Goal: Task Accomplishment & Management: Manage account settings

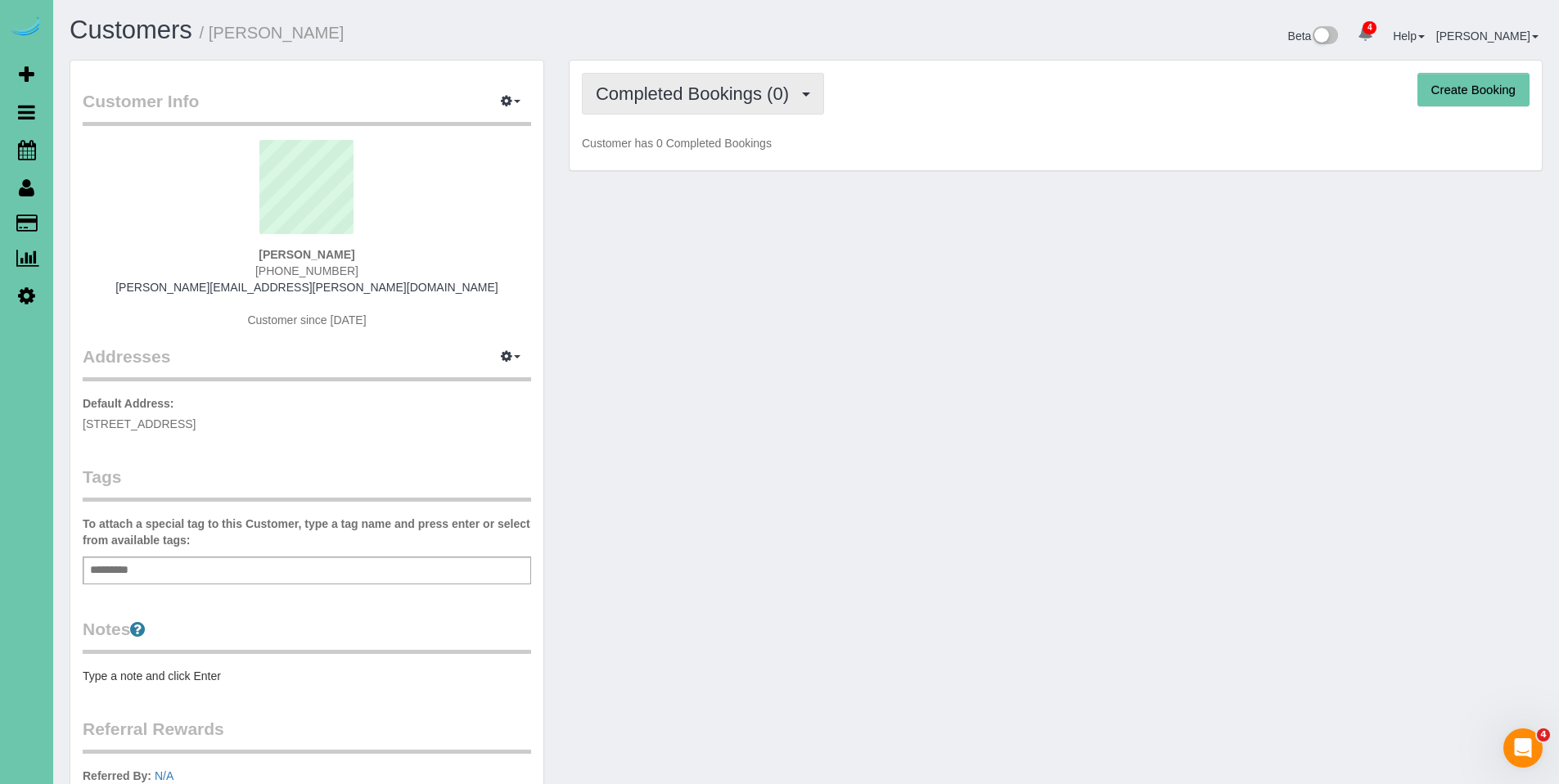
click at [678, 103] on span "Completed Bookings (0)" at bounding box center [697, 94] width 201 height 20
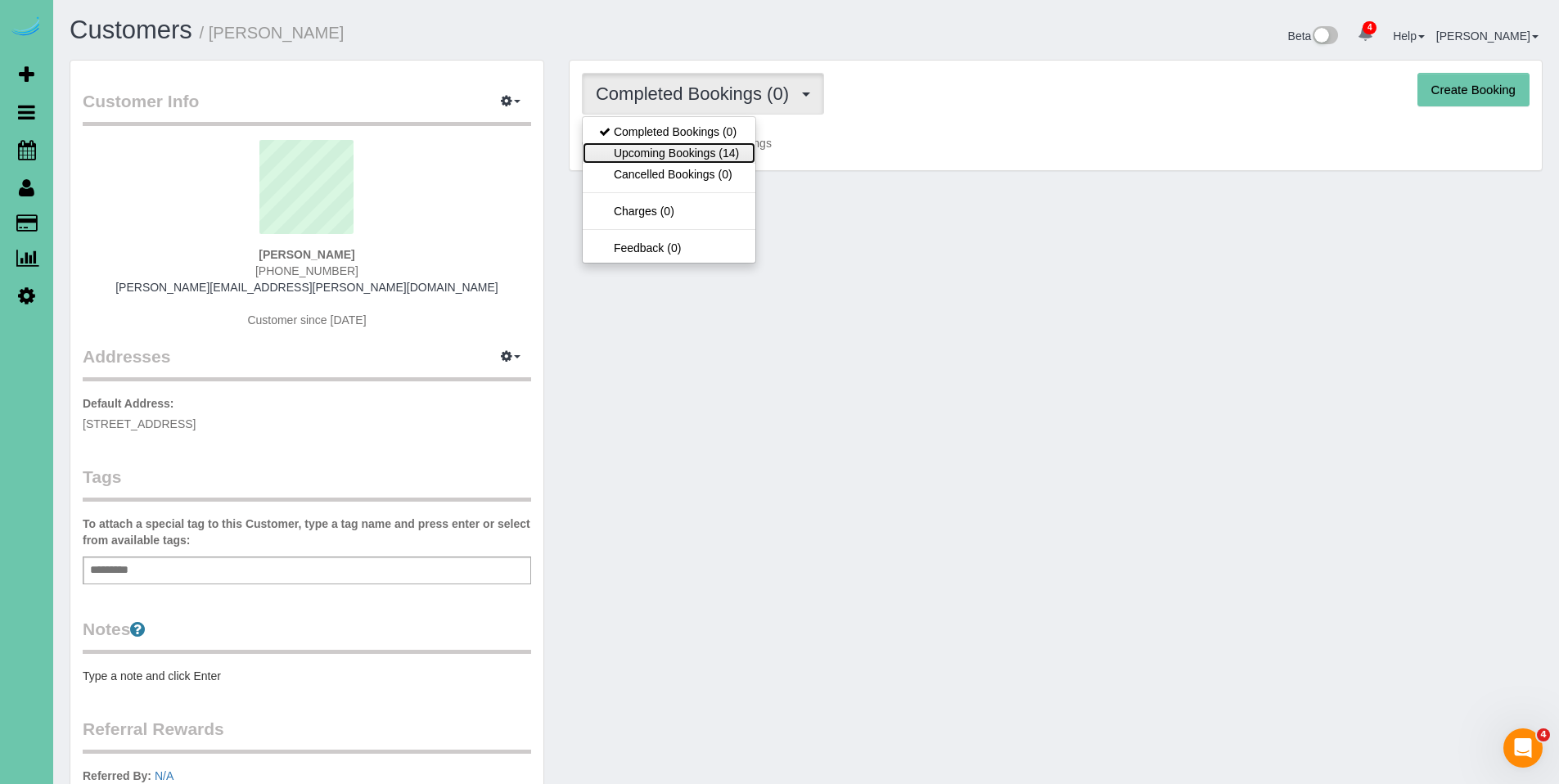
click at [656, 148] on link "Upcoming Bookings (14)" at bounding box center [668, 152] width 172 height 21
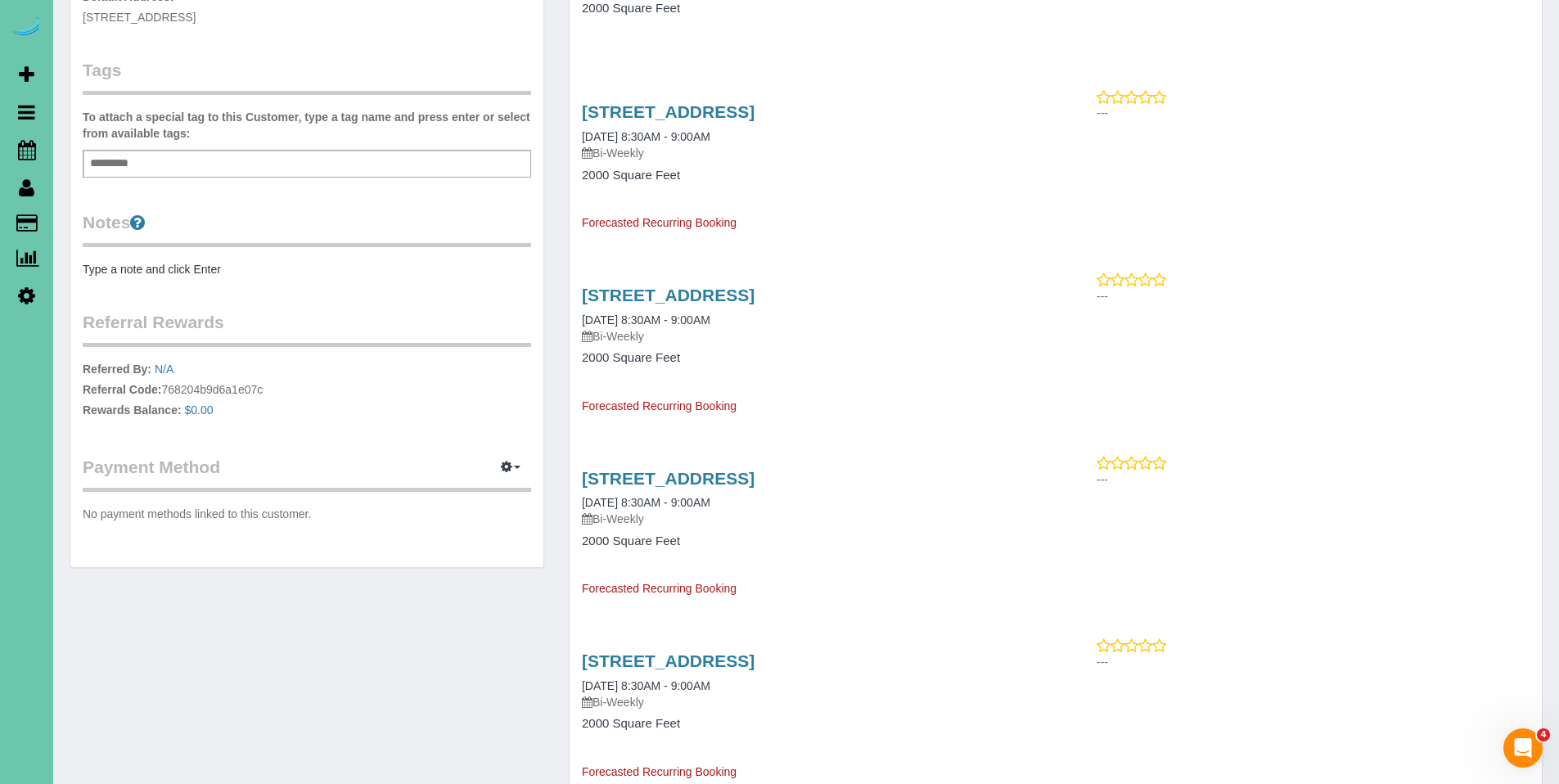
scroll to position [484, 0]
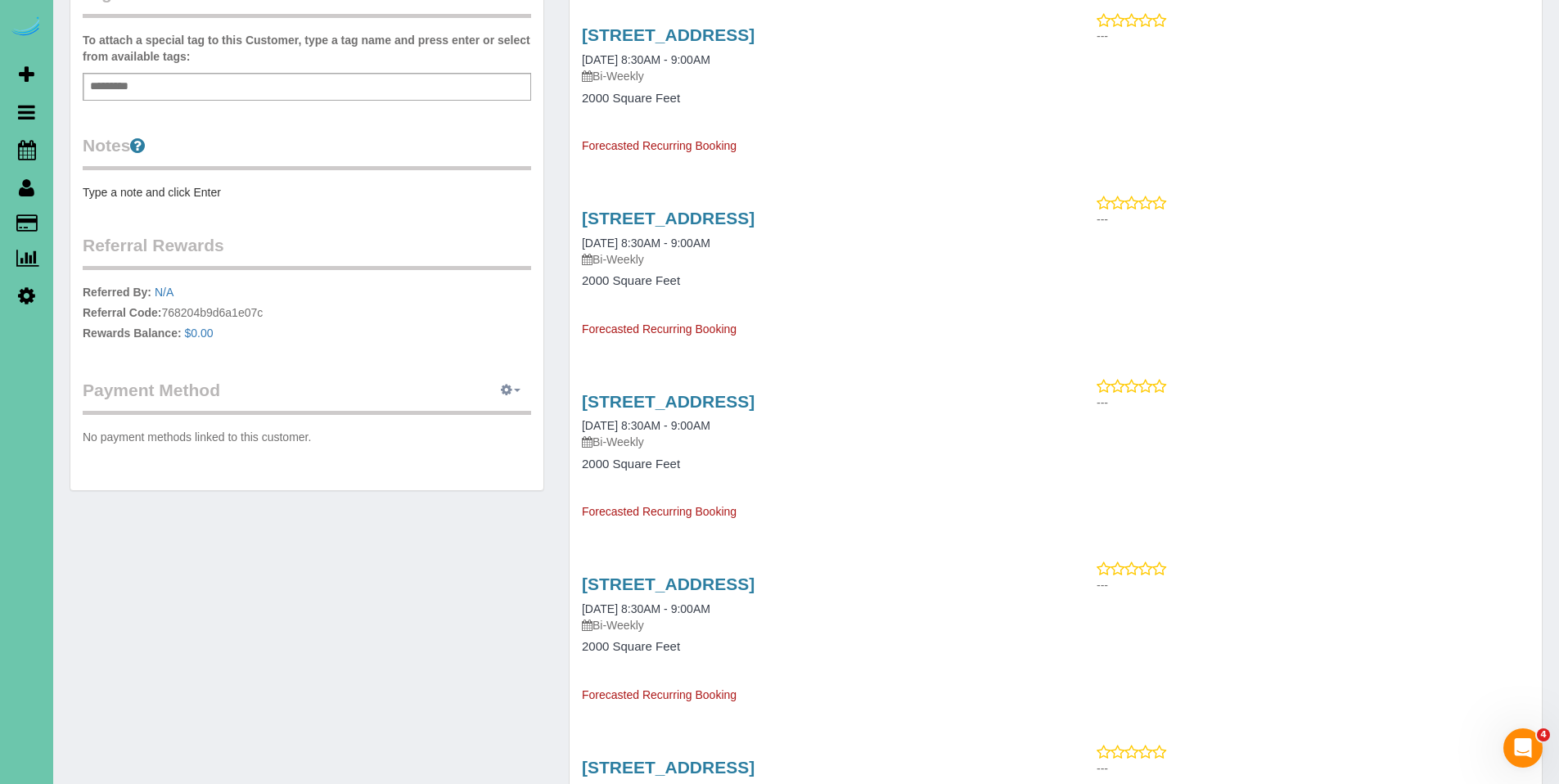
click at [506, 389] on icon "button" at bounding box center [506, 389] width 12 height 10
click at [426, 444] on link "Add Credit/Debit Card" at bounding box center [454, 441] width 153 height 21
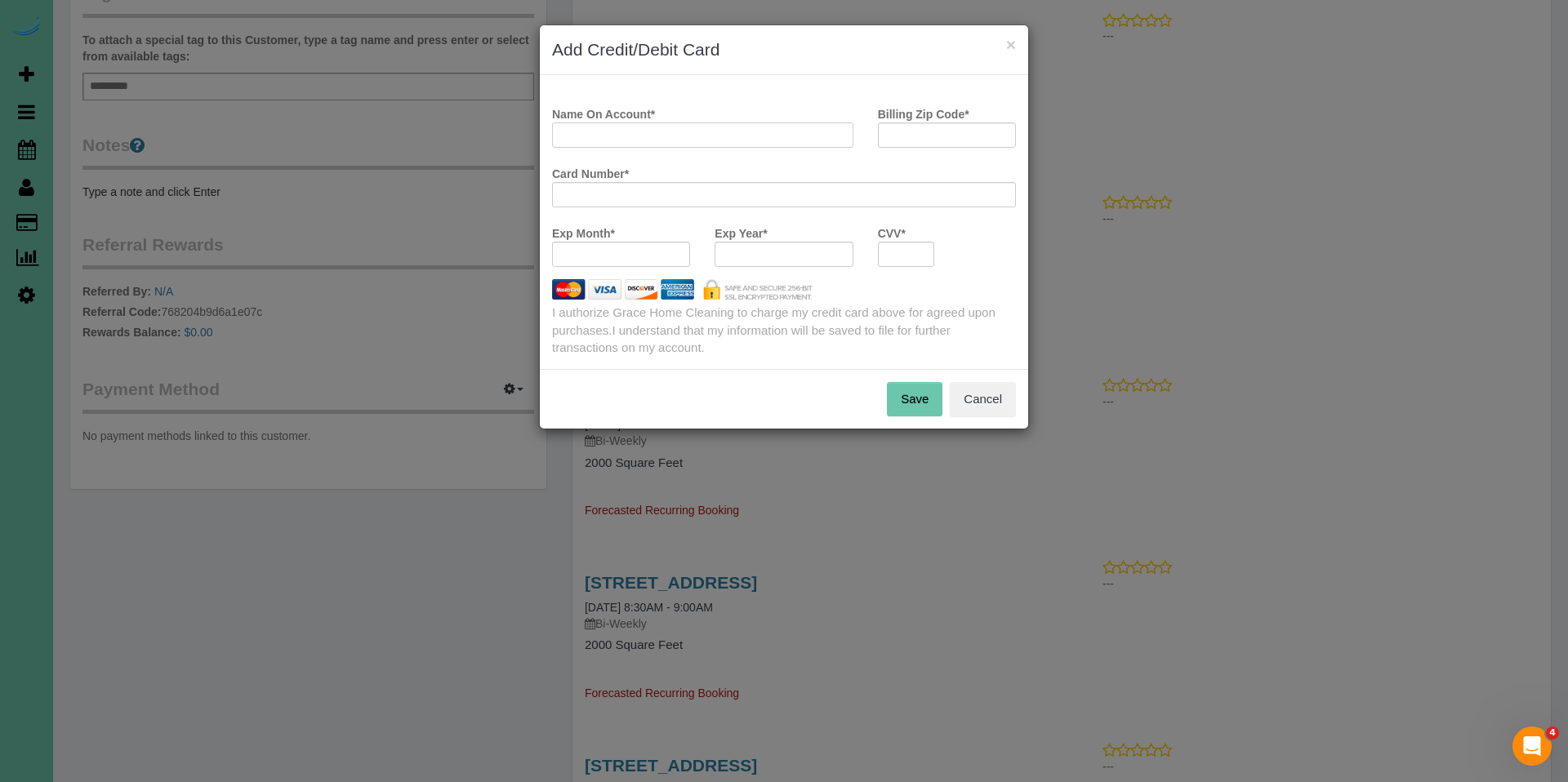
click at [722, 145] on input "Name On Account *" at bounding box center [702, 135] width 301 height 25
click at [993, 403] on button "Cancel" at bounding box center [982, 399] width 66 height 35
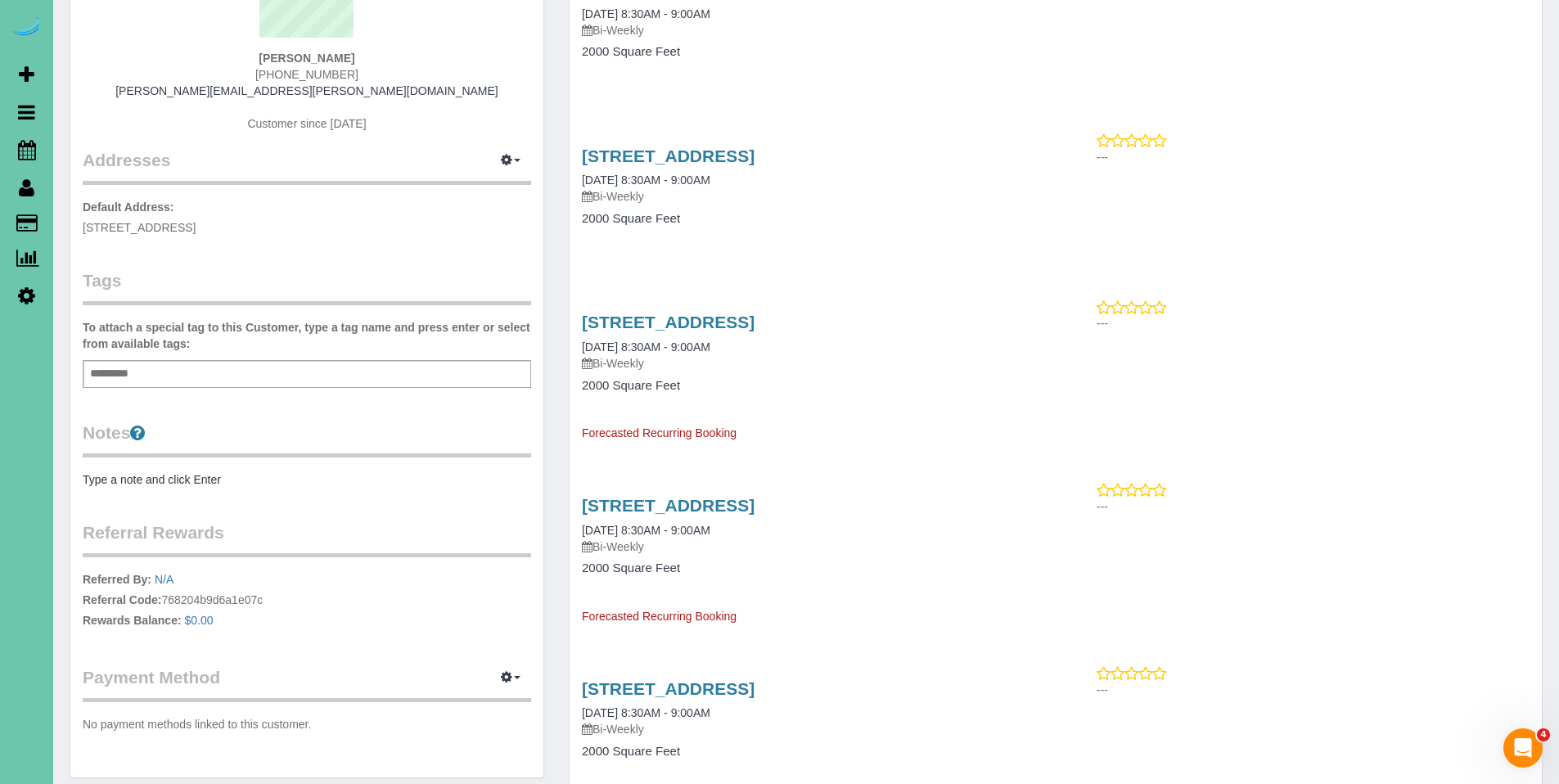
scroll to position [193, 0]
drag, startPoint x: 364, startPoint y: 65, endPoint x: 226, endPoint y: 63, distance: 138.0
click at [226, 63] on div "Bart Sladavnik (402) 871-5754 bartsladovnik@cox.net Customer since 2025" at bounding box center [307, 49] width 449 height 204
copy strong "Bart Sladavnik"
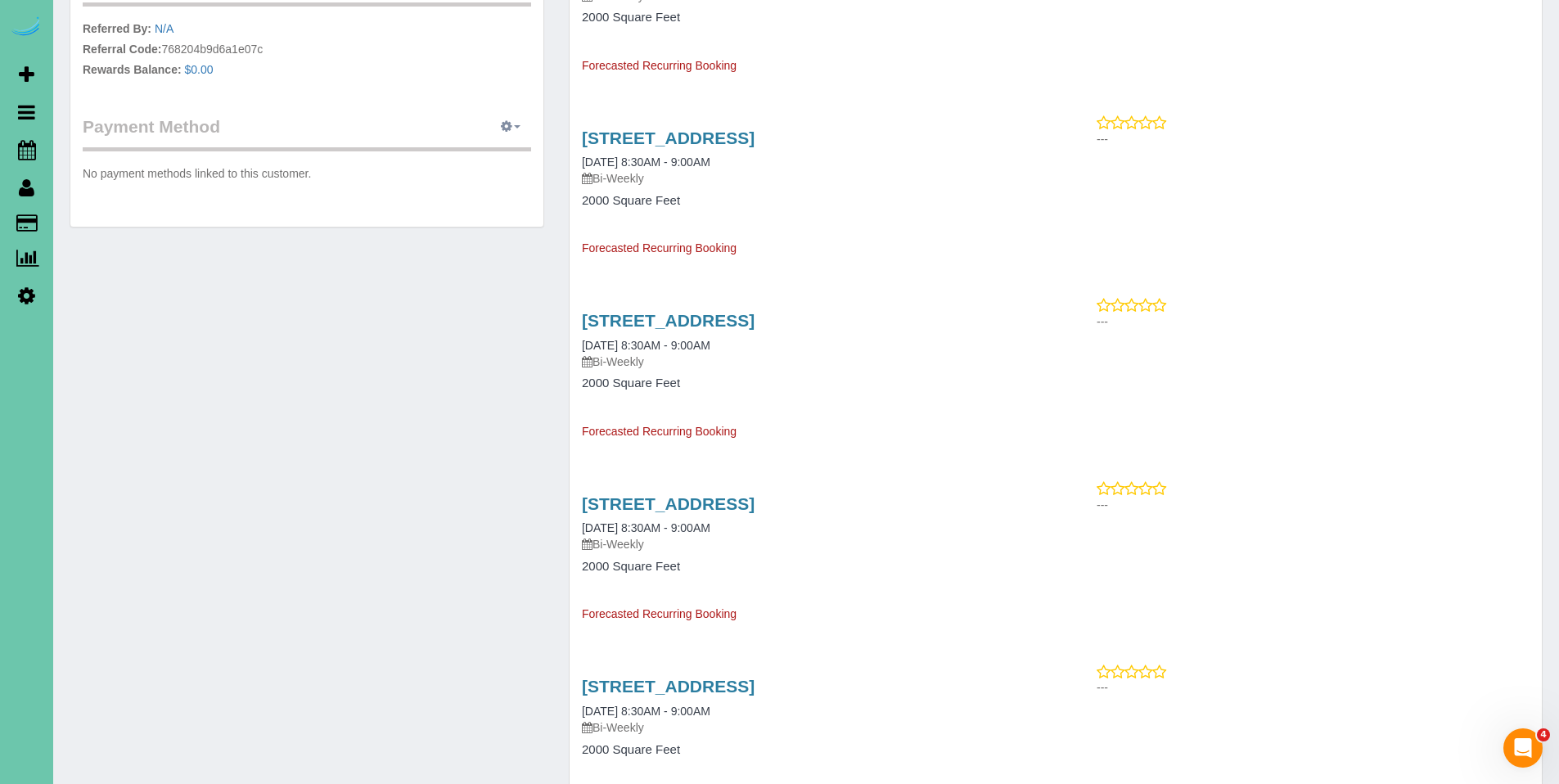
click at [511, 130] on icon "button" at bounding box center [506, 126] width 12 height 10
click at [488, 172] on link "Add Credit/Debit Card" at bounding box center [454, 178] width 153 height 21
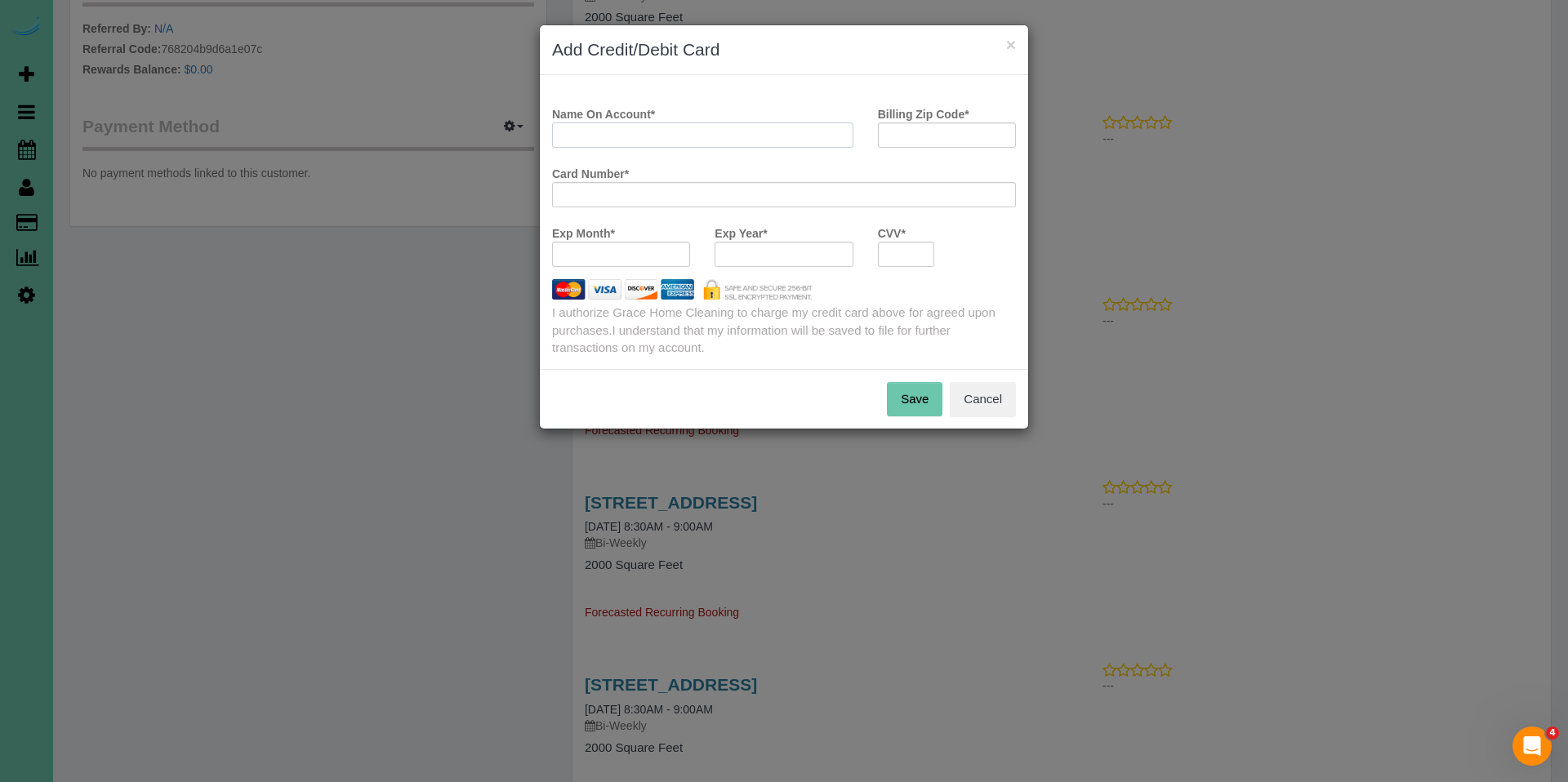
click at [668, 125] on input "Name On Account *" at bounding box center [702, 135] width 301 height 25
paste input "Bart Sladavnik"
click at [580, 134] on input "Bart Sladavnik" at bounding box center [702, 135] width 301 height 25
type input "Barthholomew Sladavnik"
click at [965, 137] on input "Billing Zip Code *" at bounding box center [947, 135] width 138 height 25
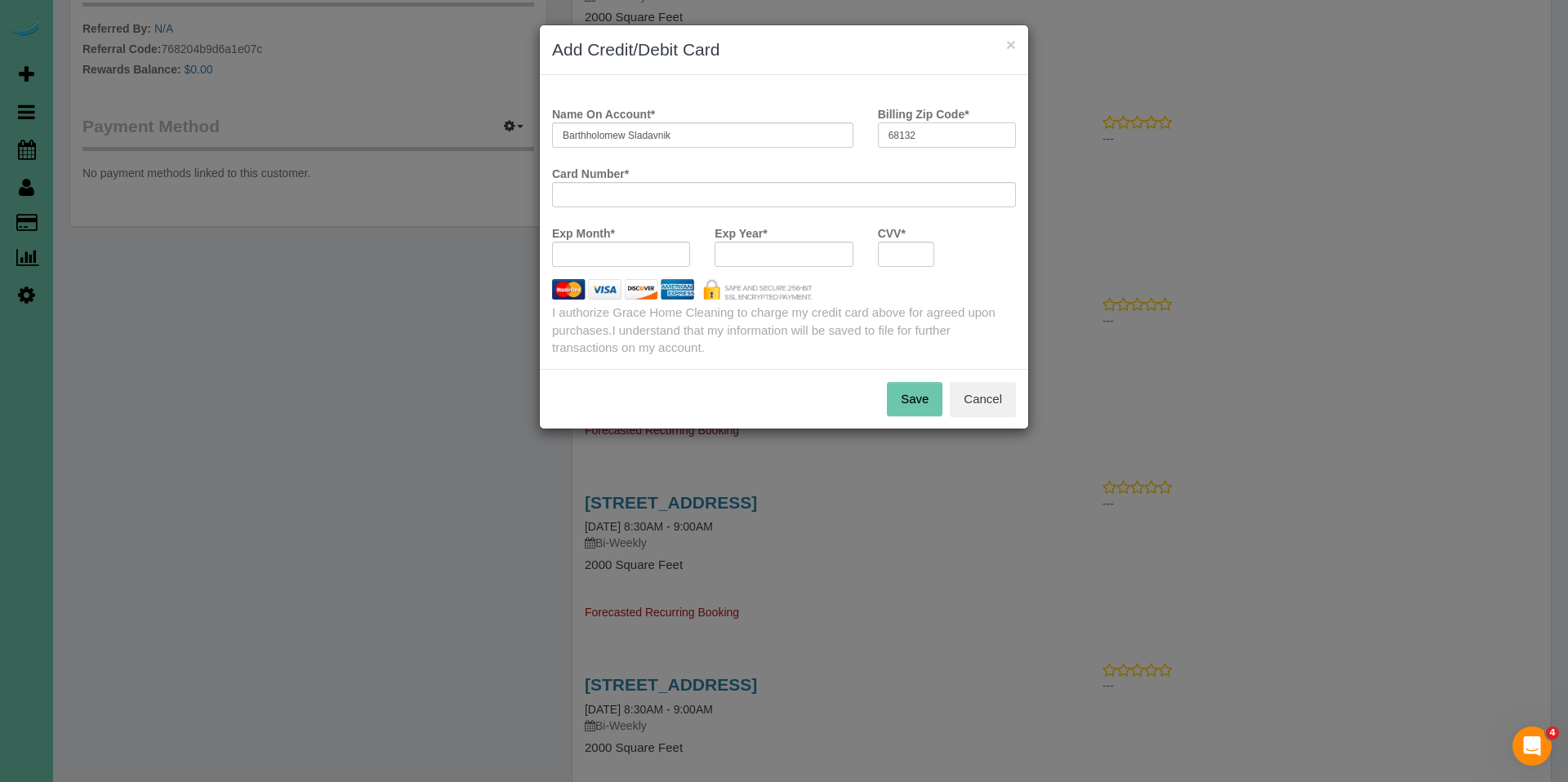
type input "68132"
click at [893, 187] on iframe at bounding box center [784, 194] width 443 height 14
click at [607, 263] on div at bounding box center [621, 255] width 138 height 25
click at [922, 398] on button "Save" at bounding box center [914, 399] width 55 height 35
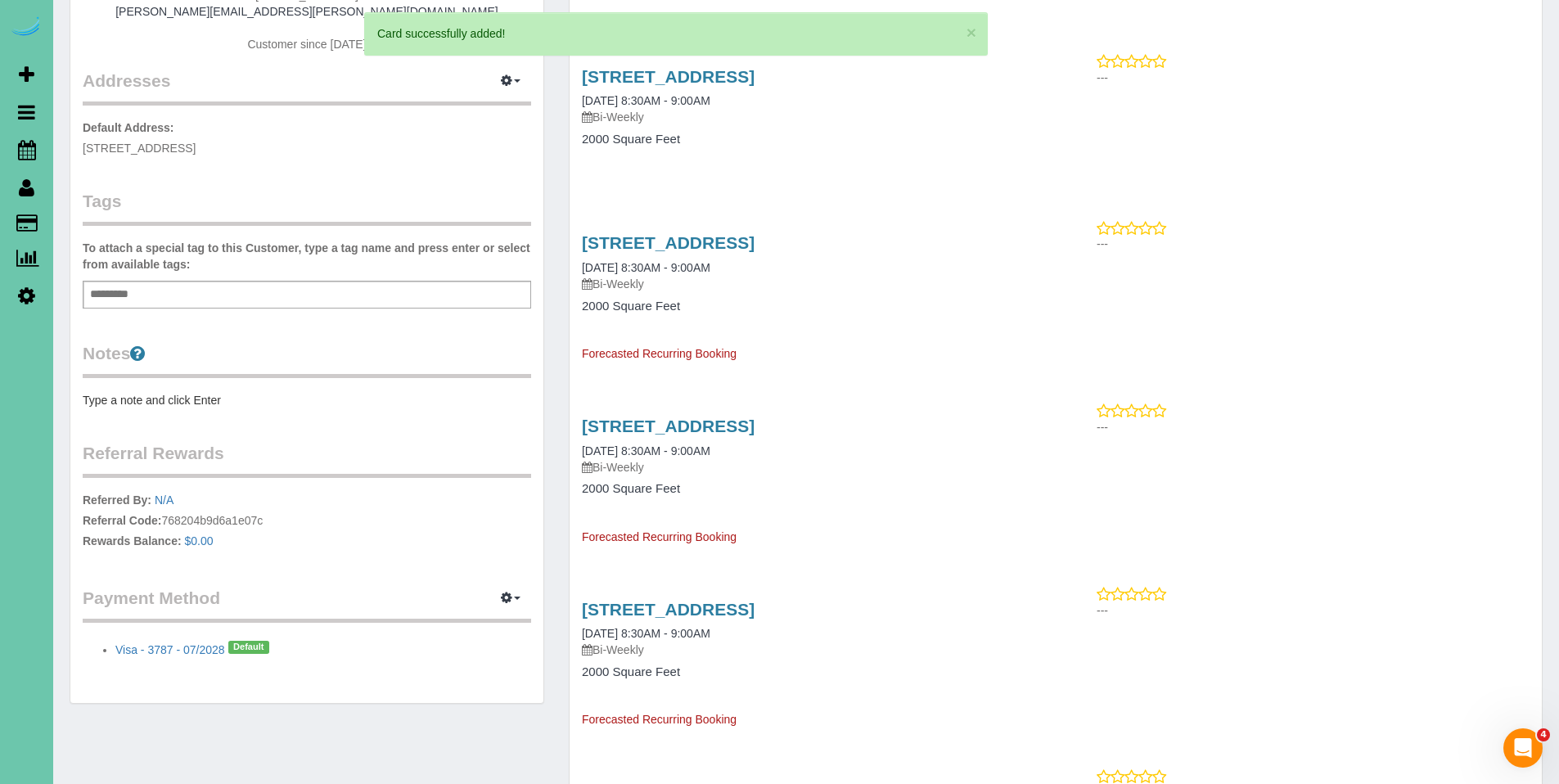
scroll to position [0, 0]
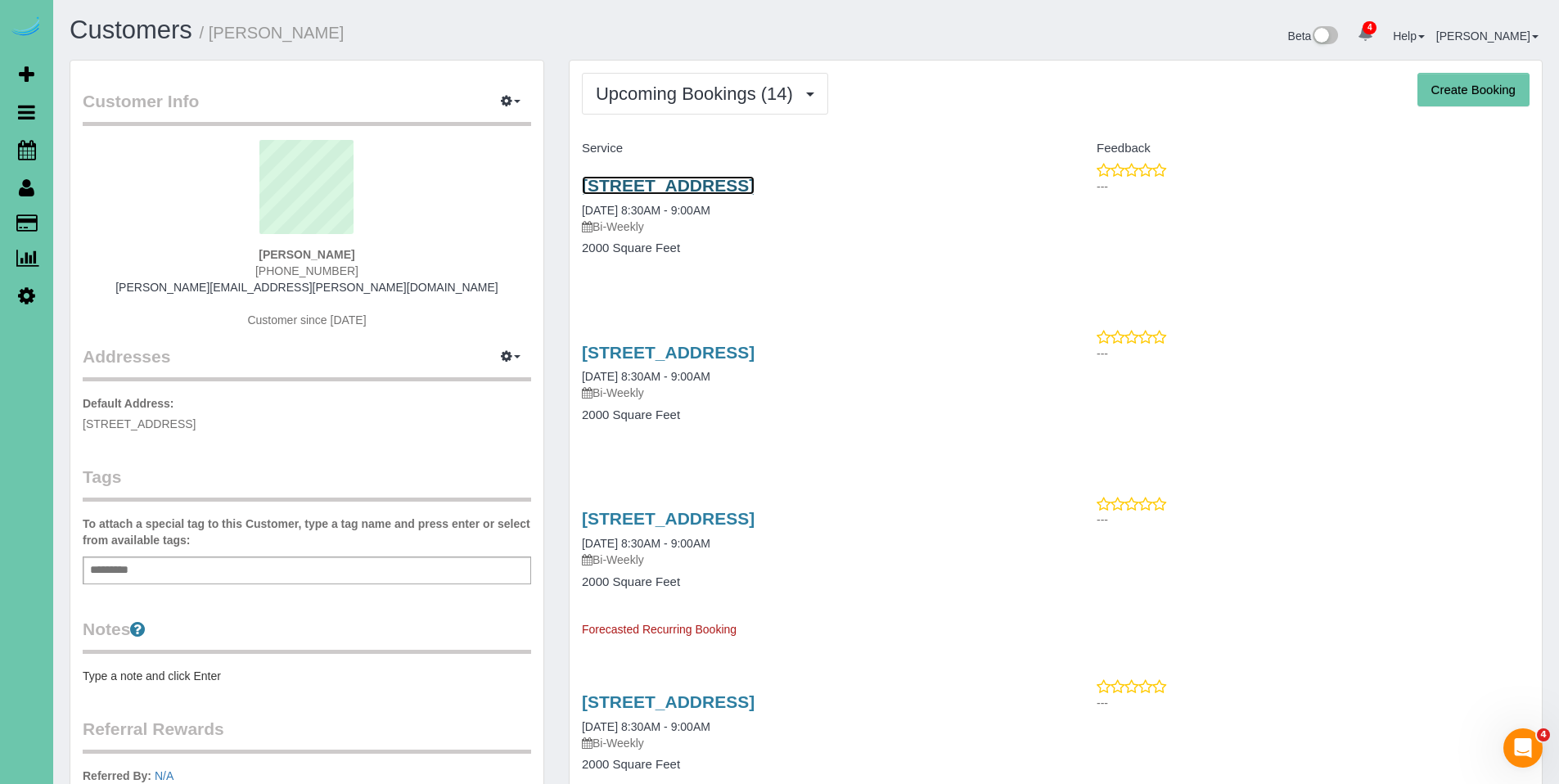
click at [685, 190] on link "521 N 52nd St, Omaha, NE 68132" at bounding box center [667, 185] width 172 height 19
click at [705, 356] on link "521 N 52nd St, Omaha, NE 68132" at bounding box center [667, 352] width 172 height 19
click at [722, 191] on link "521 N 52nd St, Omaha, NE 68132" at bounding box center [667, 185] width 172 height 19
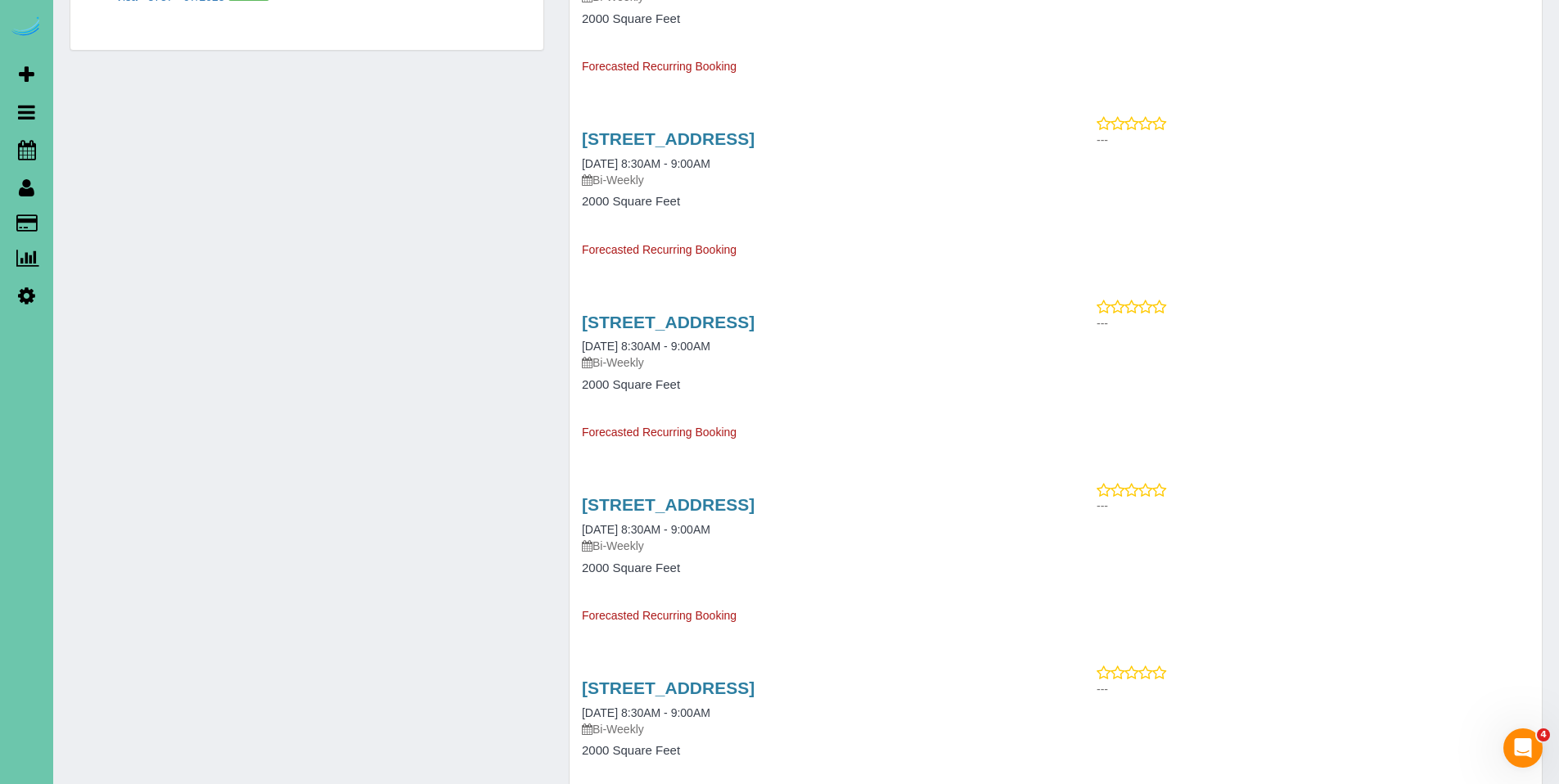
scroll to position [999, 0]
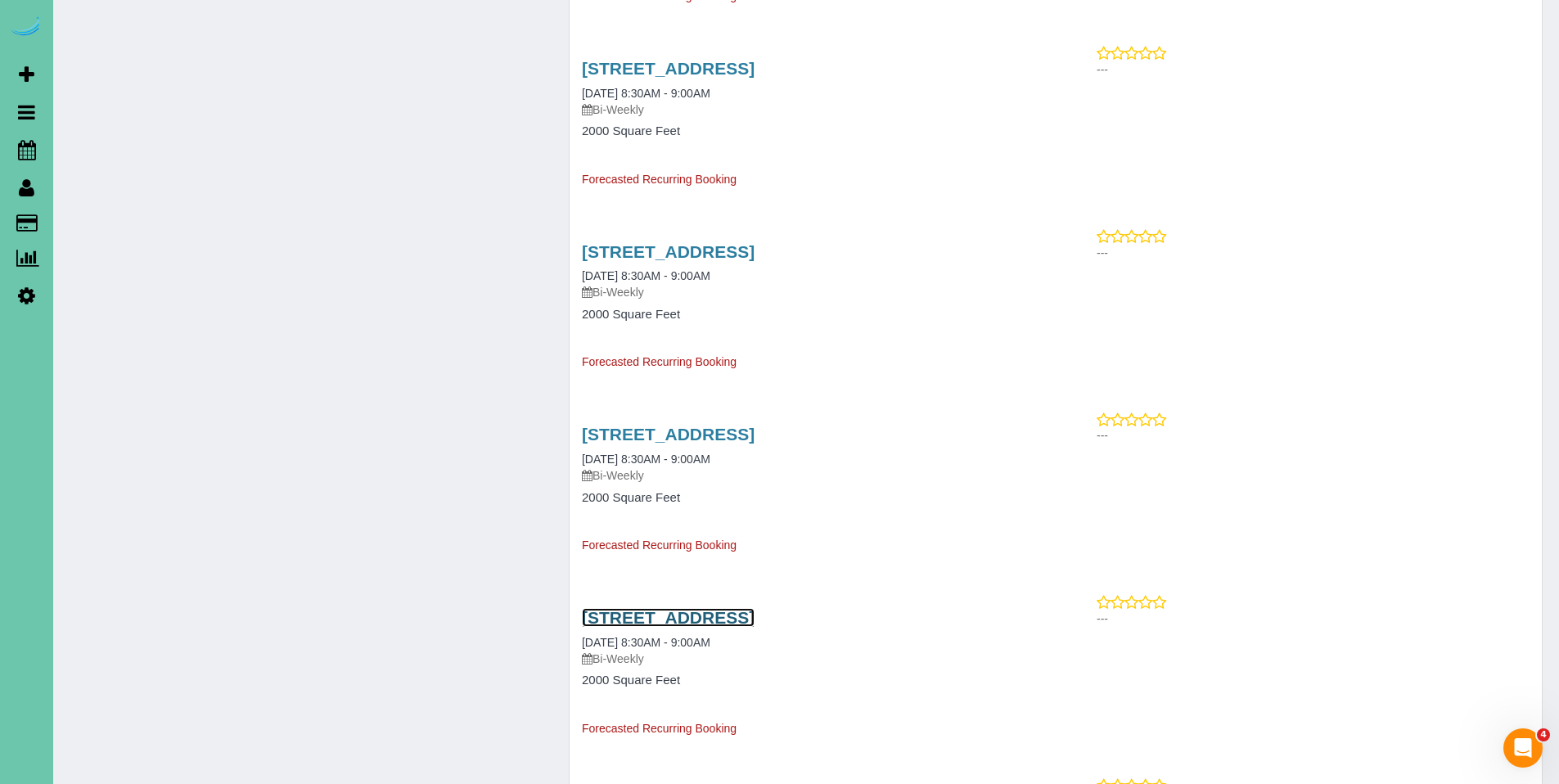
click at [668, 614] on link "521 N 52nd St, Omaha, NE 68132" at bounding box center [667, 617] width 172 height 19
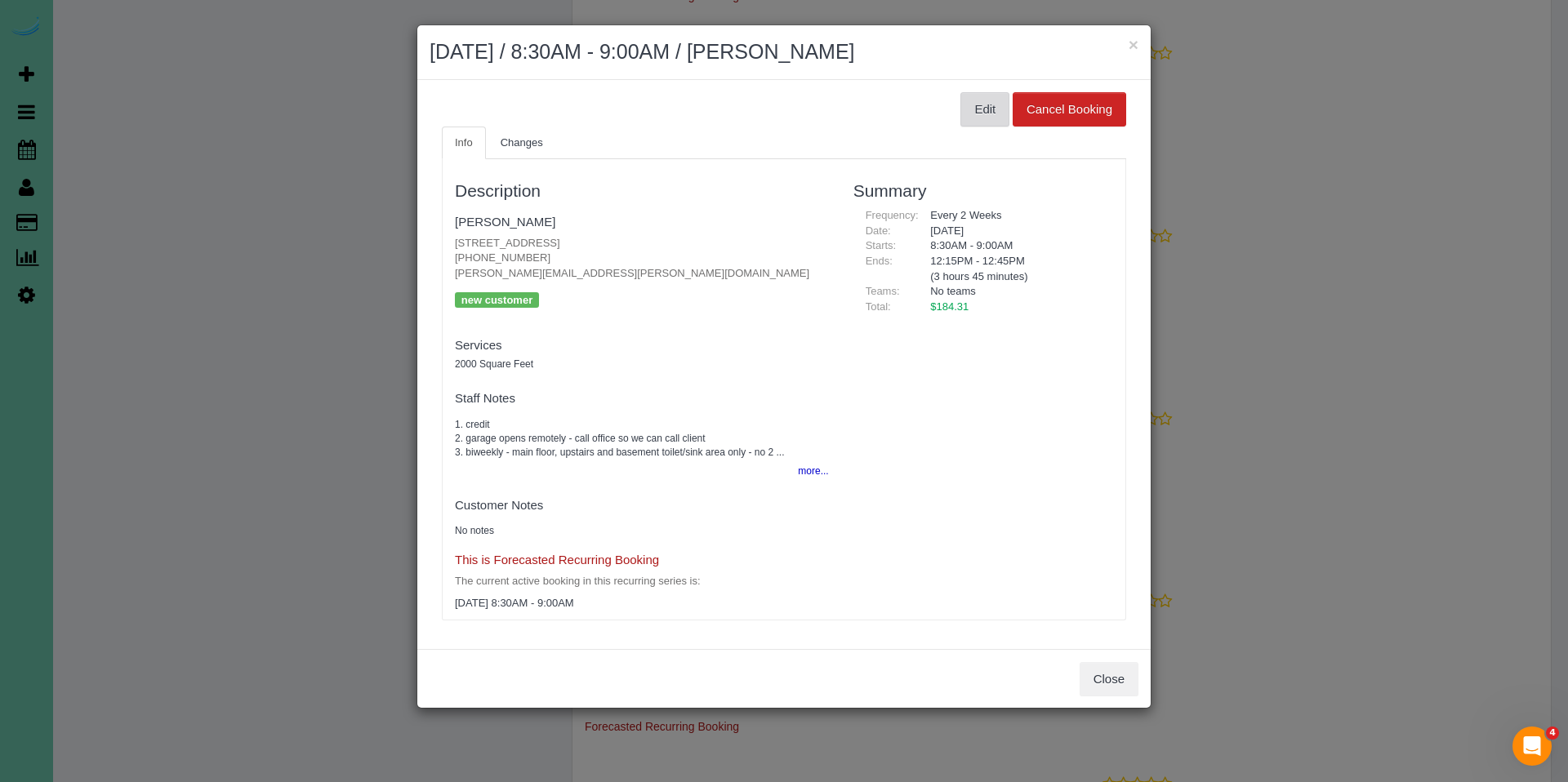
click at [985, 105] on button "Edit" at bounding box center [985, 109] width 49 height 35
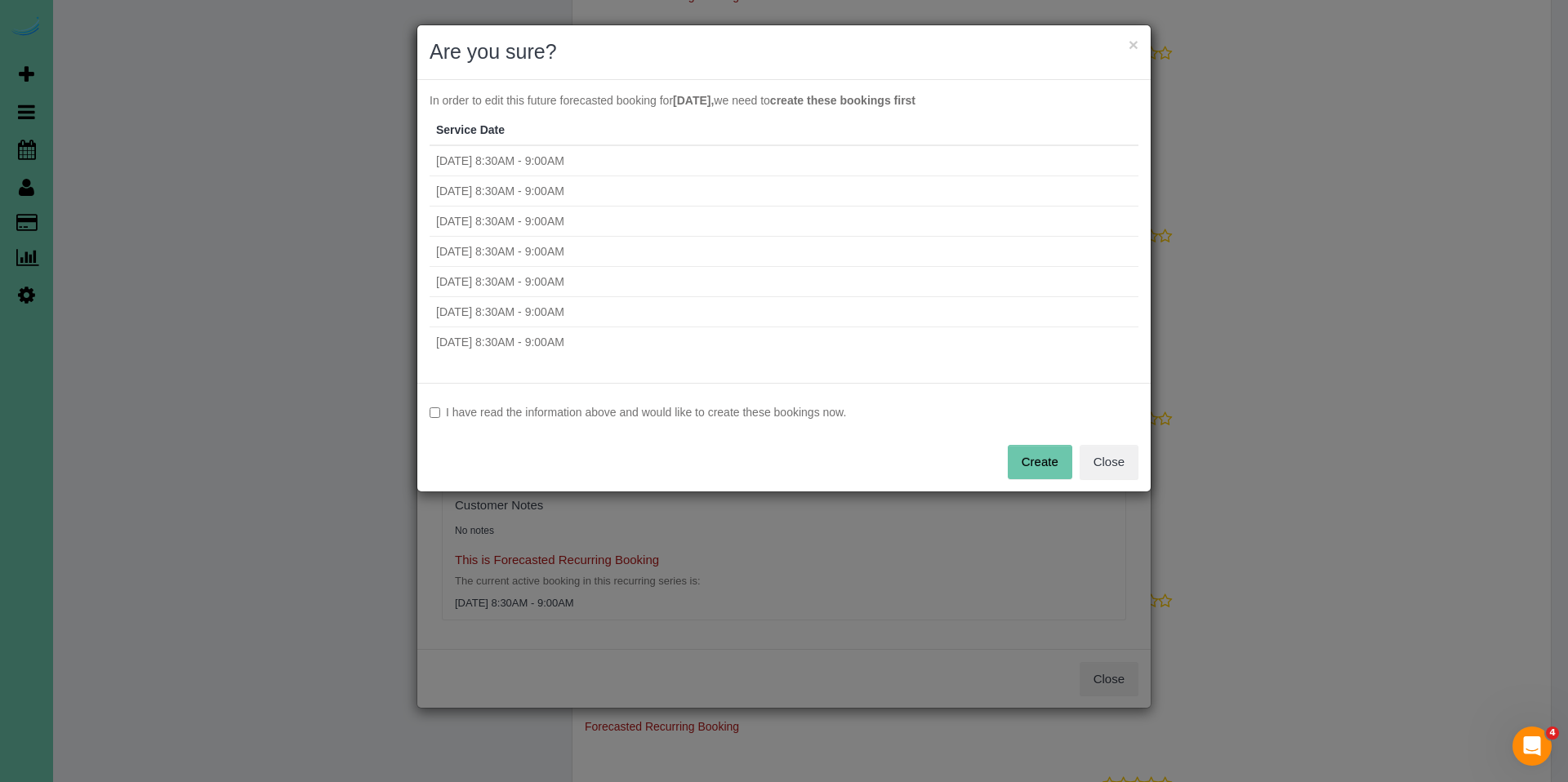
click at [665, 411] on label "I have read the information above and would like to create these bookings now." at bounding box center [783, 412] width 709 height 16
click at [1026, 468] on button "Create" at bounding box center [1040, 462] width 65 height 35
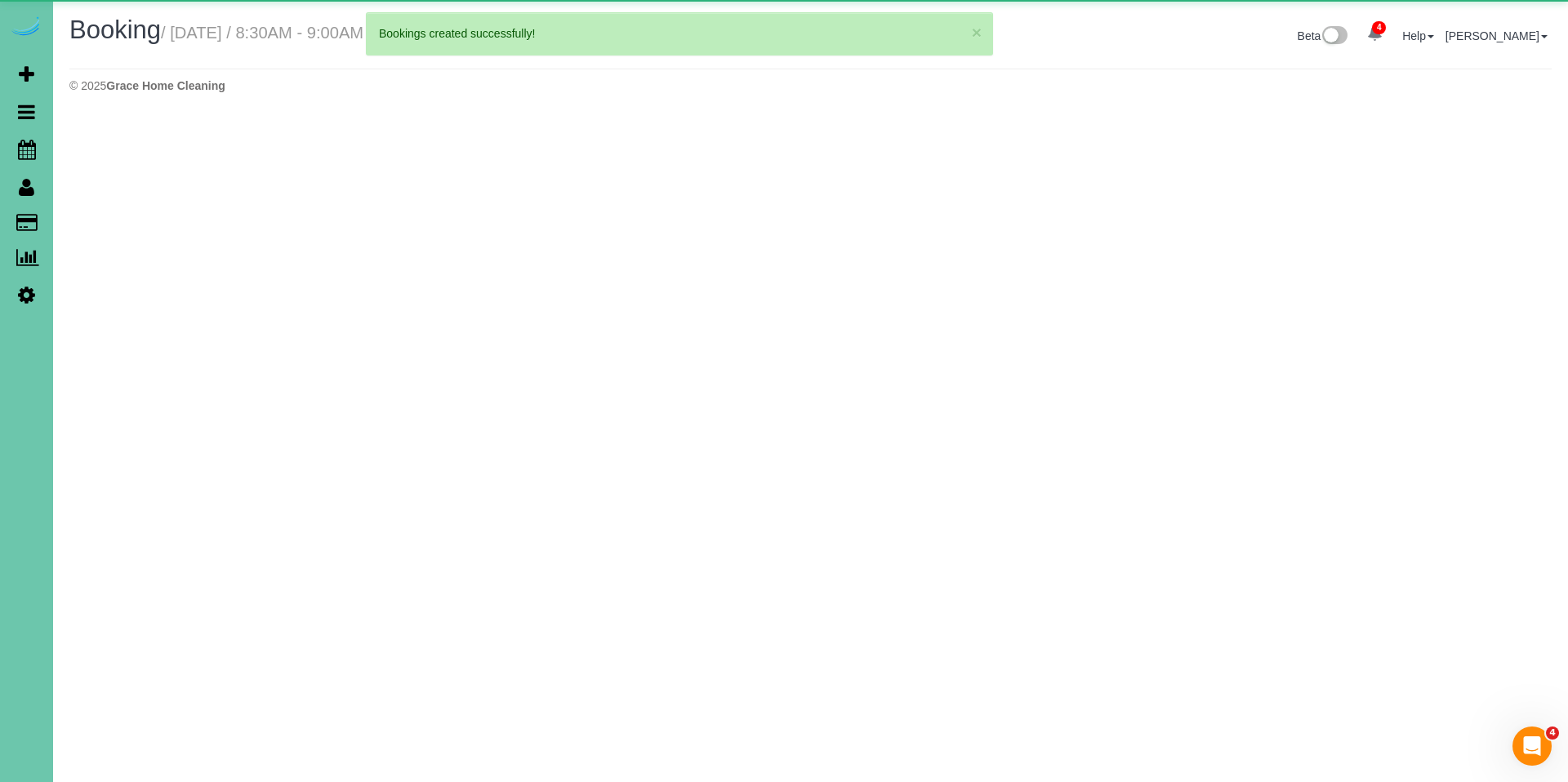
select select "NE"
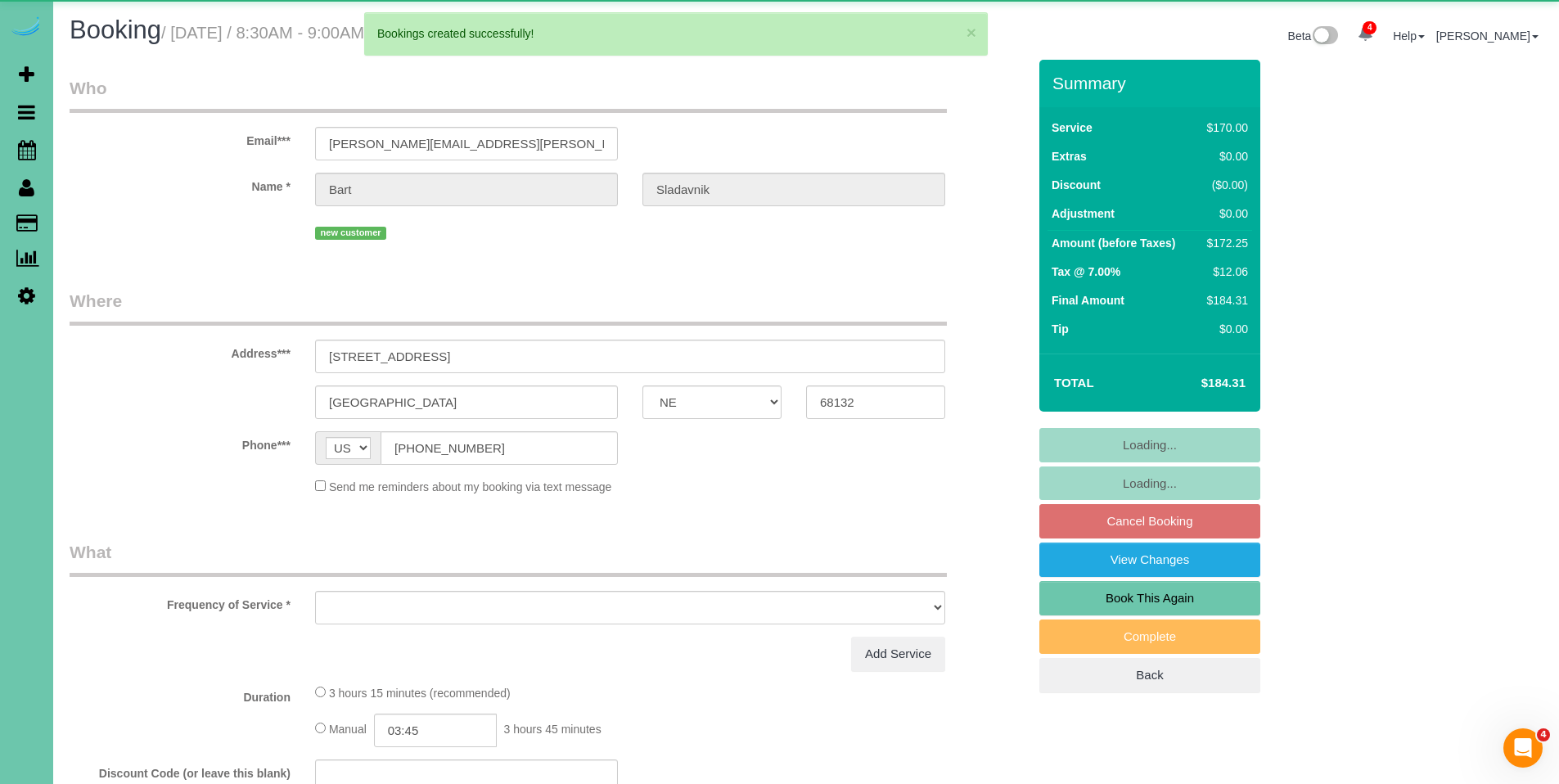
select select "object:3012"
select select "string:fspay-a7ea6d47-7c63-4063-bf6b-3890b45d8eec"
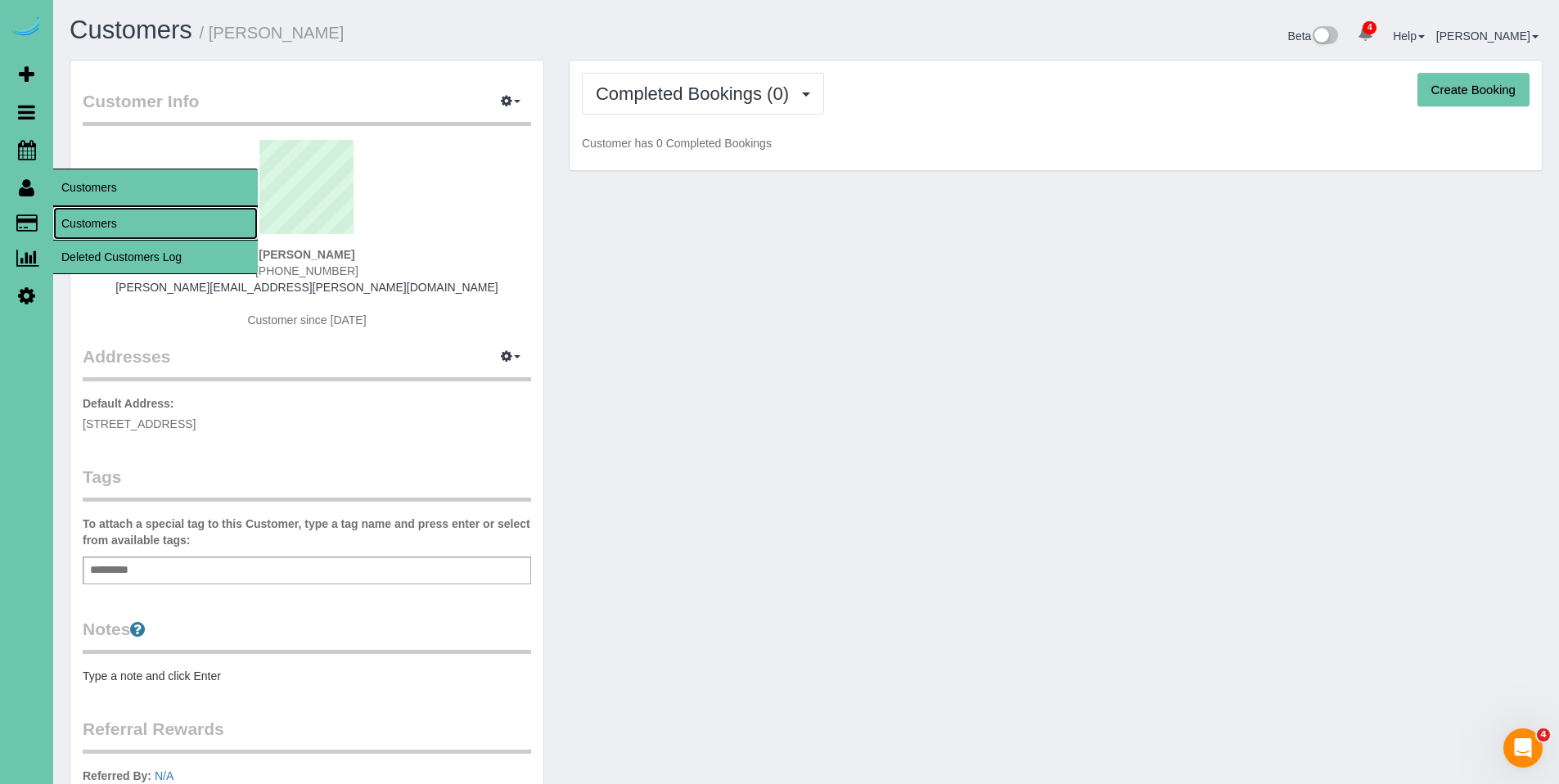
click at [104, 222] on link "Customers" at bounding box center [155, 223] width 204 height 33
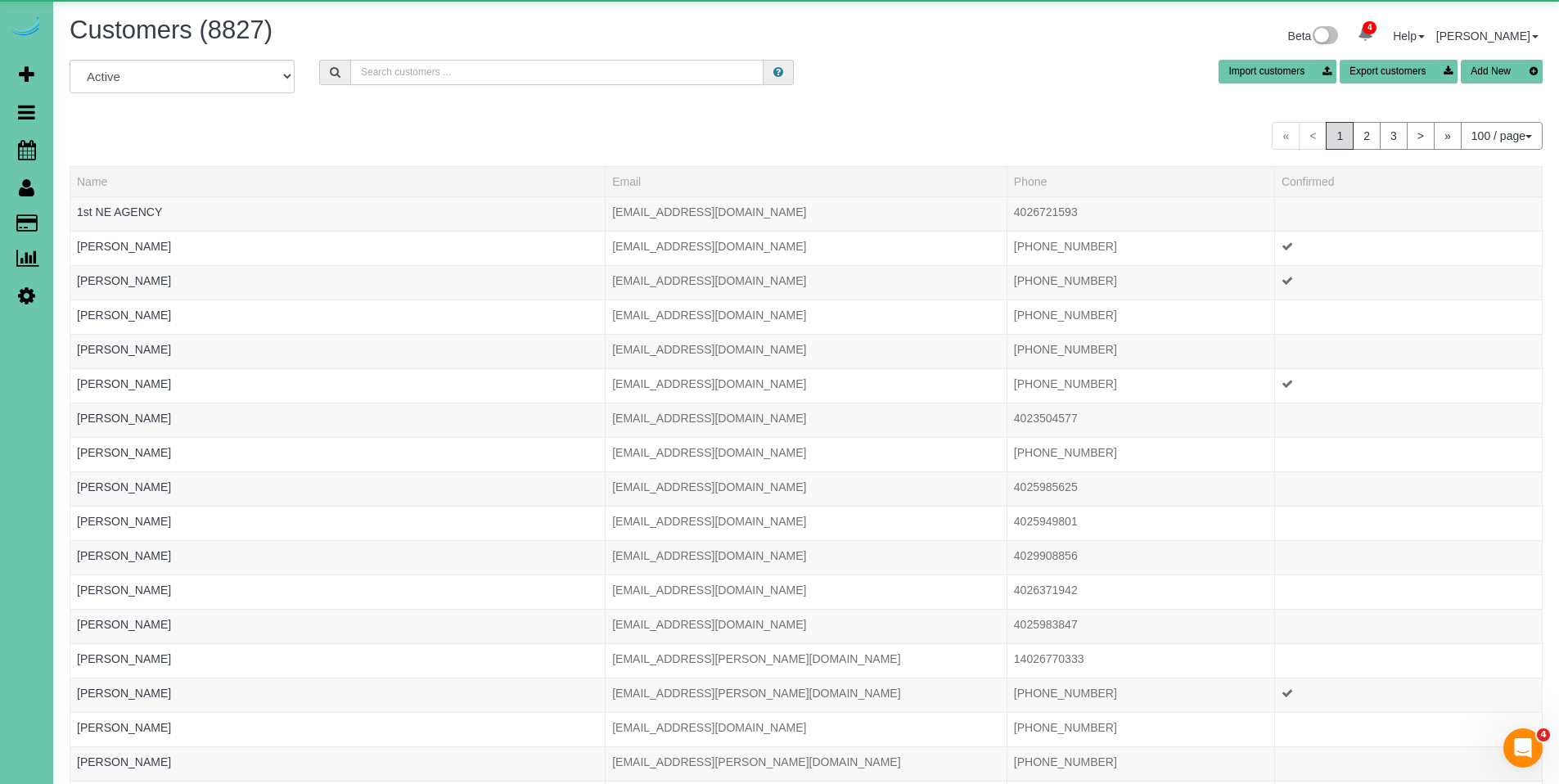
click at [602, 75] on input "text" at bounding box center [556, 73] width 413 height 26
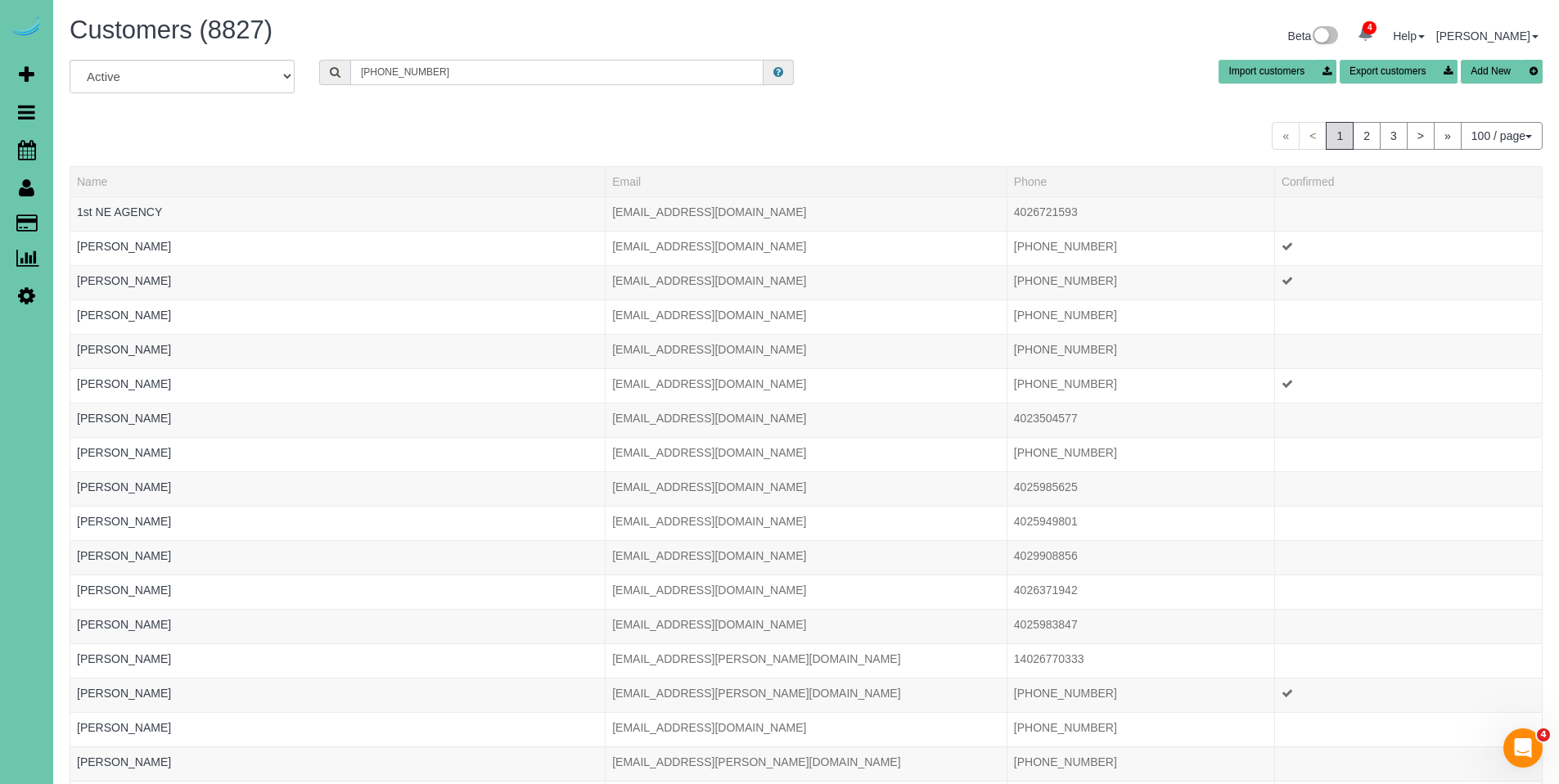
type input "720-480-9036"
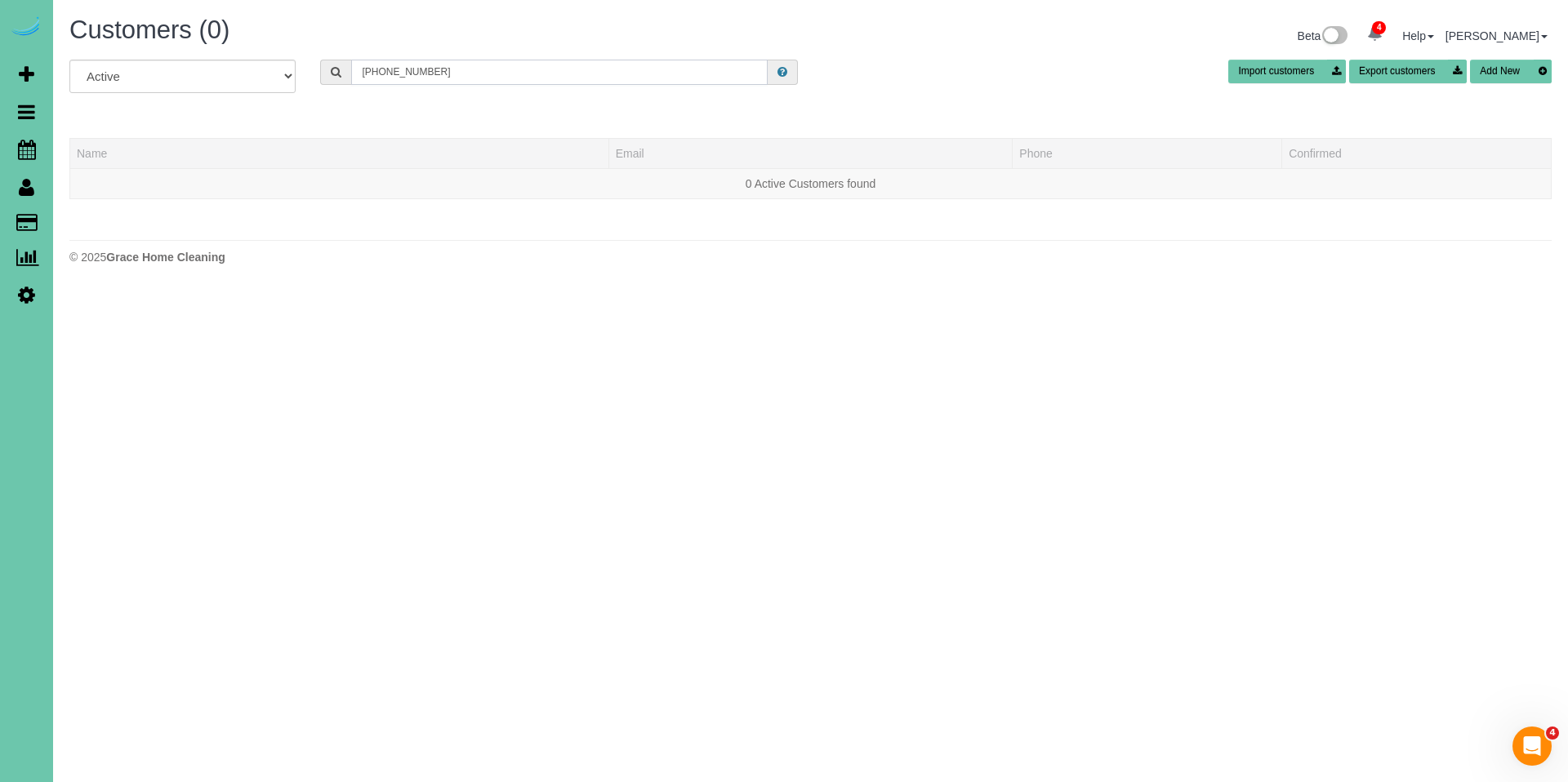
drag, startPoint x: 453, startPoint y: 82, endPoint x: 331, endPoint y: 76, distance: 122.1
click at [331, 76] on div "720-480-9036" at bounding box center [558, 73] width 477 height 25
click at [458, 74] on input "text" at bounding box center [559, 73] width 417 height 25
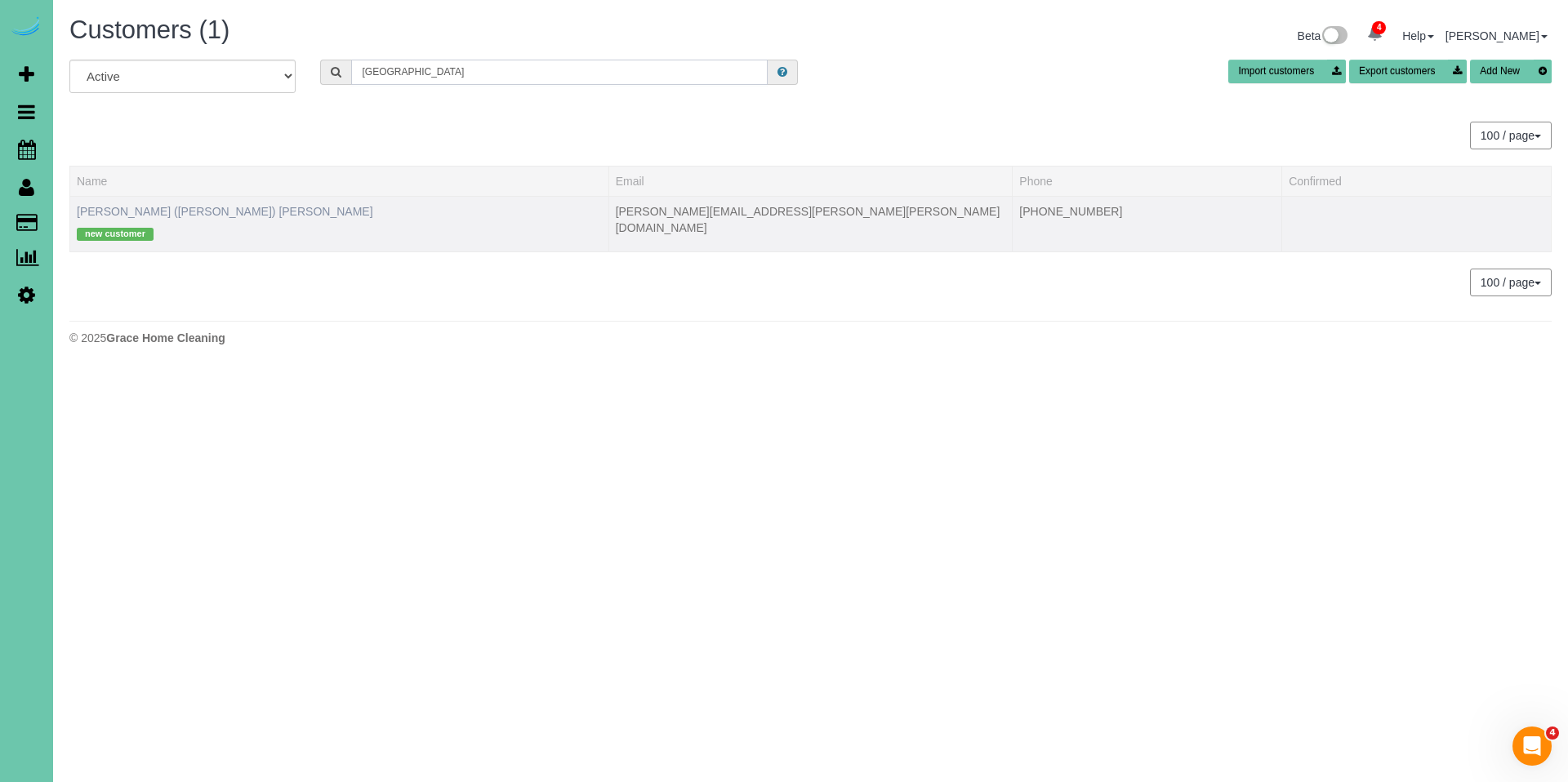
type input "2902 Eagle Hills"
click at [131, 212] on link "Daniel (Curtis) Rowe" at bounding box center [225, 211] width 297 height 13
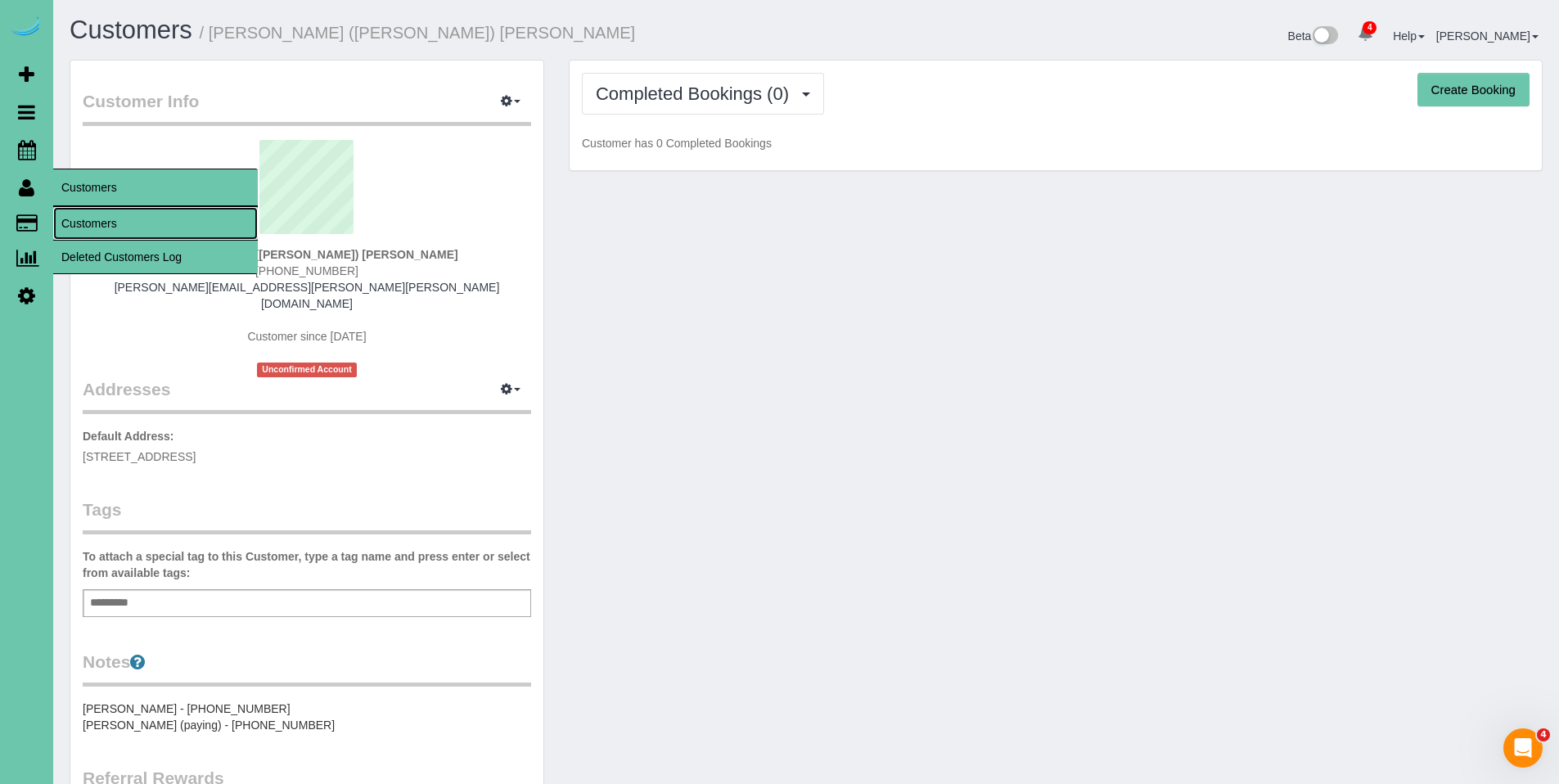
click at [101, 220] on link "Customers" at bounding box center [155, 223] width 204 height 33
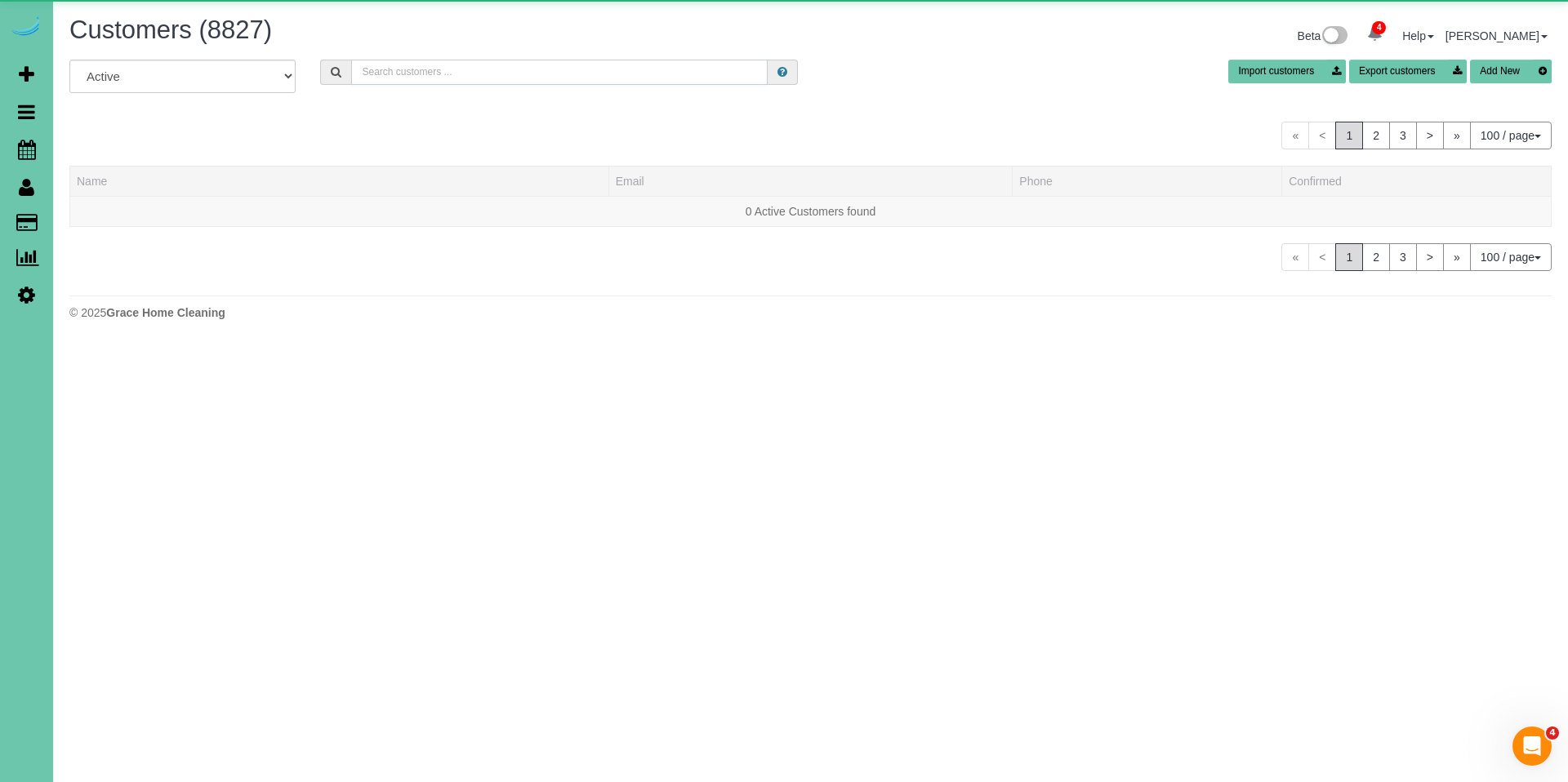
click at [658, 80] on input "text" at bounding box center [559, 73] width 417 height 25
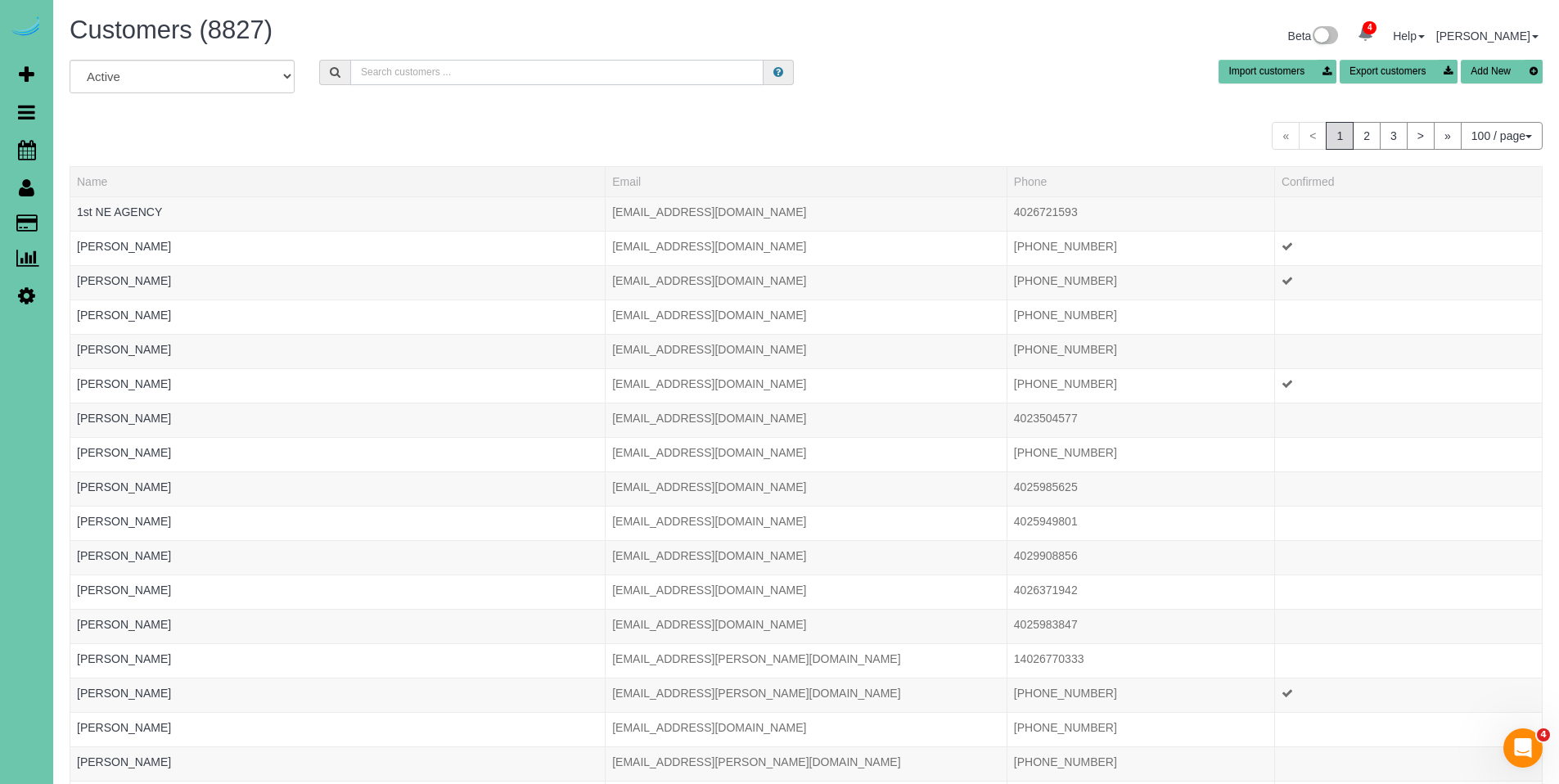
paste input "2301 s 35th"
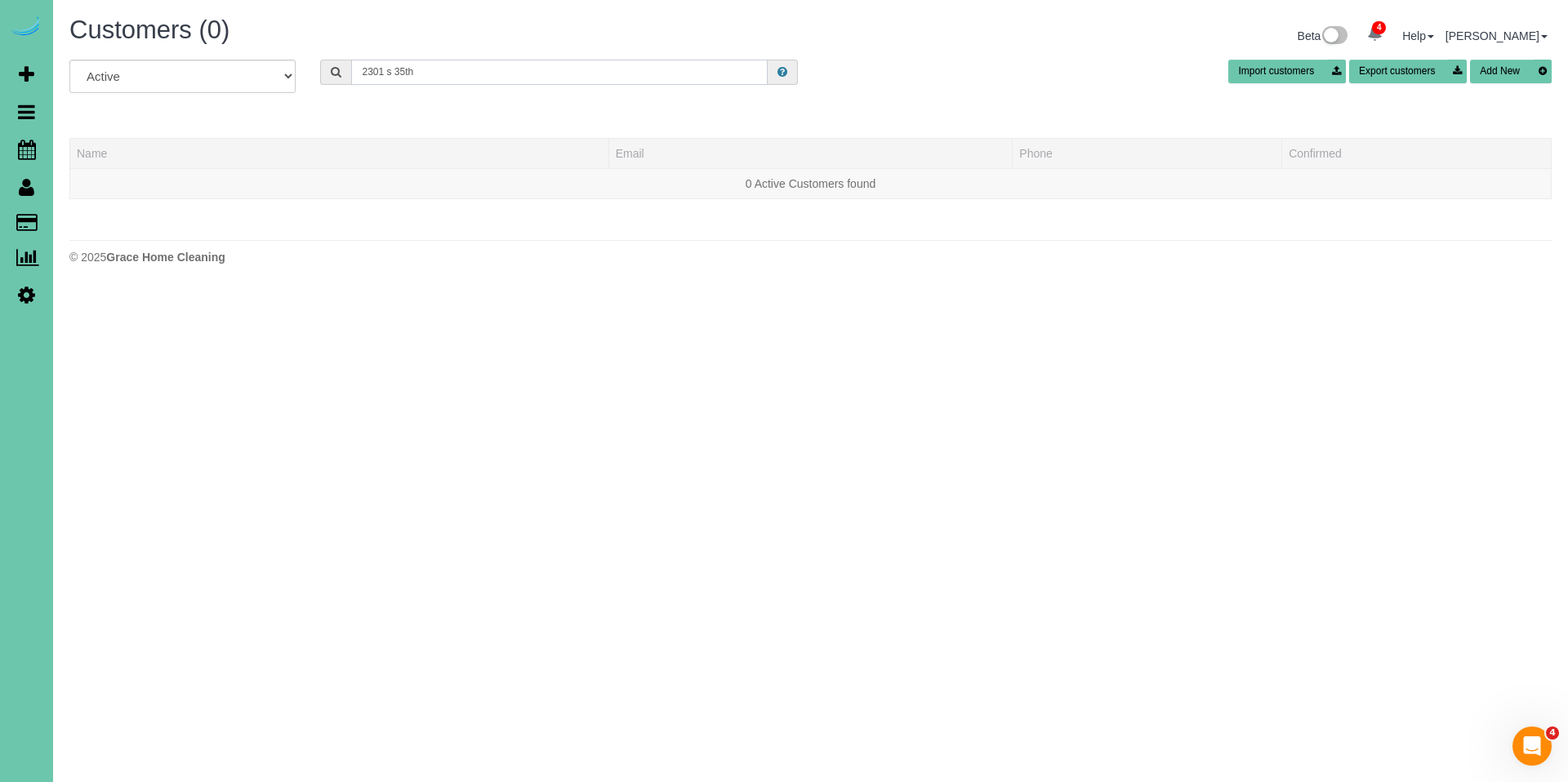
click at [537, 72] on input "2301 s 35th" at bounding box center [559, 73] width 417 height 25
drag, startPoint x: 872, startPoint y: 72, endPoint x: 531, endPoint y: 75, distance: 341.0
click at [558, 70] on div "All Active Archived 2301 s 35th Import customers Export customers Add New" at bounding box center [810, 83] width 1506 height 45
click at [406, 77] on input "2301 s 35th" at bounding box center [559, 73] width 417 height 25
drag, startPoint x: 442, startPoint y: 81, endPoint x: 292, endPoint y: 71, distance: 150.3
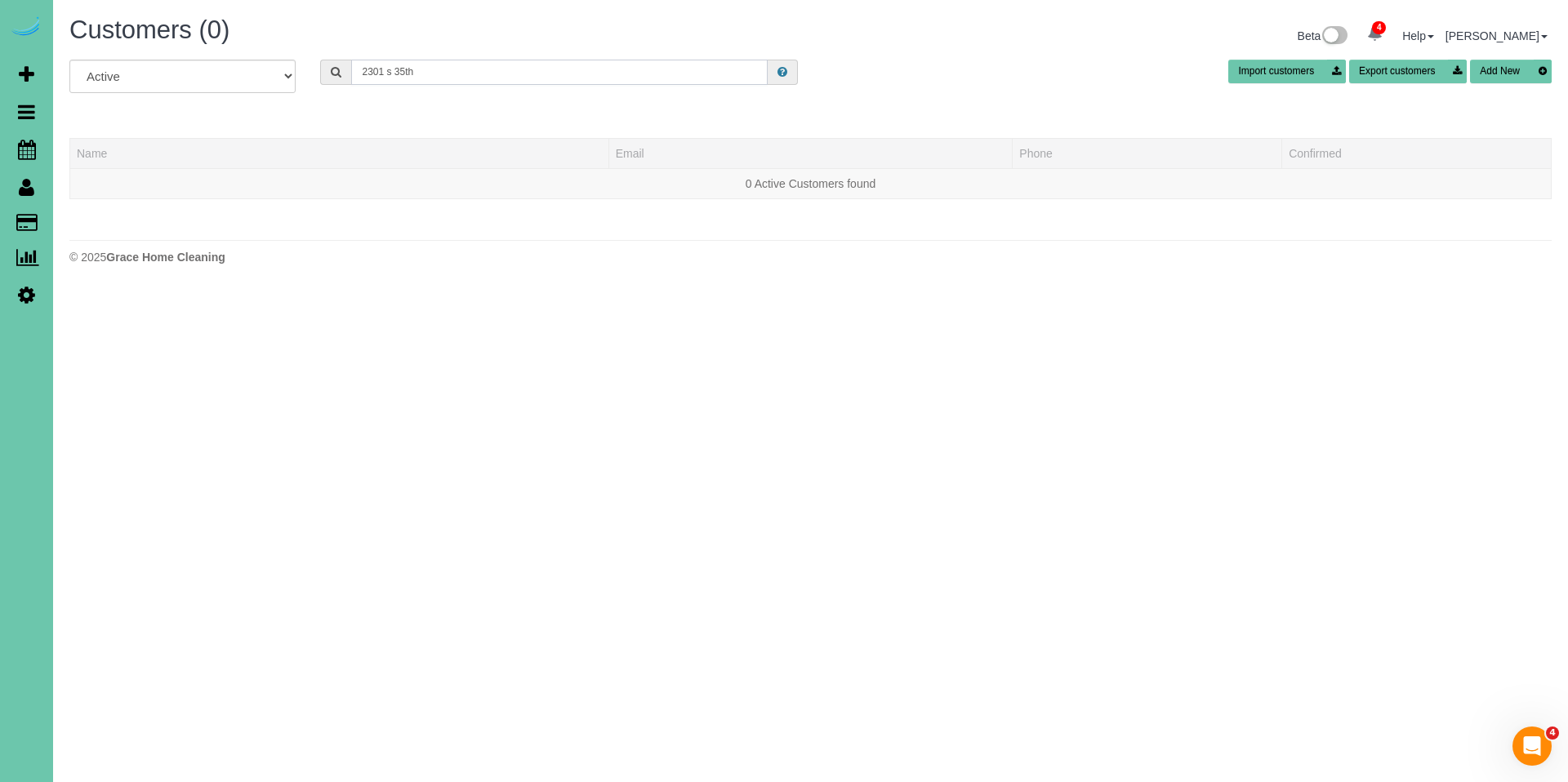
click at [292, 71] on div "All Active Archived 2301 s 35th Import customers Export customers Add New" at bounding box center [810, 83] width 1506 height 45
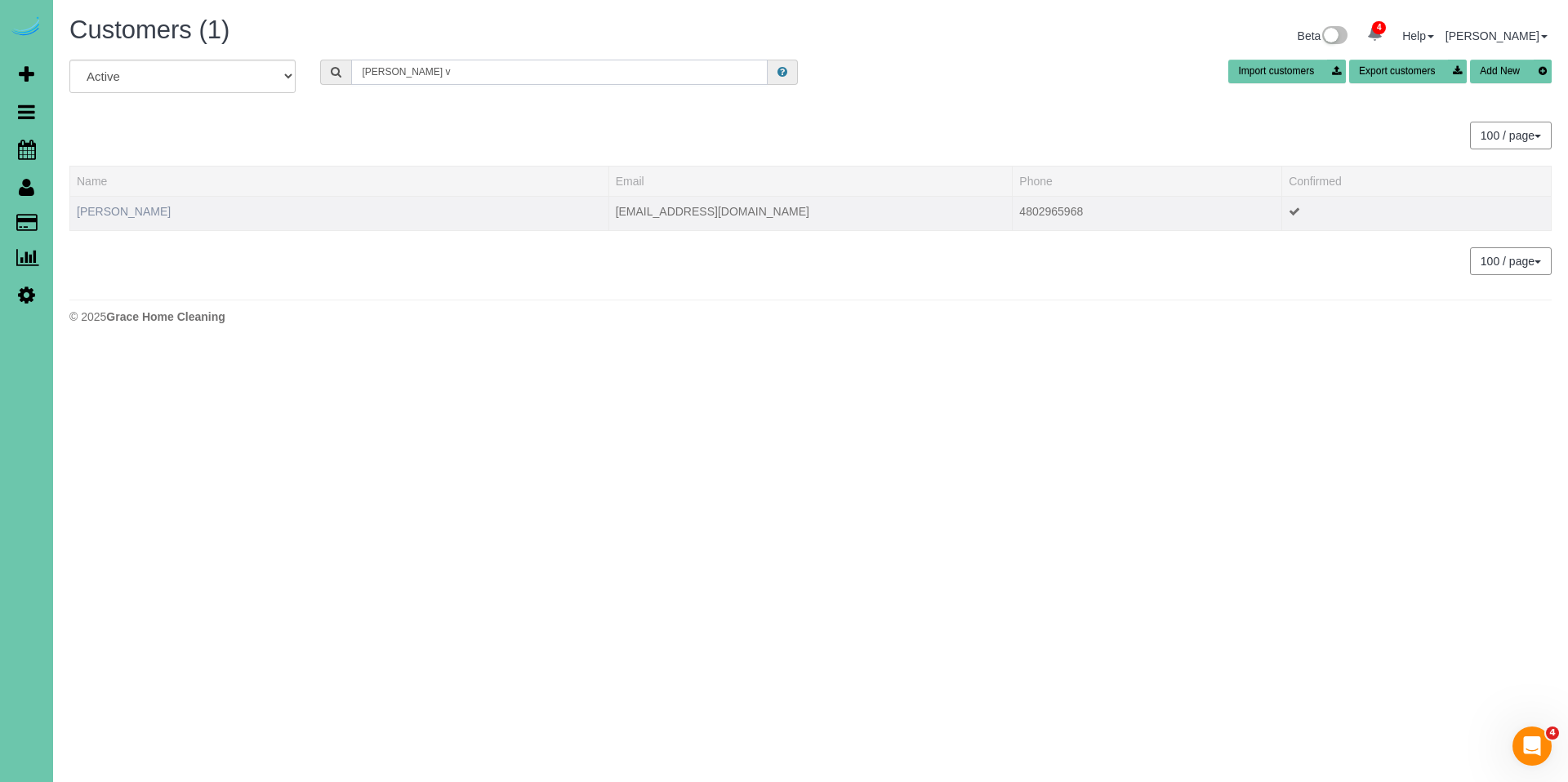
type input "Bethany v"
click at [139, 213] on link "Bethany VanDonk" at bounding box center [123, 211] width 94 height 13
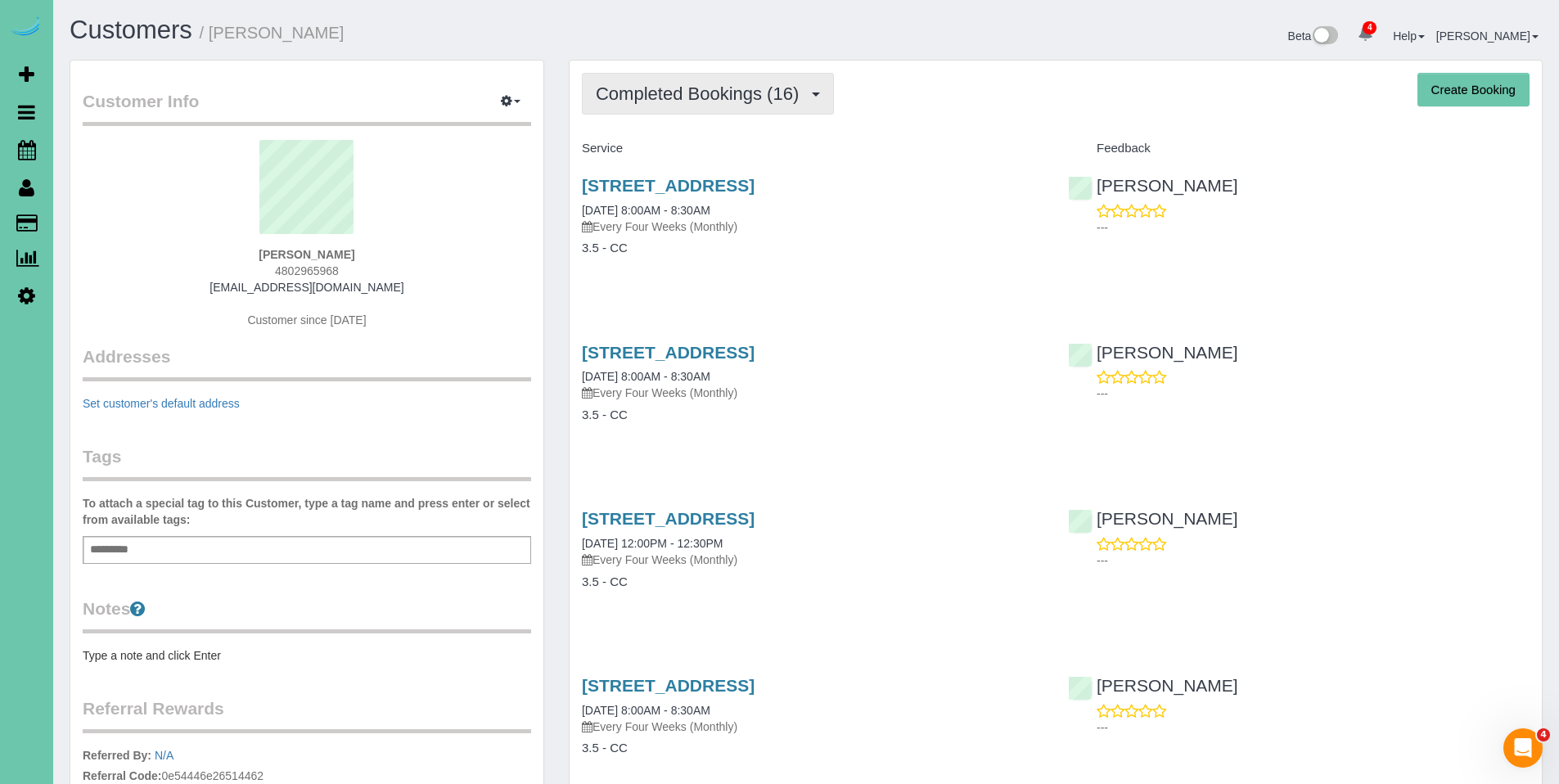
click at [716, 101] on span "Completed Bookings (16)" at bounding box center [702, 94] width 212 height 20
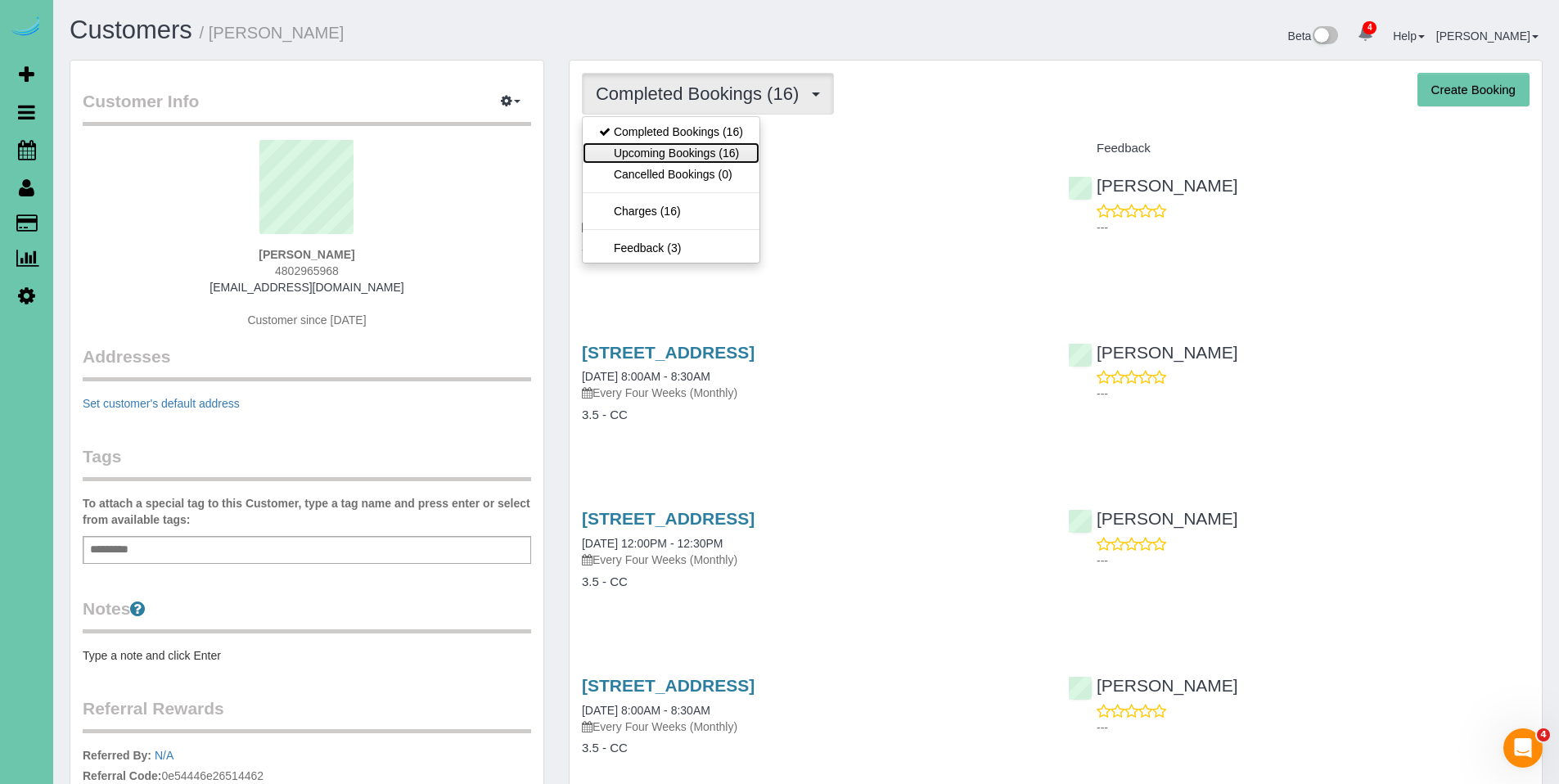
click at [702, 153] on link "Upcoming Bookings (16)" at bounding box center [671, 152] width 177 height 21
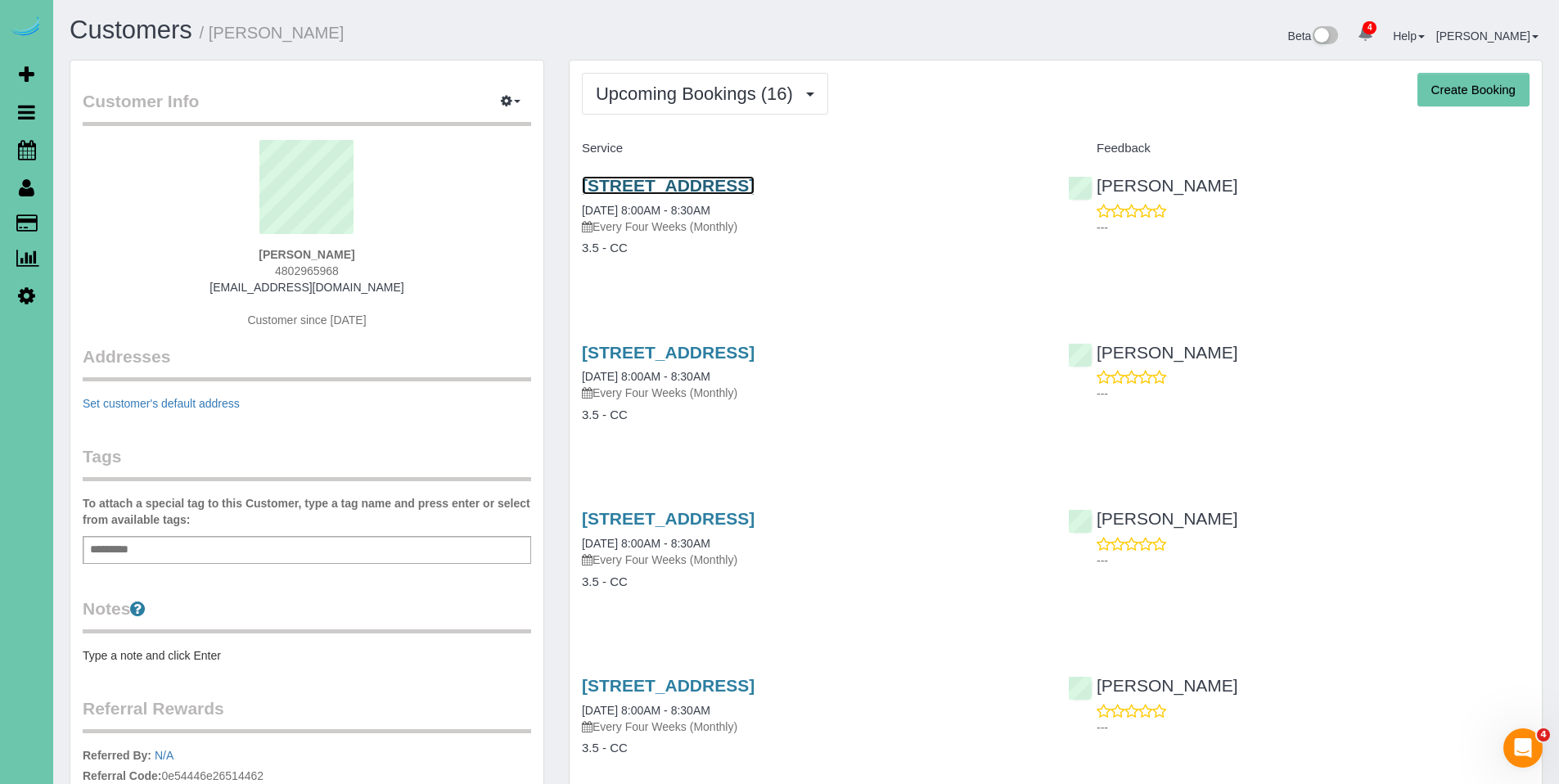
click at [670, 187] on link "2301 S. 35th Ave, Omaha, NE 68105" at bounding box center [667, 185] width 172 height 19
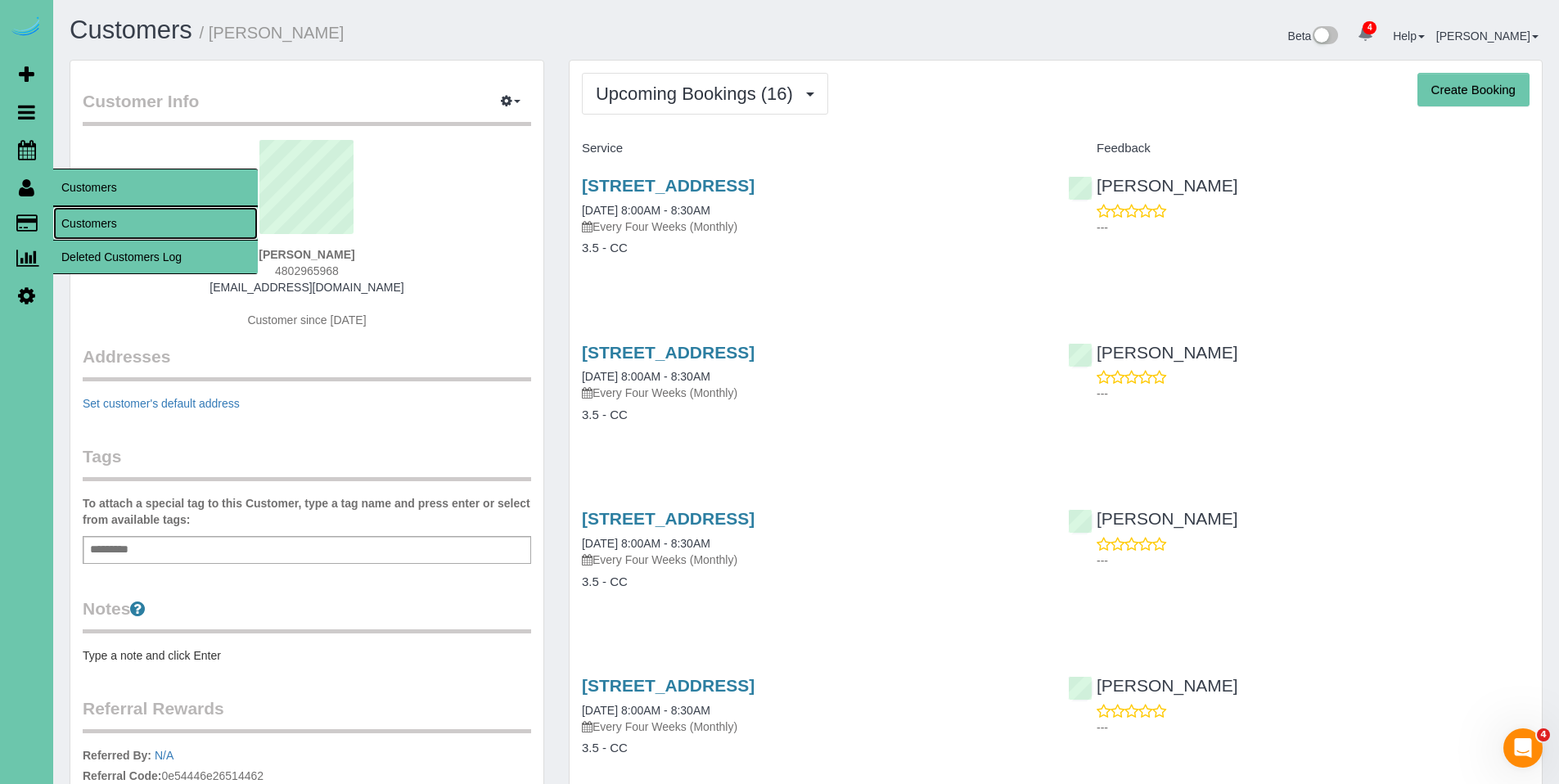
click at [101, 222] on link "Customers" at bounding box center [155, 223] width 204 height 33
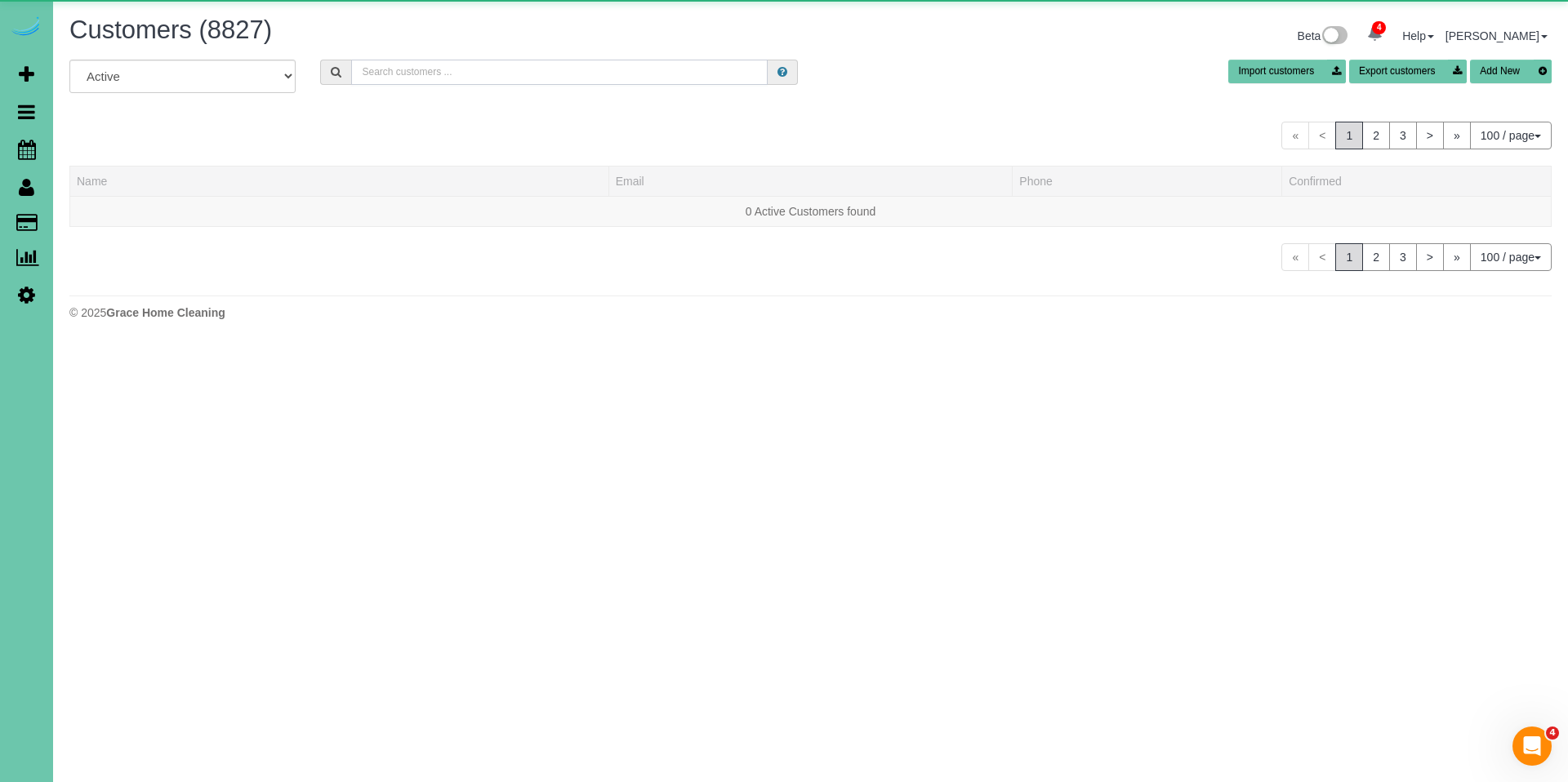
click at [445, 74] on input "text" at bounding box center [559, 73] width 417 height 25
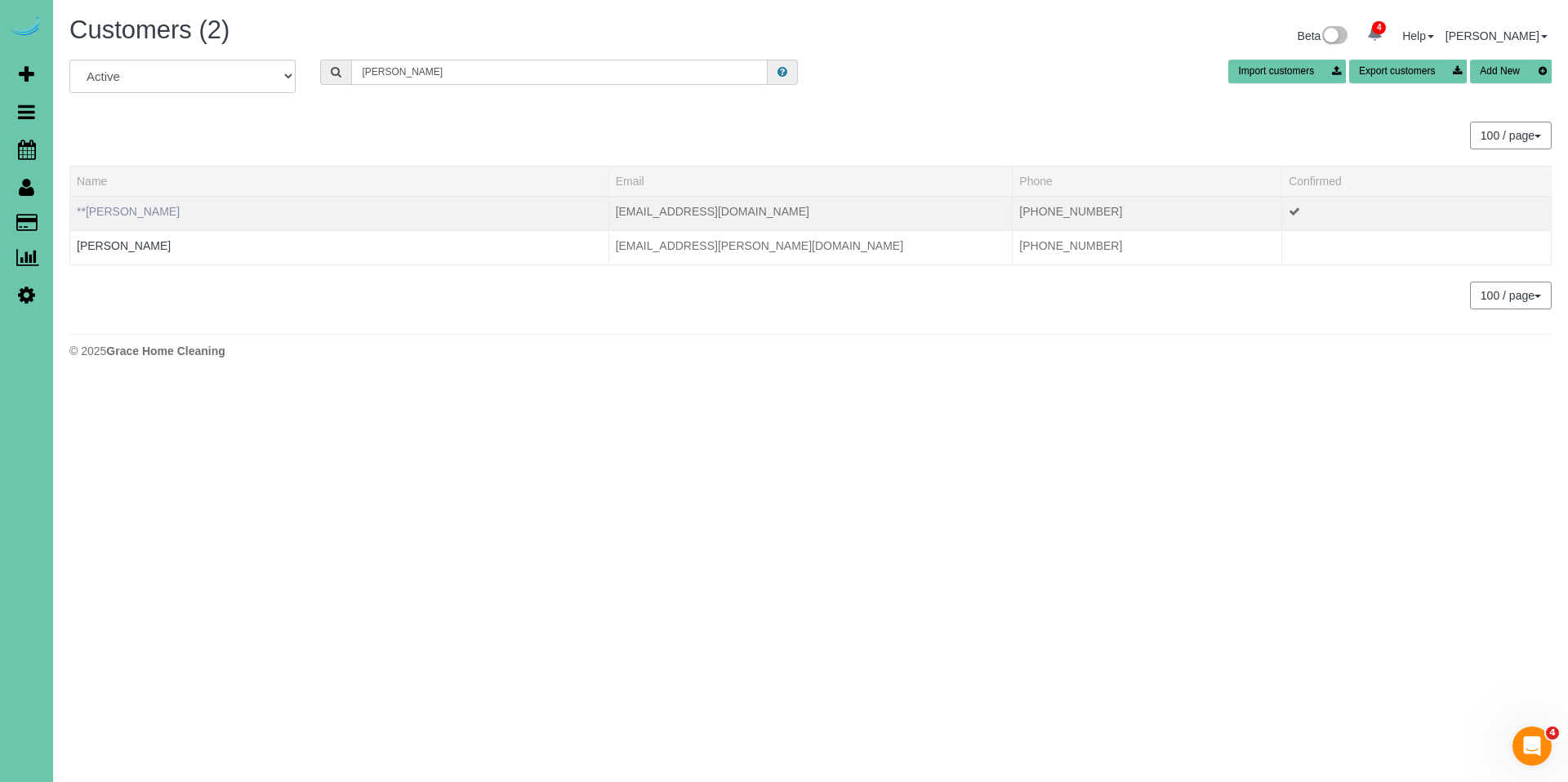
type input "anne p"
click at [132, 210] on link "**Anne Proulx" at bounding box center [127, 211] width 103 height 13
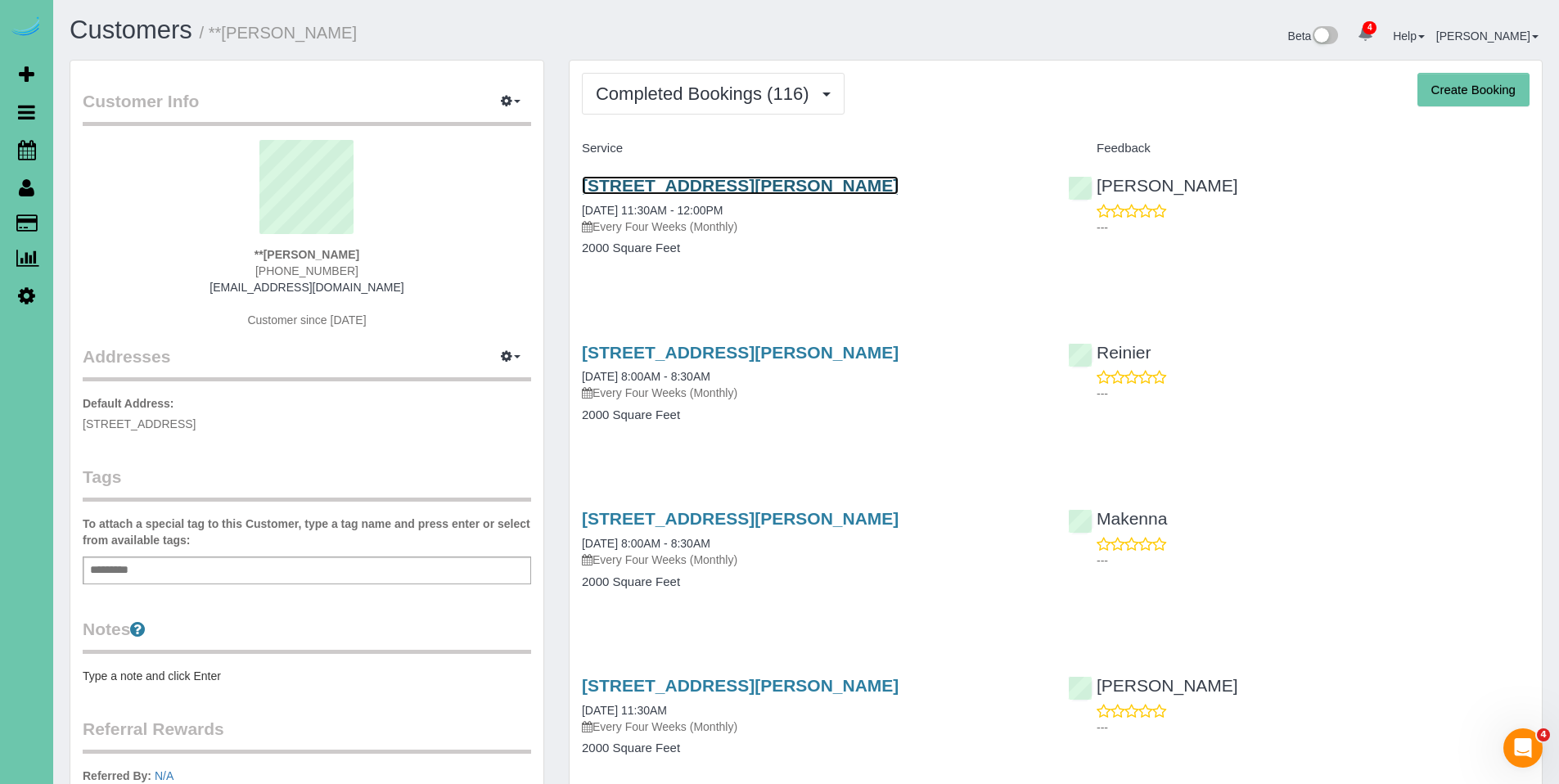
click at [676, 185] on link "14018 Ames Ave, Omaha, NE 68164" at bounding box center [739, 185] width 316 height 19
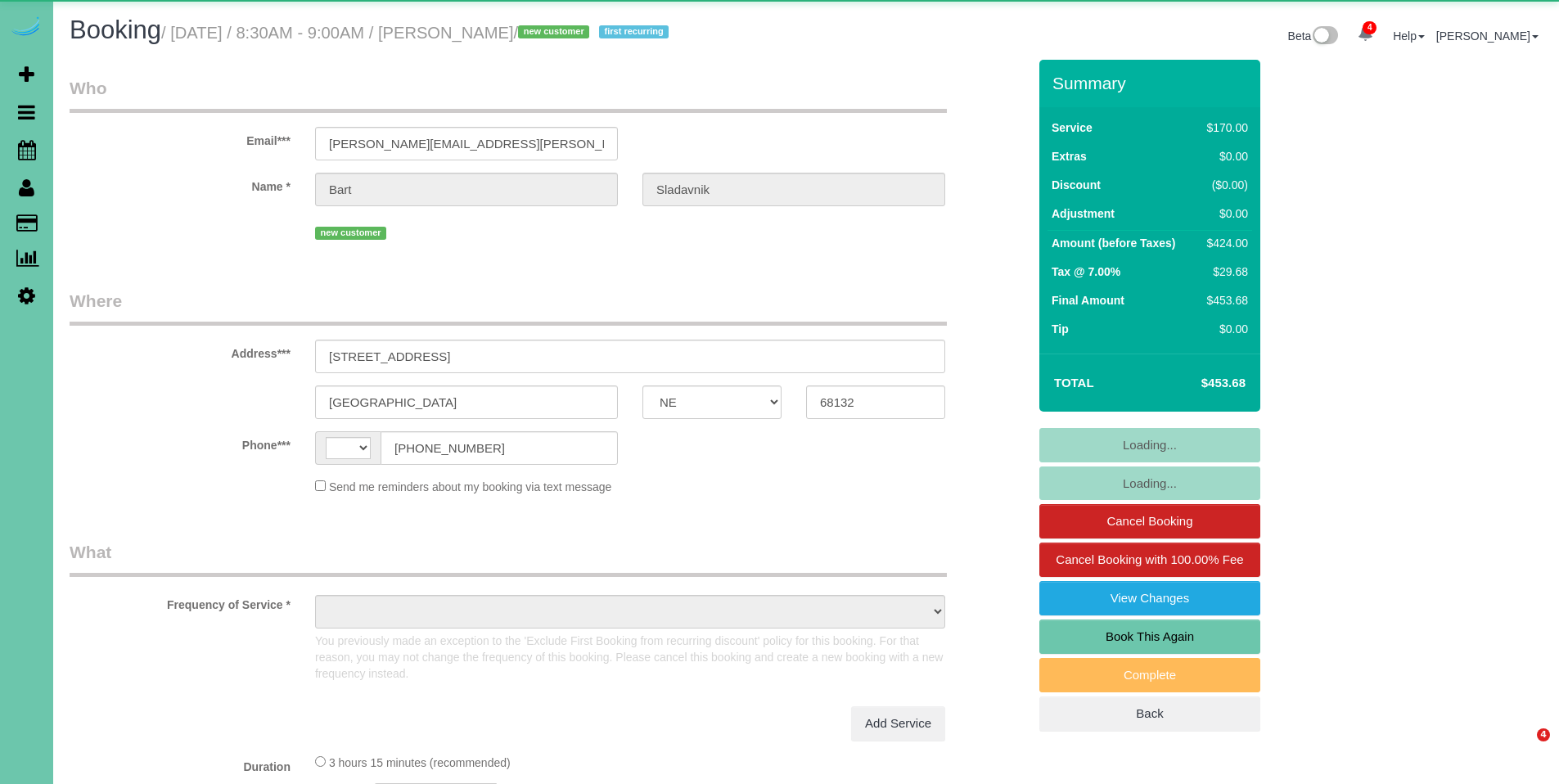
select select "NE"
select select "string:[GEOGRAPHIC_DATA]"
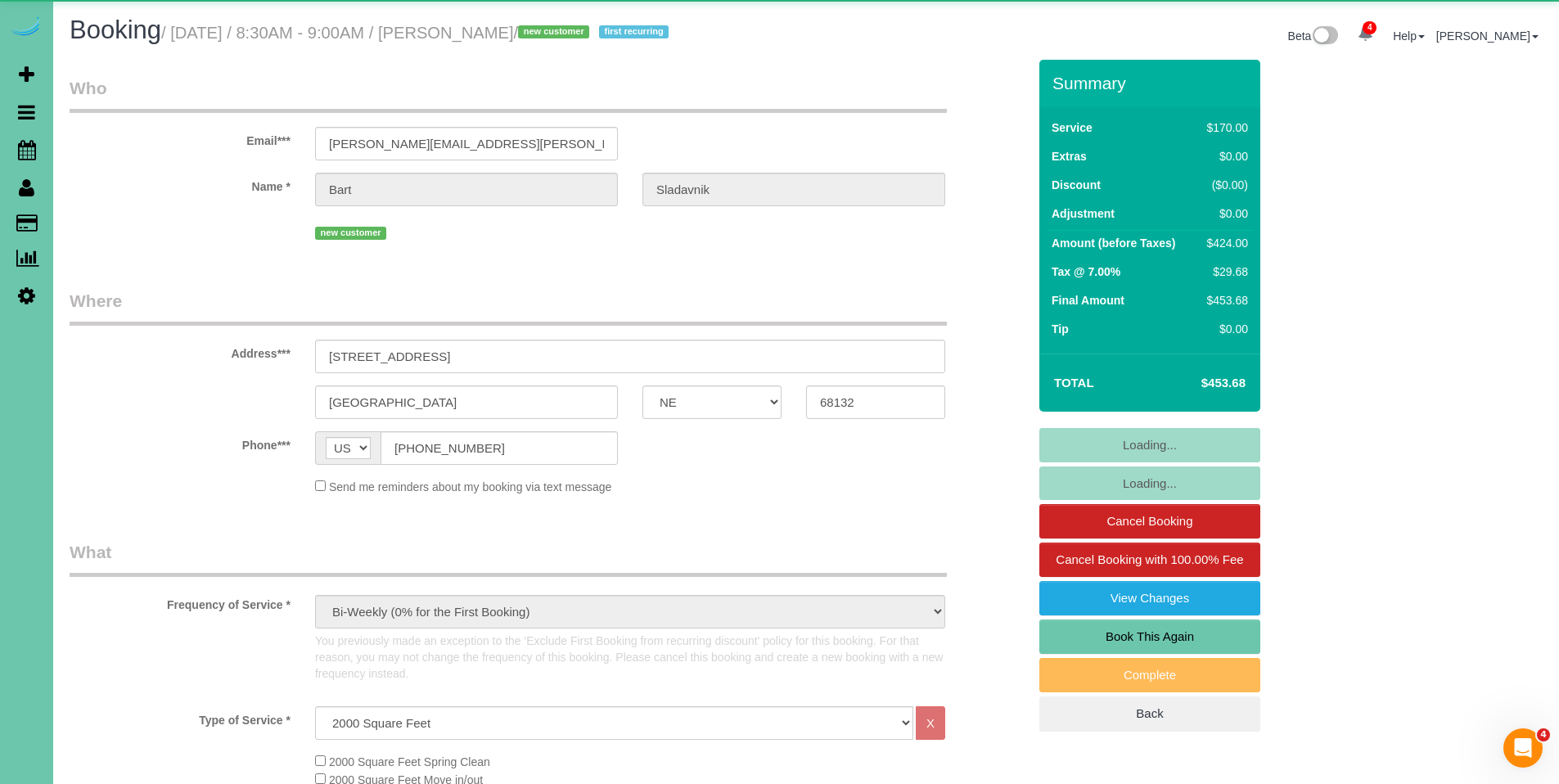
select select "object:686"
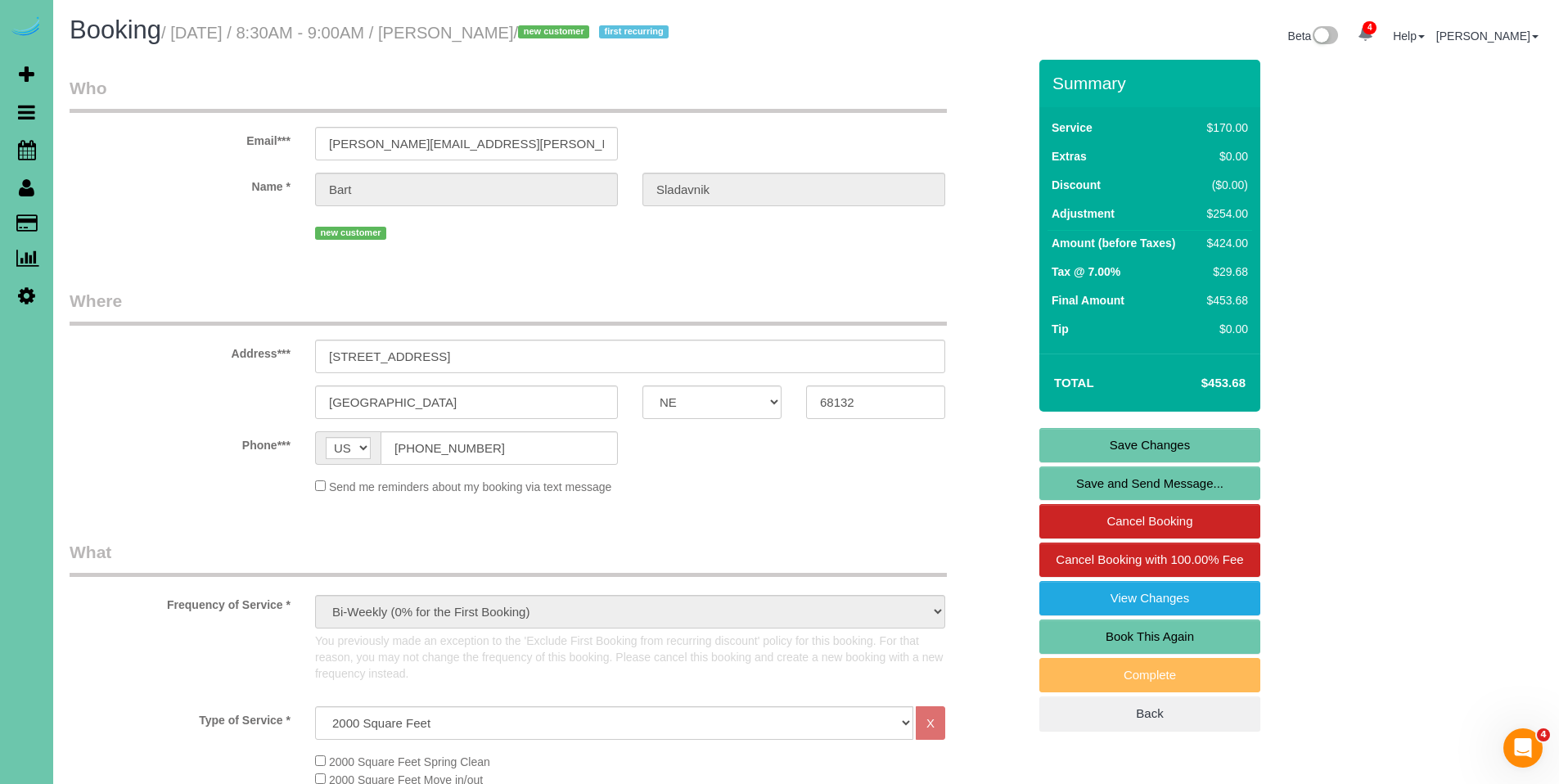
click at [1163, 447] on link "Save Changes" at bounding box center [1150, 446] width 221 height 35
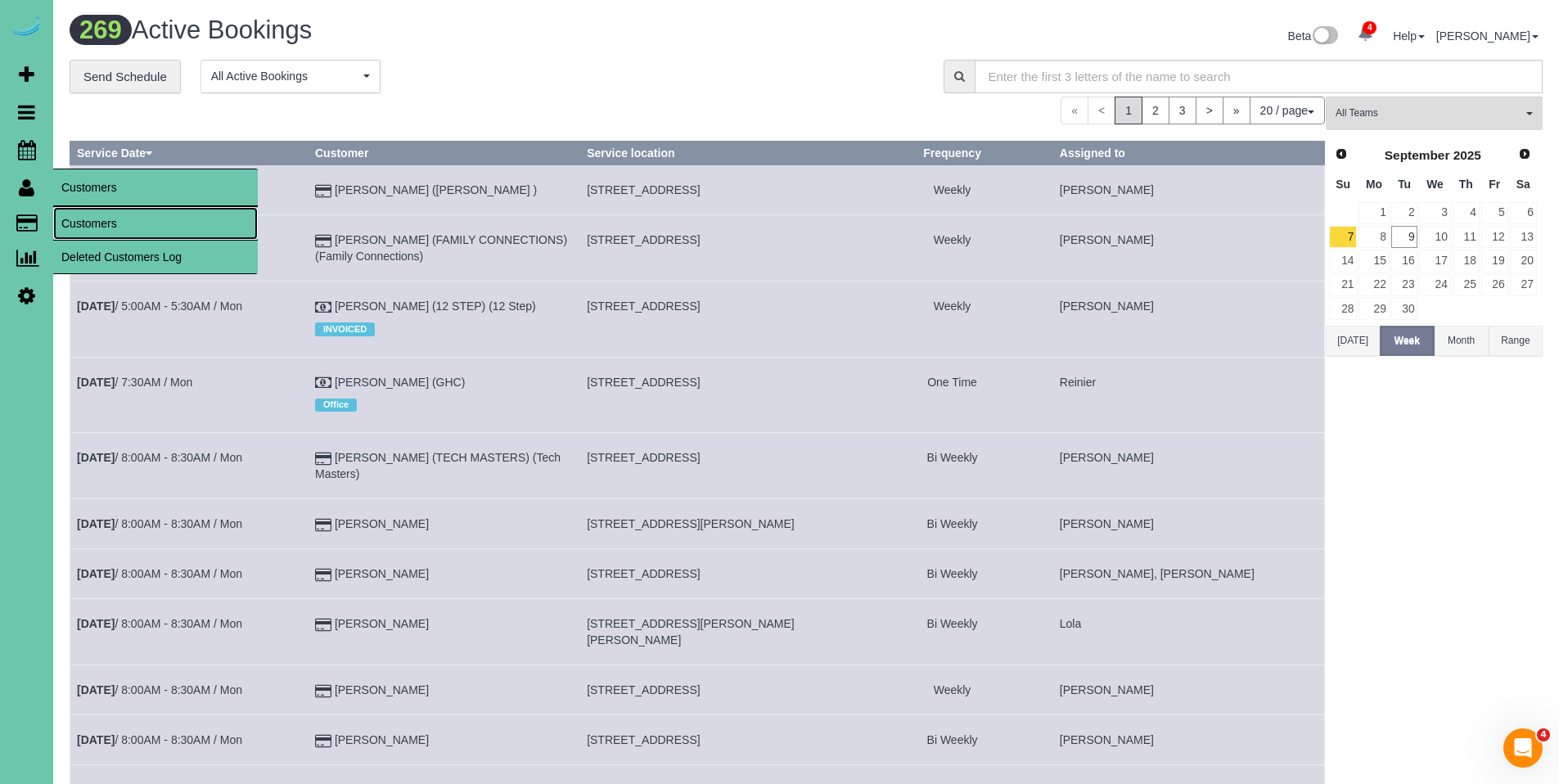
click at [94, 228] on link "Customers" at bounding box center [155, 223] width 204 height 33
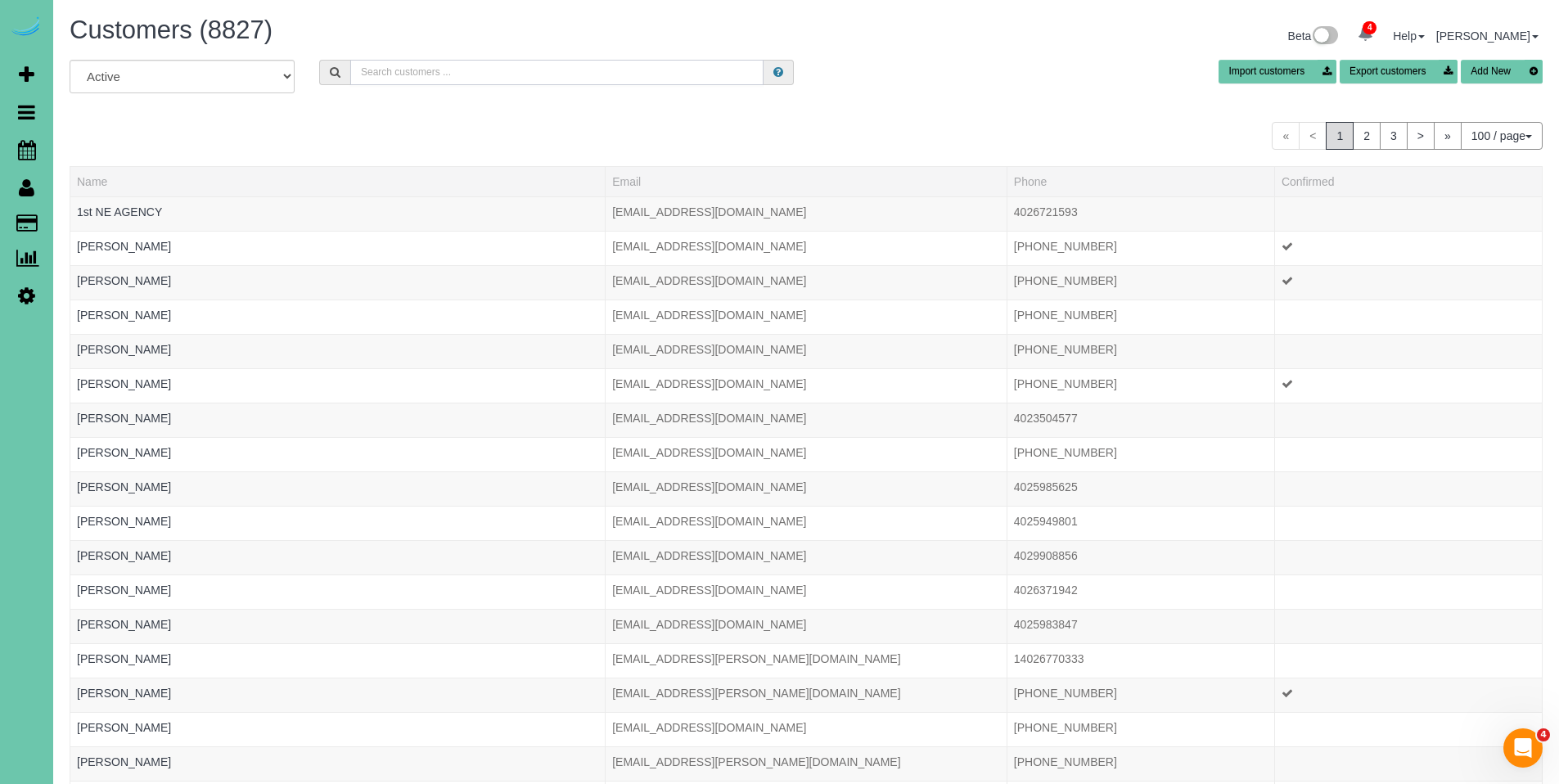
click at [501, 77] on input "text" at bounding box center [556, 73] width 413 height 26
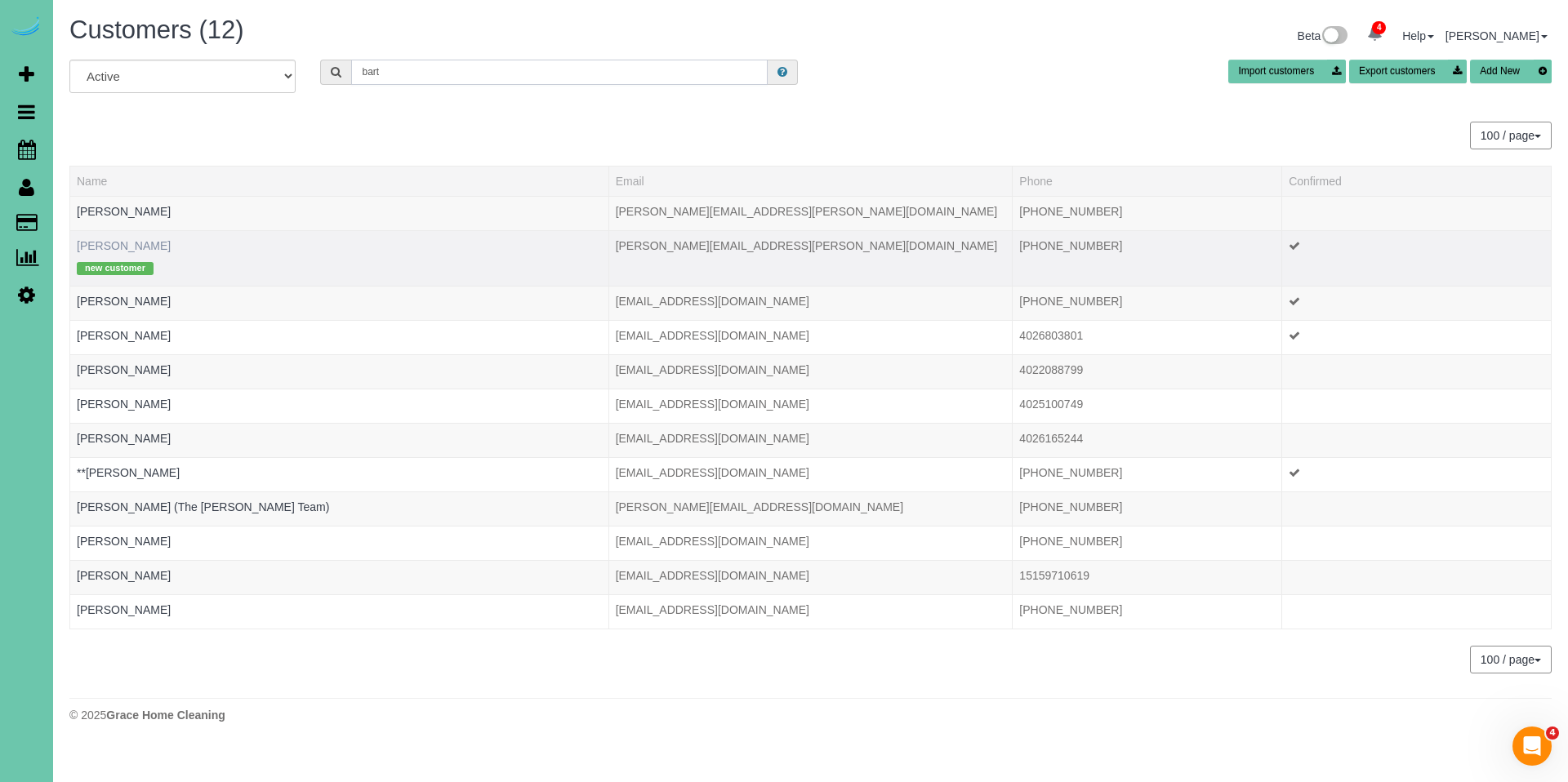
type input "bart"
click at [140, 246] on link "Bart Sladavnik" at bounding box center [123, 246] width 94 height 13
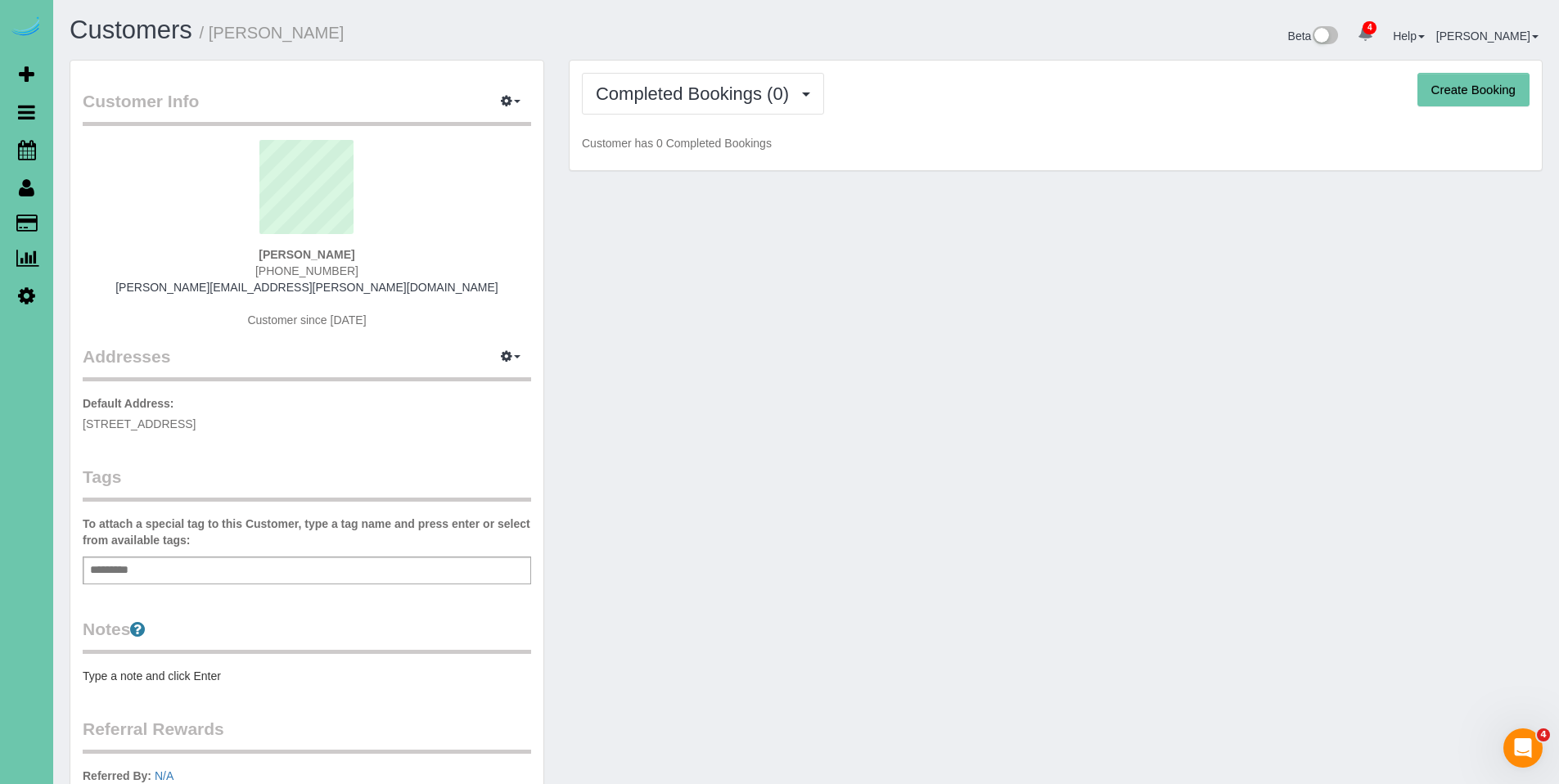
drag, startPoint x: 368, startPoint y: 252, endPoint x: 243, endPoint y: 252, distance: 125.0
click at [243, 252] on div "Bart Sladavnik (402) 871-5754 bartsladovnik@cox.net Customer since 2025" at bounding box center [307, 242] width 449 height 204
copy strong "Bart Sladavnik"
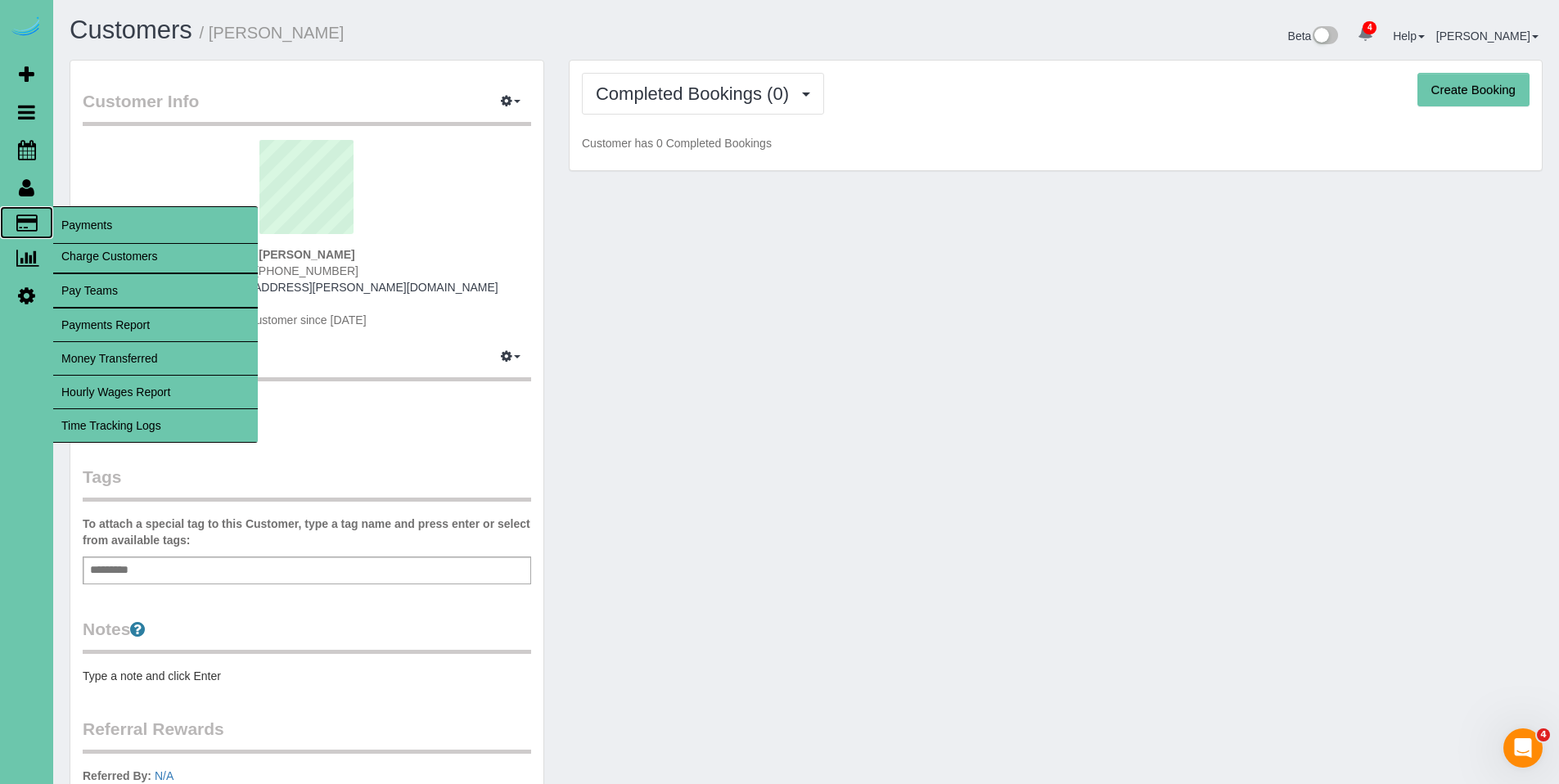
click at [75, 222] on span "Payments" at bounding box center [155, 224] width 204 height 37
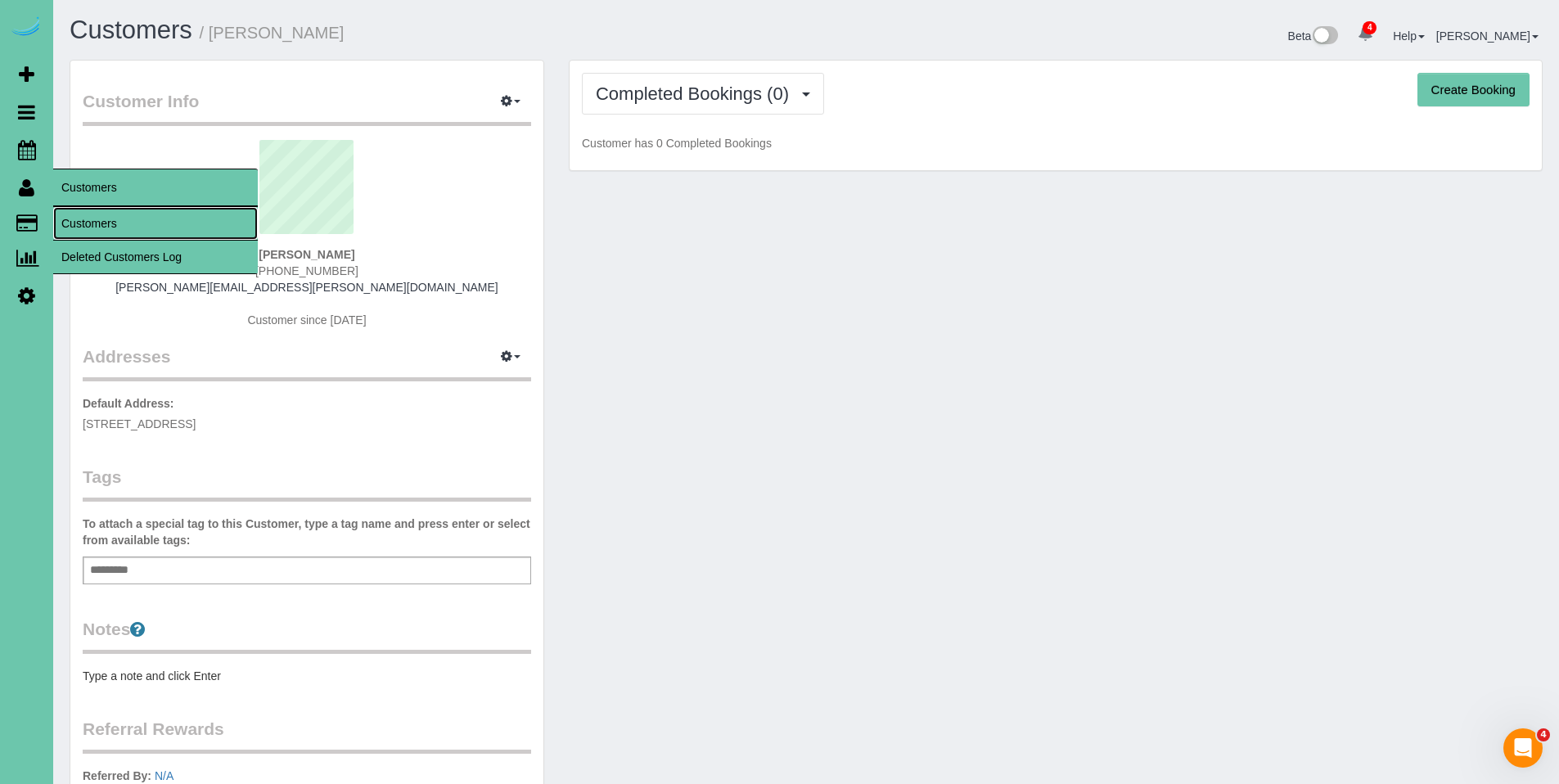
click at [77, 216] on link "Customers" at bounding box center [155, 223] width 204 height 33
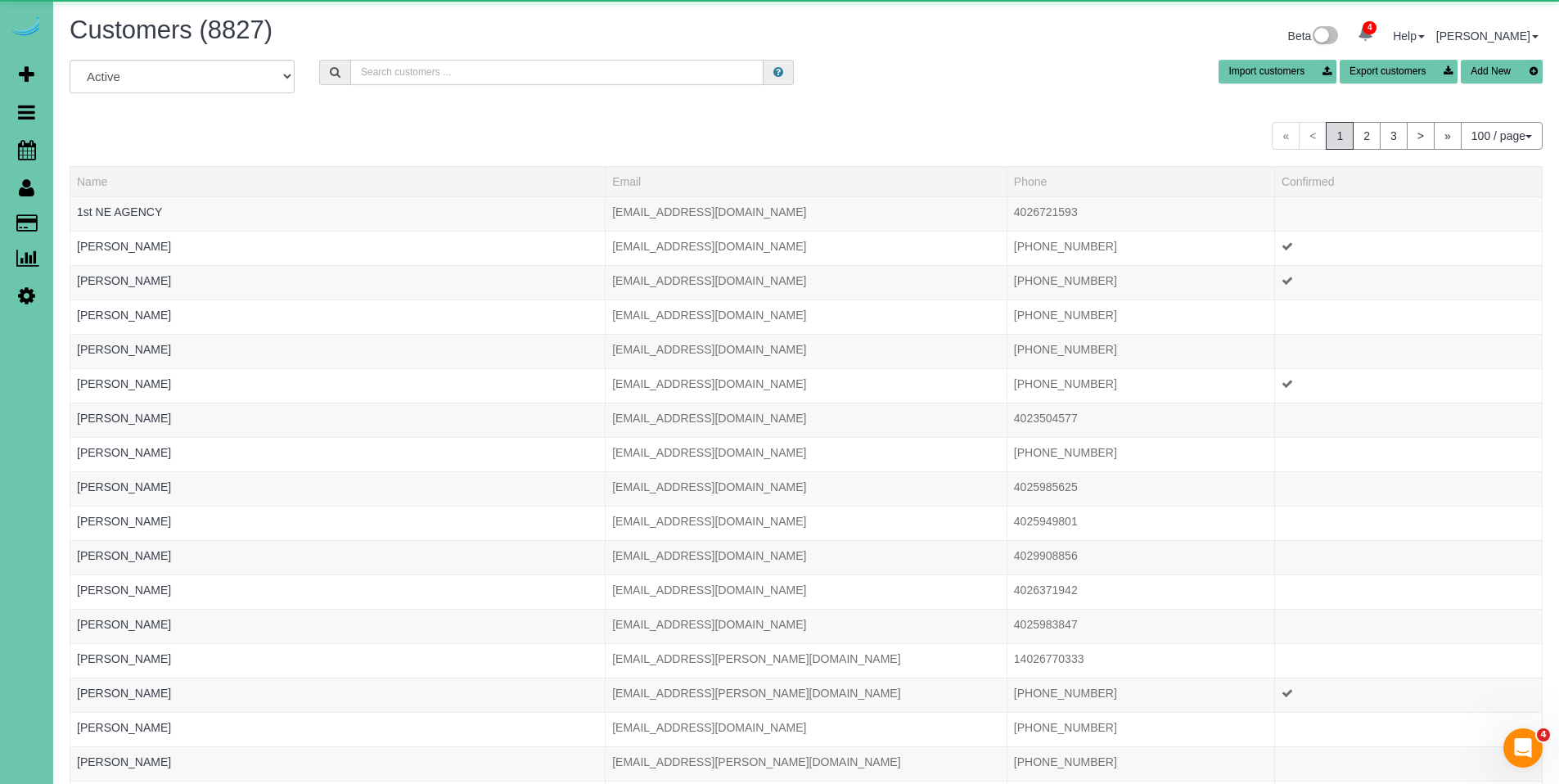
click at [501, 80] on input "text" at bounding box center [556, 73] width 413 height 26
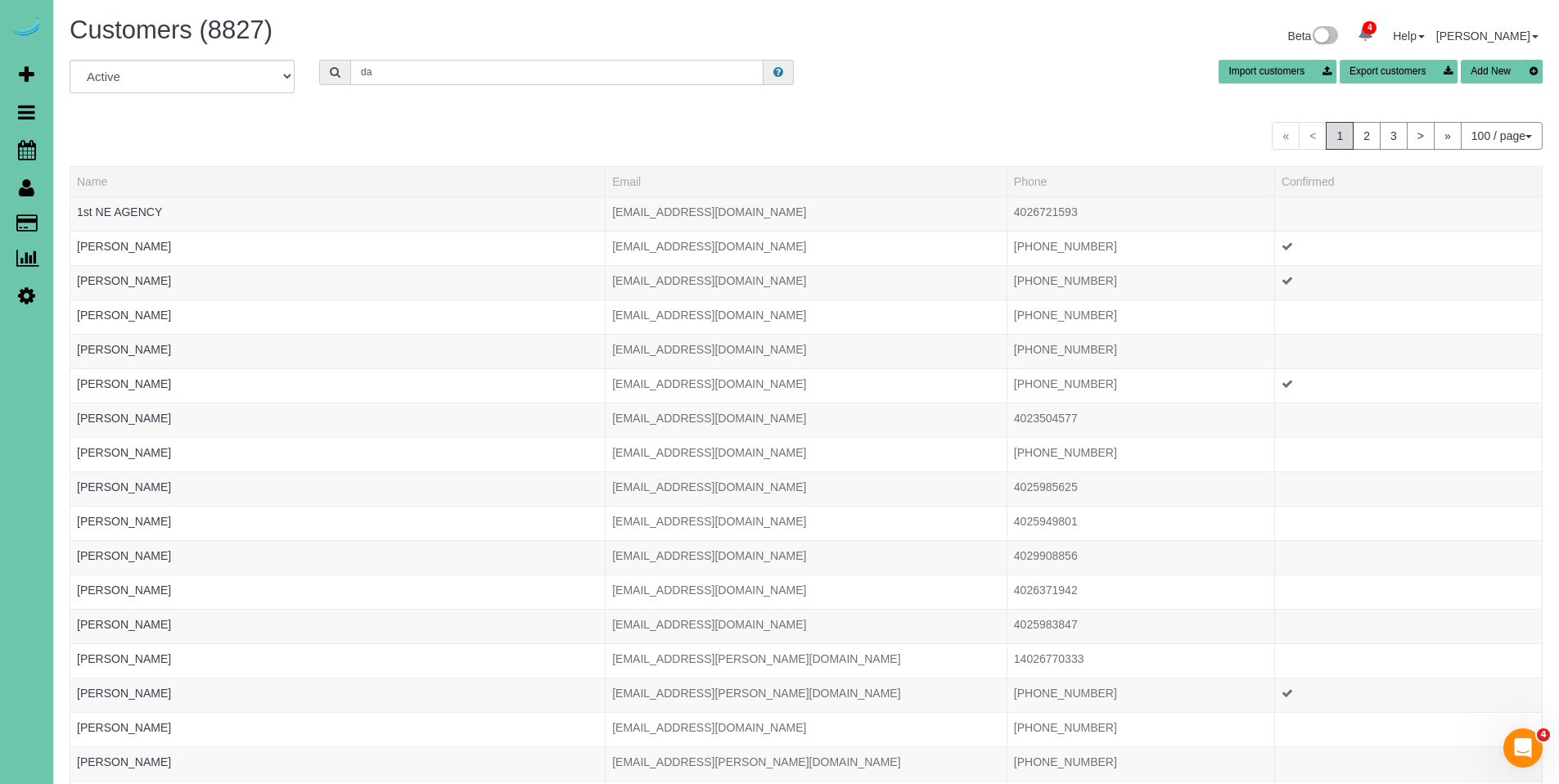
type input "d"
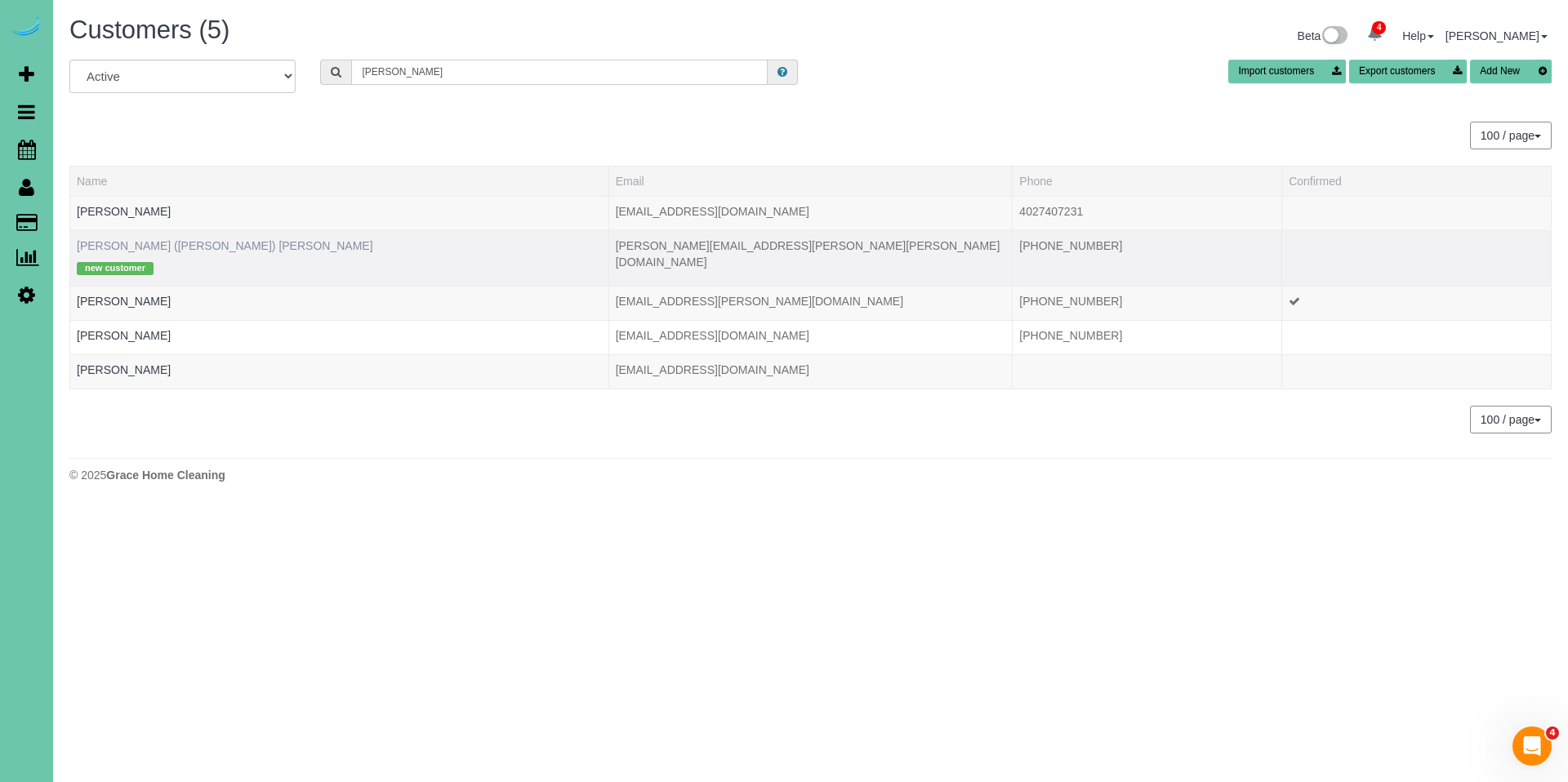
type input "rowe"
click at [162, 241] on link "Daniel (Curtis) Rowe" at bounding box center [225, 246] width 297 height 13
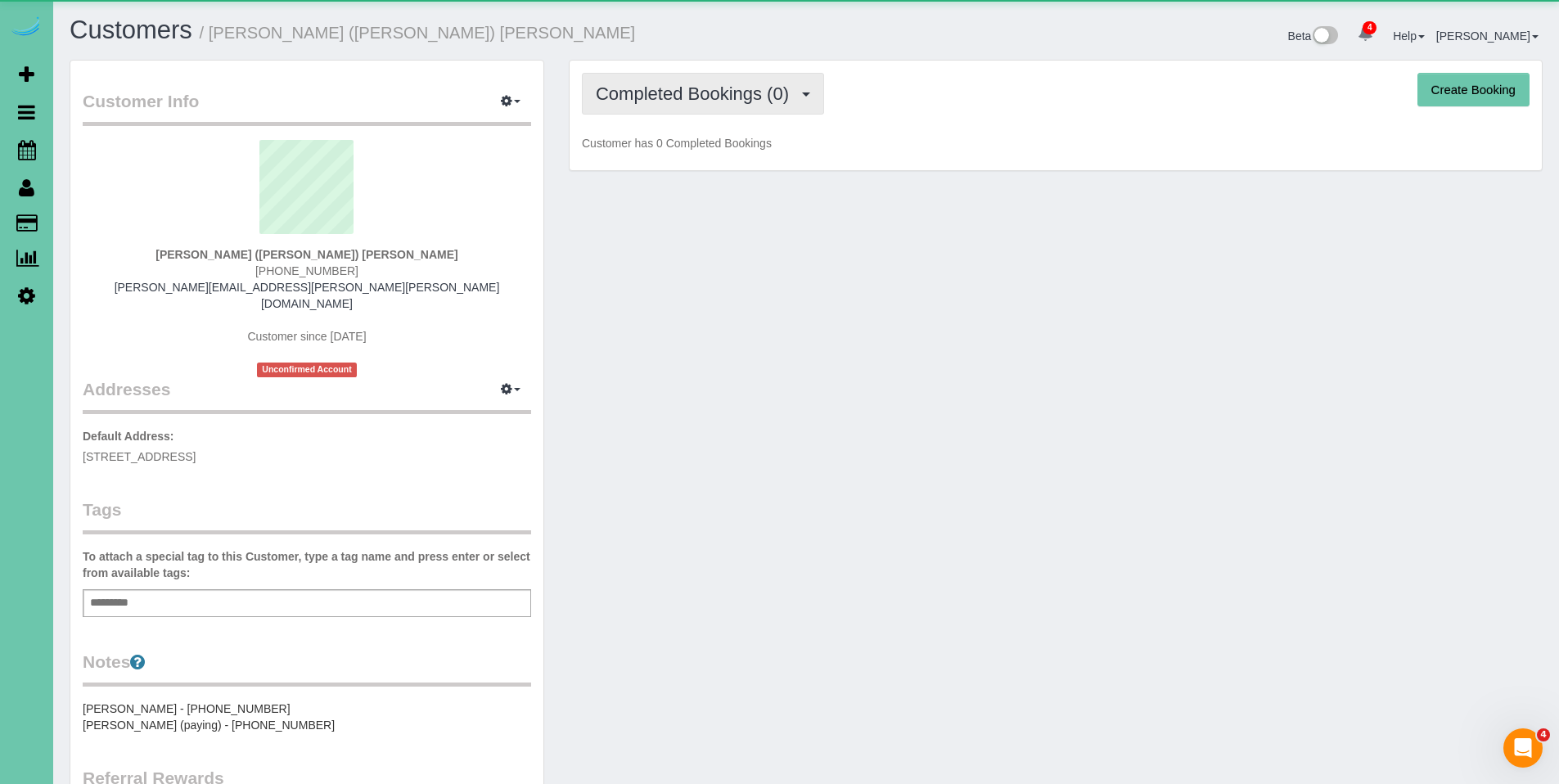
click at [703, 89] on span "Completed Bookings (0)" at bounding box center [697, 94] width 201 height 20
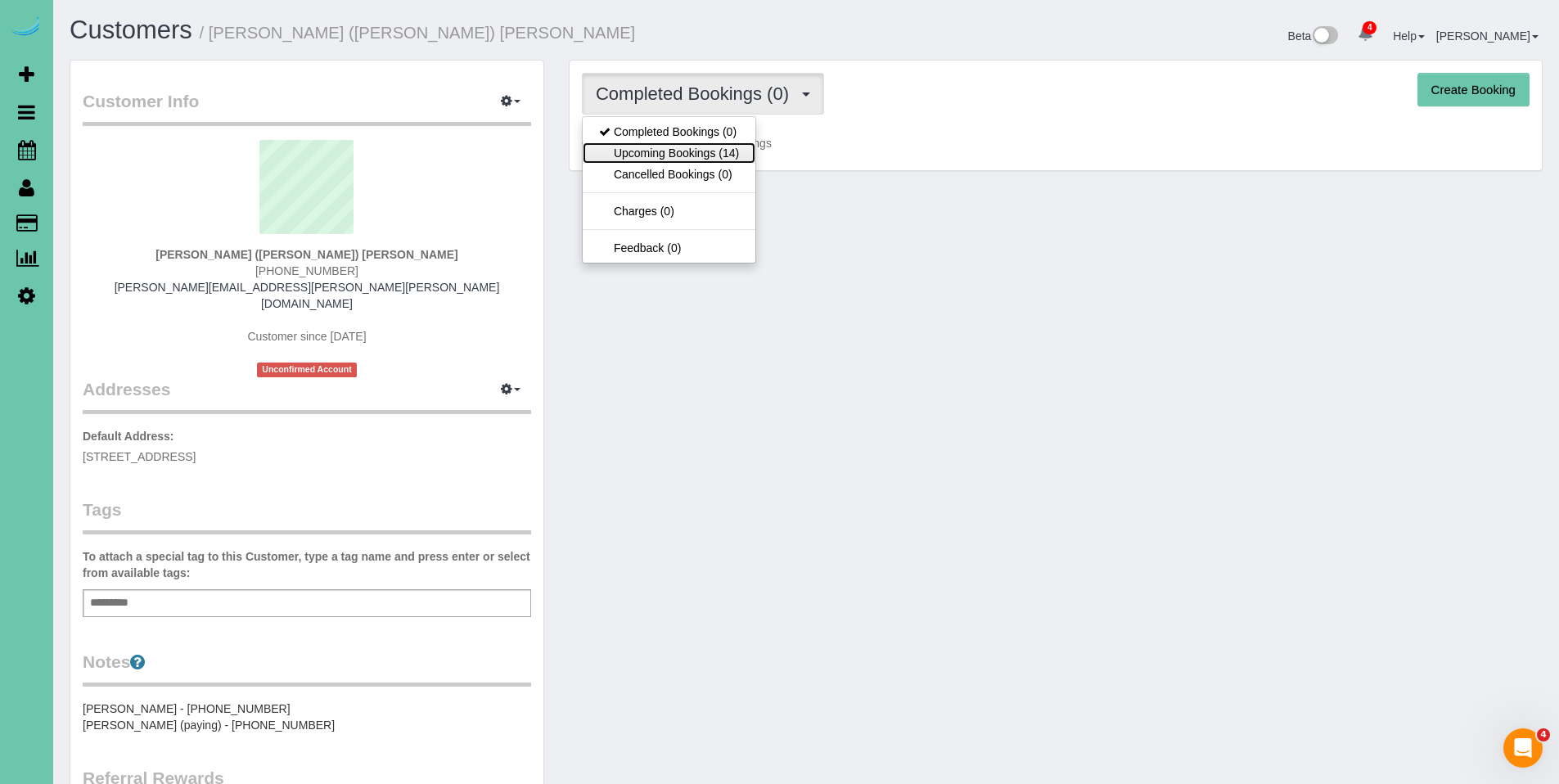
click at [690, 156] on link "Upcoming Bookings (14)" at bounding box center [668, 152] width 172 height 21
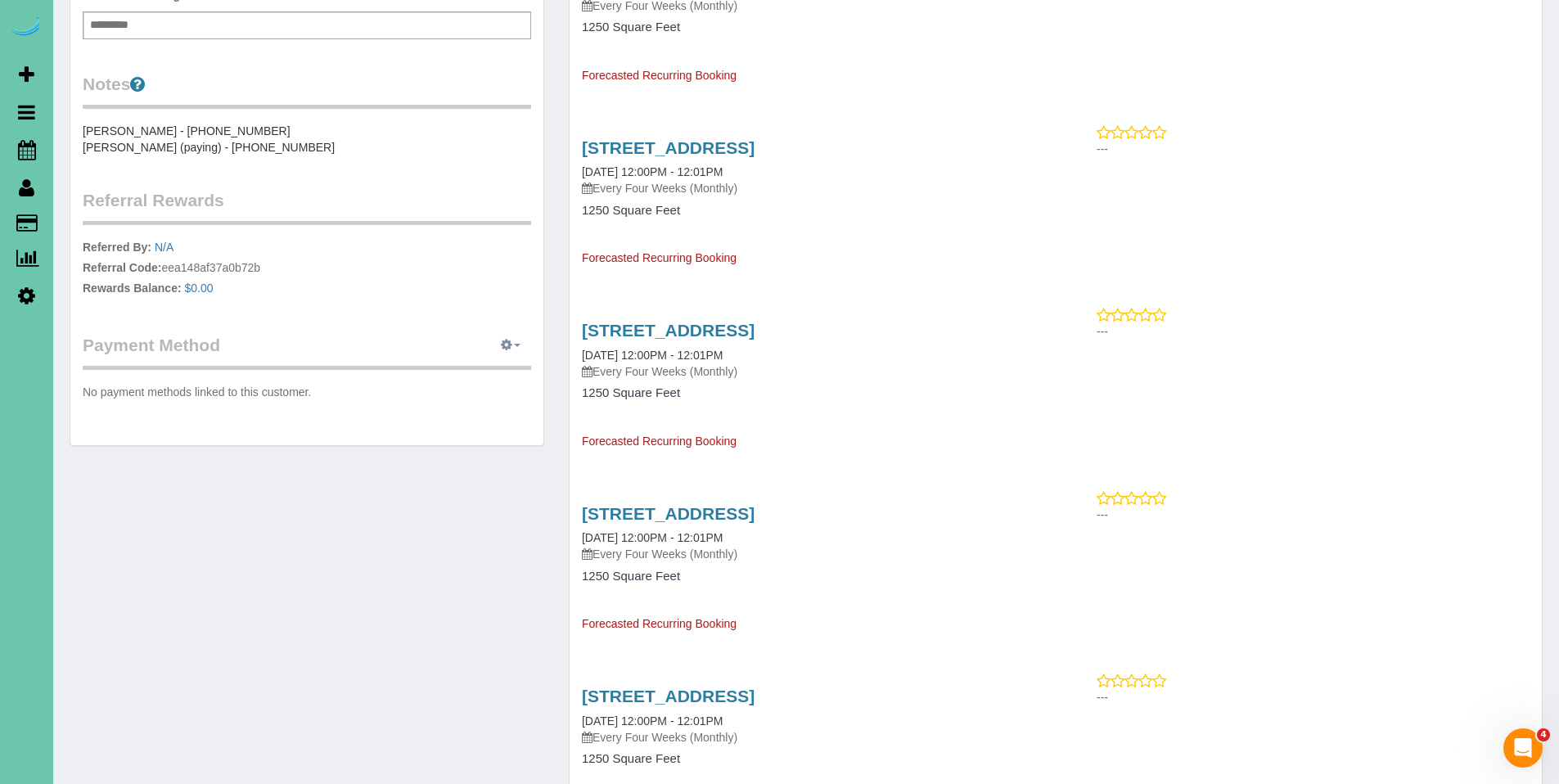
scroll to position [577, 0]
click at [511, 340] on icon "button" at bounding box center [506, 345] width 12 height 10
click at [479, 387] on link "Add Credit/Debit Card" at bounding box center [454, 397] width 153 height 21
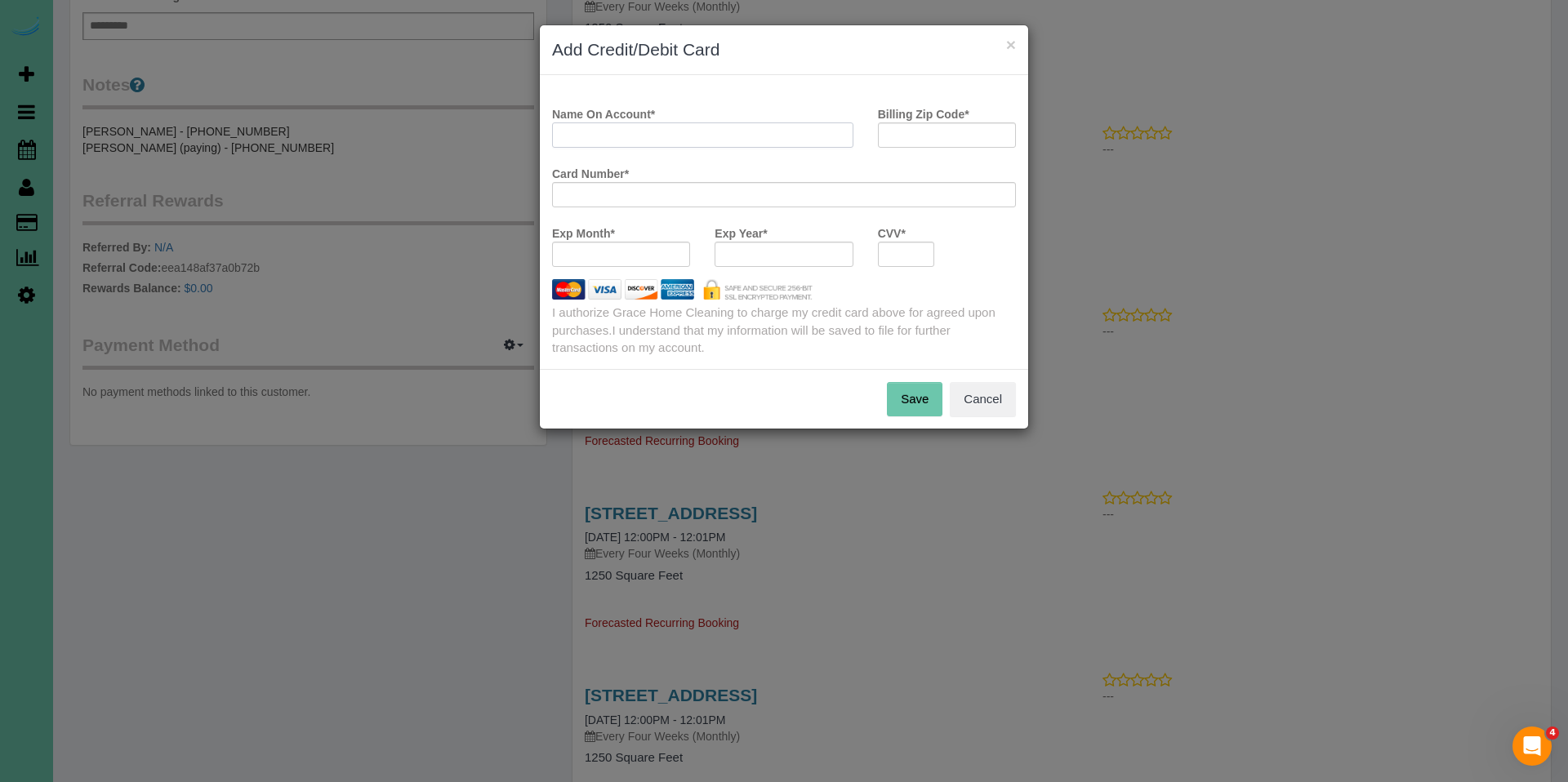
click at [787, 127] on input "Name On Account *" at bounding box center [702, 135] width 301 height 25
click at [776, 133] on input "Name On Account *" at bounding box center [702, 135] width 301 height 25
type input "Curtis Rowe"
type input "6"
type input "80130"
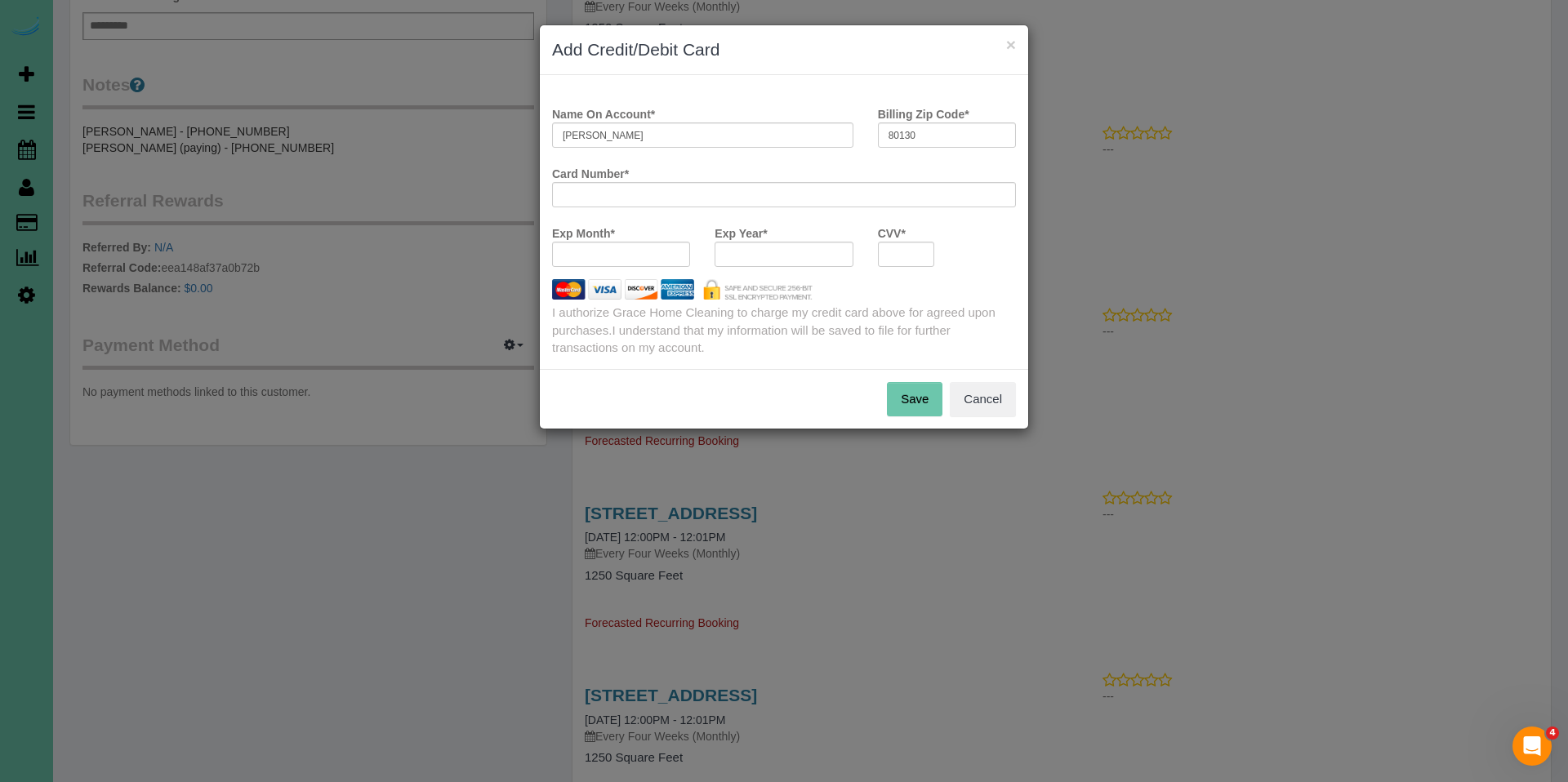
click at [628, 261] on div at bounding box center [621, 255] width 138 height 25
click at [920, 400] on button "Save" at bounding box center [914, 399] width 55 height 35
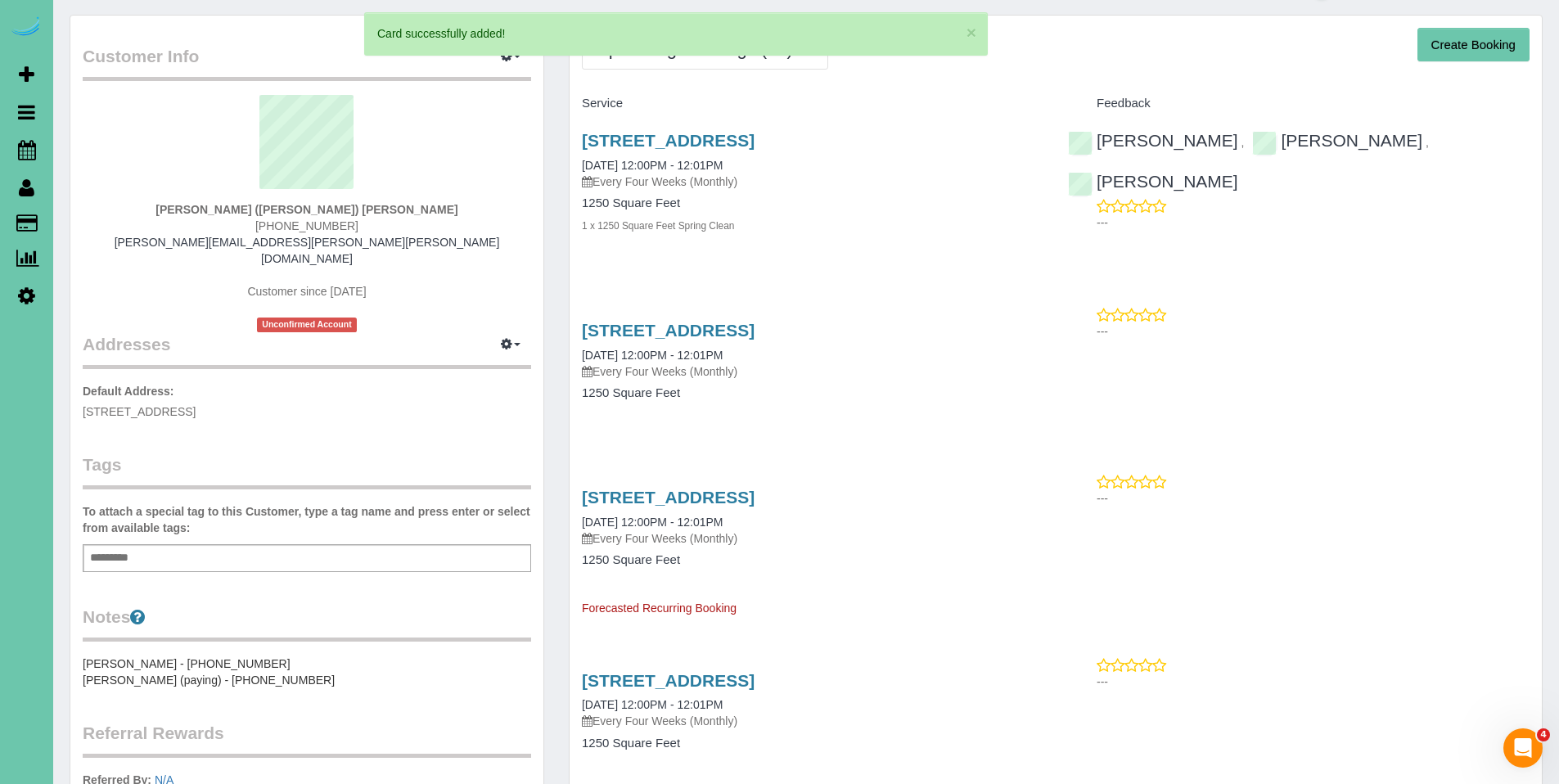
scroll to position [0, 0]
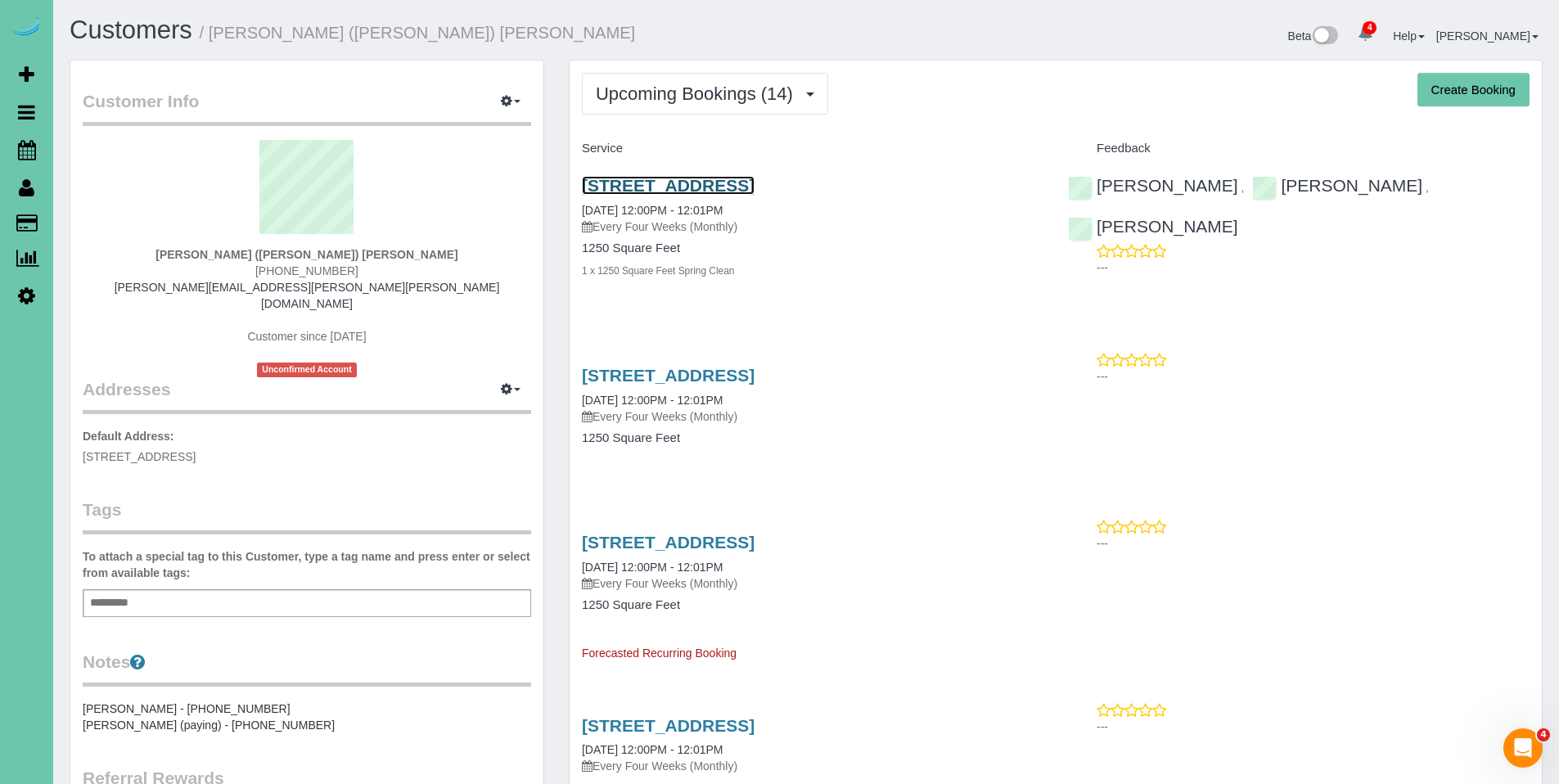
click at [685, 182] on link "2902 Eagle Hills Circle, Papillion, NE 68133" at bounding box center [667, 185] width 172 height 19
drag, startPoint x: 977, startPoint y: 188, endPoint x: 577, endPoint y: 173, distance: 400.3
click at [577, 173] on div "2902 Eagle Hills Circle, Papillion, NE 68133 09/11/2025 12:00PM - 12:01PM Every…" at bounding box center [812, 236] width 486 height 149
click at [921, 89] on div "Upcoming Bookings (14) Completed Bookings (0) Upcoming Bookings (14) Cancelled …" at bounding box center [1056, 94] width 948 height 42
click at [707, 189] on link "2902 Eagle Hills Circle, Papillion, NE 68133" at bounding box center [667, 185] width 172 height 19
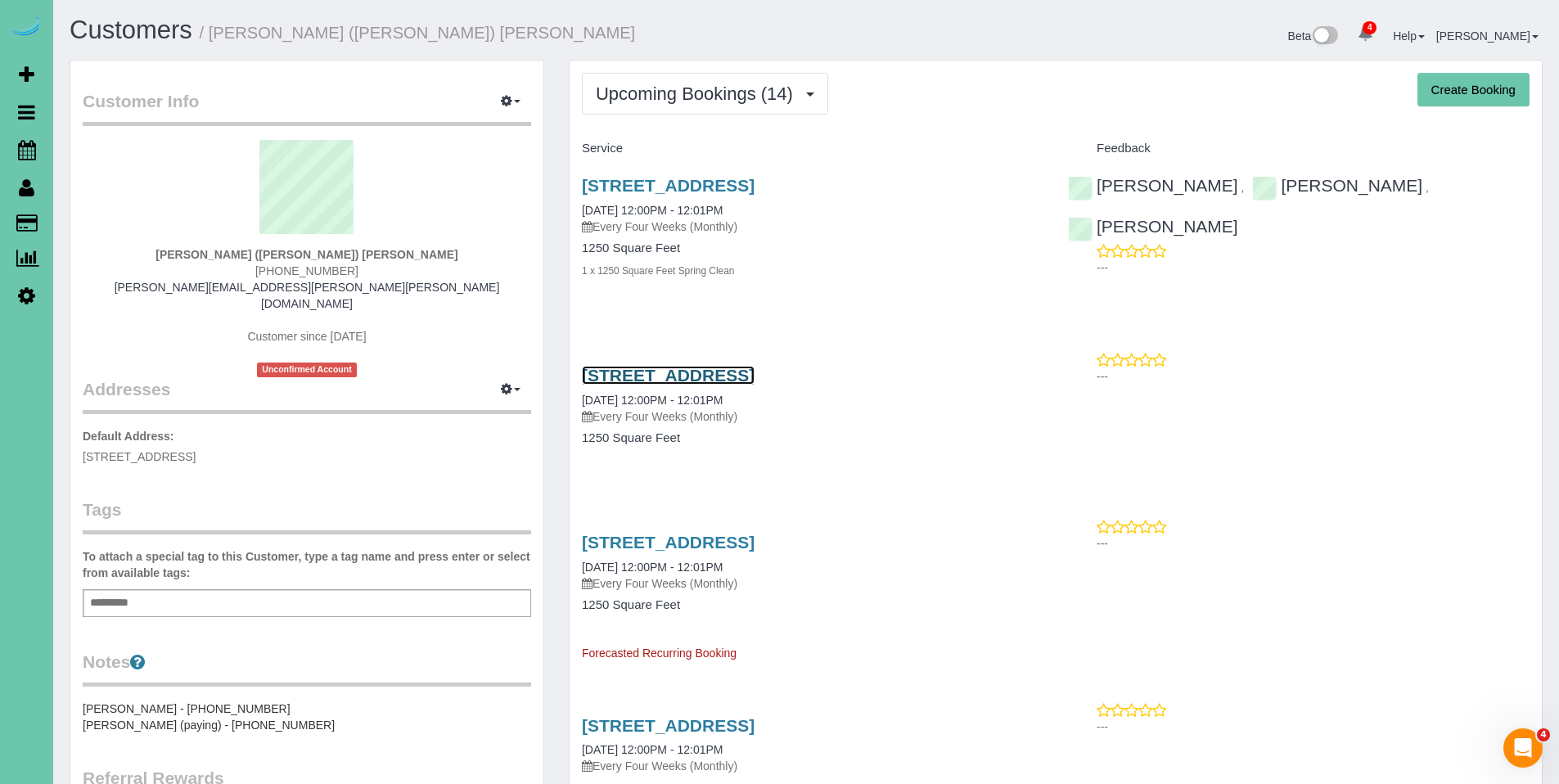
click at [715, 380] on link "2902 Eagle Hills Circle, Papillion, NE 68133" at bounding box center [667, 375] width 172 height 19
click at [657, 544] on link "2902 Eagle Hills Circle, Papillion, NE 68133" at bounding box center [667, 542] width 172 height 19
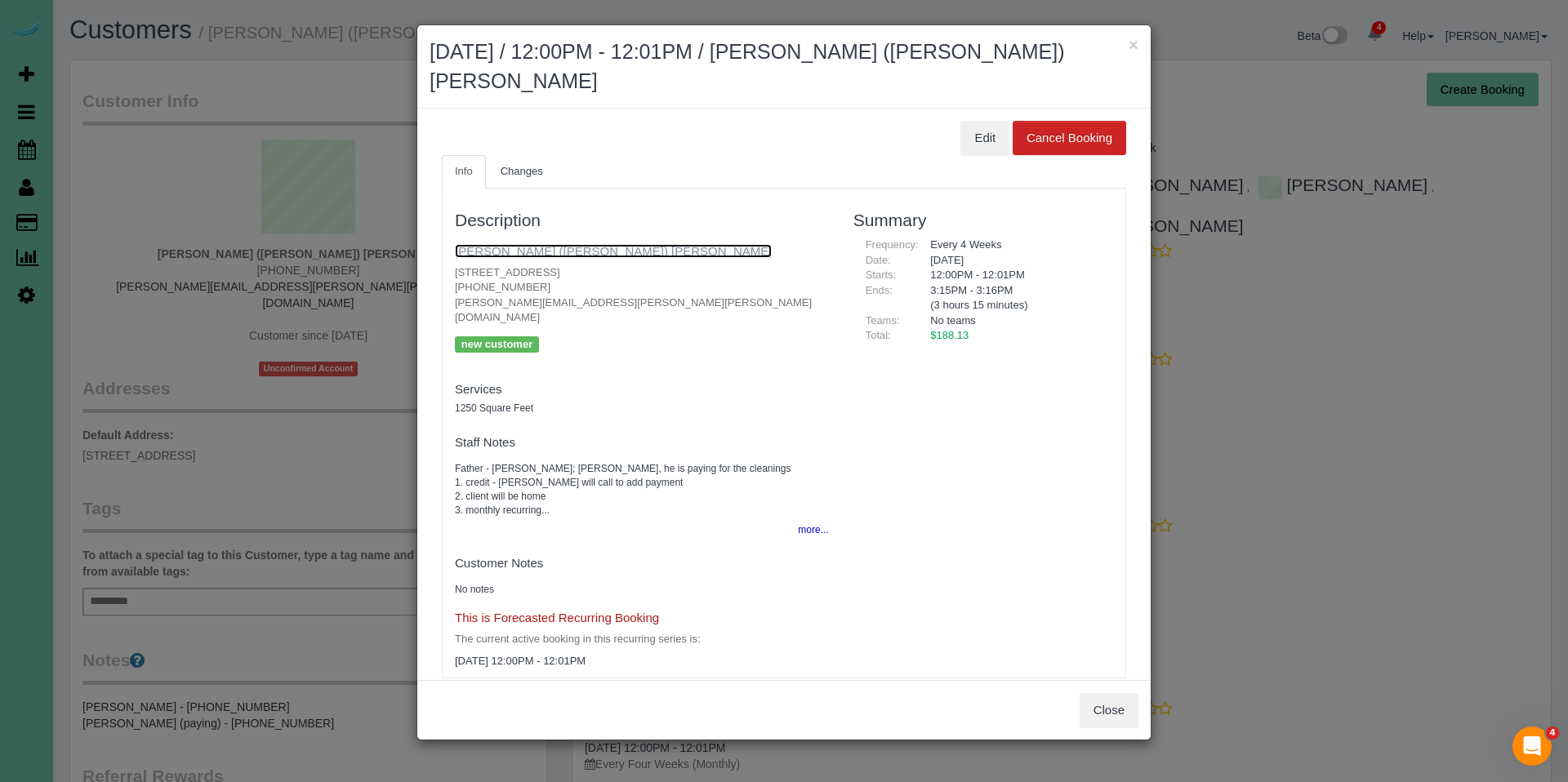
click at [517, 244] on link "Daniel (Curtis) Rowe" at bounding box center [613, 250] width 317 height 14
click at [1131, 48] on button "×" at bounding box center [1133, 45] width 10 height 17
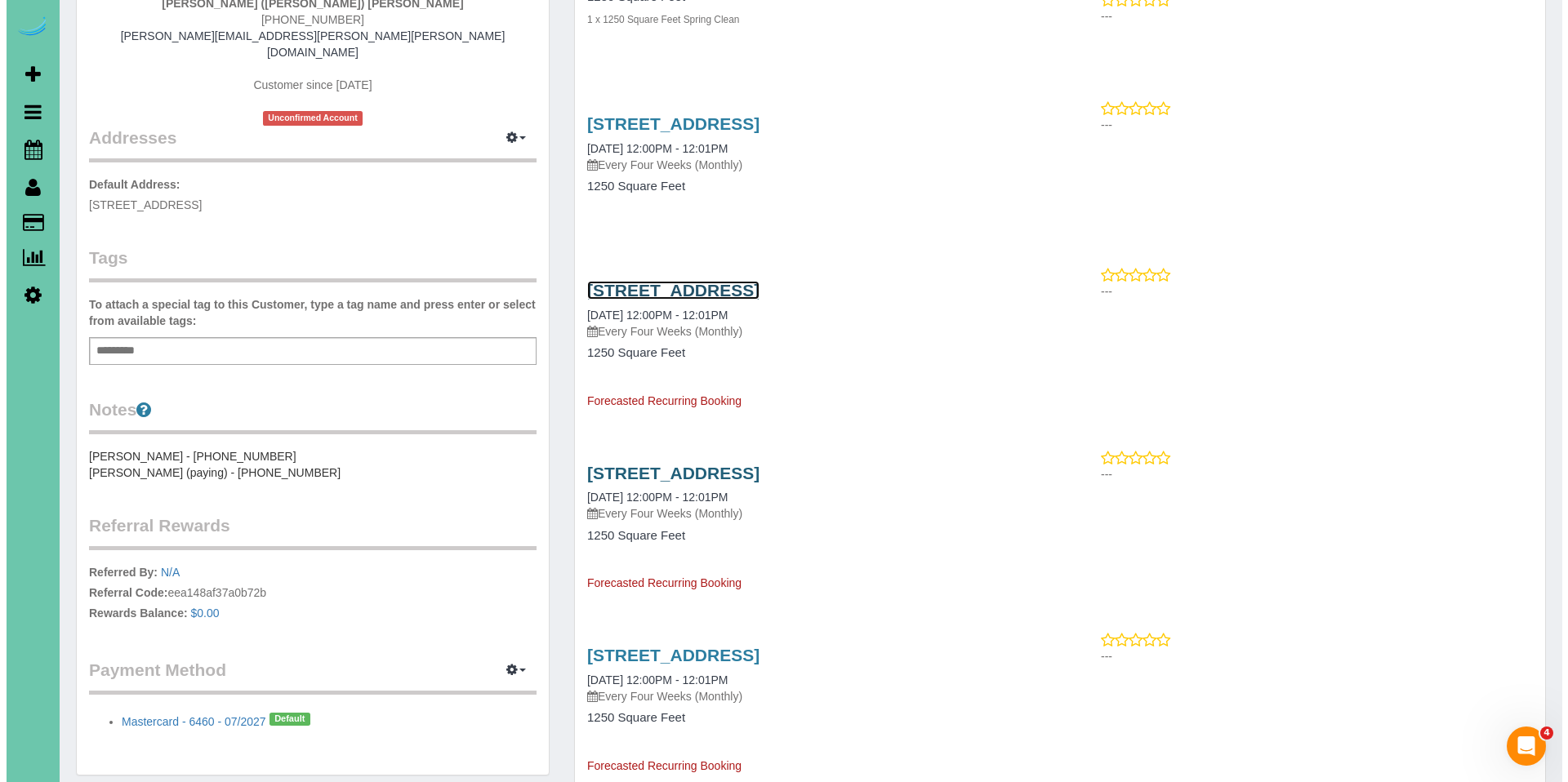
scroll to position [286, 0]
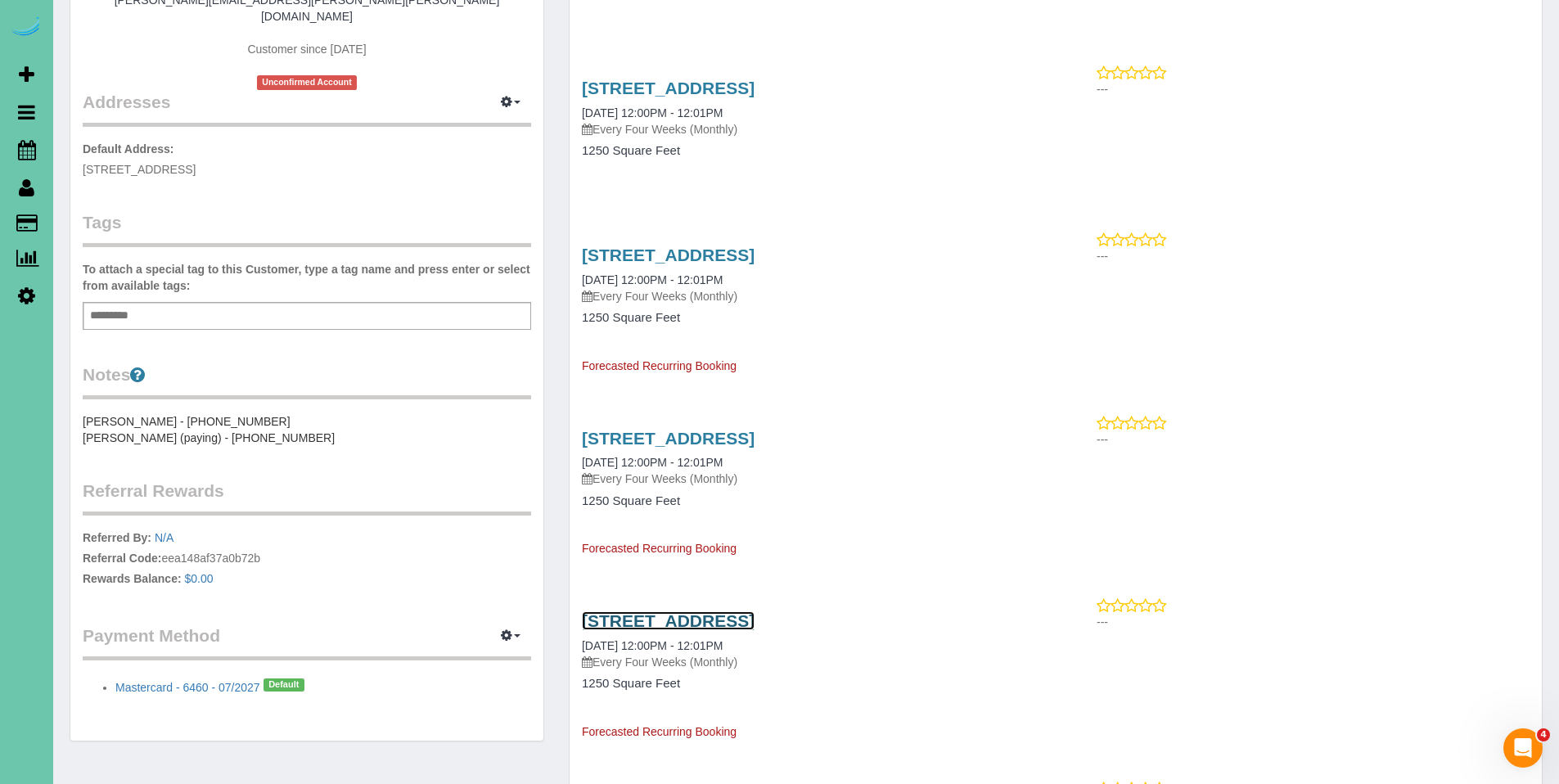
click at [703, 629] on link "2902 Eagle Hills Circle, Papillion, NE 68133" at bounding box center [667, 621] width 172 height 19
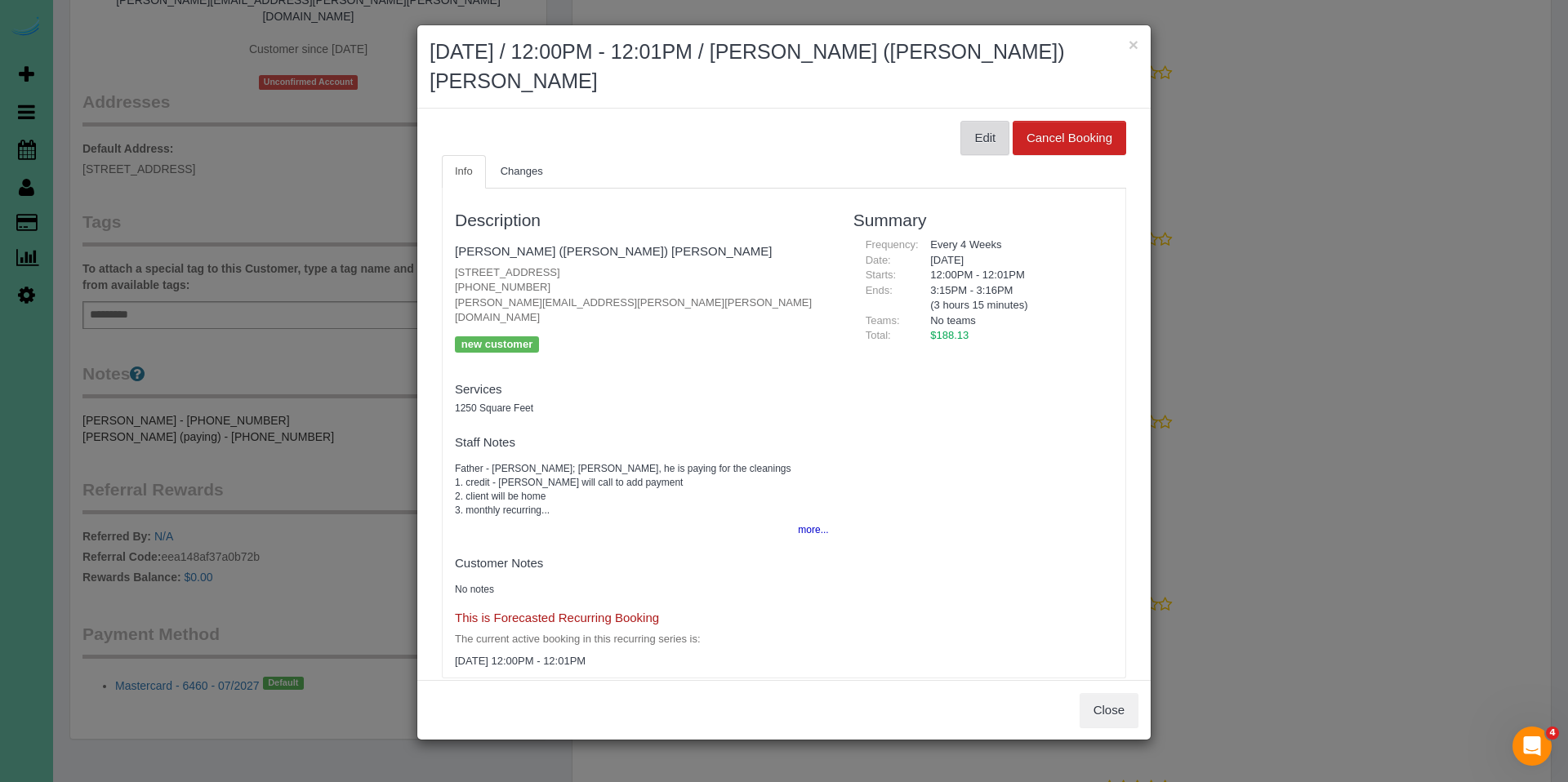
click at [964, 121] on button "Edit" at bounding box center [985, 138] width 49 height 35
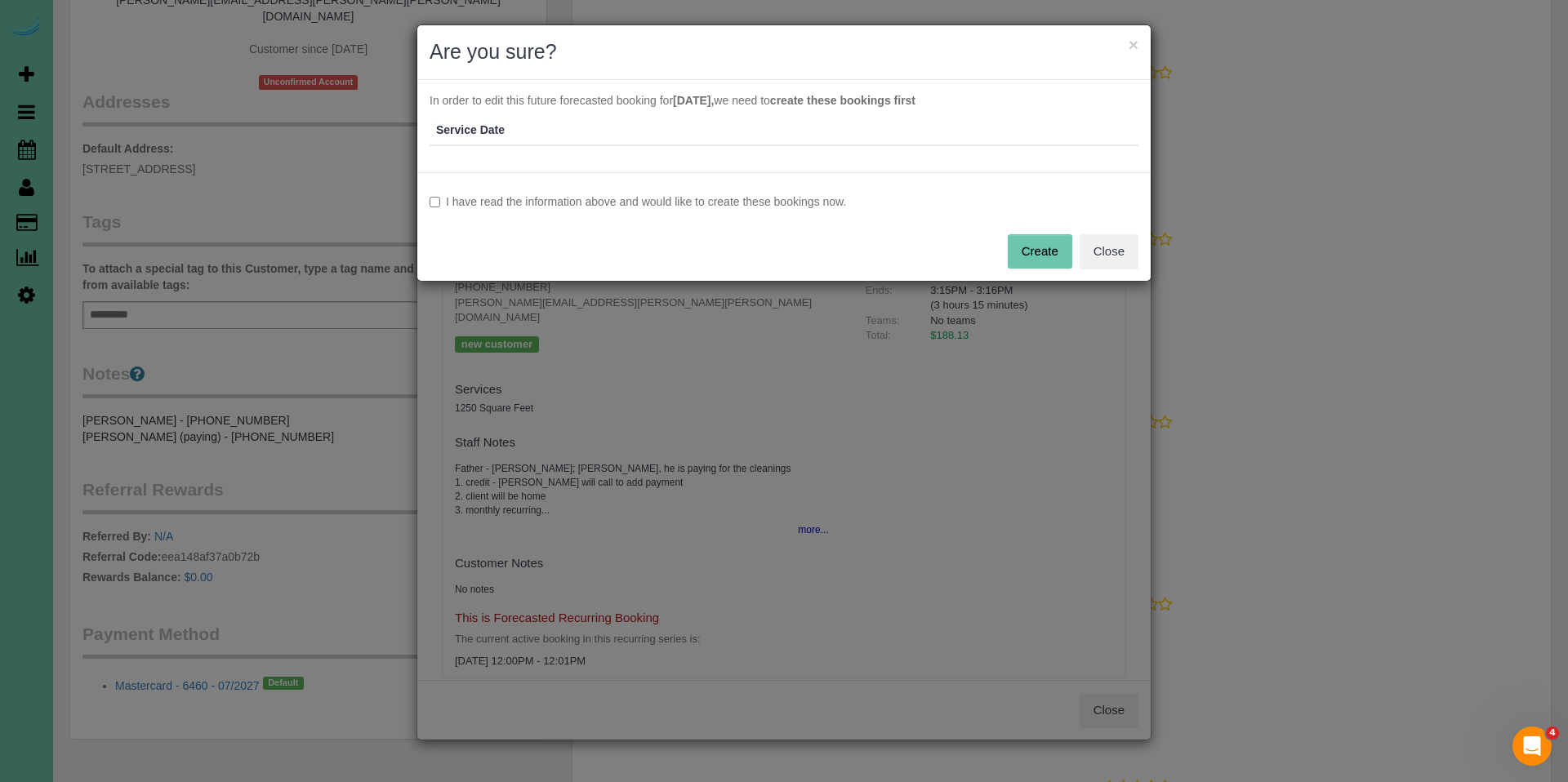
click at [618, 203] on label "I have read the information above and would like to create these bookings now." at bounding box center [783, 202] width 709 height 16
click at [1048, 254] on button "Create" at bounding box center [1040, 252] width 65 height 35
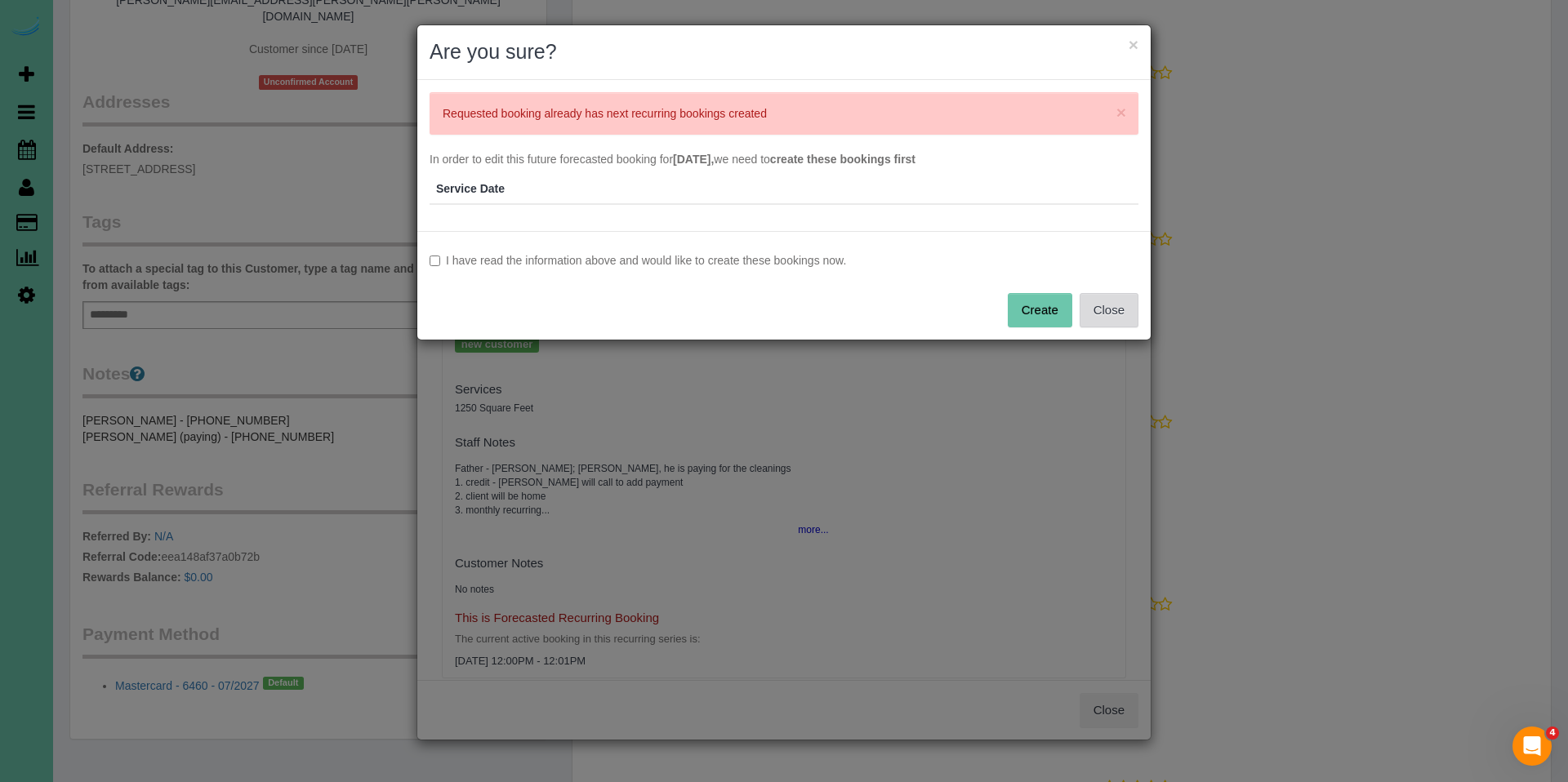
click at [1091, 304] on button "Close" at bounding box center [1109, 310] width 59 height 35
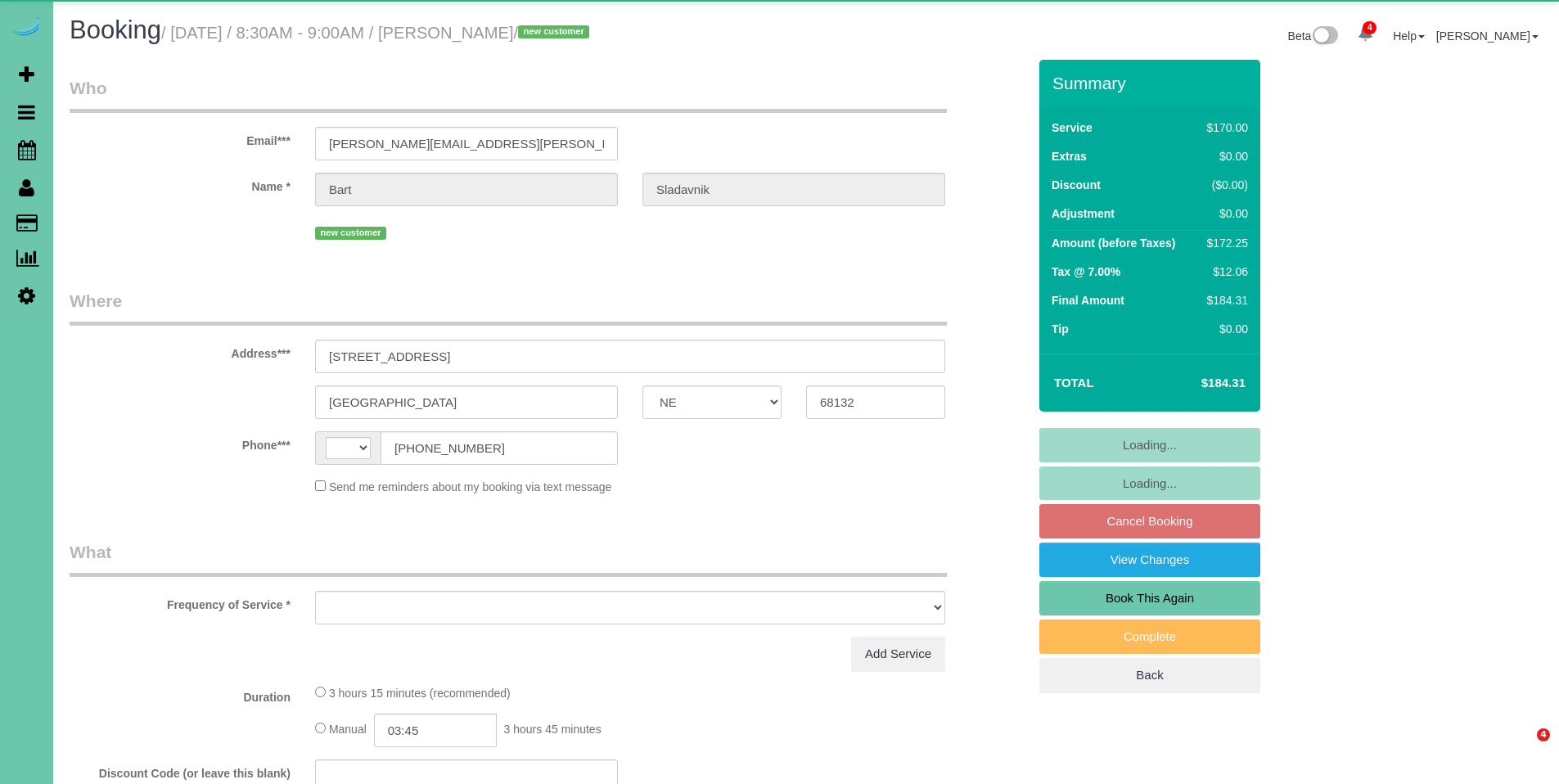
select select "NE"
select select "string:[GEOGRAPHIC_DATA]"
select select "object:924"
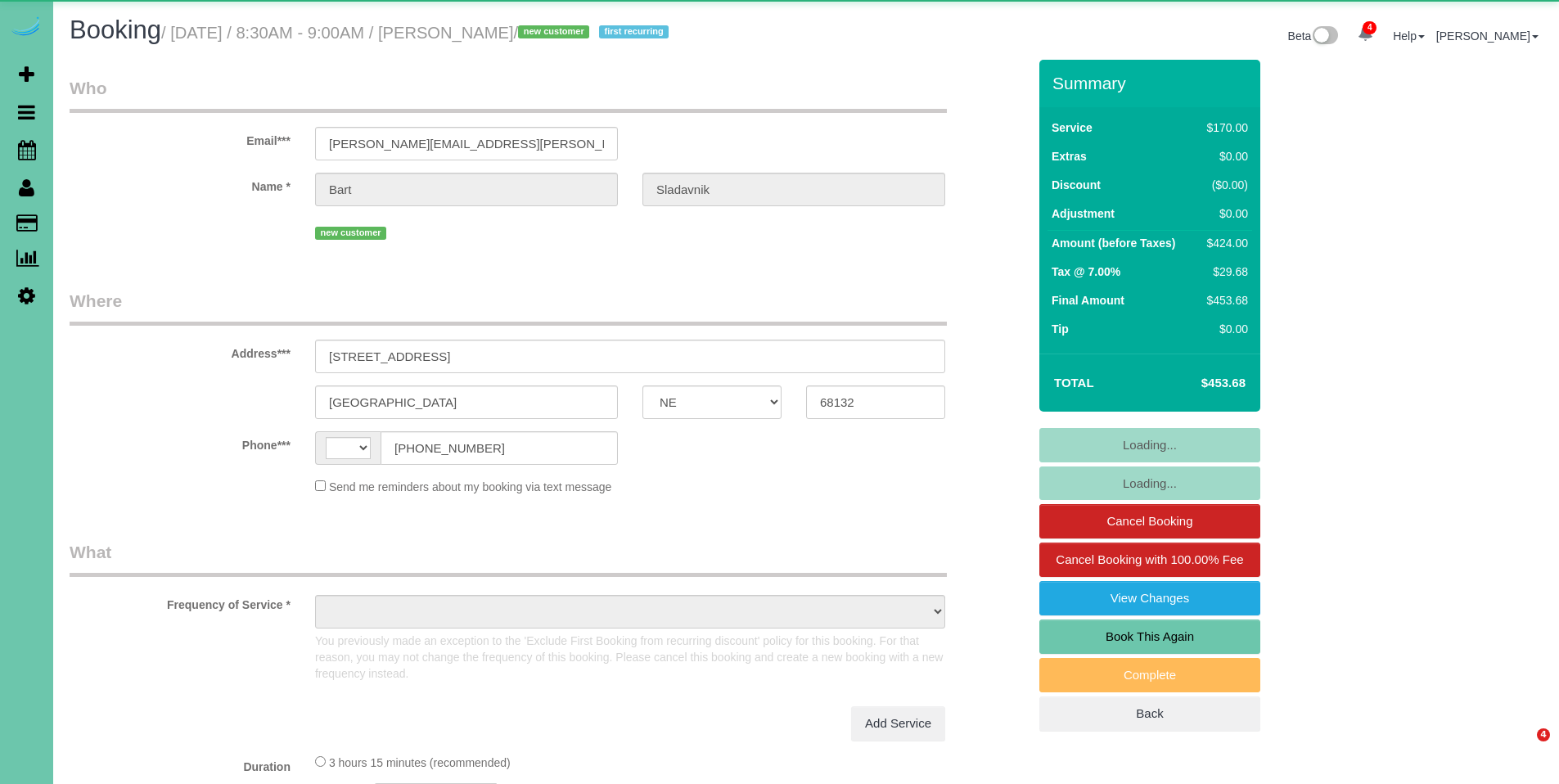
select select "NE"
select select "string:[GEOGRAPHIC_DATA]"
select select "object:700"
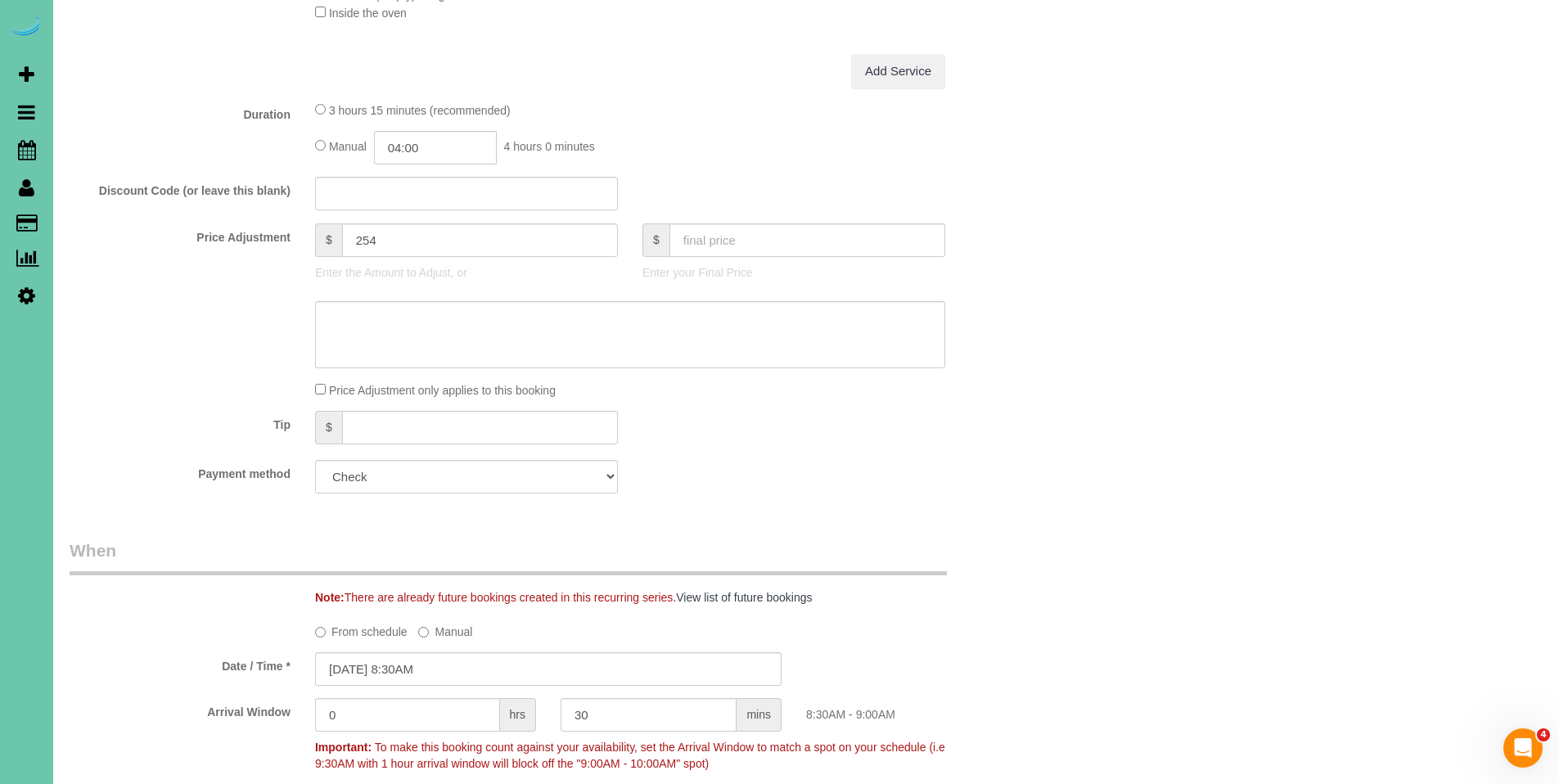
scroll to position [812, 0]
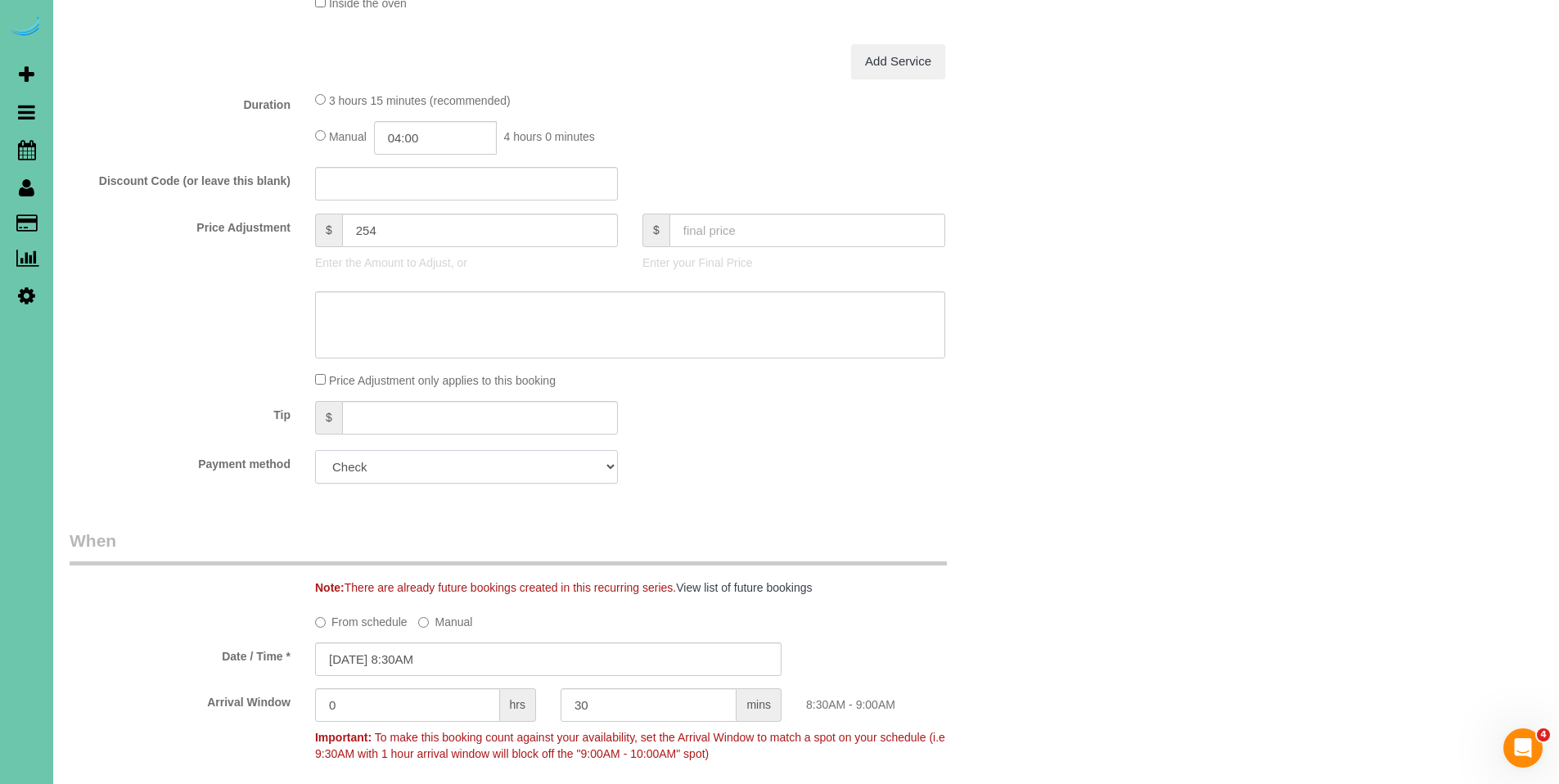
click at [426, 460] on select "Visa - 3787 - 07/2028 (Default) Add Credit Card ─────────────── Cash Check Payp…" at bounding box center [467, 467] width 303 height 34
select select "string:fspay-a7ea6d47-7c63-4063-bf6b-3890b45d8eec"
click at [315, 450] on select "Visa - 3787 - 07/2028 (Default) Add Credit Card ─────────────── Cash Check Payp…" at bounding box center [467, 467] width 303 height 34
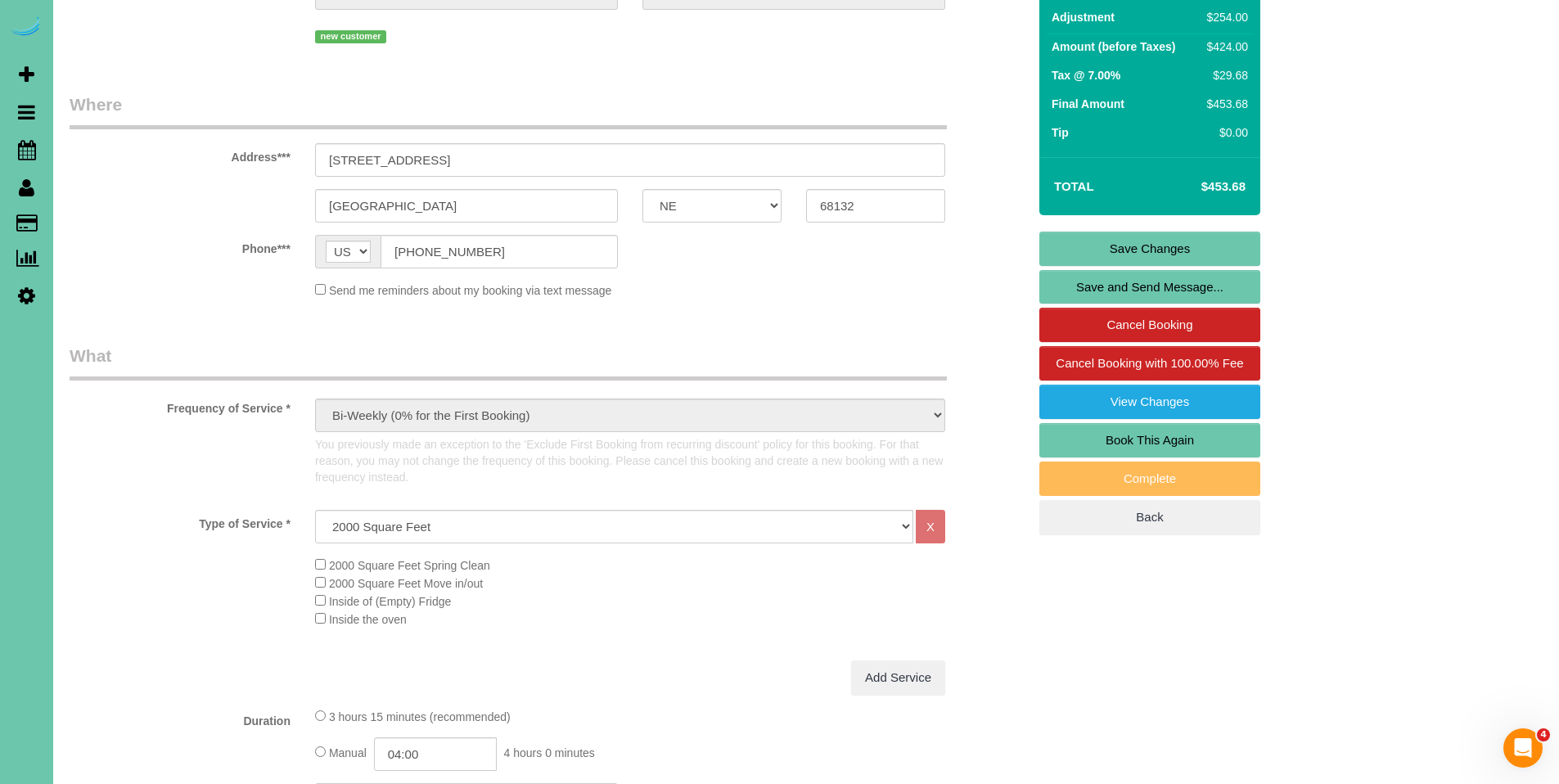
scroll to position [0, 0]
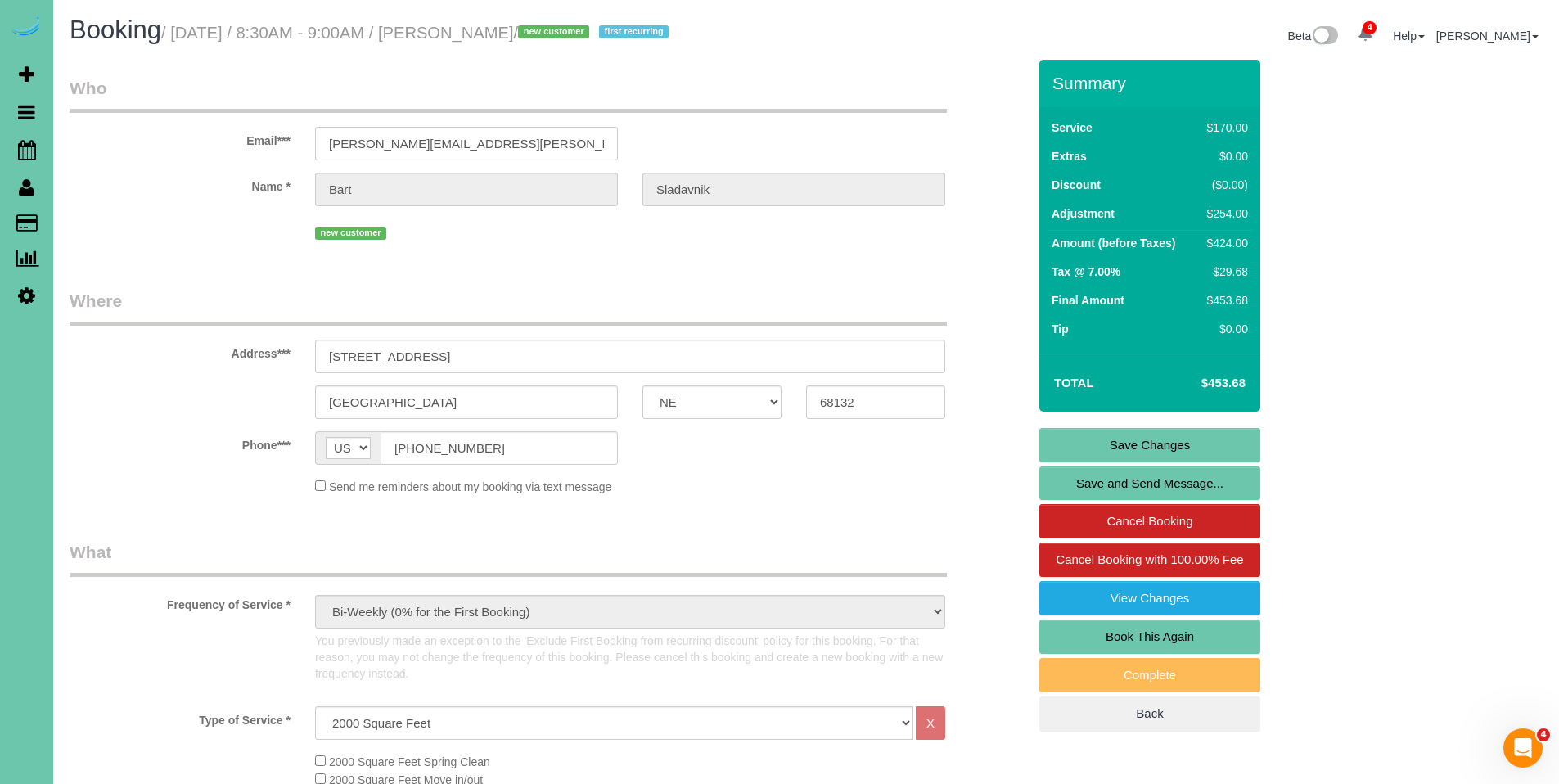
click at [1177, 438] on link "Save Changes" at bounding box center [1150, 446] width 221 height 35
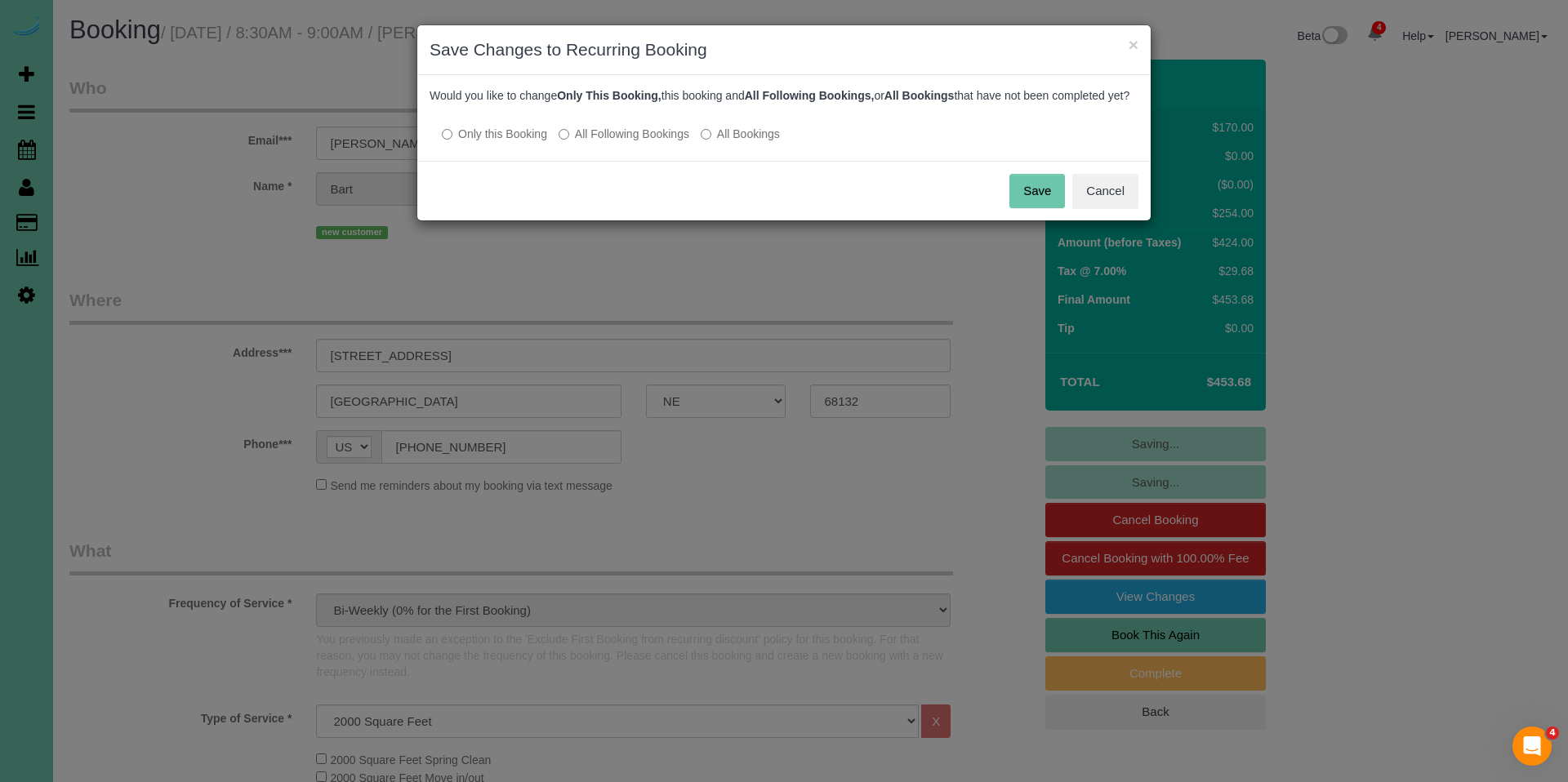
click at [647, 142] on label "All Following Bookings" at bounding box center [624, 134] width 131 height 16
click at [1050, 208] on button "Save" at bounding box center [1037, 191] width 55 height 35
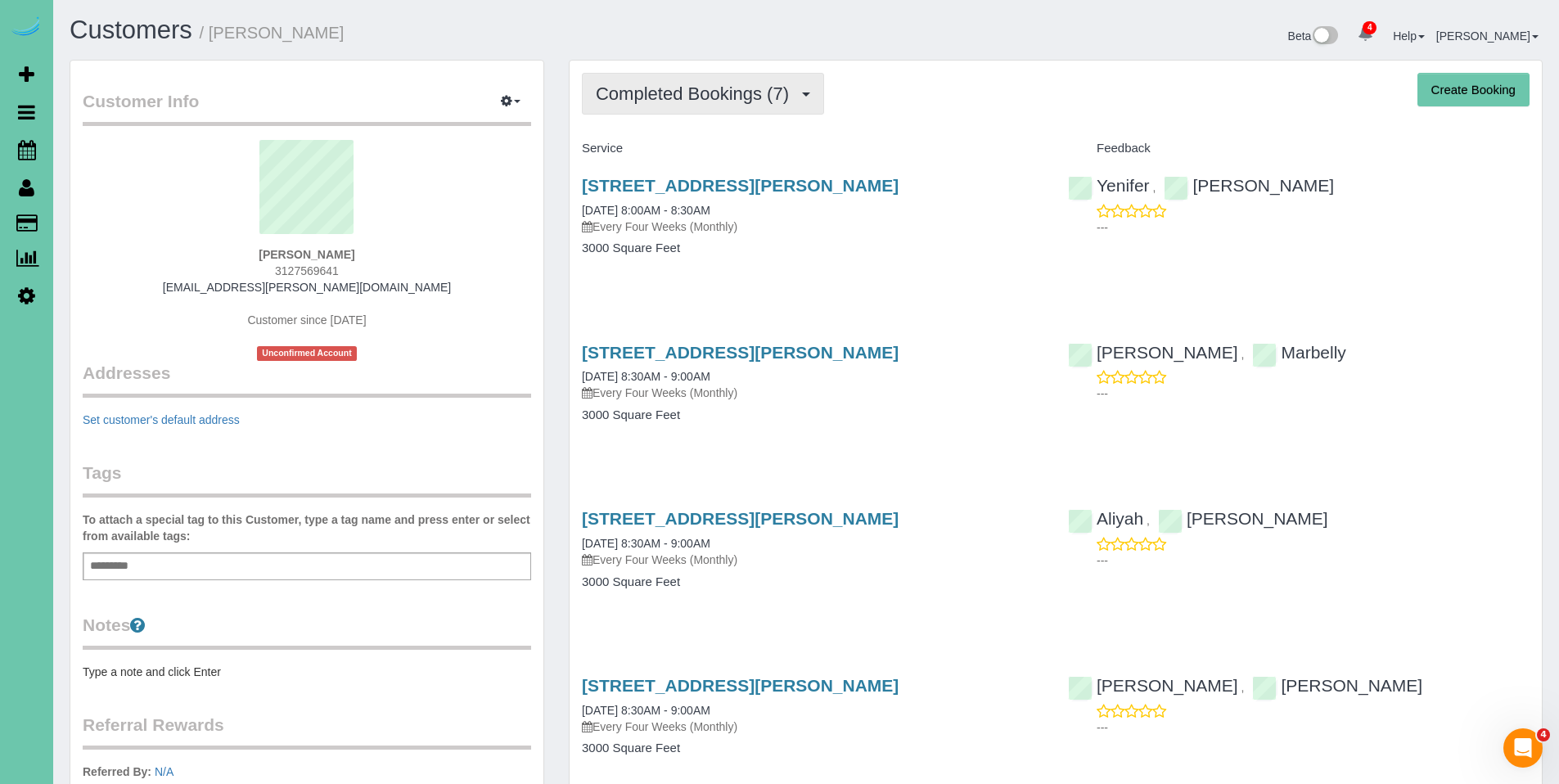
click at [691, 107] on button "Completed Bookings (7)" at bounding box center [703, 94] width 243 height 42
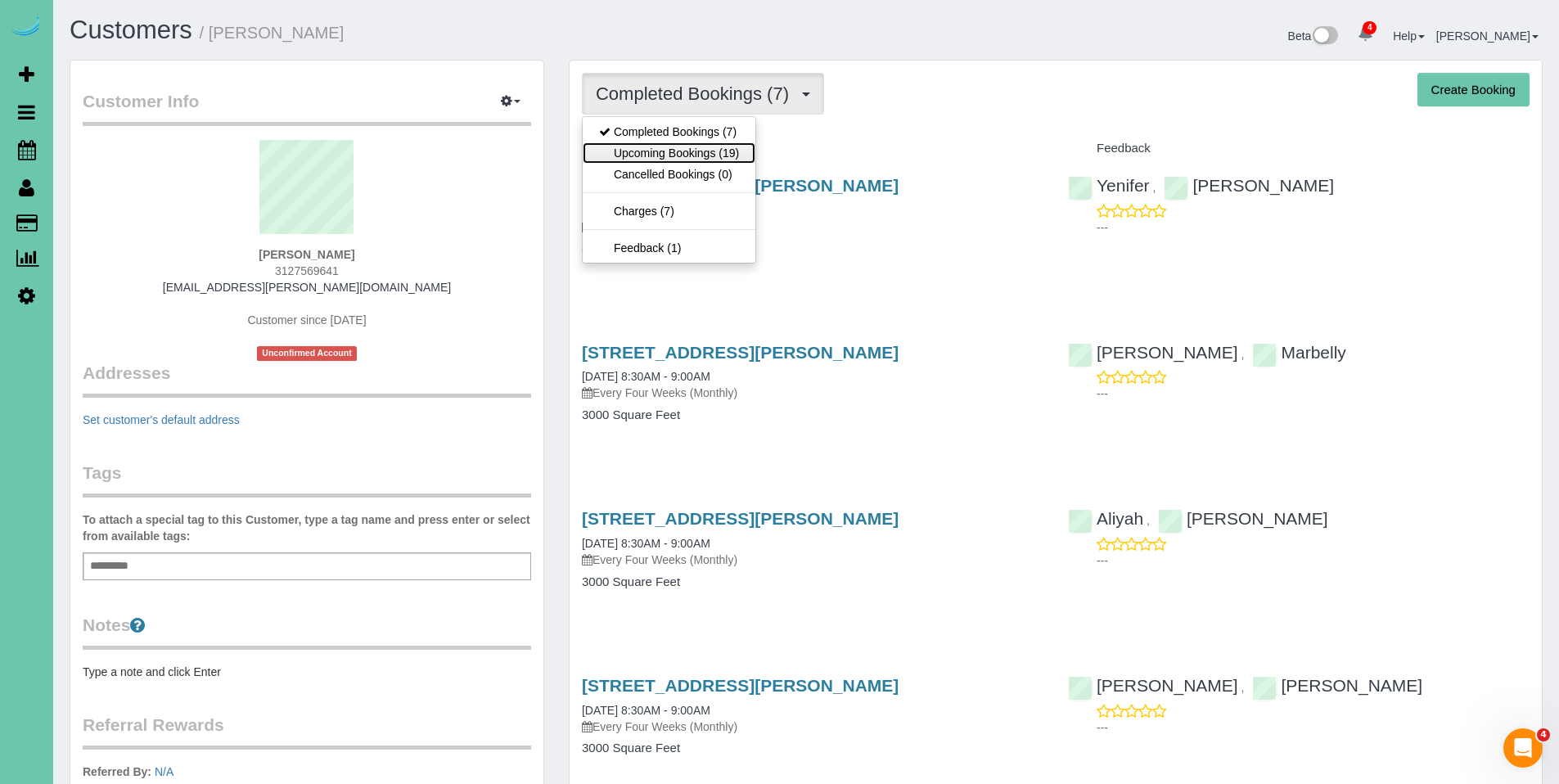
click at [635, 156] on link "Upcoming Bookings (19)" at bounding box center [668, 152] width 172 height 21
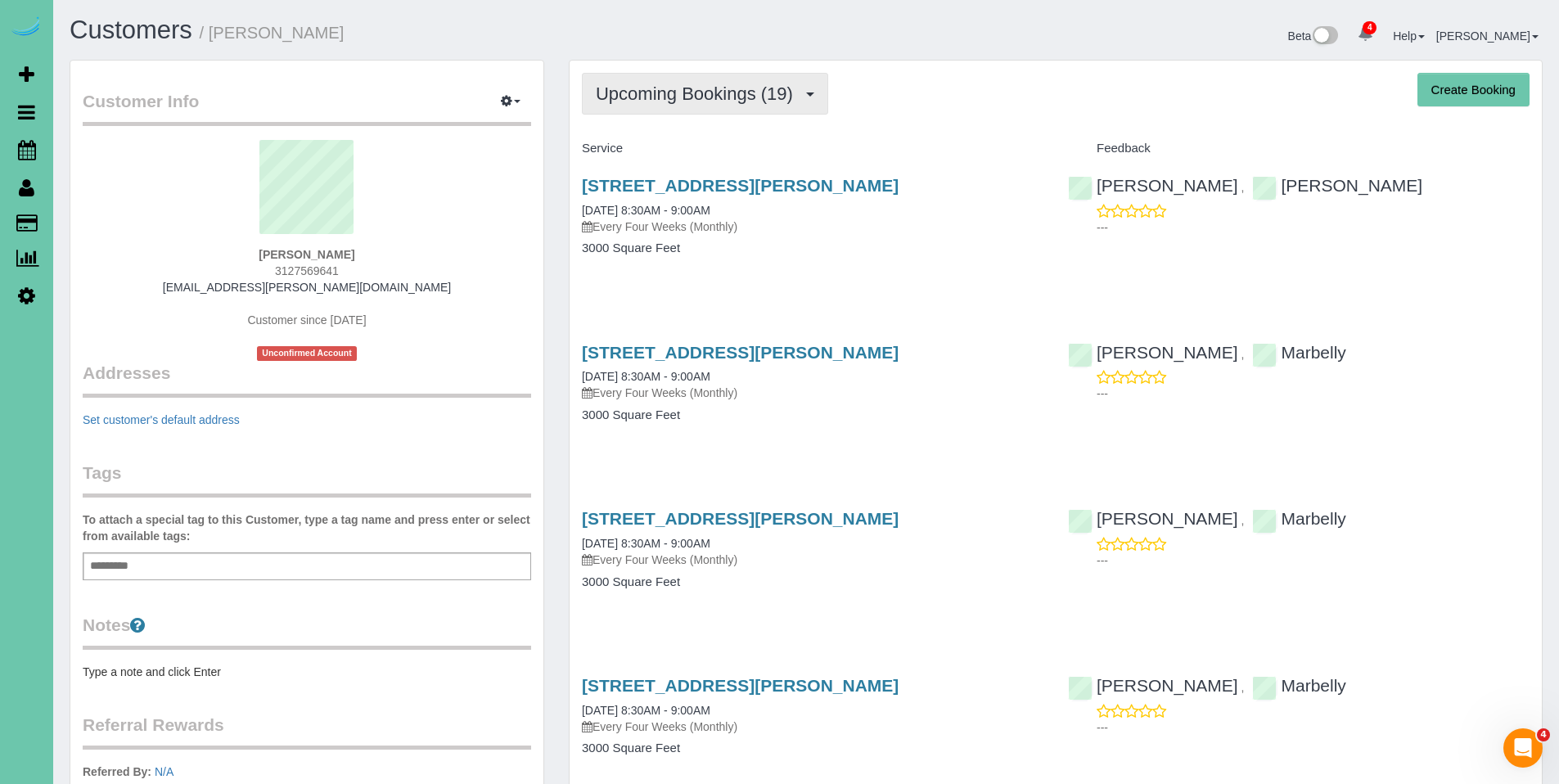
click at [674, 102] on span "Upcoming Bookings (19)" at bounding box center [698, 94] width 205 height 20
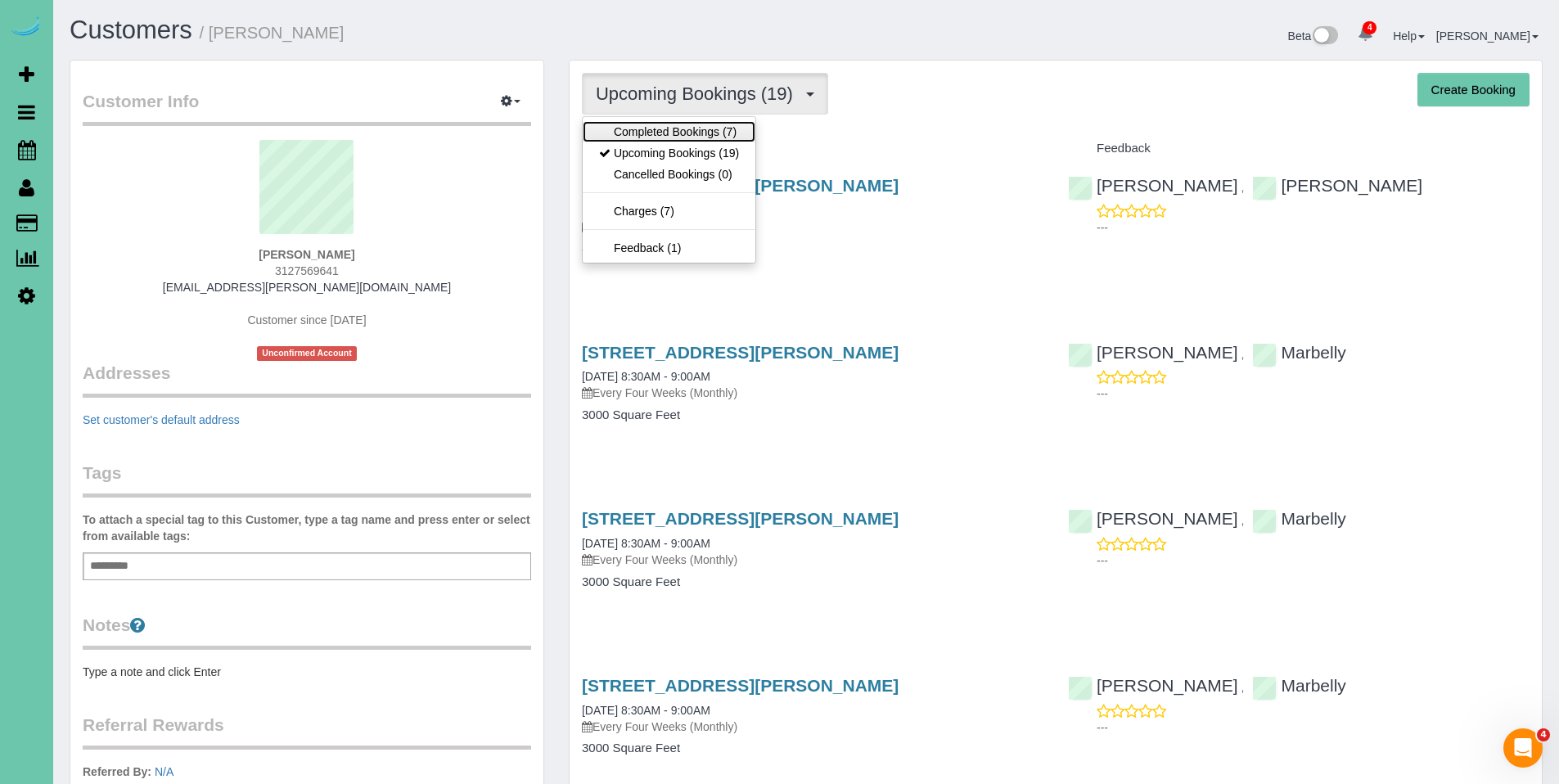
click at [674, 124] on link "Completed Bookings (7)" at bounding box center [668, 131] width 172 height 21
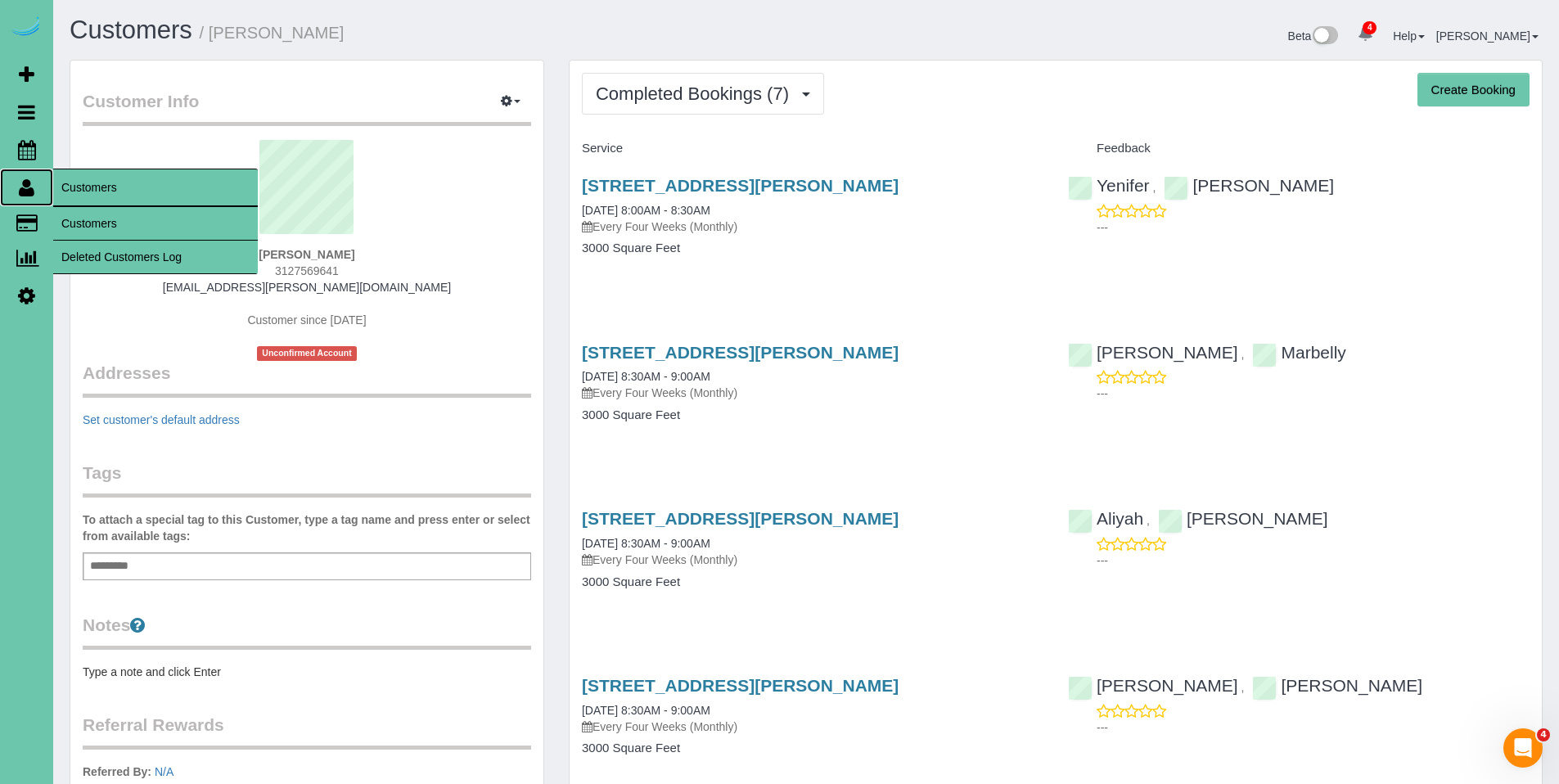
click at [28, 195] on icon at bounding box center [26, 188] width 15 height 20
click at [103, 212] on link "Customers" at bounding box center [155, 223] width 204 height 33
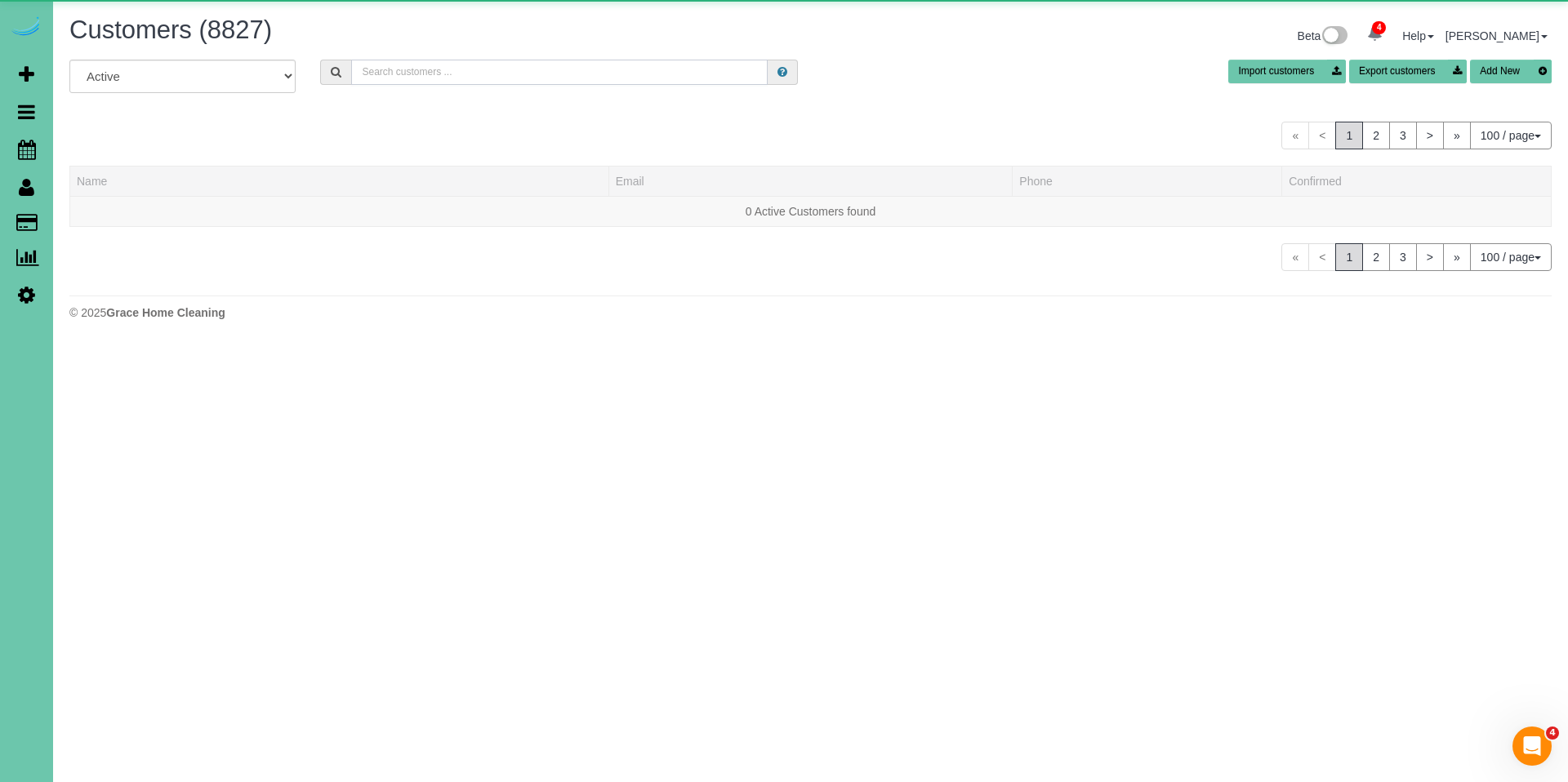
click at [441, 75] on input "text" at bounding box center [559, 73] width 417 height 25
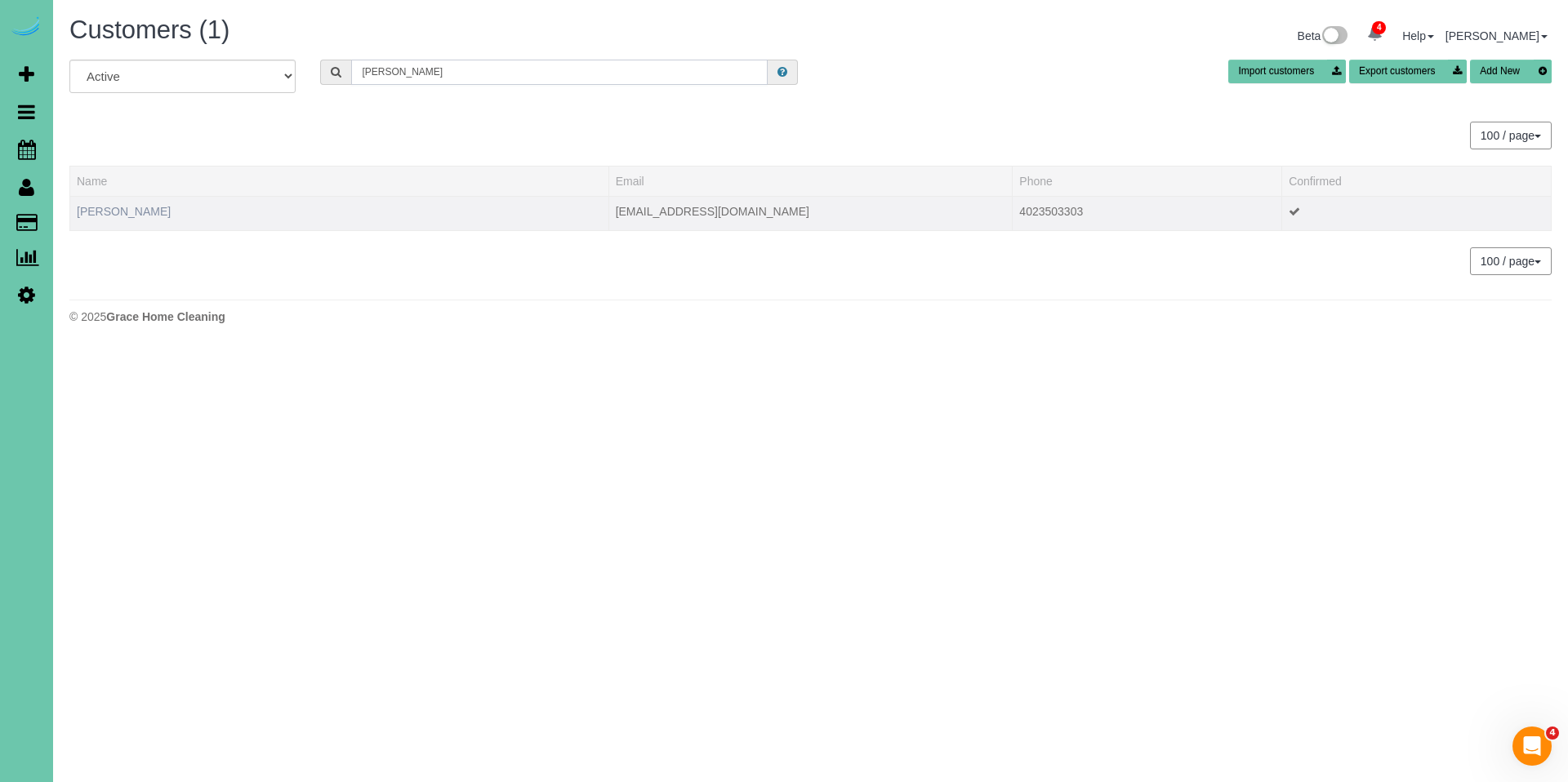
type input "josh wal"
click at [128, 210] on link "Josh Waldron" at bounding box center [123, 211] width 94 height 13
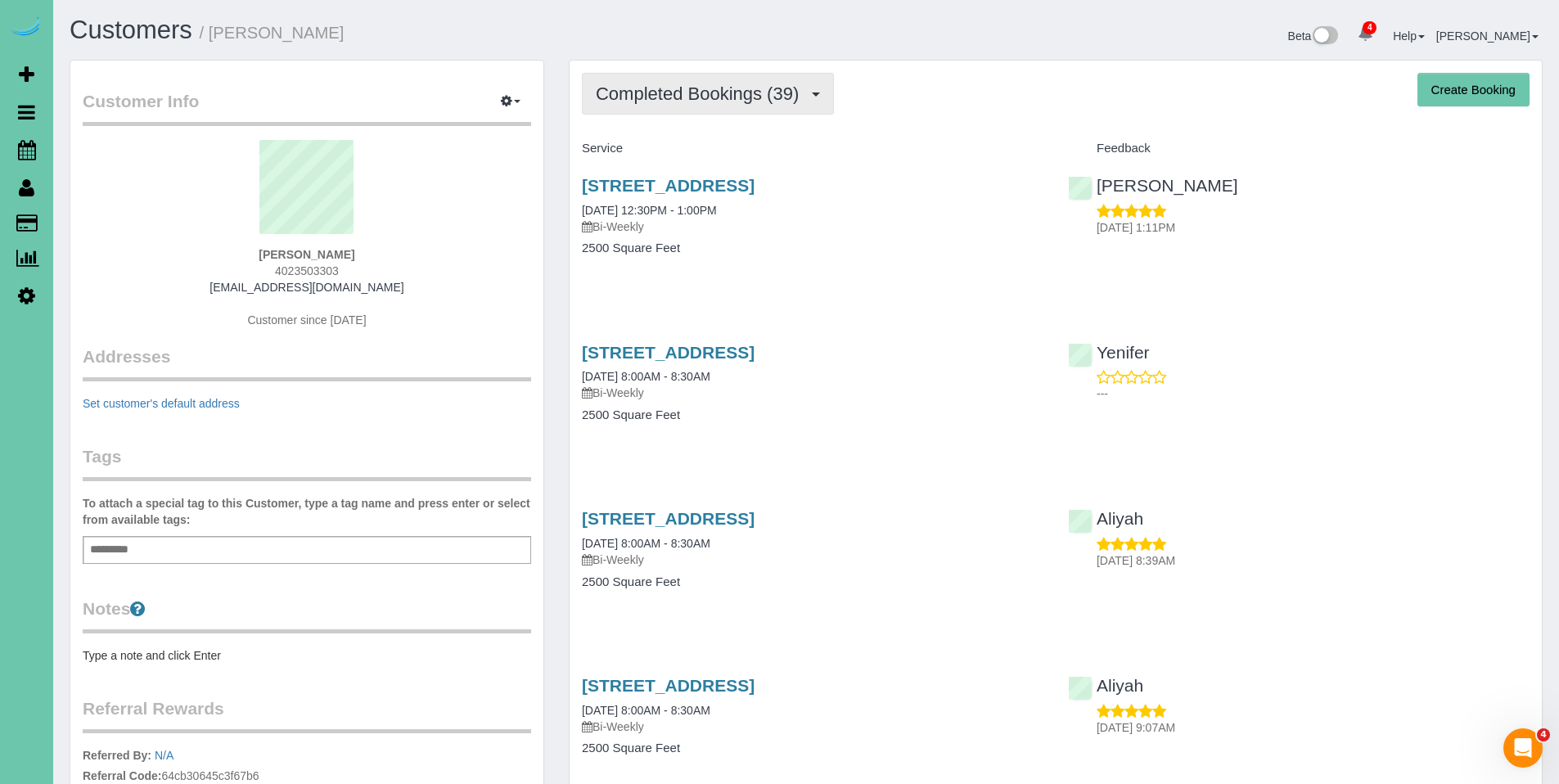
click at [715, 100] on span "Completed Bookings (39)" at bounding box center [702, 94] width 212 height 20
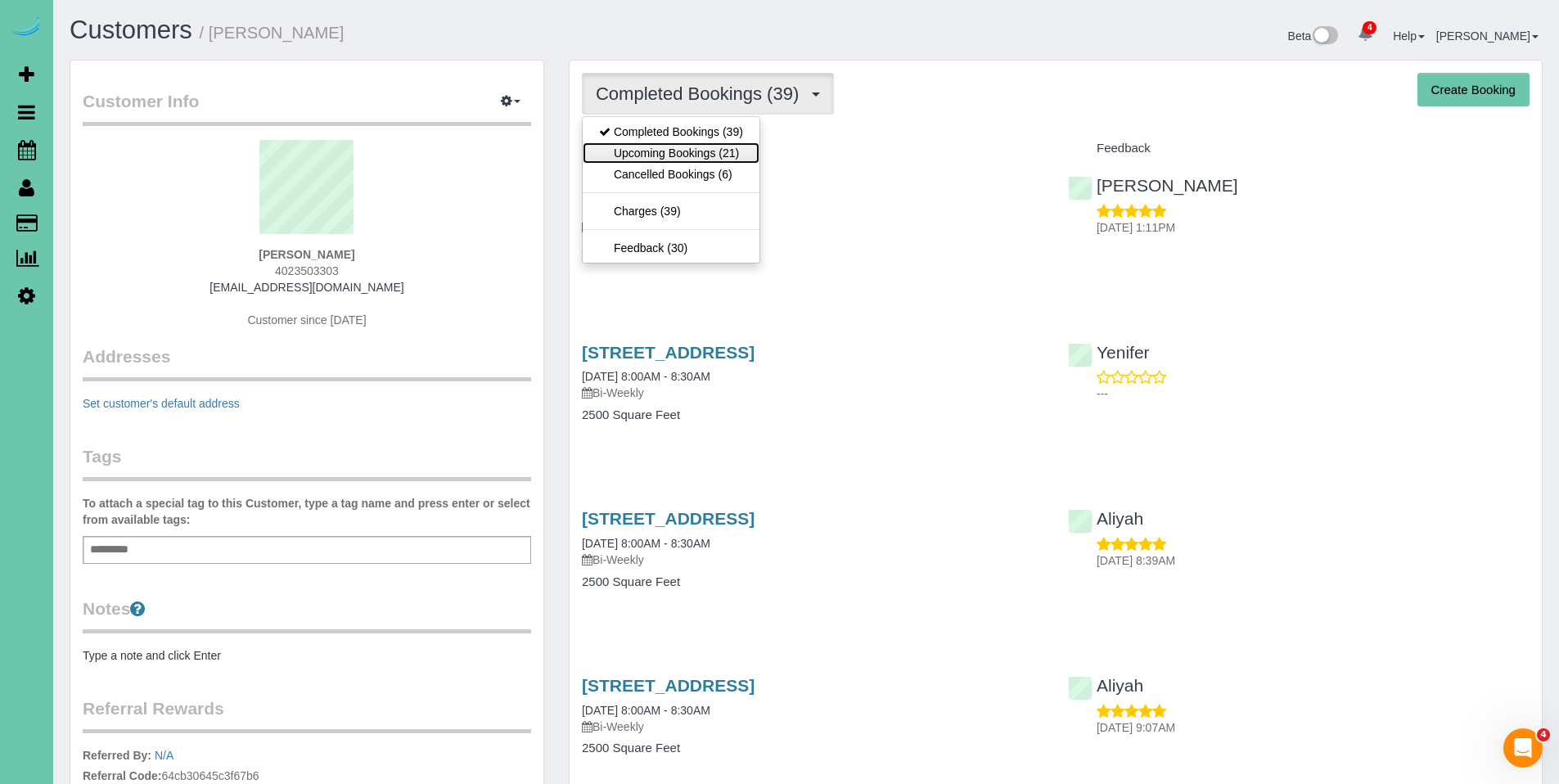
click at [694, 149] on link "Upcoming Bookings (21)" at bounding box center [671, 152] width 177 height 21
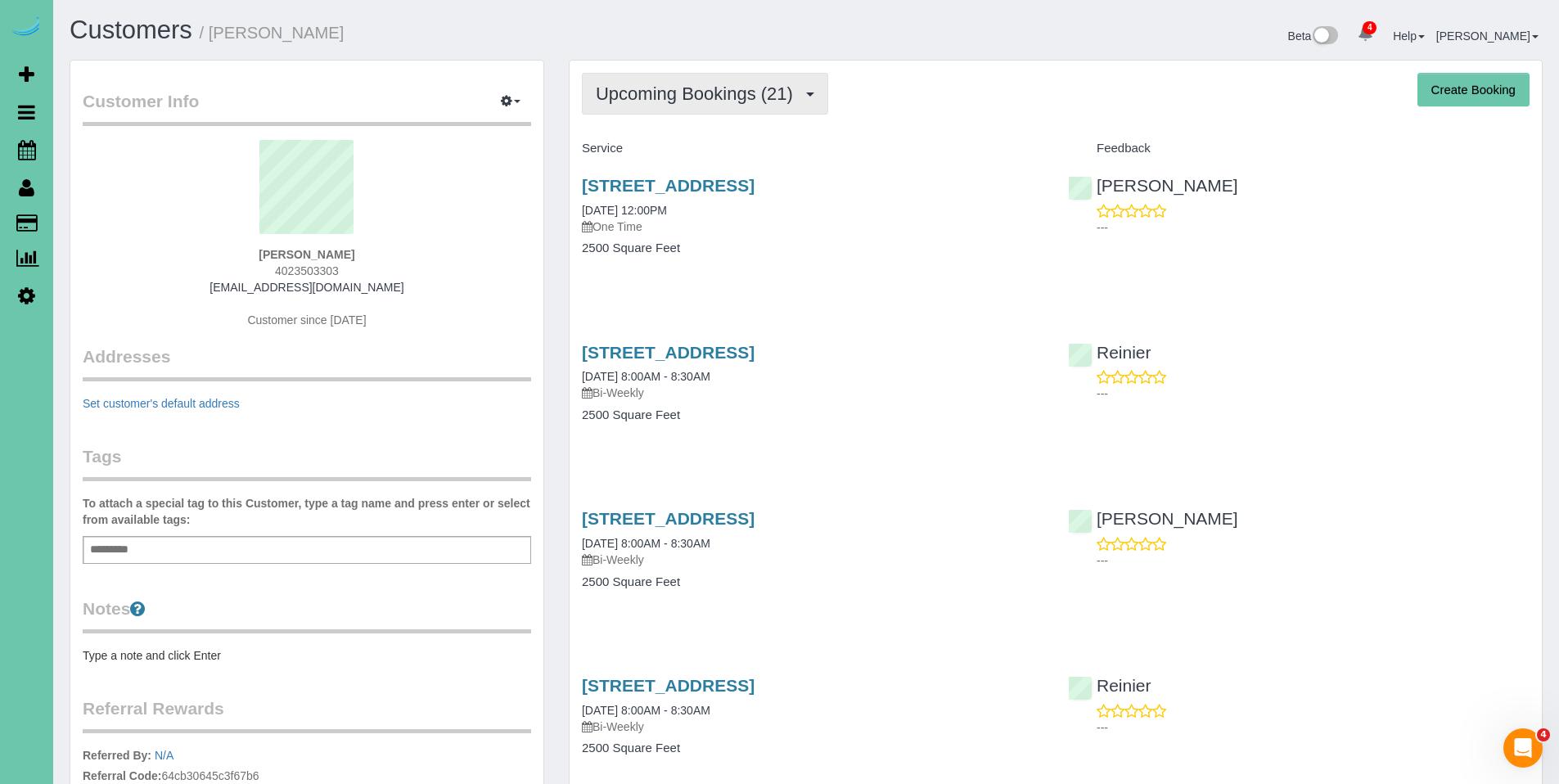
click at [691, 106] on button "Upcoming Bookings (21)" at bounding box center [705, 94] width 246 height 42
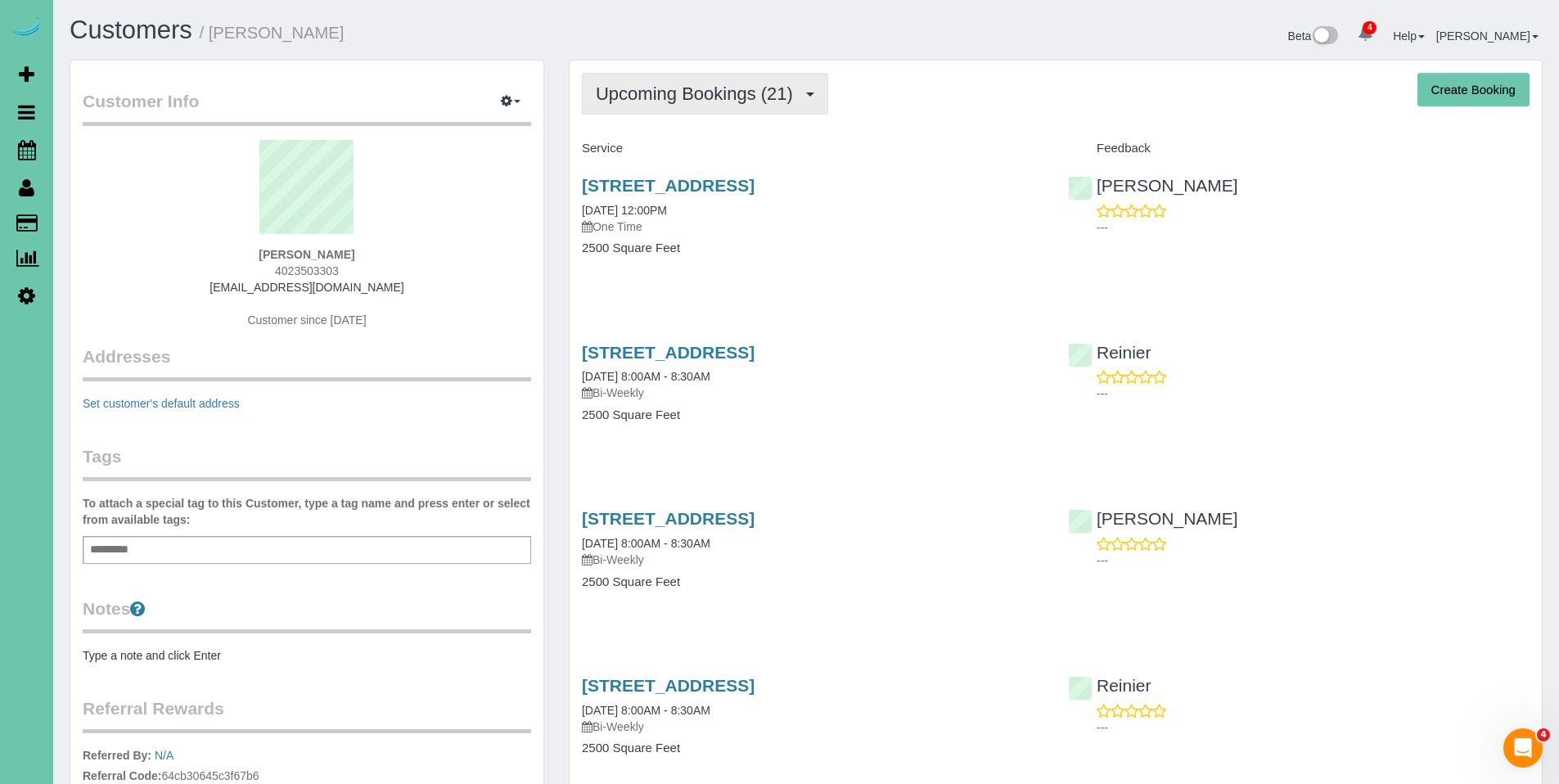
click at [691, 94] on span "Upcoming Bookings (21)" at bounding box center [698, 94] width 205 height 20
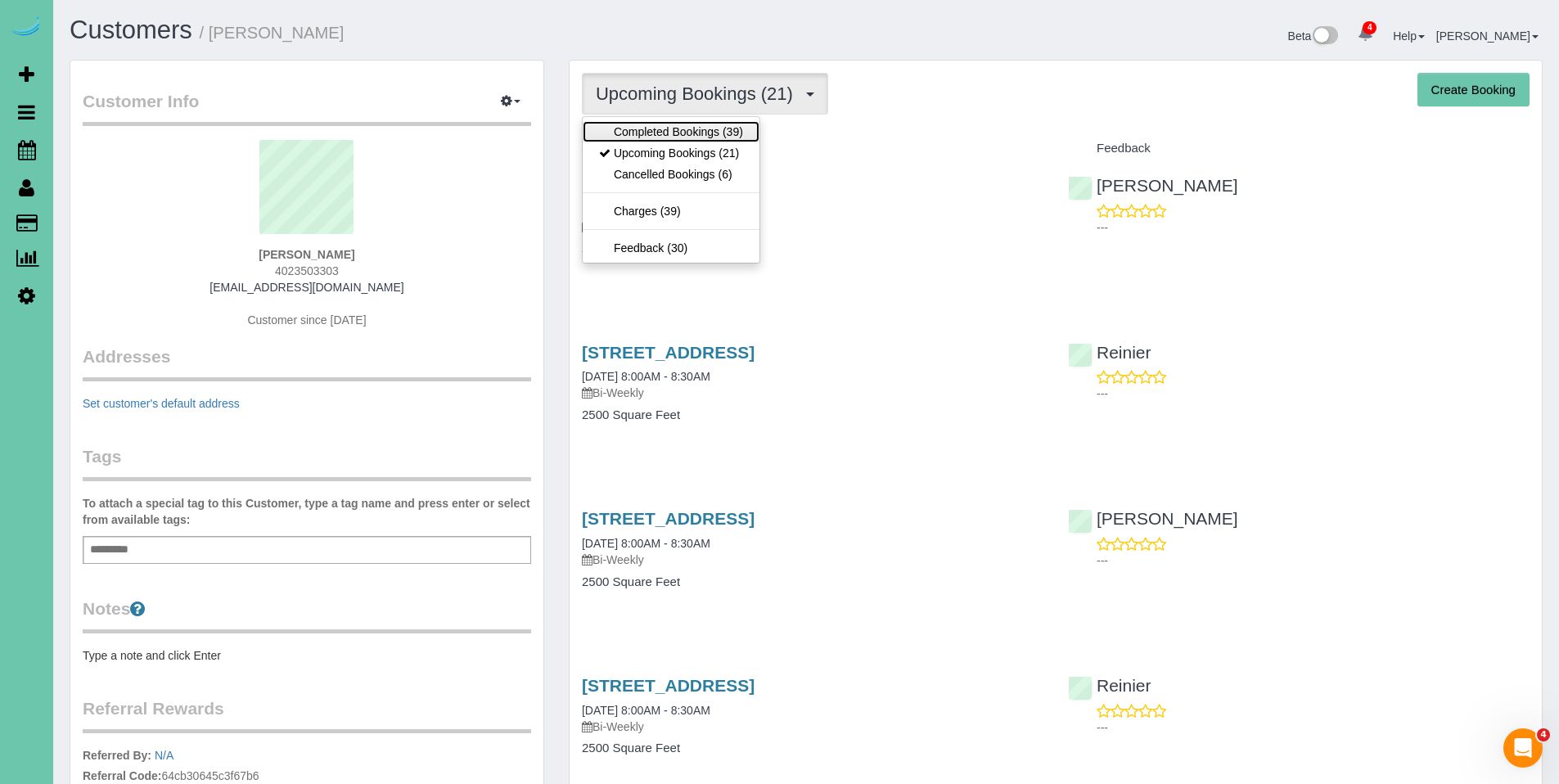
click at [686, 132] on link "Completed Bookings (39)" at bounding box center [671, 131] width 177 height 21
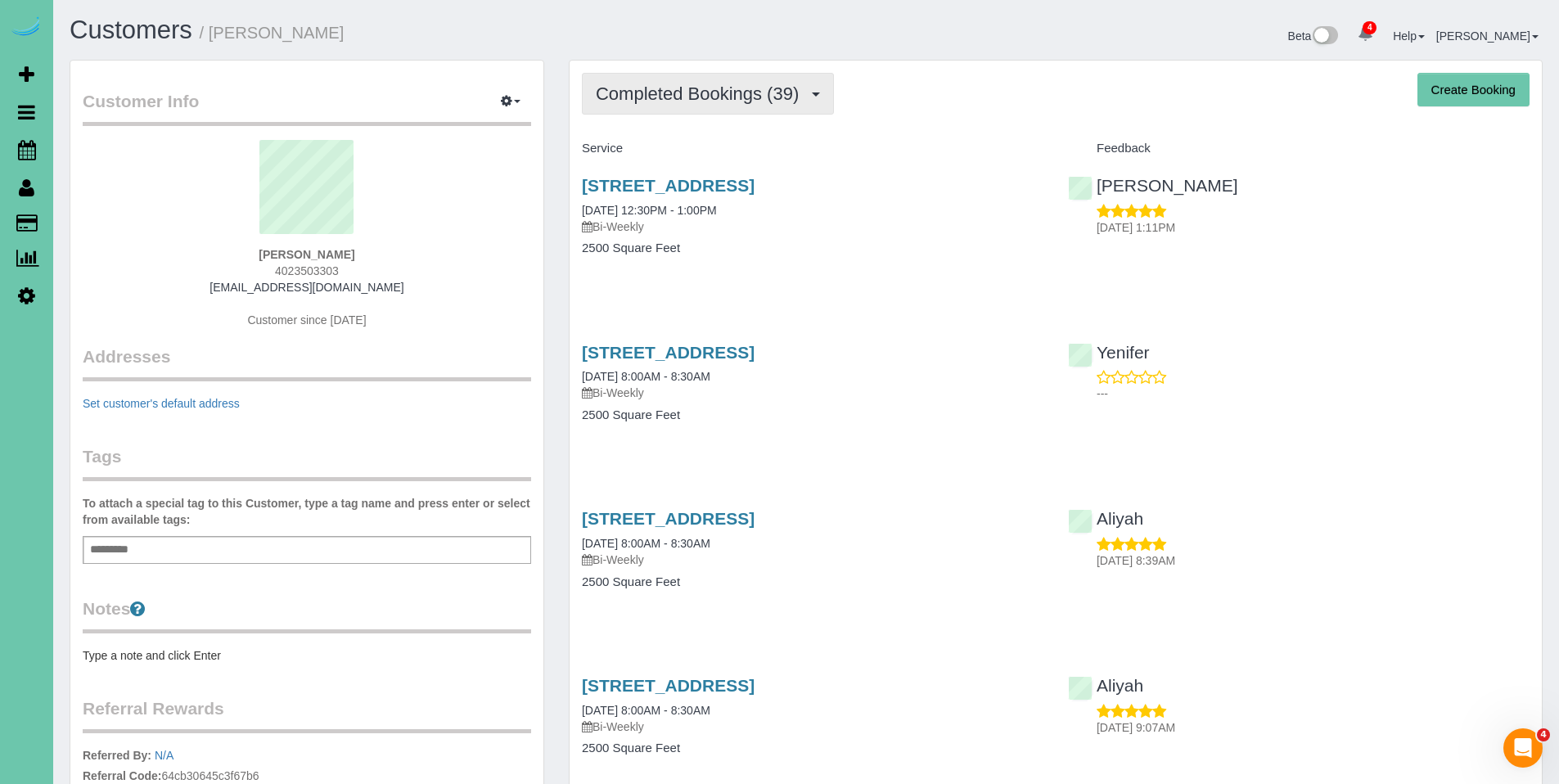
click at [702, 95] on span "Completed Bookings (39)" at bounding box center [702, 94] width 212 height 20
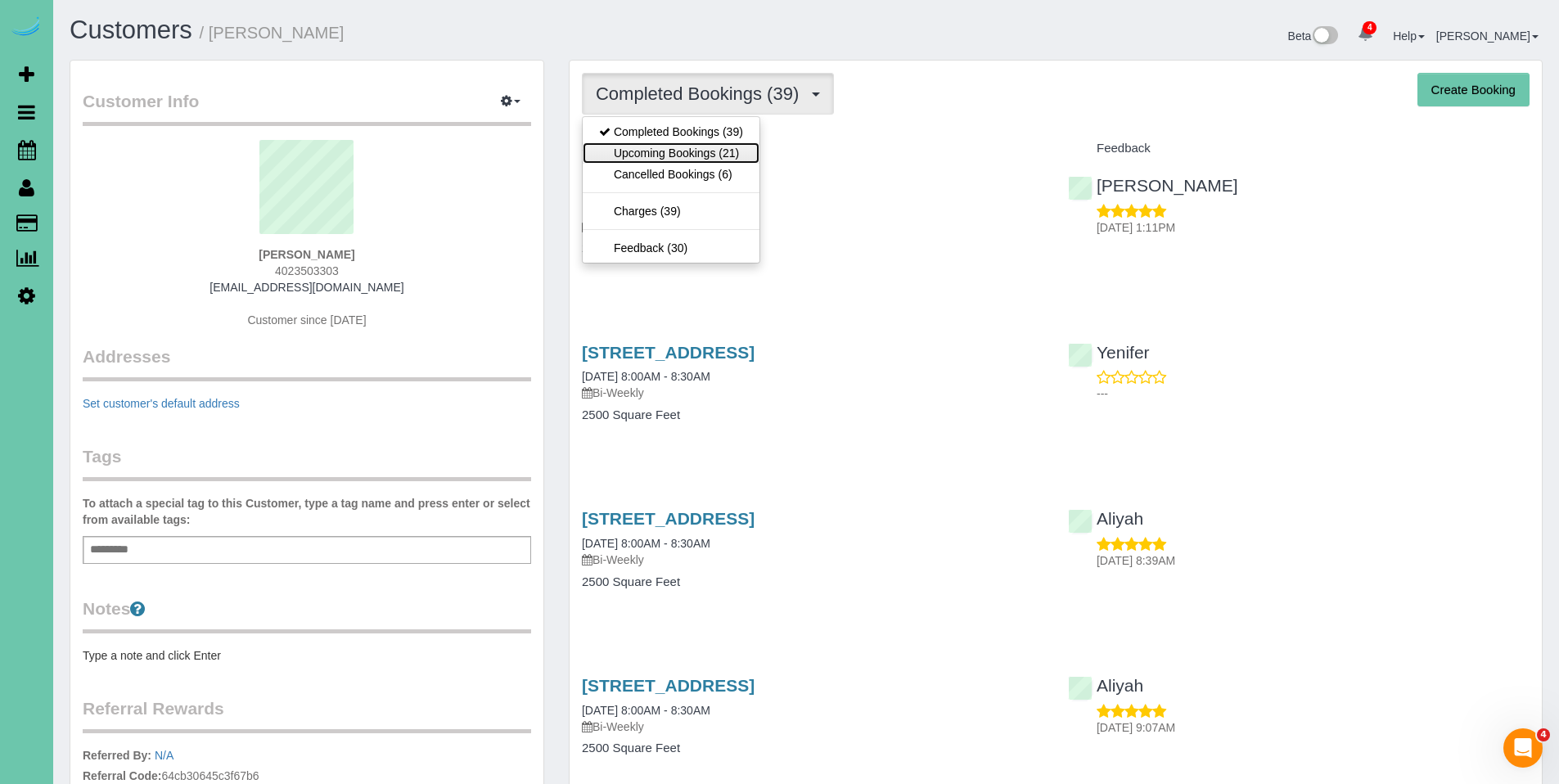
click at [679, 156] on link "Upcoming Bookings (21)" at bounding box center [671, 152] width 177 height 21
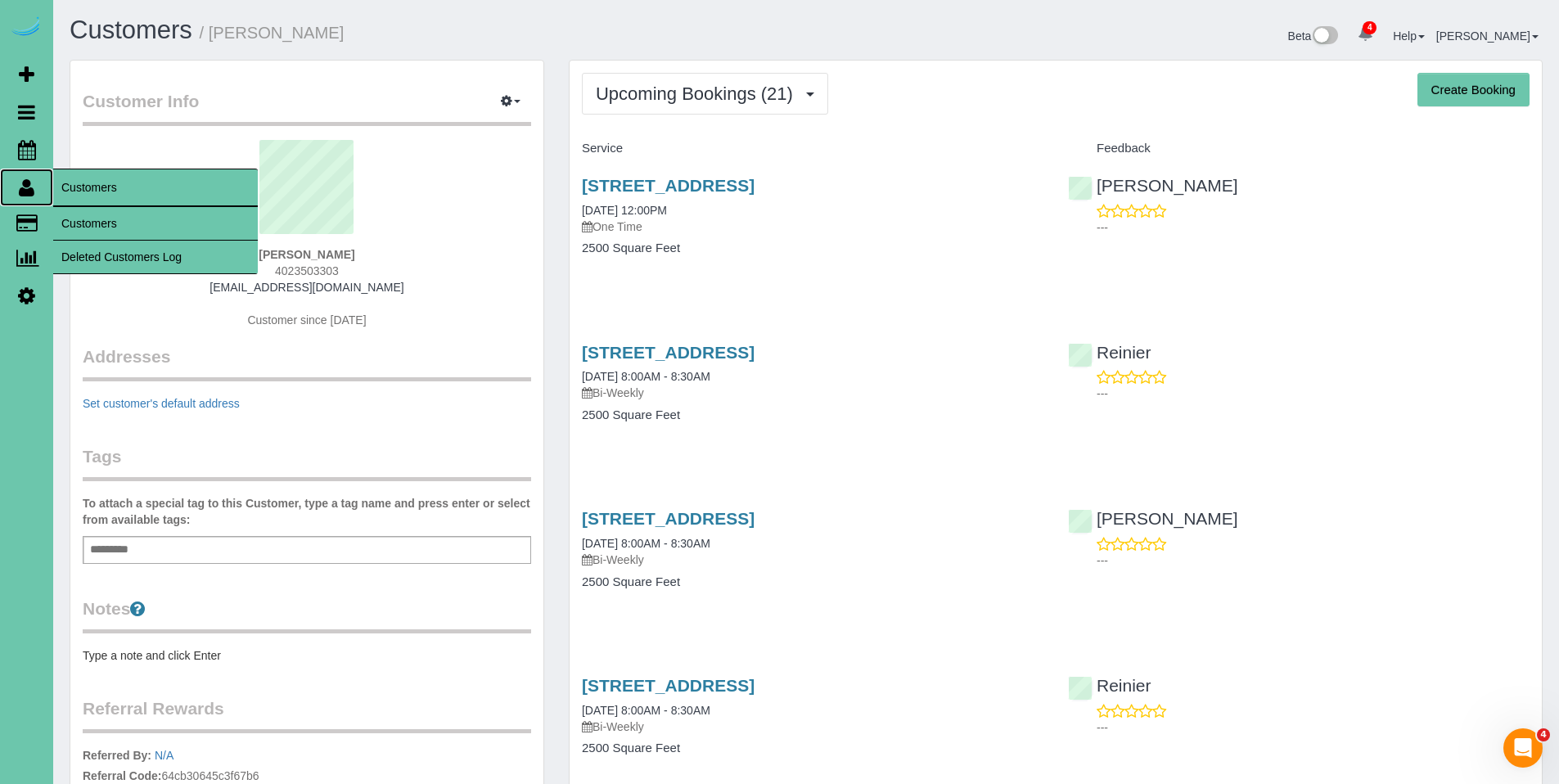
click at [30, 189] on icon at bounding box center [26, 188] width 15 height 20
click at [80, 220] on link "Customers" at bounding box center [155, 223] width 204 height 33
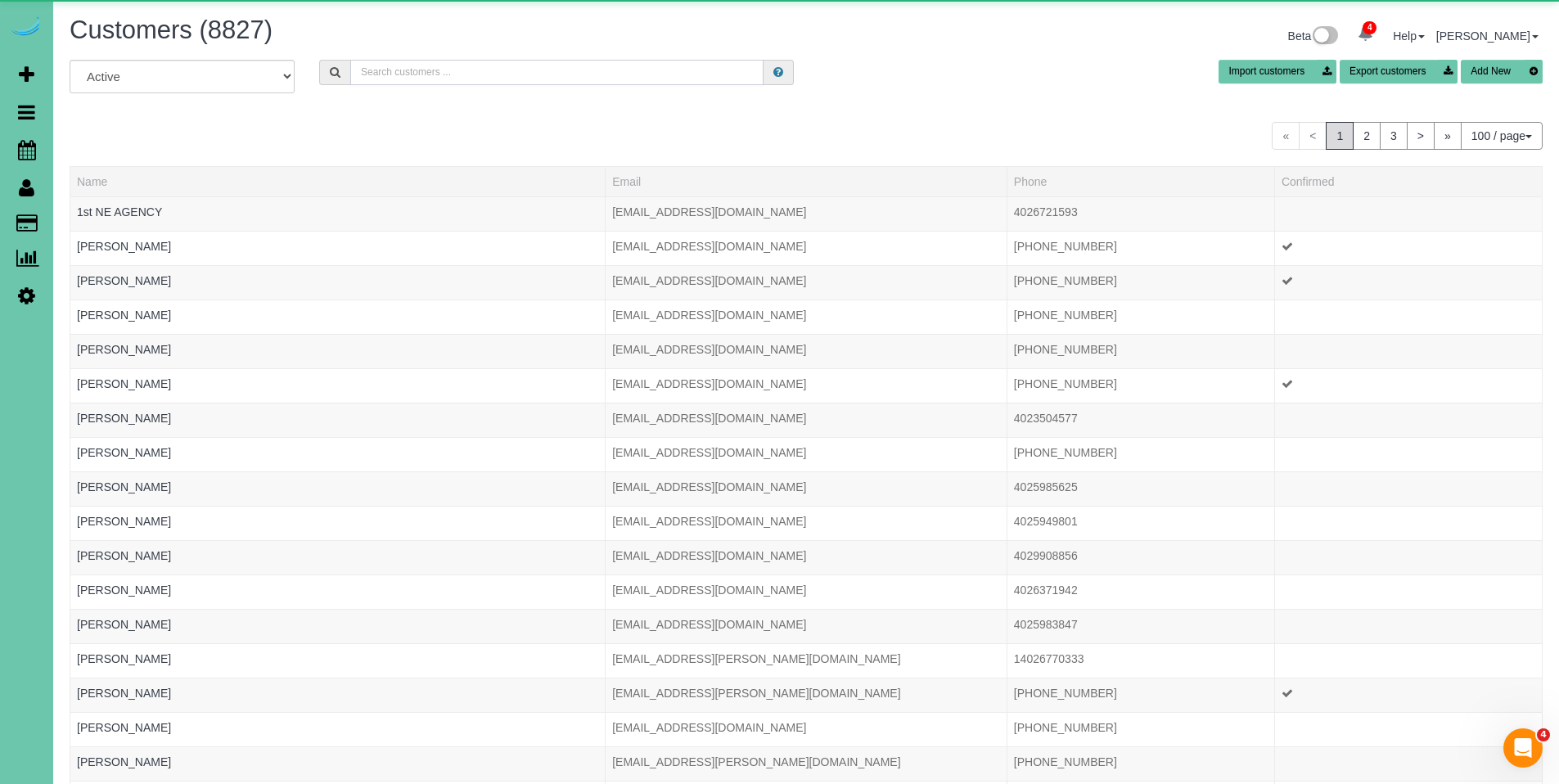
click at [392, 70] on input "text" at bounding box center [556, 73] width 413 height 26
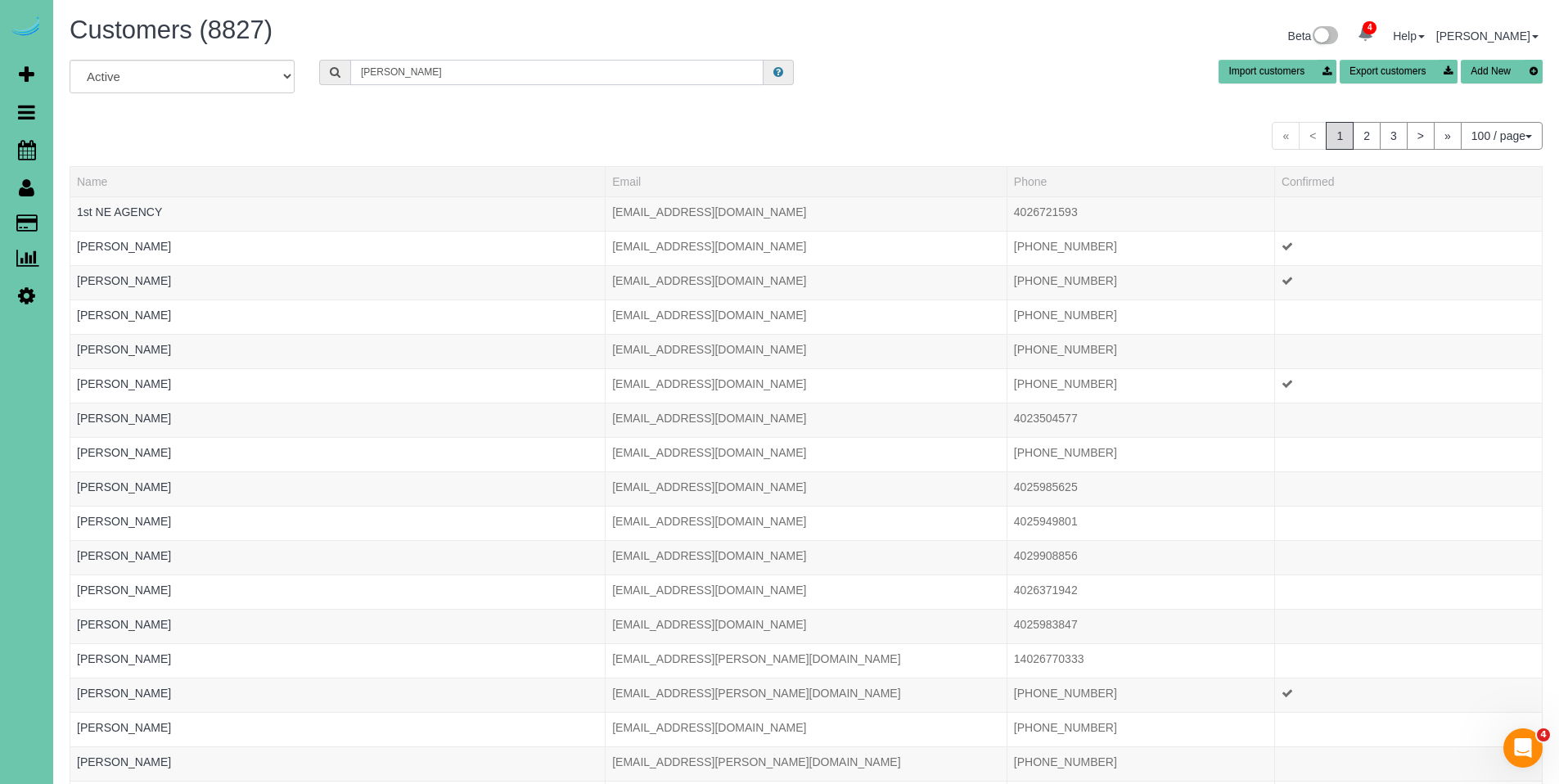
type input "rosanne blank"
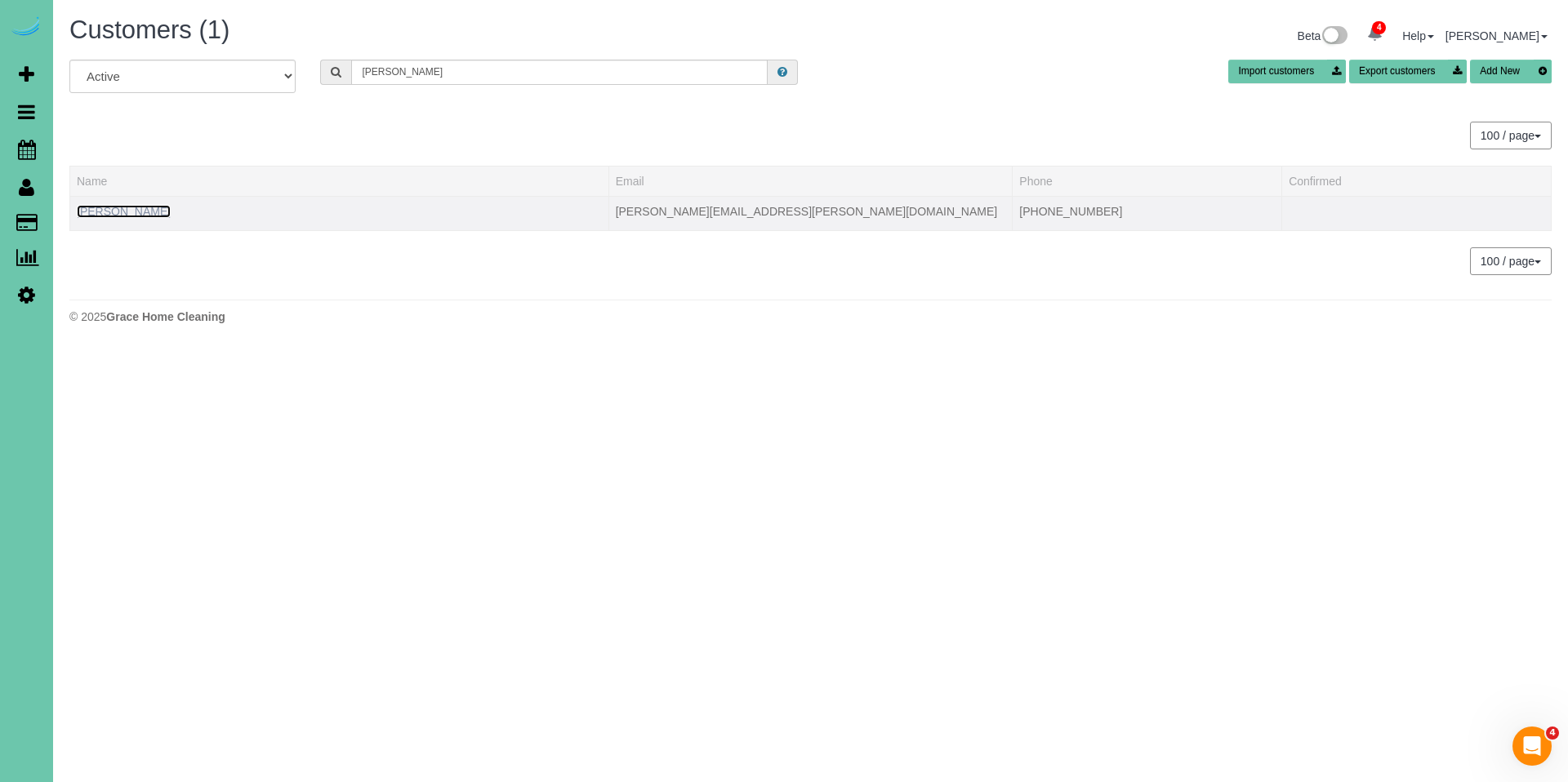
click at [126, 205] on link "Rosanne Blank" at bounding box center [123, 211] width 94 height 13
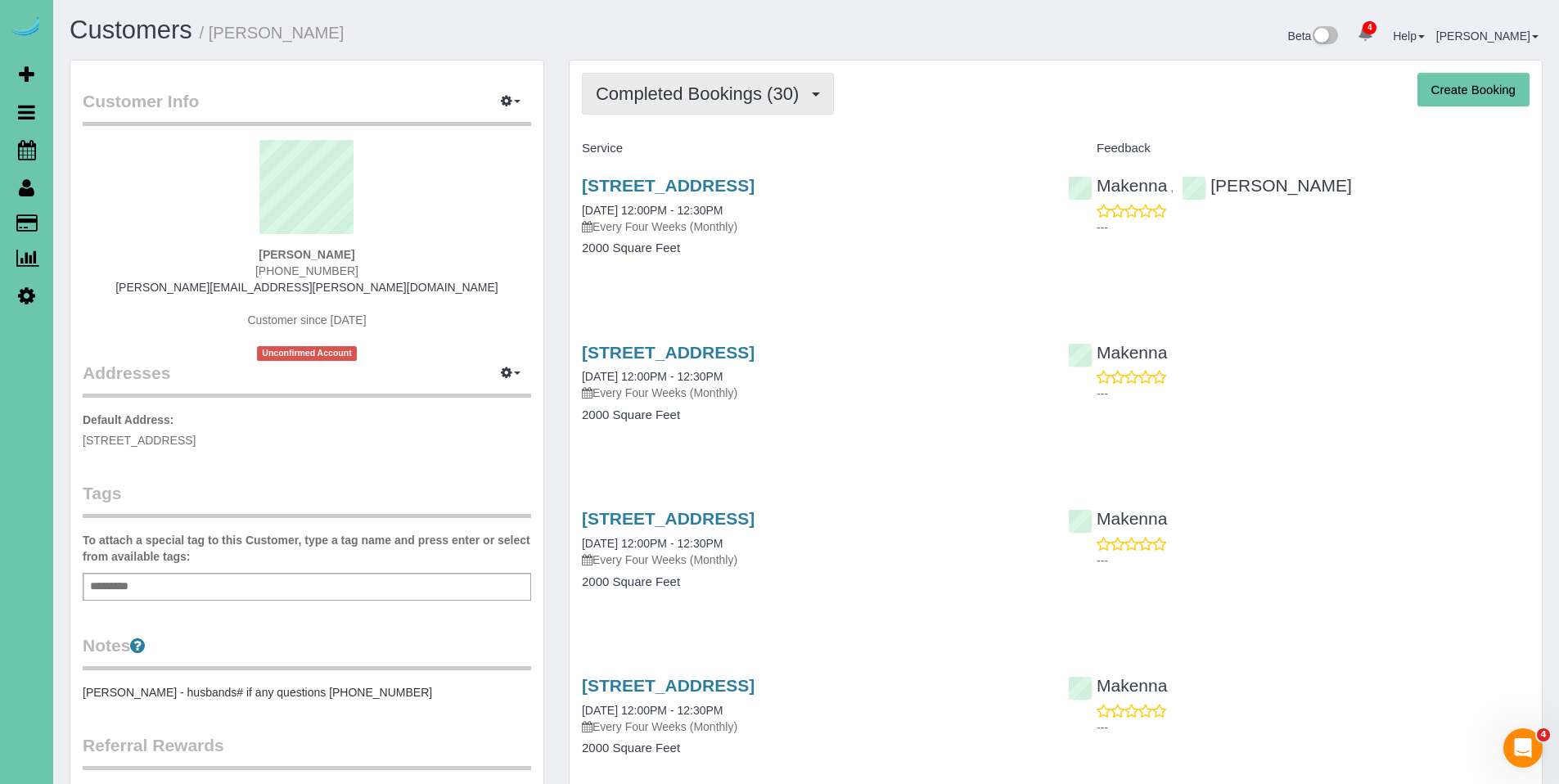
click at [664, 86] on span "Completed Bookings (30)" at bounding box center [702, 94] width 212 height 20
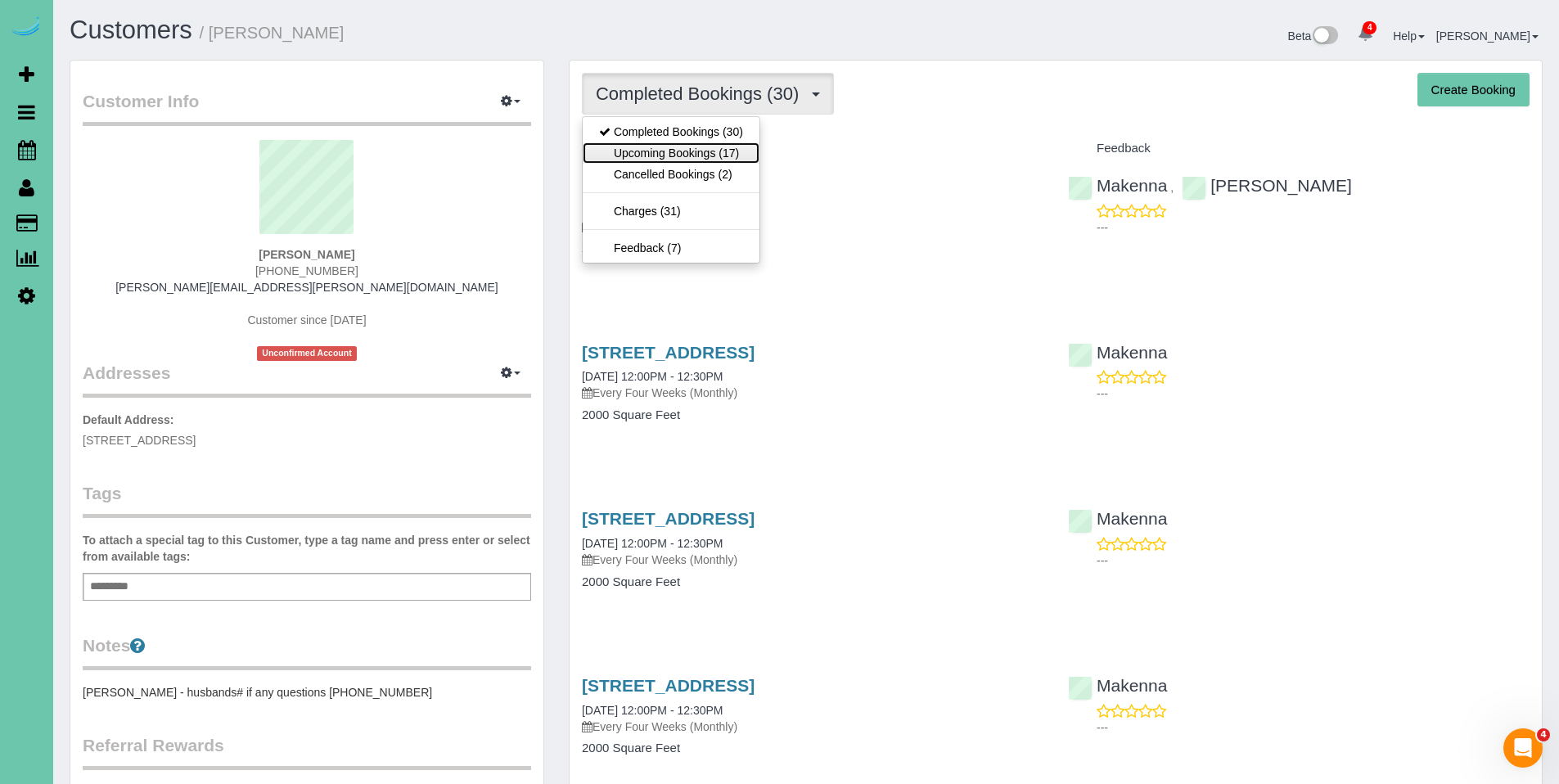
click at [659, 148] on link "Upcoming Bookings (17)" at bounding box center [671, 152] width 177 height 21
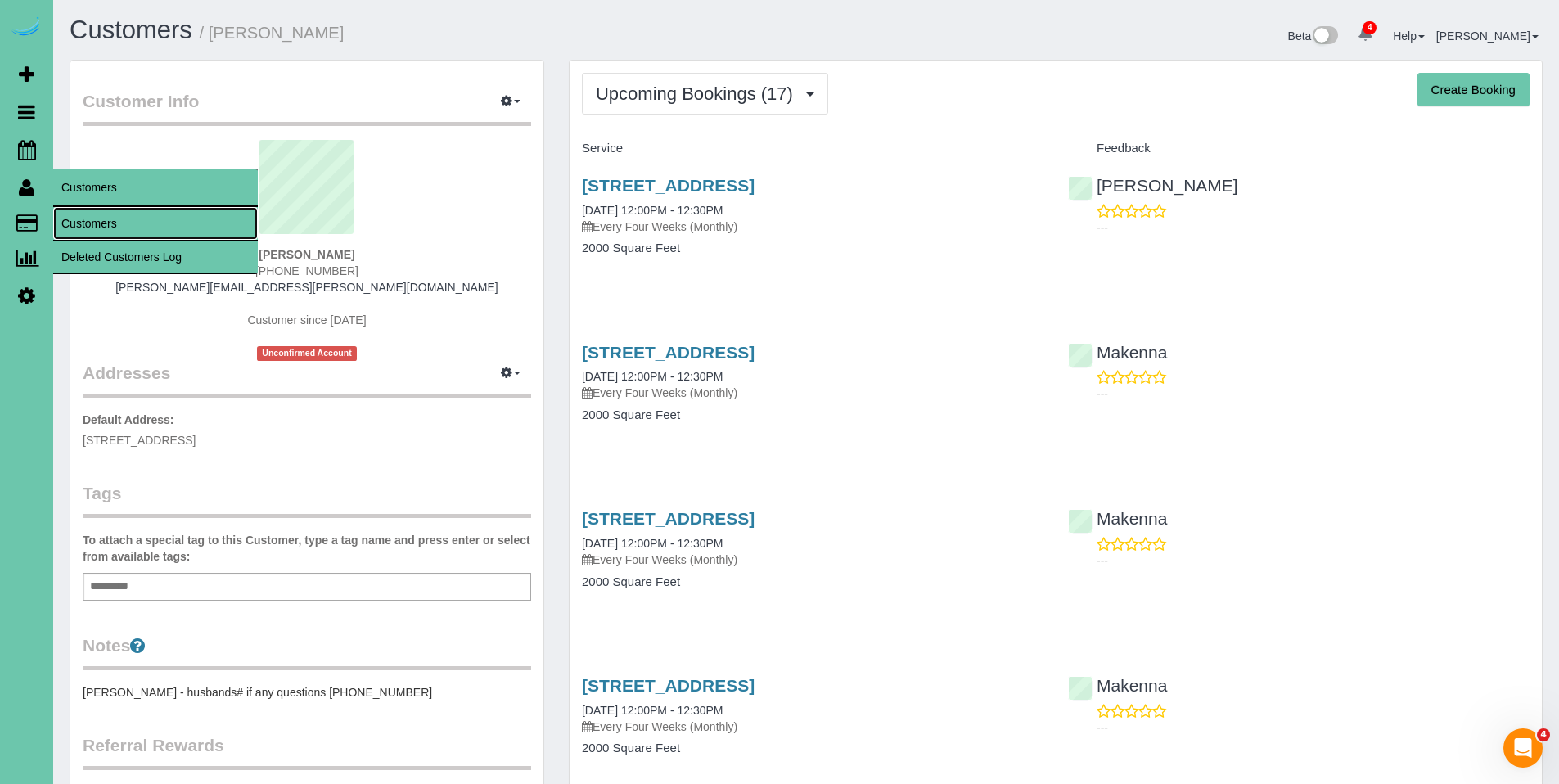
click at [77, 227] on link "Customers" at bounding box center [155, 223] width 204 height 33
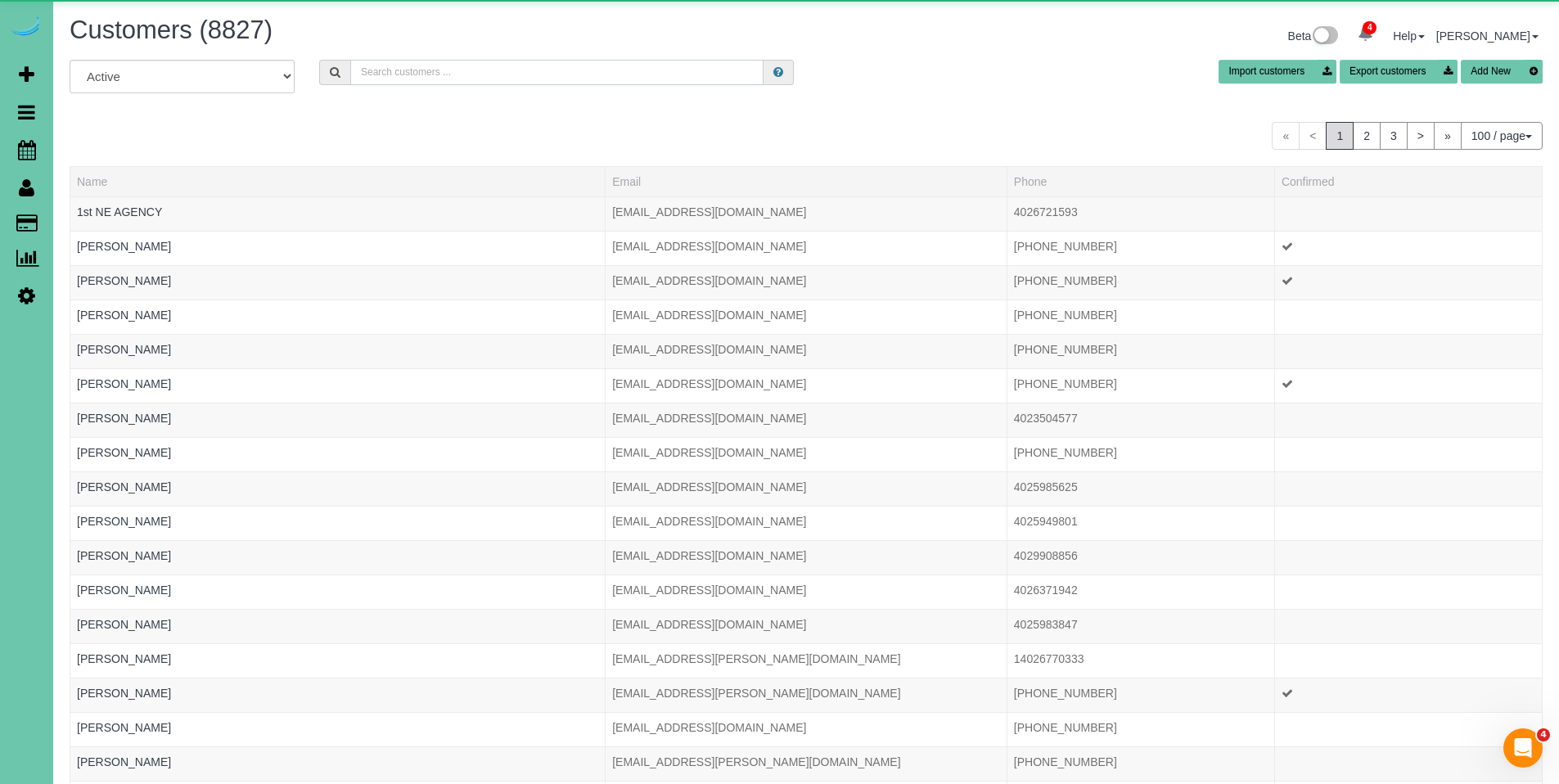
click at [445, 68] on input "text" at bounding box center [556, 73] width 413 height 26
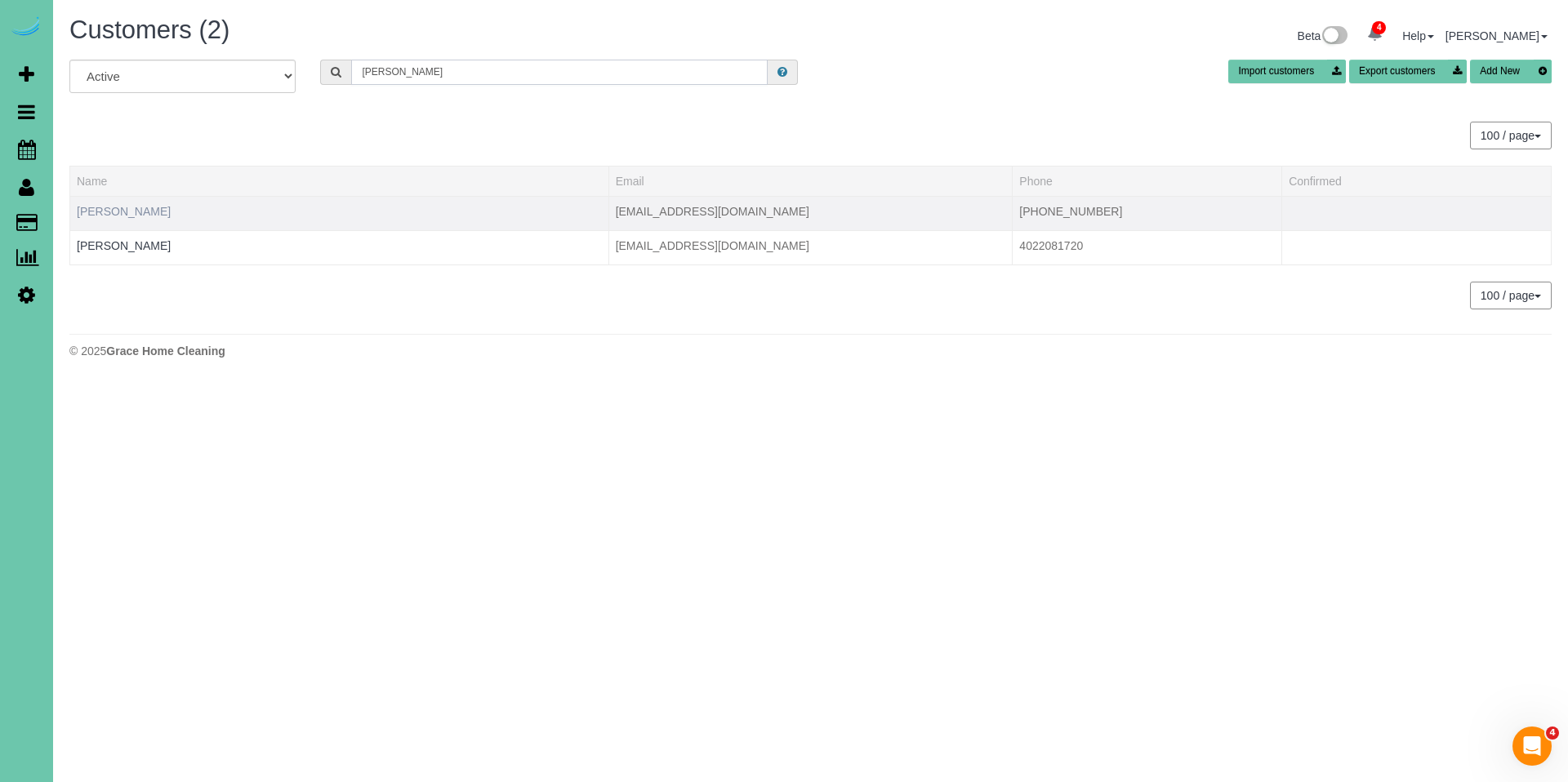
type input "greg g"
click at [136, 206] on link "Greg Gillham" at bounding box center [123, 211] width 94 height 13
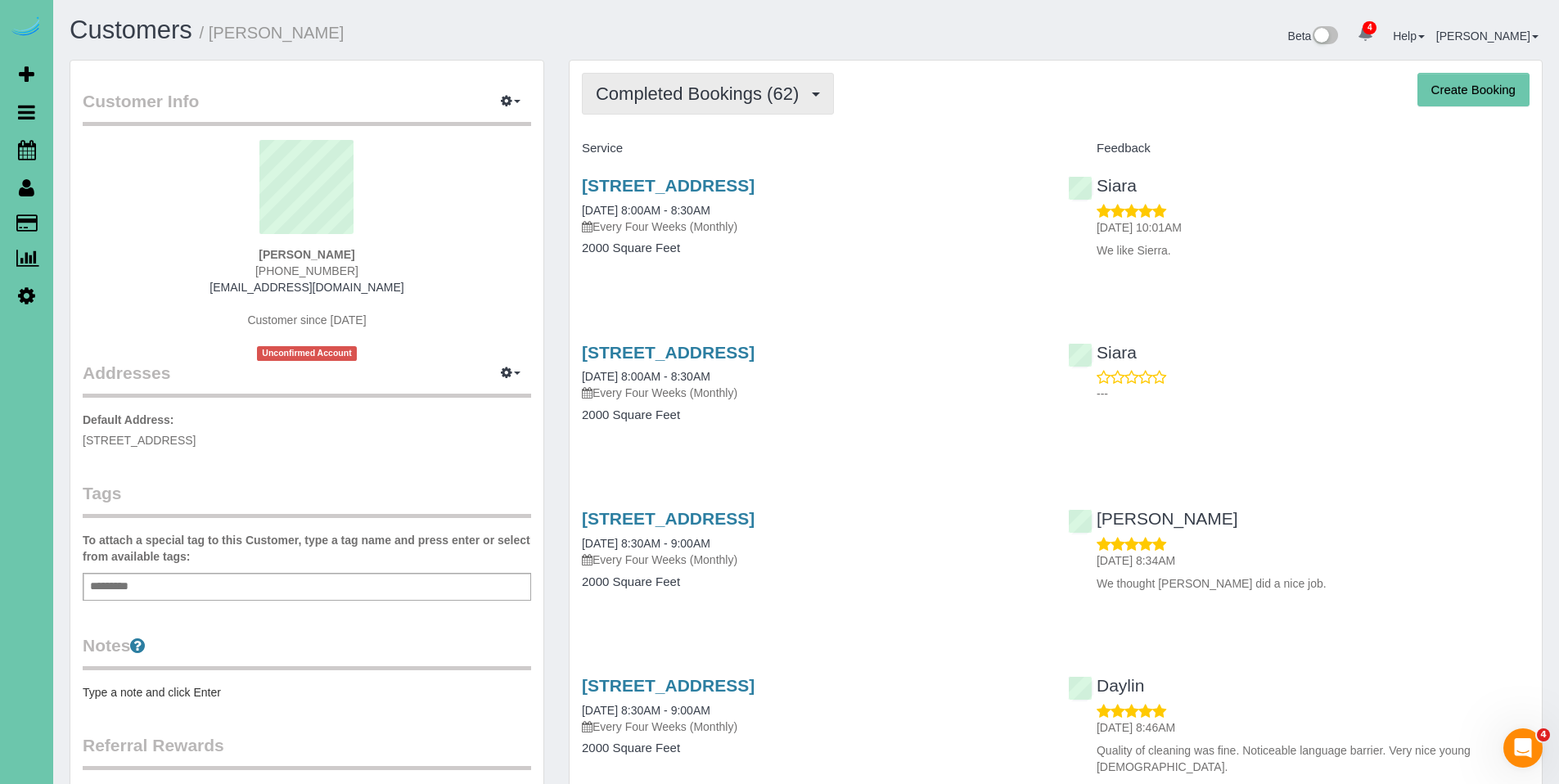
click at [708, 100] on span "Completed Bookings (62)" at bounding box center [702, 94] width 212 height 20
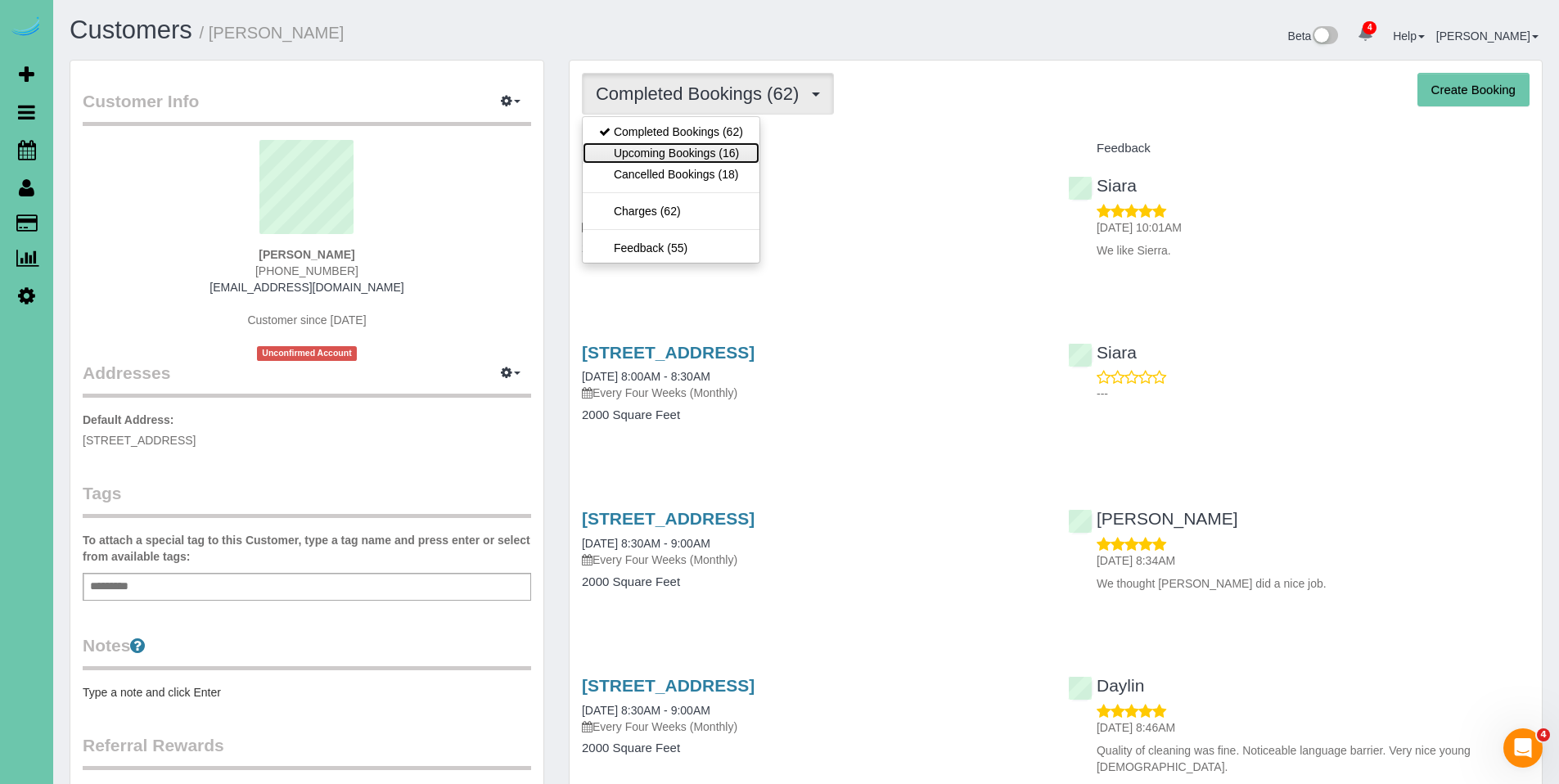
click at [706, 153] on link "Upcoming Bookings (16)" at bounding box center [671, 152] width 177 height 21
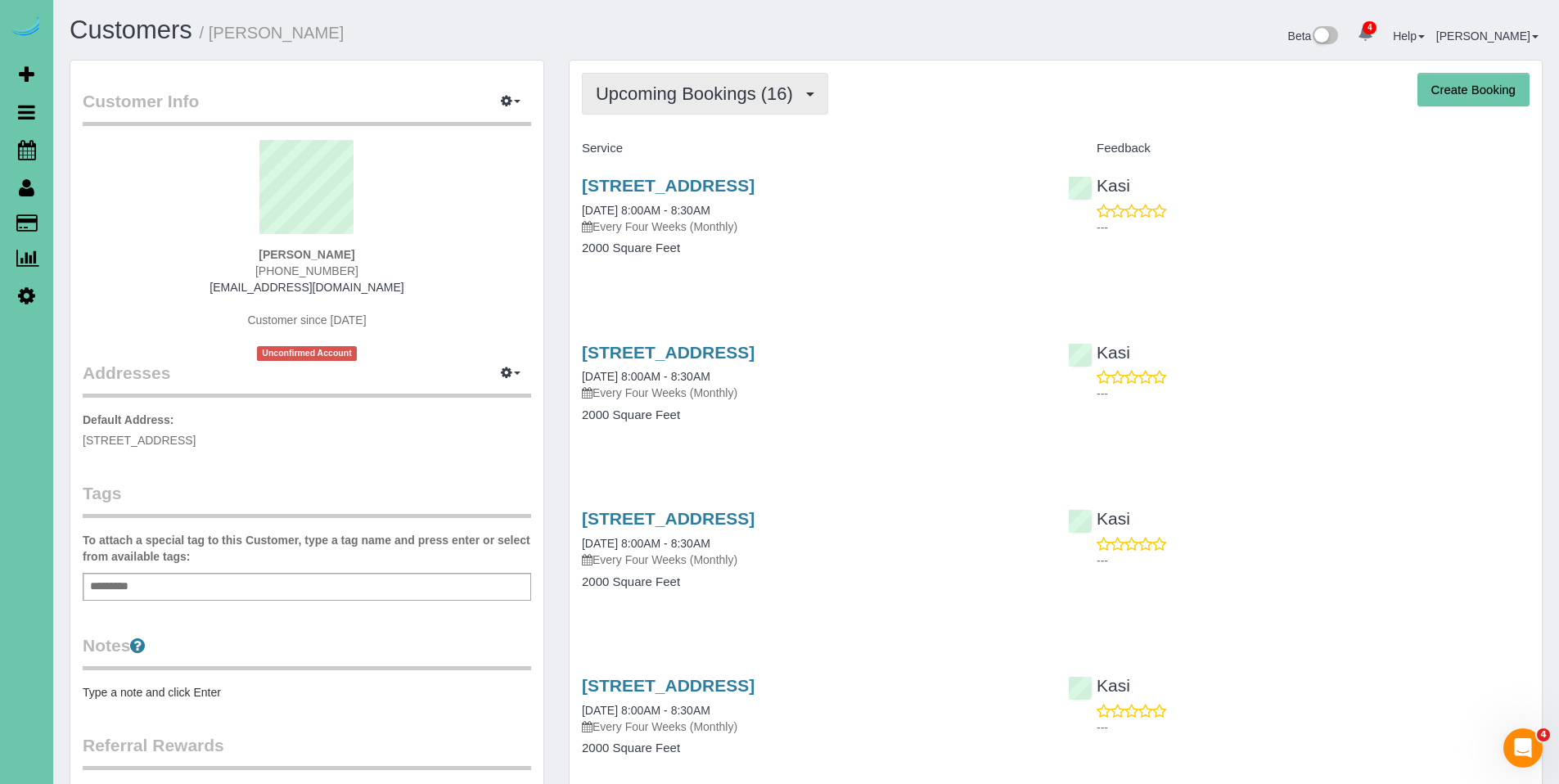
click at [747, 92] on span "Upcoming Bookings (16)" at bounding box center [698, 94] width 205 height 20
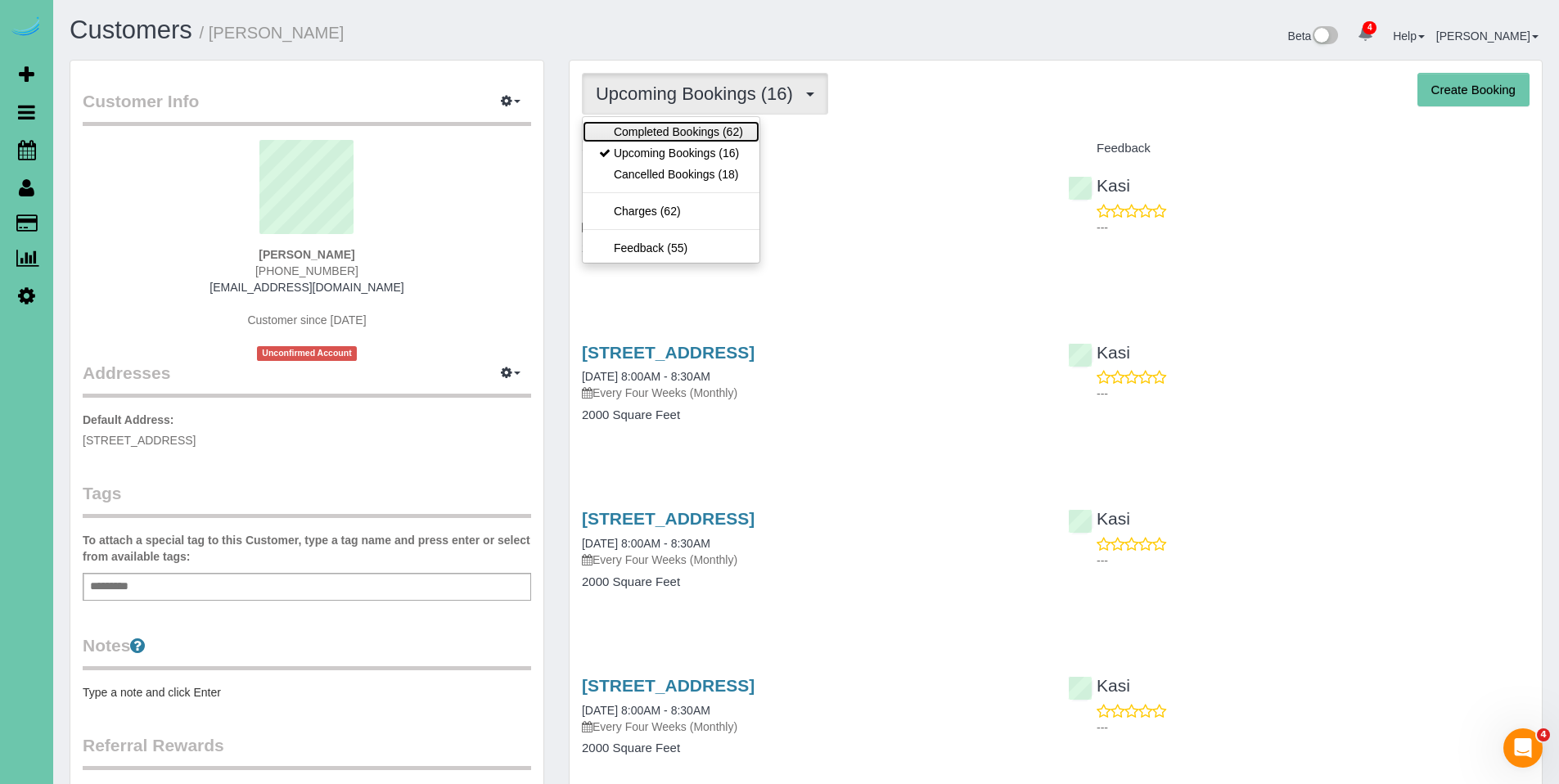
click at [665, 134] on link "Completed Bookings (62)" at bounding box center [671, 131] width 177 height 21
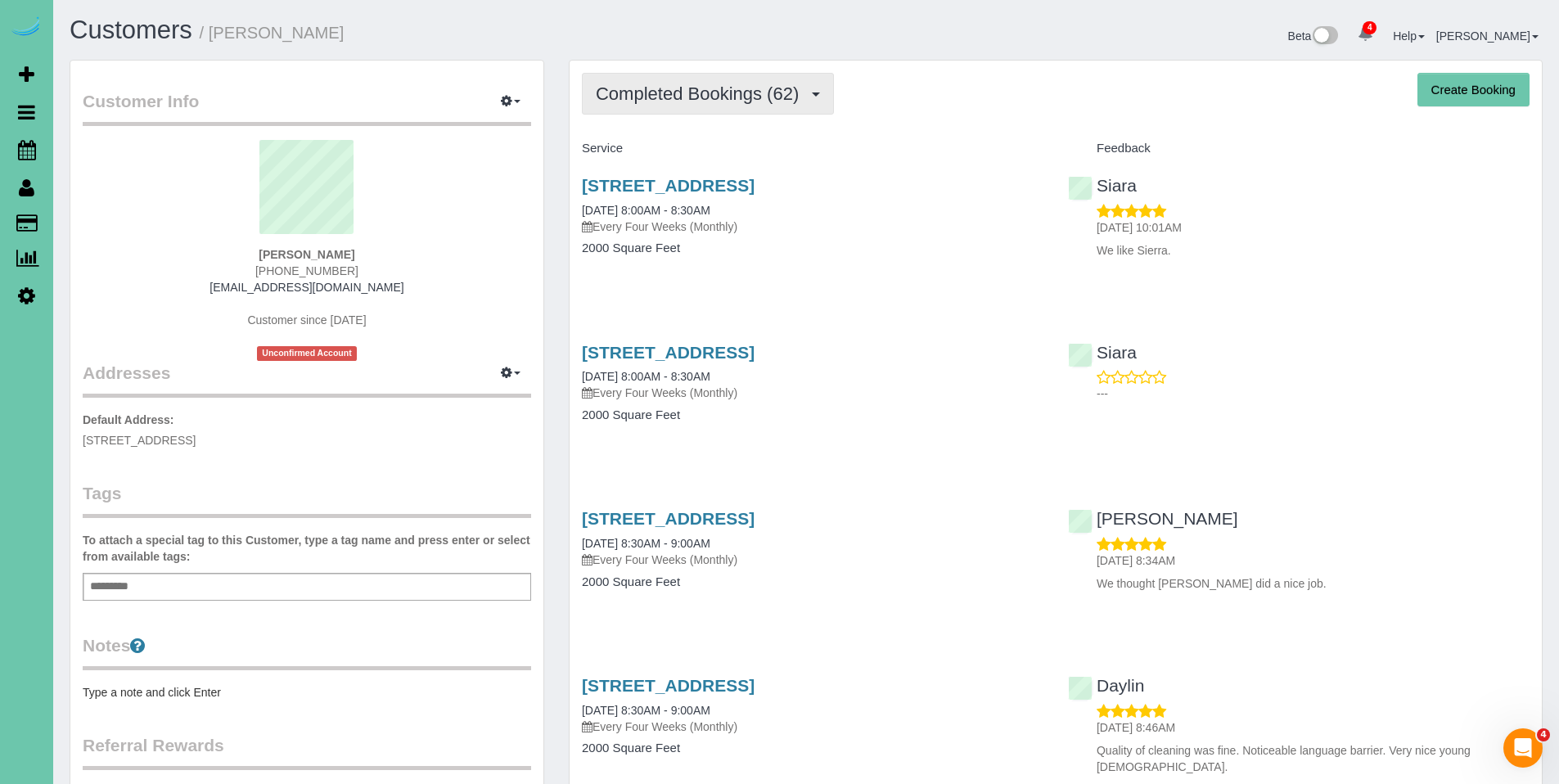
click at [694, 100] on span "Completed Bookings (62)" at bounding box center [702, 94] width 212 height 20
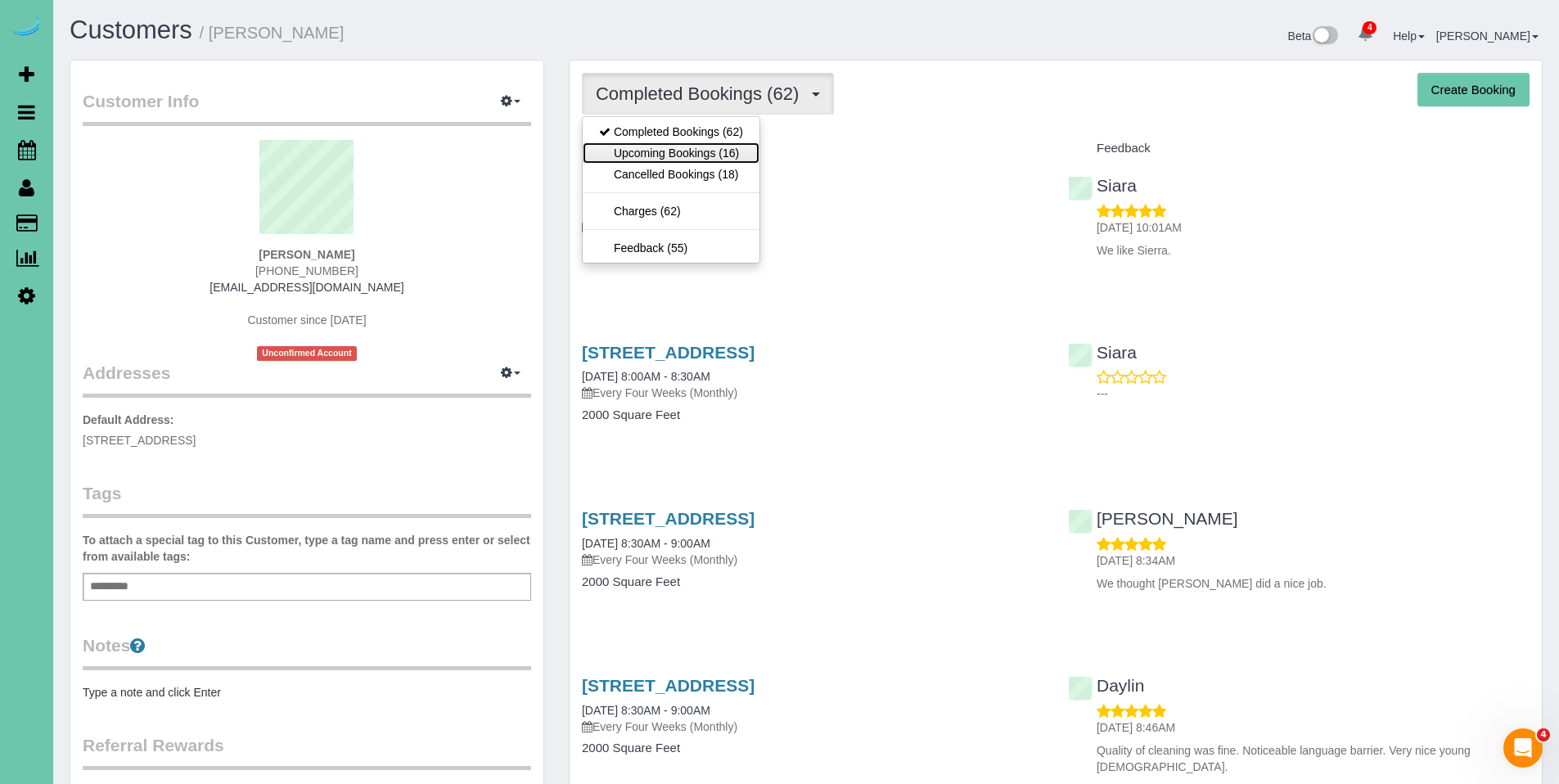
click at [677, 154] on link "Upcoming Bookings (16)" at bounding box center [671, 152] width 177 height 21
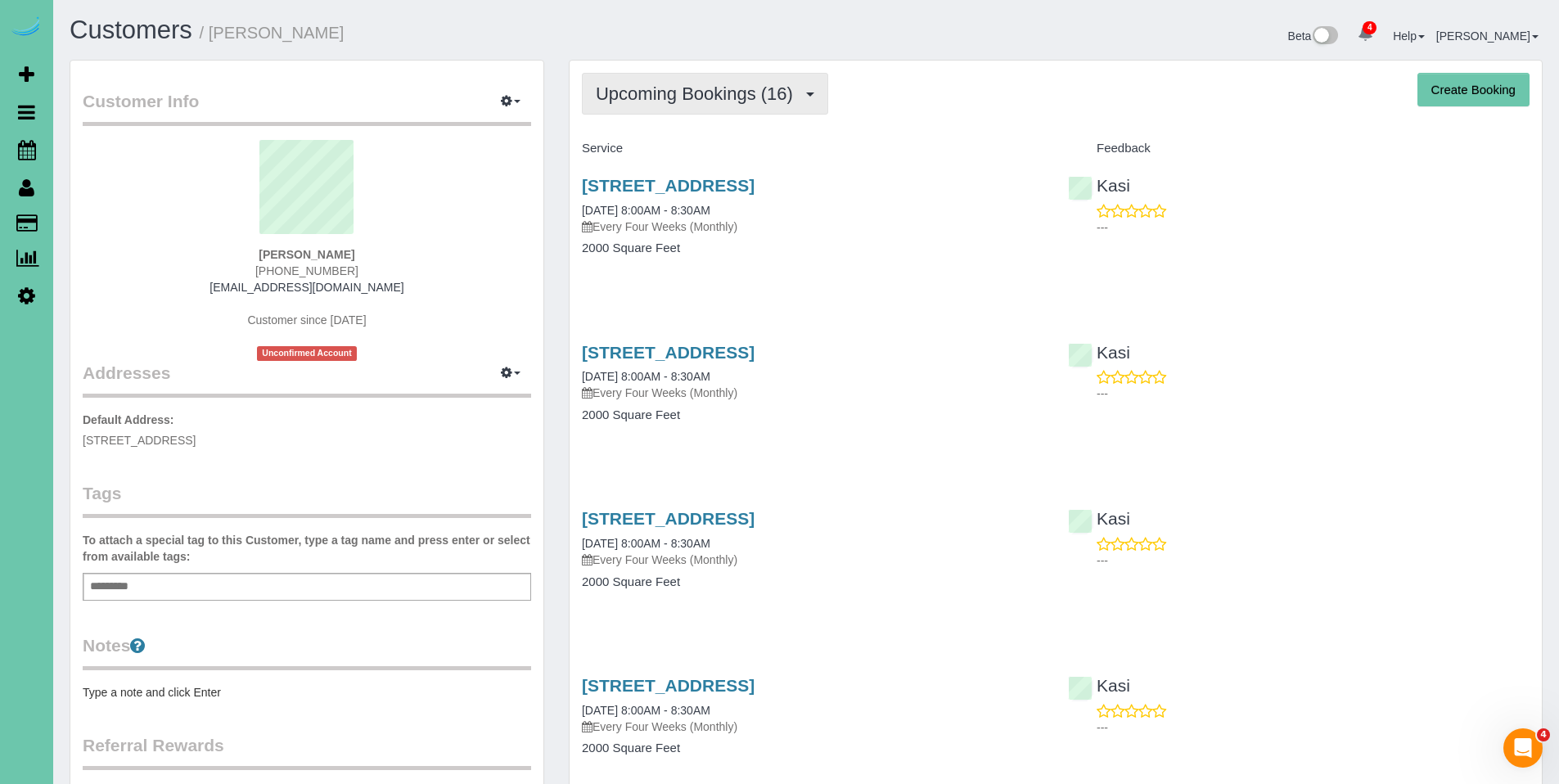
click at [687, 96] on span "Upcoming Bookings (16)" at bounding box center [698, 94] width 205 height 20
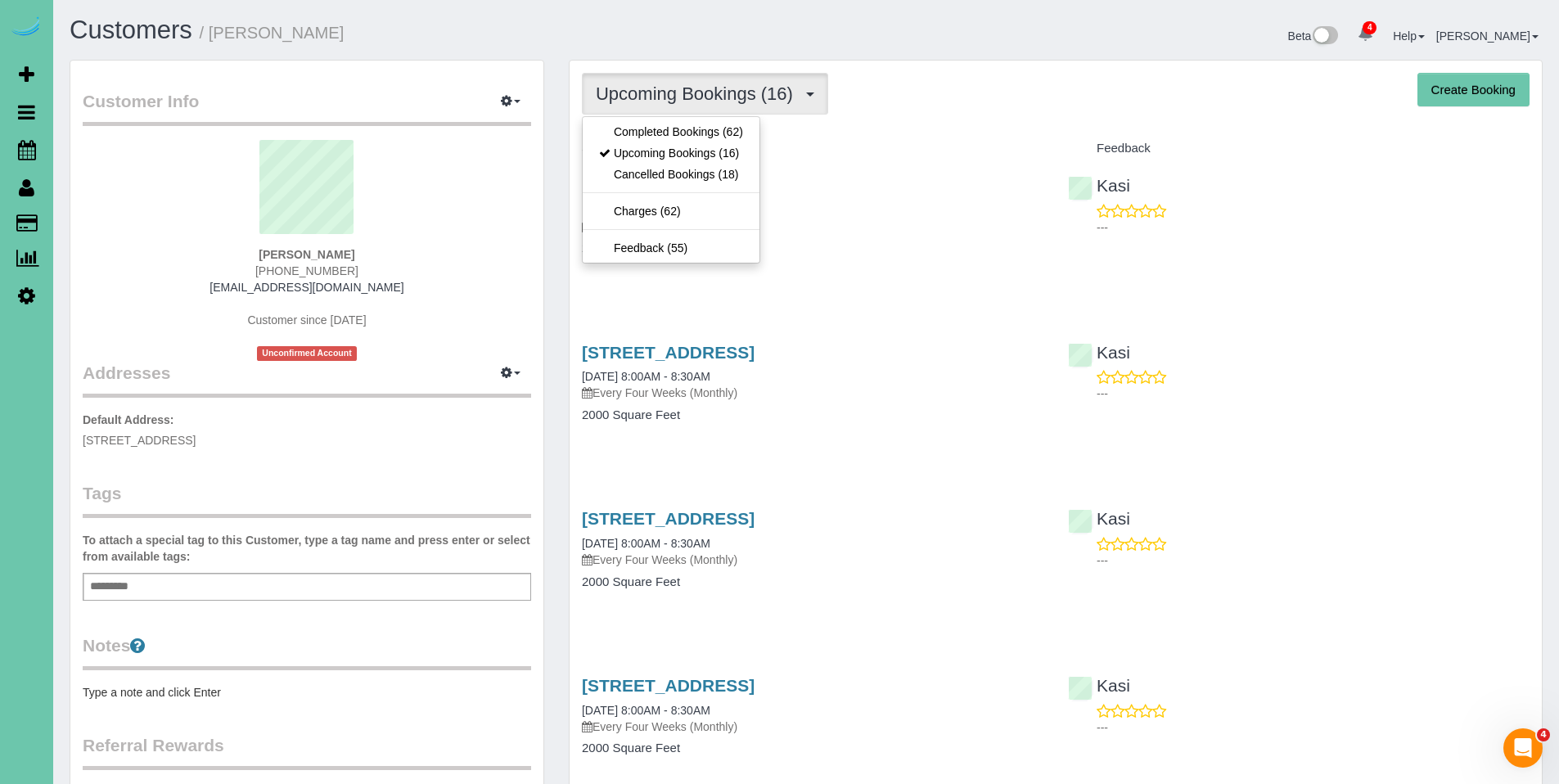
click at [977, 135] on div "Service" at bounding box center [812, 149] width 486 height 28
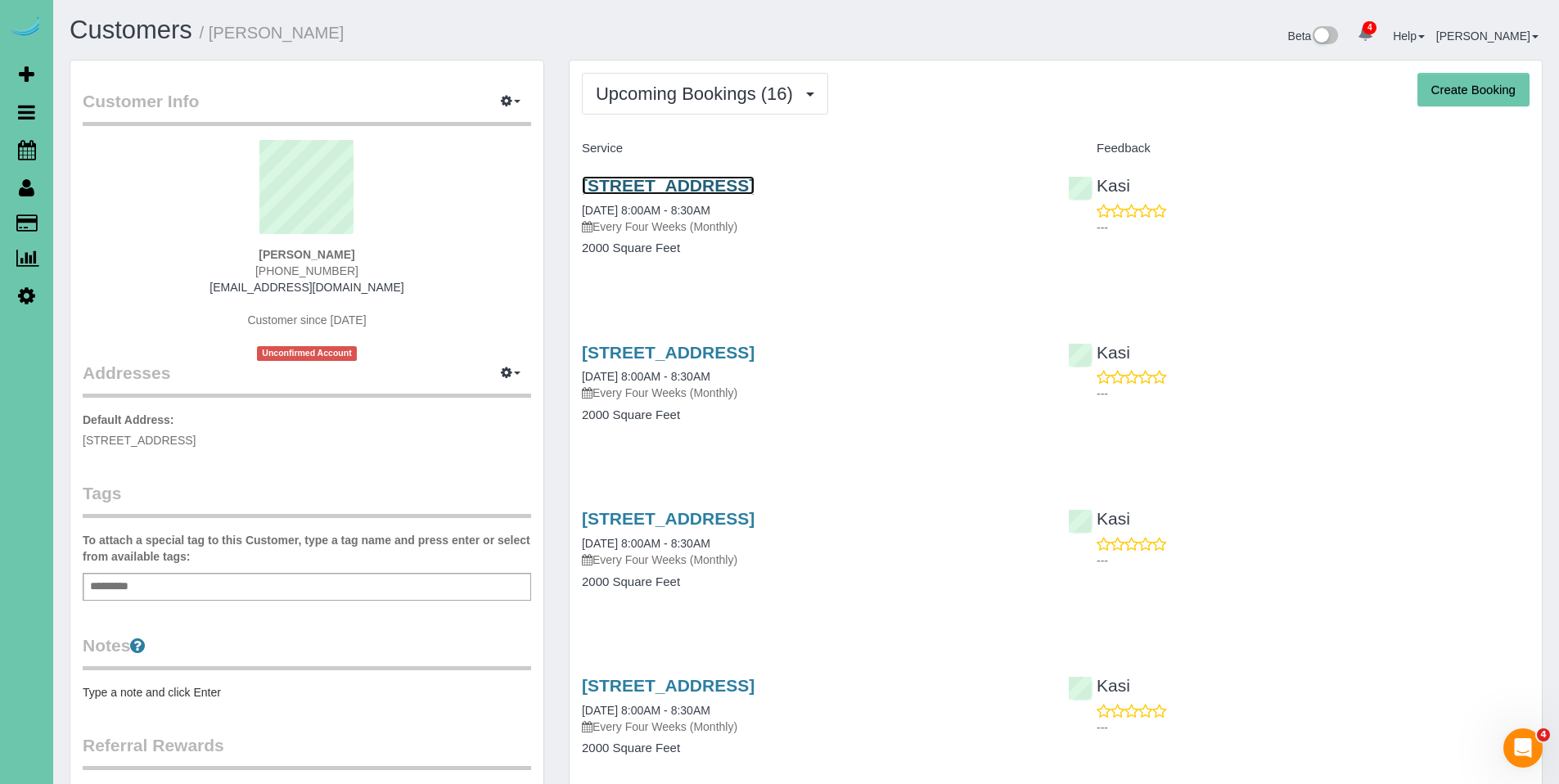
click at [713, 183] on link "18110 S 204th Street, Gretna, NE 68028" at bounding box center [667, 185] width 172 height 19
click at [666, 353] on link "18110 S 204th Street, Gretna, NE 68028" at bounding box center [667, 352] width 172 height 19
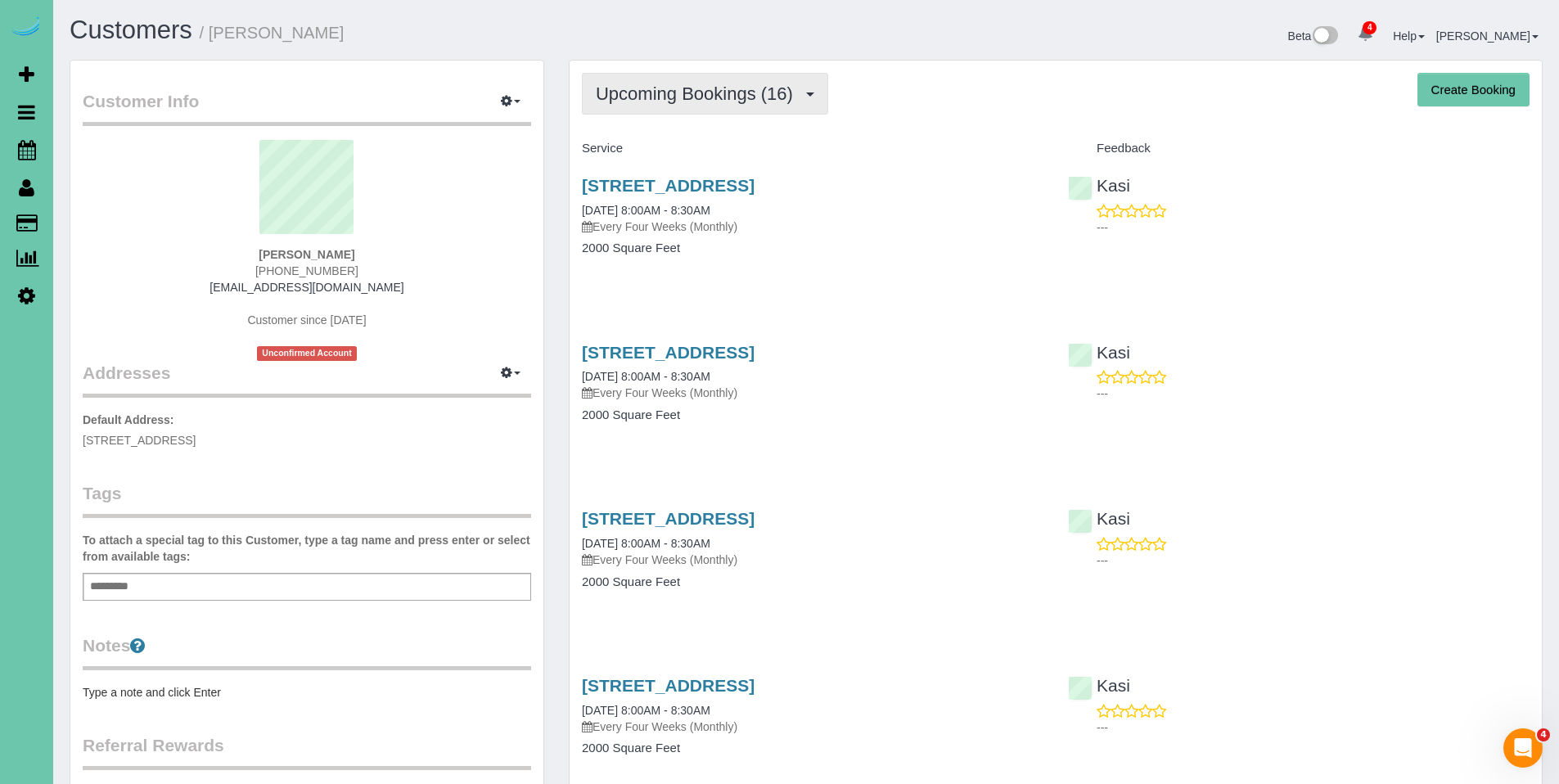
click at [658, 99] on span "Upcoming Bookings (16)" at bounding box center [698, 94] width 205 height 20
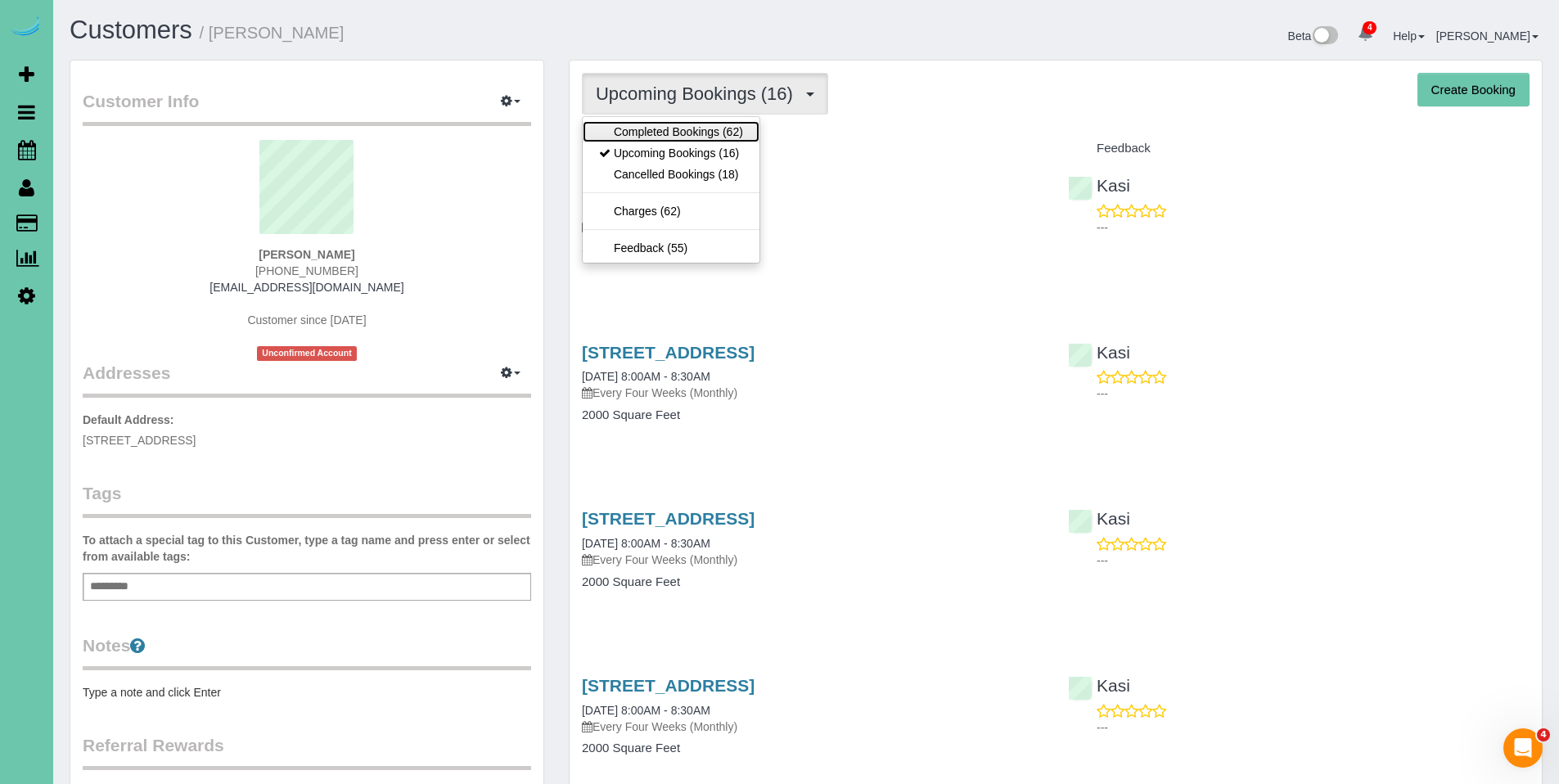
click at [660, 130] on link "Completed Bookings (62)" at bounding box center [671, 131] width 177 height 21
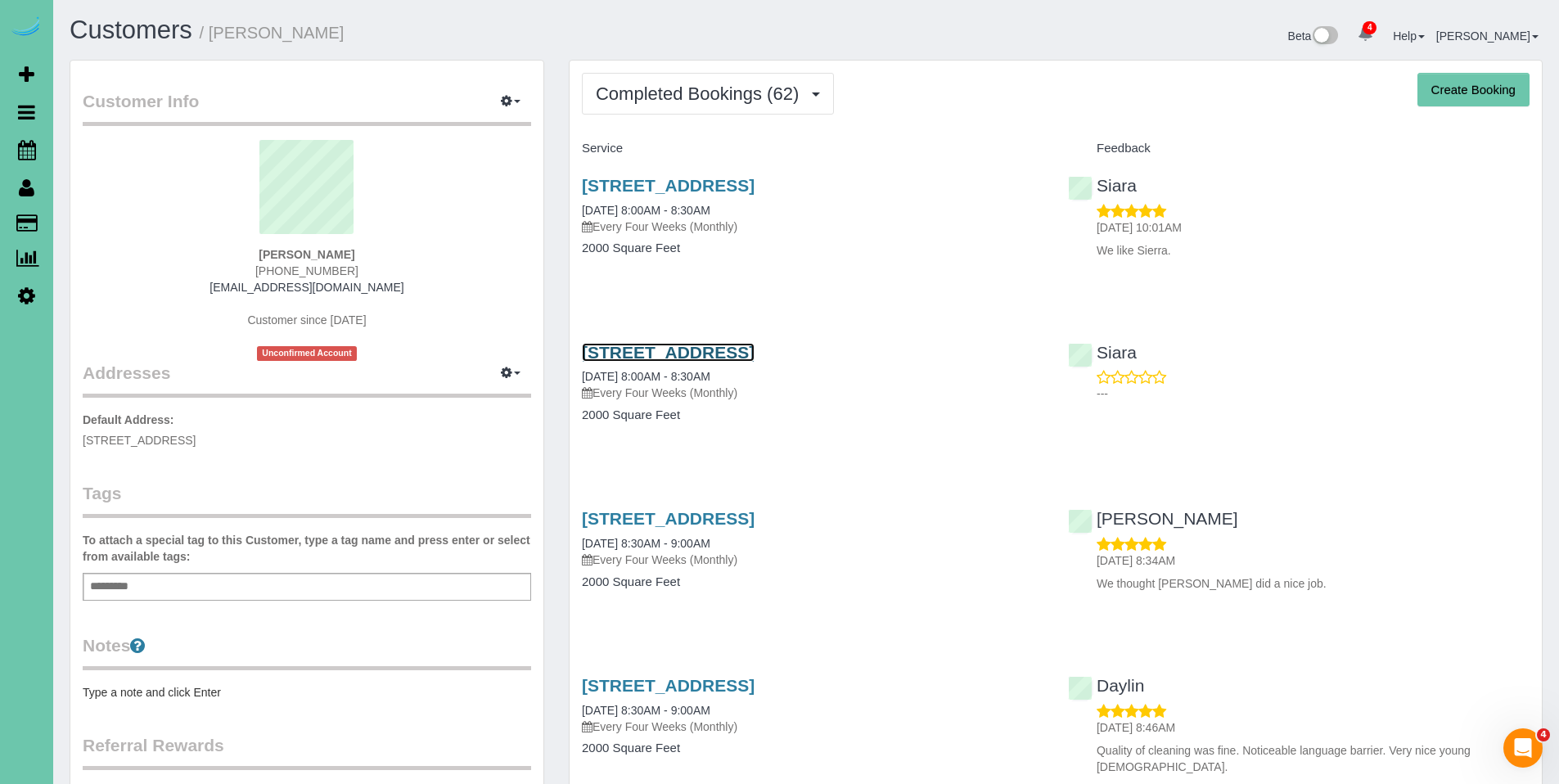
click at [703, 355] on link "18110 S 204th Street, Gretna, NE 68028" at bounding box center [667, 352] width 172 height 19
click at [671, 191] on link "18110 S 204th Street, Gretna, NE 68028" at bounding box center [667, 185] width 172 height 19
drag, startPoint x: 929, startPoint y: 188, endPoint x: 564, endPoint y: 184, distance: 365.0
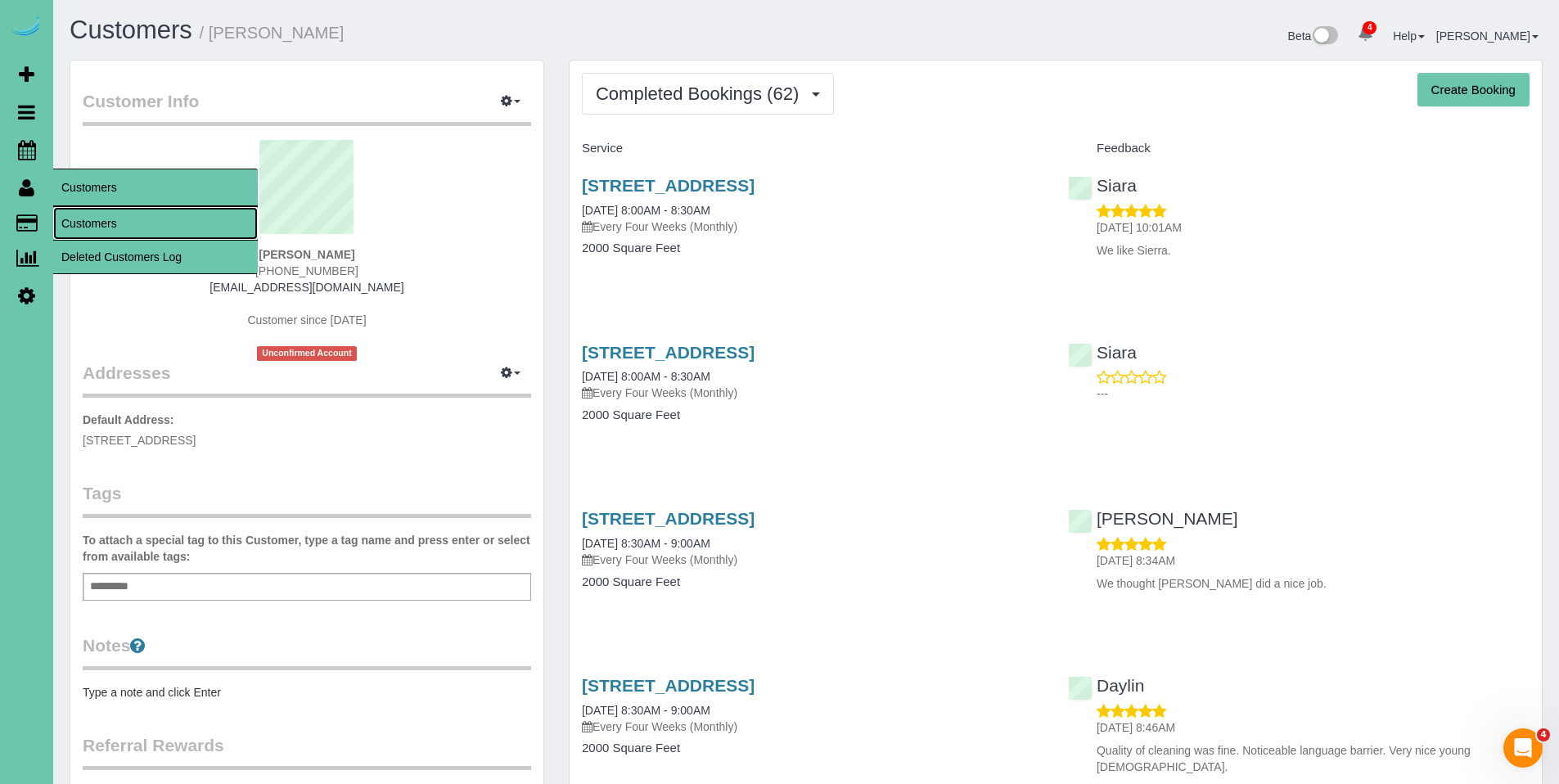
click at [120, 227] on link "Customers" at bounding box center [155, 223] width 204 height 33
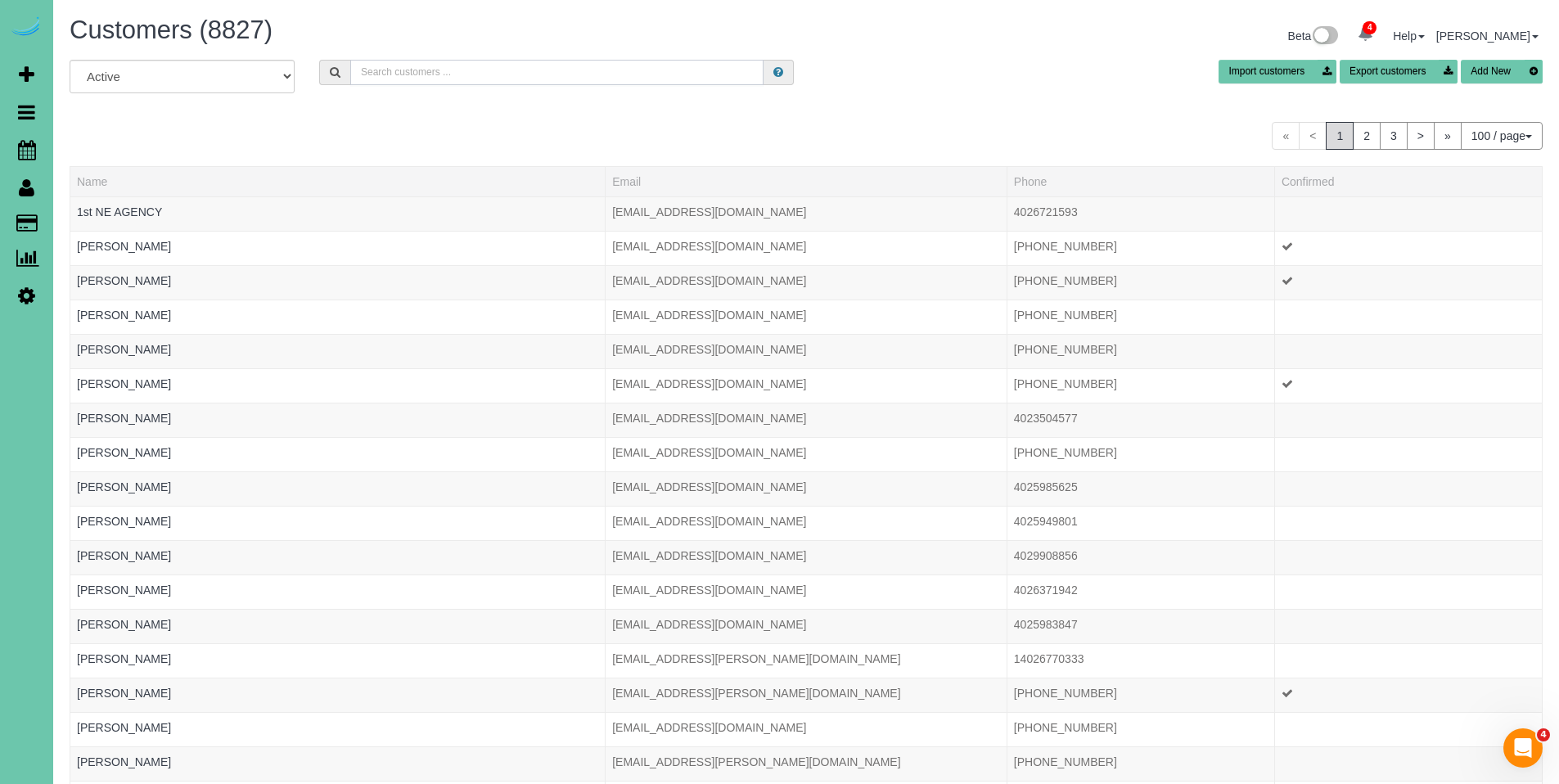
click at [511, 68] on input "text" at bounding box center [556, 73] width 413 height 26
type input "rosanne blank"
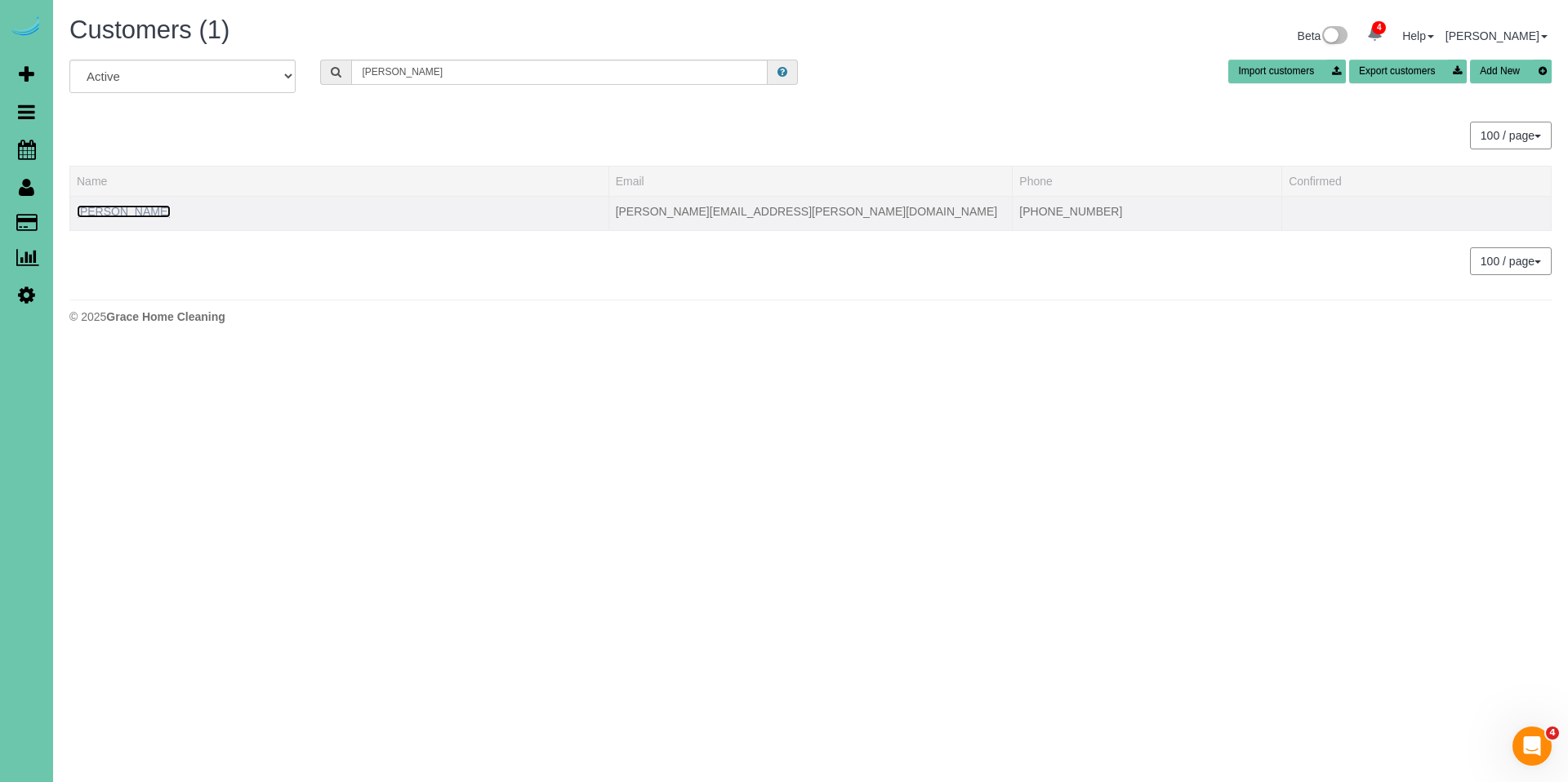
click at [117, 211] on link "Rosanne Blank" at bounding box center [123, 211] width 94 height 13
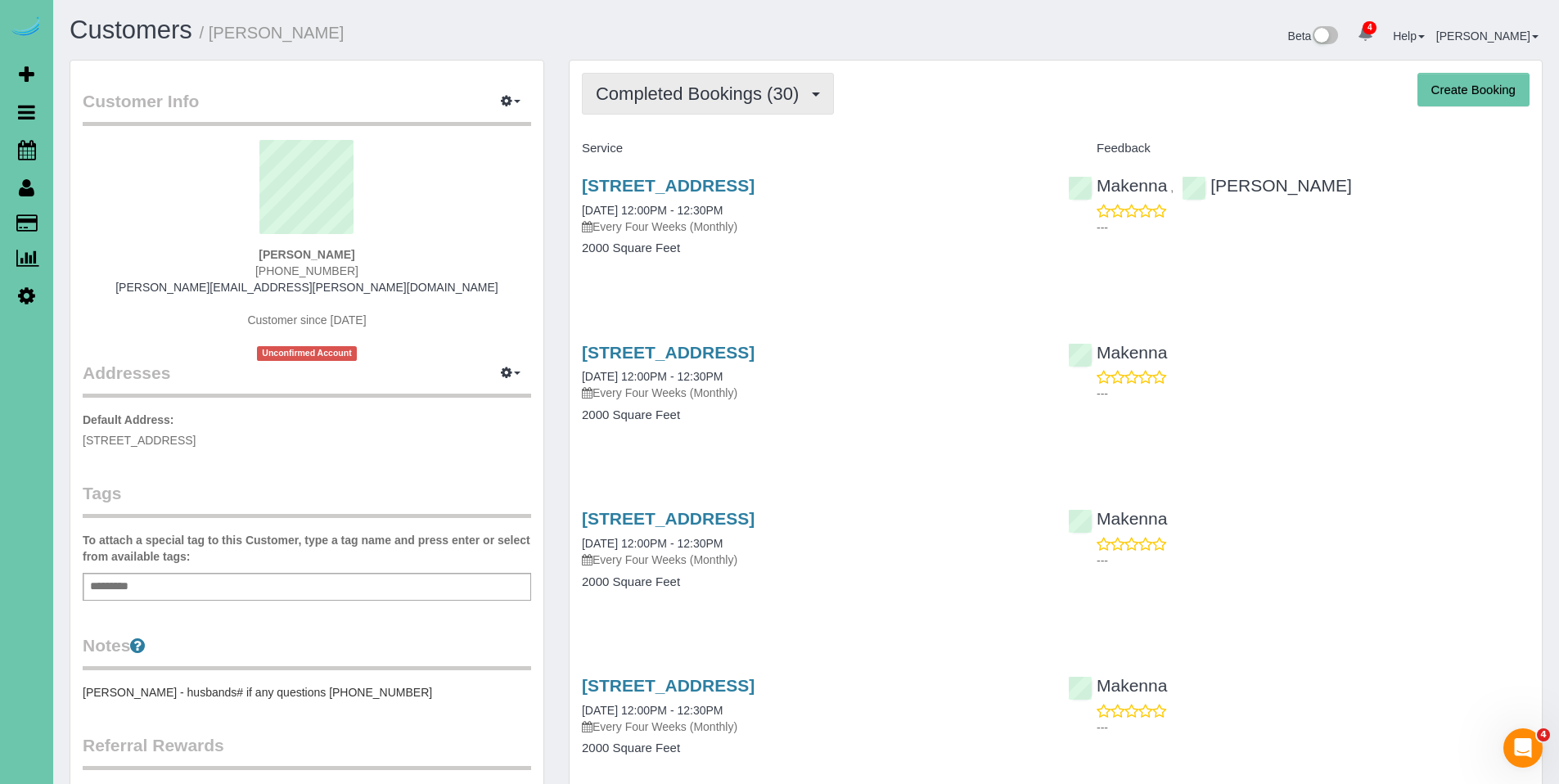
click at [712, 98] on span "Completed Bookings (30)" at bounding box center [702, 94] width 212 height 20
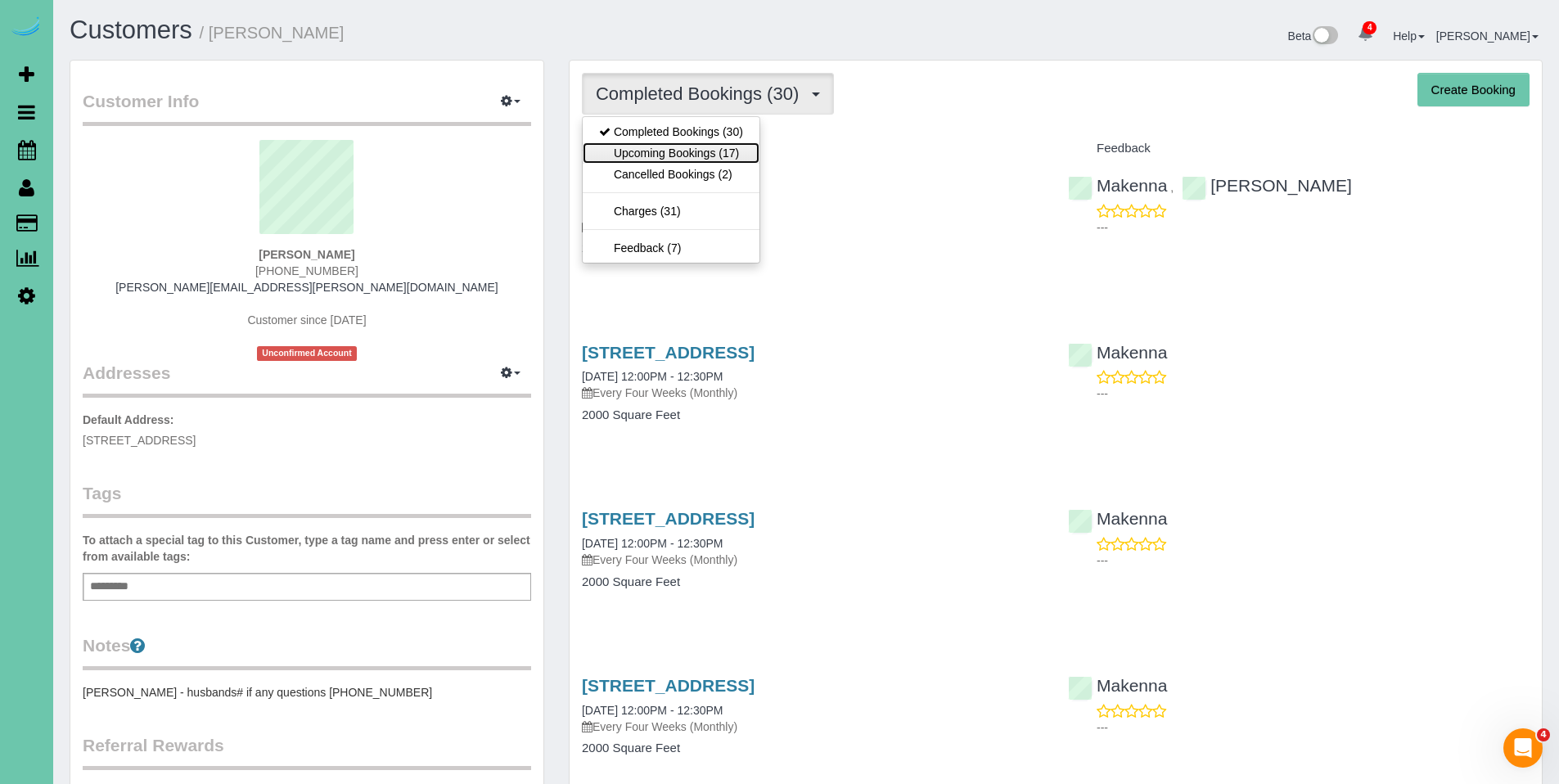
click at [687, 156] on link "Upcoming Bookings (17)" at bounding box center [671, 152] width 177 height 21
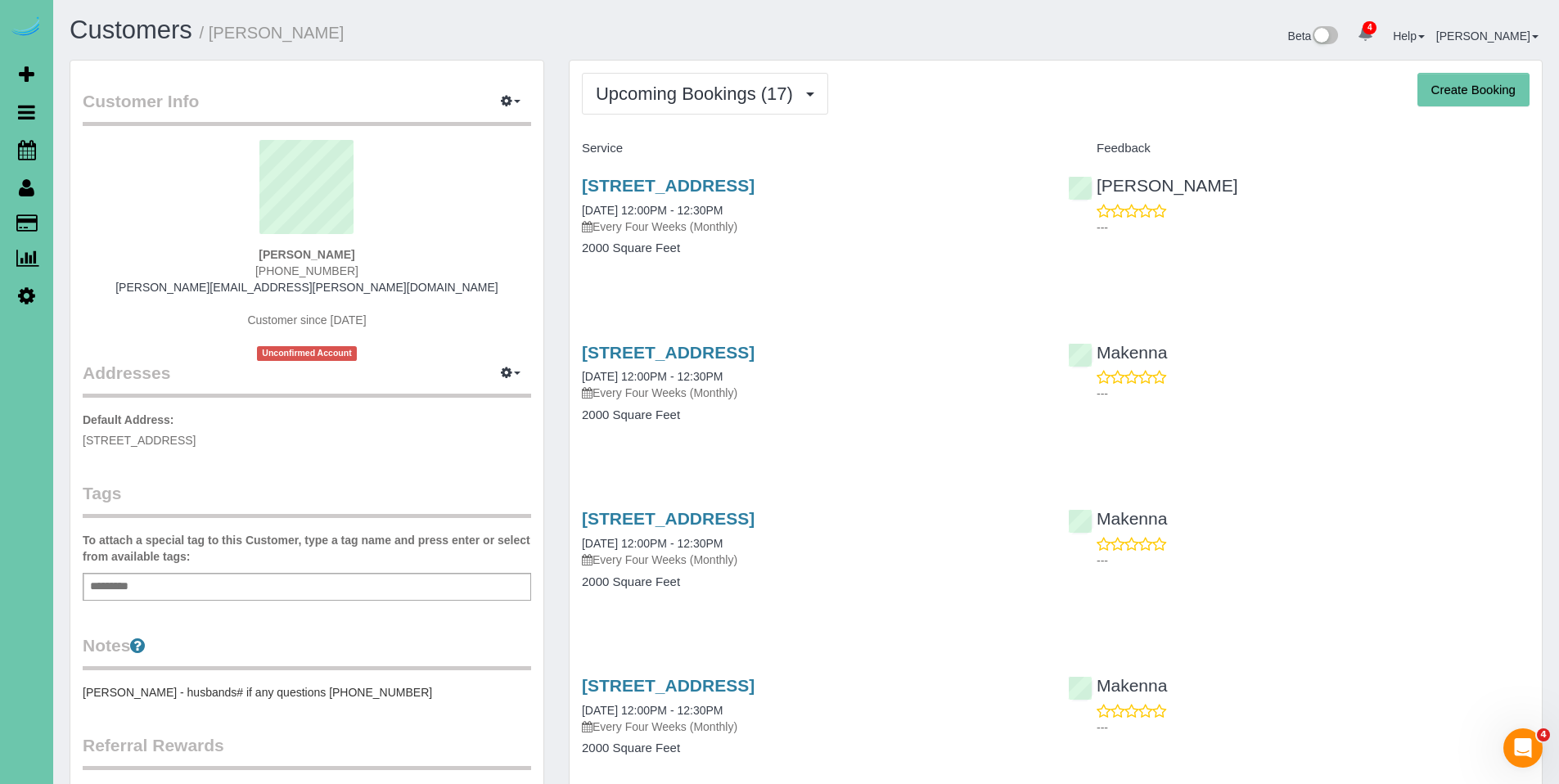
click at [905, 106] on div "Upcoming Bookings (17) Completed Bookings (30) Upcoming Bookings (17) Cancelled…" at bounding box center [1056, 94] width 948 height 42
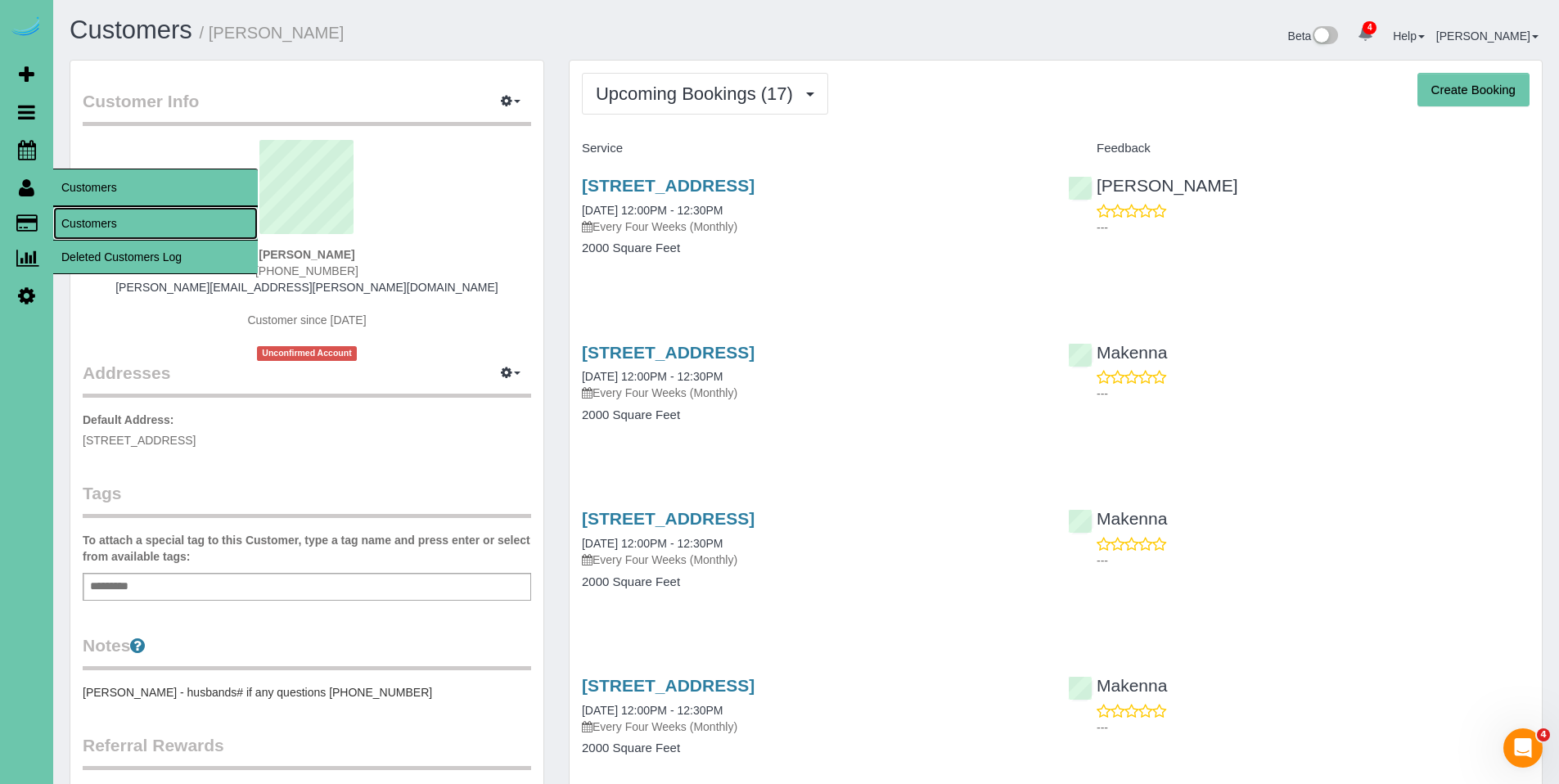
click at [96, 218] on link "Customers" at bounding box center [155, 223] width 204 height 33
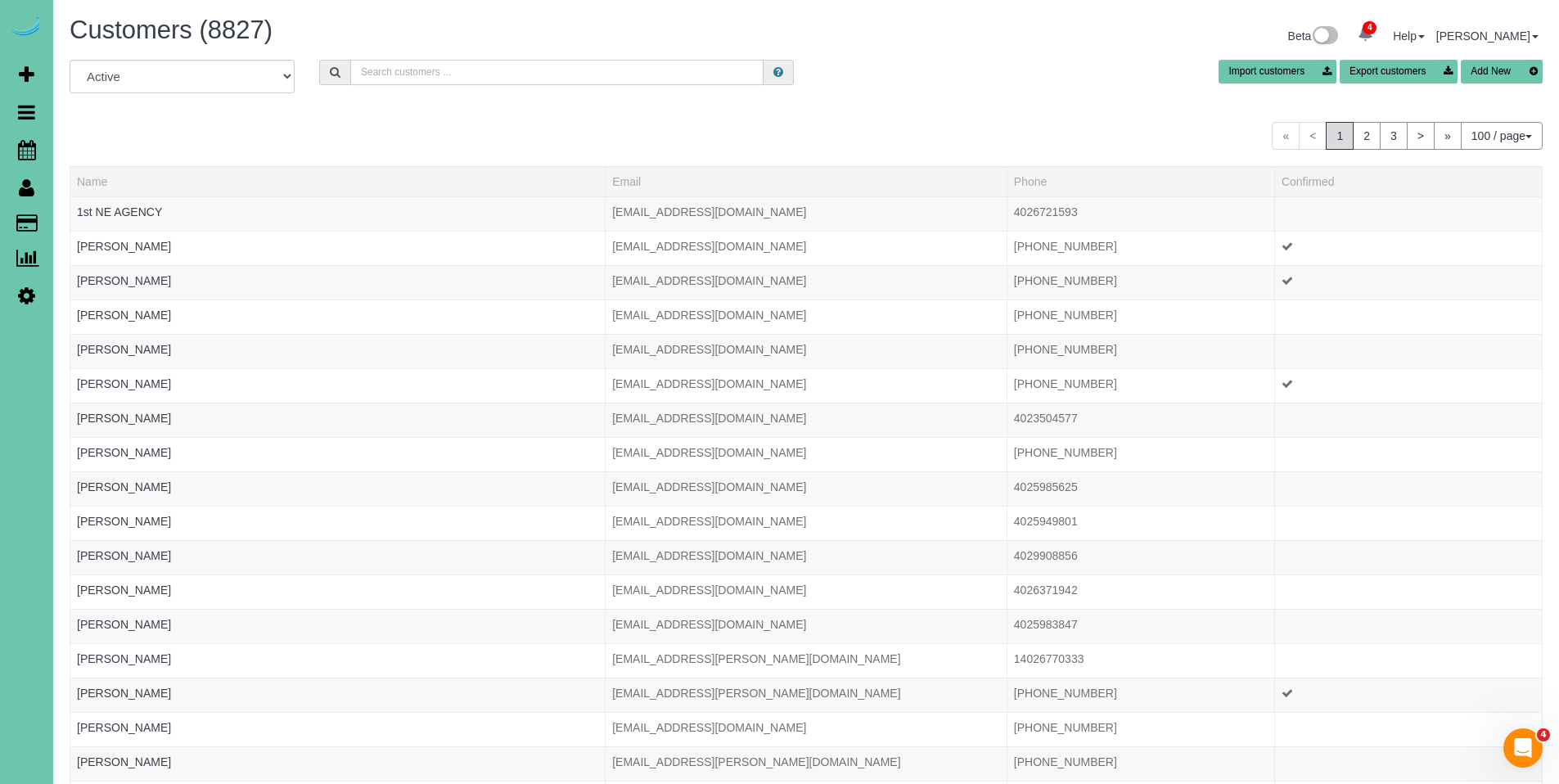
click at [437, 69] on input "text" at bounding box center [556, 73] width 413 height 26
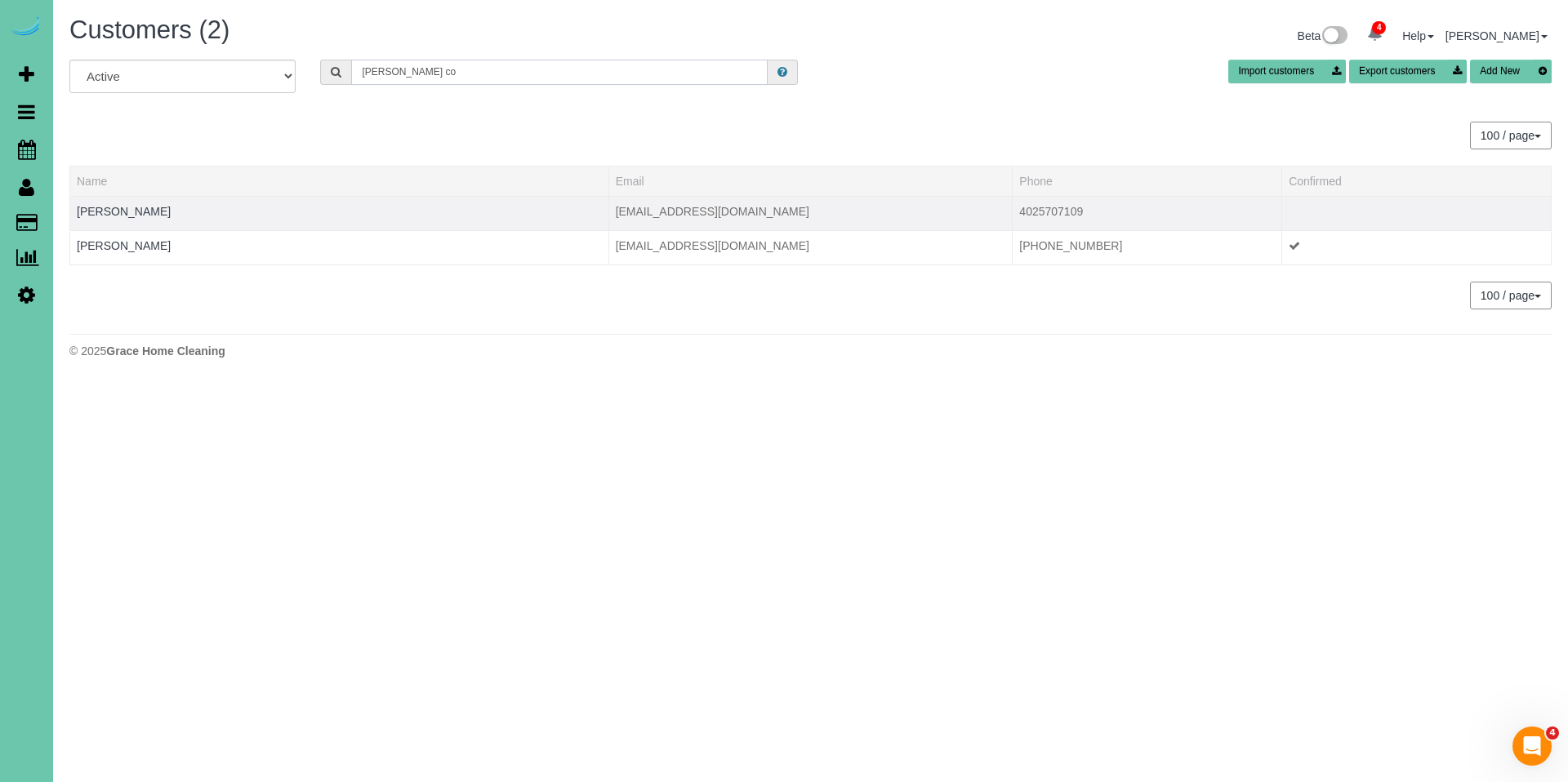
type input "michelle co"
click at [149, 210] on td "Michelle Cook" at bounding box center [339, 213] width 539 height 35
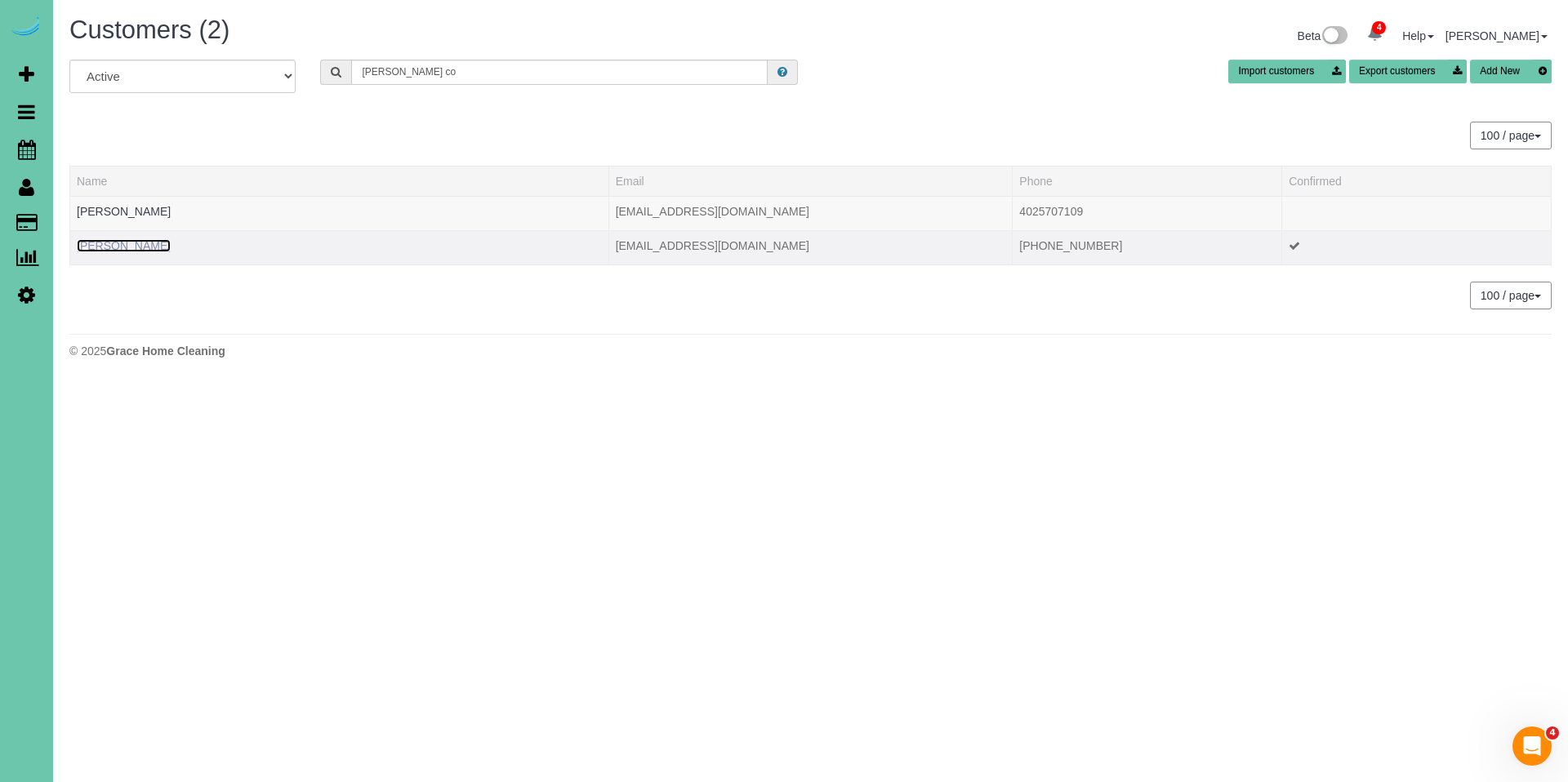
click at [134, 246] on link "Michelle Cox" at bounding box center [123, 246] width 94 height 13
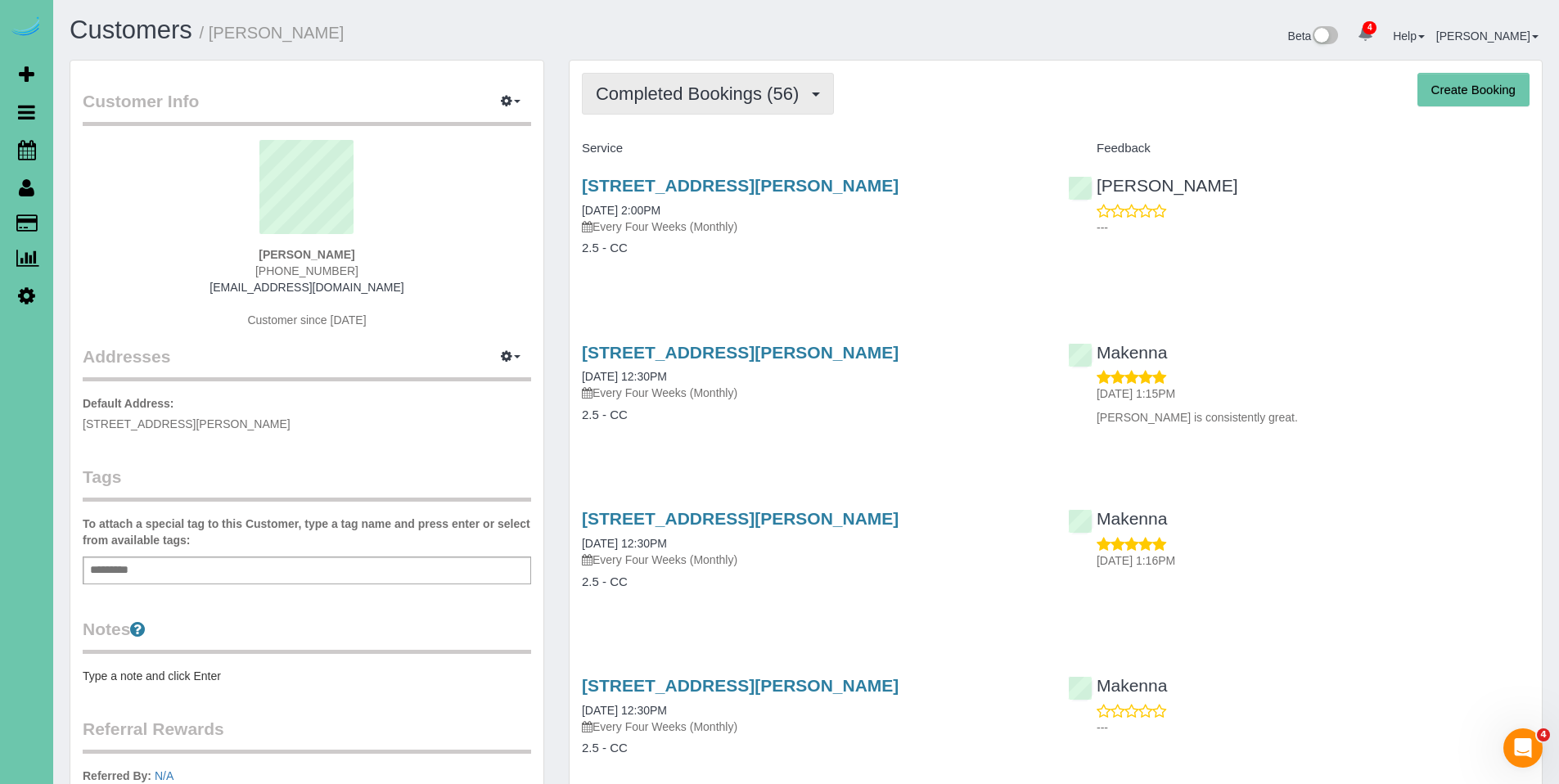
click at [725, 98] on span "Completed Bookings (56)" at bounding box center [702, 94] width 212 height 20
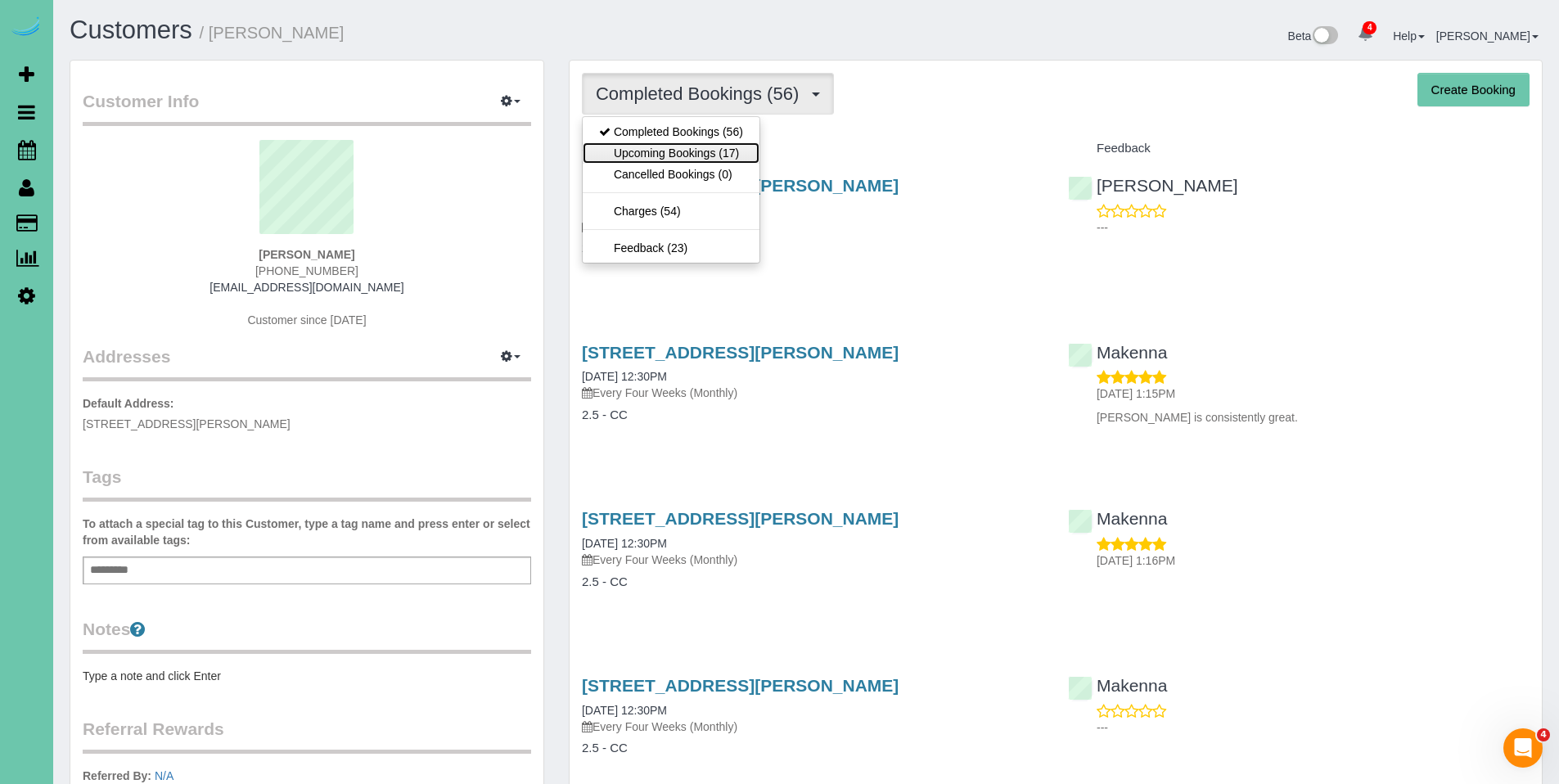
click at [698, 142] on link "Upcoming Bookings (17)" at bounding box center [671, 152] width 177 height 21
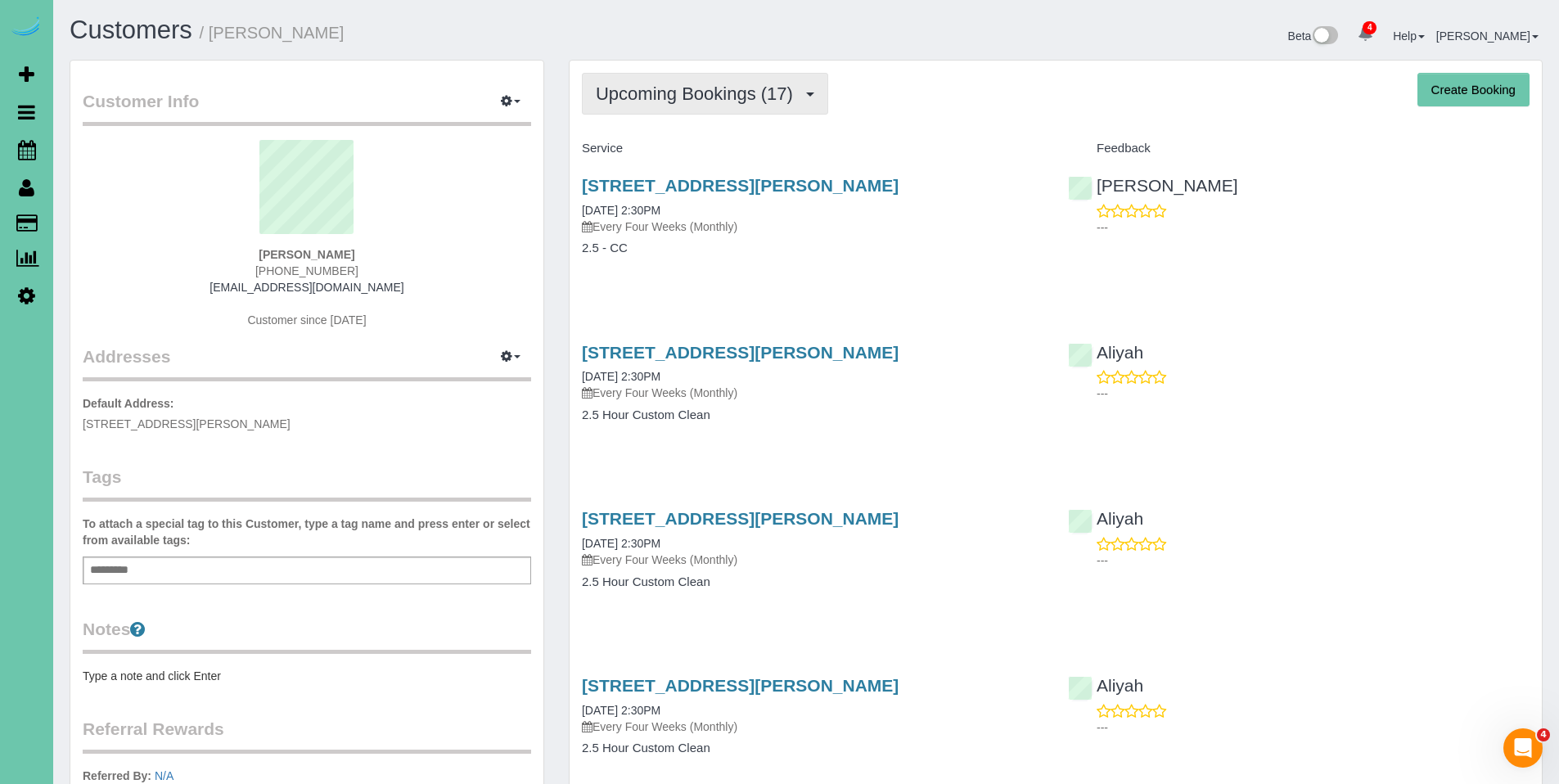
click at [656, 100] on span "Upcoming Bookings (17)" at bounding box center [698, 94] width 205 height 20
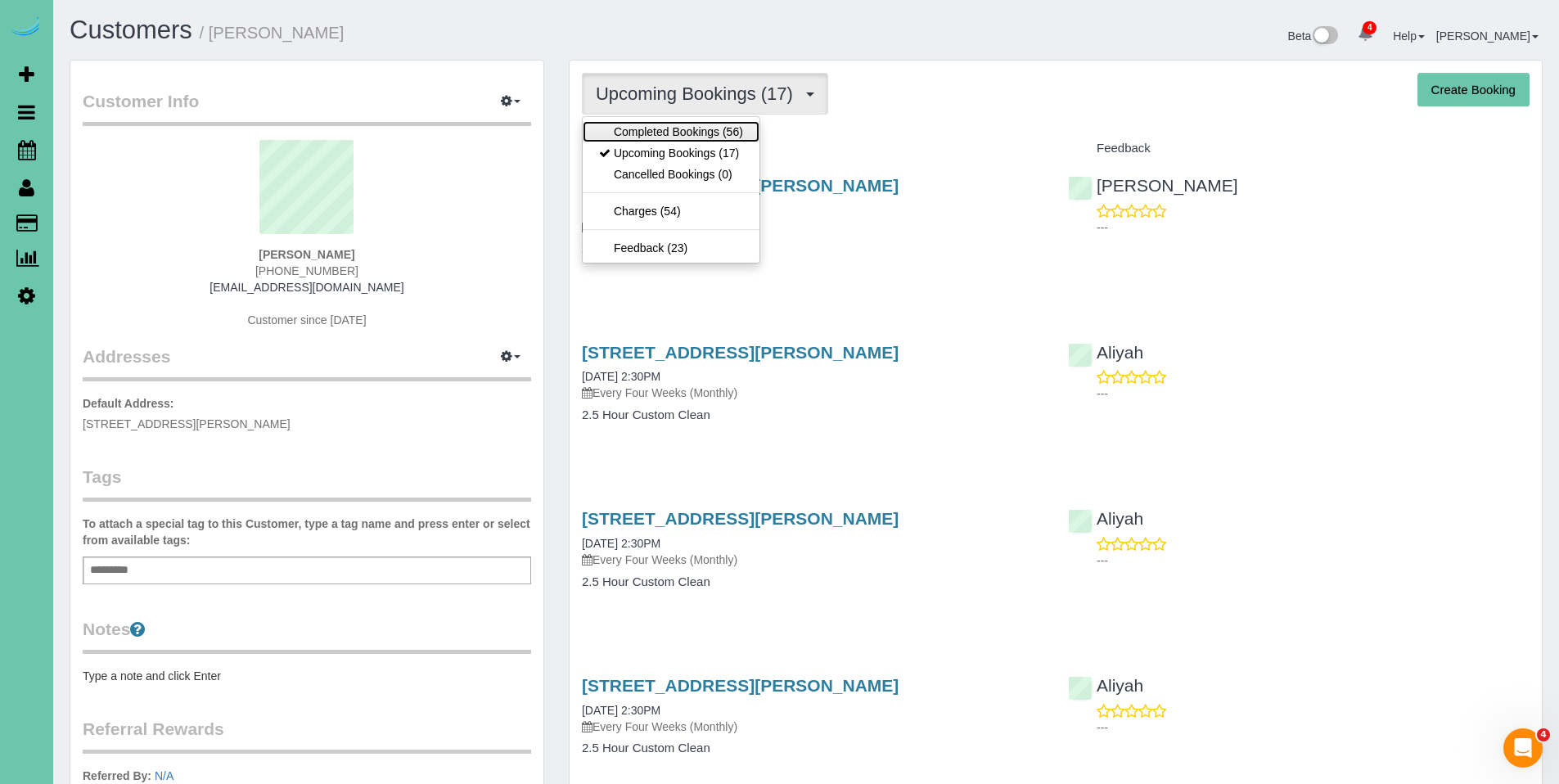
click at [660, 132] on link "Completed Bookings (56)" at bounding box center [671, 131] width 177 height 21
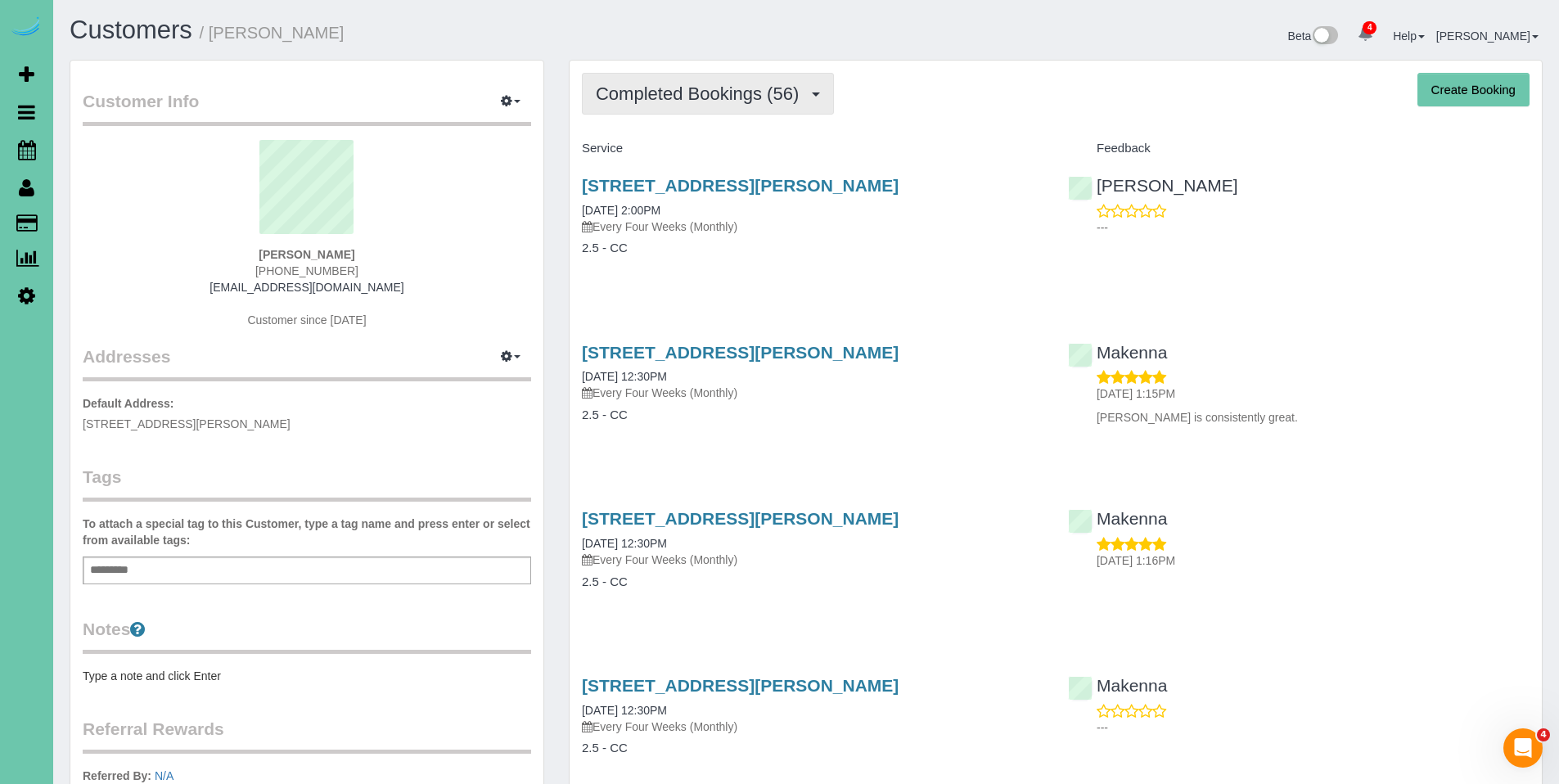
click at [680, 98] on span "Completed Bookings (56)" at bounding box center [702, 94] width 212 height 20
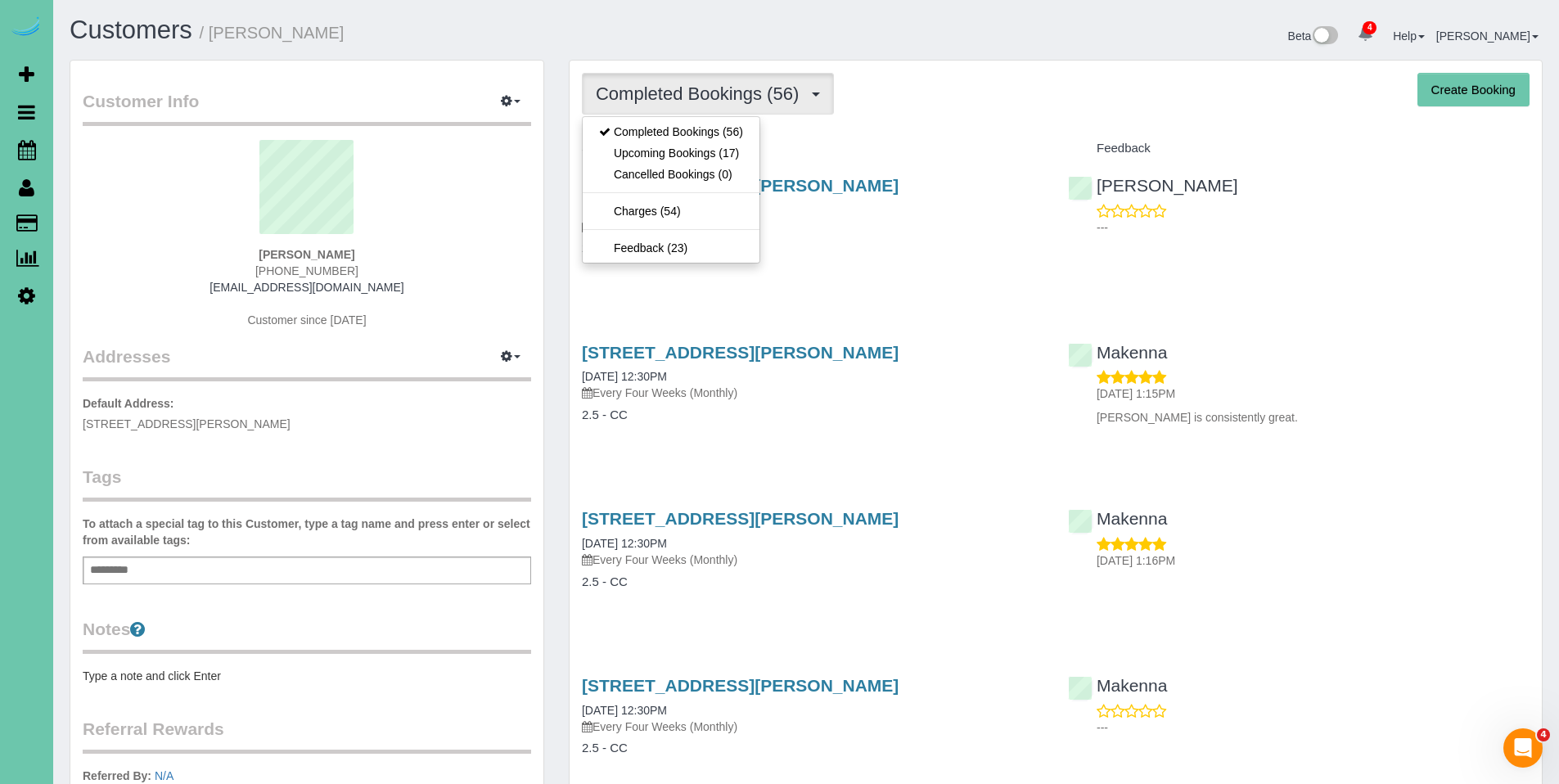
click at [903, 113] on div "Completed Bookings (56) Completed Bookings (56) Upcoming Bookings (17) Cancelle…" at bounding box center [1056, 94] width 948 height 42
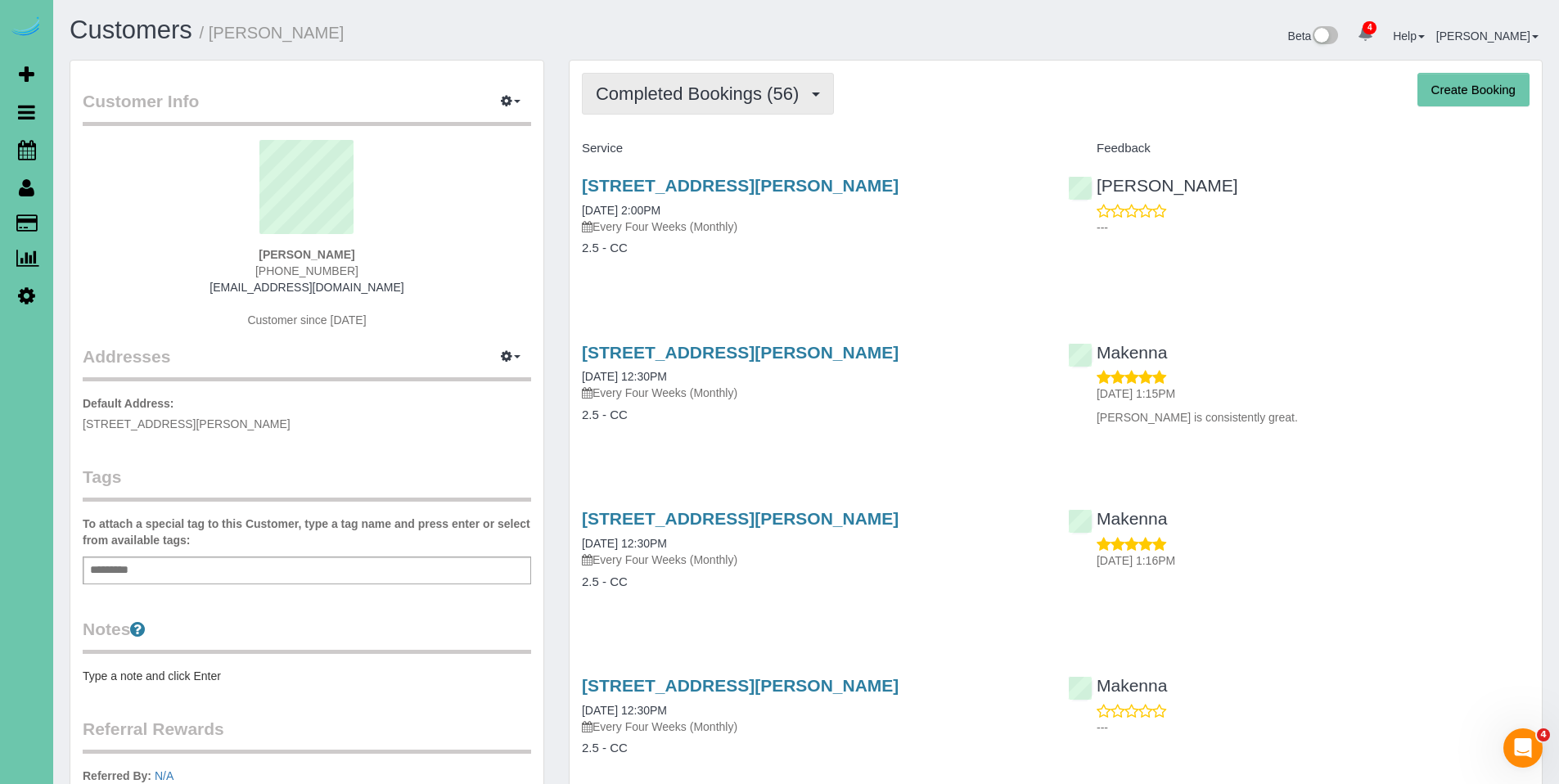
click at [710, 101] on span "Completed Bookings (56)" at bounding box center [702, 94] width 212 height 20
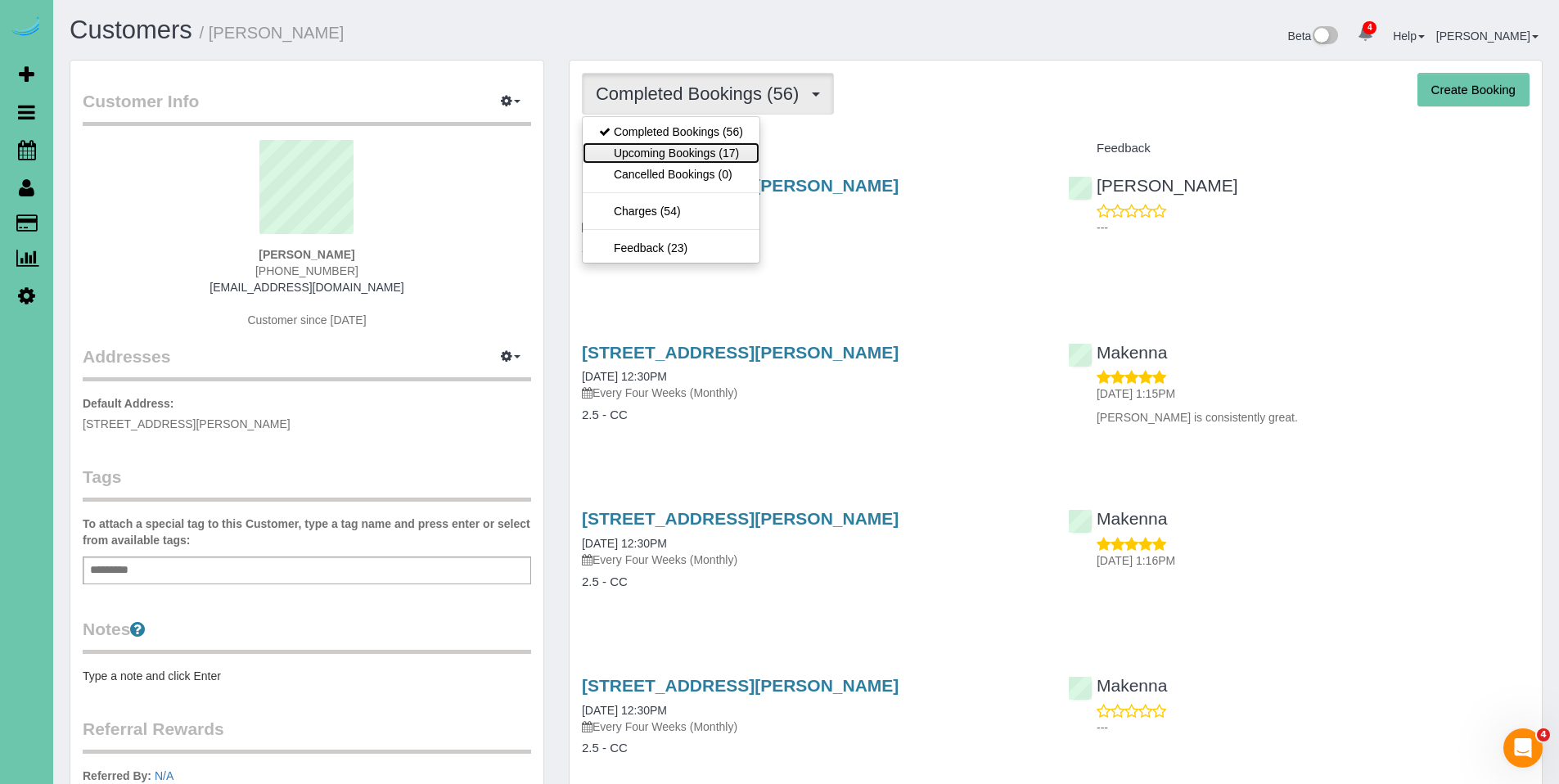
click at [688, 148] on link "Upcoming Bookings (17)" at bounding box center [671, 152] width 177 height 21
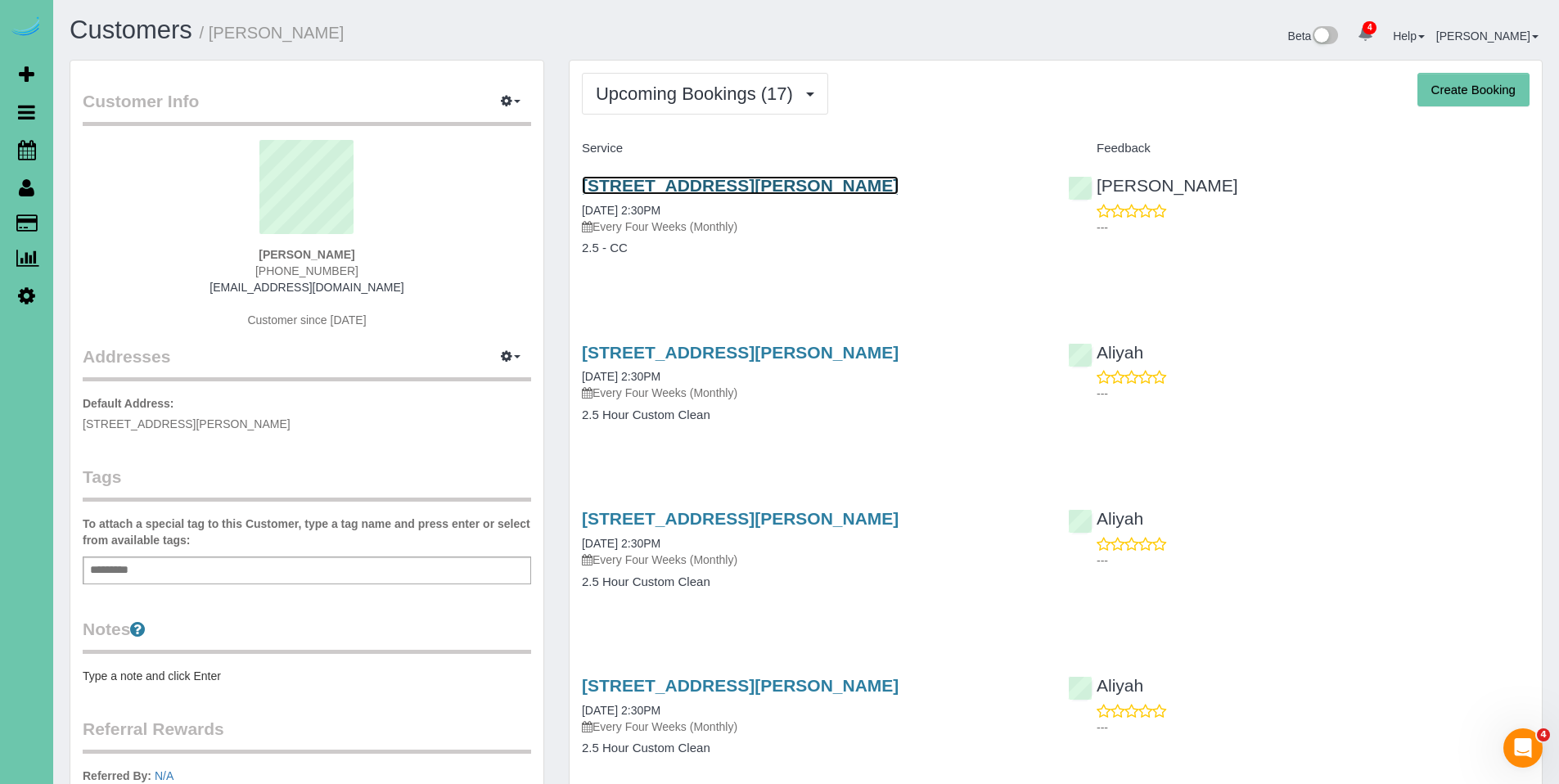
click at [700, 190] on link "10274 Mary Street, Omaha, NE 68122" at bounding box center [739, 185] width 316 height 19
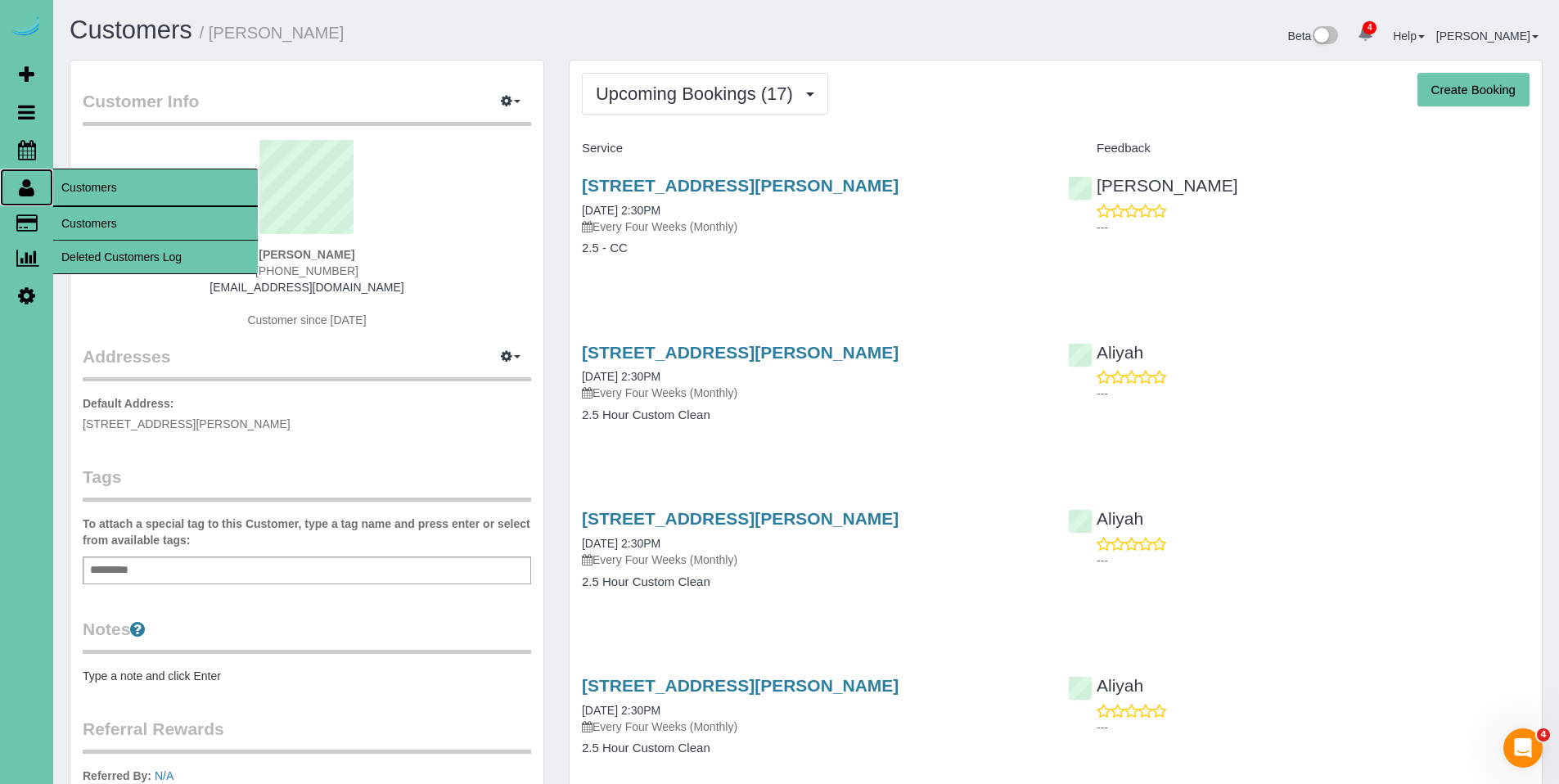
click at [28, 191] on icon at bounding box center [26, 188] width 15 height 20
click at [115, 219] on link "Customers" at bounding box center [155, 223] width 204 height 33
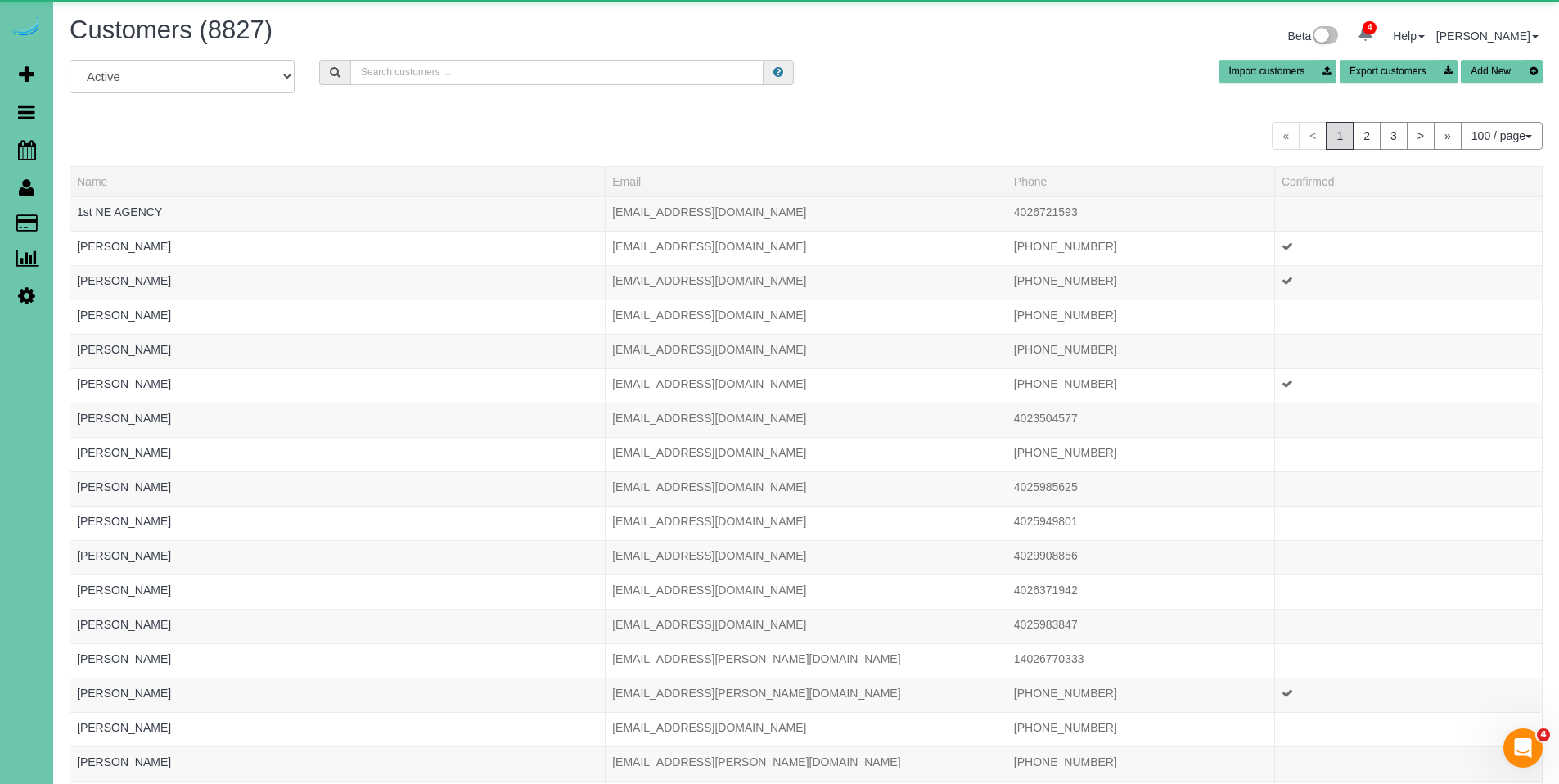
click at [609, 68] on input "text" at bounding box center [556, 73] width 413 height 26
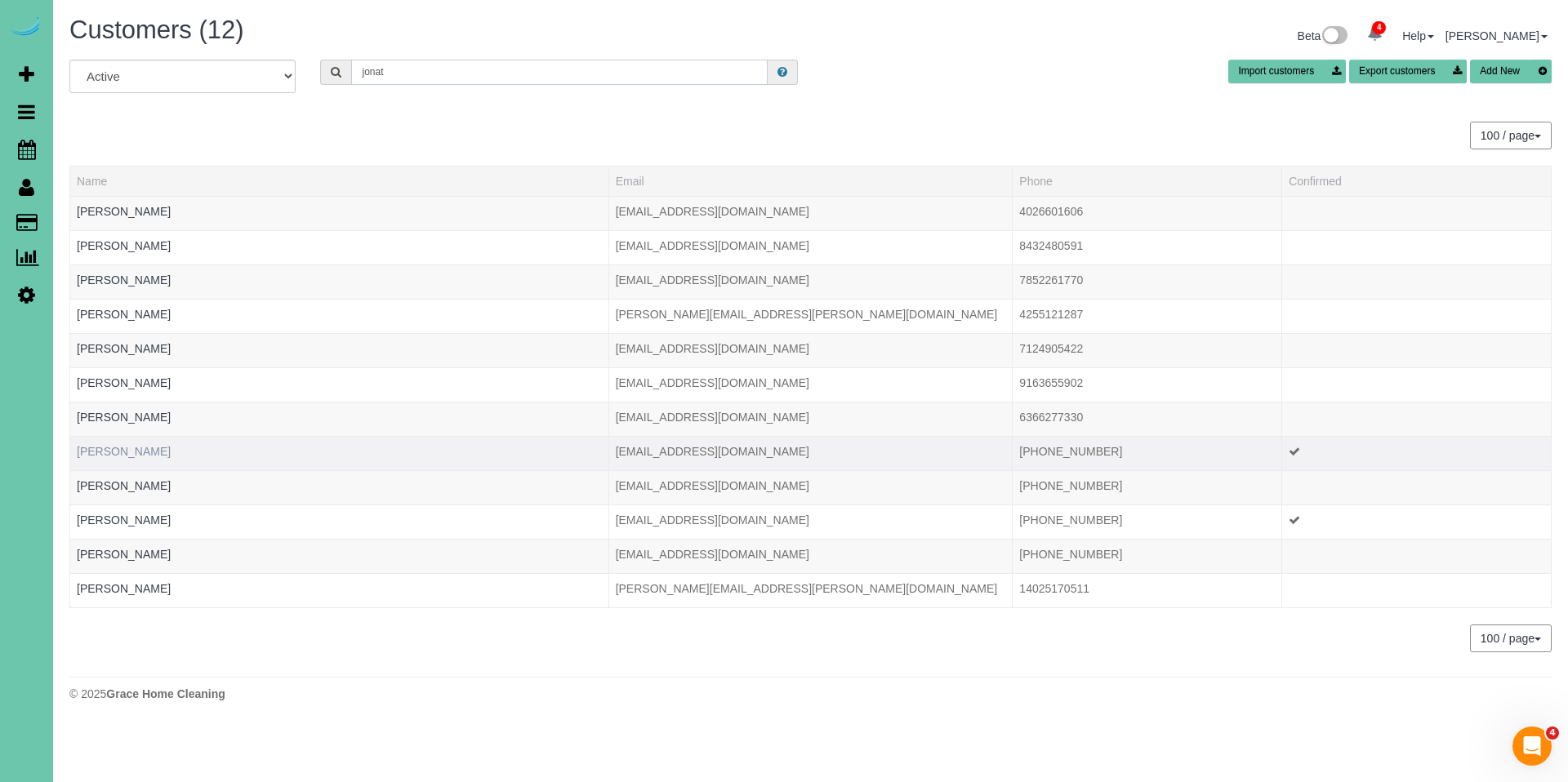
type input "jonat"
click at [139, 446] on link "Jonathan Rice" at bounding box center [123, 451] width 94 height 13
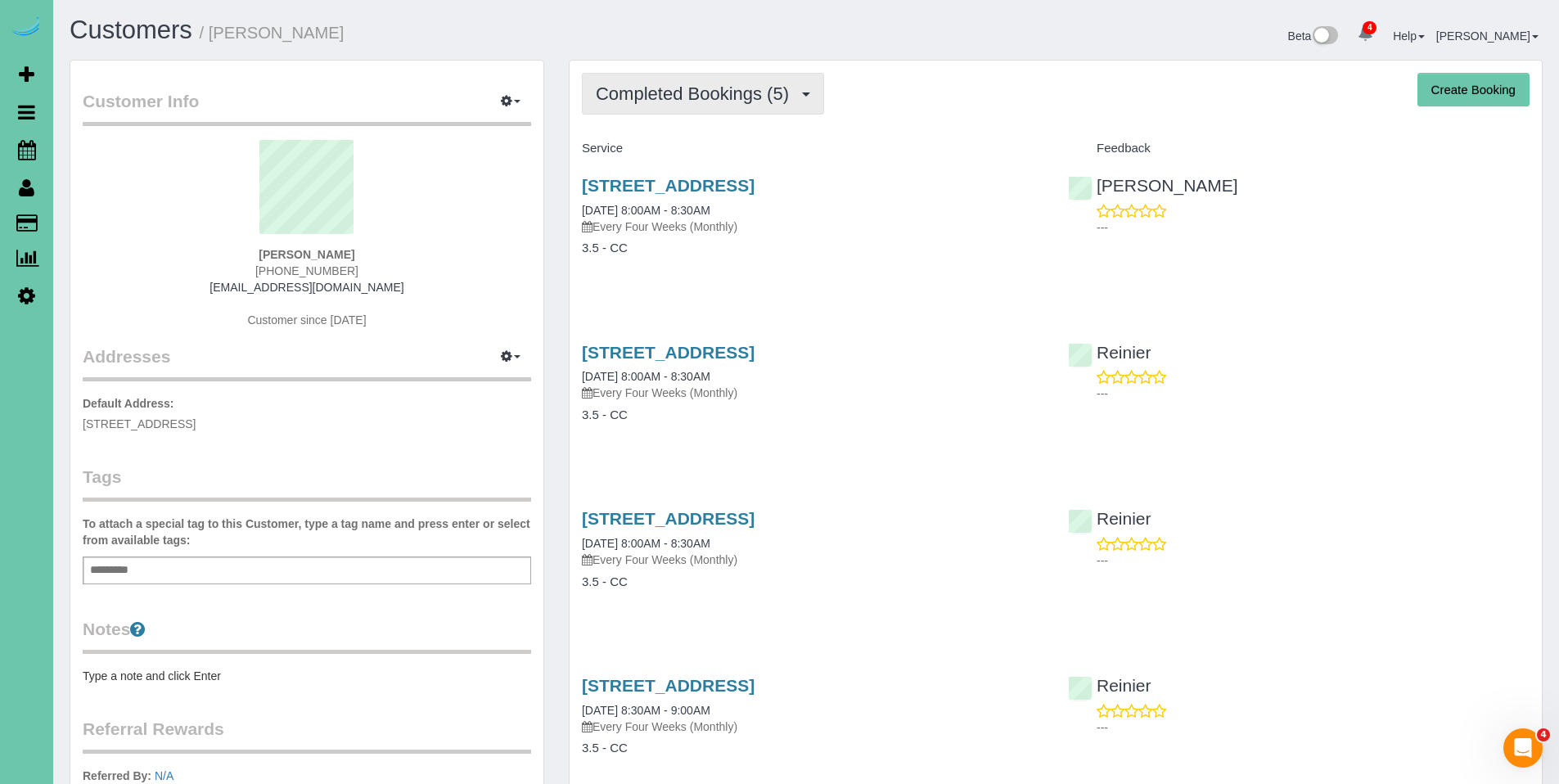
click at [722, 90] on span "Completed Bookings (5)" at bounding box center [697, 94] width 201 height 20
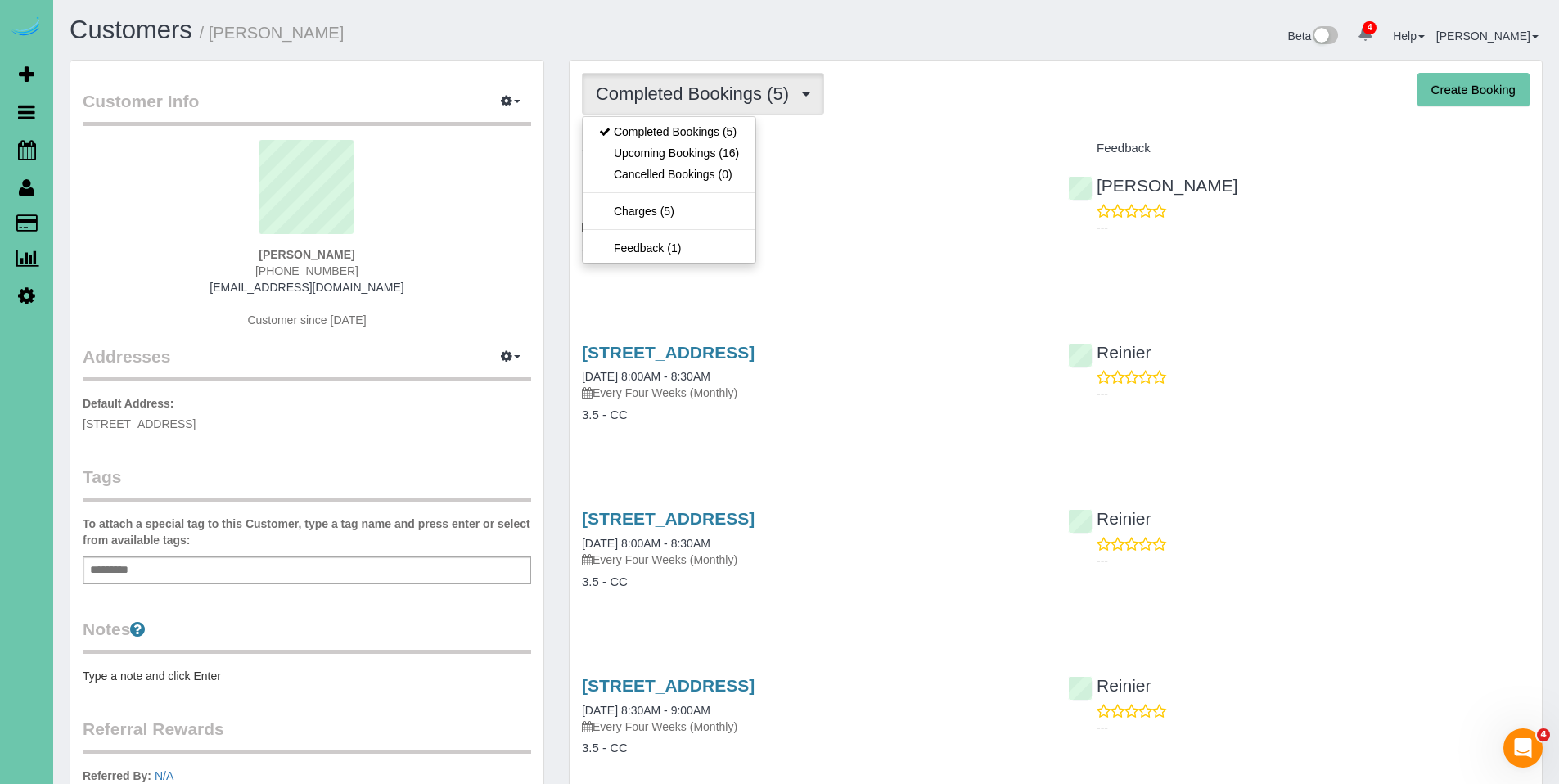
click at [907, 129] on div "Completed Bookings (5) Completed Bookings (5) Upcoming Bookings (16) Cancelled …" at bounding box center [1056, 534] width 973 height 948
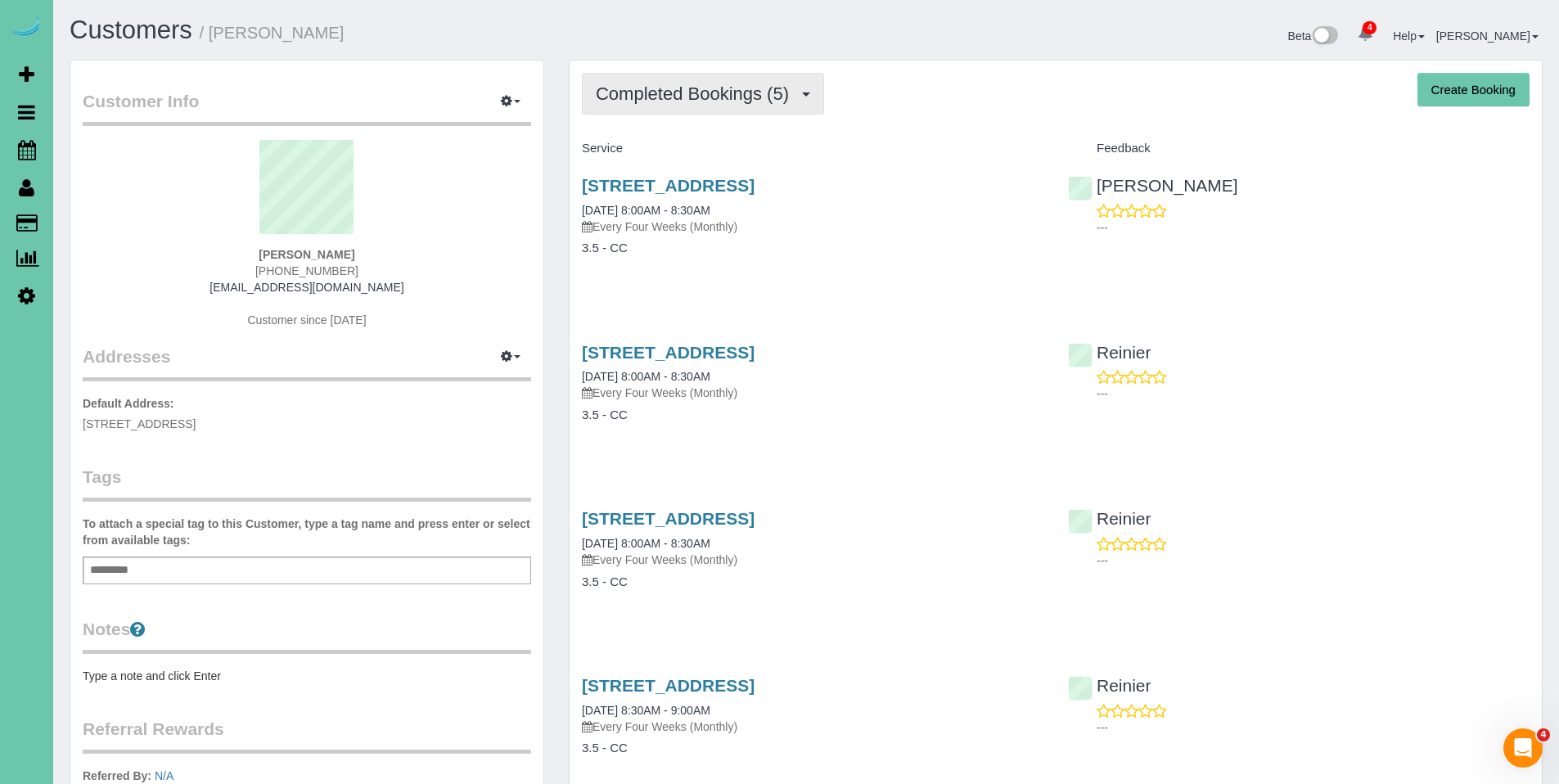
click at [681, 102] on span "Completed Bookings (5)" at bounding box center [697, 94] width 201 height 20
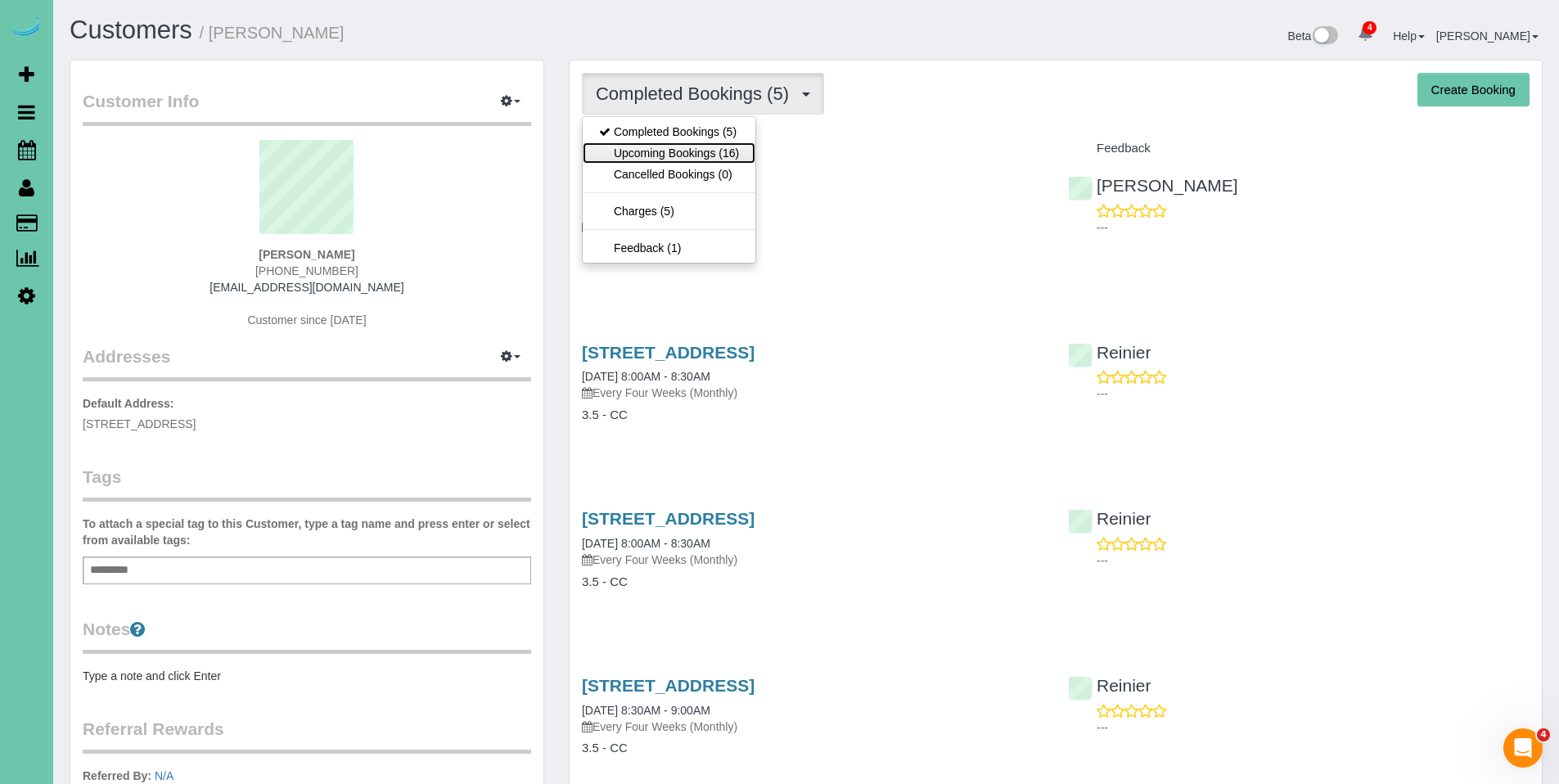
click at [668, 150] on link "Upcoming Bookings (16)" at bounding box center [668, 152] width 172 height 21
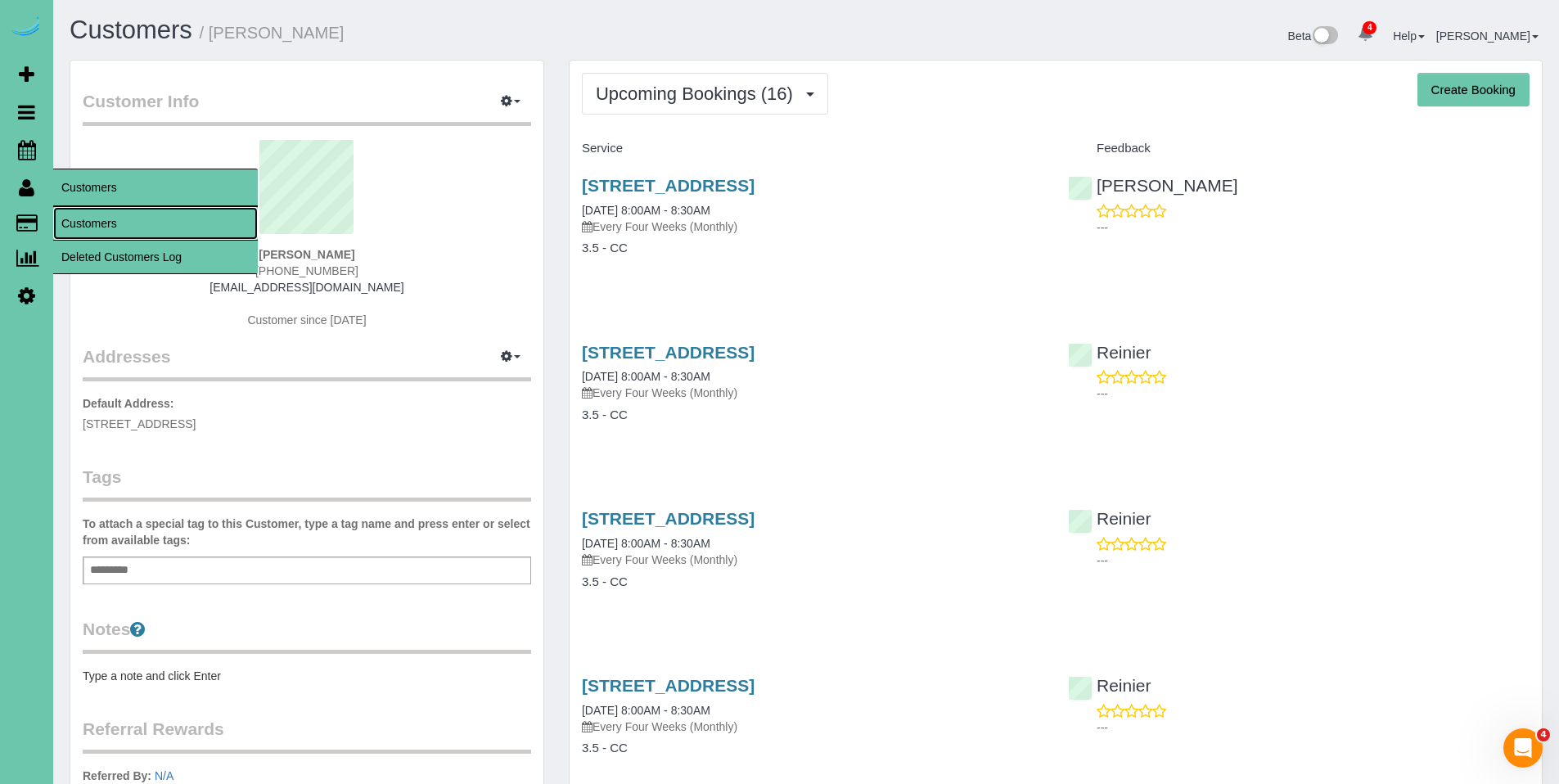
click at [115, 228] on link "Customers" at bounding box center [155, 223] width 204 height 33
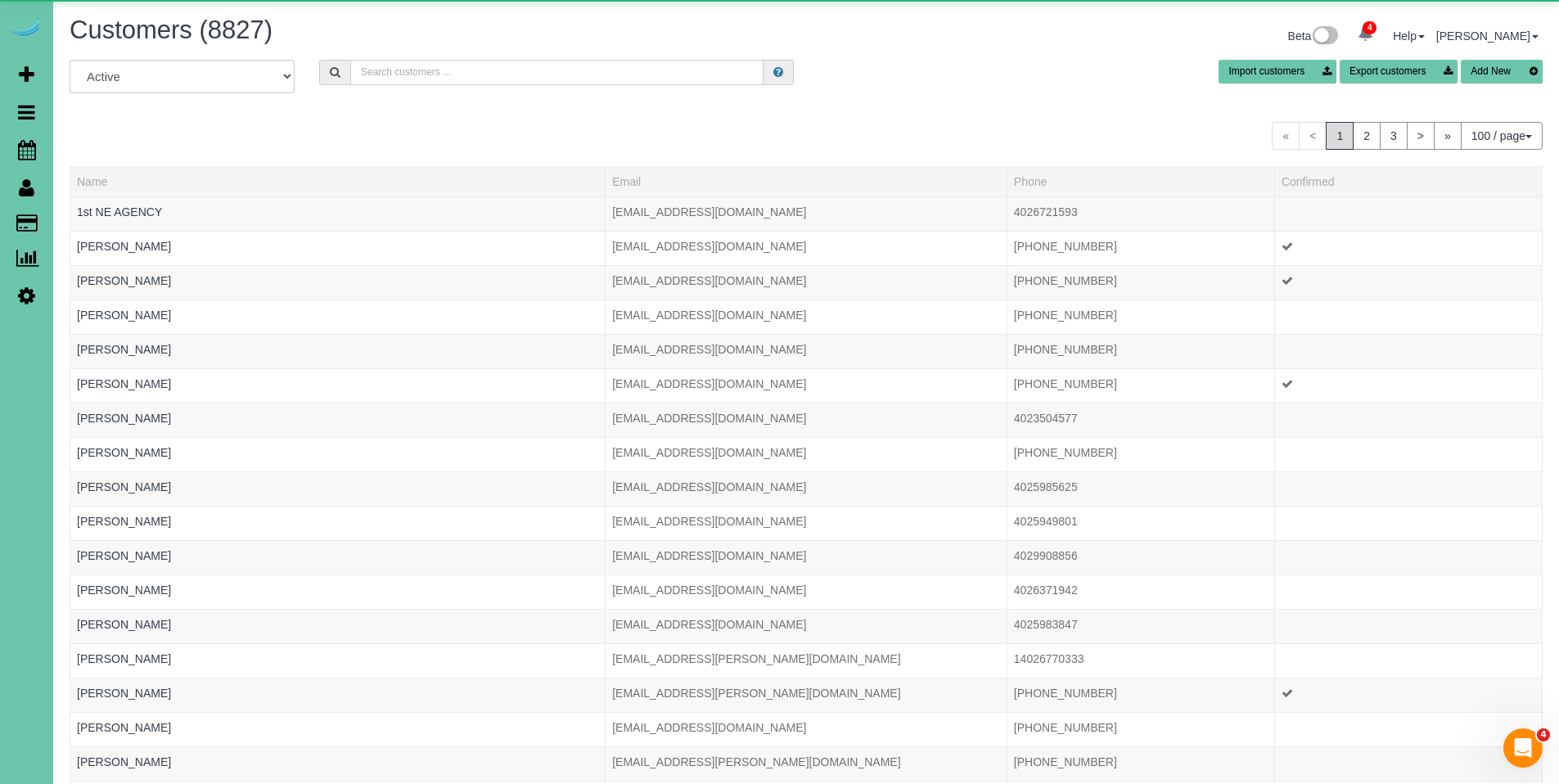
click at [402, 65] on input "text" at bounding box center [556, 73] width 413 height 26
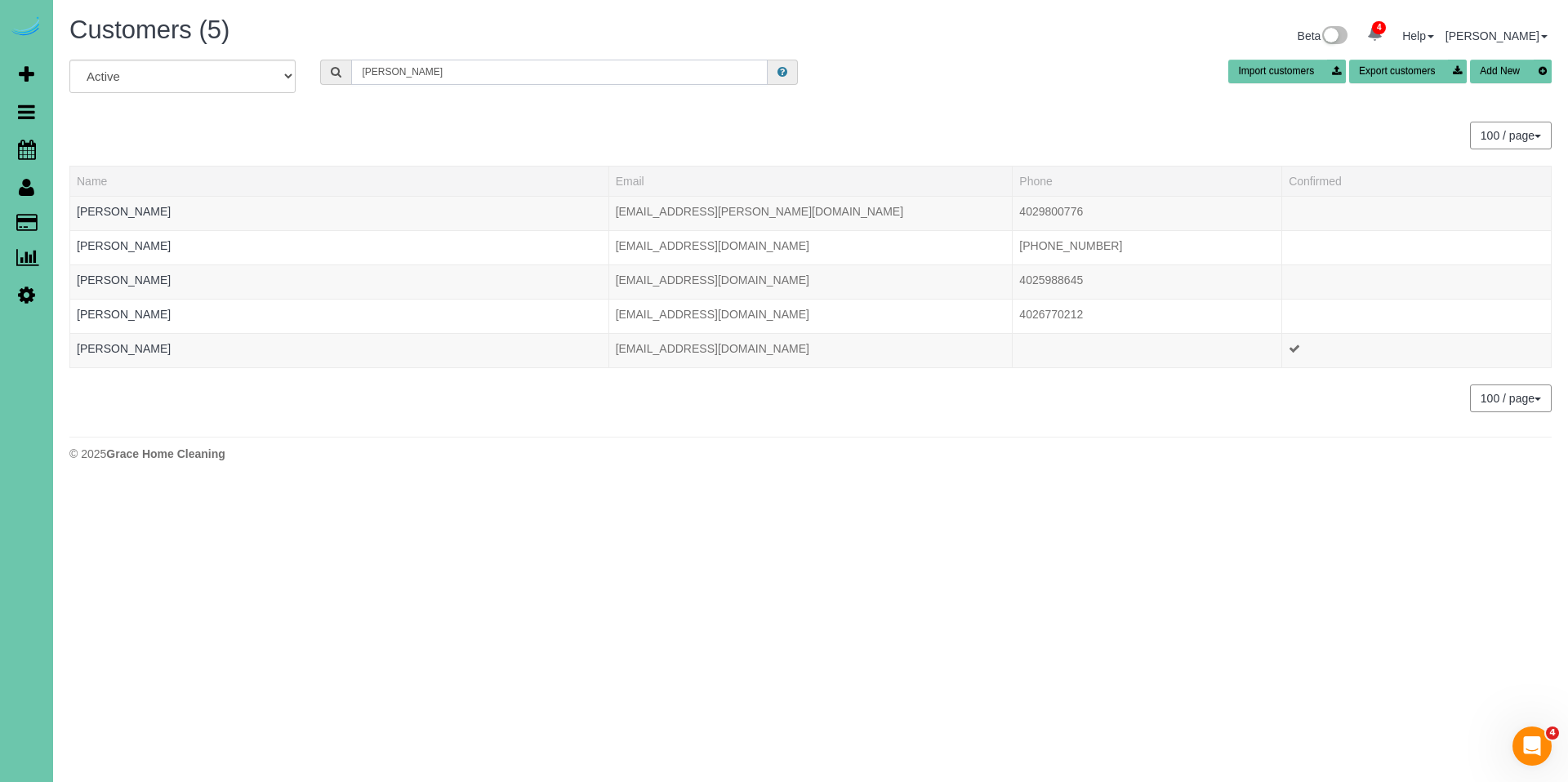
type input "Jennifer adams"
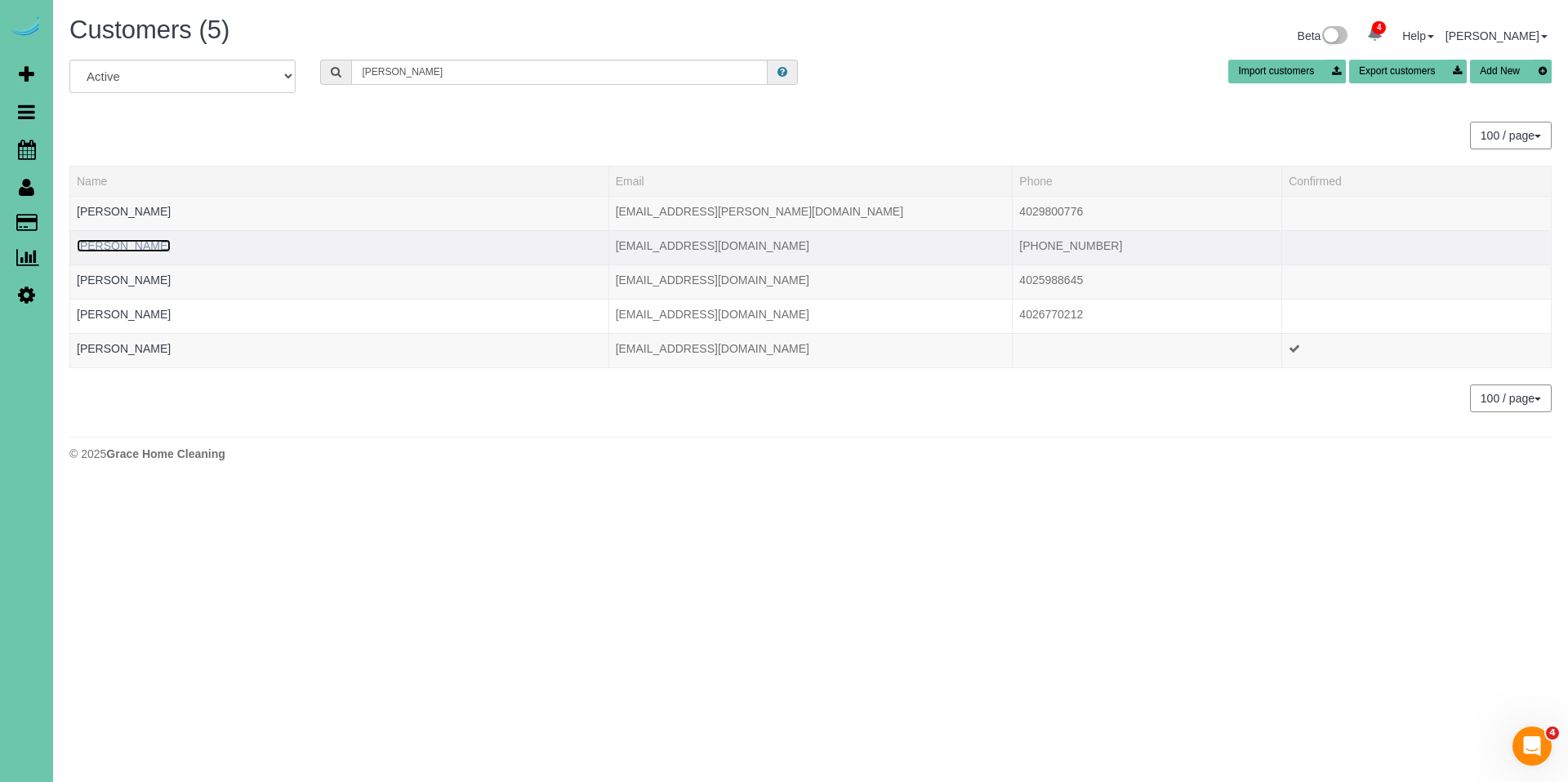
click at [116, 249] on link "Jennifer Adams" at bounding box center [123, 246] width 94 height 13
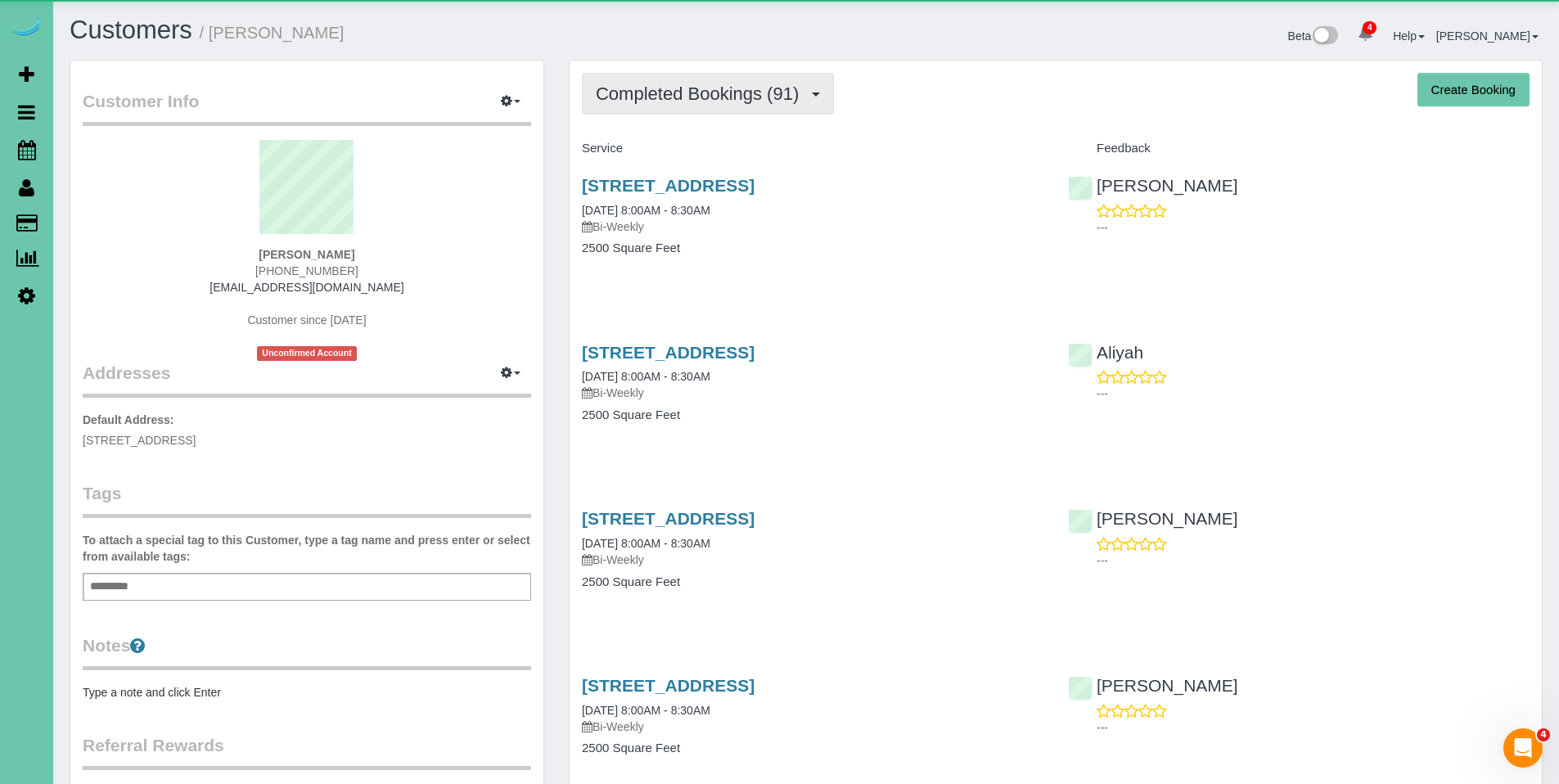
click at [638, 103] on span "Completed Bookings (91)" at bounding box center [702, 94] width 212 height 20
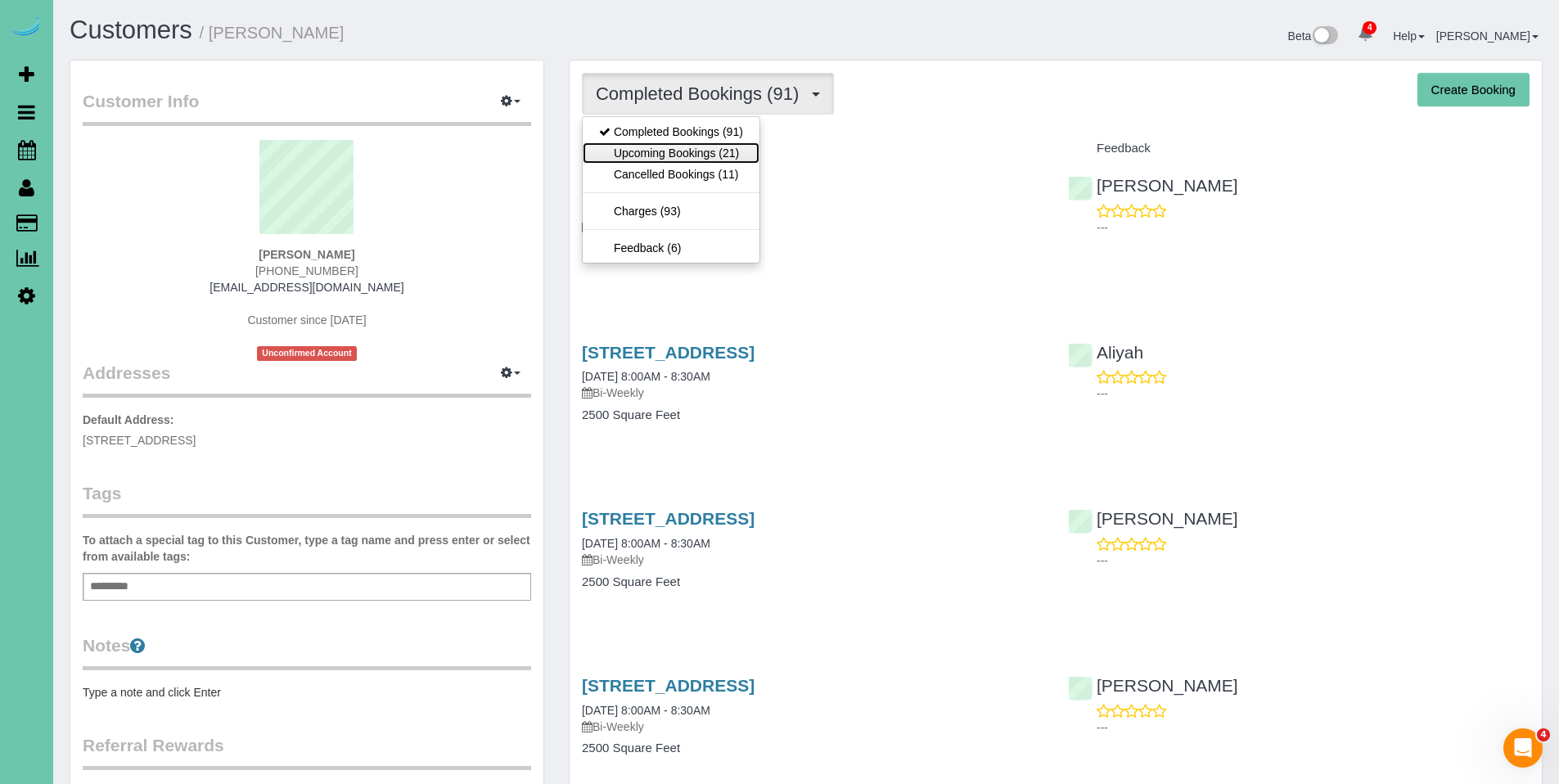
click at [649, 158] on link "Upcoming Bookings (21)" at bounding box center [671, 152] width 177 height 21
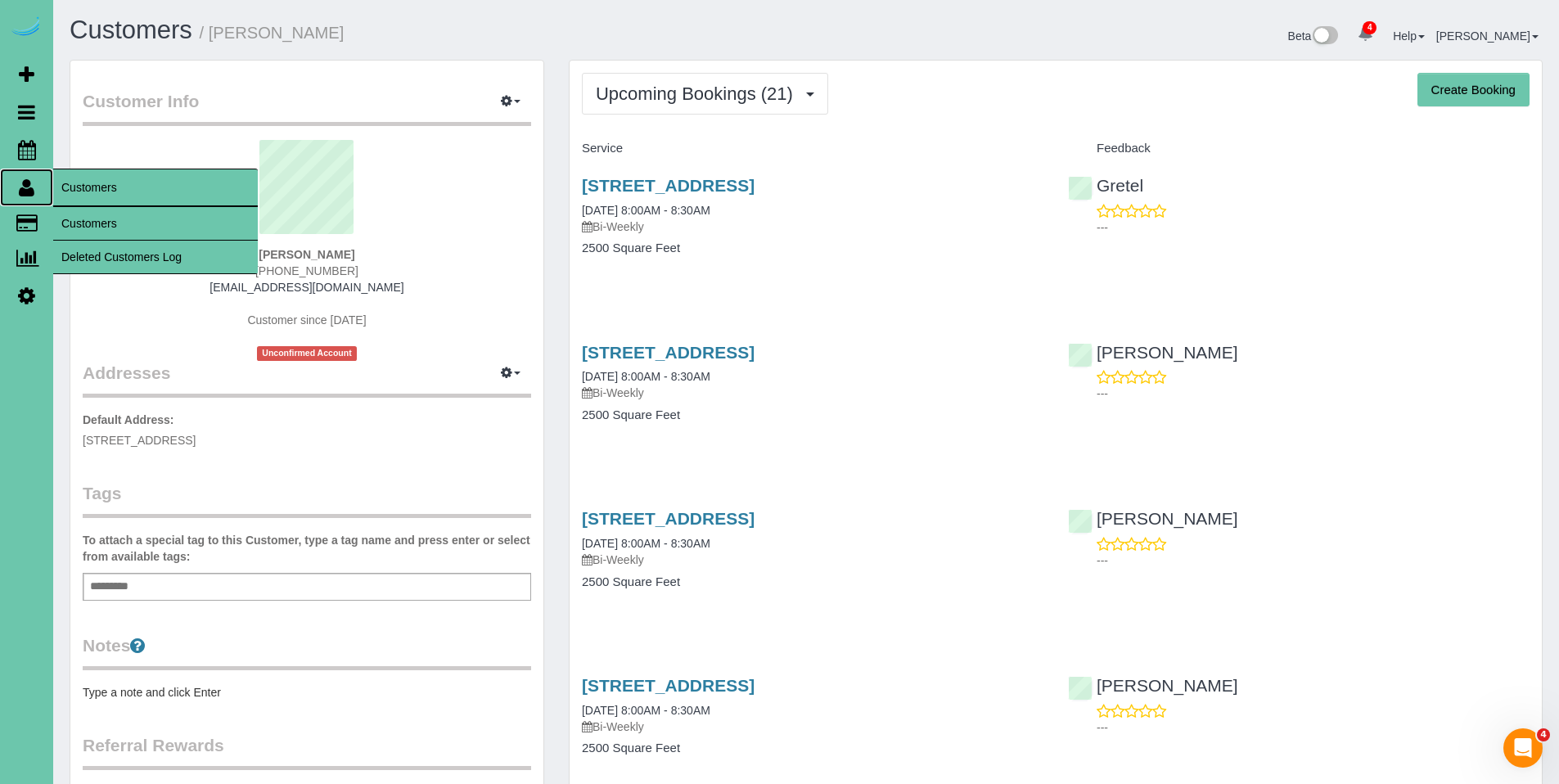
click at [28, 188] on icon at bounding box center [26, 188] width 15 height 20
click at [86, 220] on link "Customers" at bounding box center [155, 223] width 204 height 33
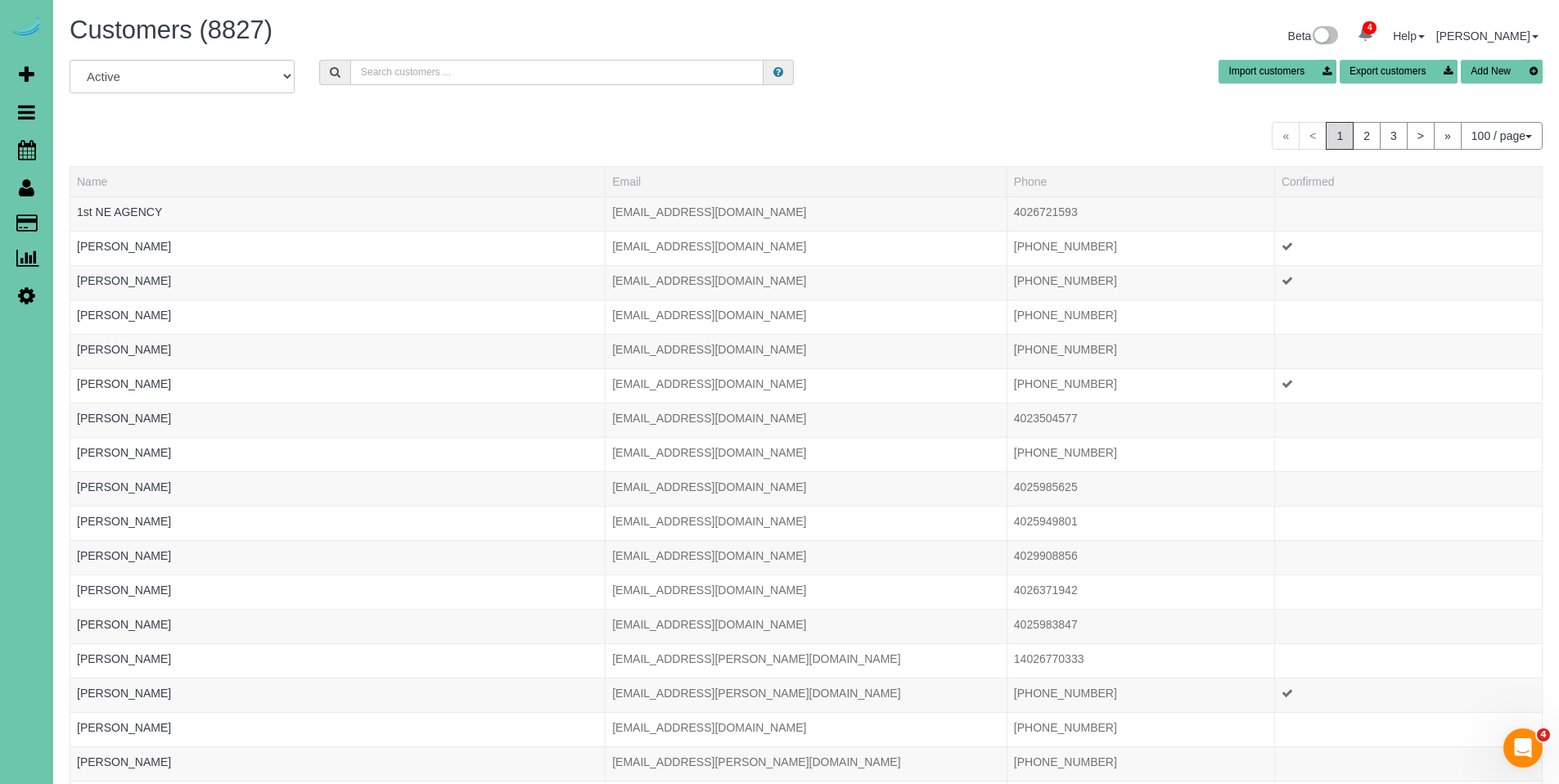
click at [477, 72] on input "text" at bounding box center [556, 73] width 413 height 26
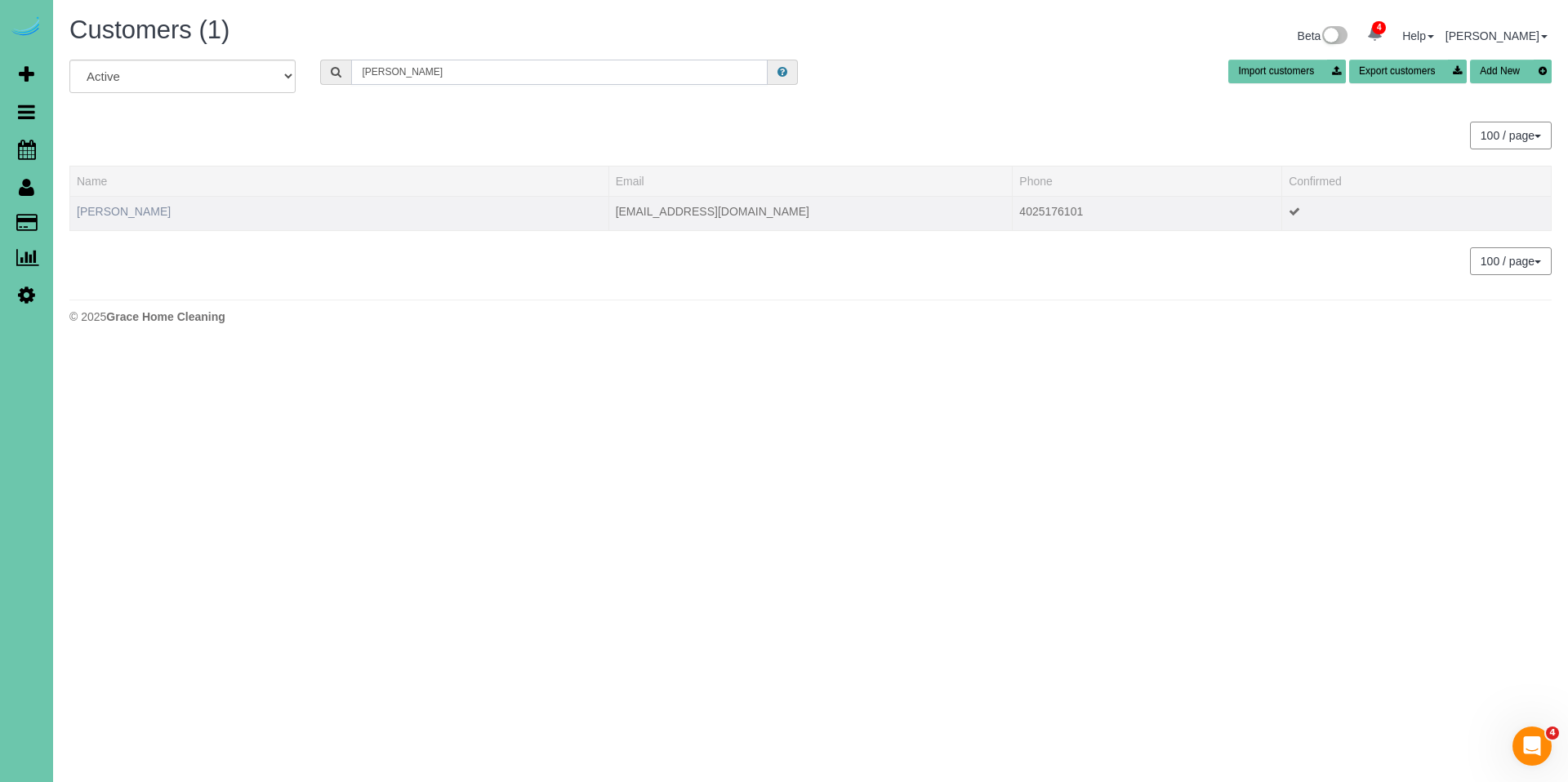
type input "dana ru"
click at [142, 205] on link "Dana Russell" at bounding box center [123, 211] width 94 height 13
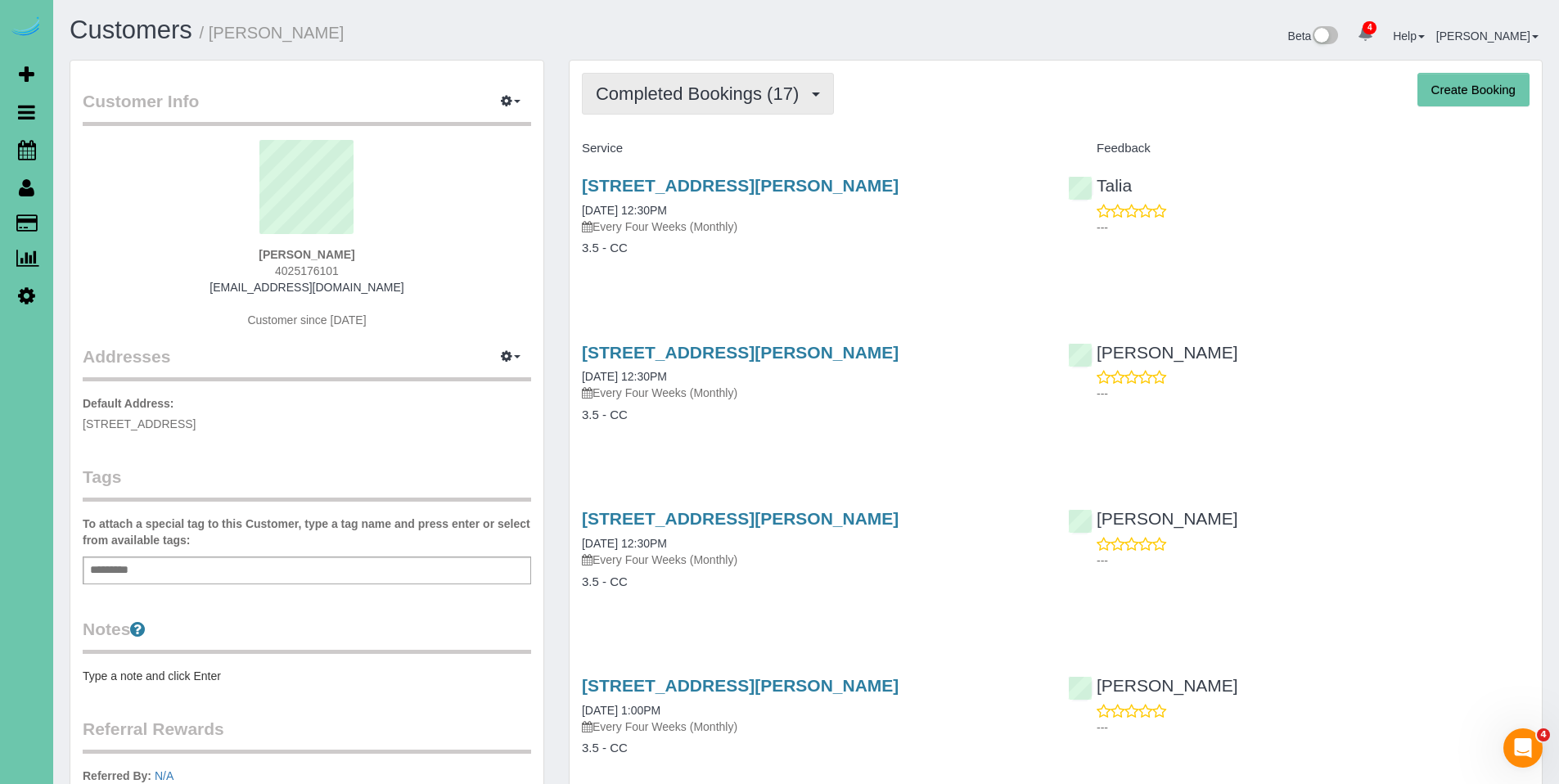
click at [675, 103] on span "Completed Bookings (17)" at bounding box center [702, 94] width 212 height 20
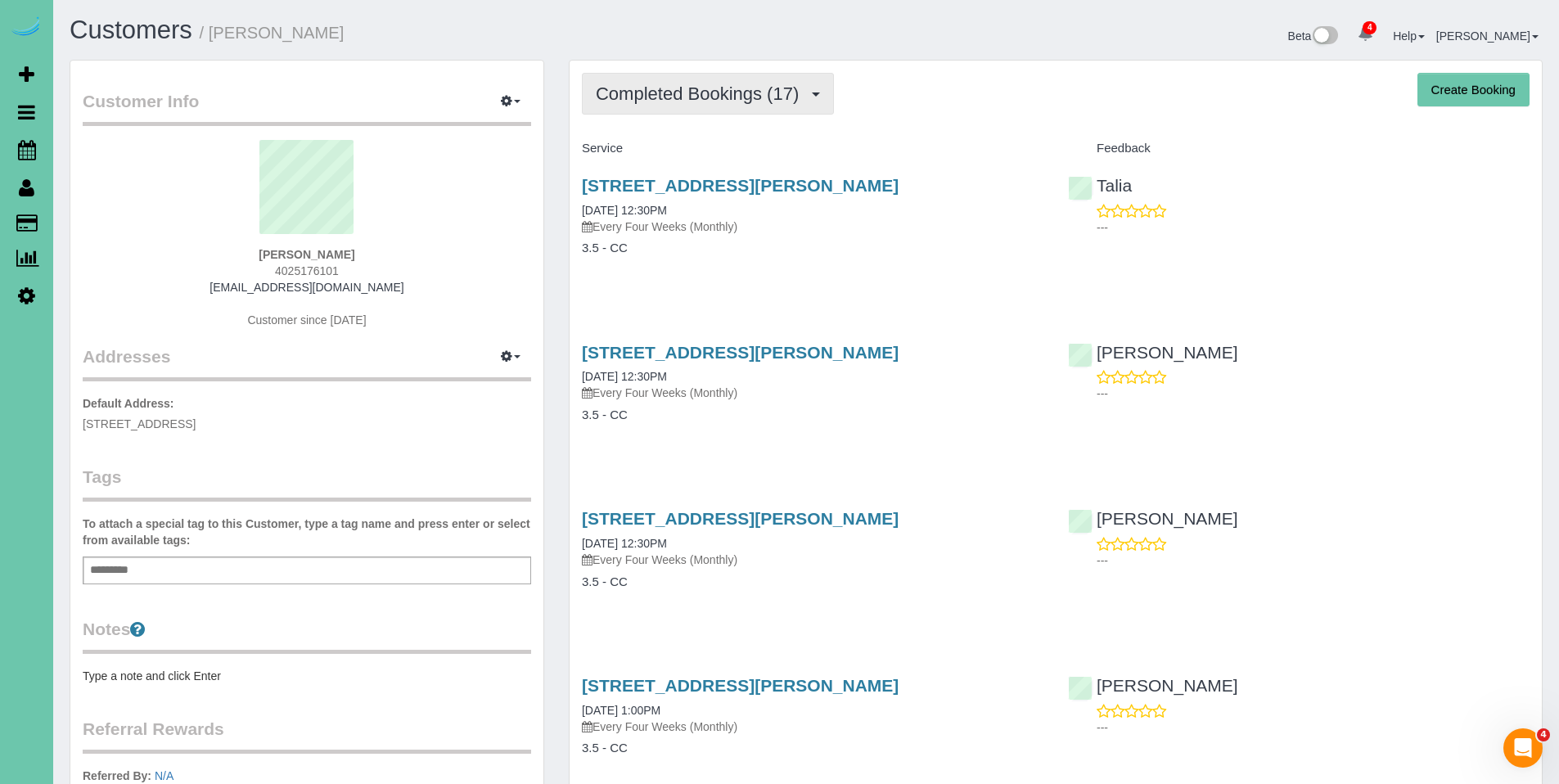
click at [694, 98] on span "Completed Bookings (17)" at bounding box center [702, 94] width 212 height 20
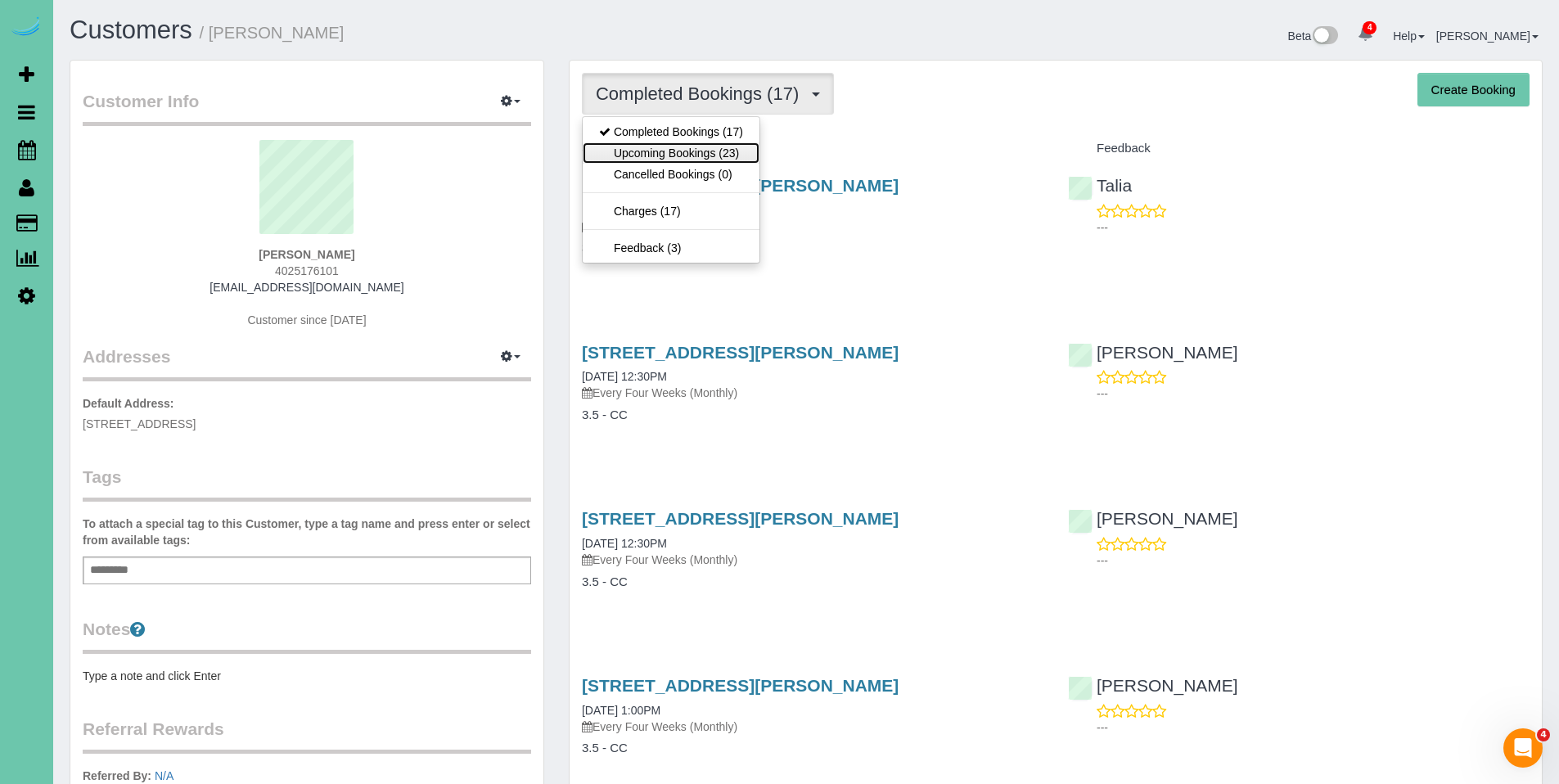
click at [686, 147] on link "Upcoming Bookings (23)" at bounding box center [671, 152] width 177 height 21
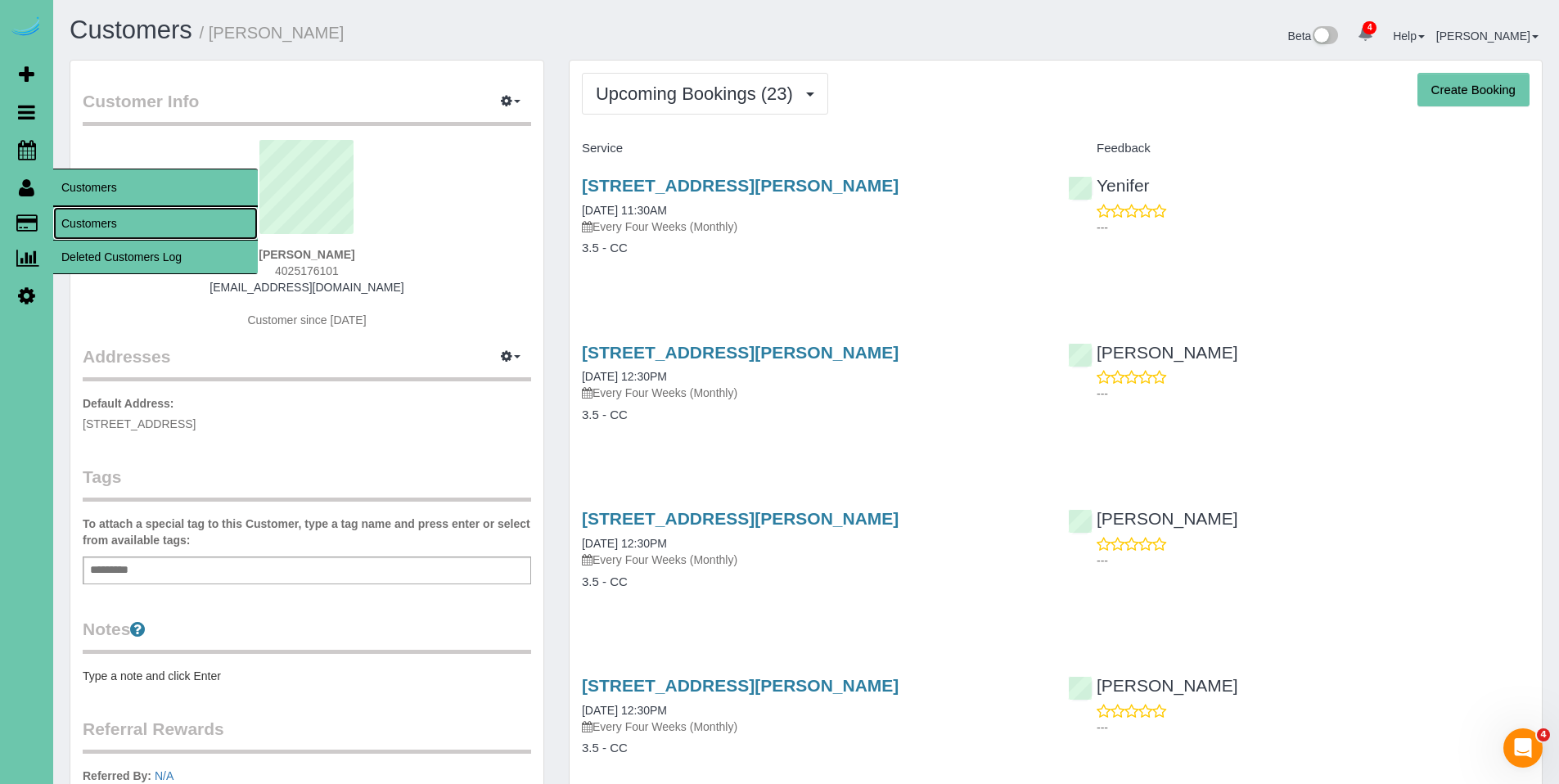
click at [88, 222] on link "Customers" at bounding box center [155, 223] width 204 height 33
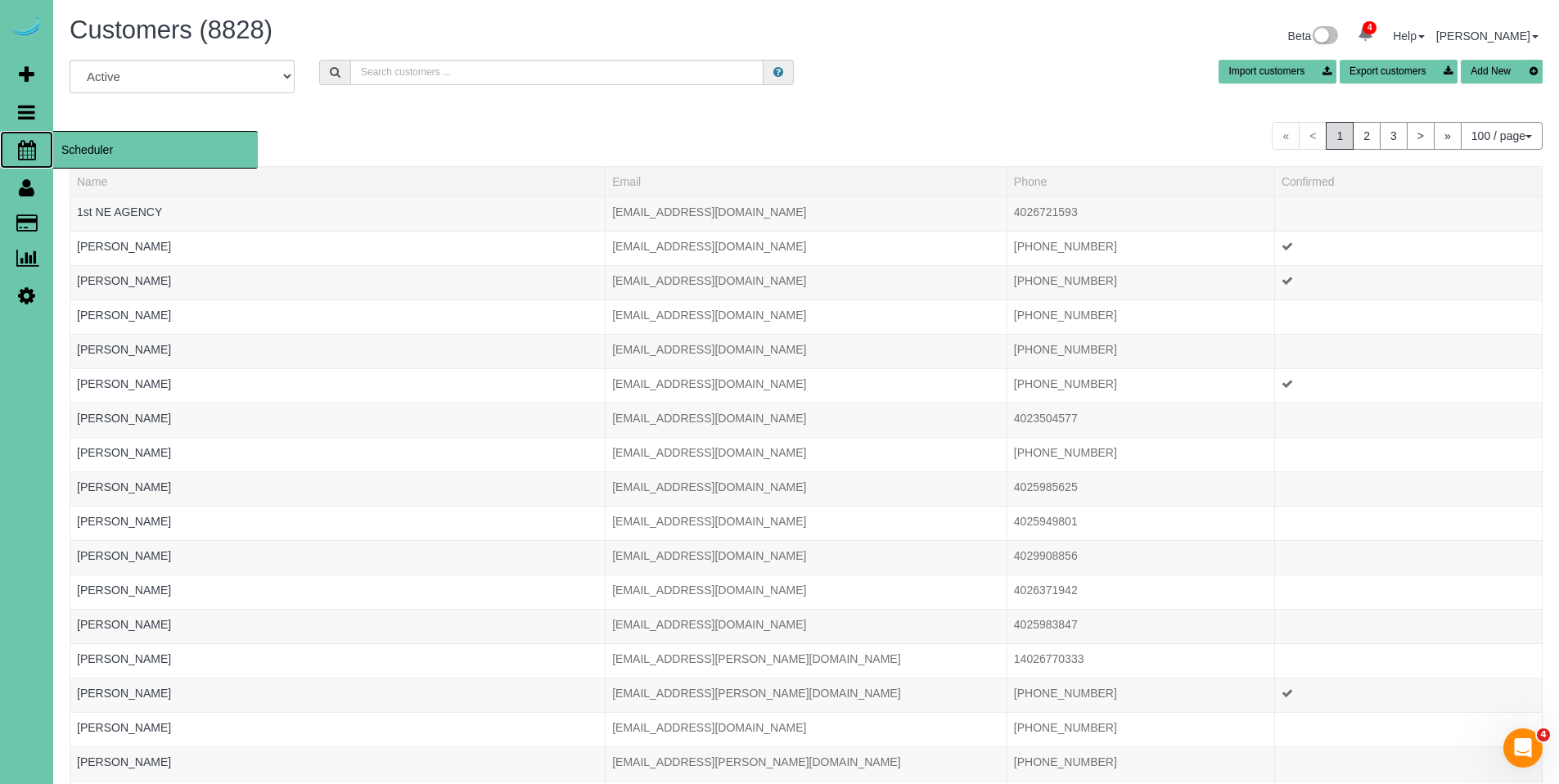
click at [77, 152] on span "Scheduler" at bounding box center [155, 150] width 204 height 37
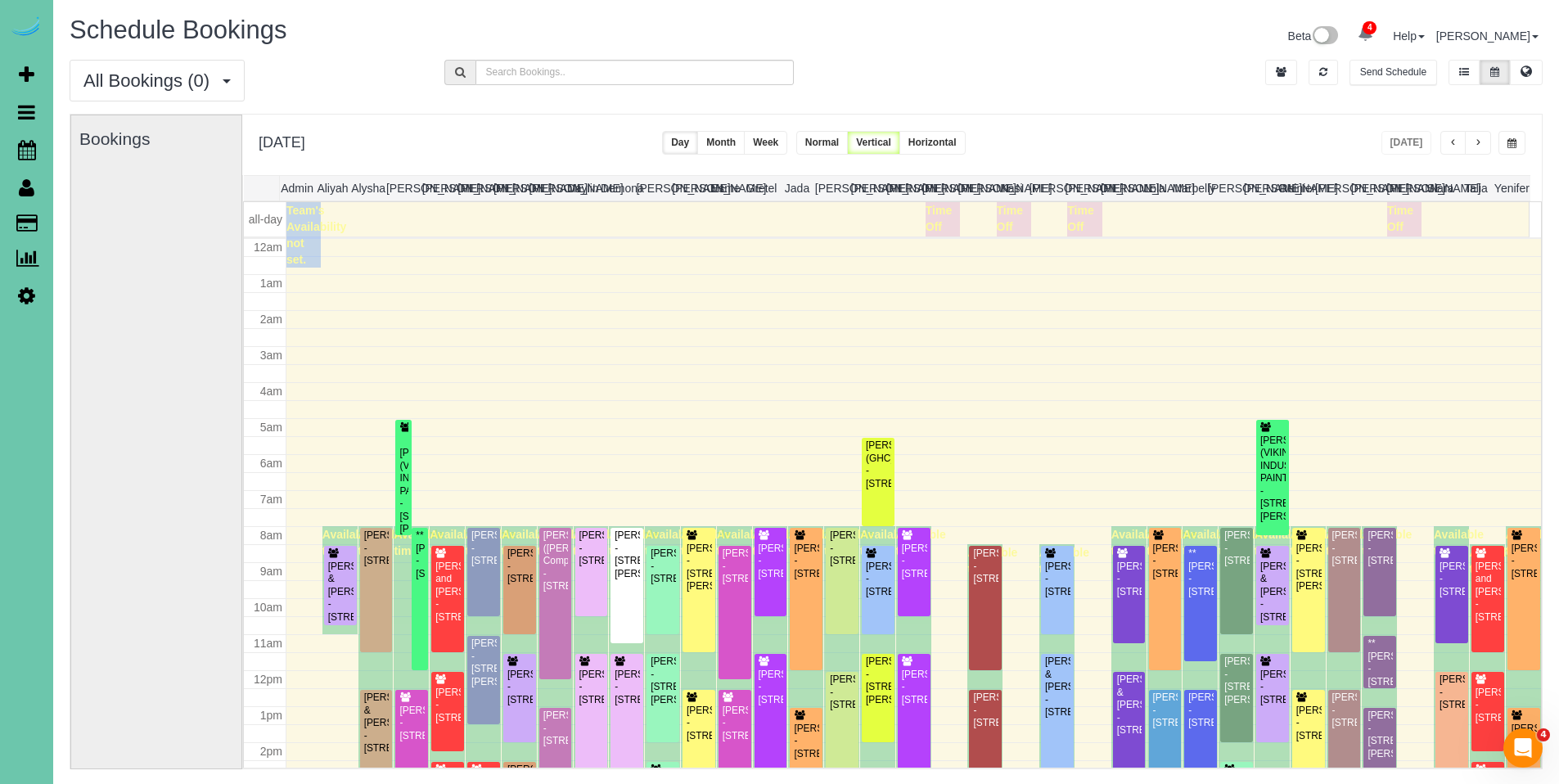
scroll to position [217, 0]
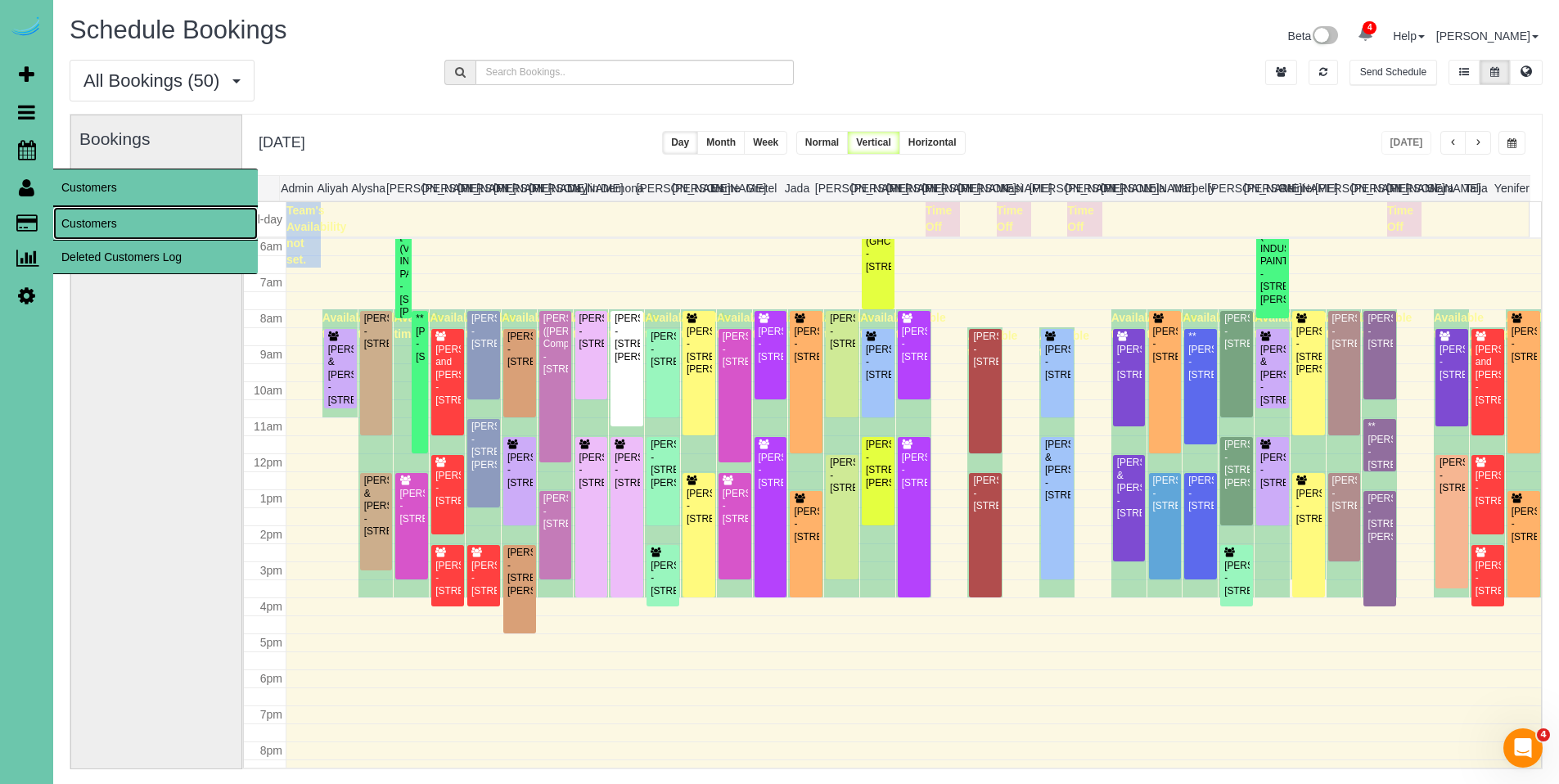
click at [72, 220] on link "Customers" at bounding box center [155, 223] width 204 height 33
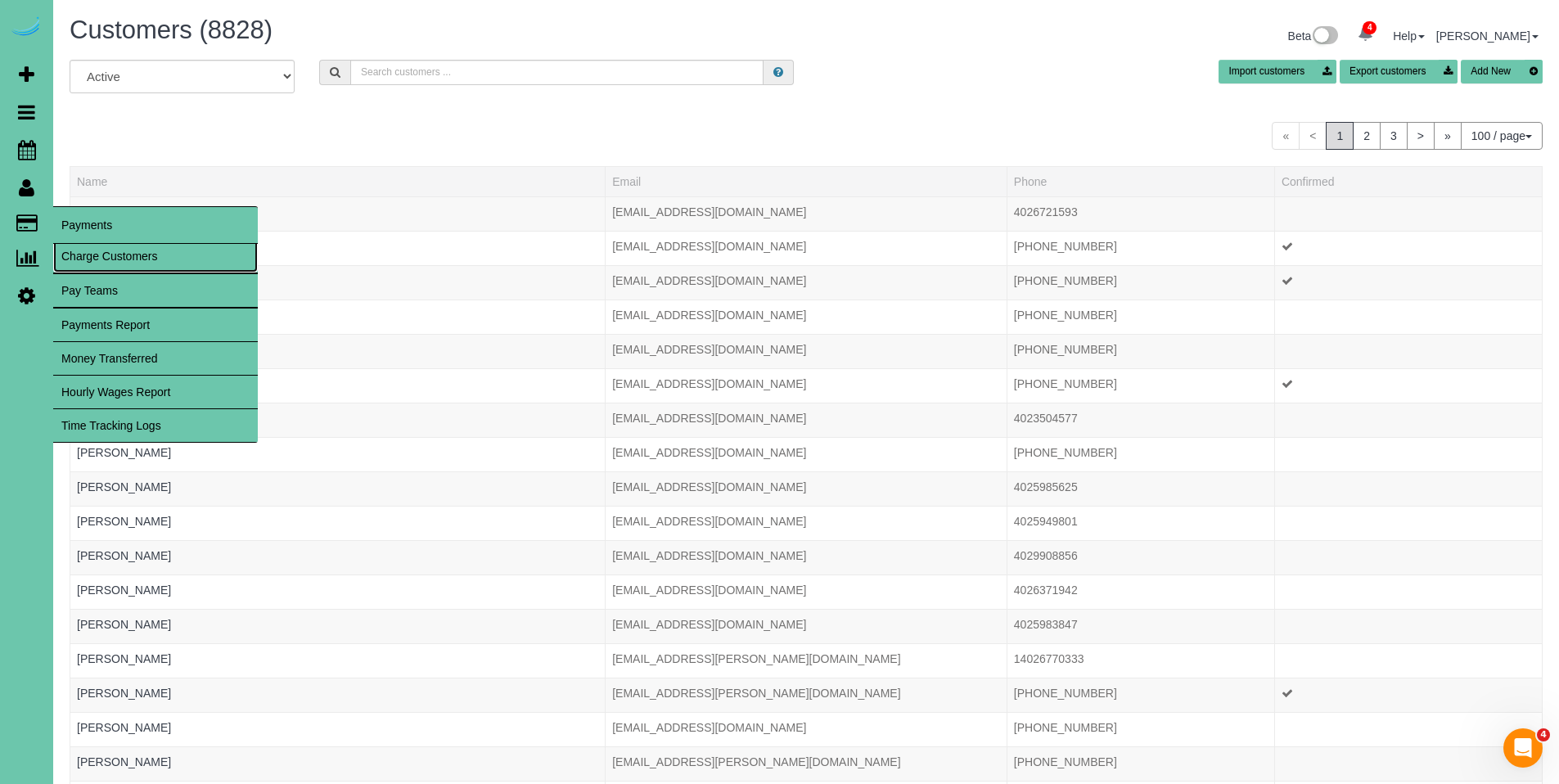
click at [99, 252] on link "Charge Customers" at bounding box center [155, 256] width 204 height 33
select select
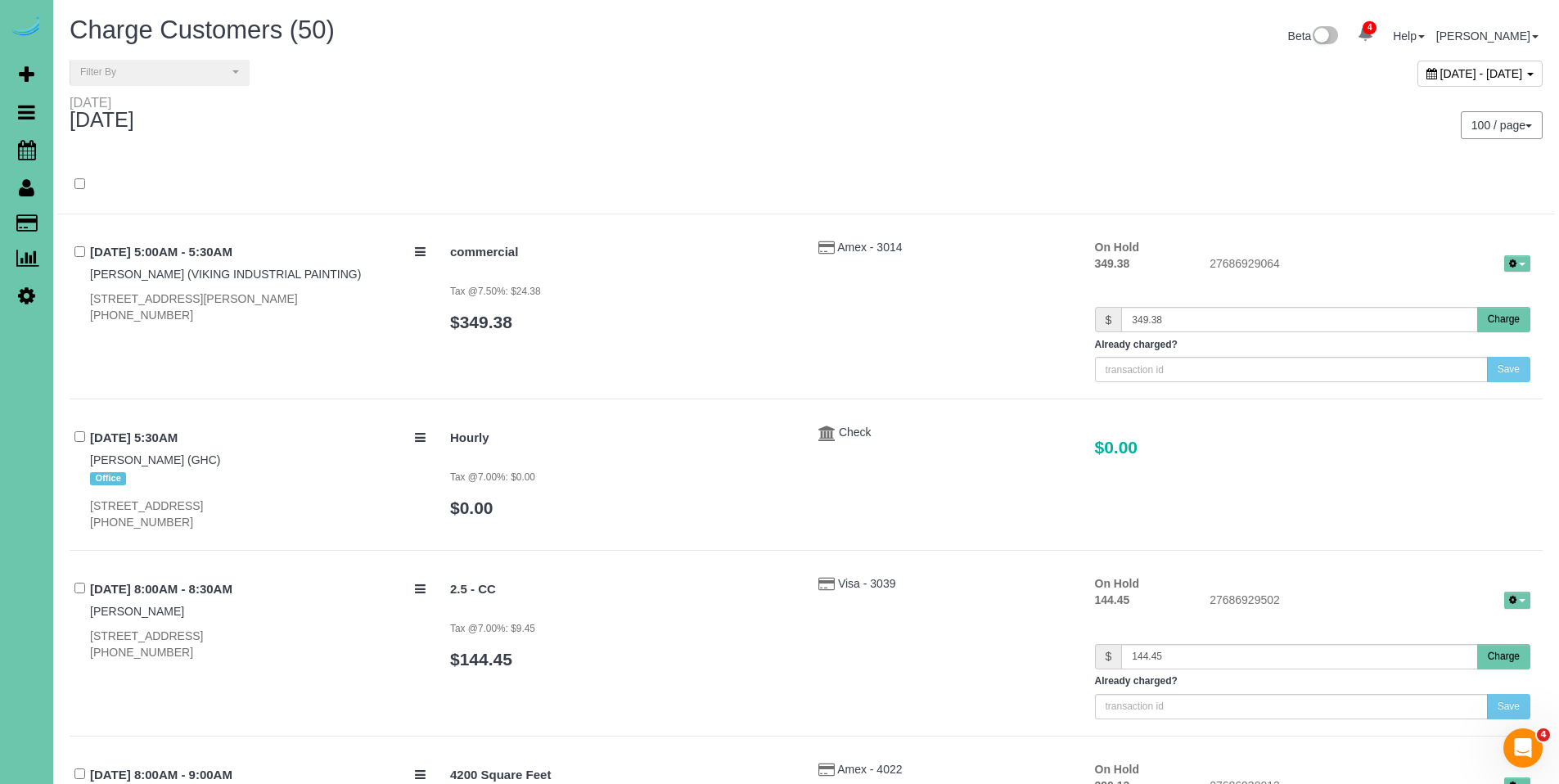
click at [1418, 72] on div "September 09, 2025 - September 09, 2025" at bounding box center [1480, 73] width 125 height 26
type input "**********"
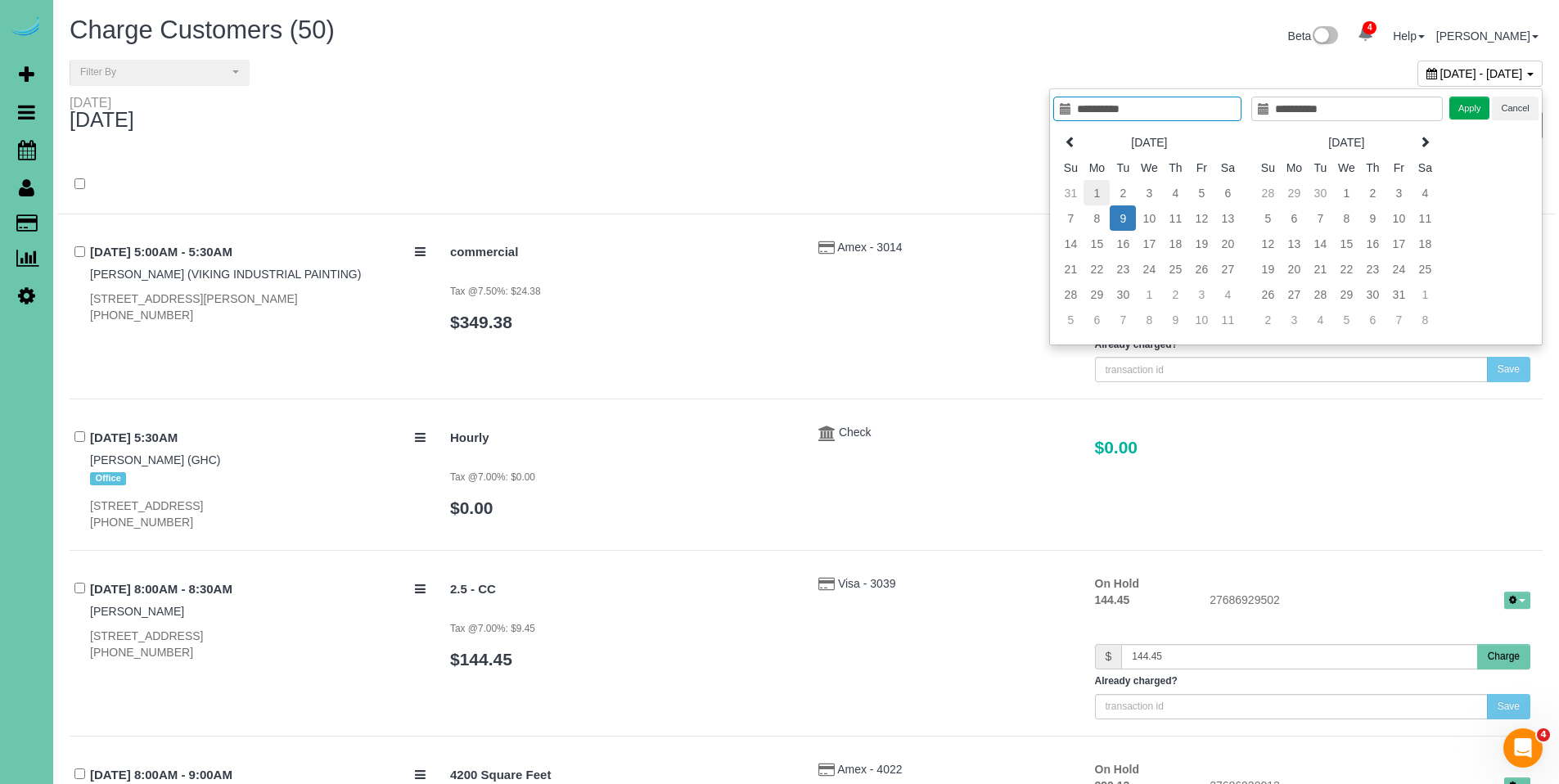
type input "**********"
click at [1100, 196] on td "1" at bounding box center [1097, 193] width 26 height 26
type input "**********"
click at [1107, 220] on td "8" at bounding box center [1097, 218] width 26 height 26
type input "**********"
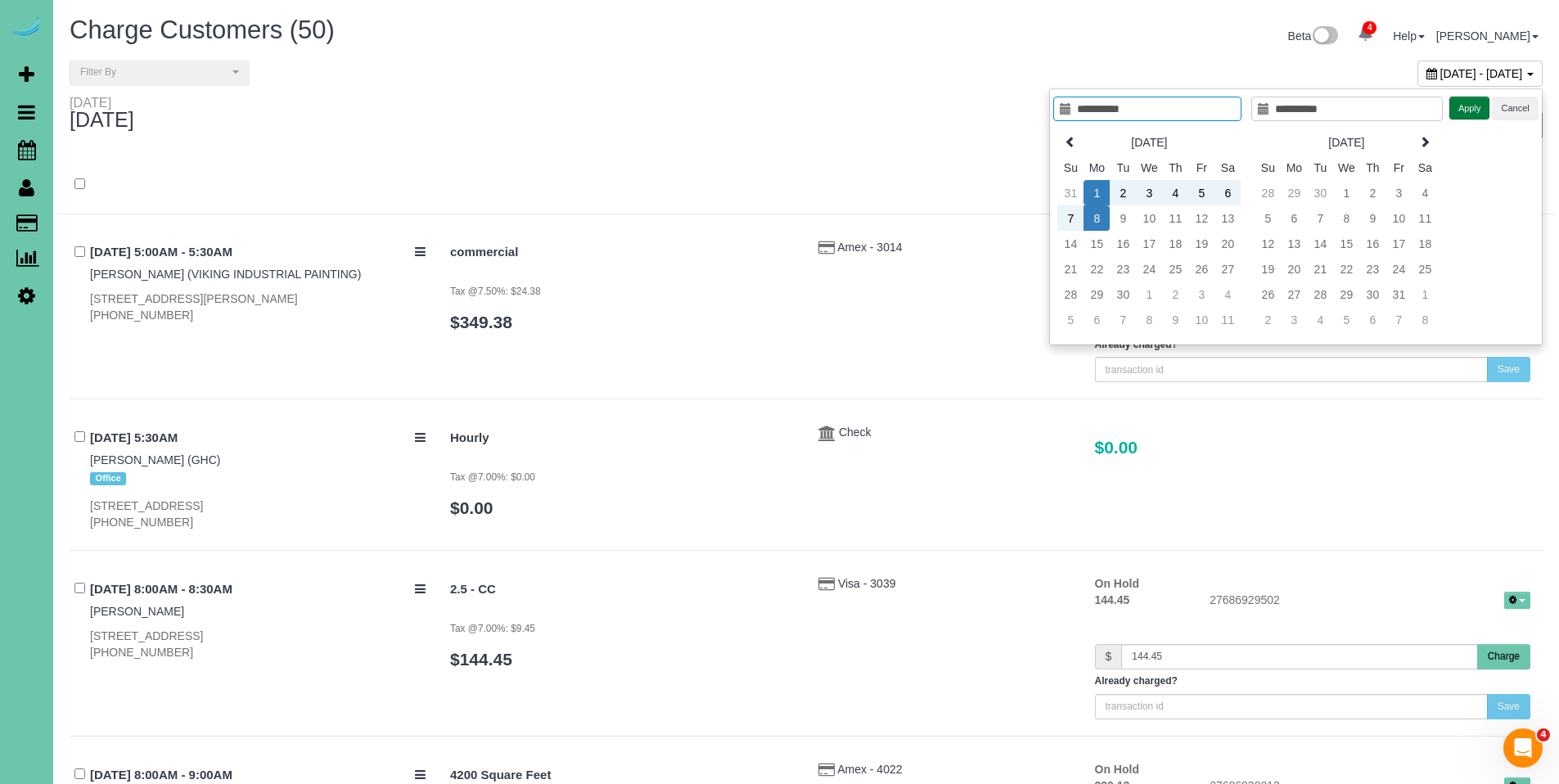
click at [1471, 109] on button "Apply" at bounding box center [1470, 108] width 41 height 24
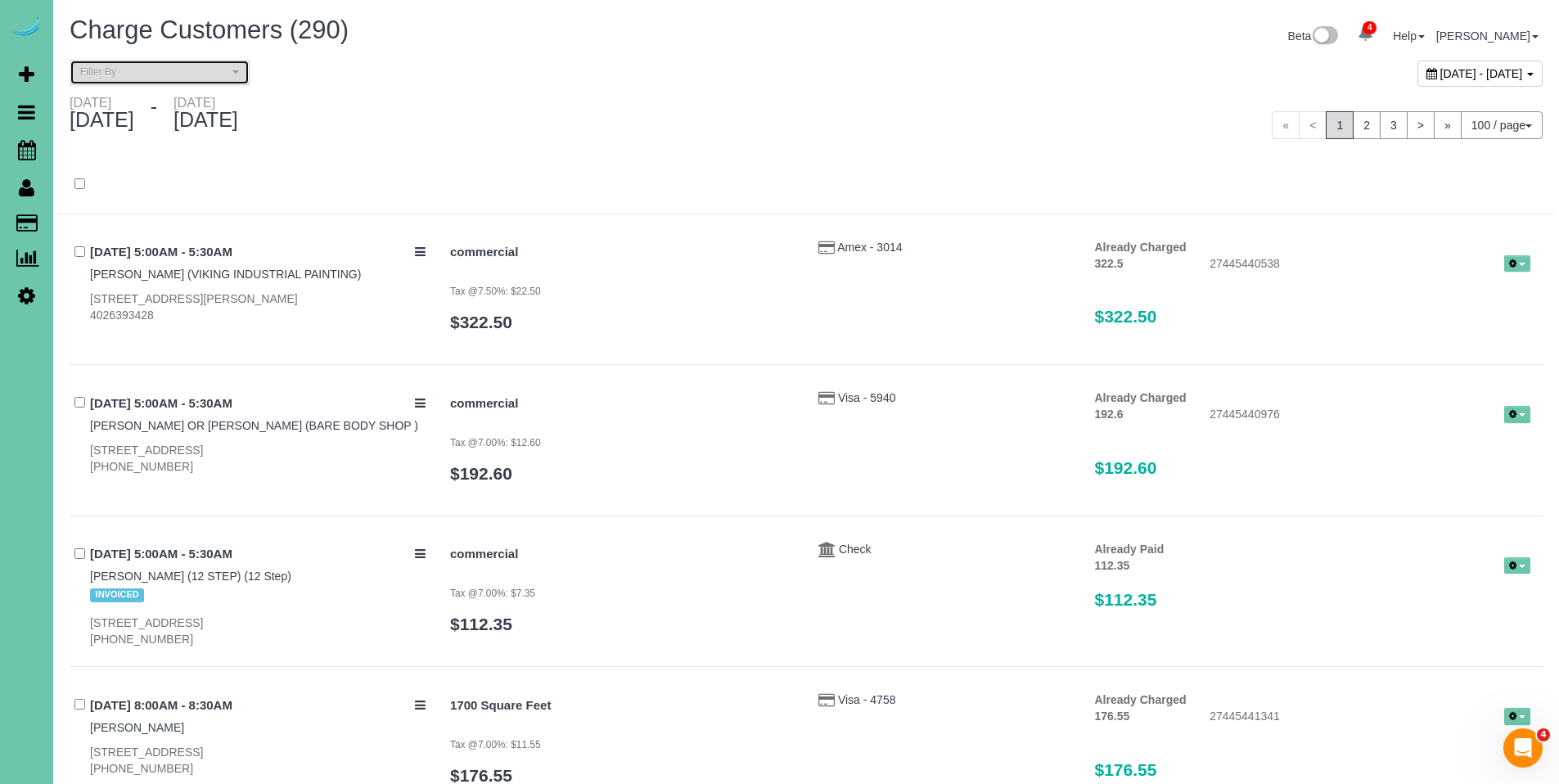
click at [181, 81] on button "Filter By" at bounding box center [160, 73] width 181 height 26
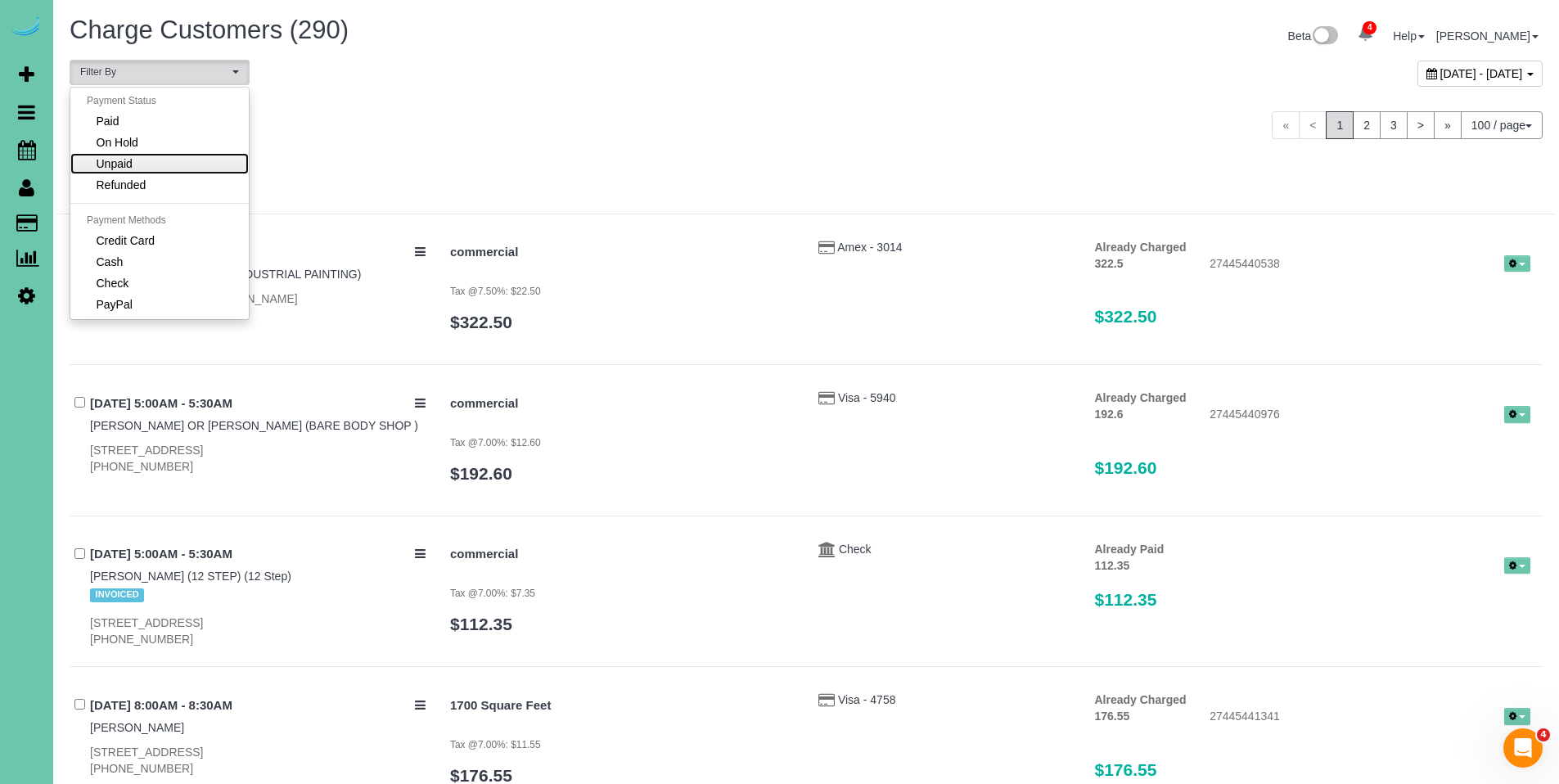
click at [159, 160] on link "Unpaid" at bounding box center [160, 163] width 179 height 21
select select "******"
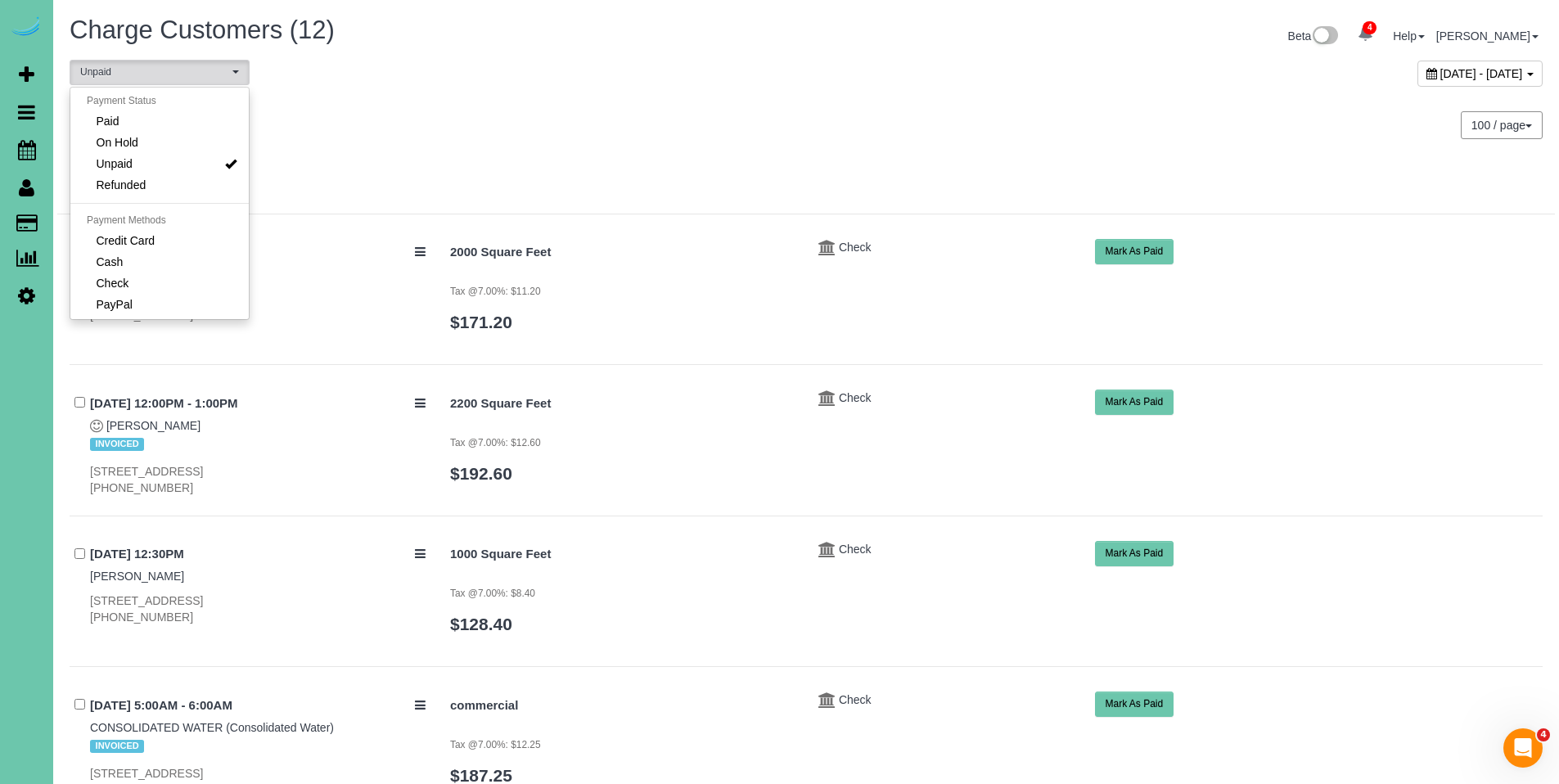
click at [728, 117] on div "Monday September 01, 2025 - Monday September 08, 2025" at bounding box center [431, 117] width 749 height 44
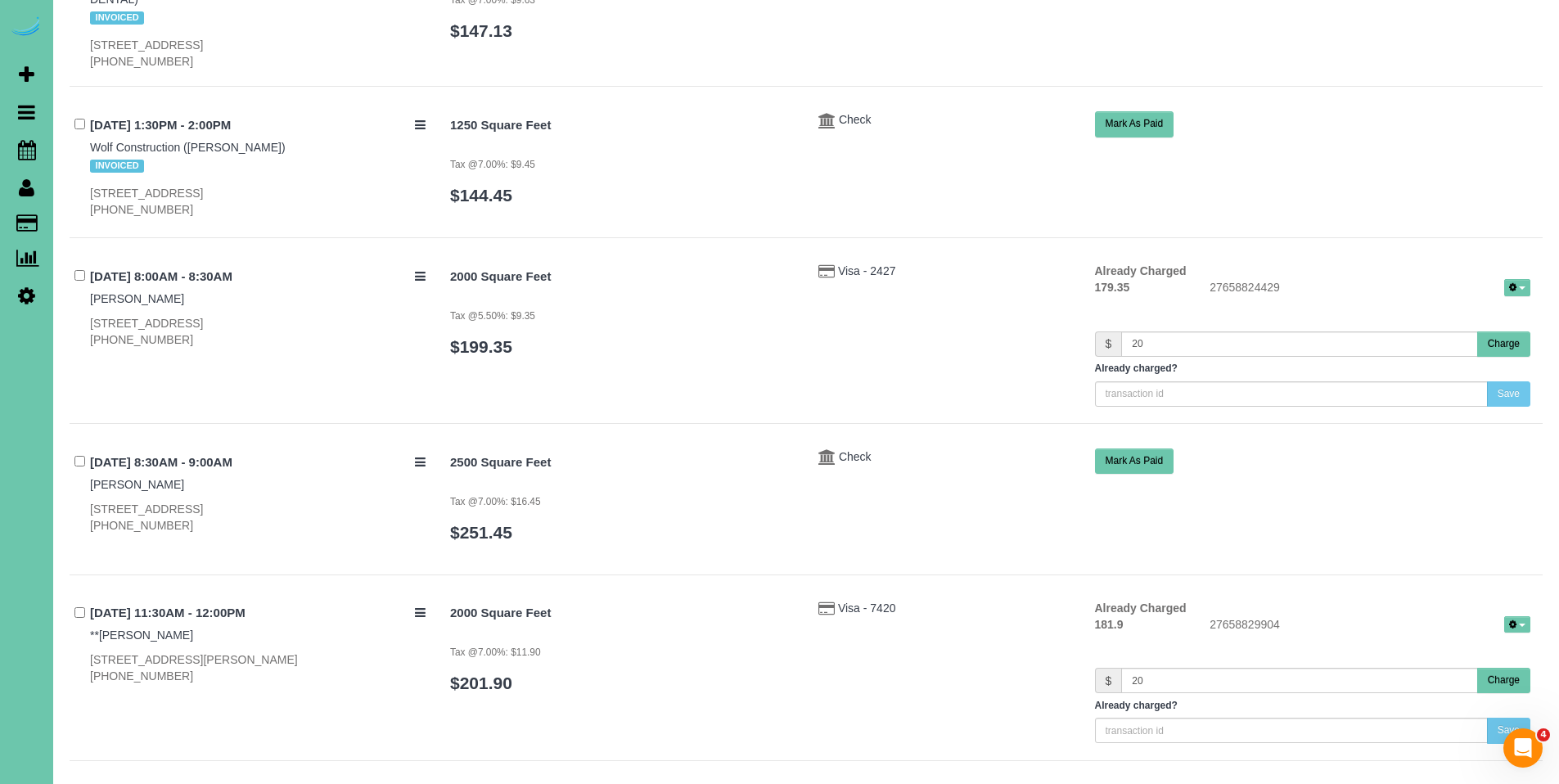
scroll to position [1049, 0]
click at [1505, 329] on button "Charge" at bounding box center [1503, 342] width 53 height 26
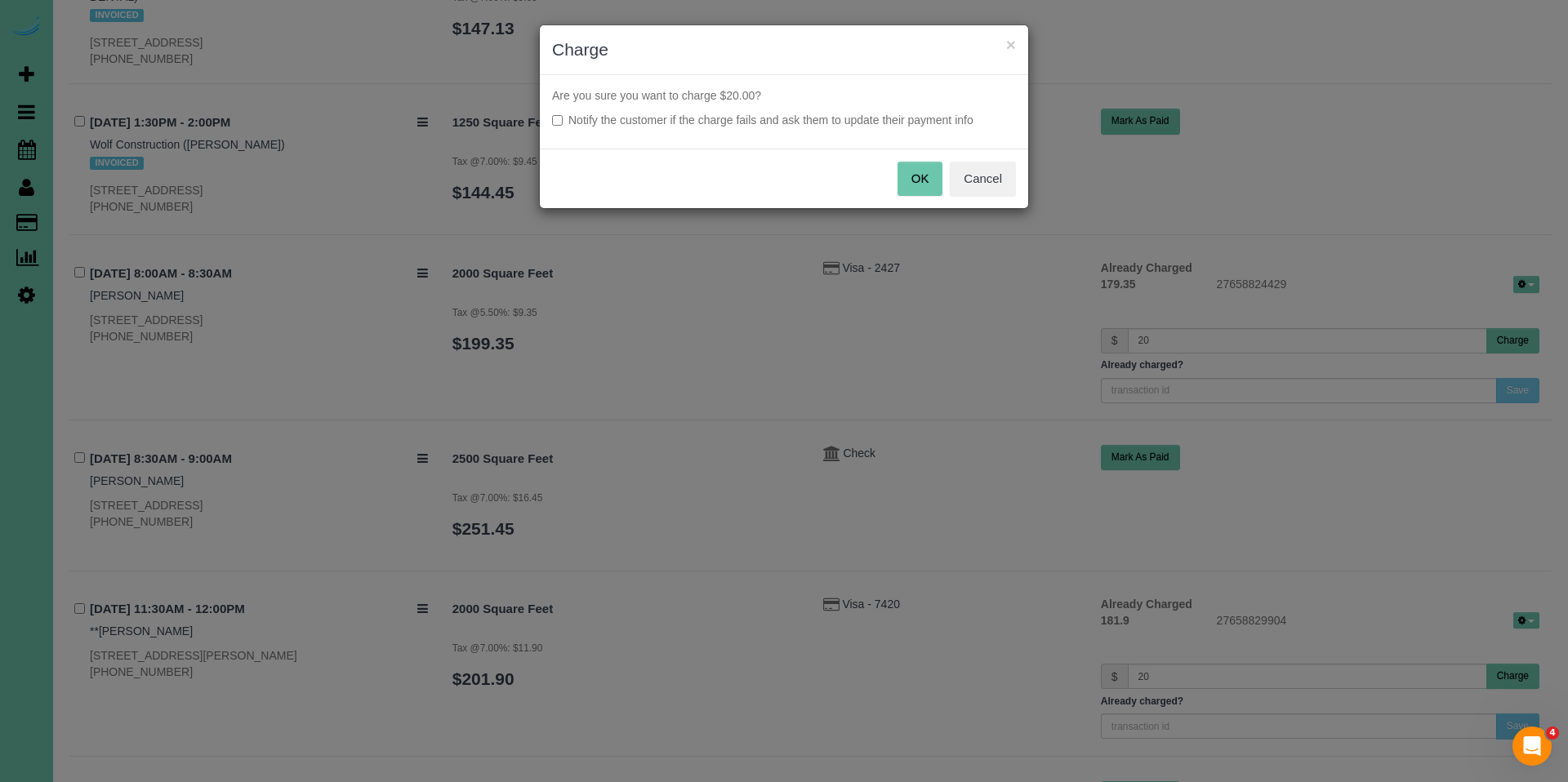
click at [918, 183] on button "OK" at bounding box center [920, 179] width 45 height 35
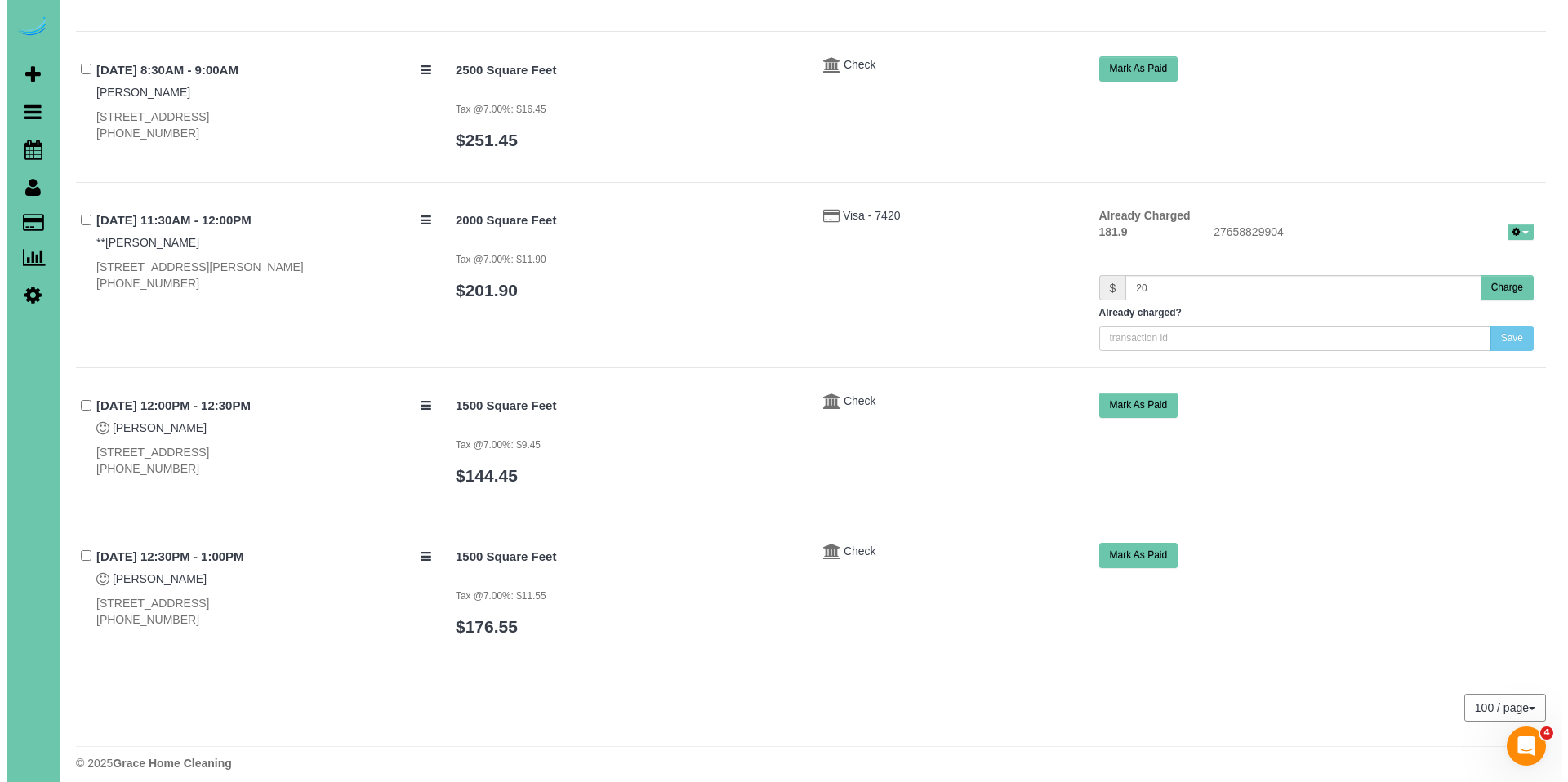
scroll to position [1414, 0]
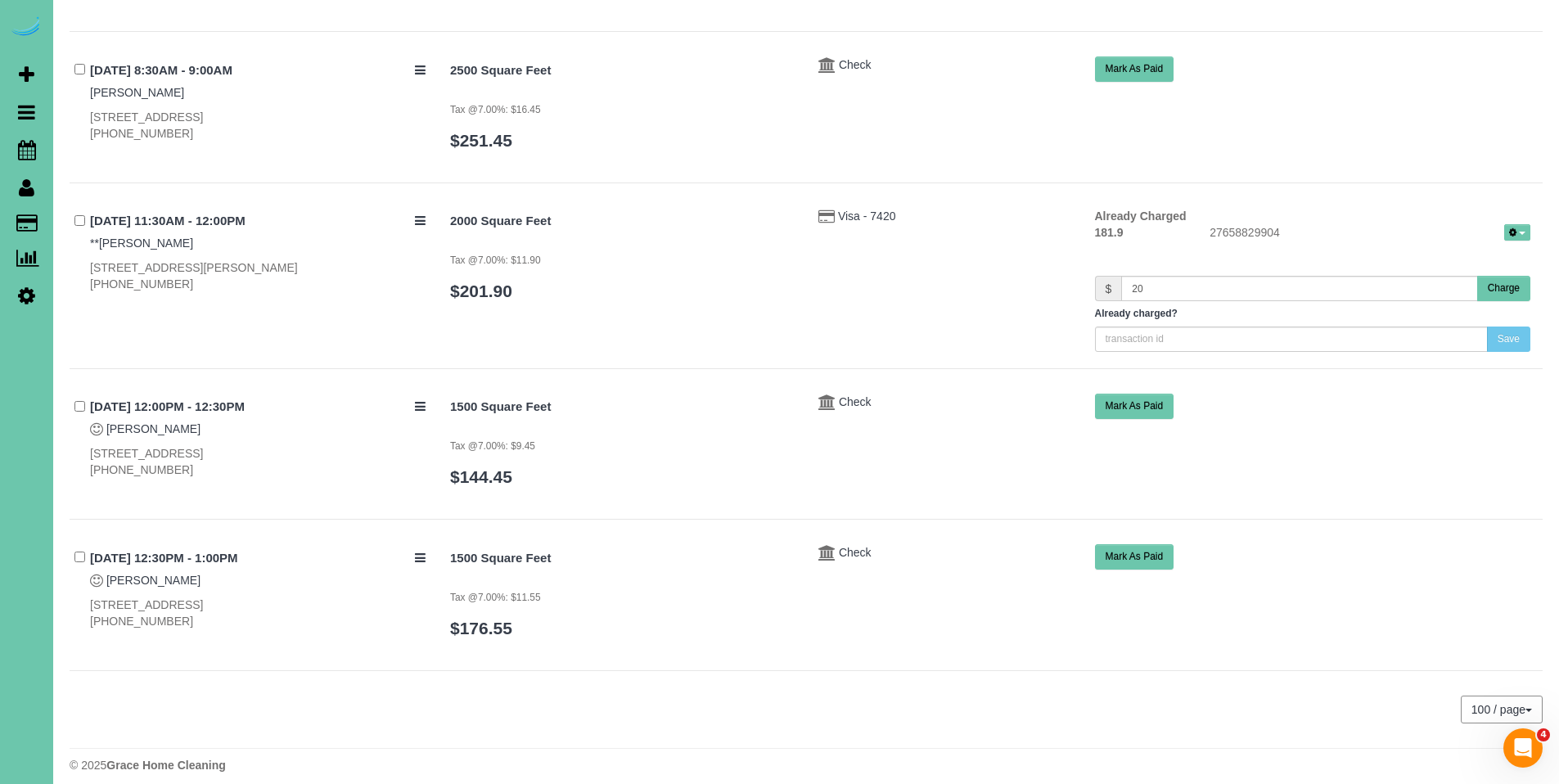
click at [1507, 276] on button "Charge" at bounding box center [1503, 289] width 53 height 26
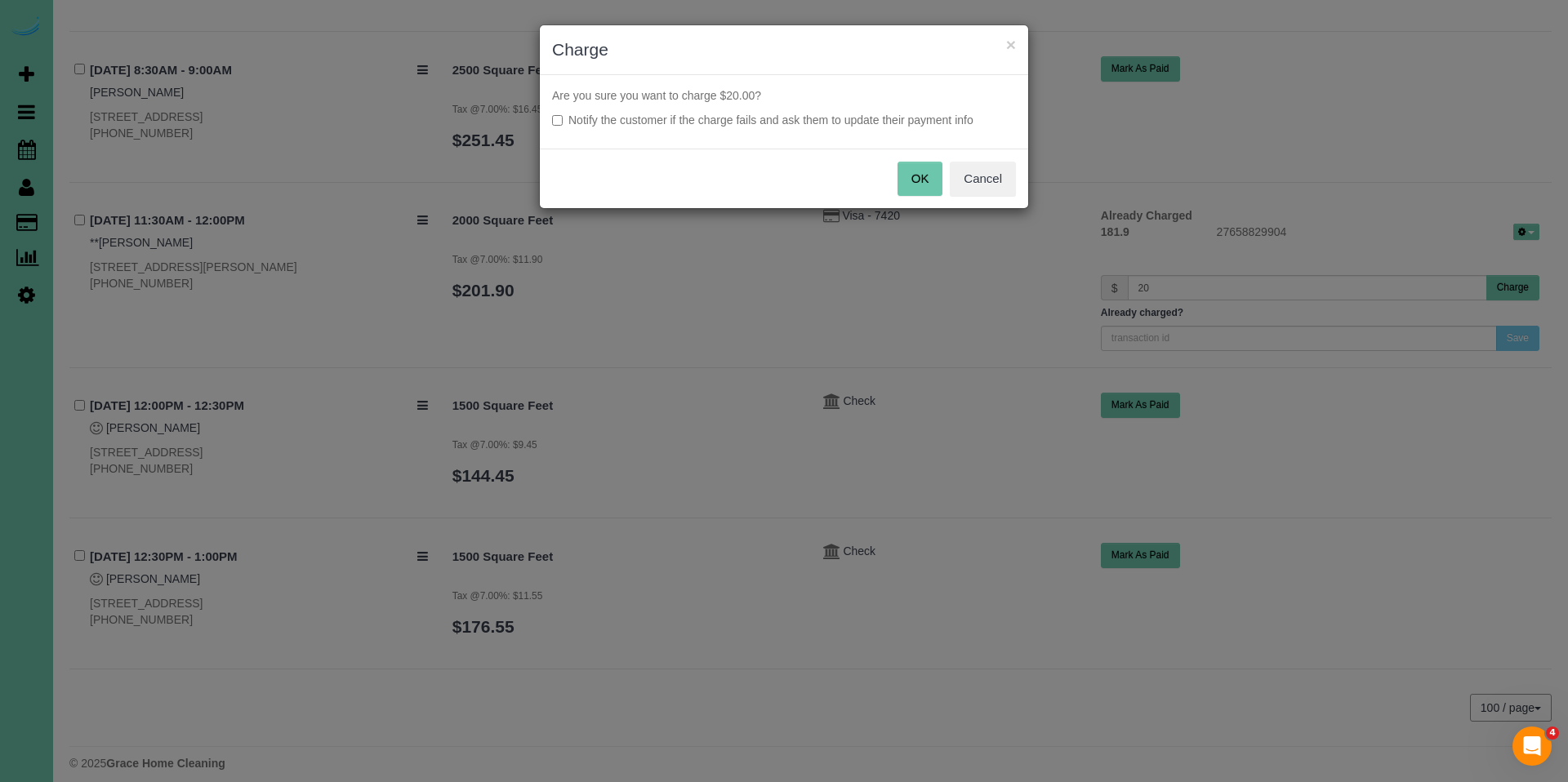
click at [932, 171] on button "OK" at bounding box center [920, 179] width 45 height 35
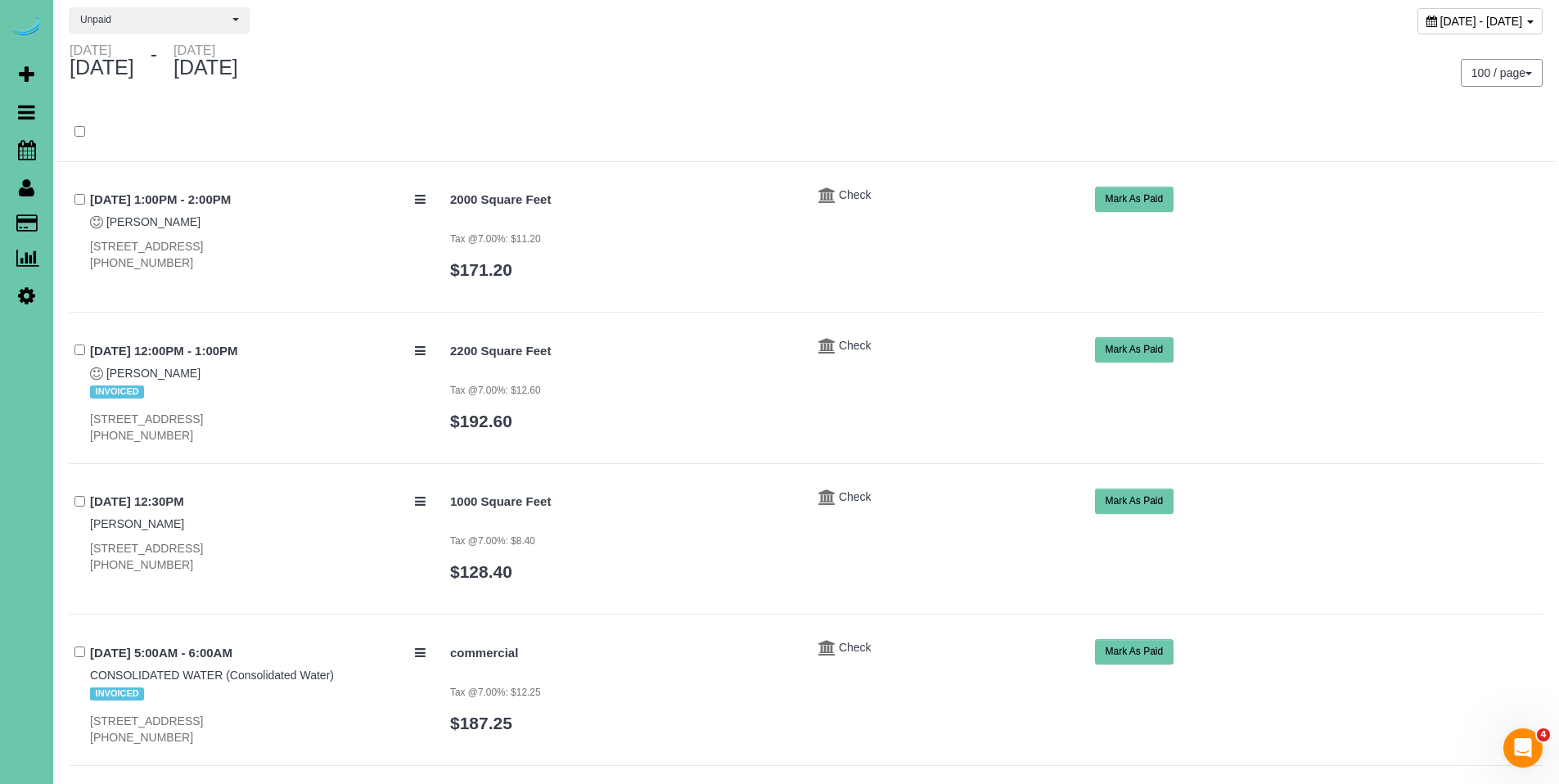
scroll to position [46, 0]
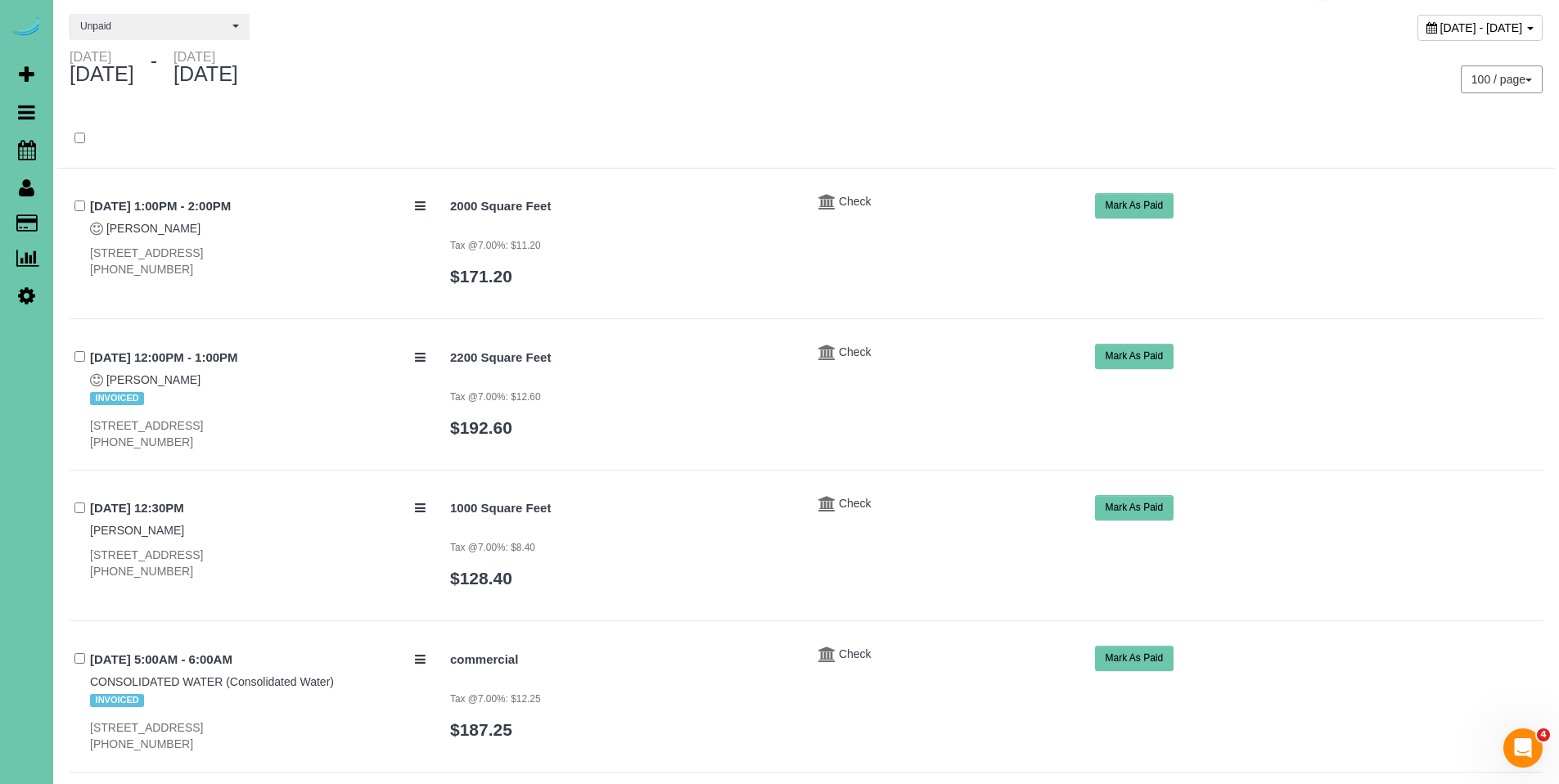
click at [1427, 28] on icon at bounding box center [1432, 27] width 11 height 12
click at [623, 88] on div "Monday September 01, 2025 - Monday September 08, 2025" at bounding box center [431, 71] width 749 height 44
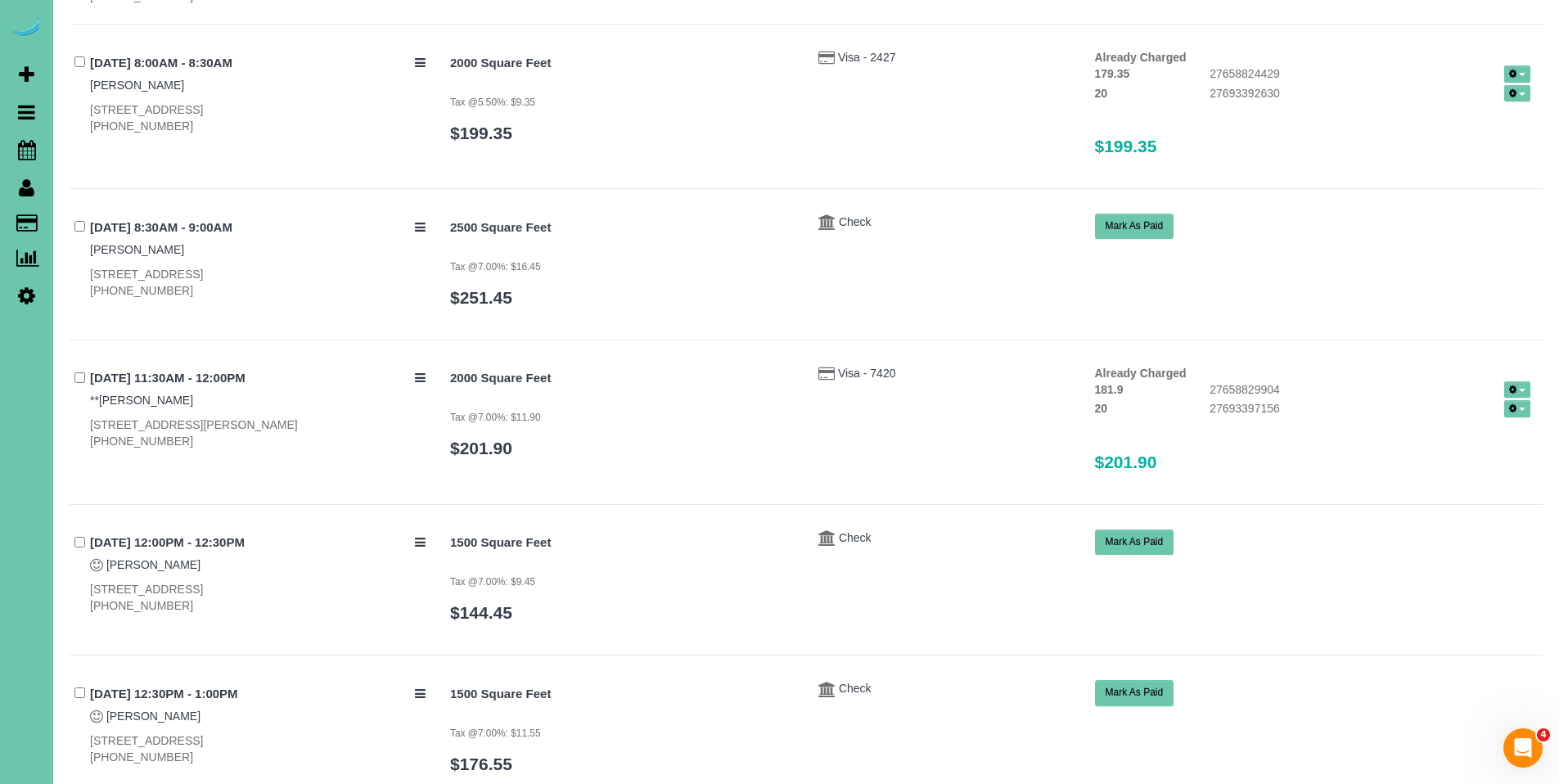
scroll to position [1397, 0]
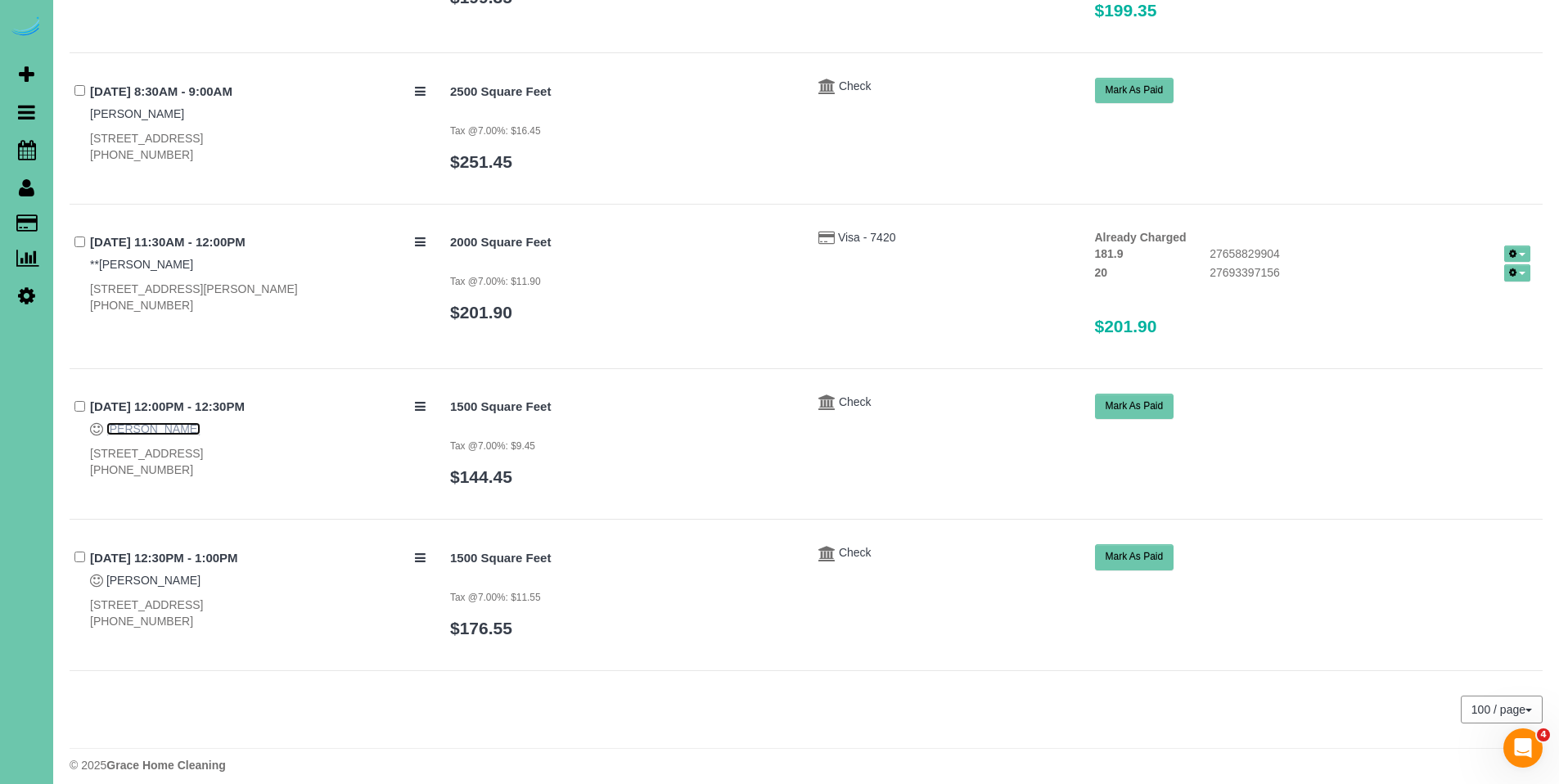
click at [150, 422] on link "Amy Slimp" at bounding box center [153, 428] width 94 height 13
click at [161, 573] on link "Pam Hagan" at bounding box center [153, 580] width 94 height 13
click at [141, 422] on link "Amy Slimp" at bounding box center [153, 428] width 94 height 13
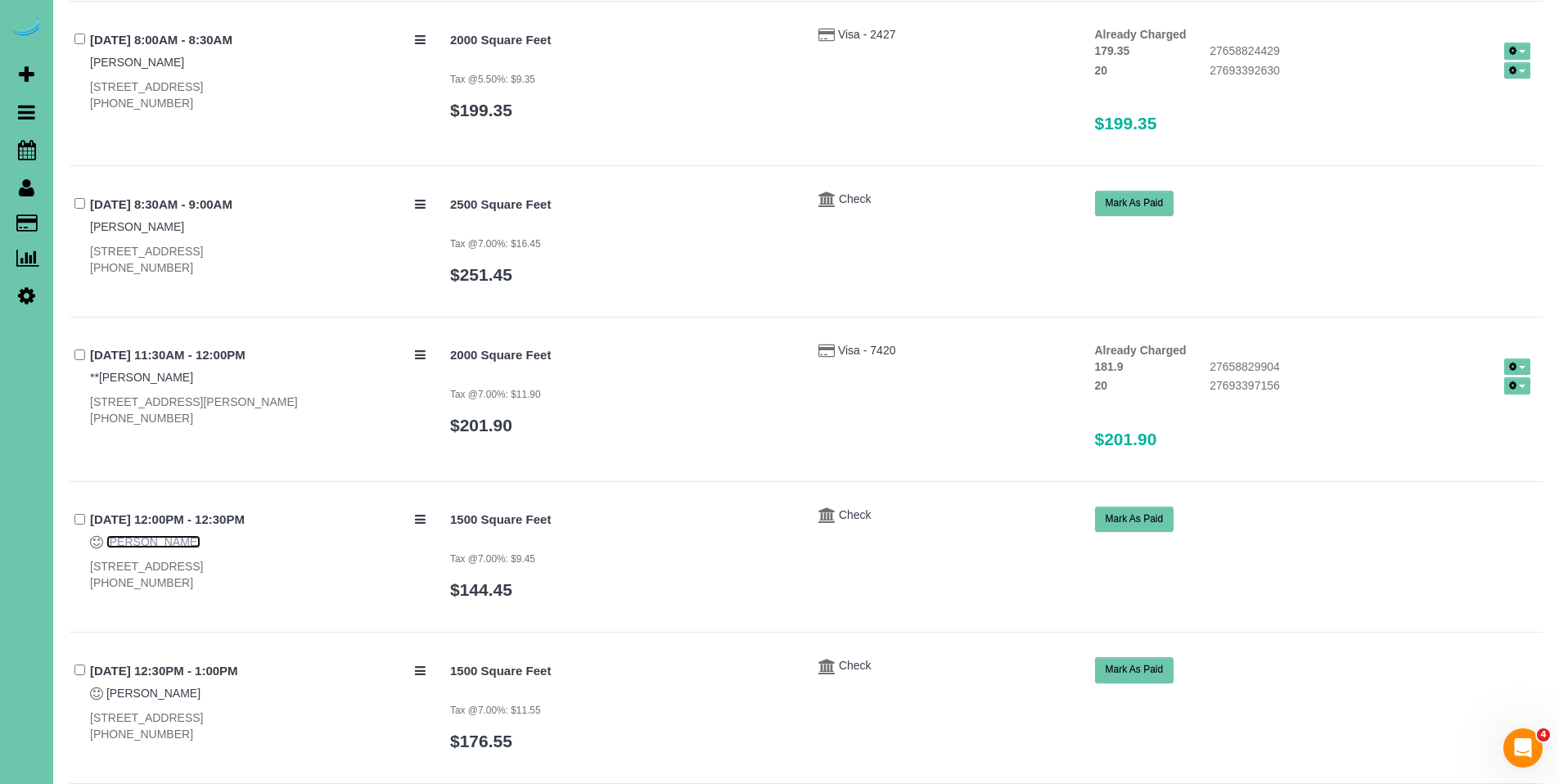
scroll to position [1280, 0]
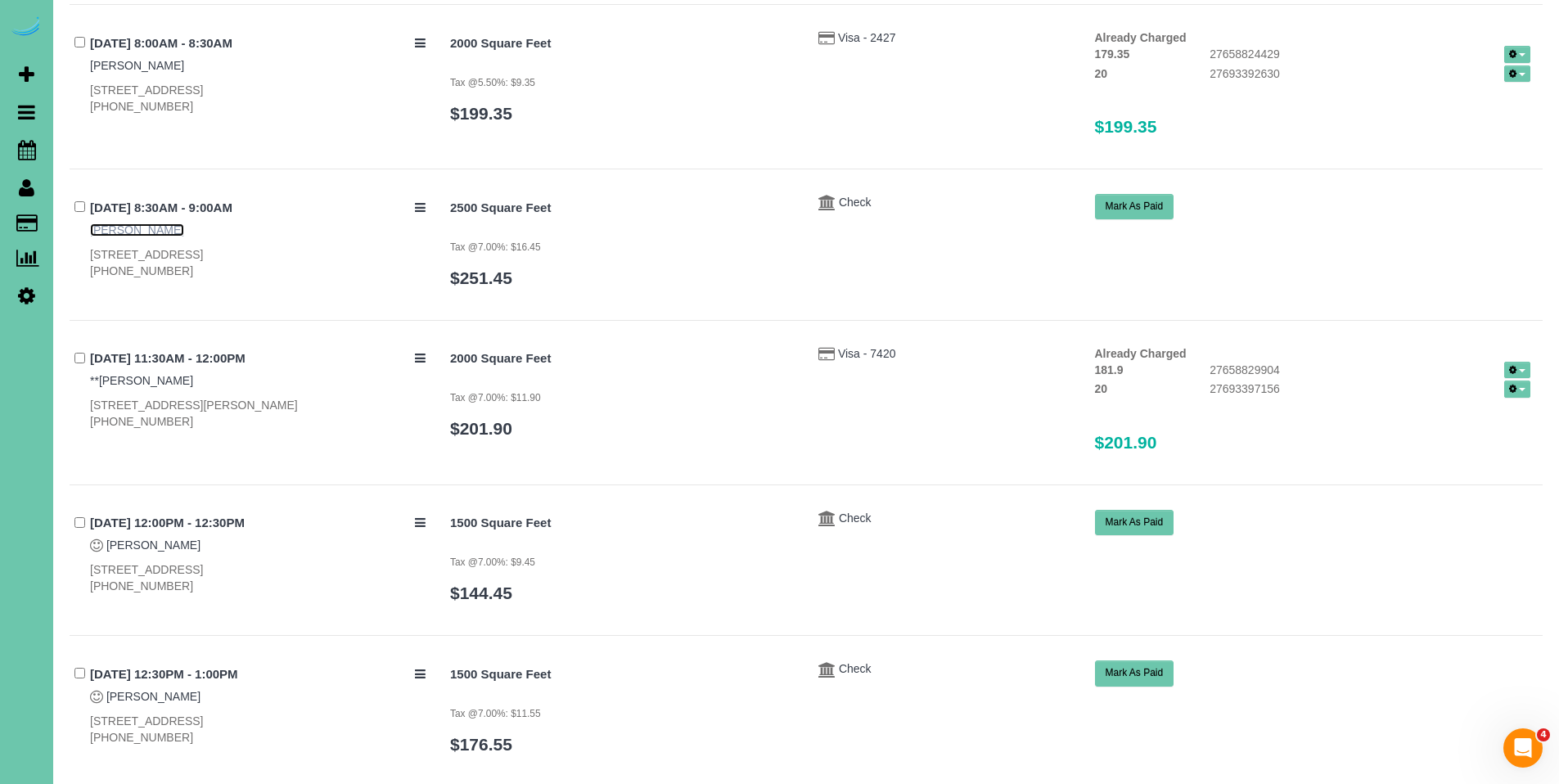
click at [140, 223] on link "Gretchen Hites" at bounding box center [137, 230] width 94 height 13
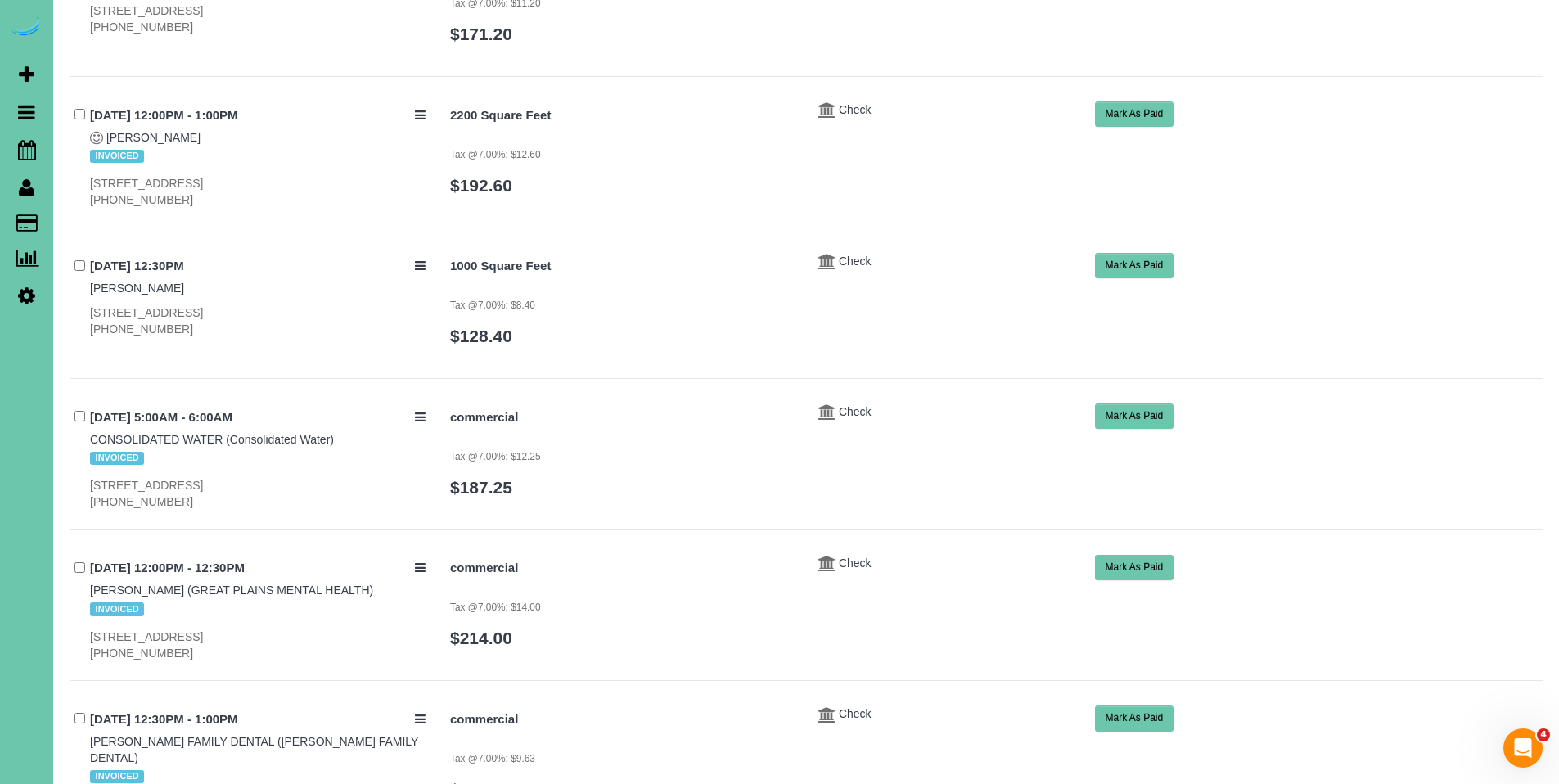
scroll to position [287, 0]
click at [126, 284] on link "Susan Puls" at bounding box center [137, 289] width 94 height 13
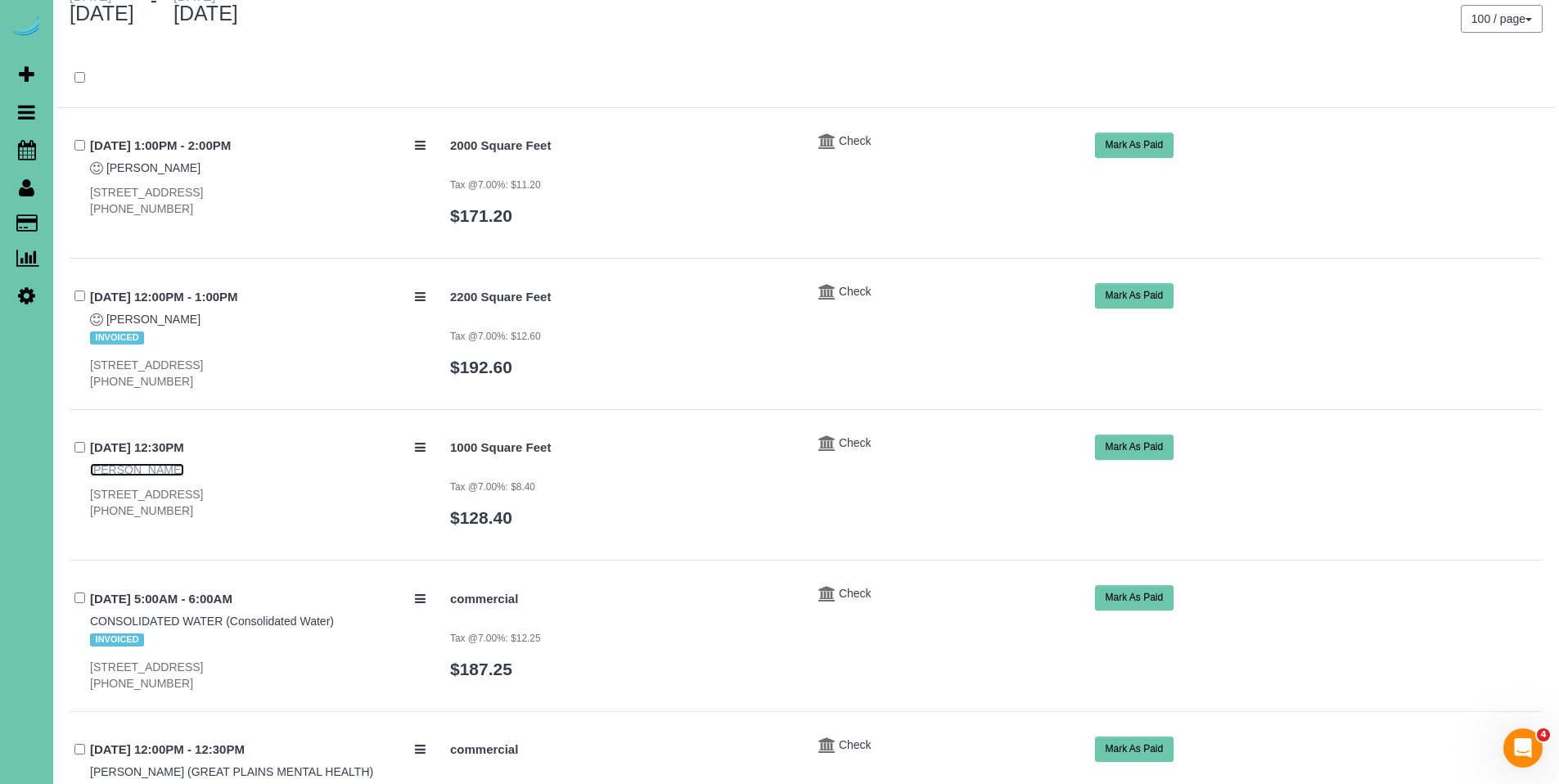
scroll to position [80, 0]
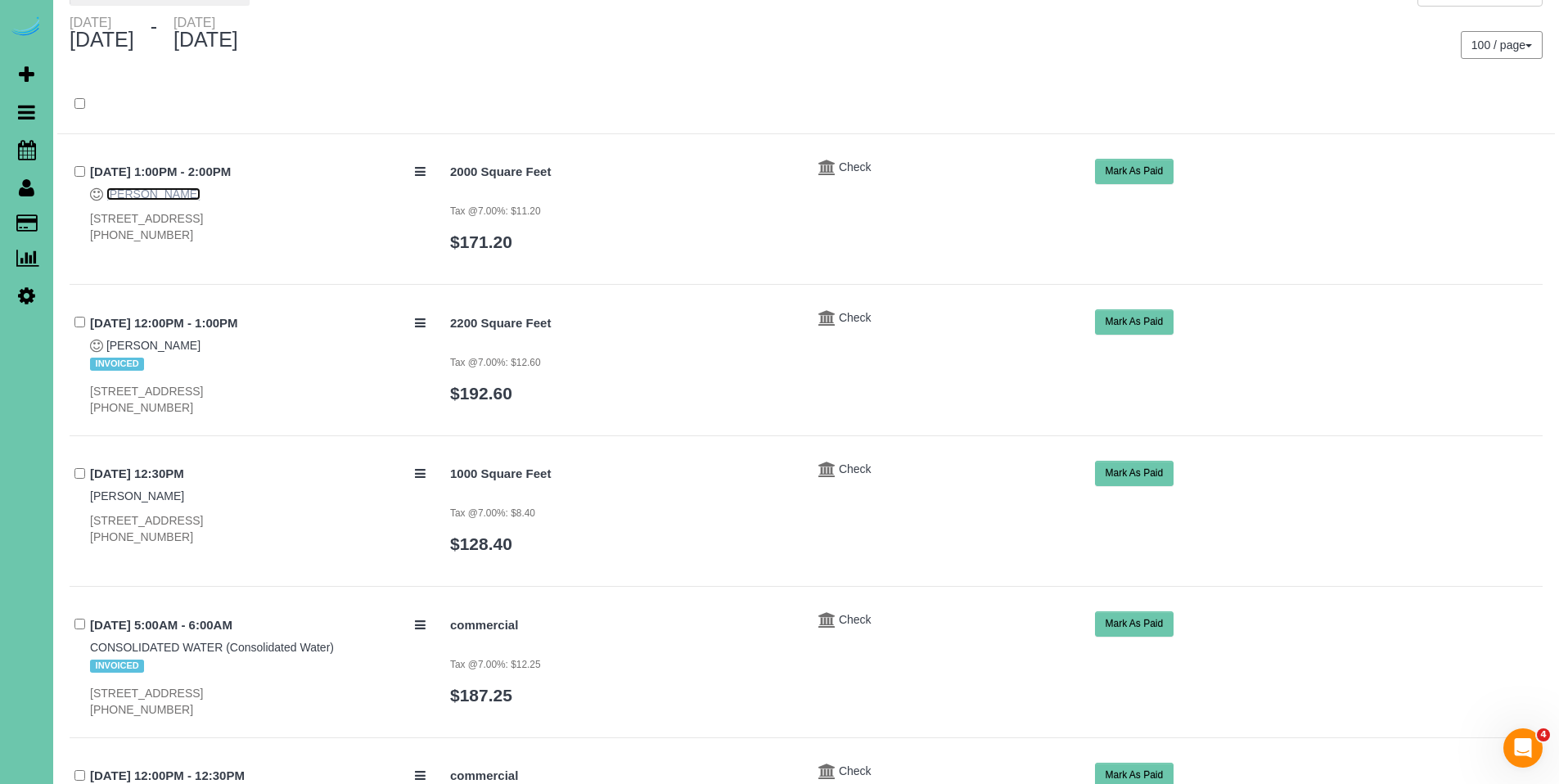
click at [155, 199] on link "Lori Johnson" at bounding box center [153, 194] width 94 height 13
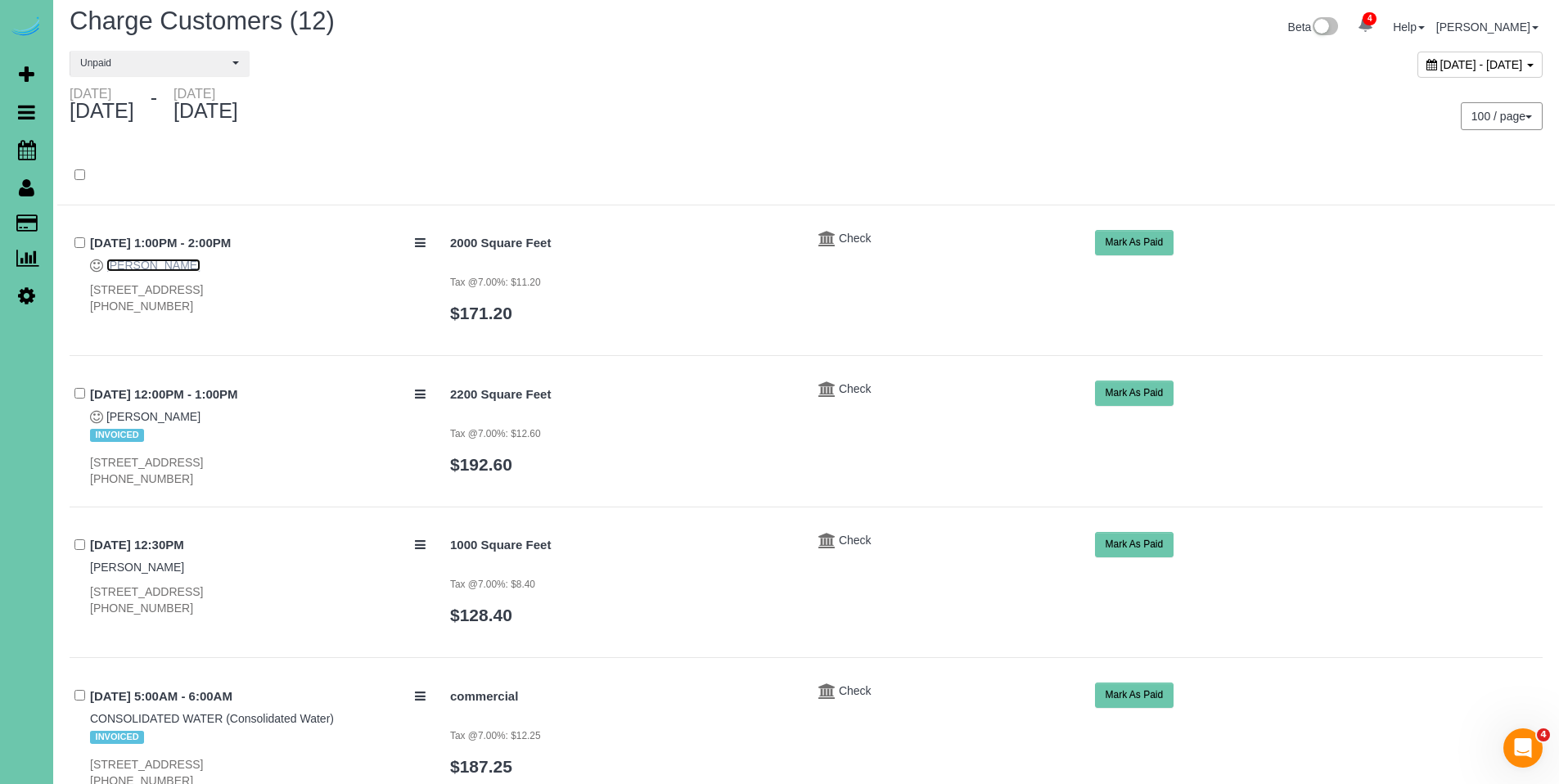
scroll to position [0, 0]
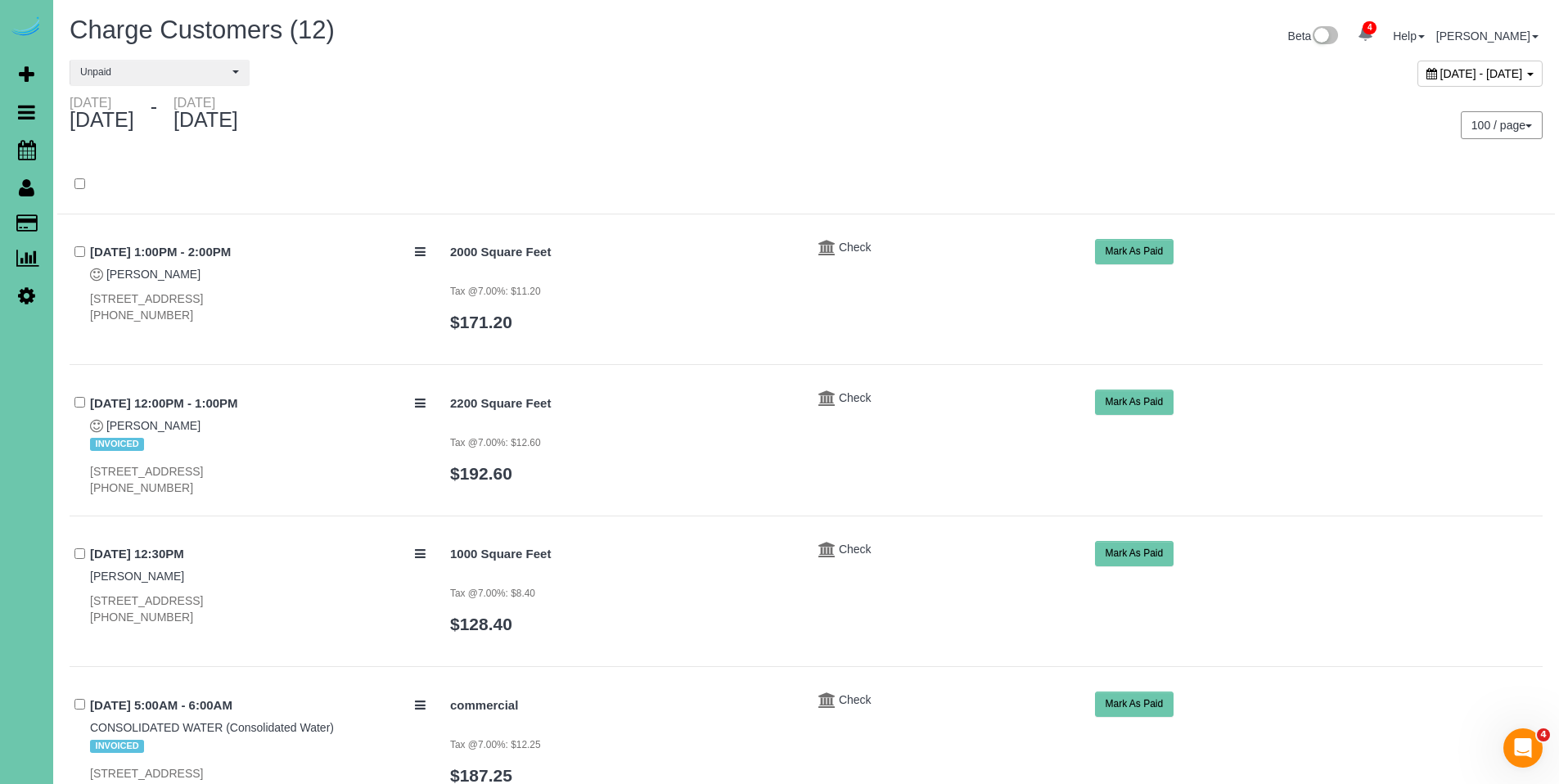
click at [1427, 76] on icon at bounding box center [1432, 74] width 11 height 12
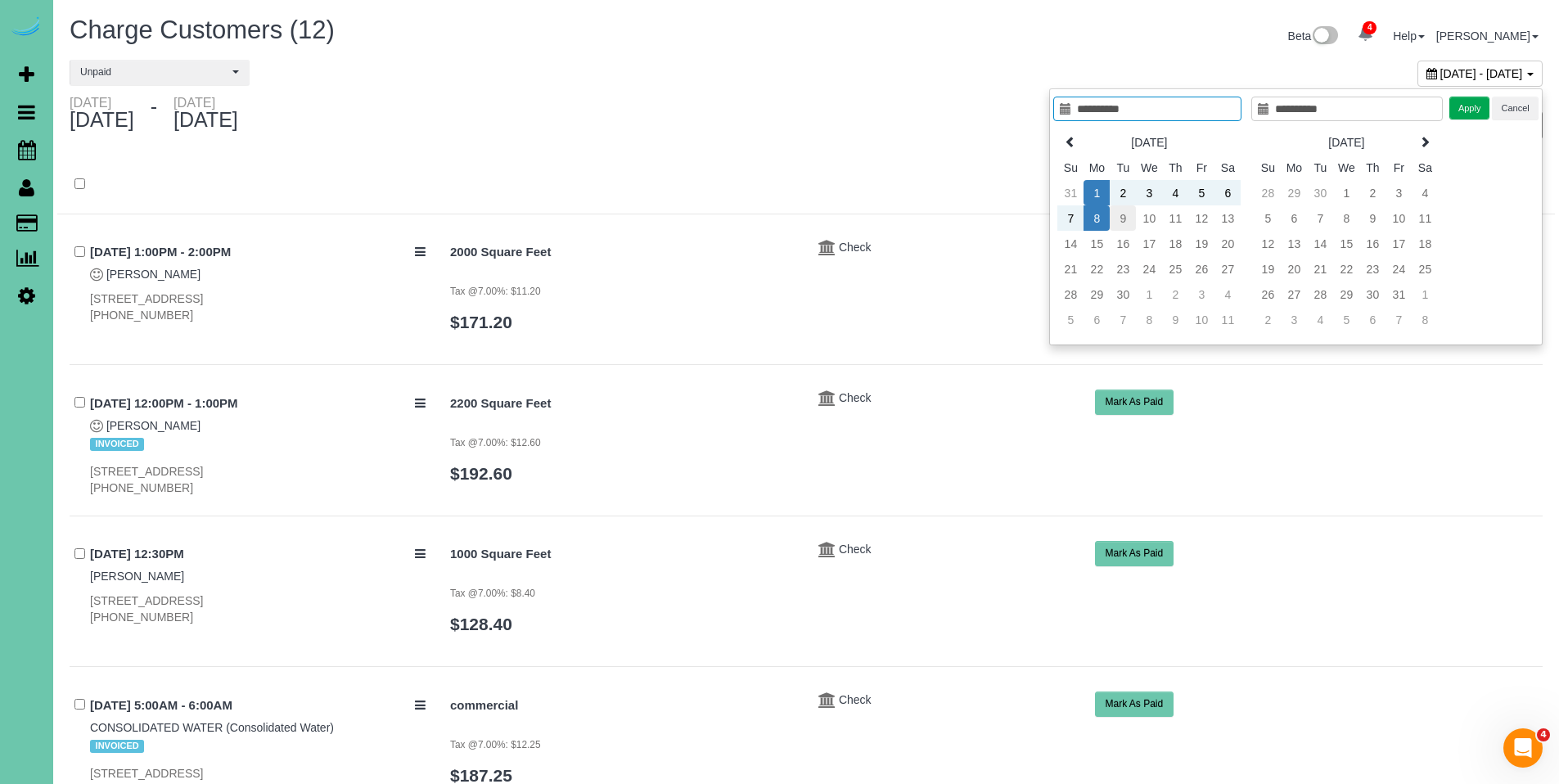
type input "**********"
click at [1121, 216] on td "9" at bounding box center [1122, 218] width 26 height 26
type input "**********"
click at [1121, 216] on td "9" at bounding box center [1122, 218] width 26 height 26
type input "**********"
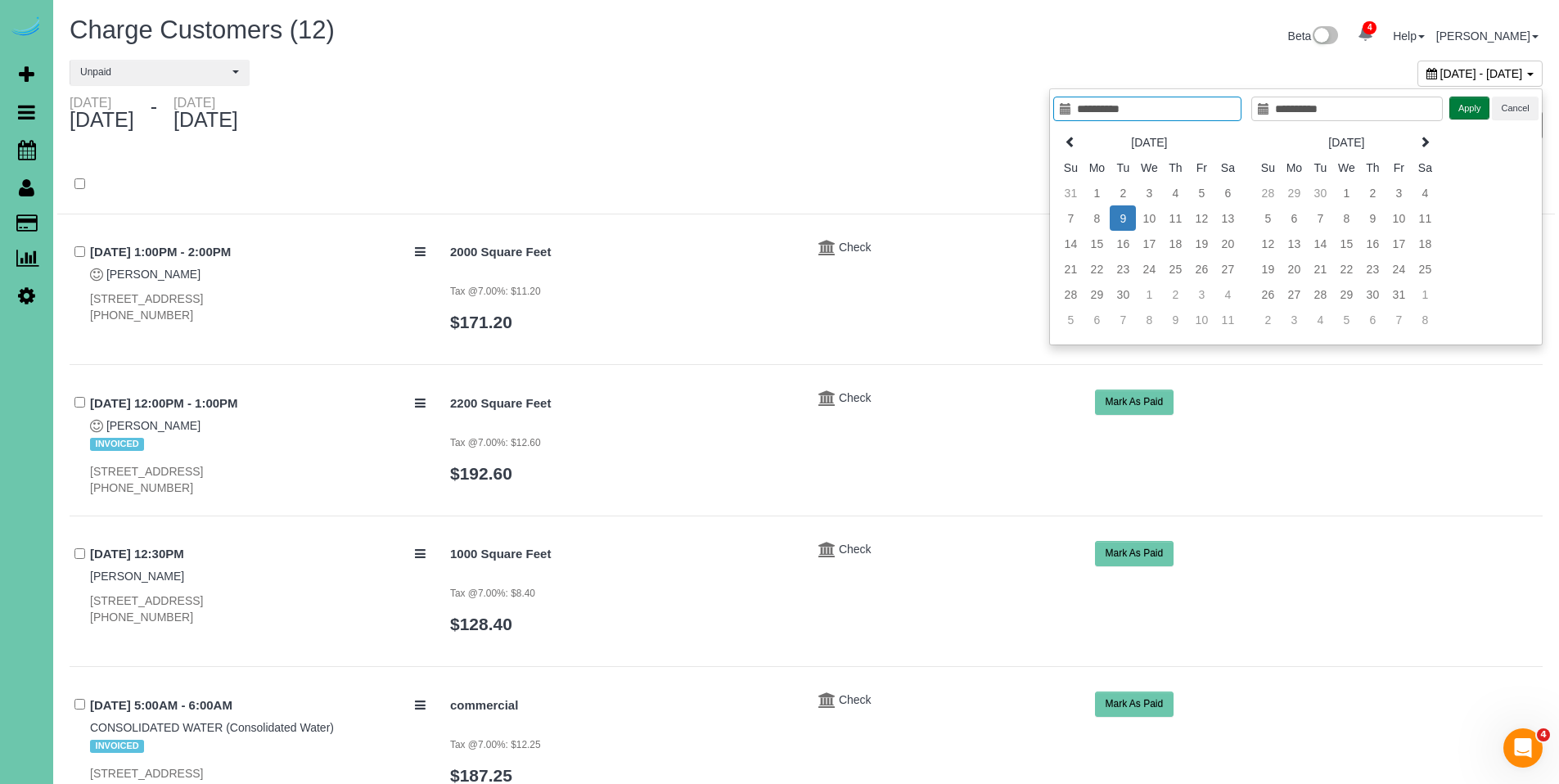
click at [1461, 115] on button "Apply" at bounding box center [1470, 108] width 41 height 24
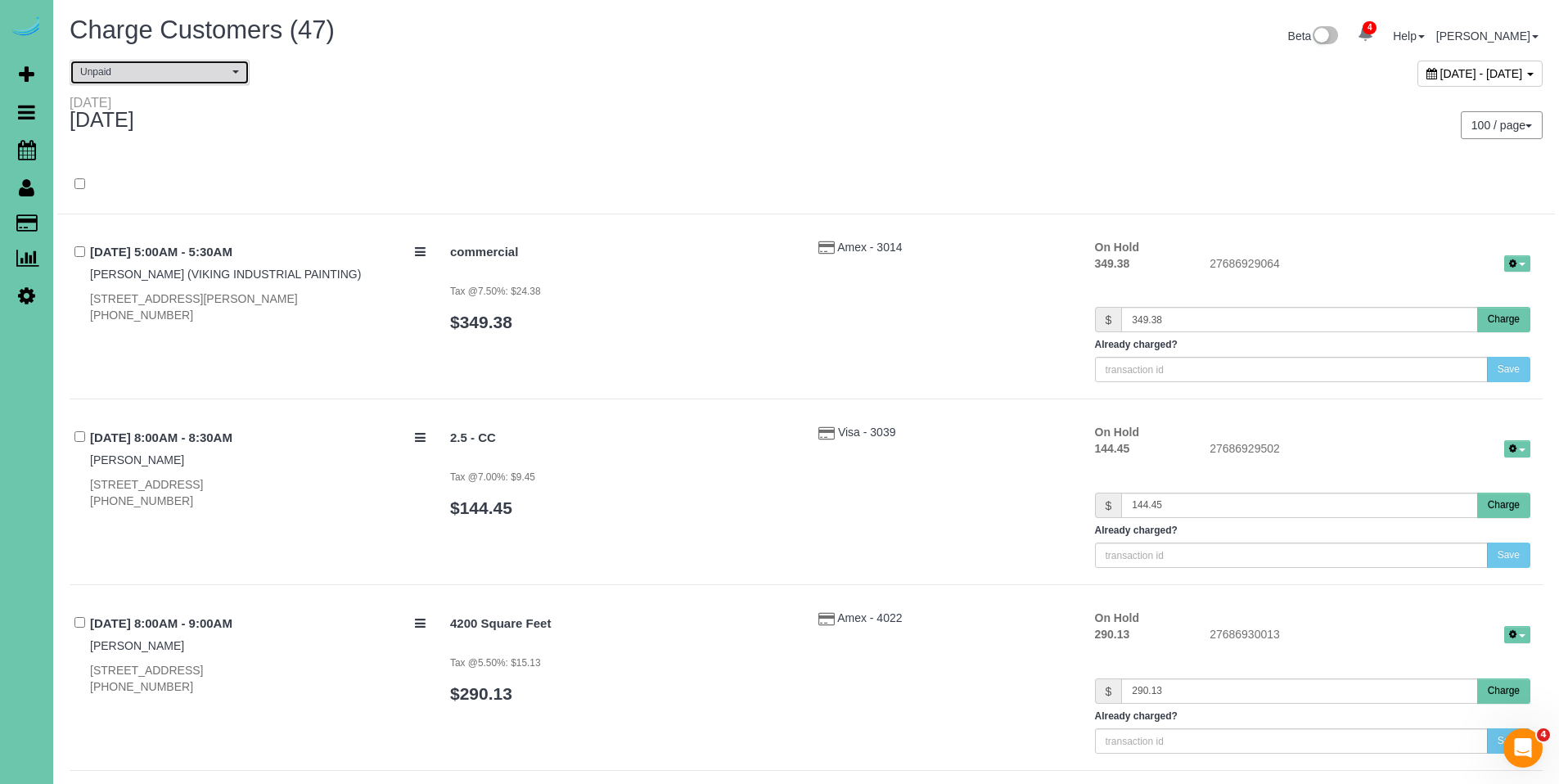
click at [129, 71] on span "Unpaid" at bounding box center [154, 72] width 148 height 14
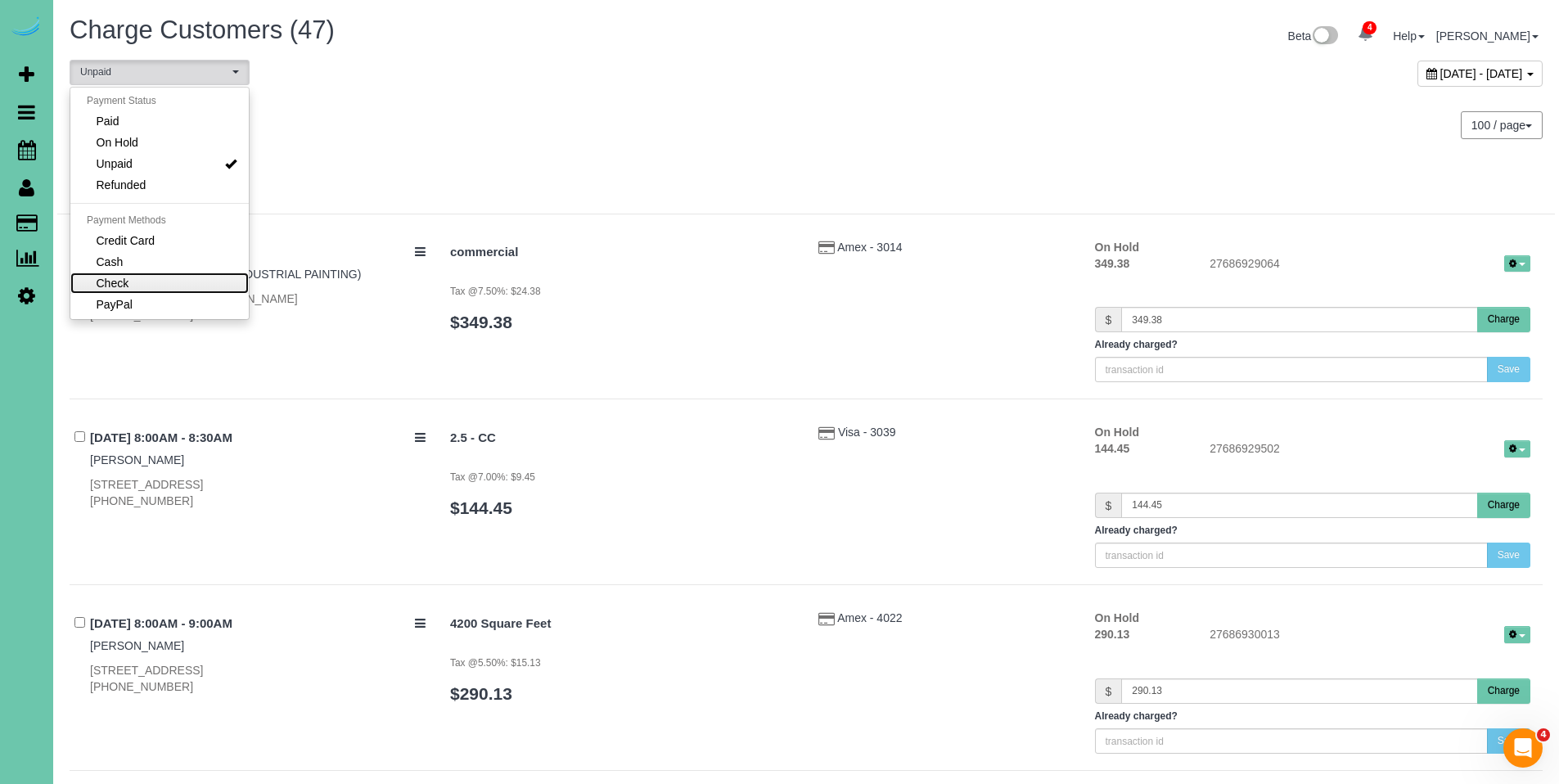
click at [141, 276] on link "Check" at bounding box center [160, 283] width 179 height 21
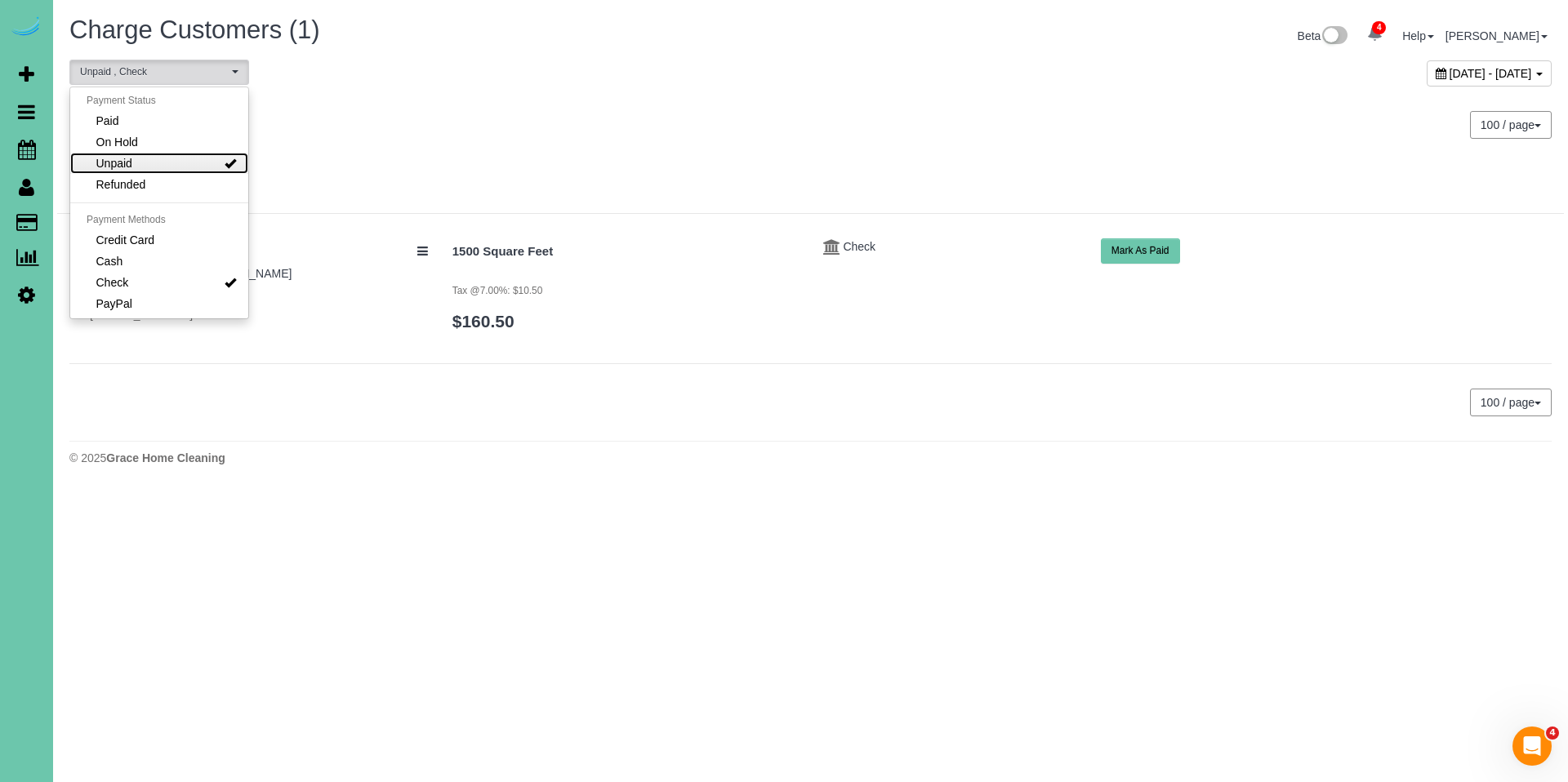
click at [167, 163] on link "Unpaid" at bounding box center [159, 163] width 178 height 21
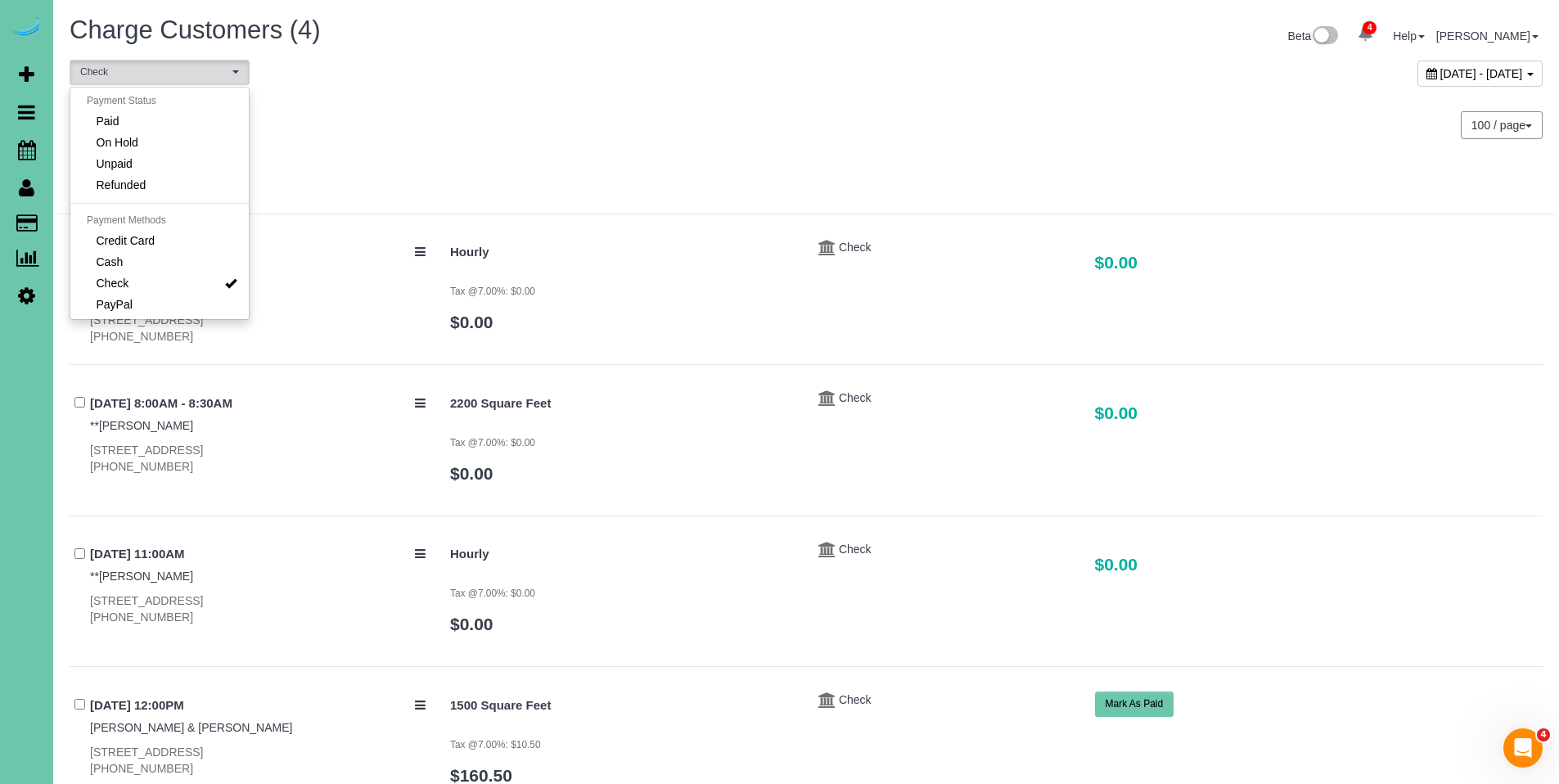
click at [592, 98] on div "Tuesday September 09, 2025" at bounding box center [431, 117] width 749 height 44
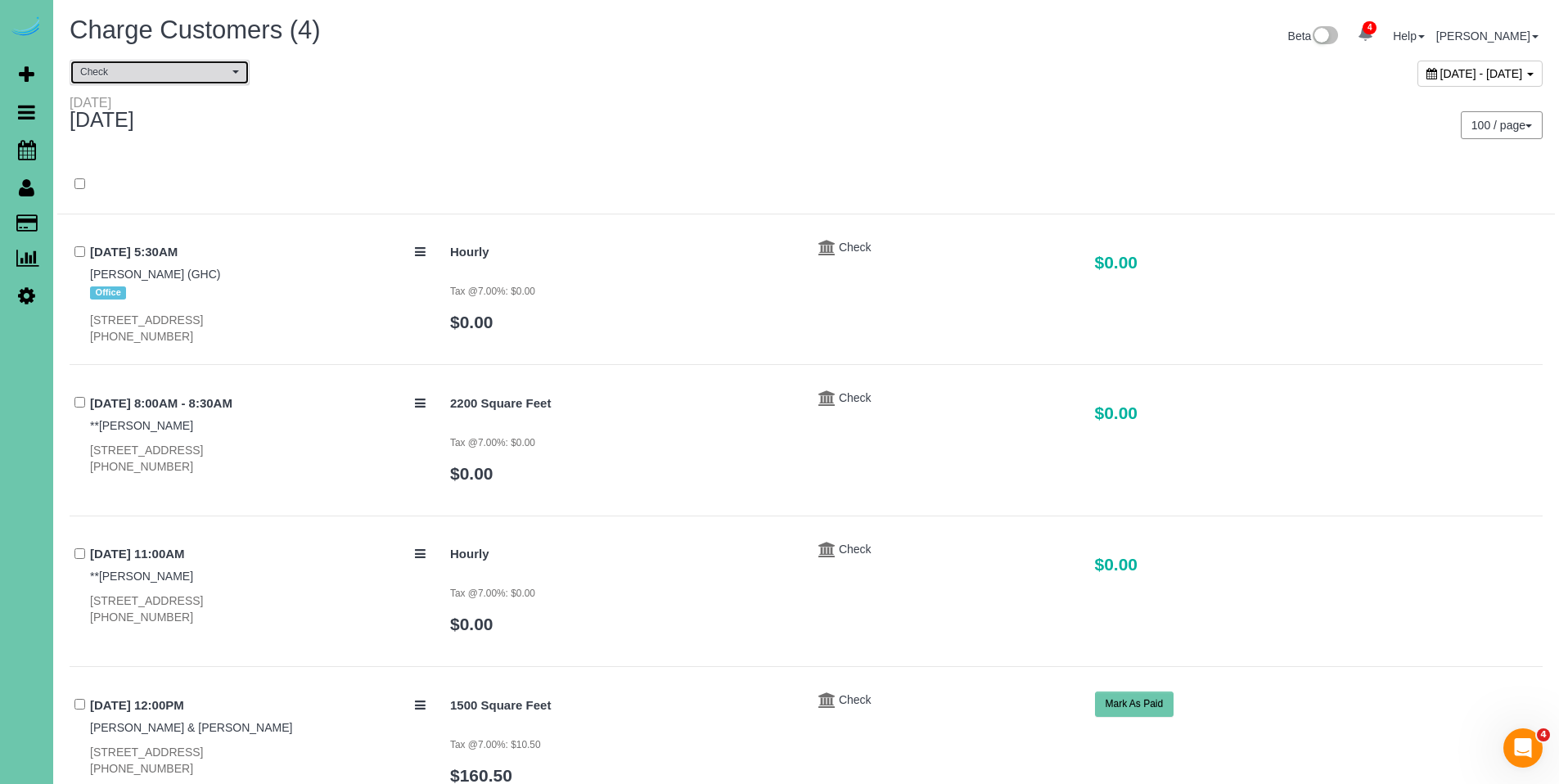
click at [123, 75] on span "Check" at bounding box center [154, 72] width 148 height 14
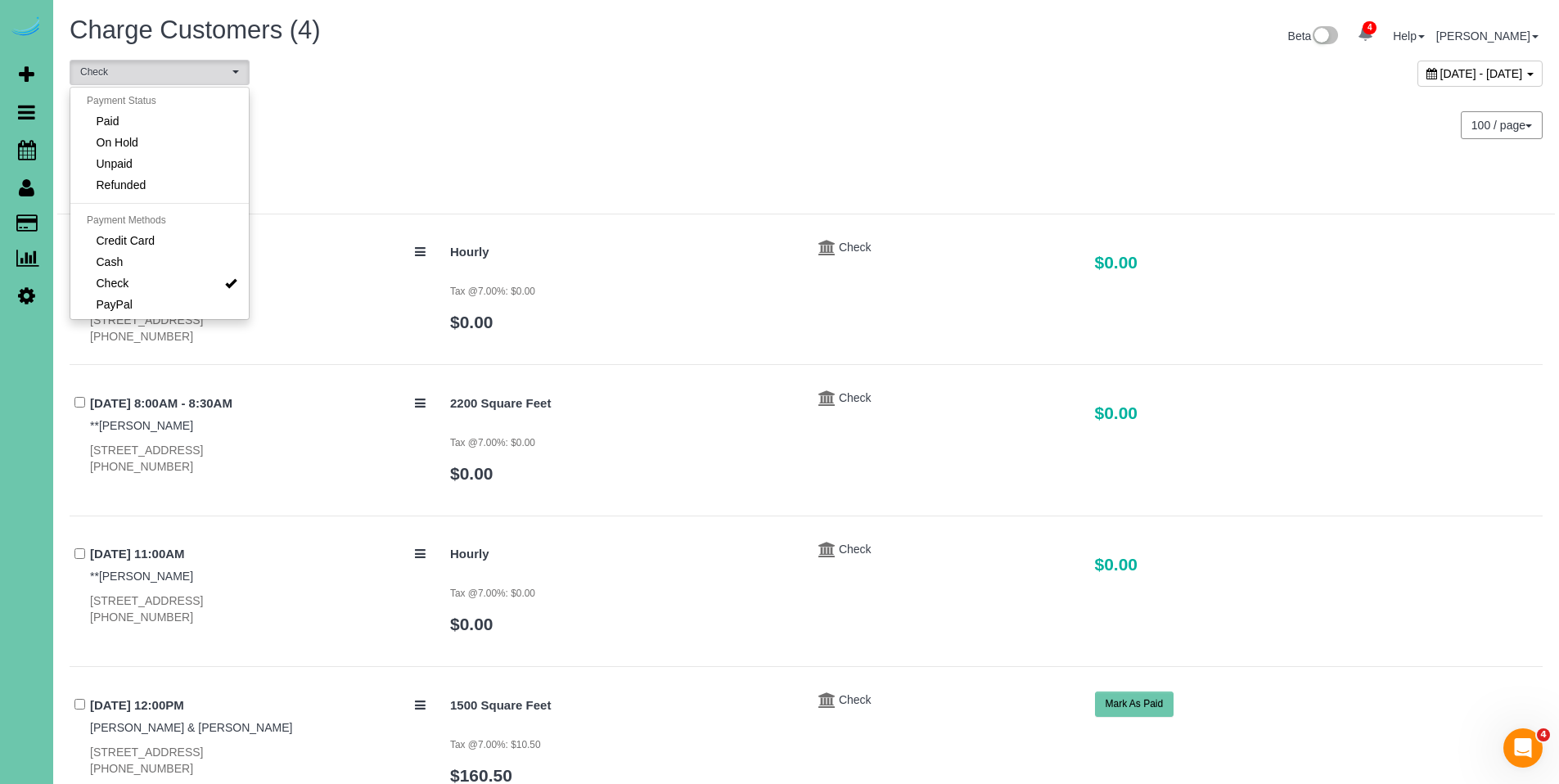
click at [625, 108] on div "Tuesday September 09, 2025" at bounding box center [431, 117] width 749 height 44
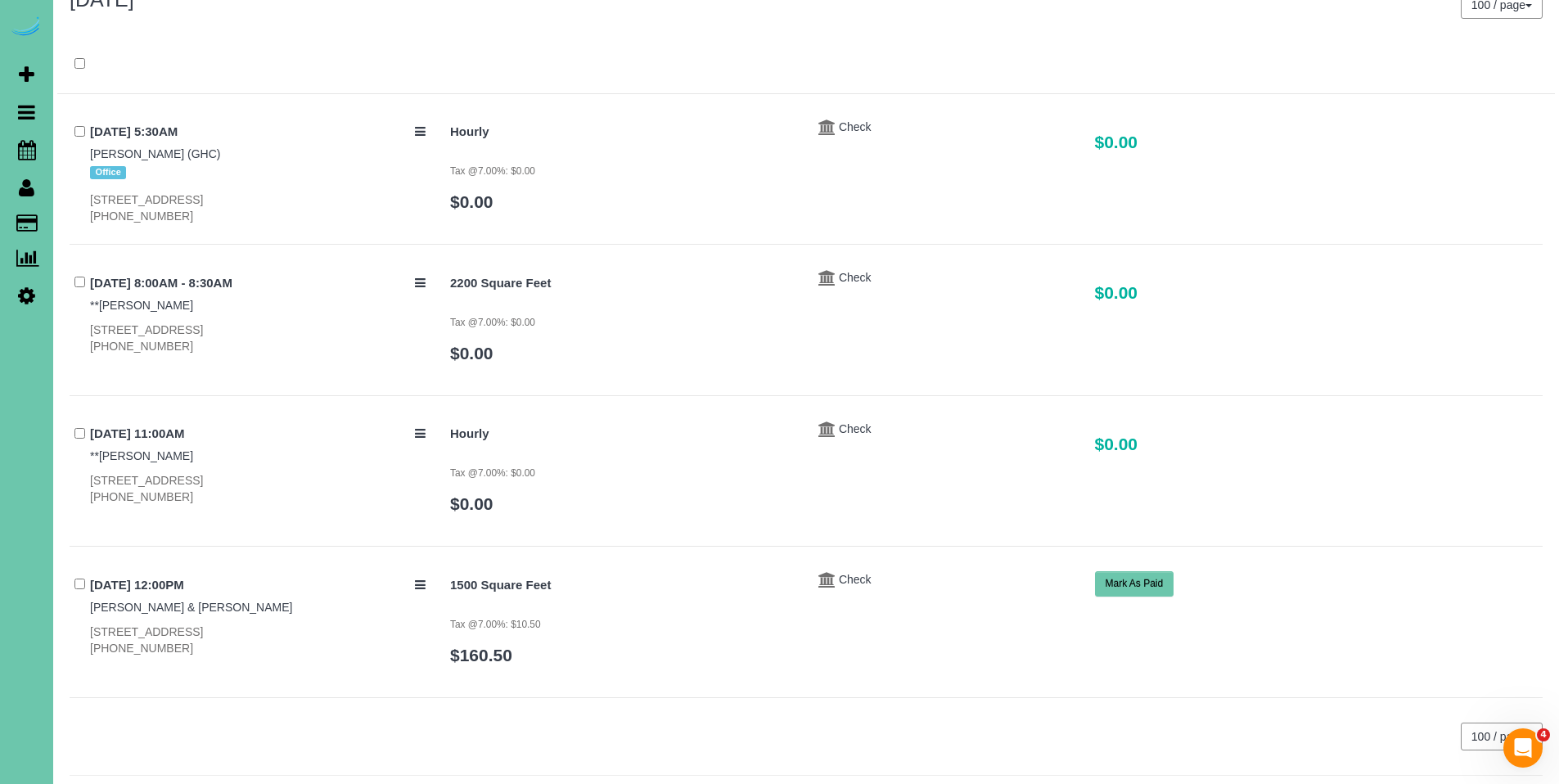
scroll to position [160, 0]
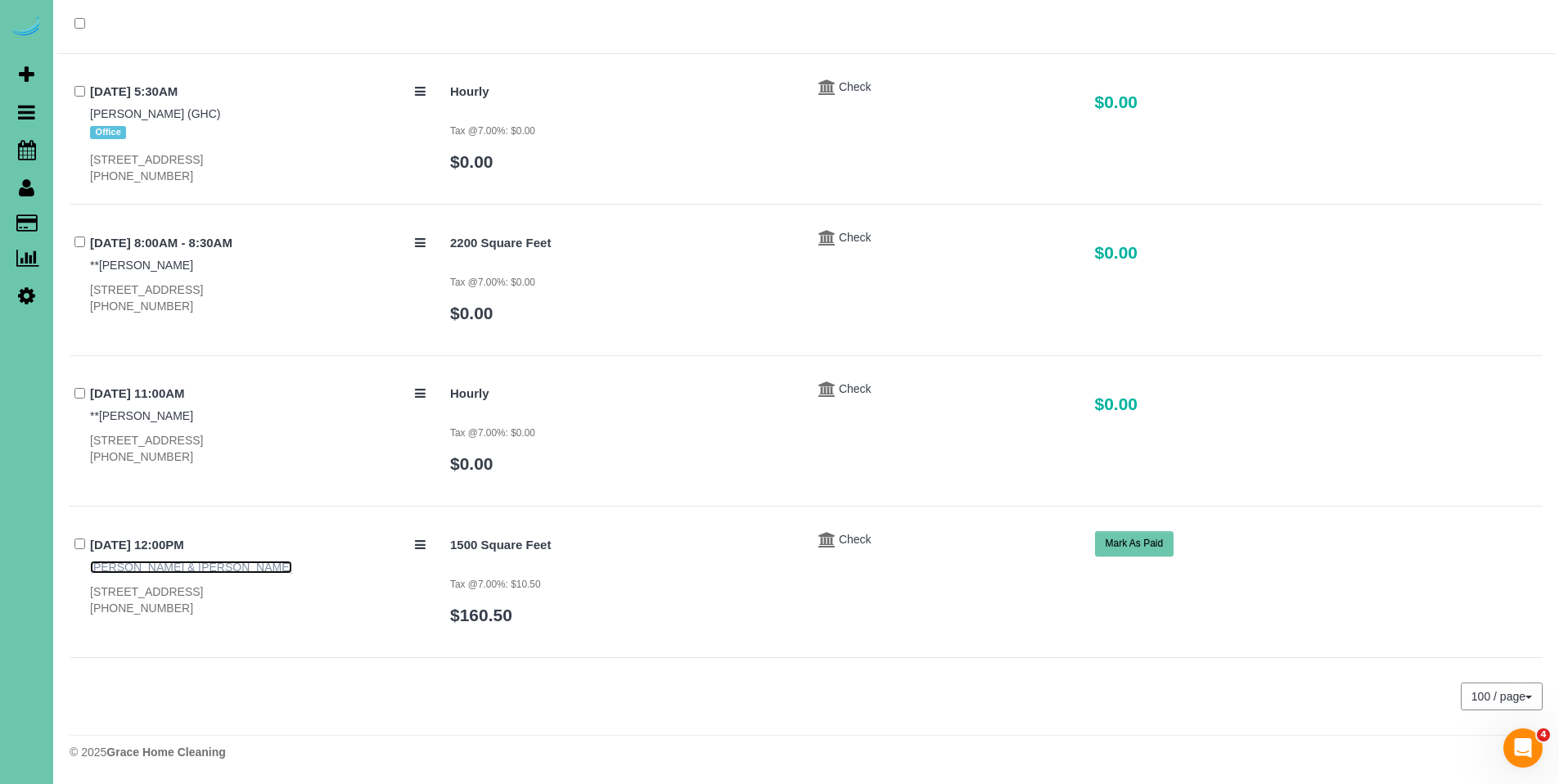
click at [178, 572] on link "Jeff & Janet Mclaughlin" at bounding box center [191, 567] width 202 height 13
click at [180, 566] on link "Jeff & Janet Mclaughlin" at bounding box center [191, 567] width 202 height 13
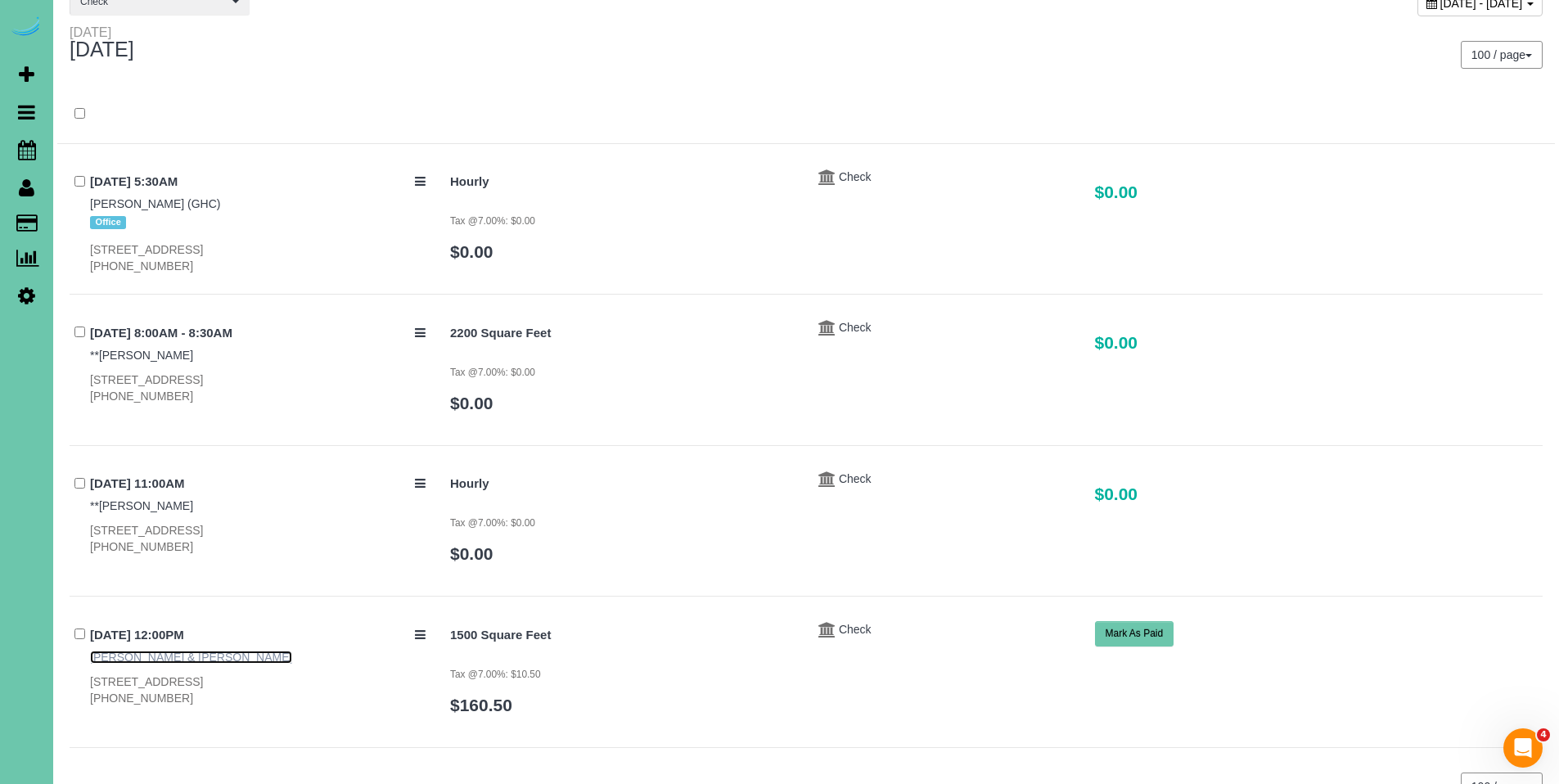
scroll to position [0, 0]
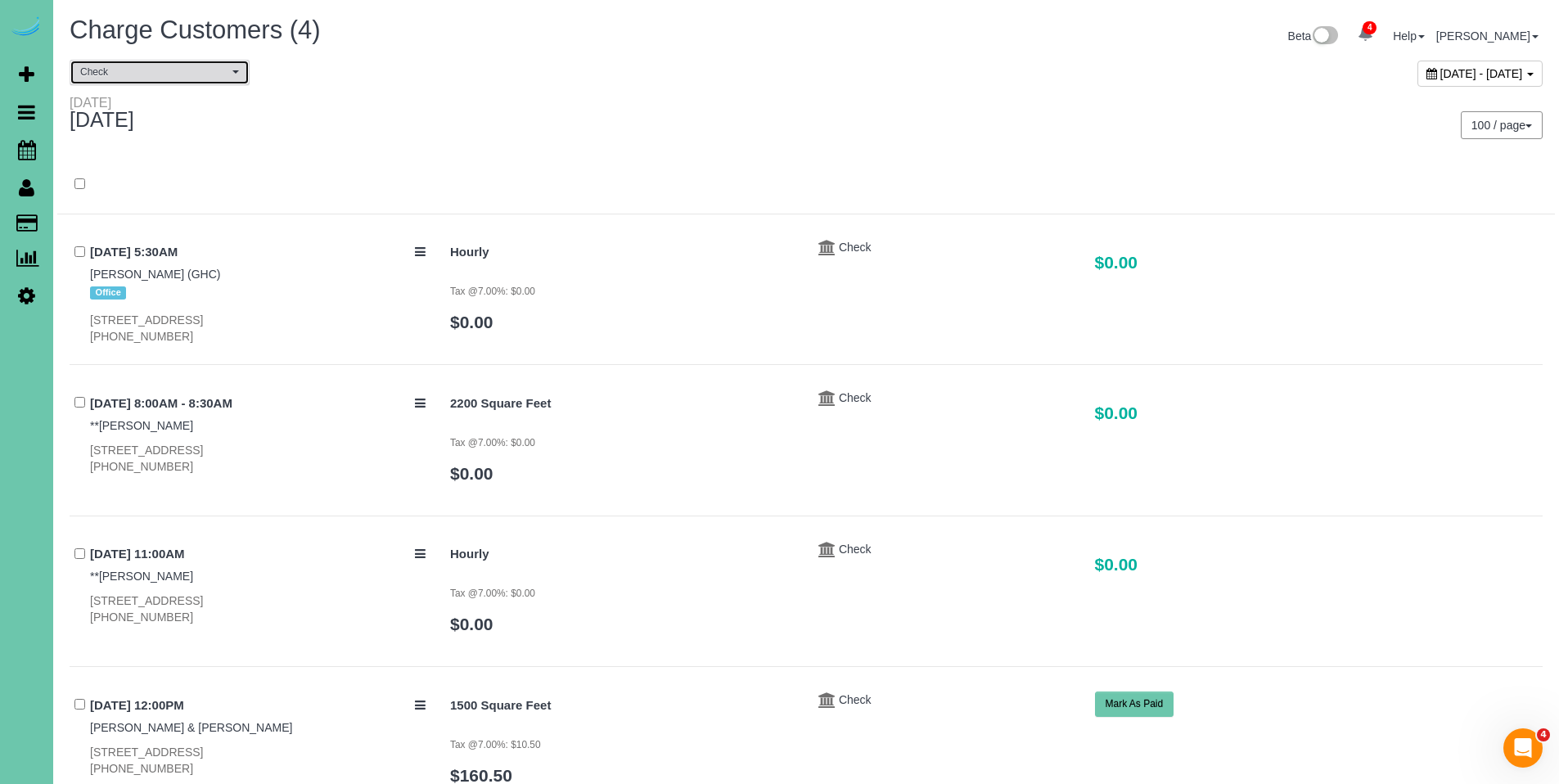
click at [175, 76] on span "Check" at bounding box center [154, 72] width 148 height 14
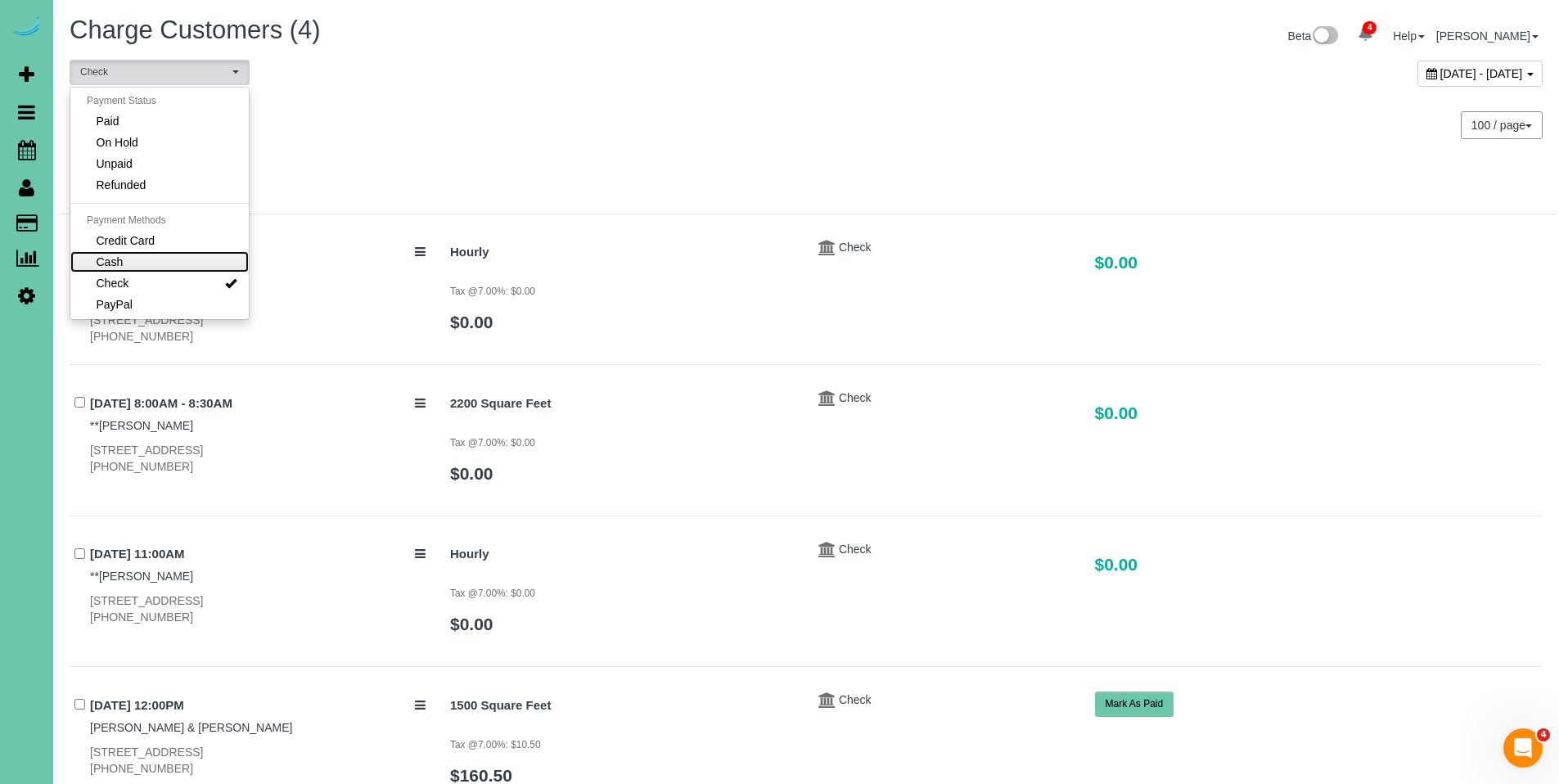
click at [171, 267] on link "Cash" at bounding box center [160, 262] width 179 height 21
select select "****"
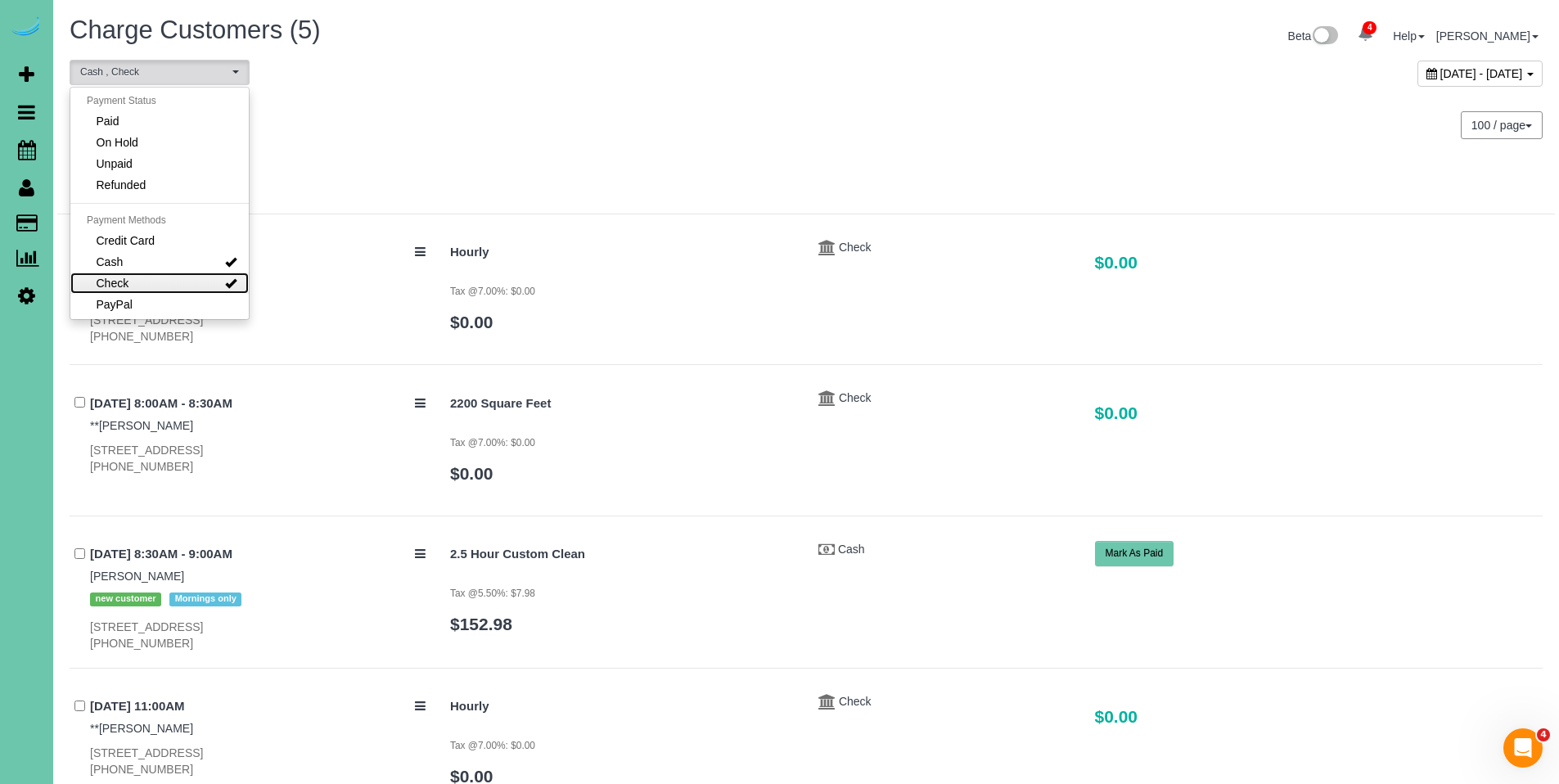
click at [173, 280] on link "Check" at bounding box center [160, 283] width 179 height 21
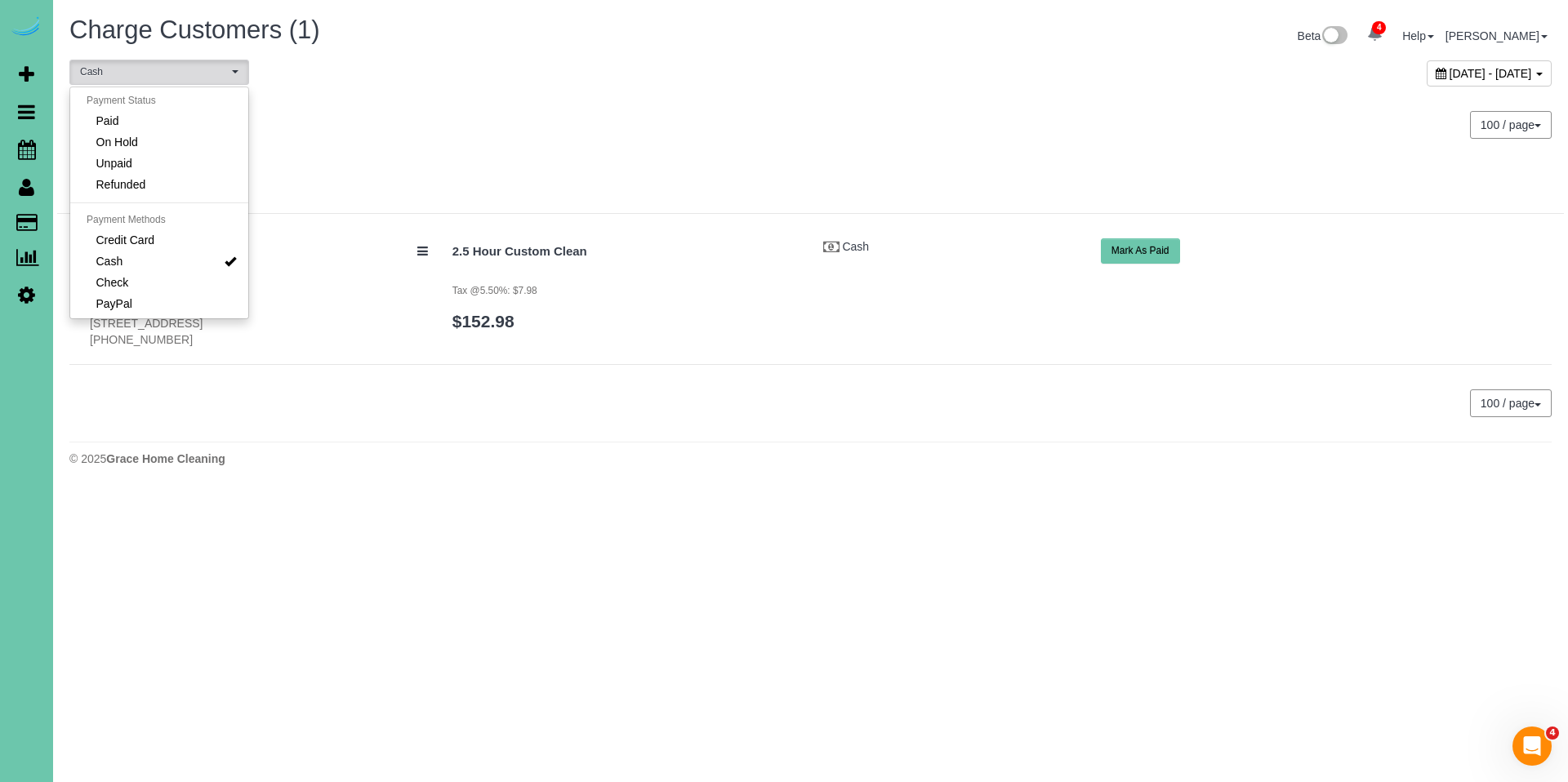
click at [607, 158] on div at bounding box center [810, 185] width 1506 height 59
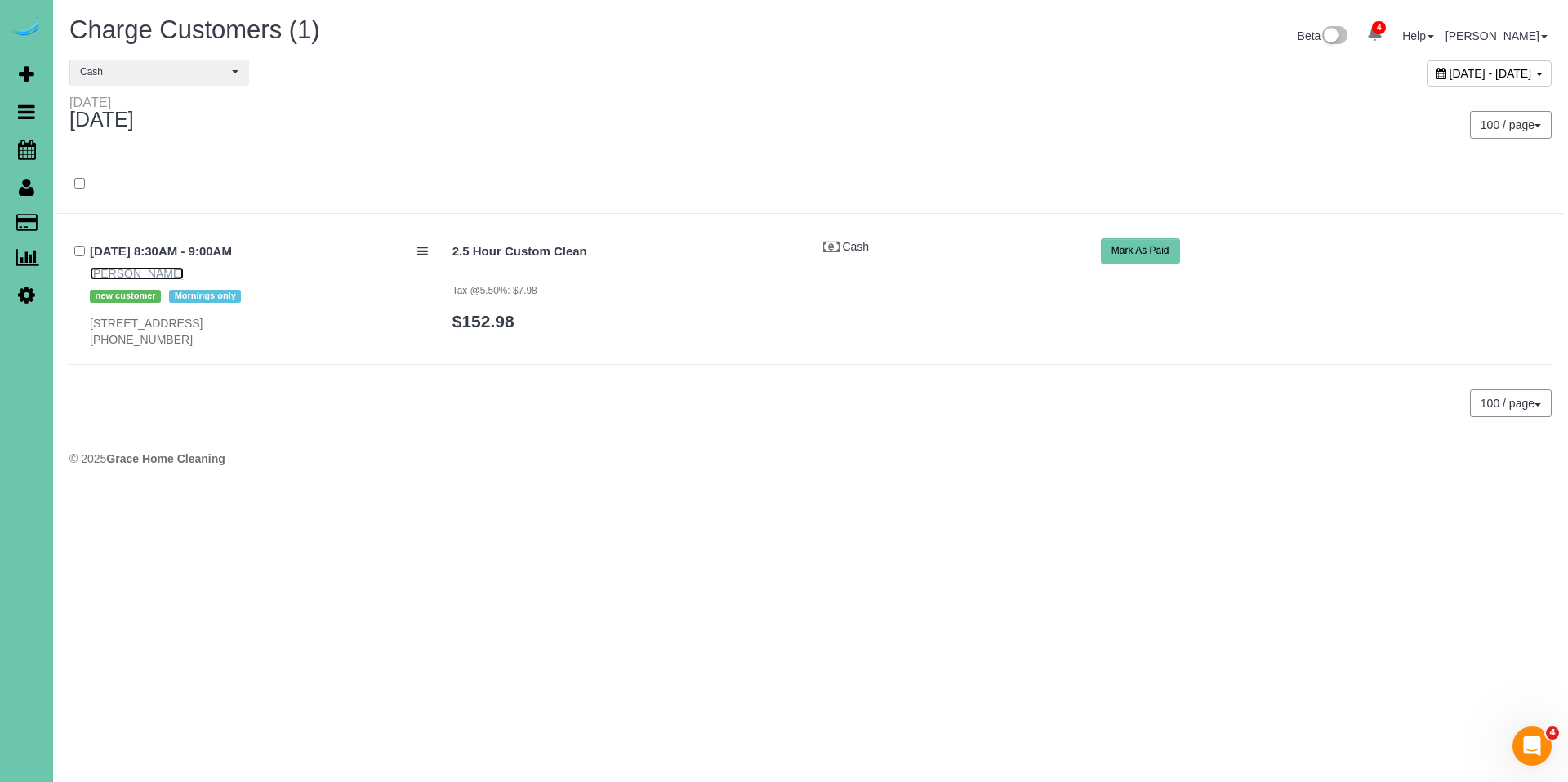
click at [130, 269] on link "Mary Kovar" at bounding box center [136, 274] width 94 height 13
click at [168, 75] on span "Cash" at bounding box center [154, 72] width 147 height 14
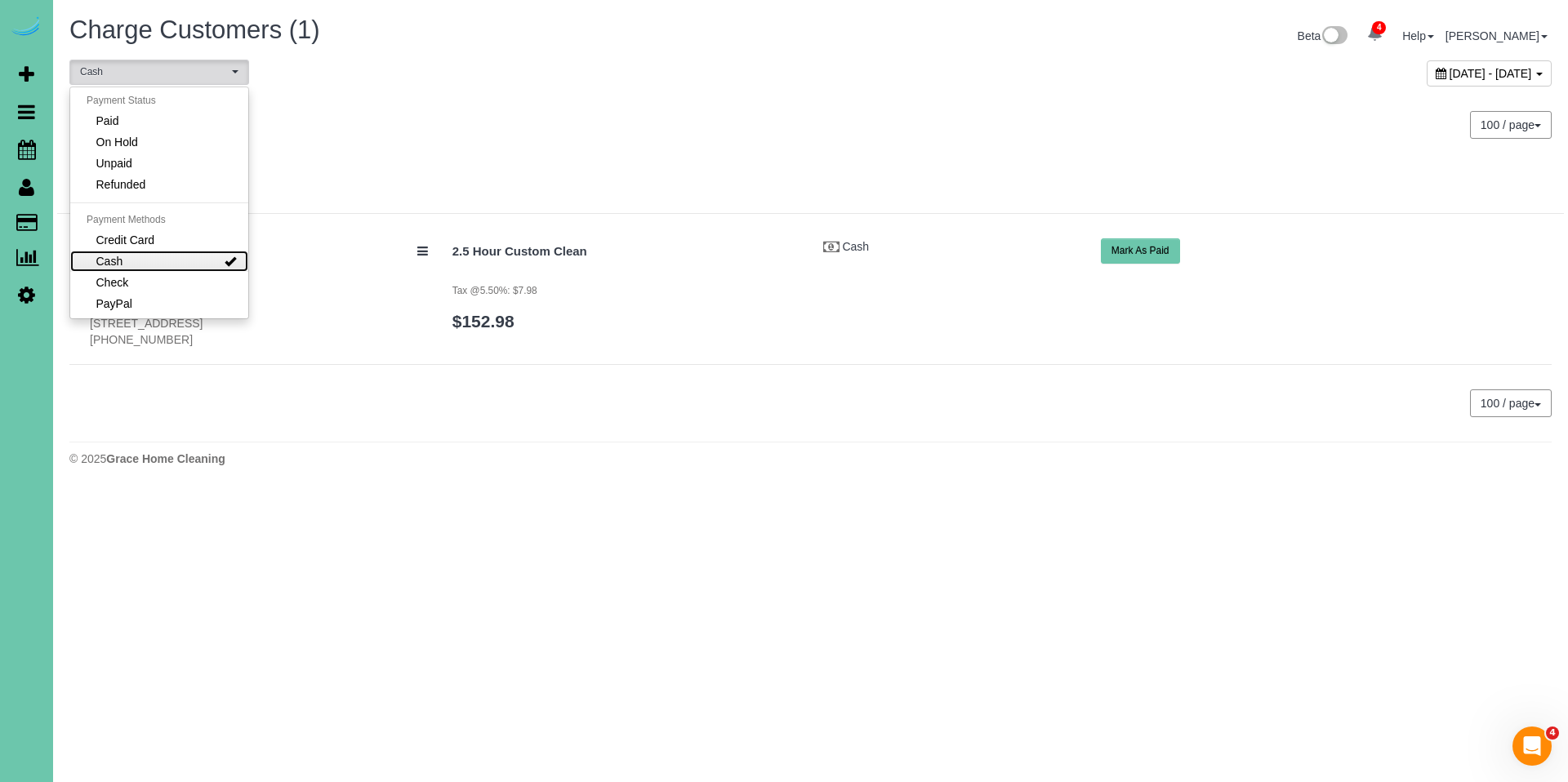
click at [185, 261] on link "Cash" at bounding box center [159, 261] width 178 height 21
select select
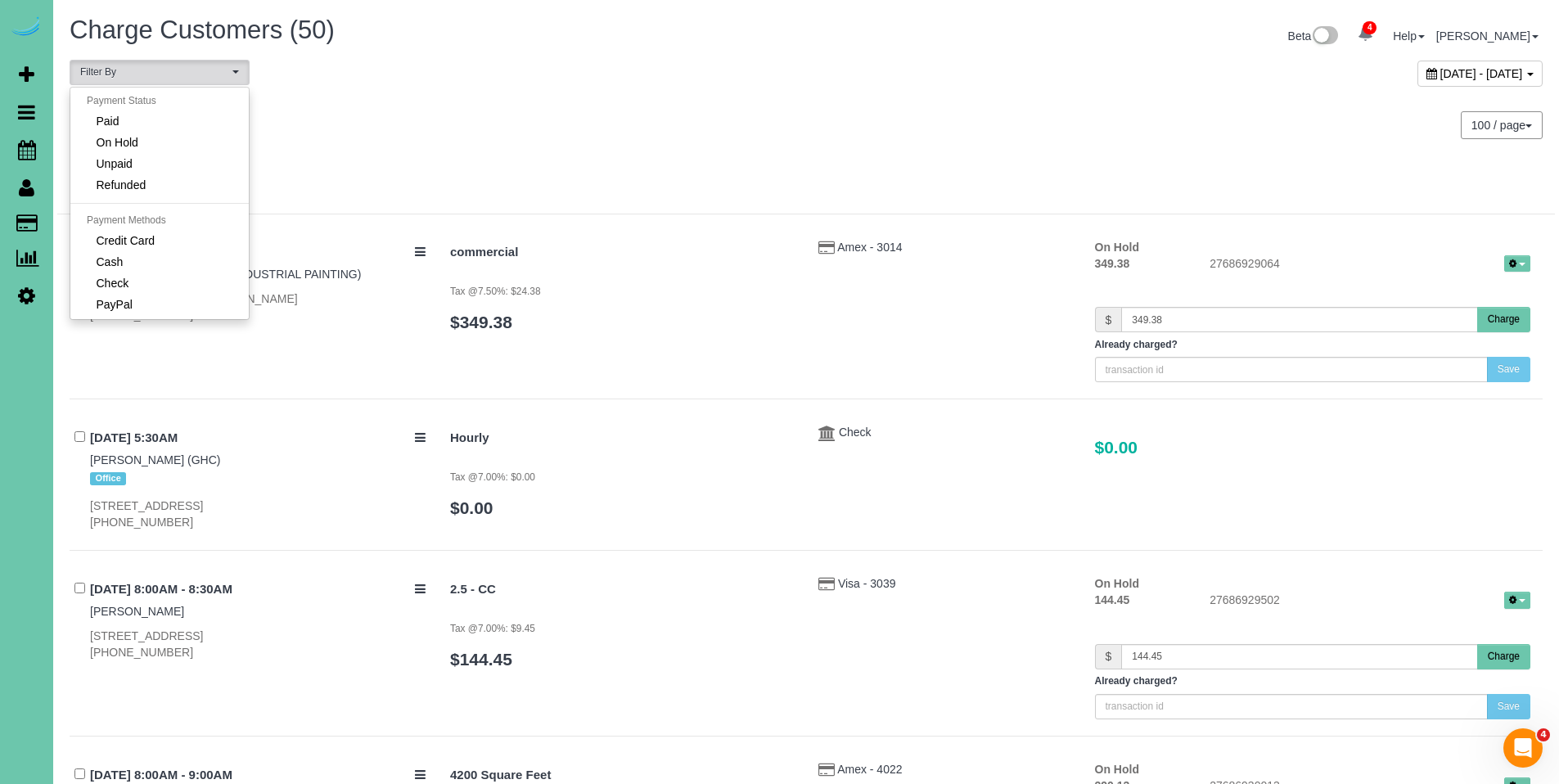
click at [558, 116] on div "Tuesday September 09, 2025" at bounding box center [431, 117] width 749 height 44
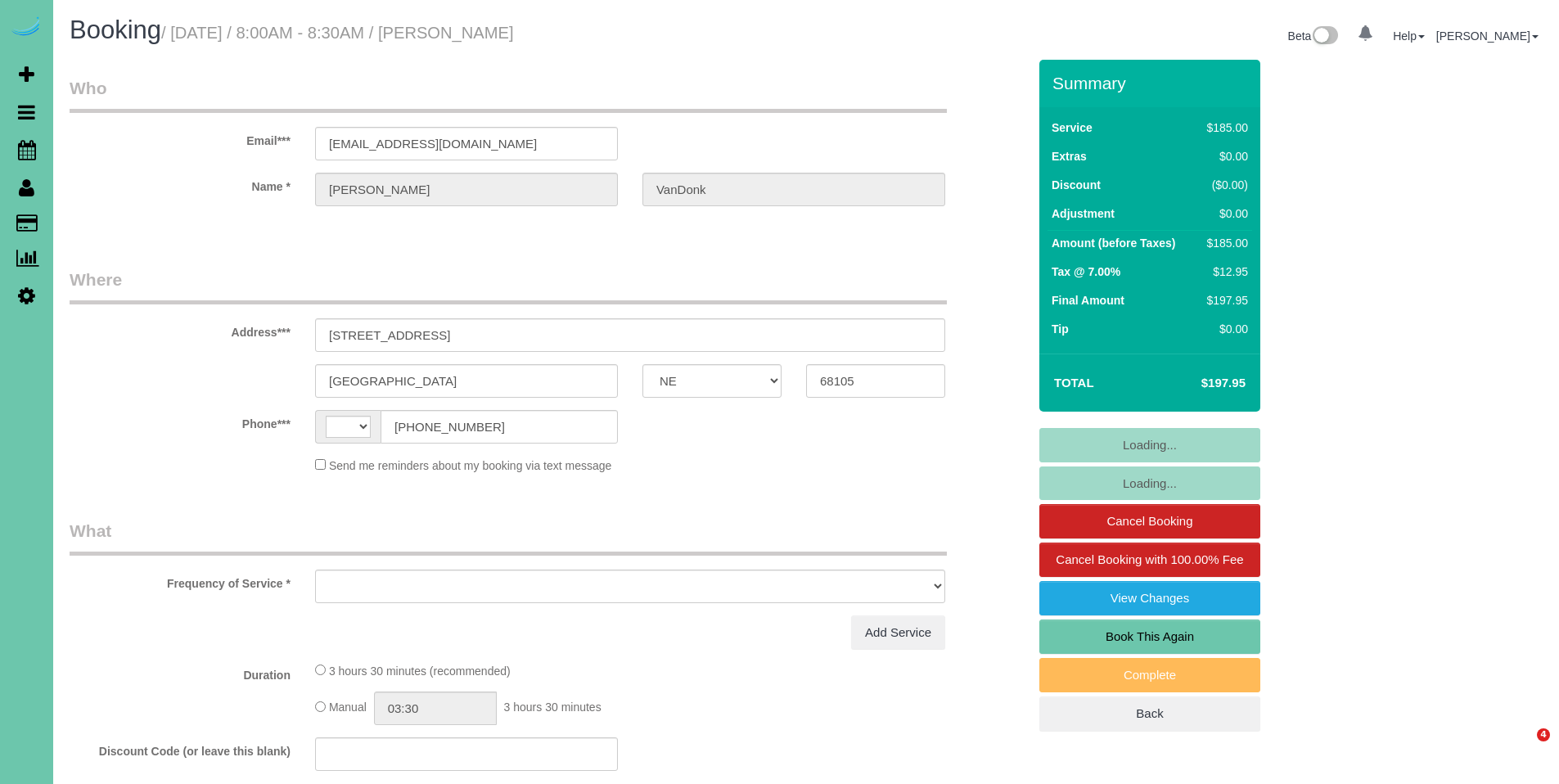
select select "NE"
select select "string:[GEOGRAPHIC_DATA]"
select select "object:657"
select select "string:fspay-d10e0db3-83f0-4cc5-9652-6c18f9001fc7"
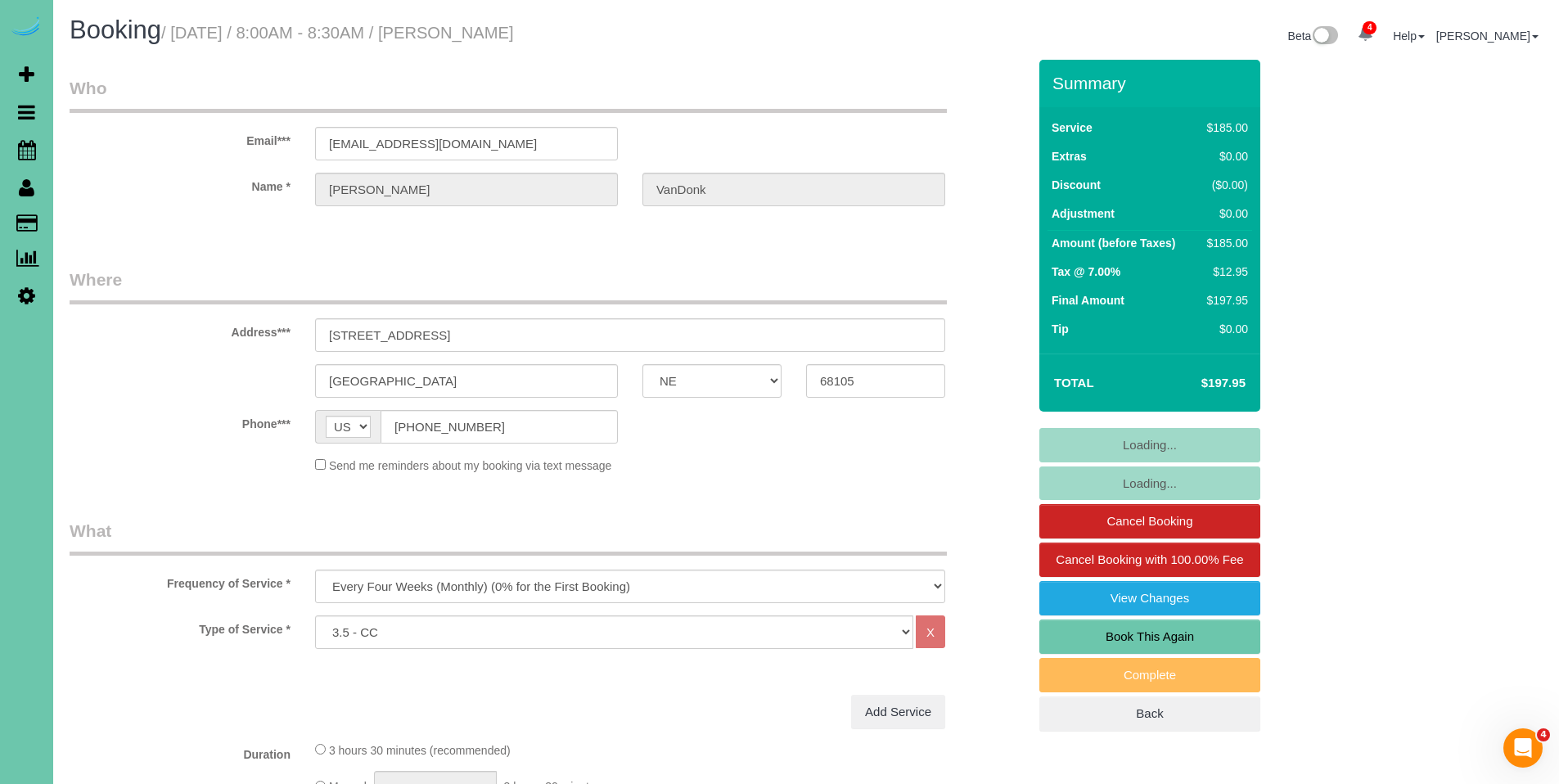
select select "object:680"
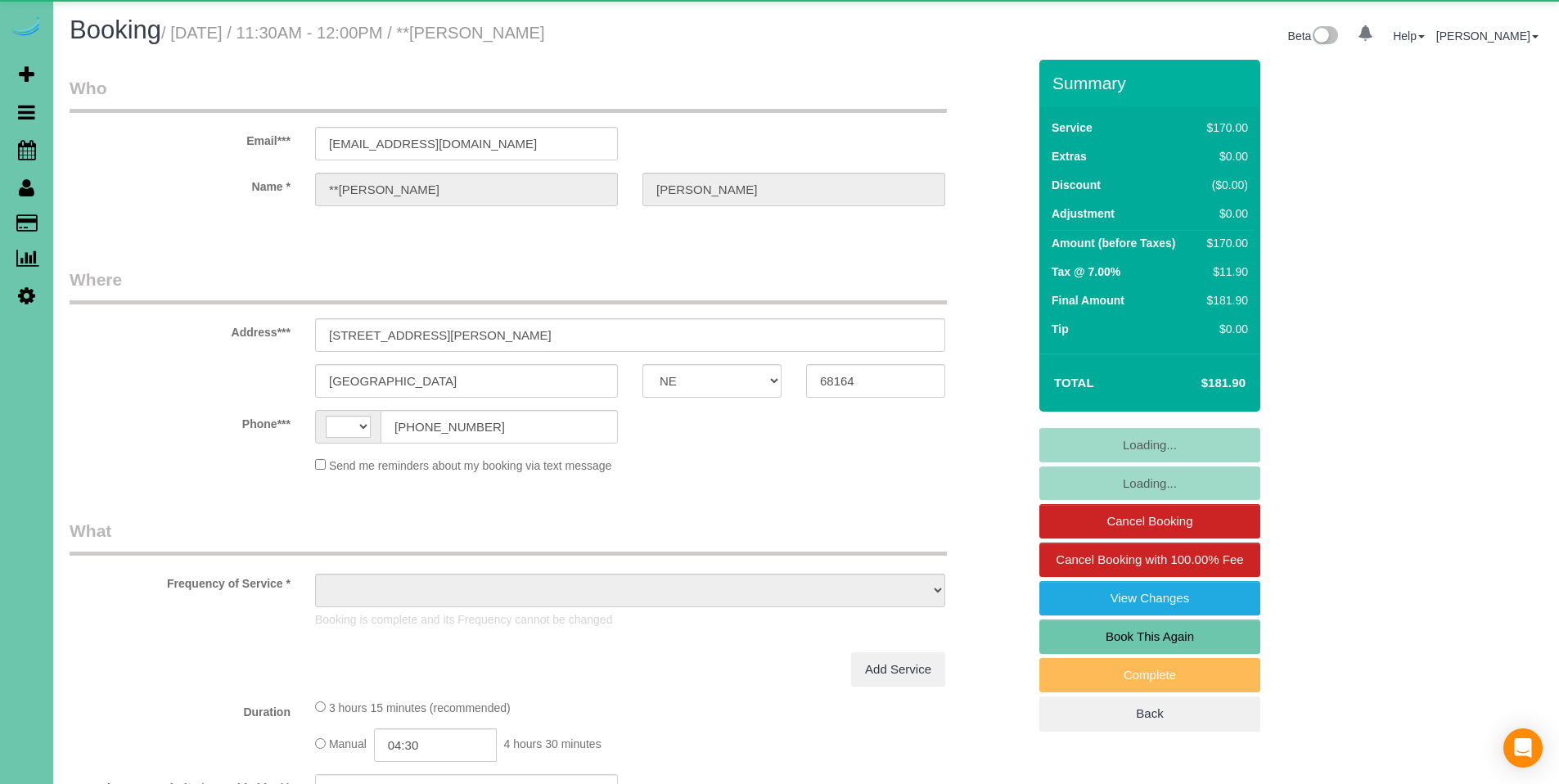
select select "NE"
select select "string:[GEOGRAPHIC_DATA]"
select select "object:662"
select select "string:fspay-83109dad-d0b3-4ed9-ad1c-af1adcad37ea"
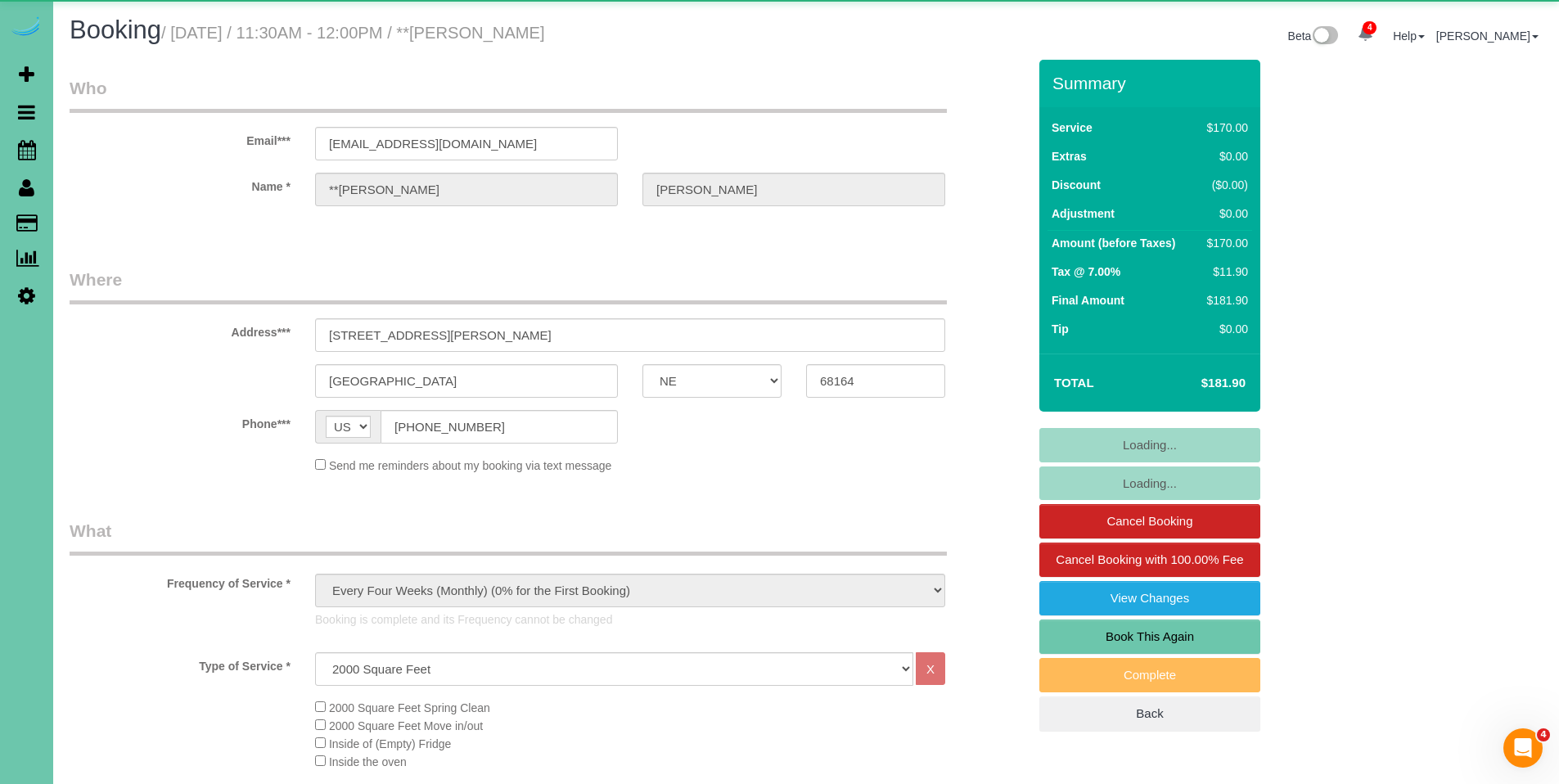
select select "object:711"
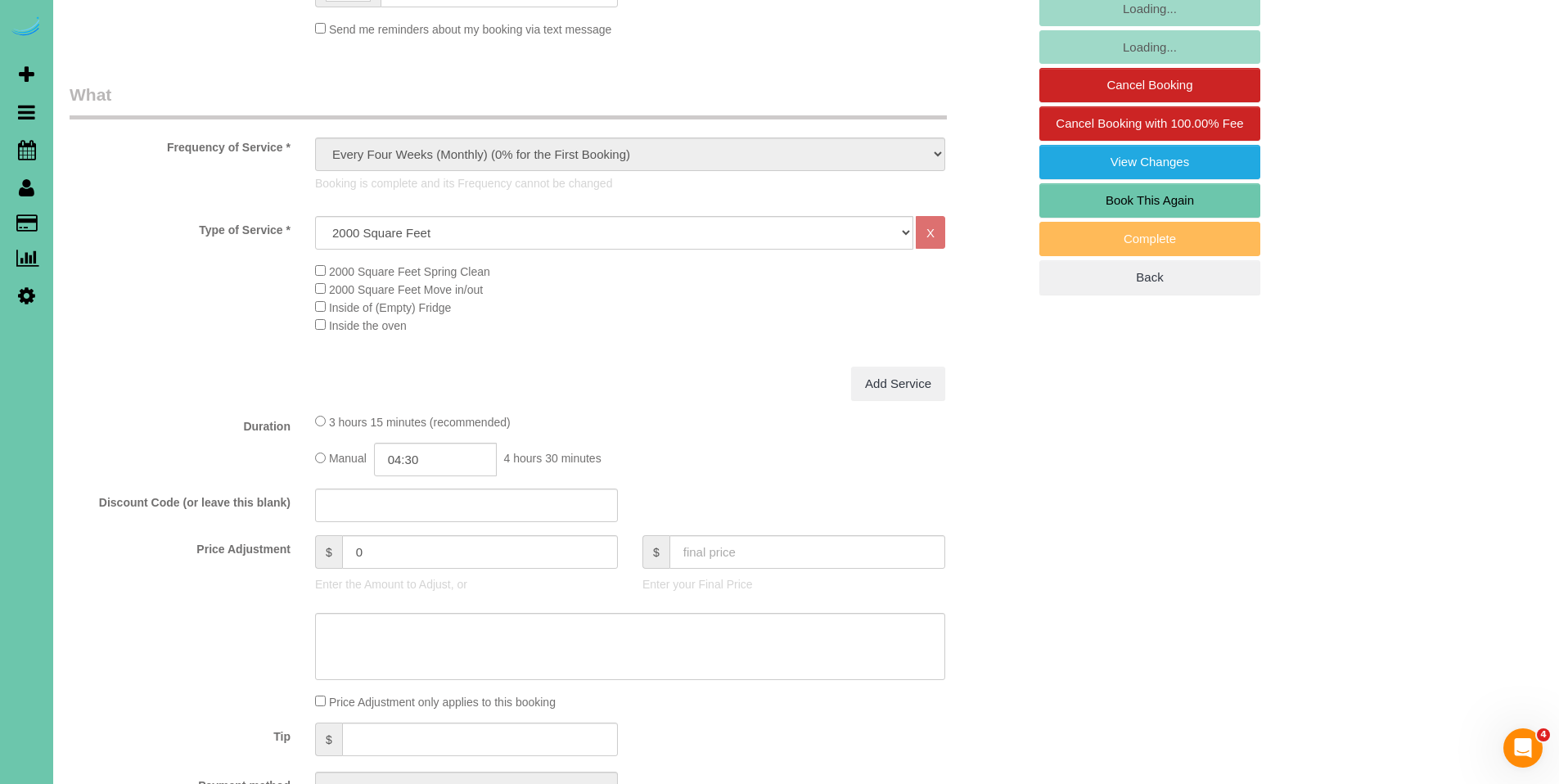
scroll to position [470, 0]
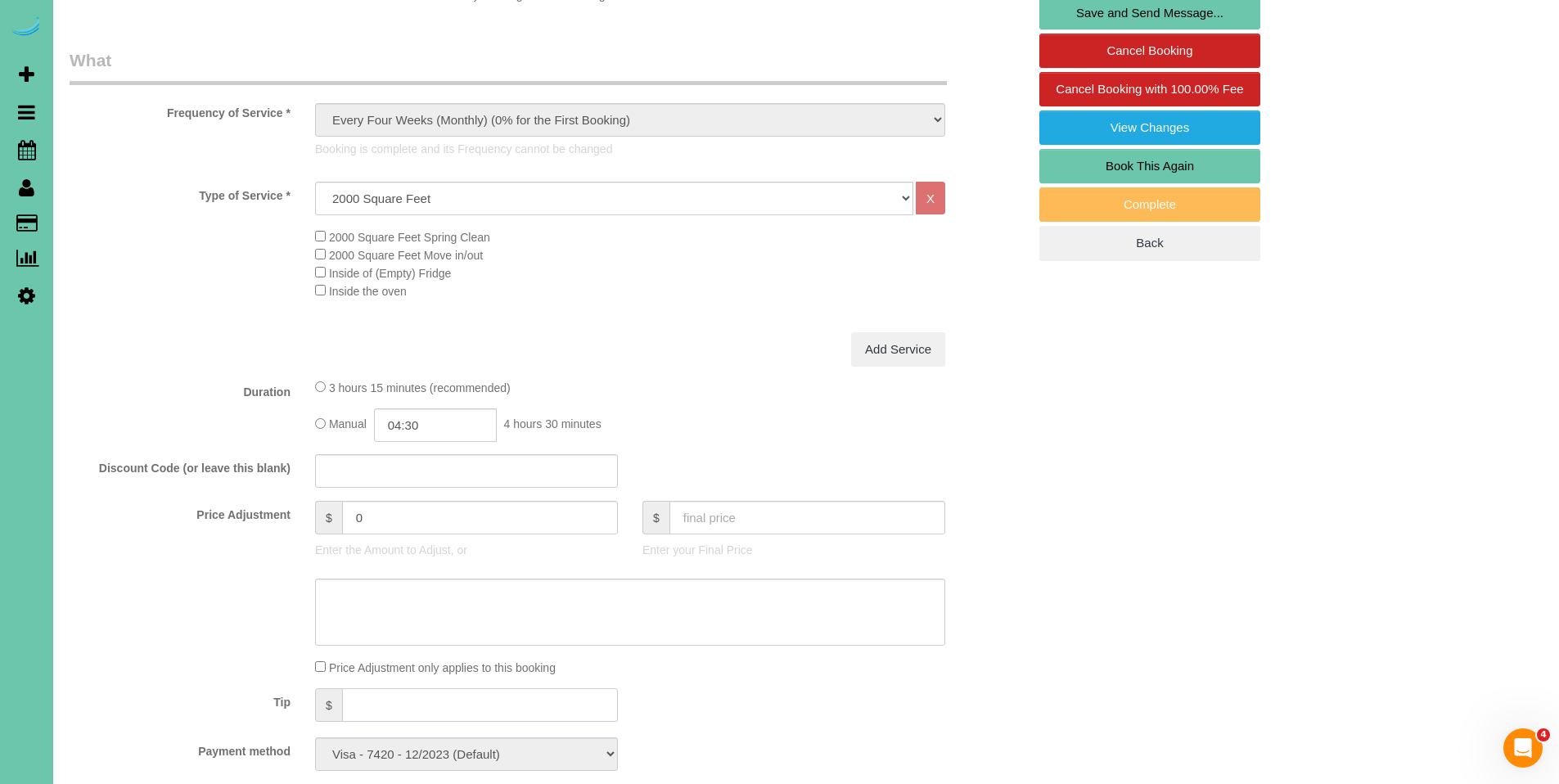
click at [388, 690] on input "text" at bounding box center [480, 705] width 276 height 34
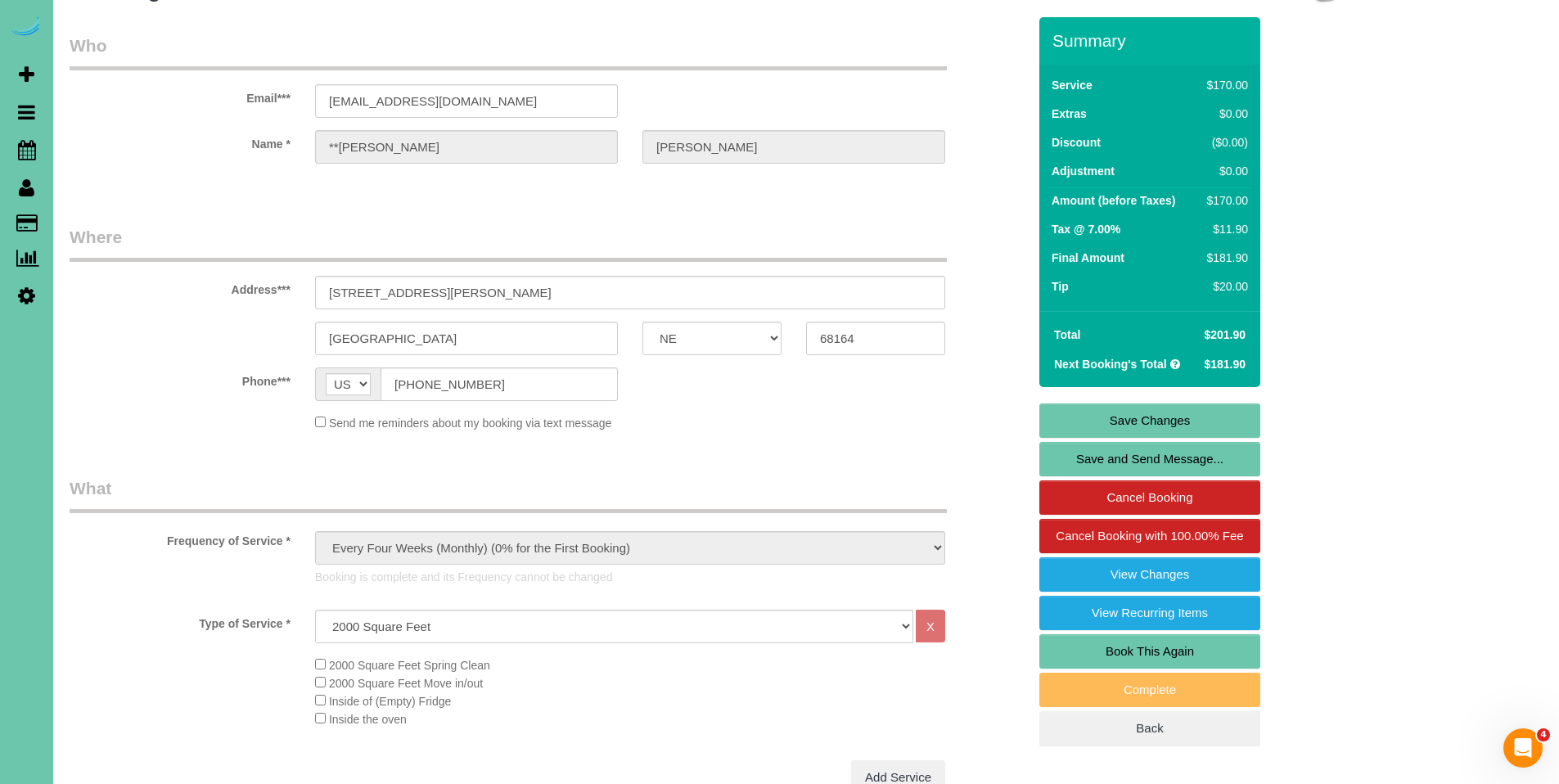
scroll to position [0, 0]
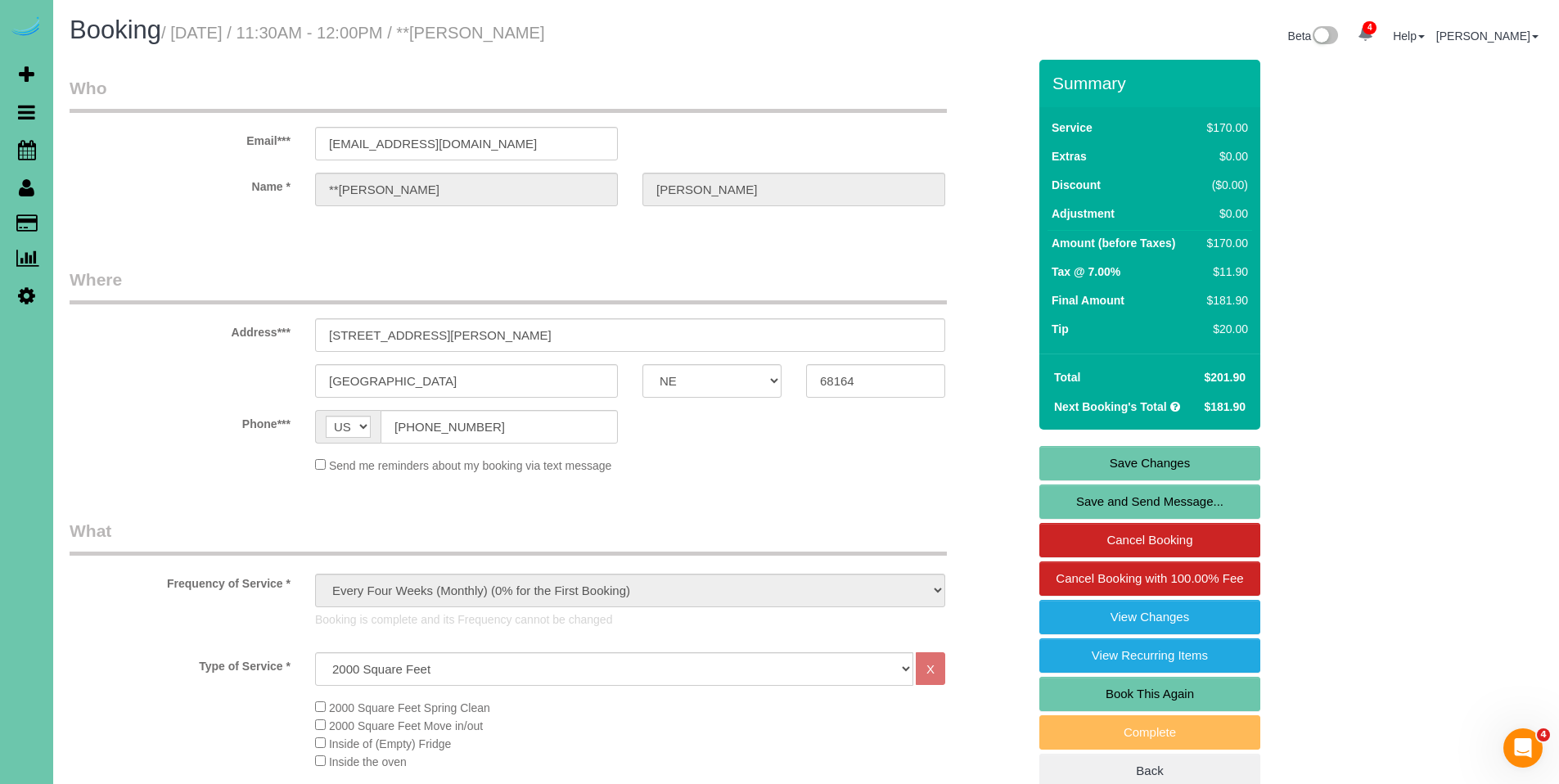
type input "20"
click at [1182, 456] on link "Save Changes" at bounding box center [1150, 463] width 221 height 35
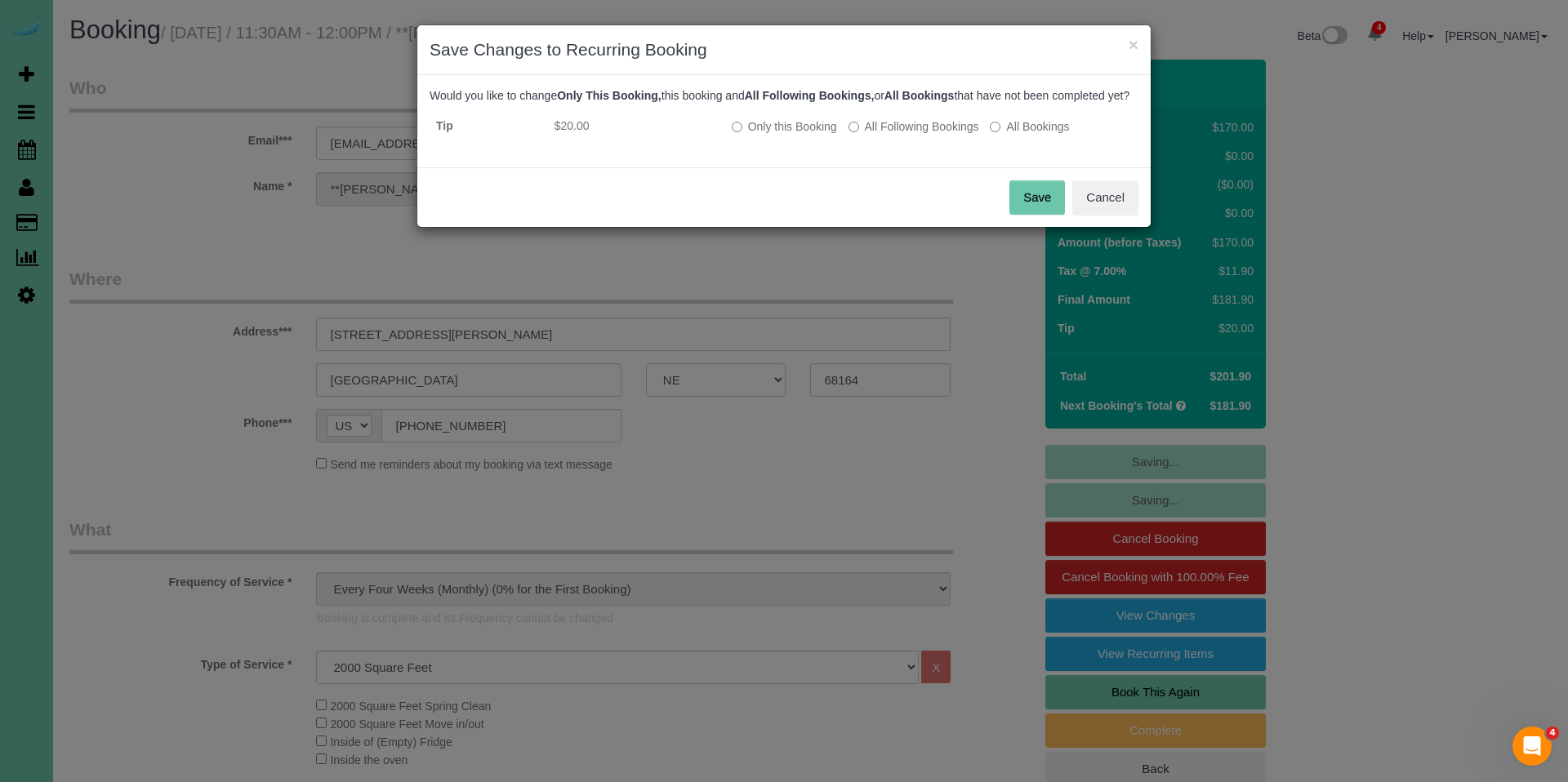
click at [1034, 215] on button "Save" at bounding box center [1037, 197] width 55 height 35
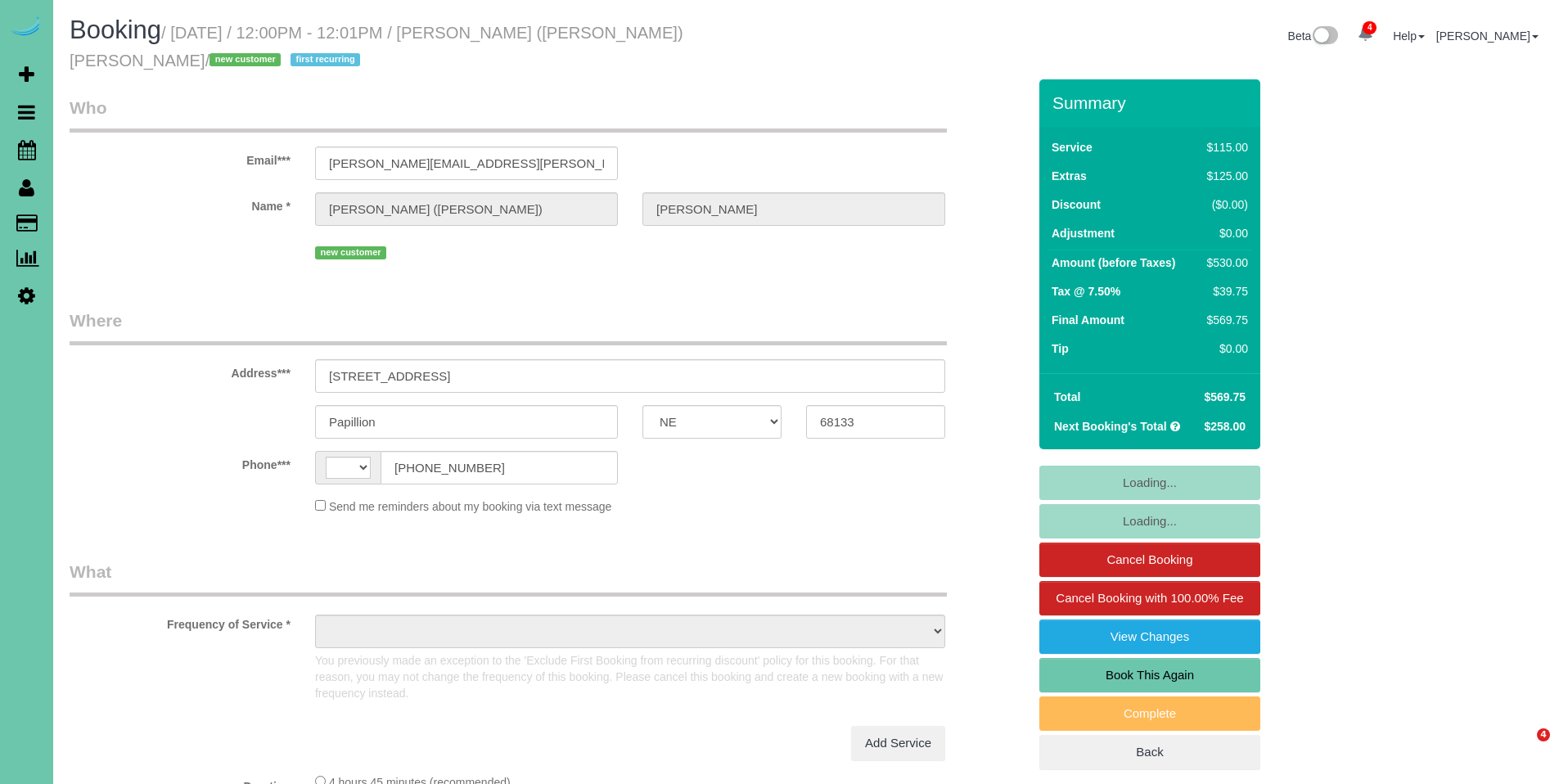
select select "NE"
select select "number:36"
select select "number:42"
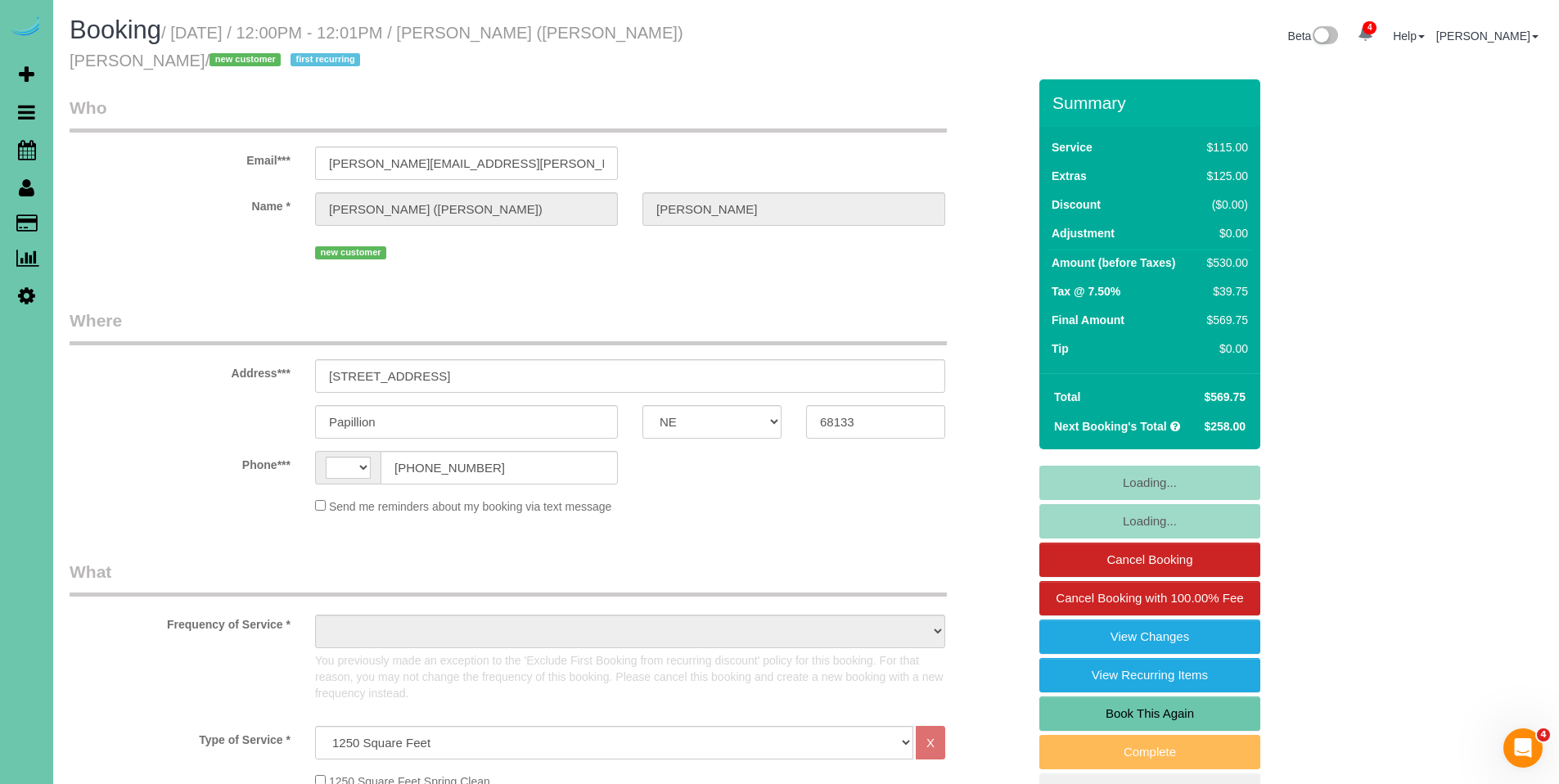
select select "string:[GEOGRAPHIC_DATA]"
select select "object:759"
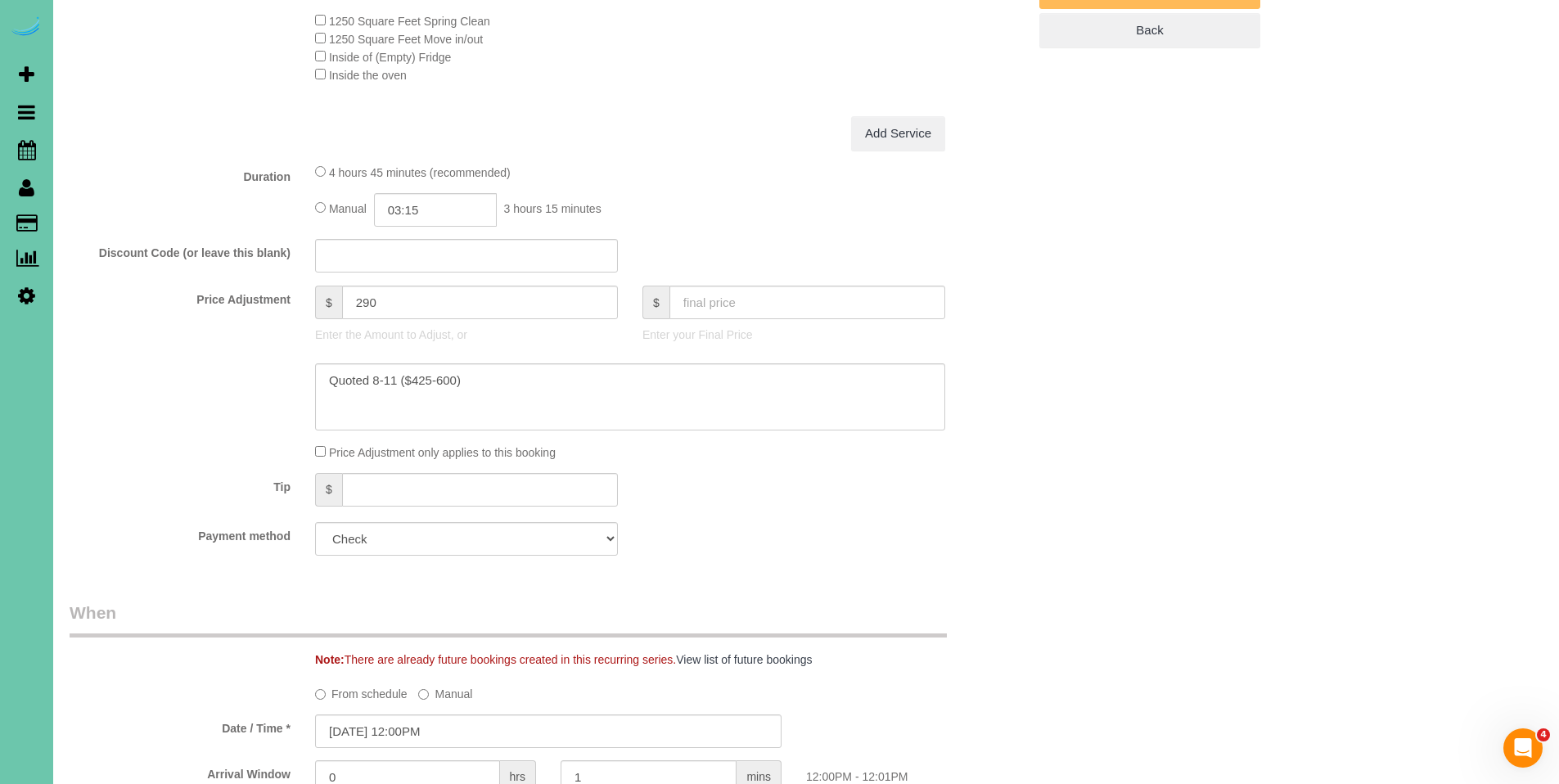
scroll to position [840, 0]
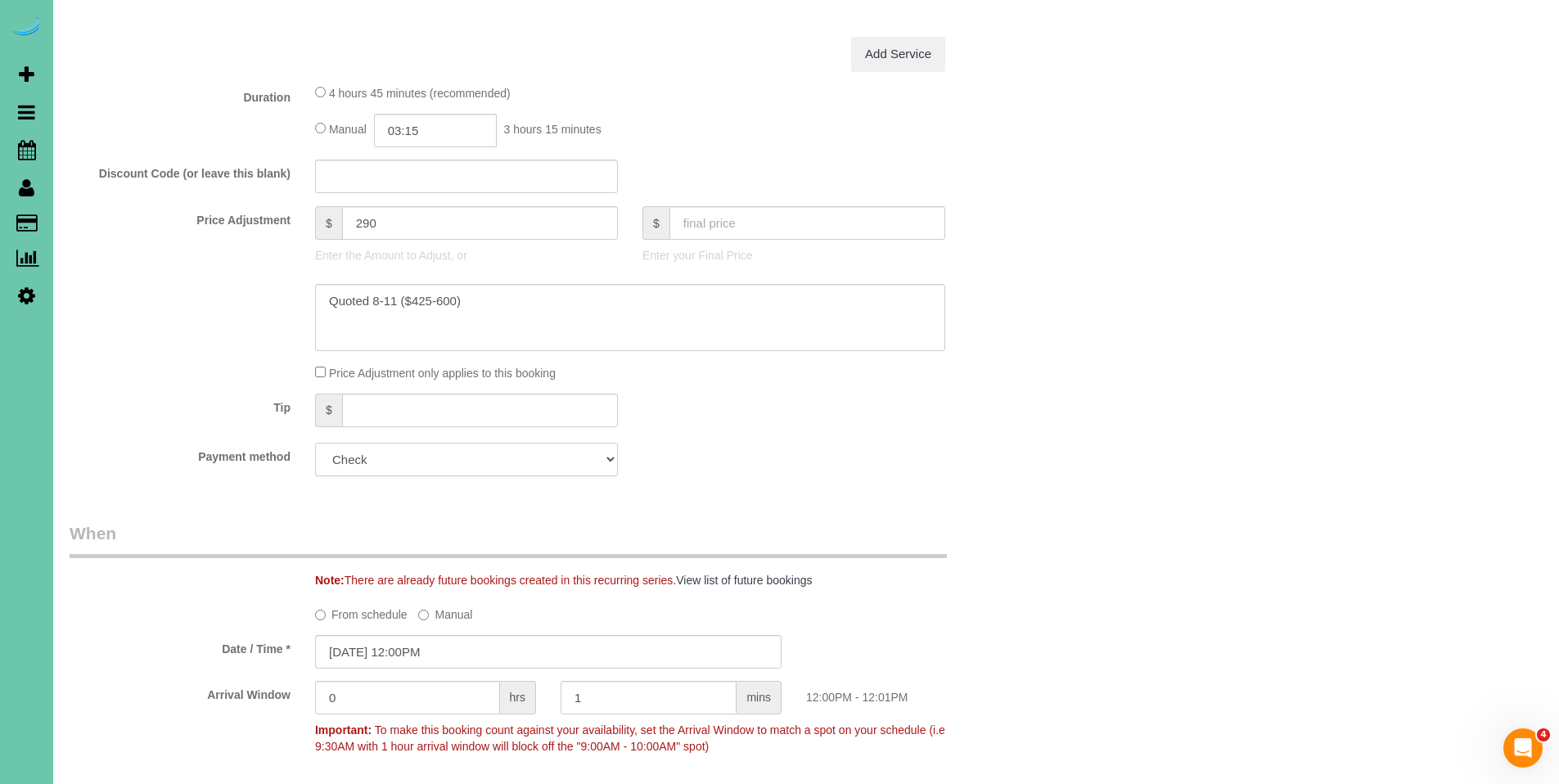
click at [523, 460] on select "Mastercard - 6460 - 07/2027 (Default) Add Credit Card ─────────────── Cash Chec…" at bounding box center [467, 459] width 303 height 34
select select "string:fspay-849691ab-4580-4d80-8c7a-ab9f2b8cf685"
click at [315, 443] on select "Mastercard - 6460 - 07/2027 (Default) Add Credit Card ─────────────── Cash Chec…" at bounding box center [467, 459] width 303 height 34
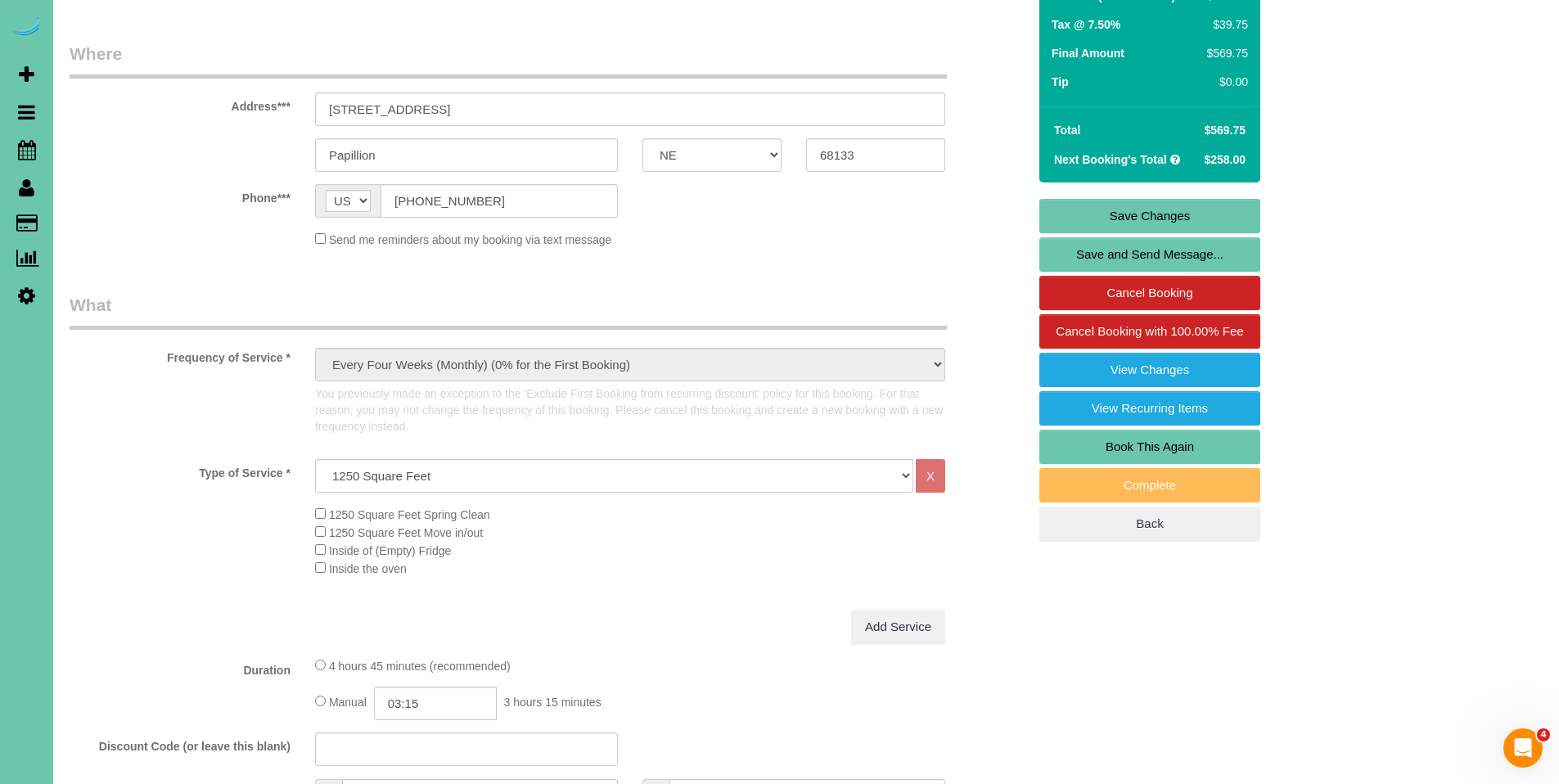
scroll to position [181, 0]
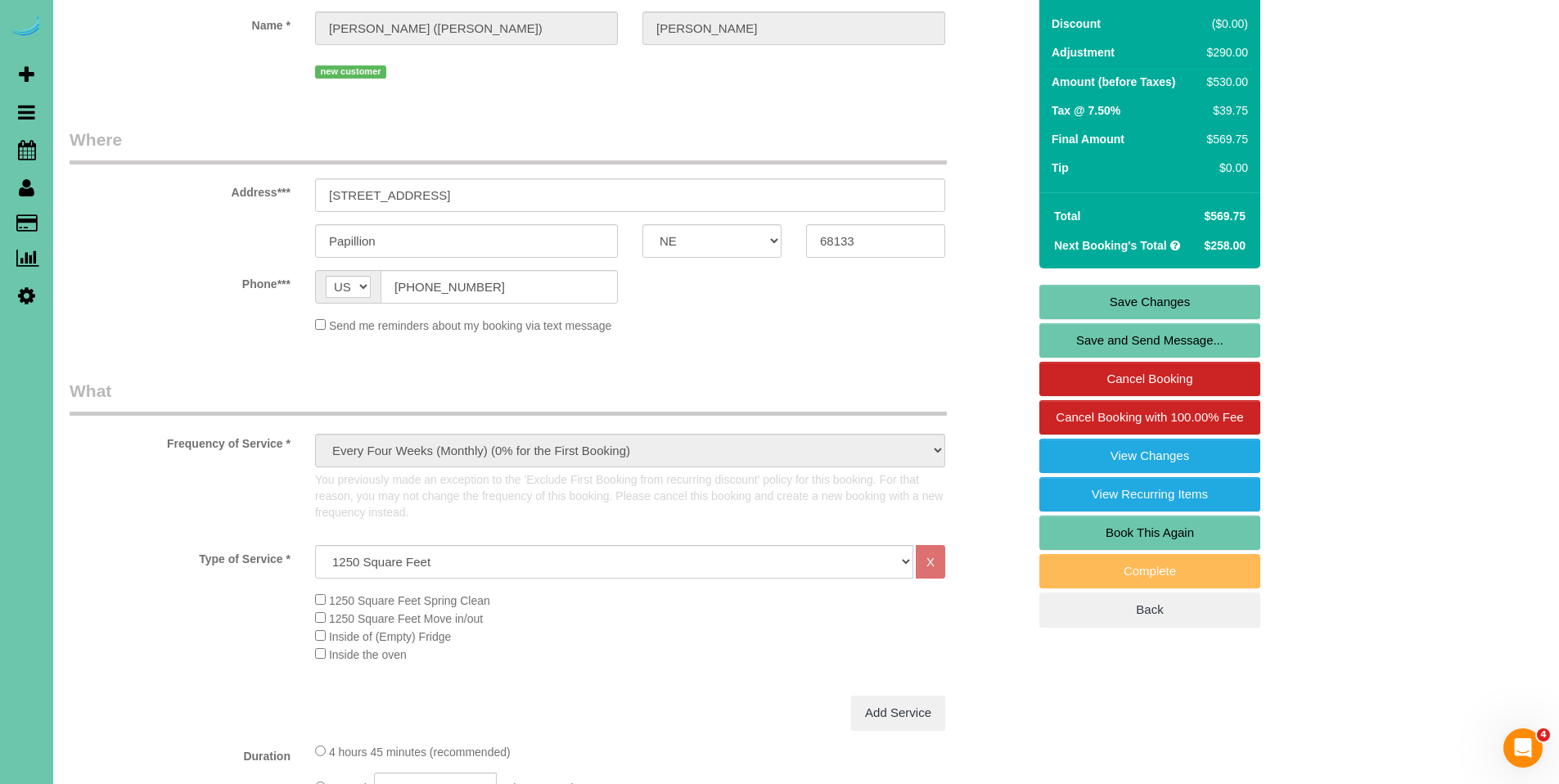
click at [1175, 296] on link "Save Changes" at bounding box center [1150, 302] width 221 height 35
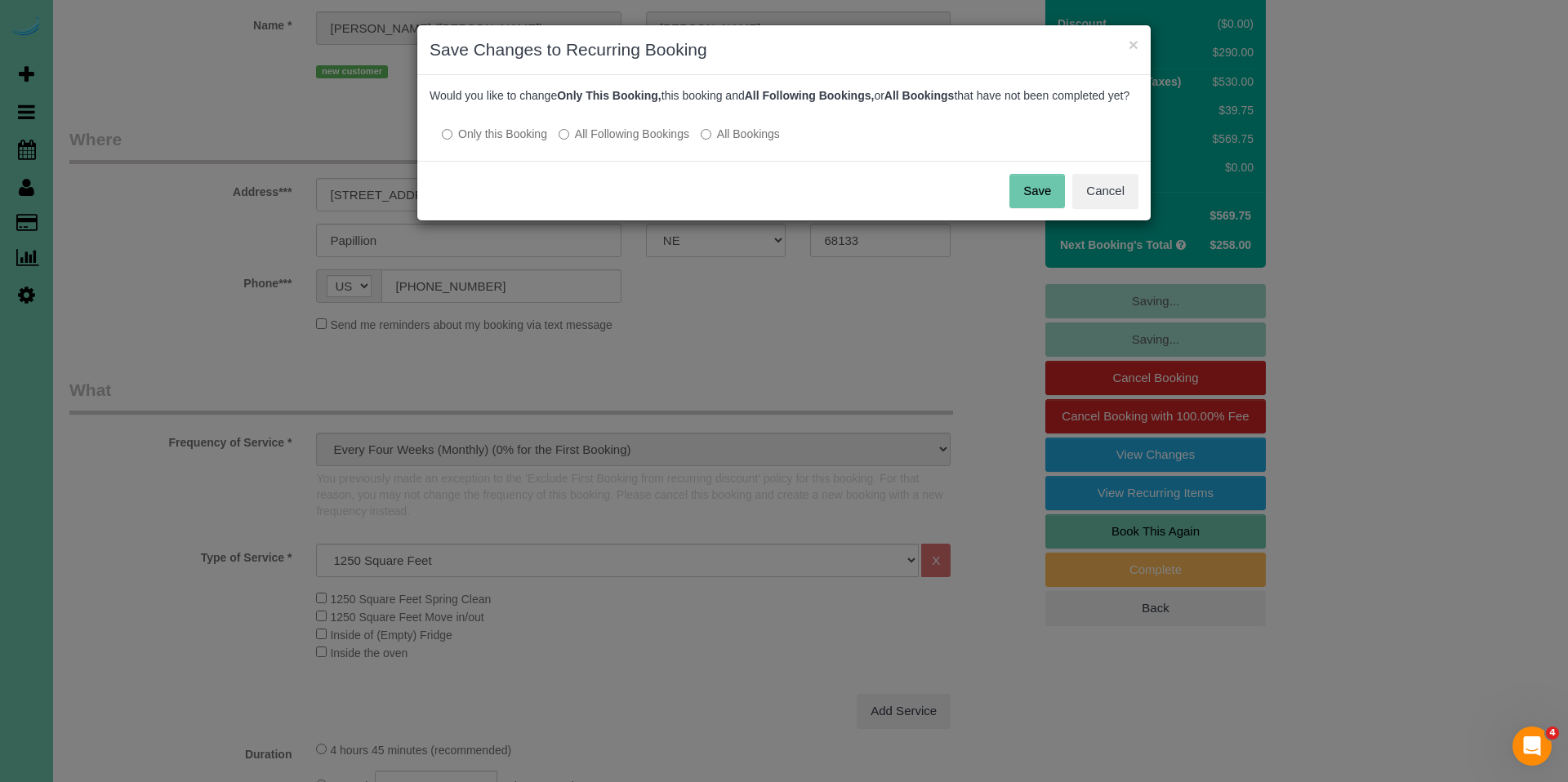
click at [650, 142] on label "All Following Bookings" at bounding box center [624, 134] width 131 height 16
click at [1044, 202] on button "Save" at bounding box center [1037, 191] width 55 height 35
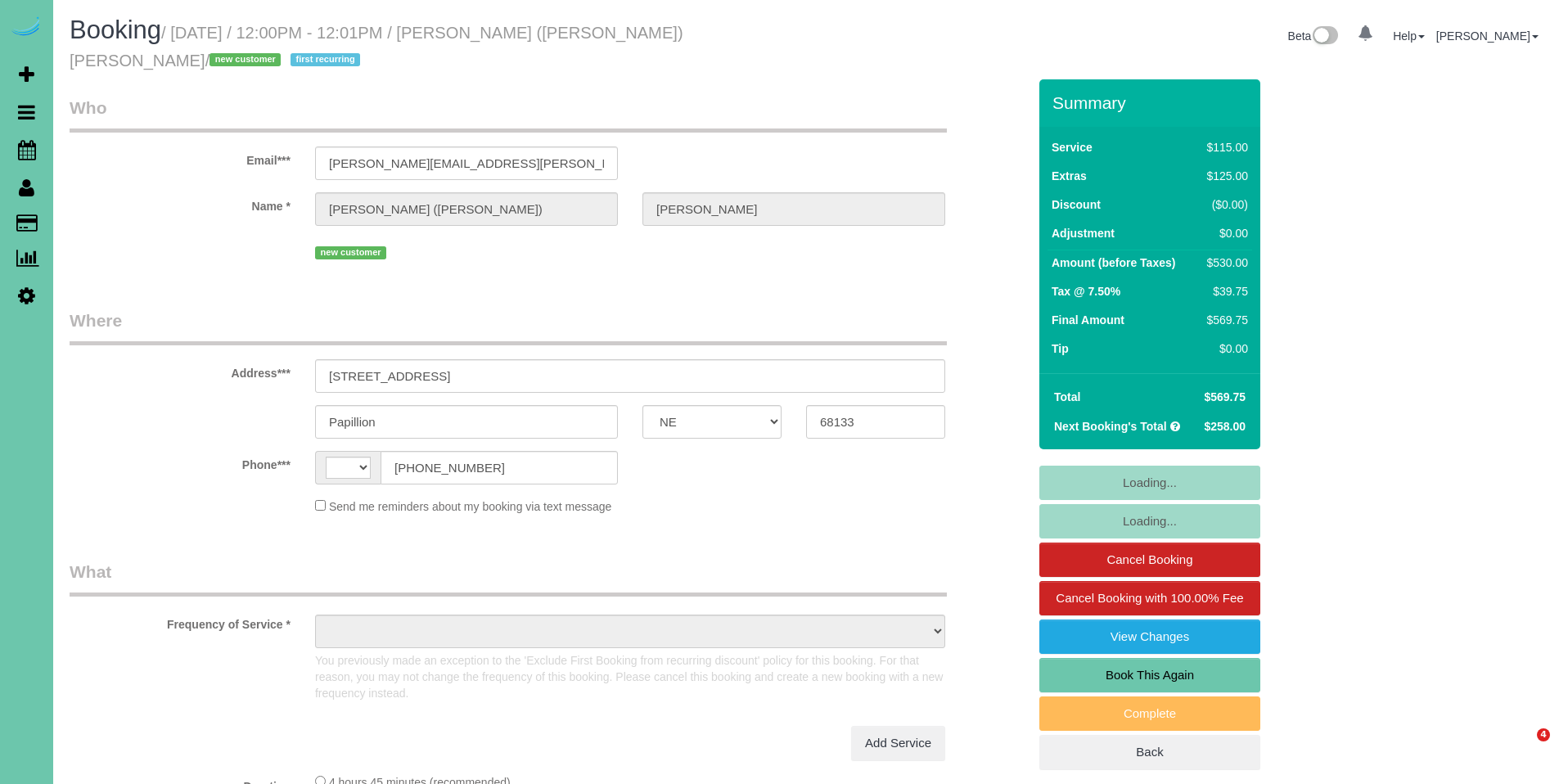
select select "NE"
select select "string:US"
select select "object:688"
select select "string:fspay-849691ab-4580-4d80-8c7a-ab9f2b8cf685"
select select "number:36"
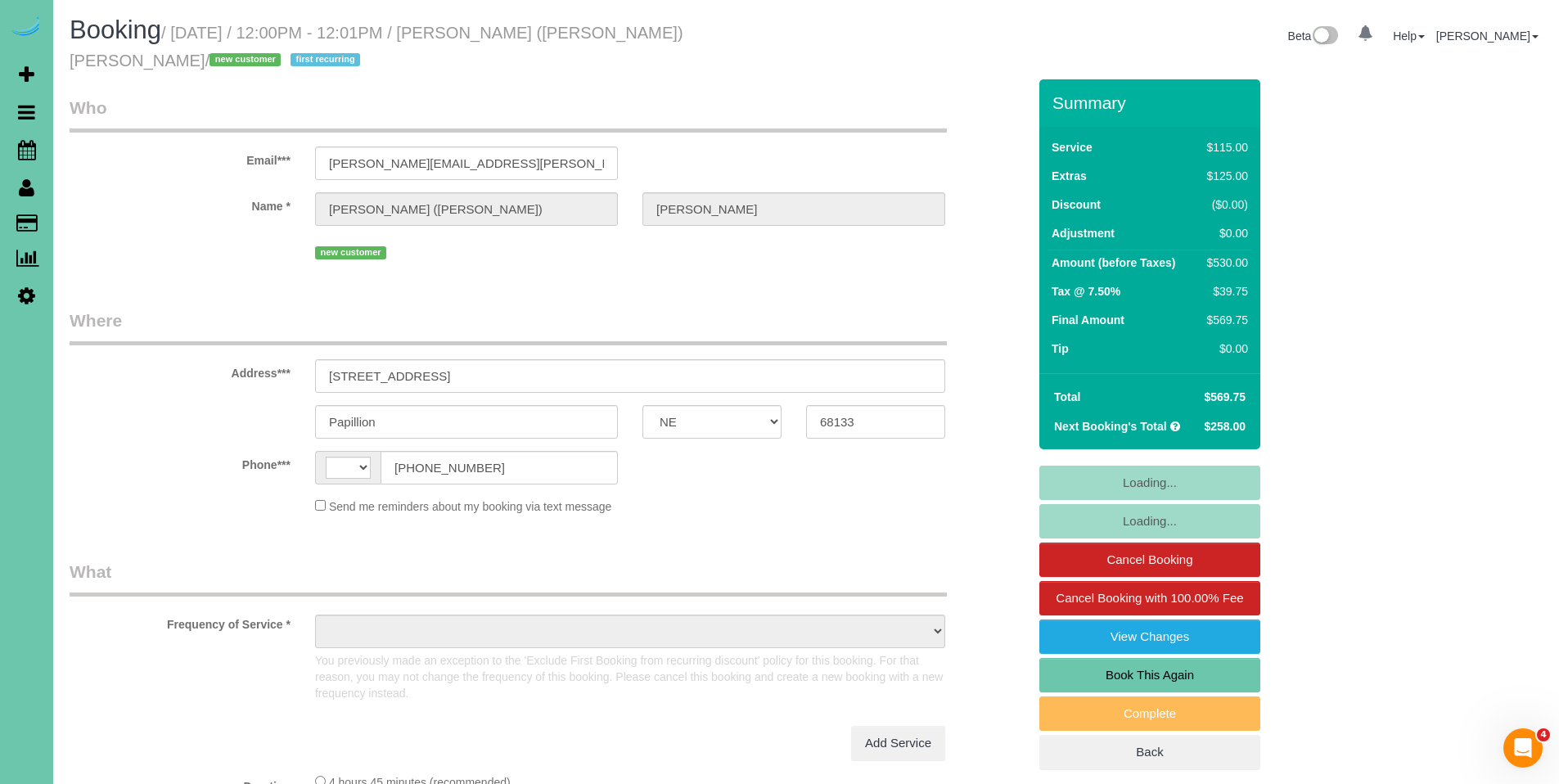
select select "number:42"
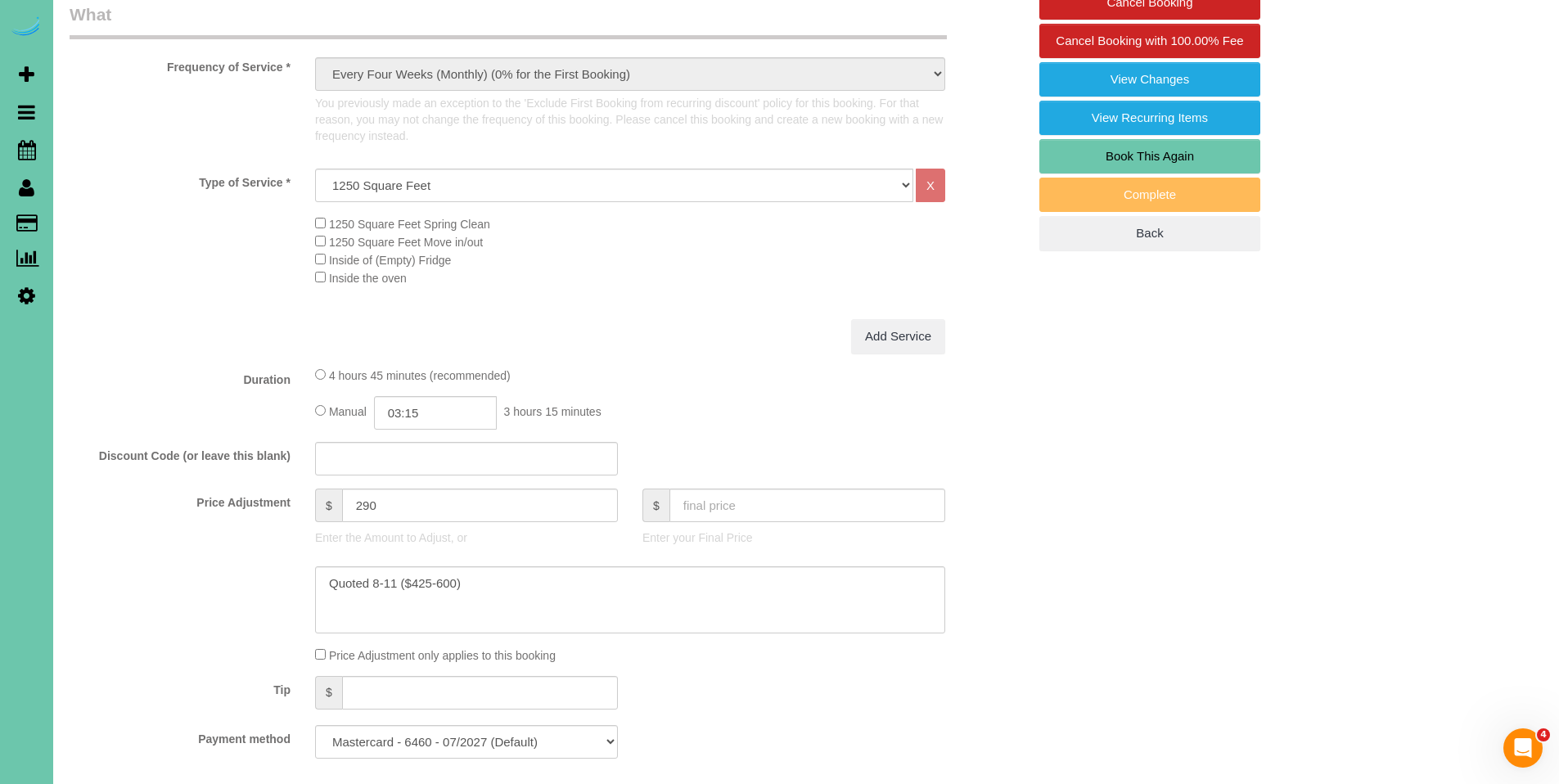
scroll to position [626, 0]
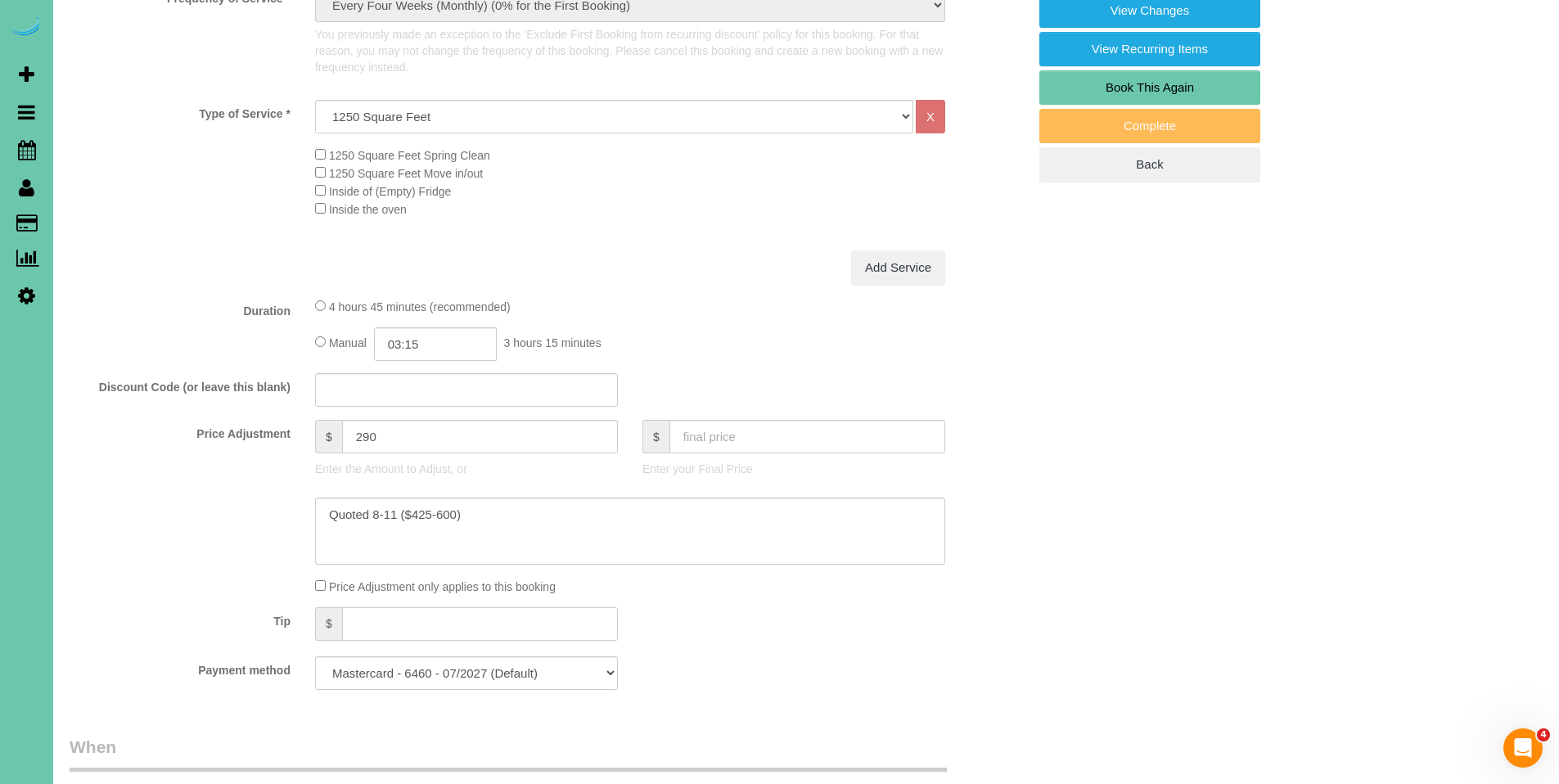
click at [425, 624] on input "text" at bounding box center [480, 624] width 276 height 34
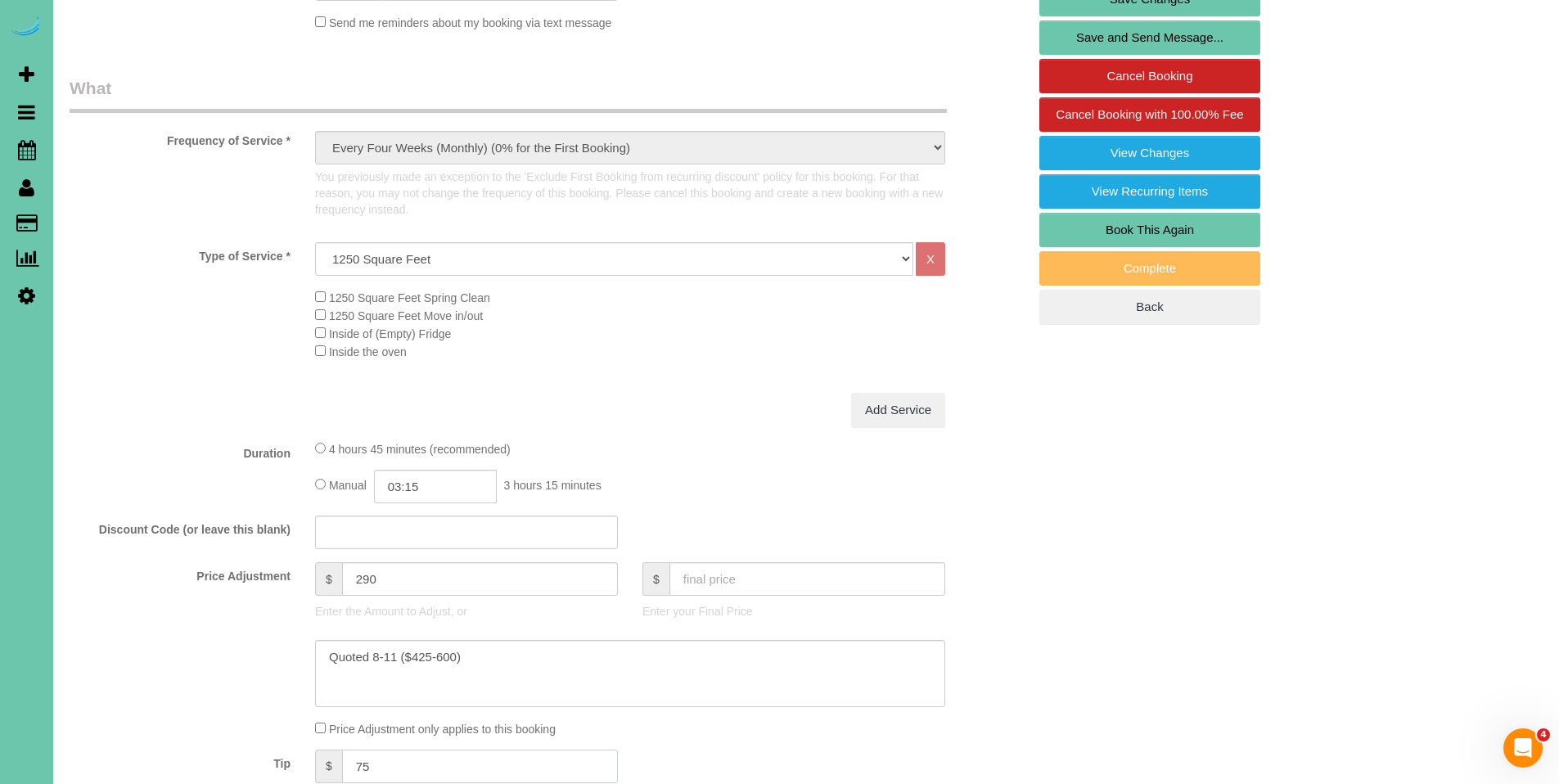
scroll to position [119, 0]
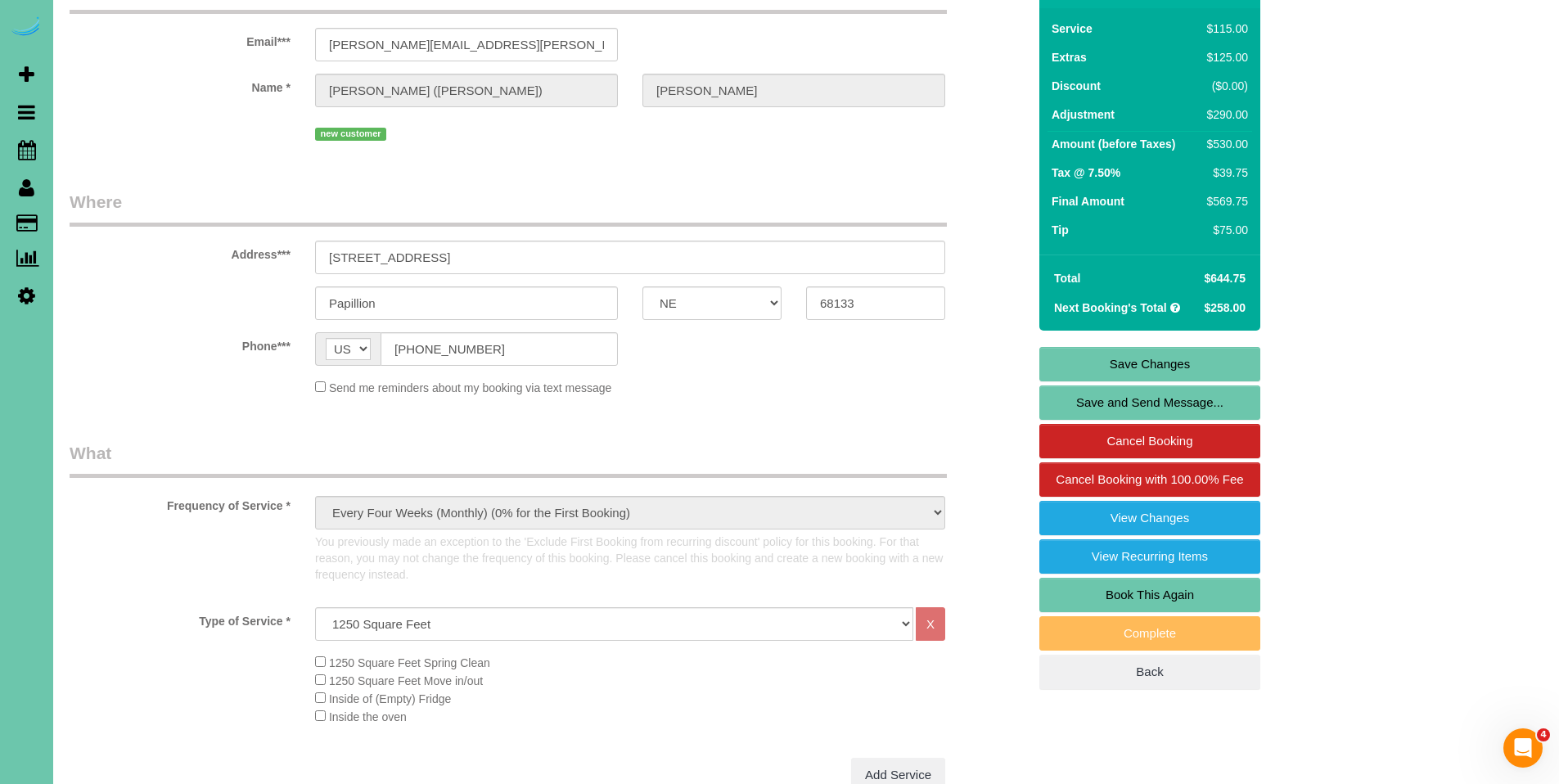
type input "75"
click at [1172, 369] on link "Save Changes" at bounding box center [1150, 365] width 221 height 35
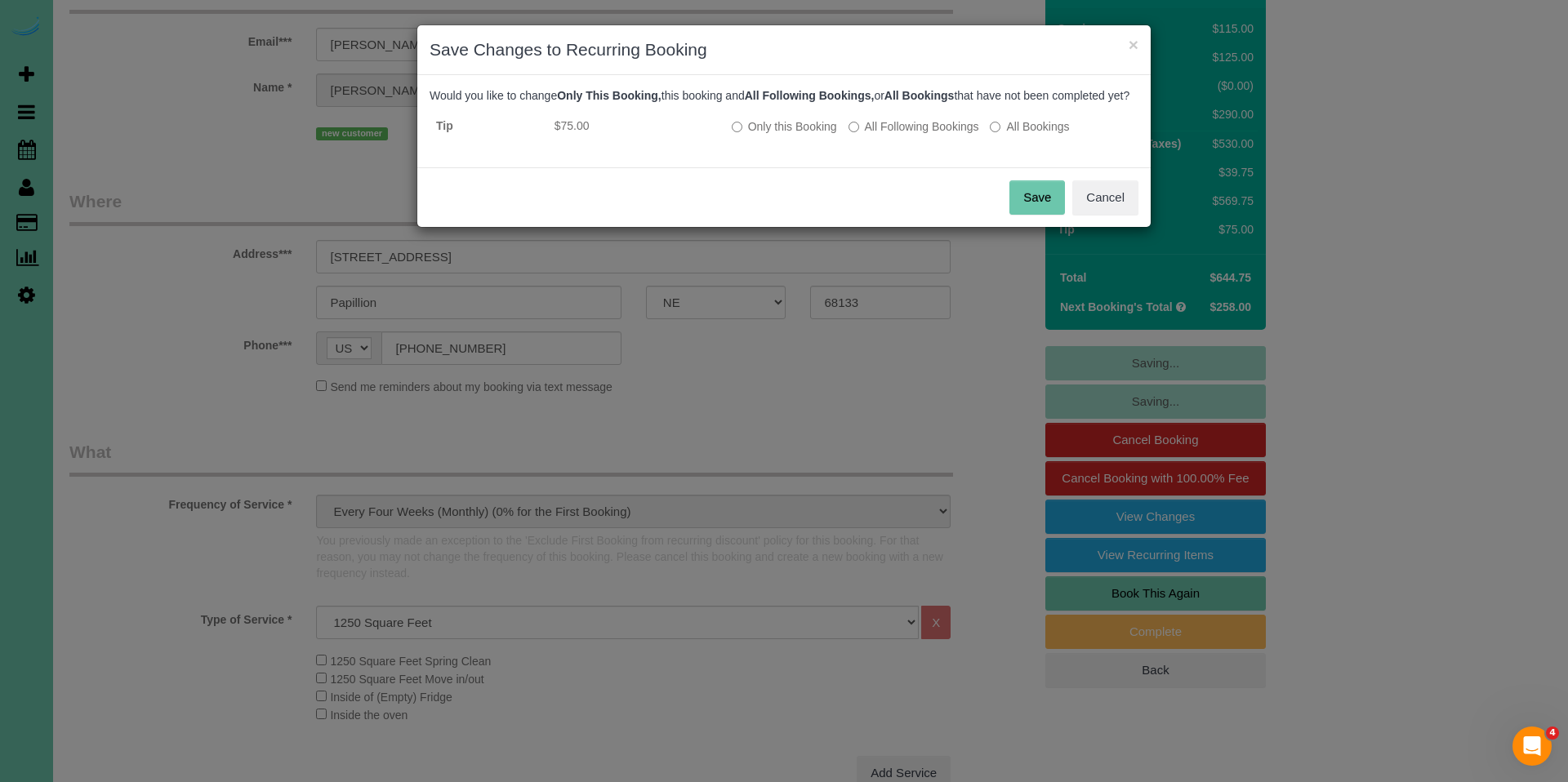
click at [1042, 215] on button "Save" at bounding box center [1037, 197] width 55 height 35
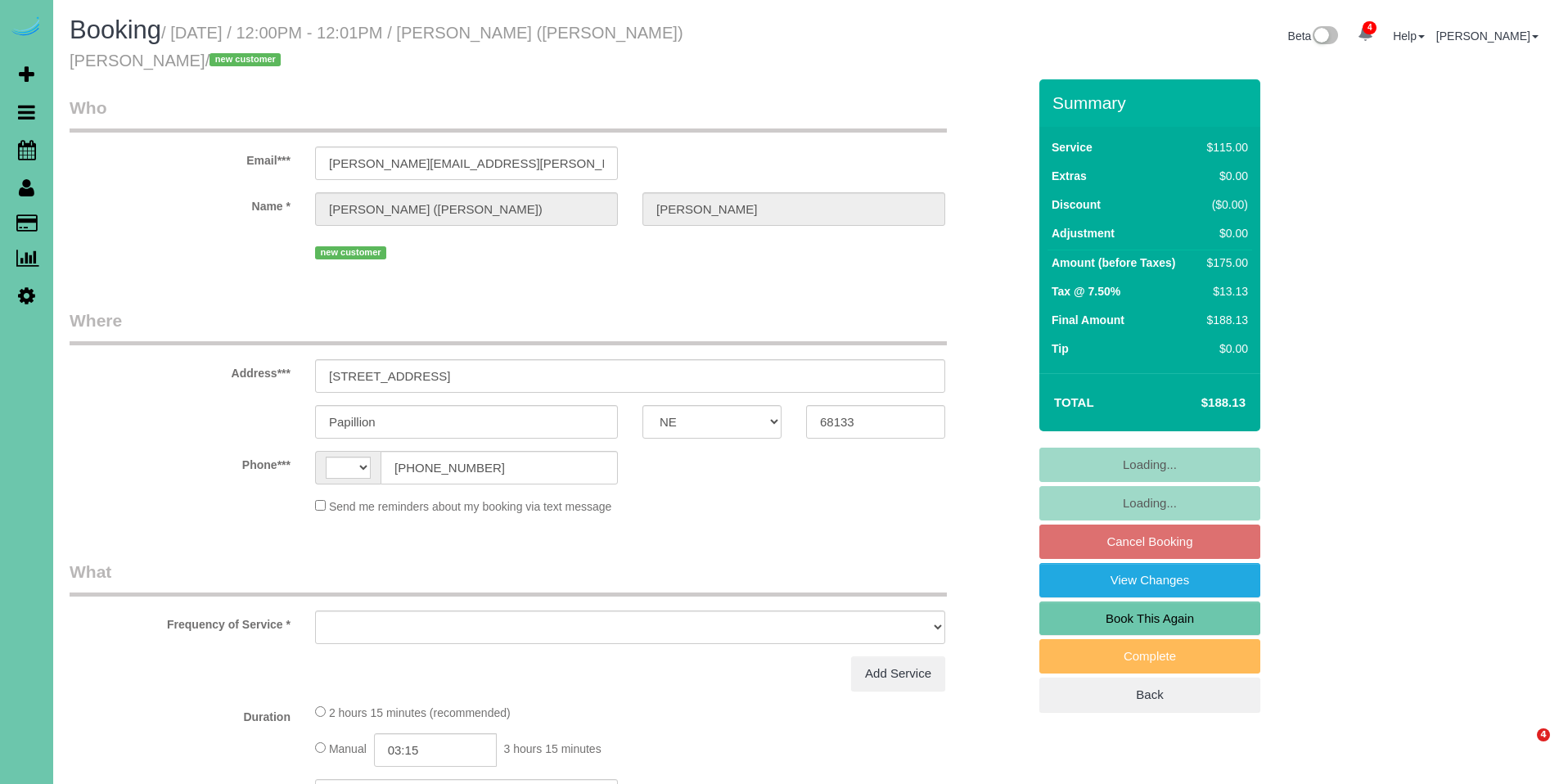
select select "NE"
select select "string:[GEOGRAPHIC_DATA]"
select select "object:938"
select select "number:36"
select select "number:42"
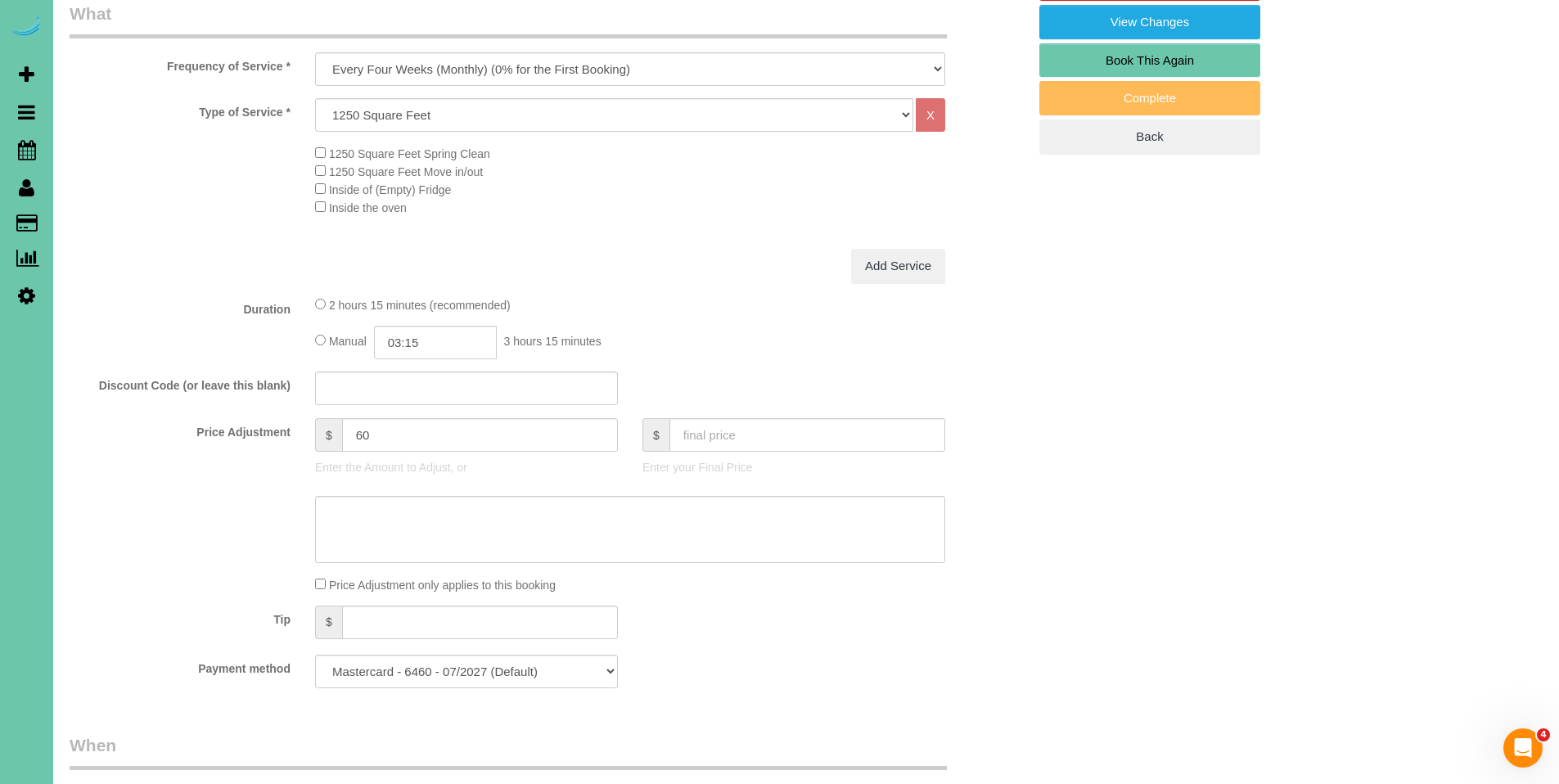
scroll to position [571, 0]
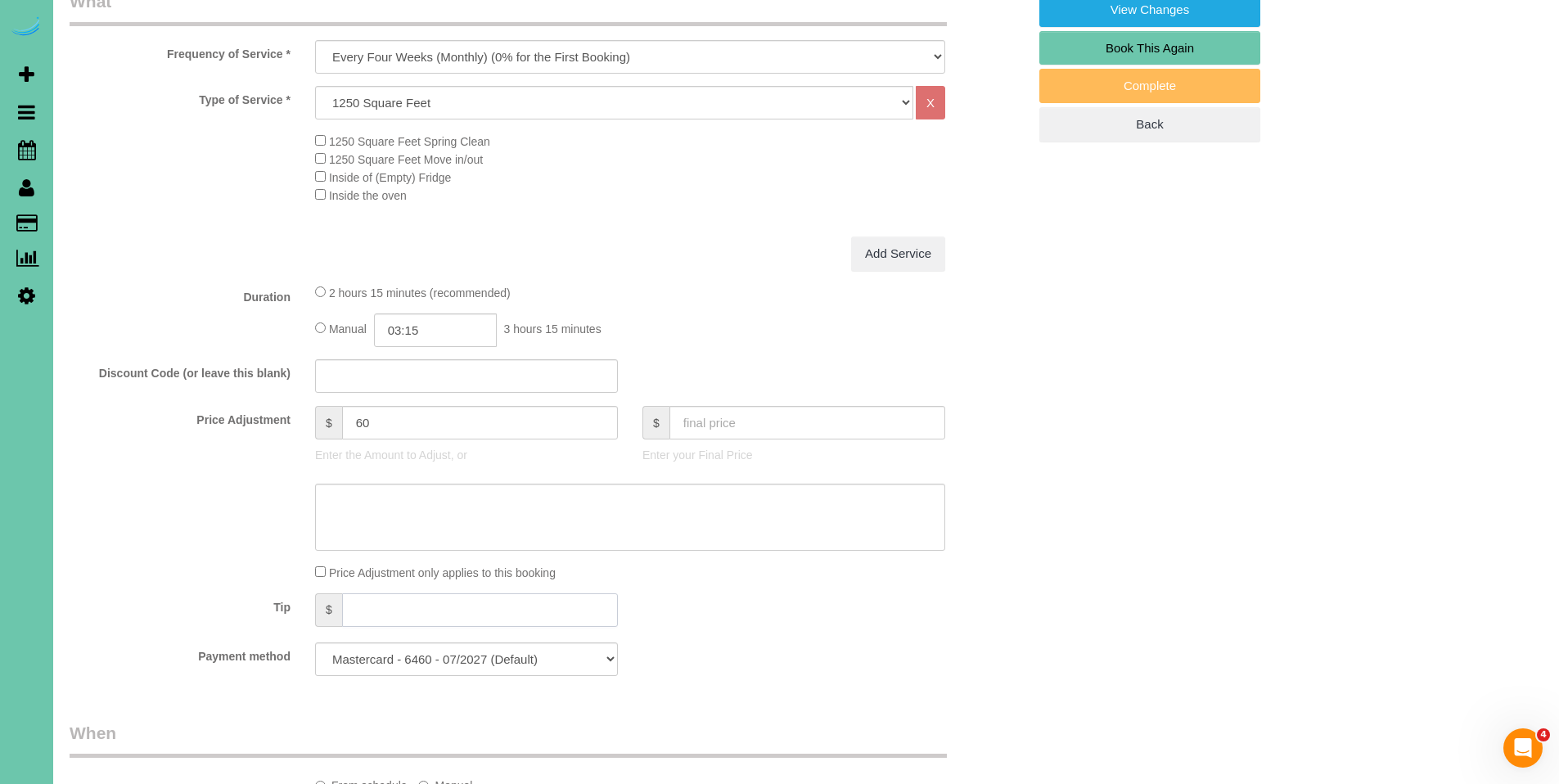
click at [434, 593] on input "text" at bounding box center [480, 610] width 276 height 34
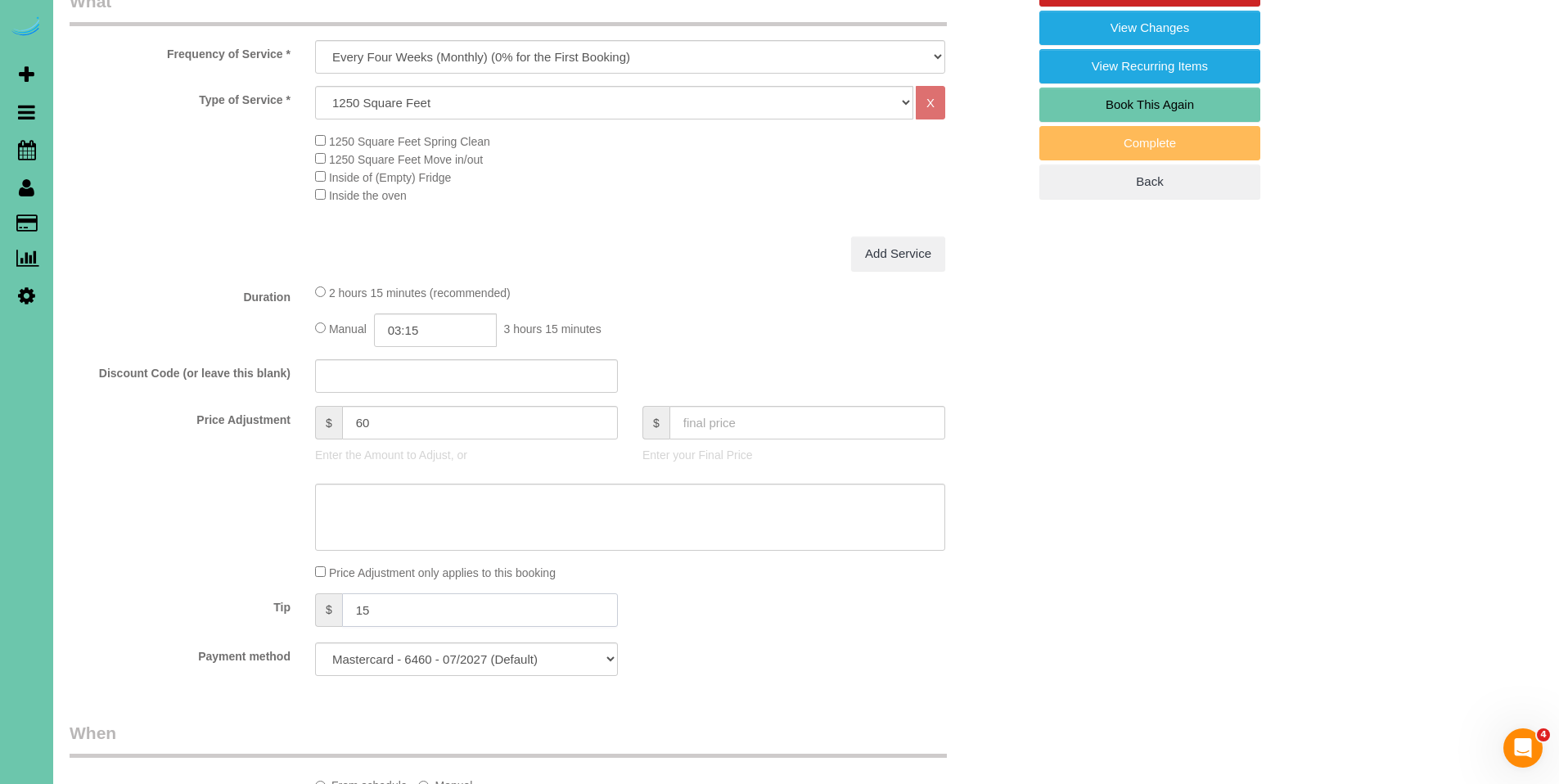
drag, startPoint x: 402, startPoint y: 586, endPoint x: 353, endPoint y: 587, distance: 49.0
click at [353, 593] on input "15" at bounding box center [480, 610] width 276 height 34
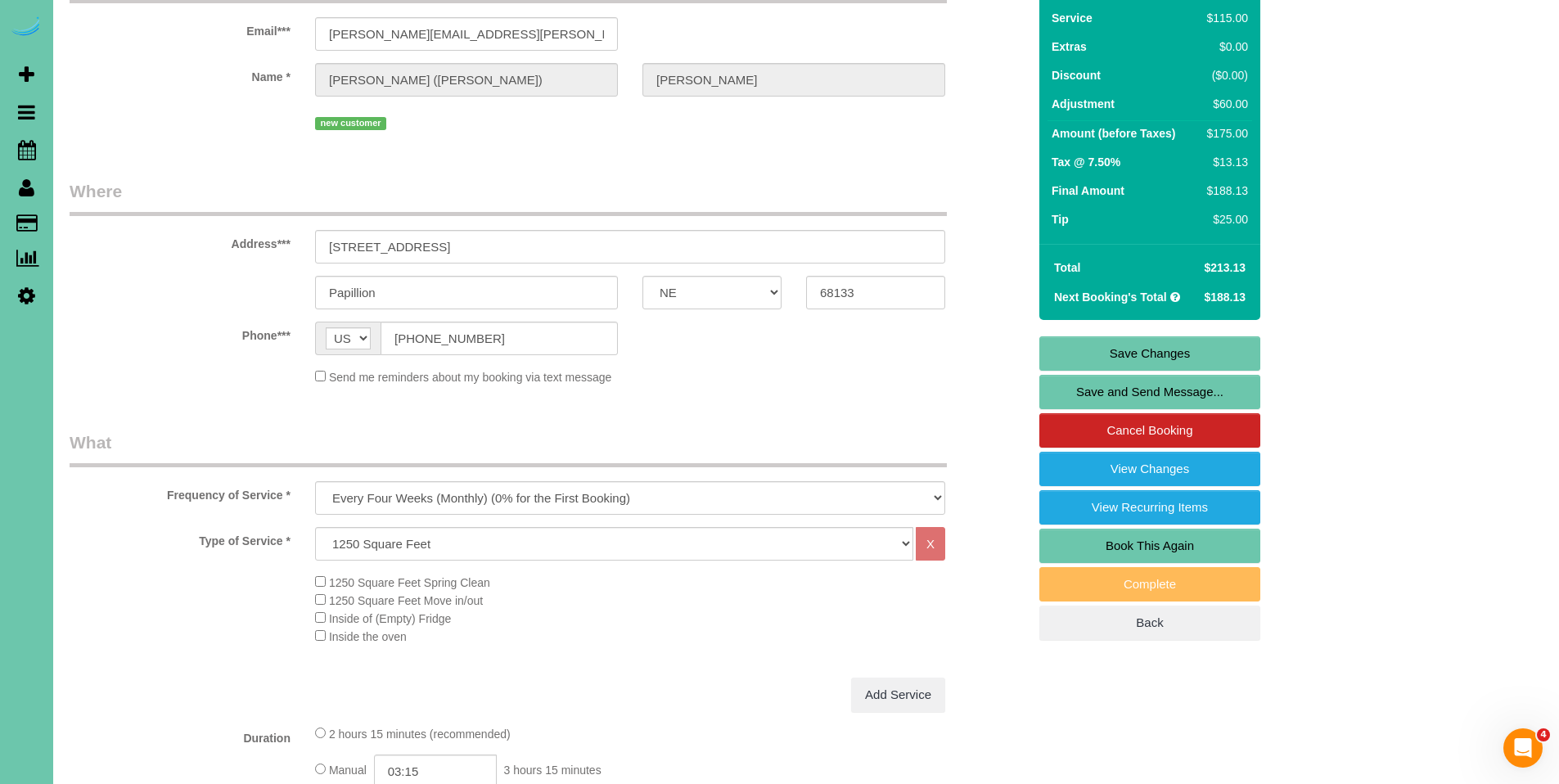
scroll to position [127, 0]
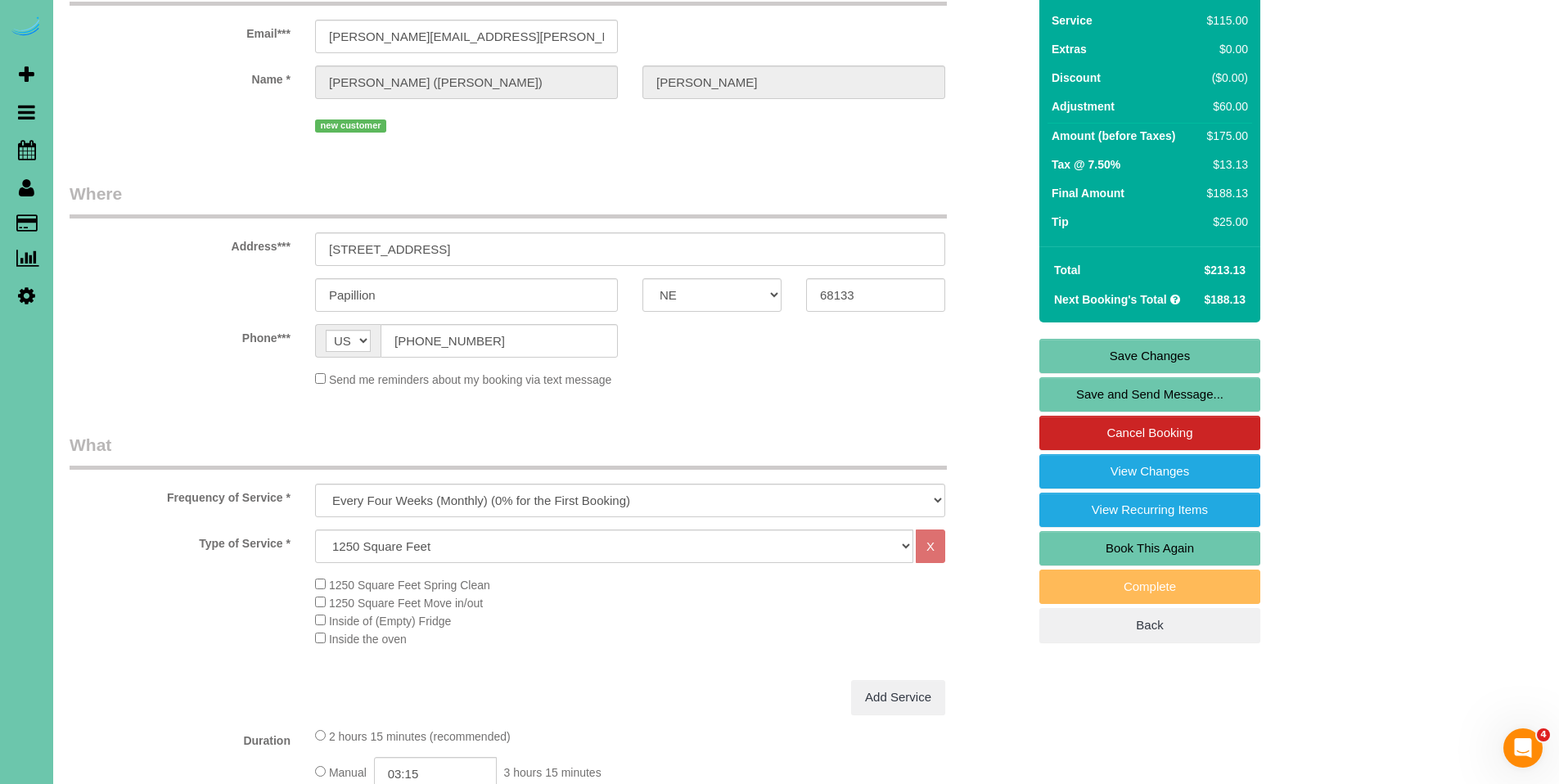
type input "25"
click at [1132, 339] on link "Save Changes" at bounding box center [1150, 356] width 221 height 35
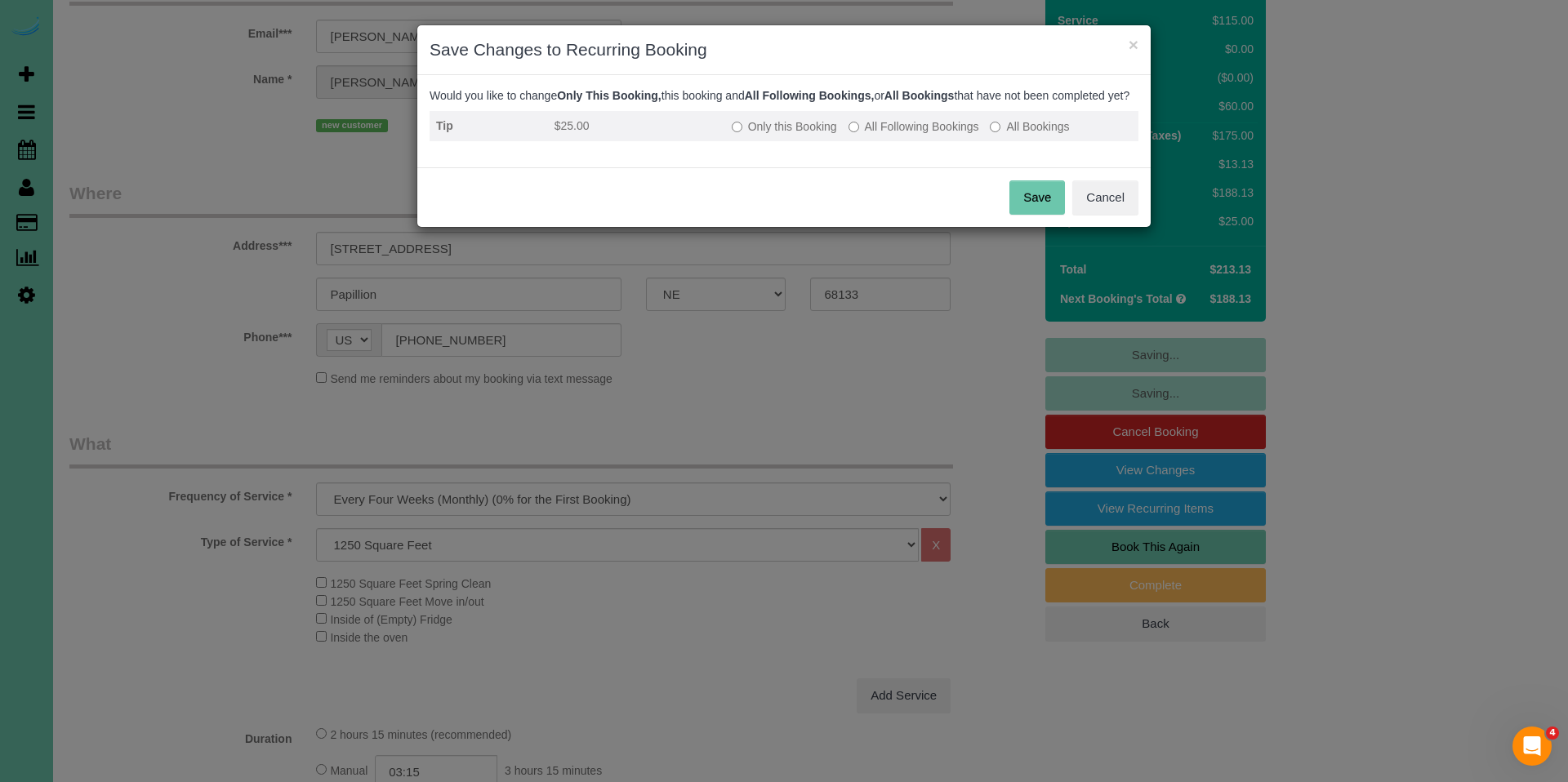
click at [914, 135] on label "All Following Bookings" at bounding box center [914, 126] width 131 height 16
click at [1041, 210] on button "Save" at bounding box center [1037, 197] width 55 height 35
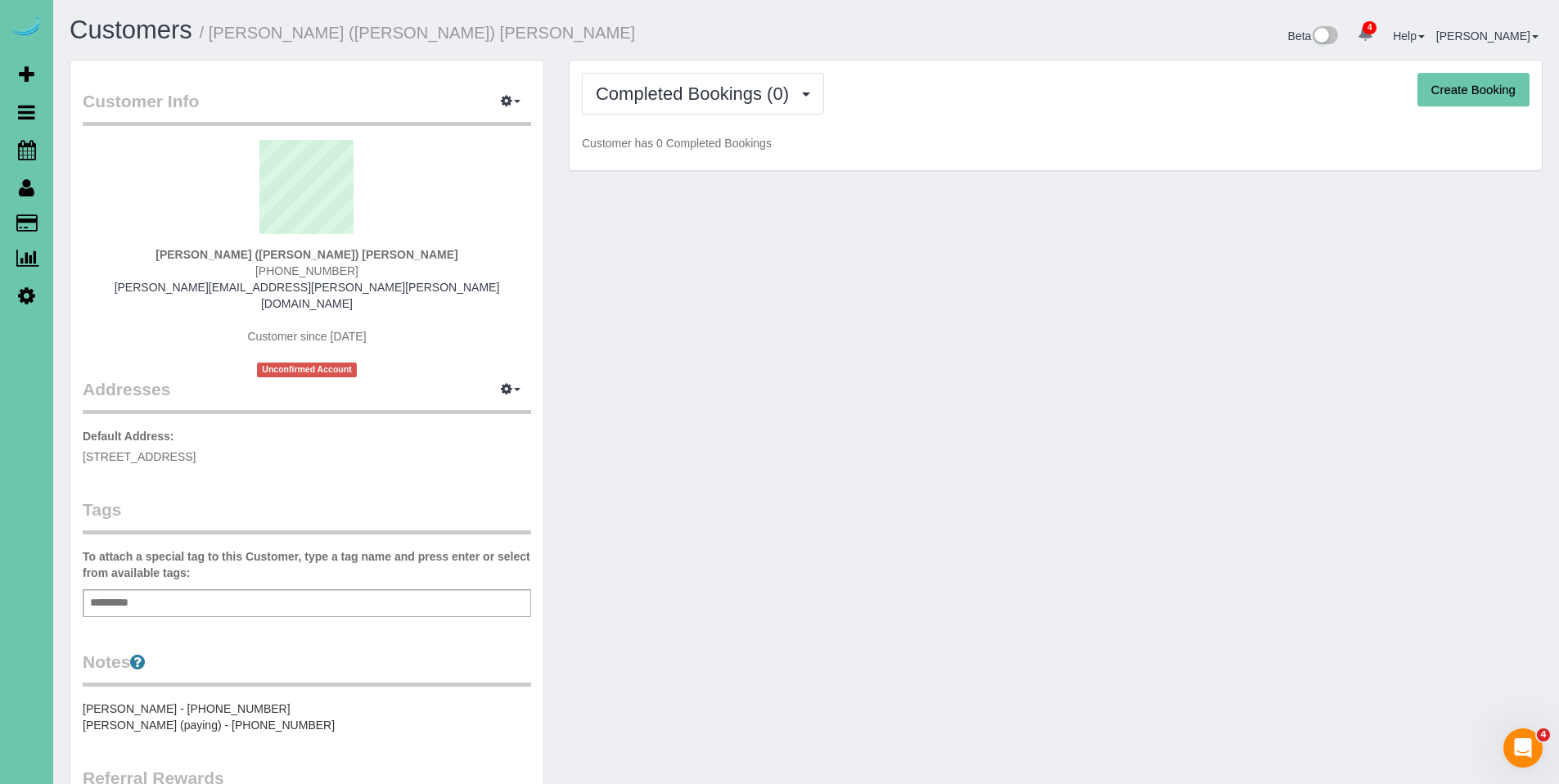
click at [707, 115] on div "Completed Bookings (0) Completed Bookings (0) Upcoming Bookings (14) Cancelled …" at bounding box center [1056, 115] width 973 height 110
click at [714, 108] on button "Completed Bookings (0)" at bounding box center [703, 94] width 243 height 42
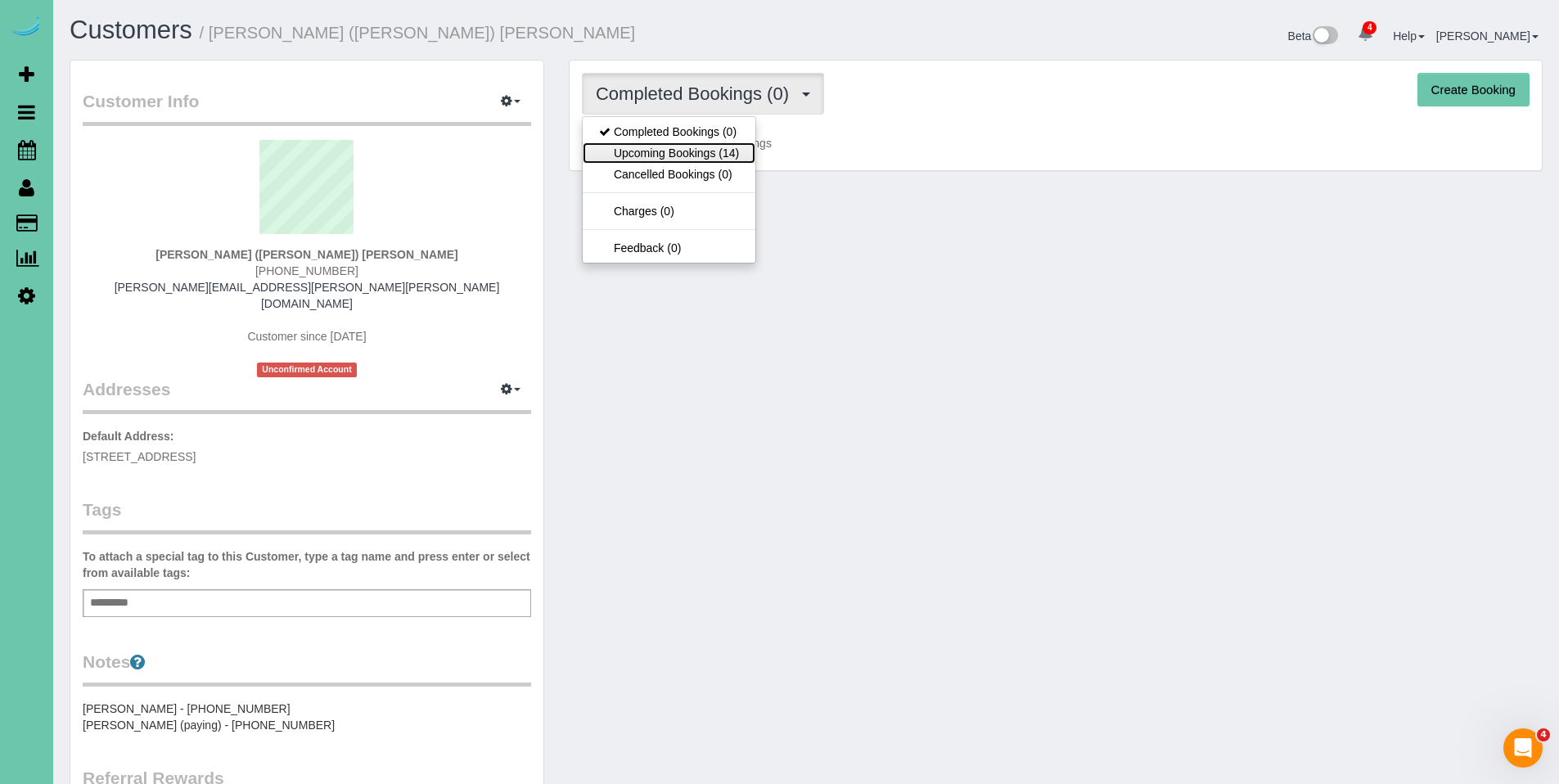
click at [702, 150] on link "Upcoming Bookings (14)" at bounding box center [668, 152] width 172 height 21
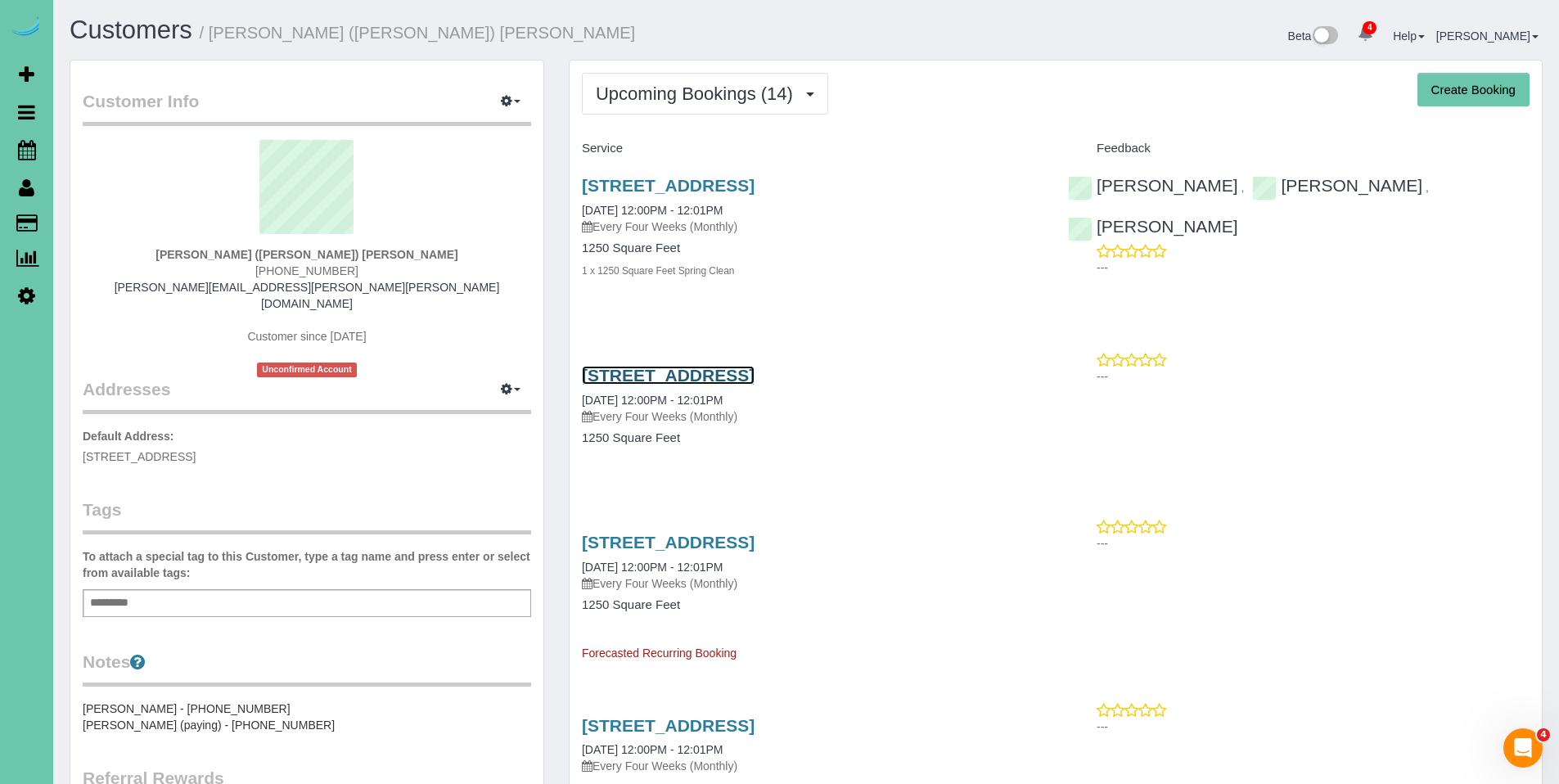
click at [697, 382] on link "[STREET_ADDRESS]" at bounding box center [667, 375] width 172 height 19
click at [708, 542] on link "[STREET_ADDRESS]" at bounding box center [667, 542] width 172 height 19
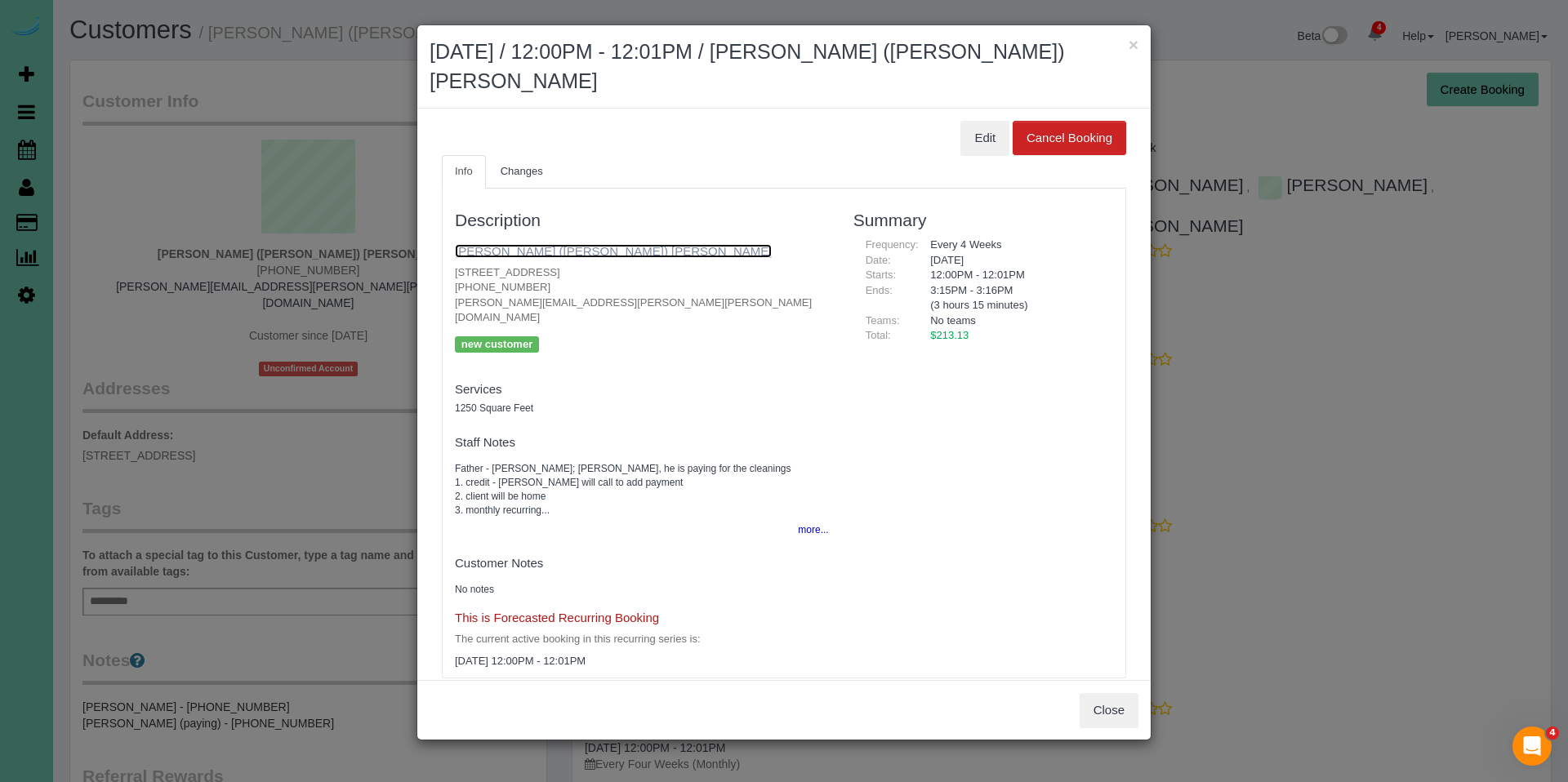
click at [549, 244] on link "[PERSON_NAME] ([PERSON_NAME]) [PERSON_NAME]" at bounding box center [613, 250] width 317 height 14
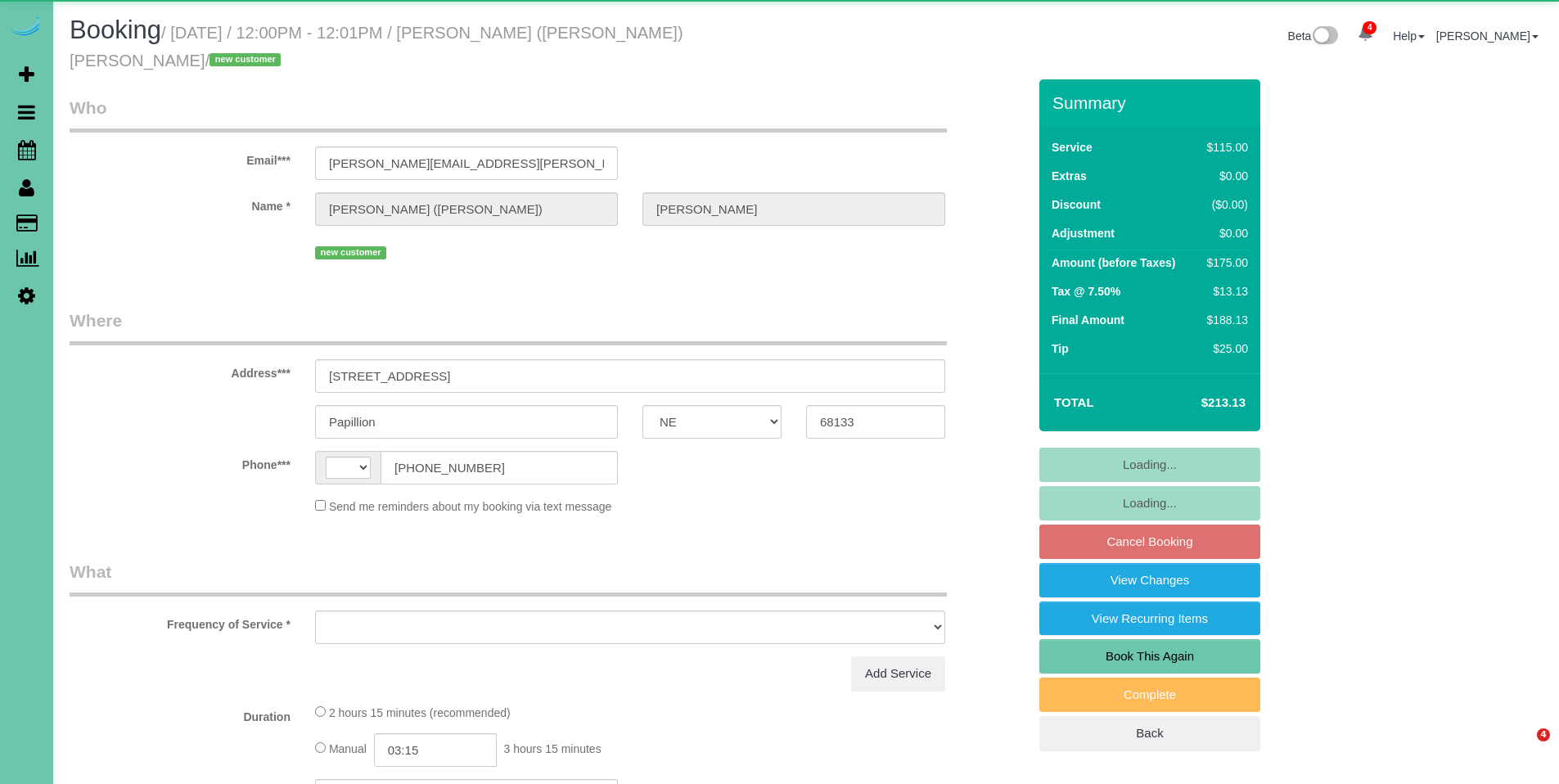
select select "NE"
select select "string:[GEOGRAPHIC_DATA]"
select select "object:687"
select select "string:fspay-849691ab-4580-4d80-8c7a-ab9f2b8cf685"
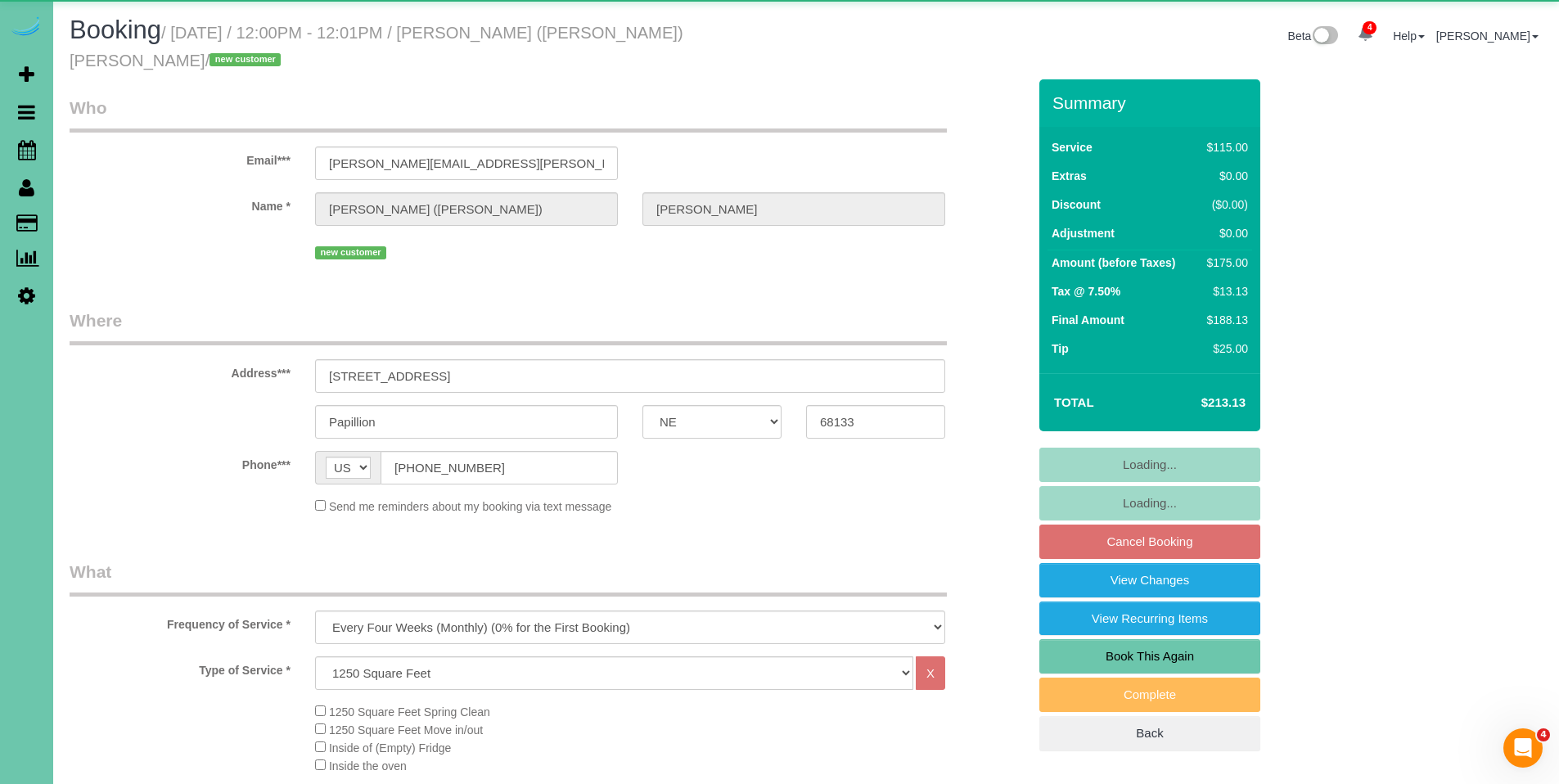
select select "object:886"
select select "number:36"
select select "number:42"
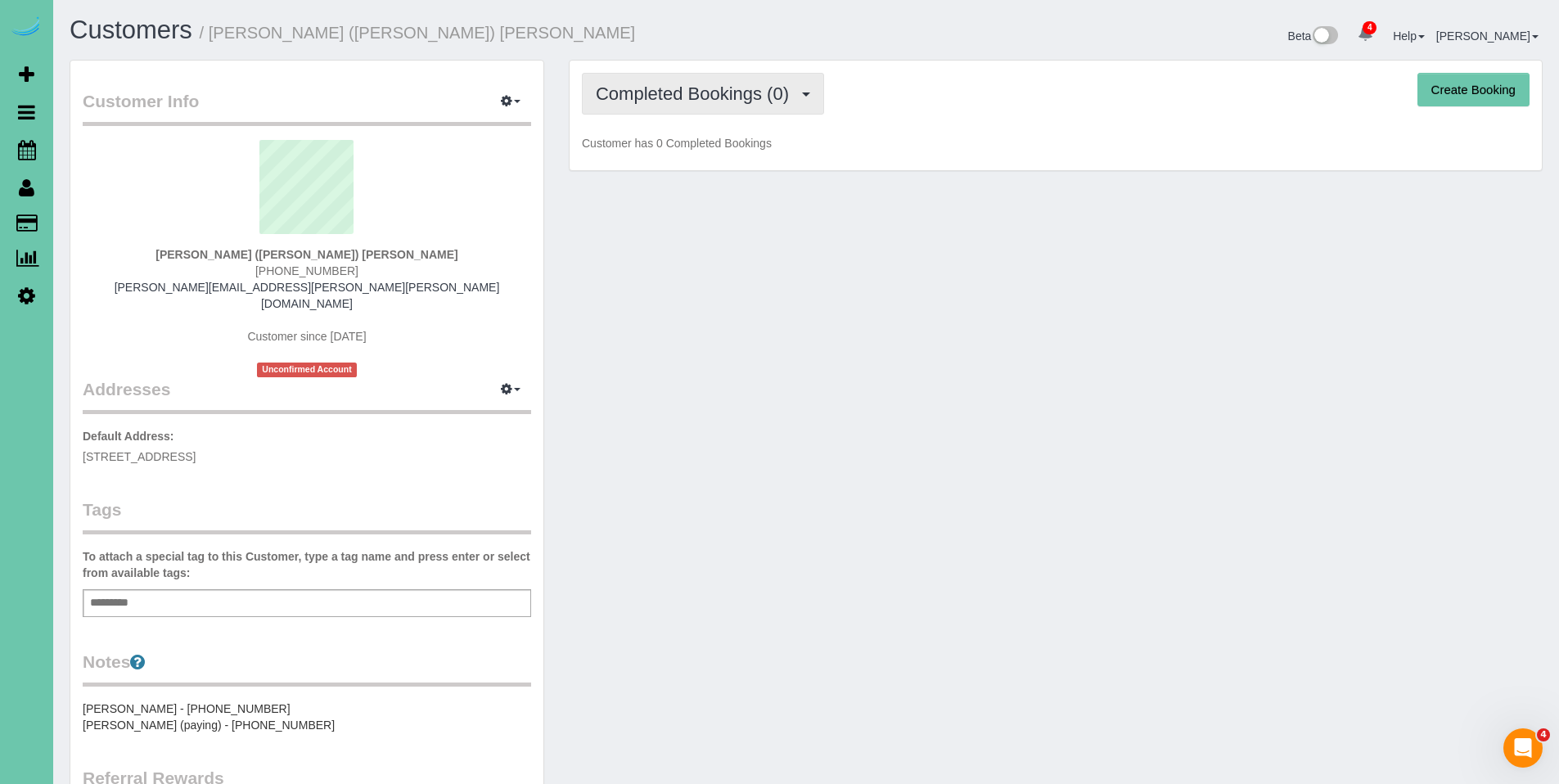
click at [742, 107] on button "Completed Bookings (0)" at bounding box center [703, 94] width 243 height 42
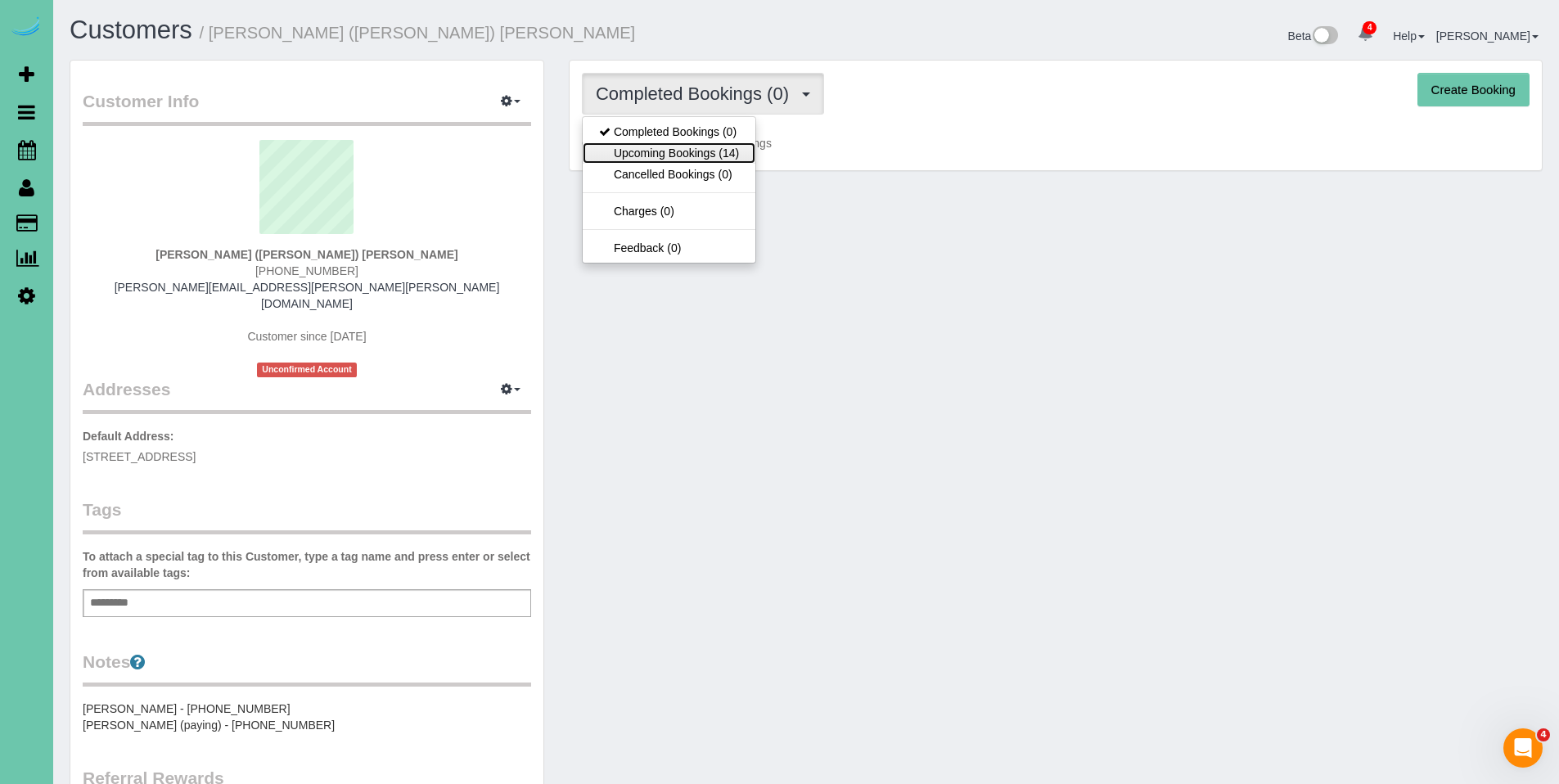
click at [676, 157] on link "Upcoming Bookings (14)" at bounding box center [668, 152] width 172 height 21
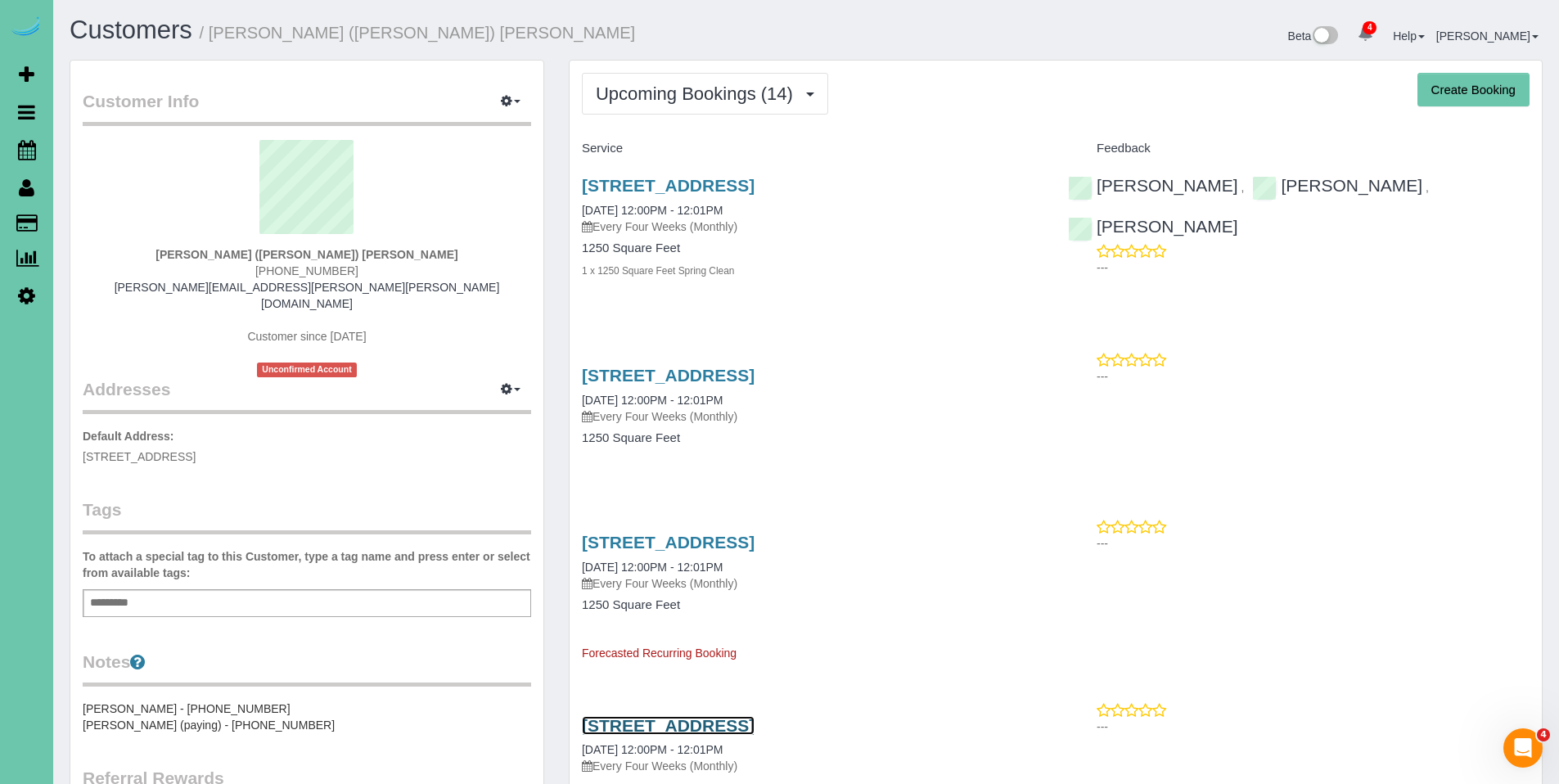
click at [728, 730] on link "2902 Eagle Hills Circle, Papillion, NE 68133" at bounding box center [667, 726] width 172 height 19
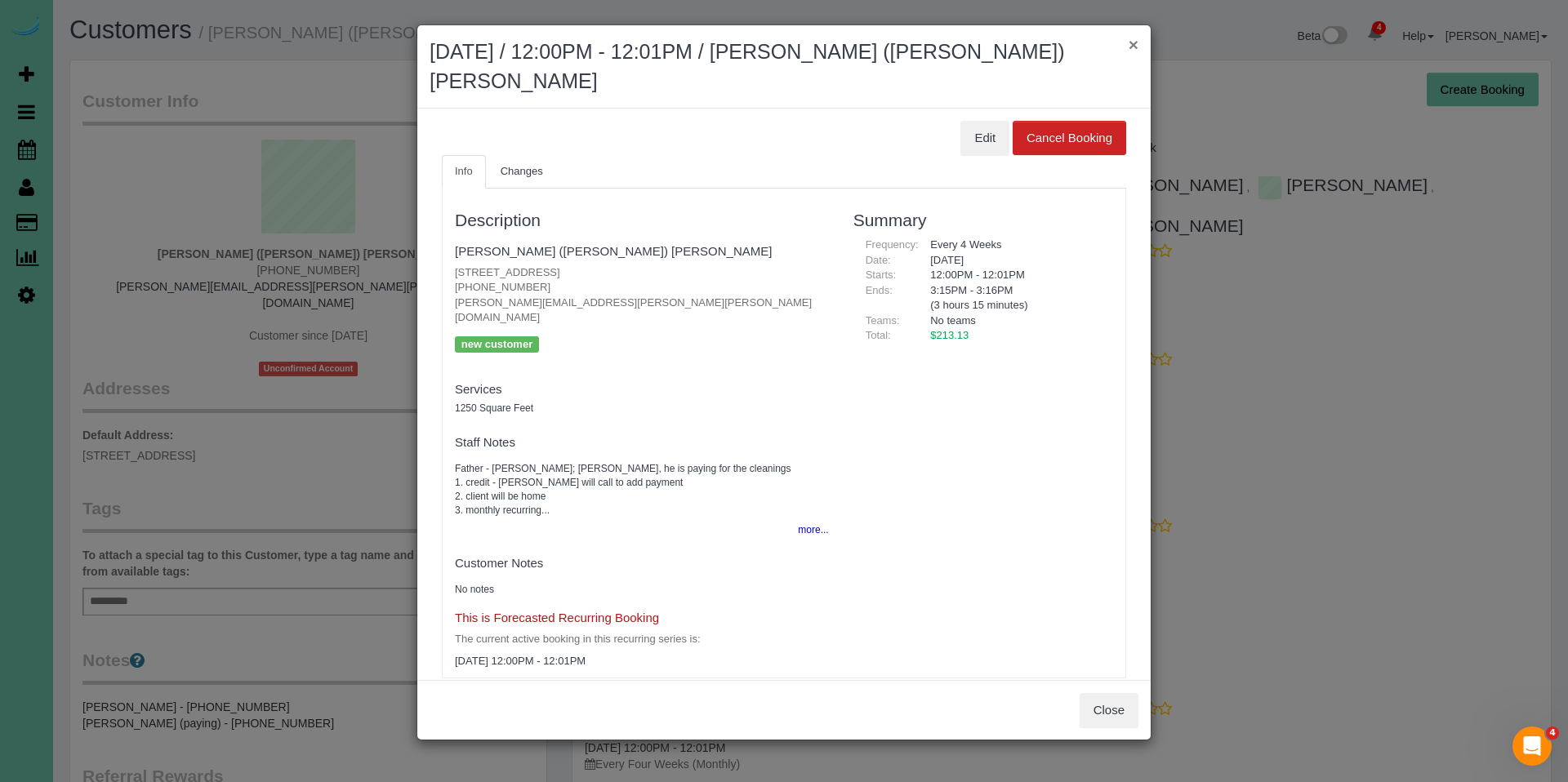
click at [1134, 49] on button "×" at bounding box center [1133, 45] width 10 height 17
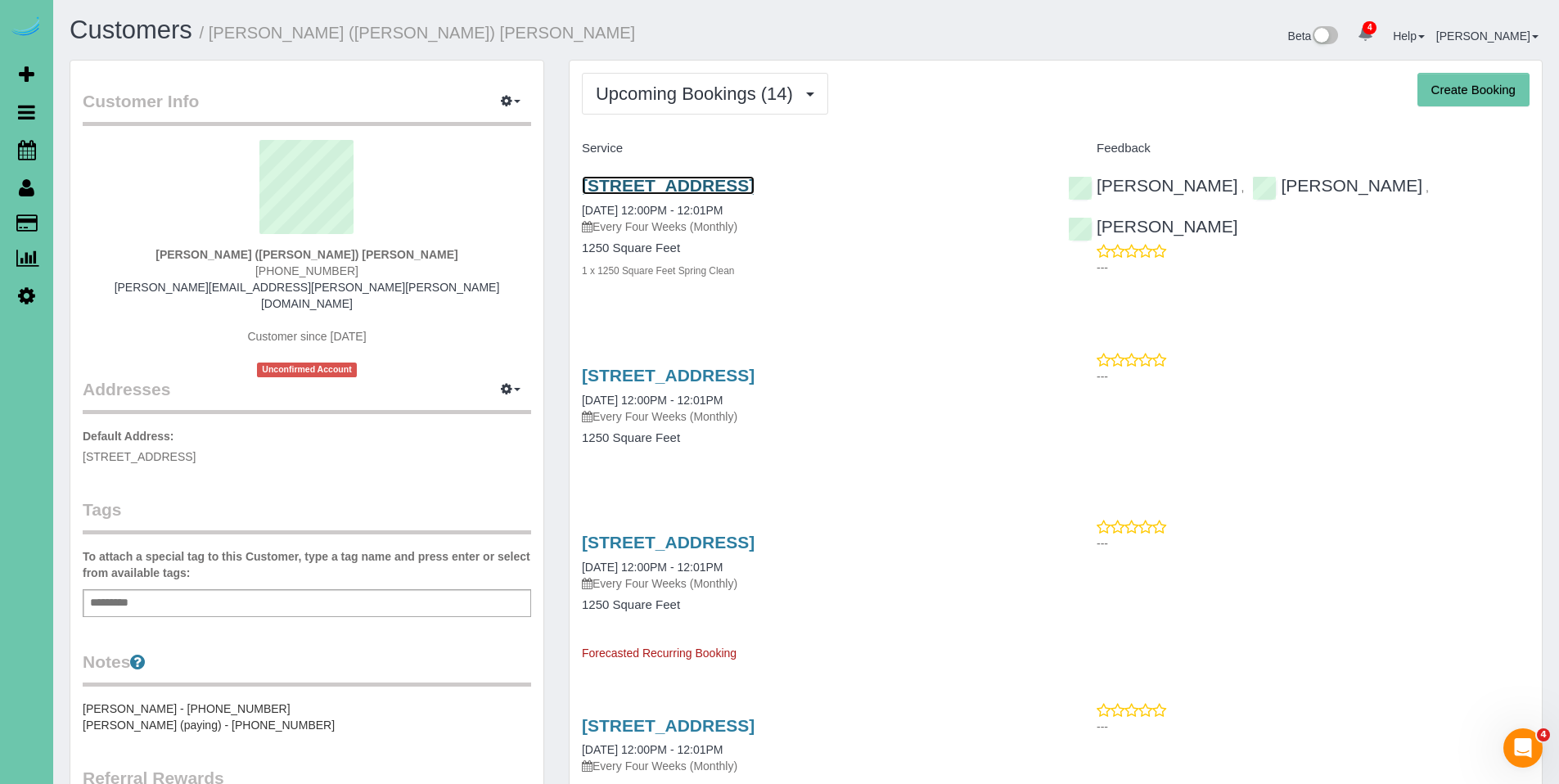
click at [698, 181] on link "2902 Eagle Hills Circle, Papillion, NE 68133" at bounding box center [667, 185] width 172 height 19
click at [725, 378] on link "2902 Eagle Hills Circle, Papillion, NE 68133" at bounding box center [667, 375] width 172 height 19
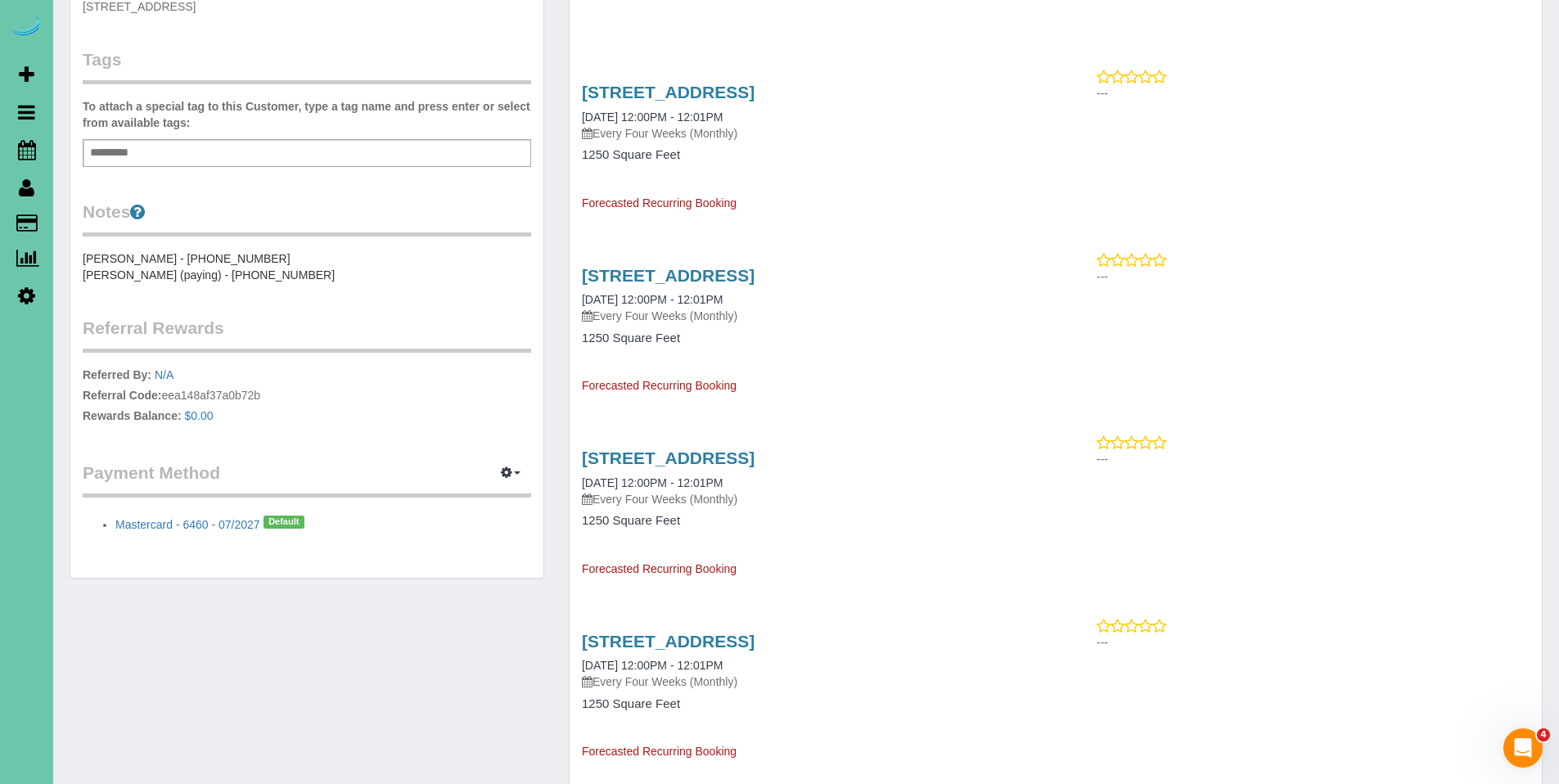
scroll to position [468, 0]
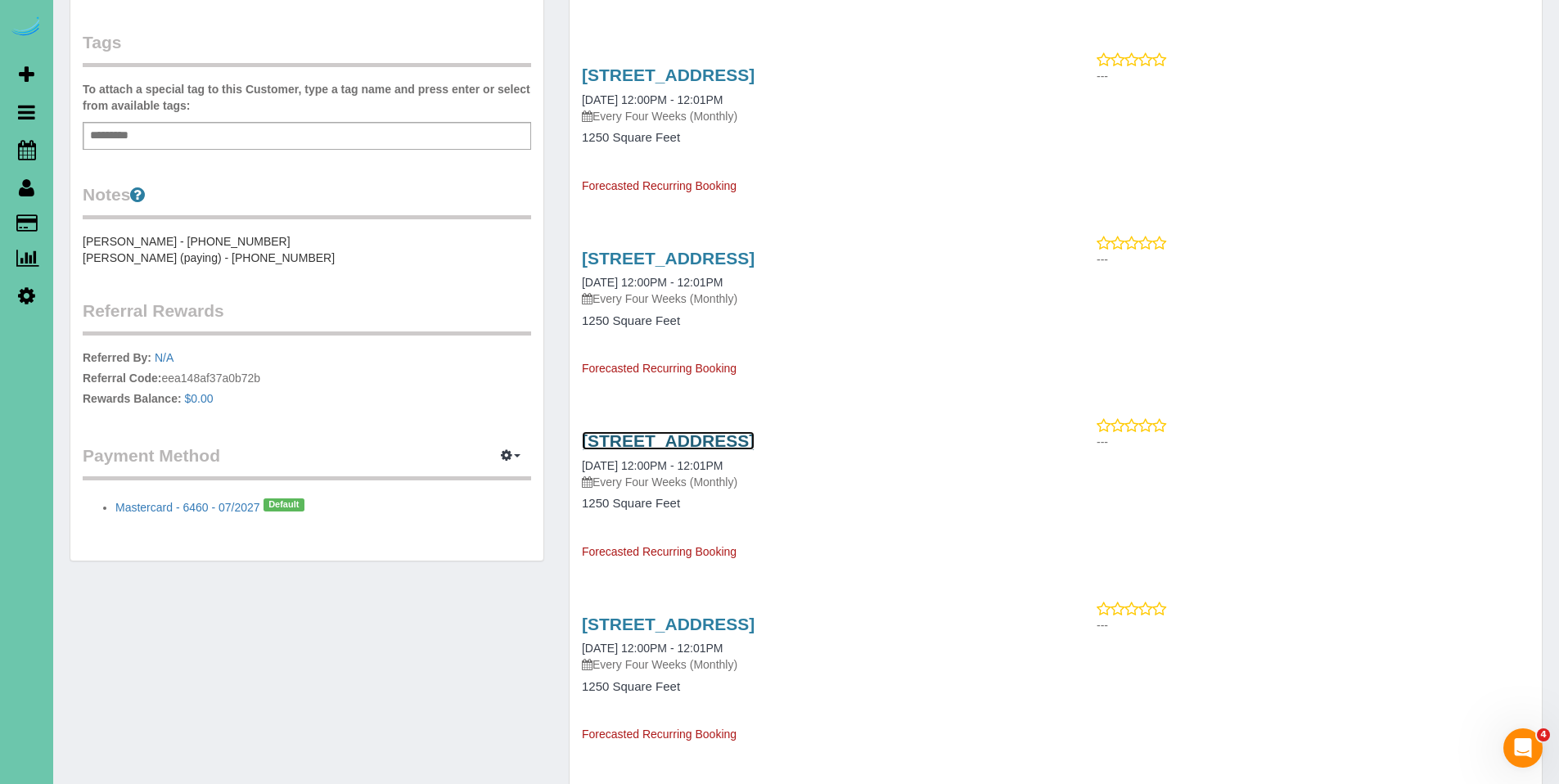
click at [726, 435] on link "2902 Eagle Hills Circle, Papillion, NE 68133" at bounding box center [667, 440] width 172 height 19
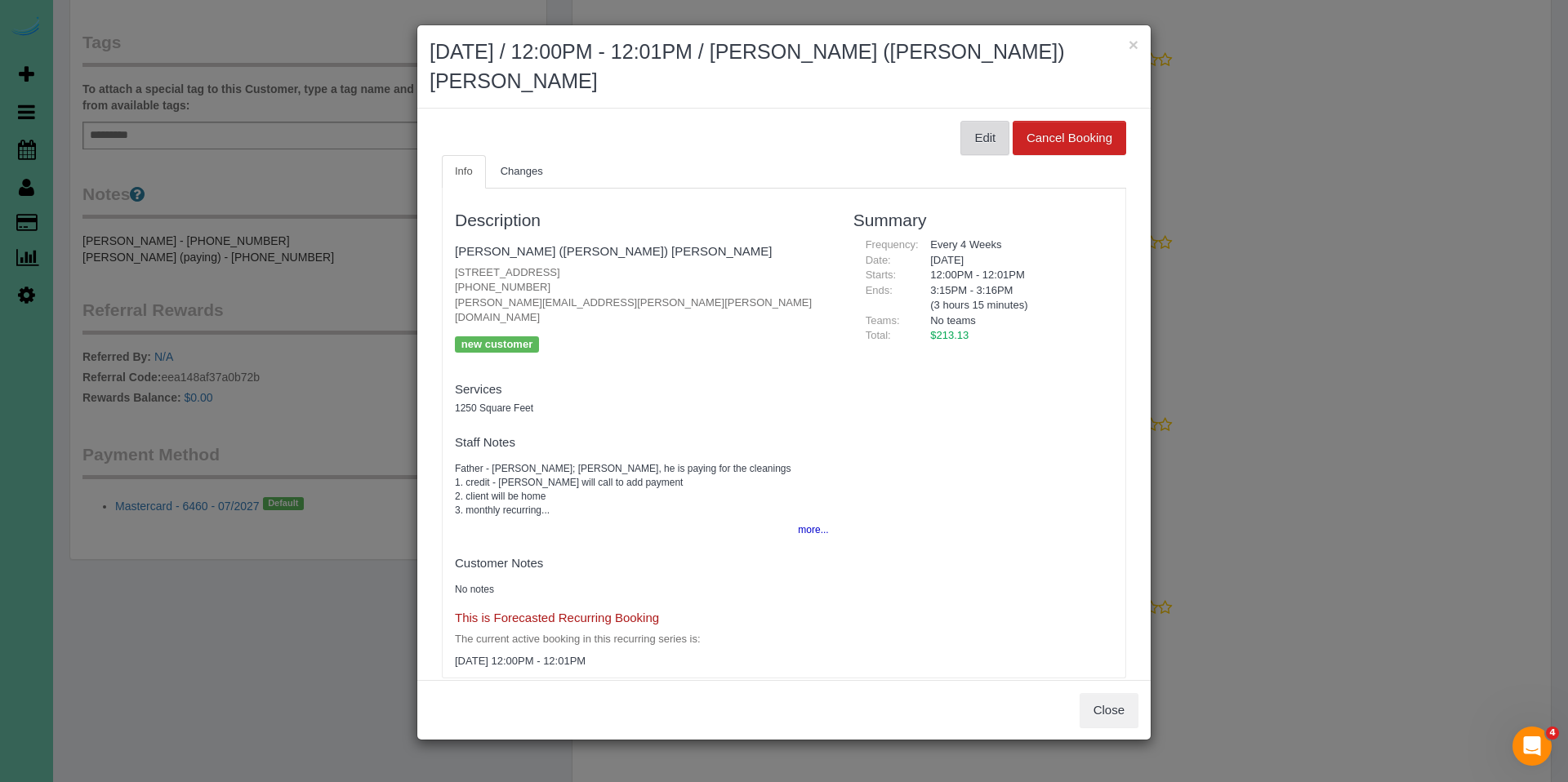
click at [968, 121] on button "Edit" at bounding box center [985, 138] width 49 height 35
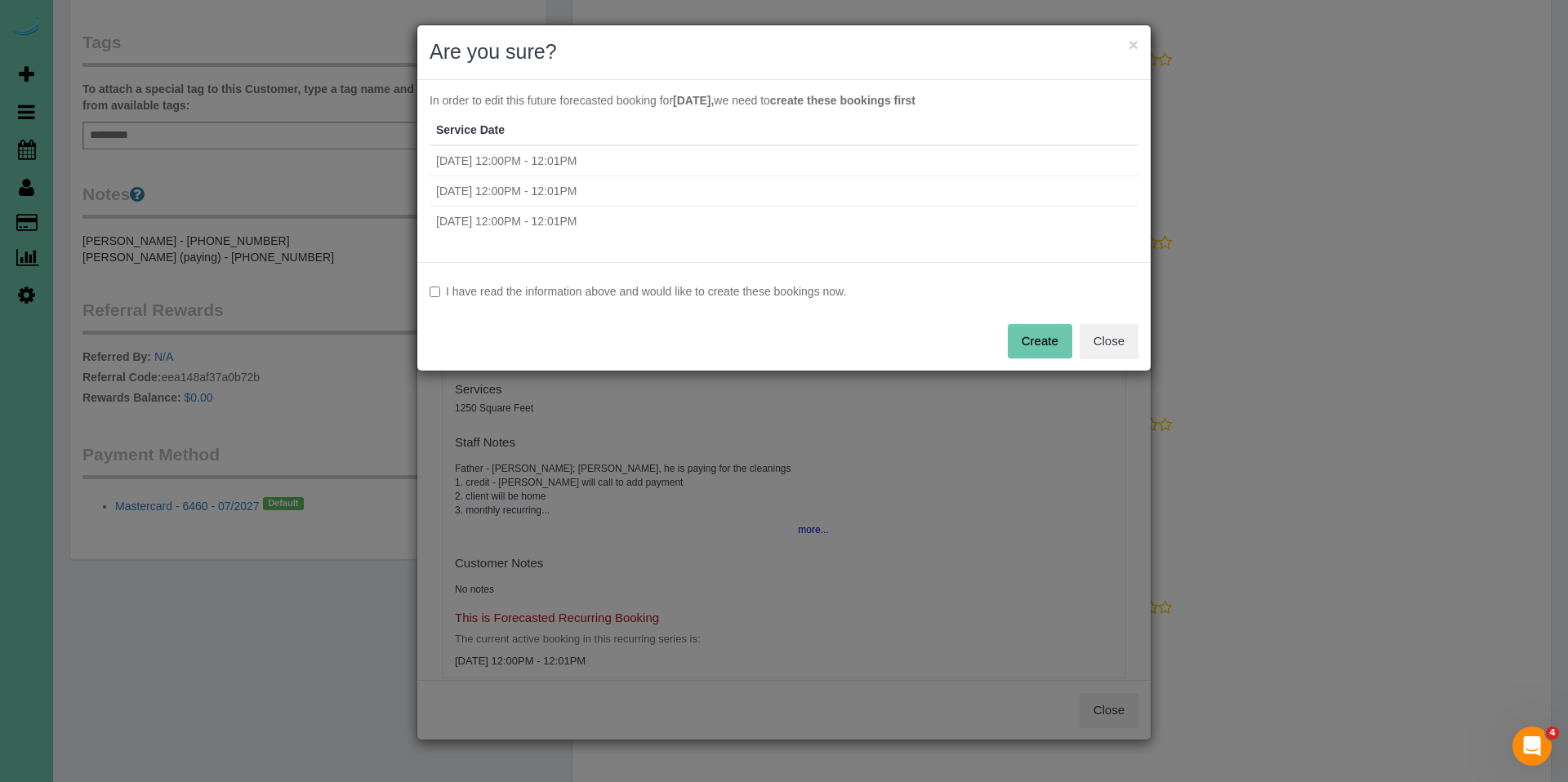
click at [570, 278] on div "I have read the information above and would like to create these bookings now. …" at bounding box center [784, 316] width 733 height 108
click at [779, 302] on div "I have read the information above and would like to create these bookings now. …" at bounding box center [784, 316] width 733 height 108
click at [808, 296] on label "I have read the information above and would like to create these bookings now." at bounding box center [783, 292] width 709 height 16
click at [1050, 339] on button "Create" at bounding box center [1040, 341] width 65 height 35
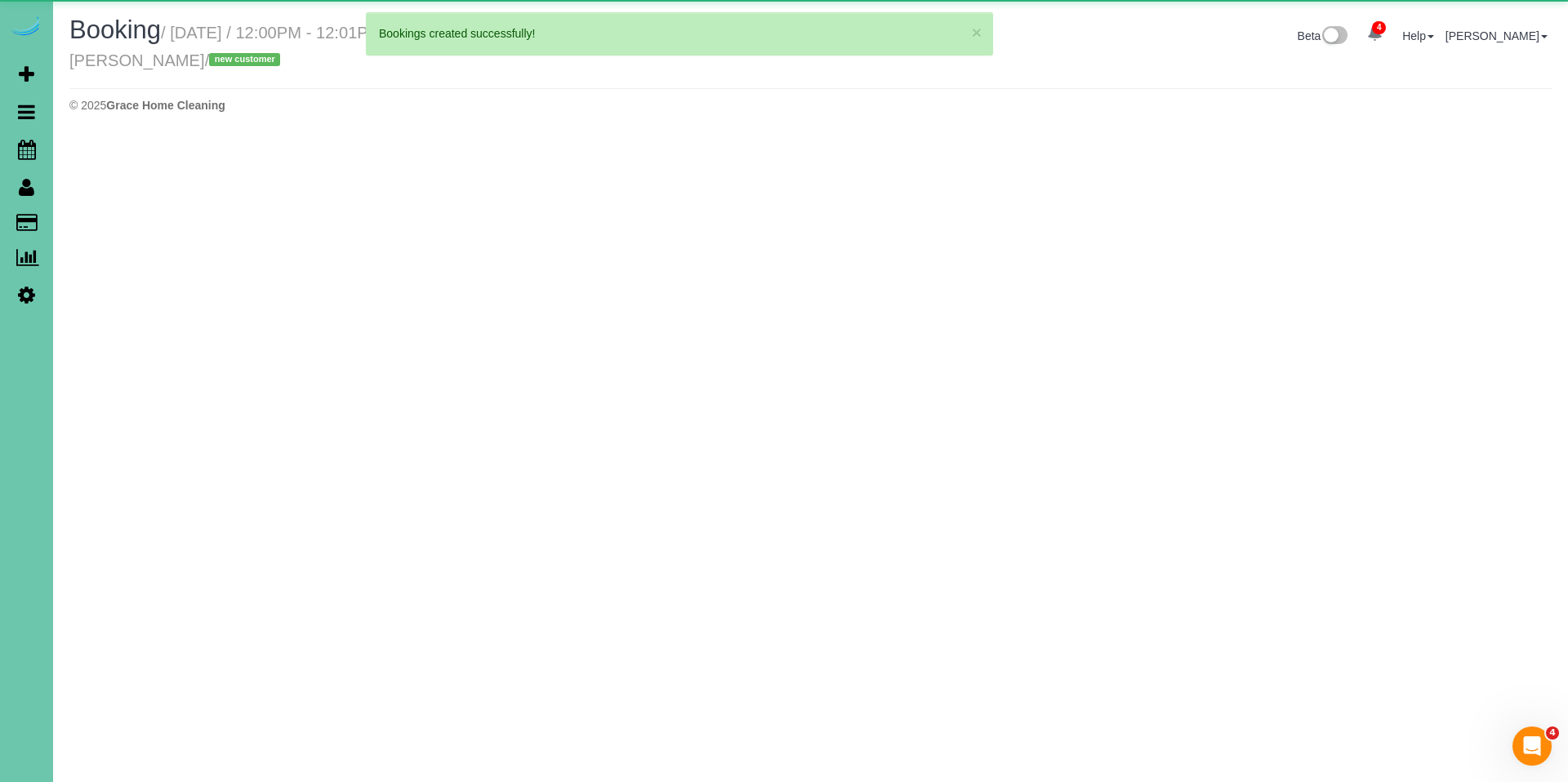
select select "NE"
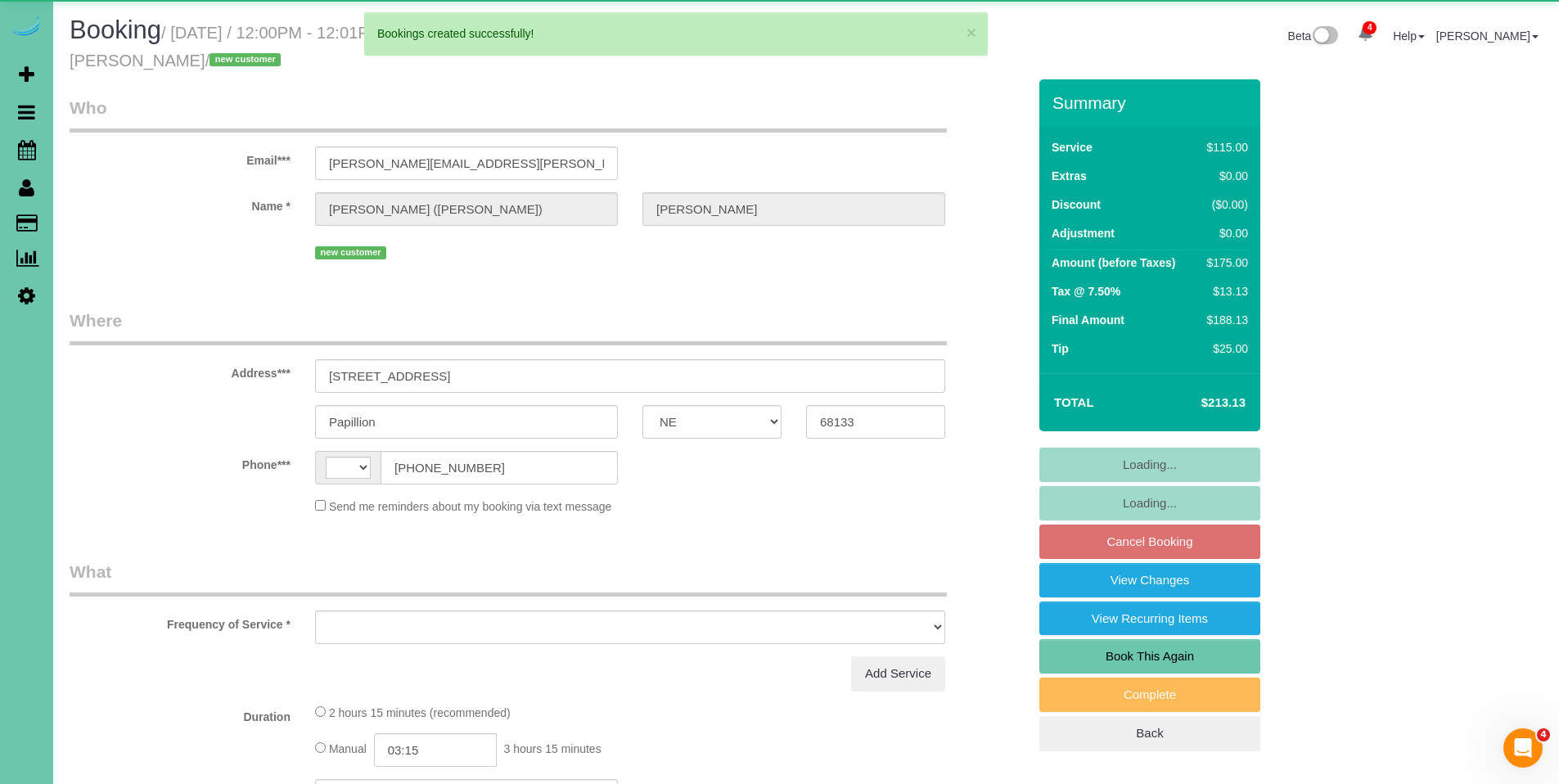
select select "string:[GEOGRAPHIC_DATA]"
select select "object:1356"
select select "string:fspay-849691ab-4580-4d80-8c7a-ab9f2b8cf685"
select select "object:1389"
select select "number:36"
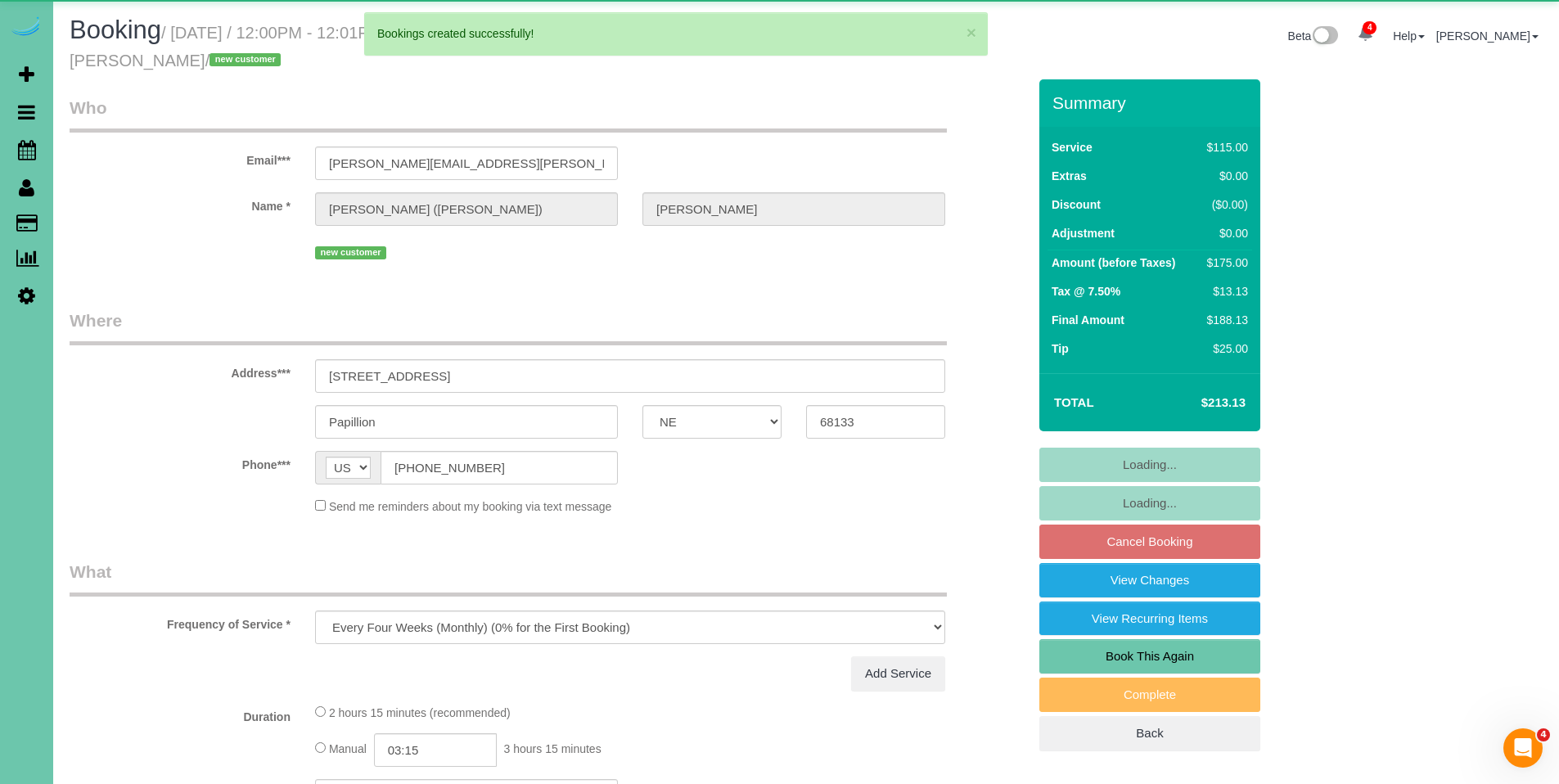
select select "number:42"
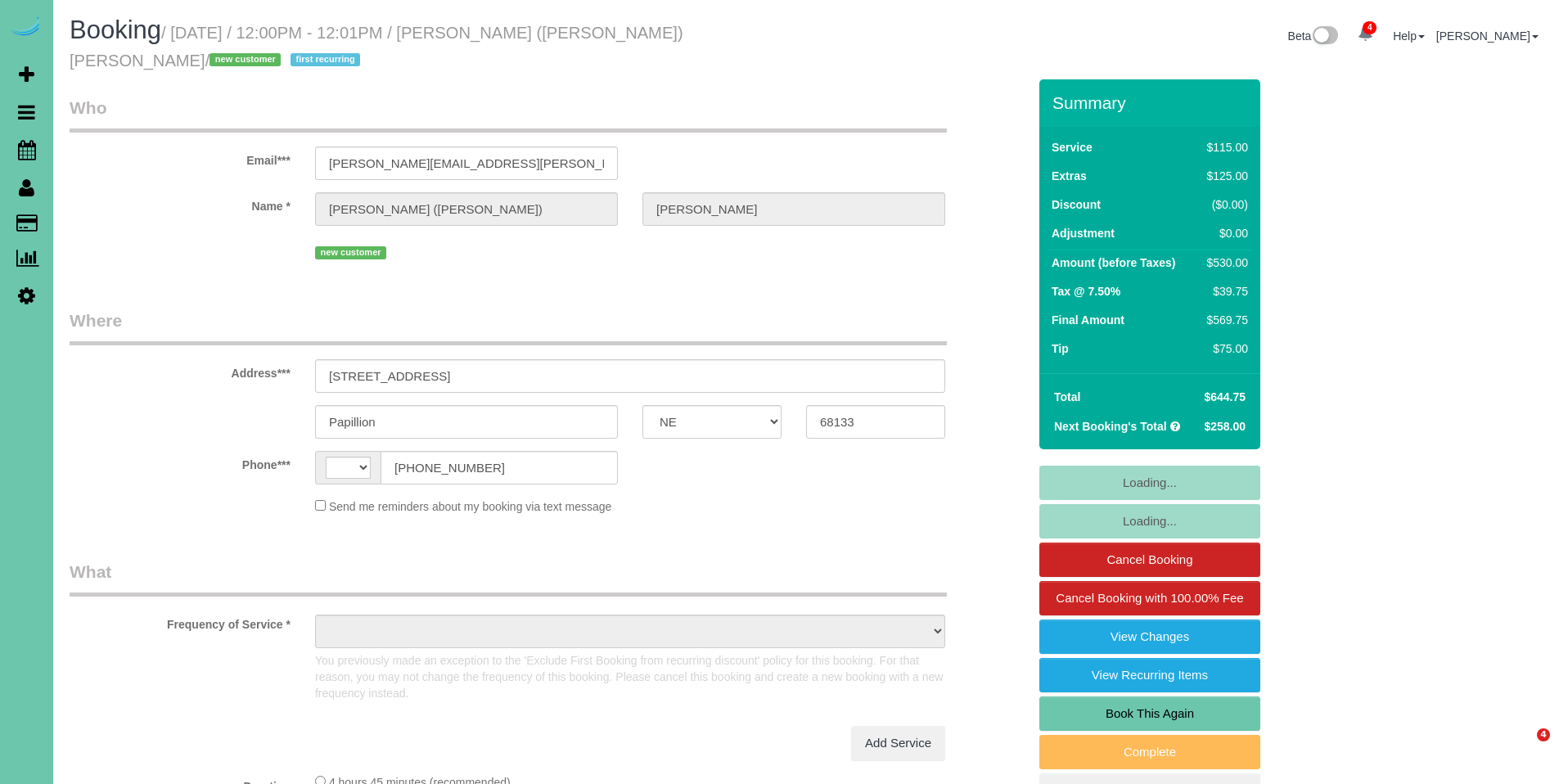
select select "NE"
select select "string:[GEOGRAPHIC_DATA]"
select select "object:686"
select select "string:fspay-849691ab-4580-4d80-8c7a-ab9f2b8cf685"
select select "object:733"
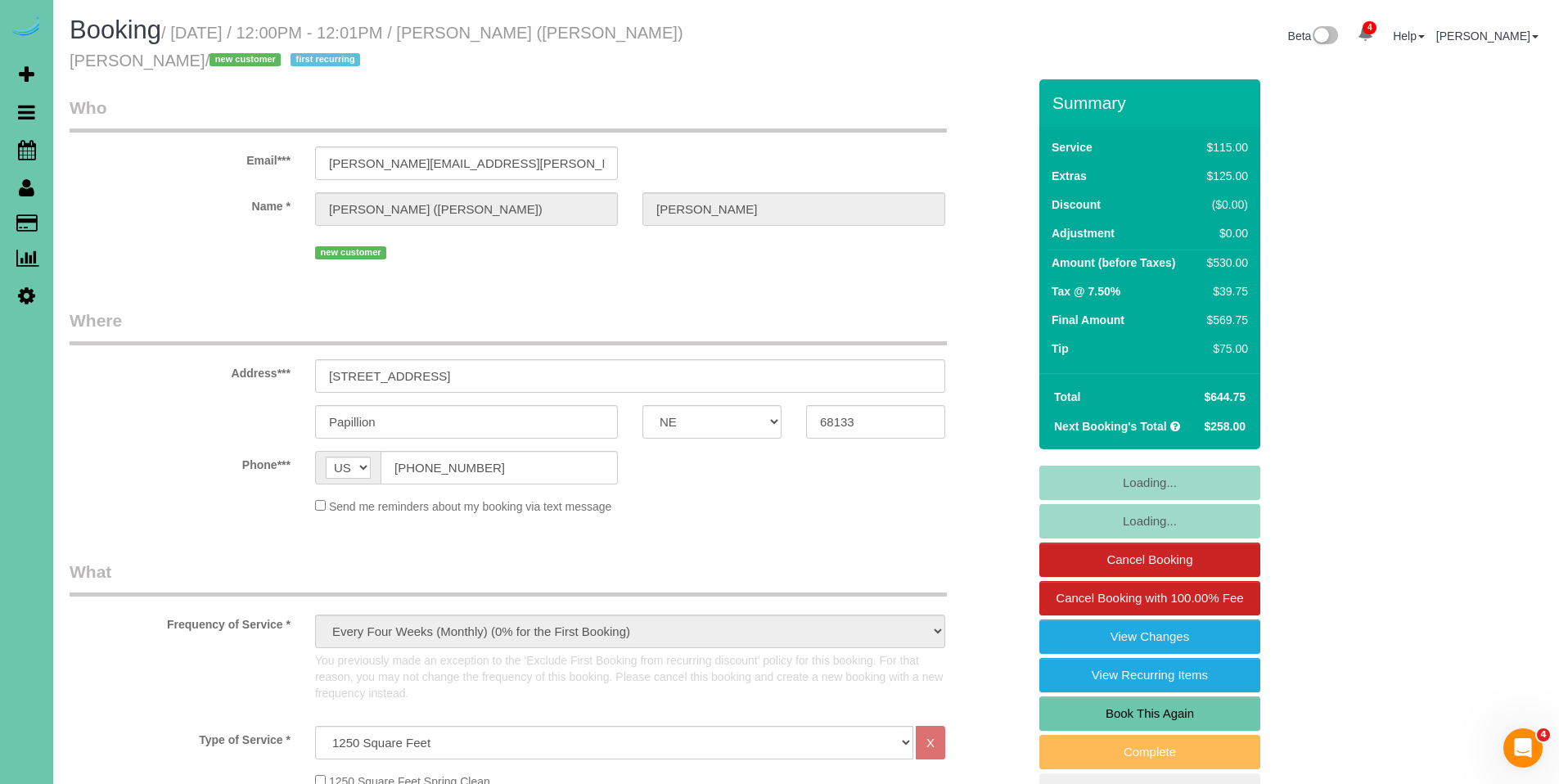
select select "number:36"
select select "number:42"
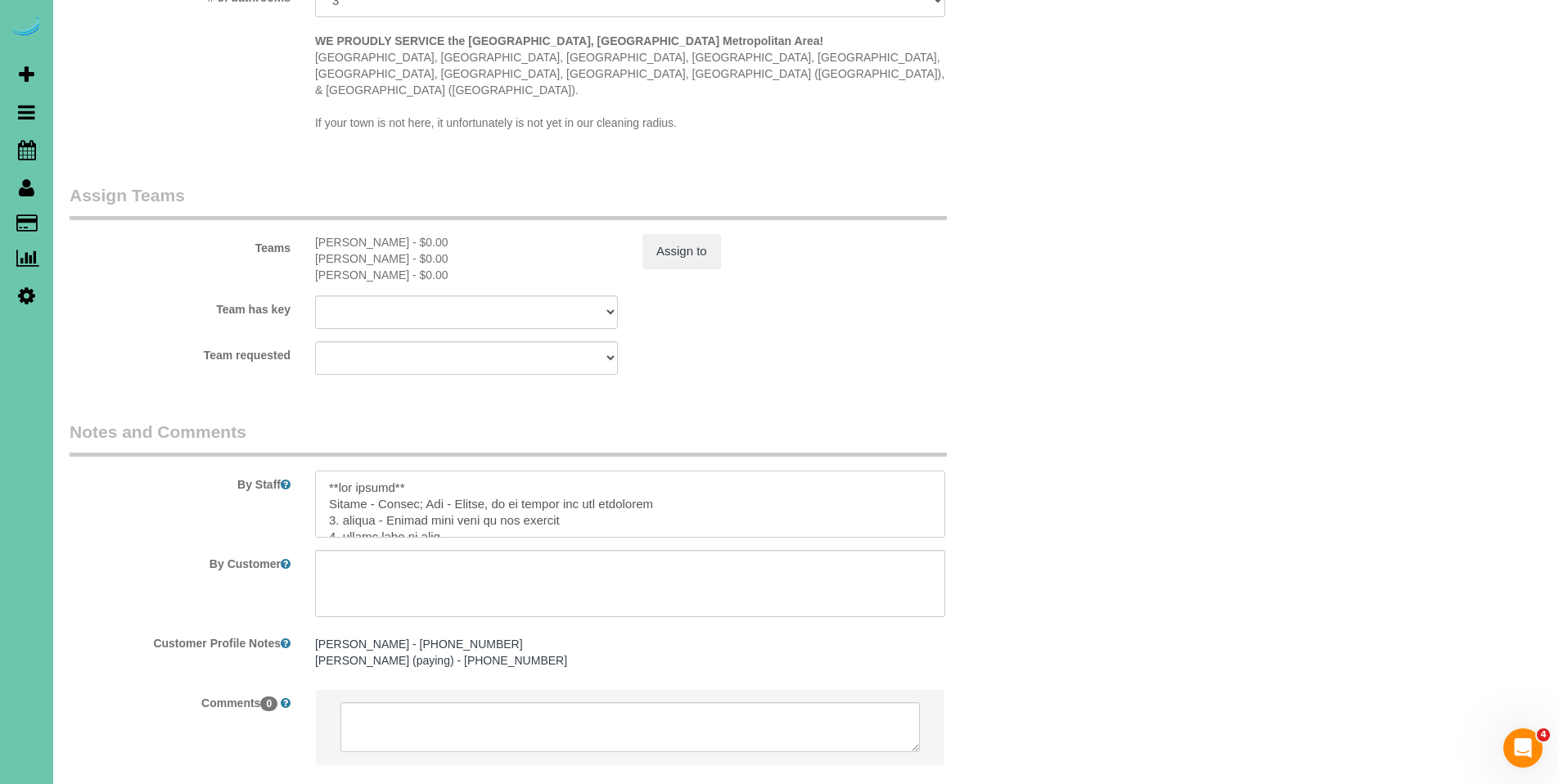
scroll to position [3, 0]
drag, startPoint x: 548, startPoint y: 492, endPoint x: 377, endPoint y: 484, distance: 171.2
click at [377, 484] on textarea at bounding box center [630, 504] width 630 height 67
click at [389, 490] on textarea at bounding box center [630, 504] width 630 height 67
drag, startPoint x: 657, startPoint y: 467, endPoint x: 319, endPoint y: 468, distance: 338.0
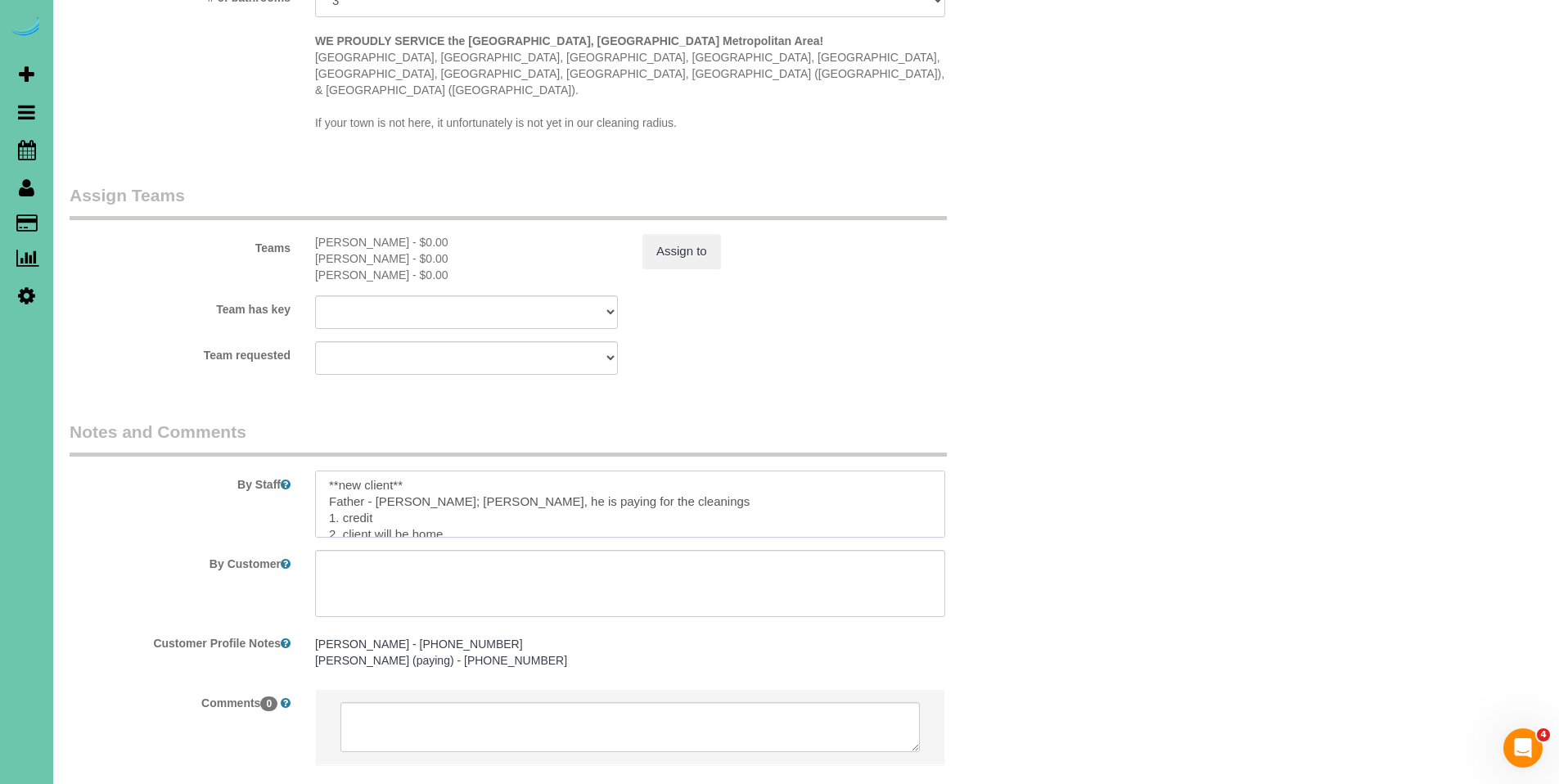
click at [319, 470] on textarea at bounding box center [630, 504] width 630 height 67
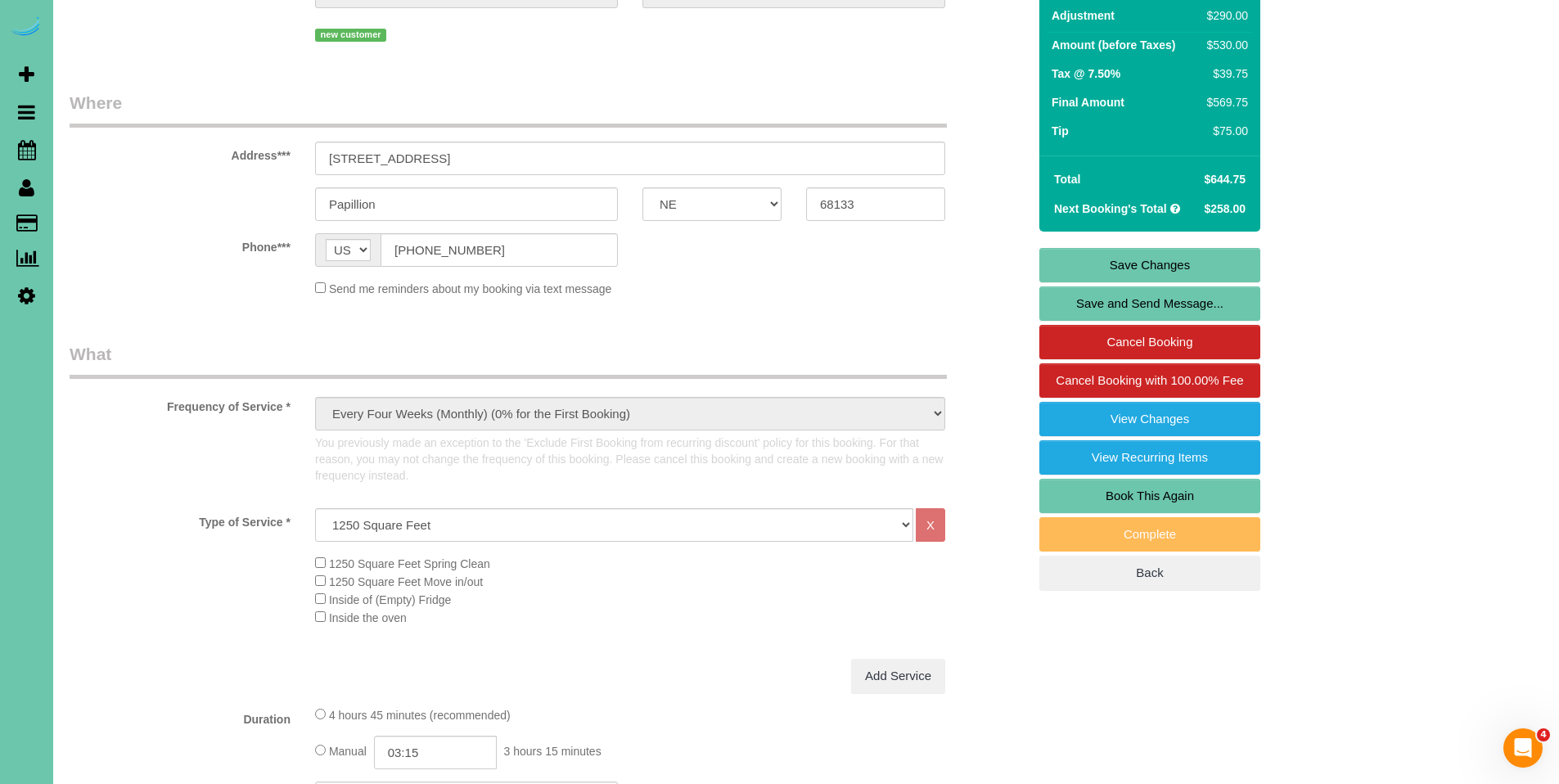
scroll to position [206, 0]
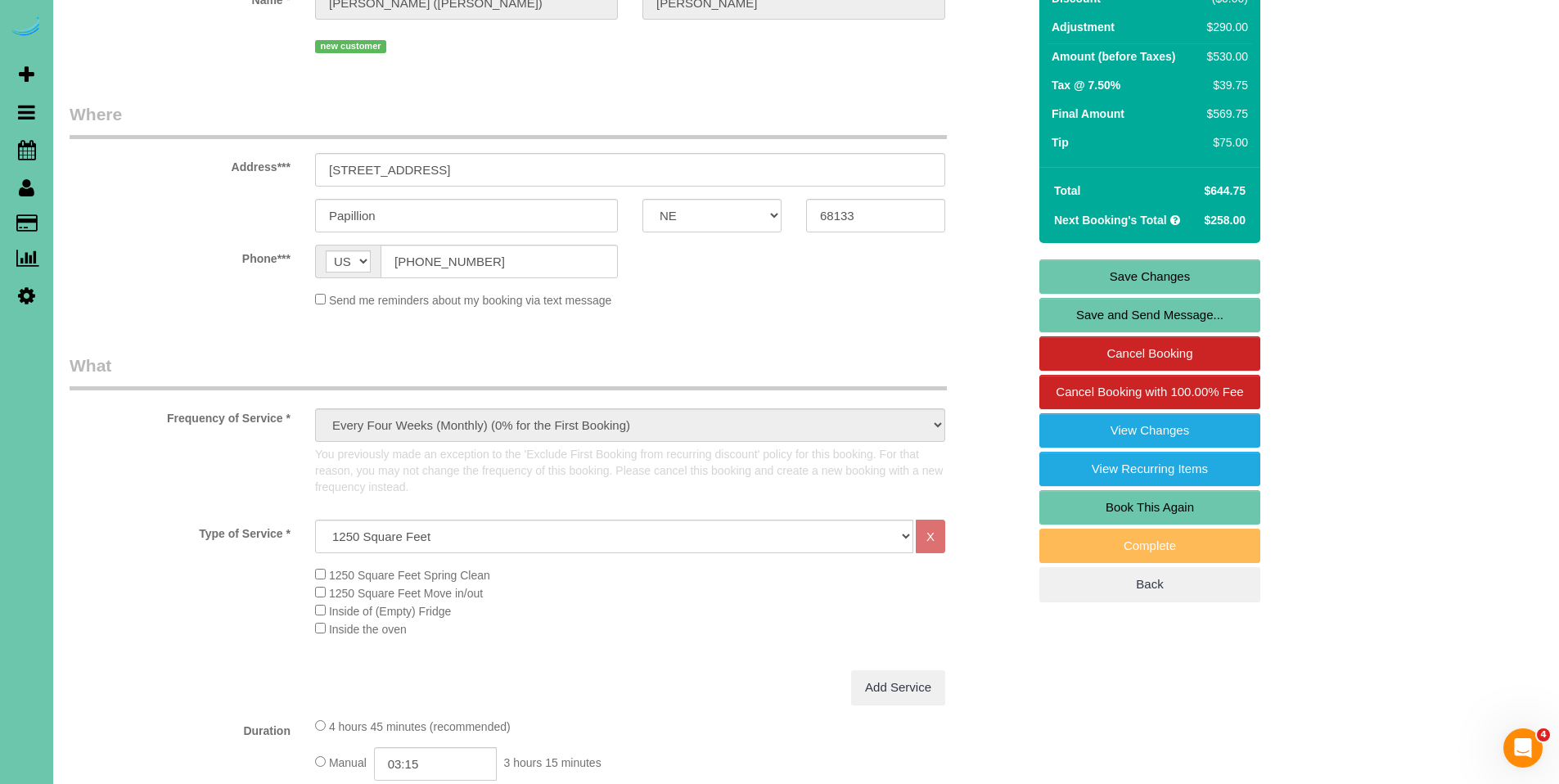
type textarea "**new client** 1. credit 2. client will be home 3. initial spring cleaning - wh…"
click at [1164, 268] on link "Save Changes" at bounding box center [1150, 277] width 221 height 35
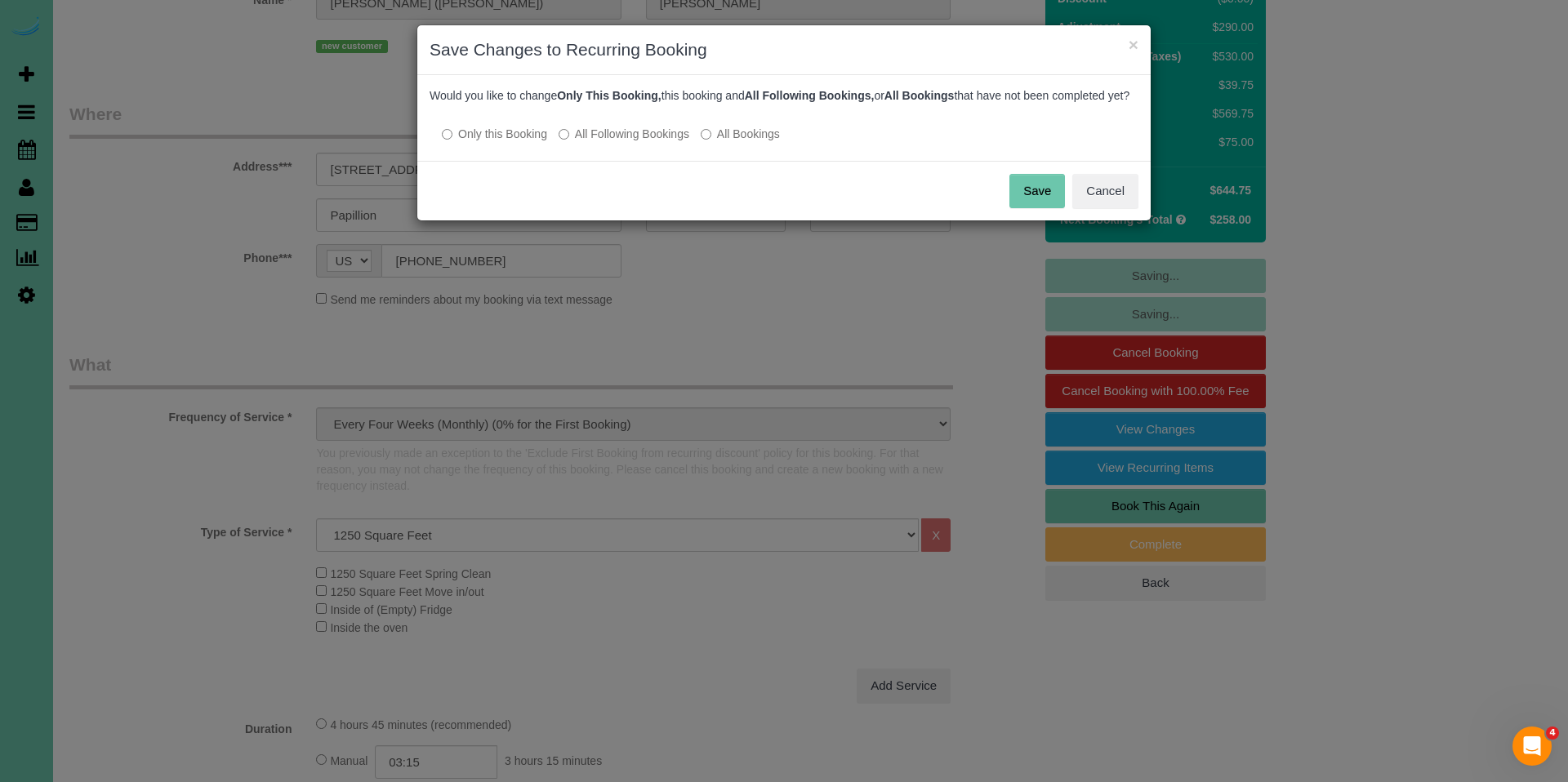
click at [628, 142] on label "All Following Bookings" at bounding box center [624, 134] width 131 height 16
click at [1040, 206] on button "Save" at bounding box center [1037, 191] width 55 height 35
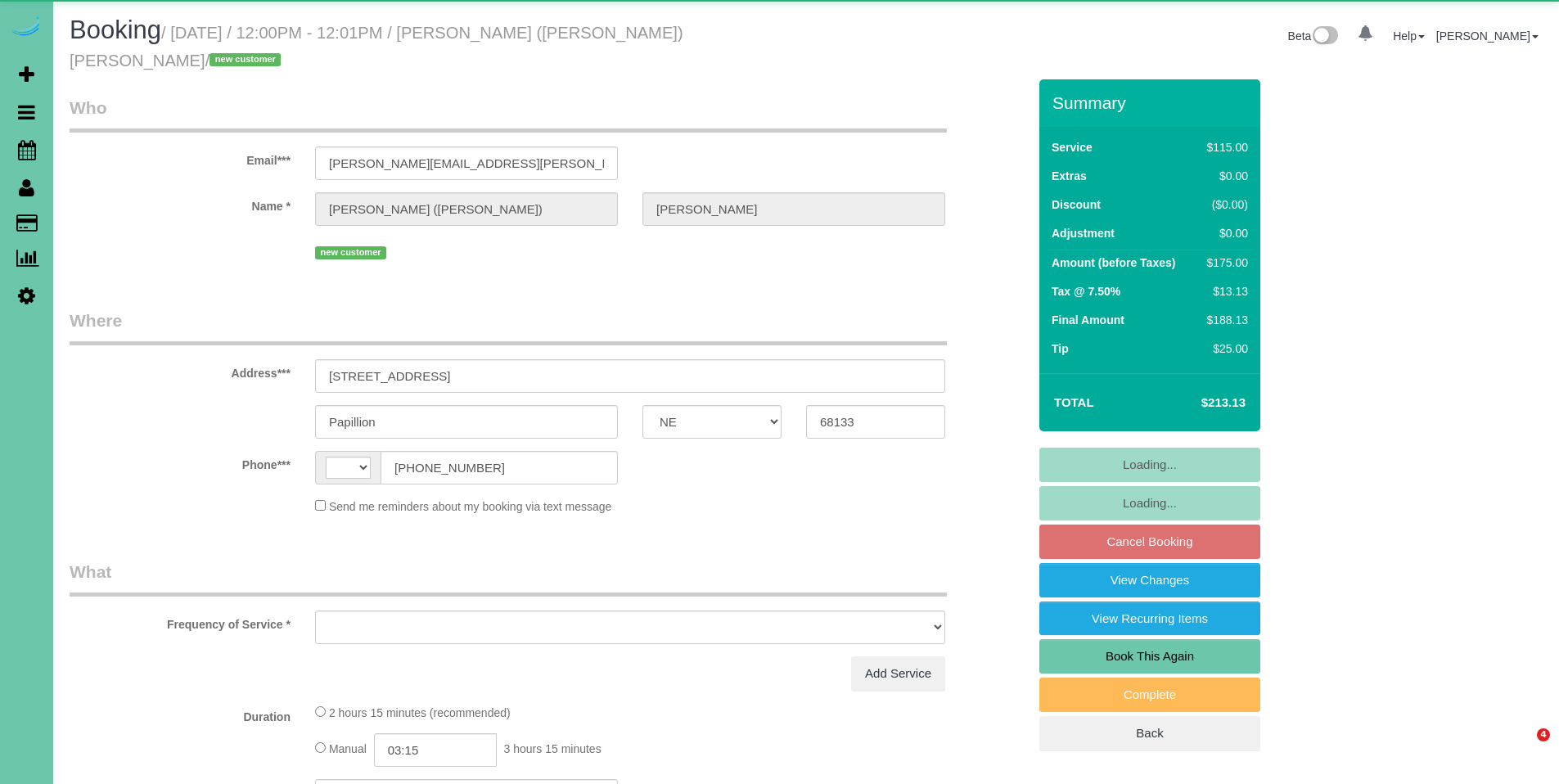
select select "NE"
select select "string:[GEOGRAPHIC_DATA]"
select select "object:658"
select select "string:fspay-849691ab-4580-4d80-8c7a-ab9f2b8cf685"
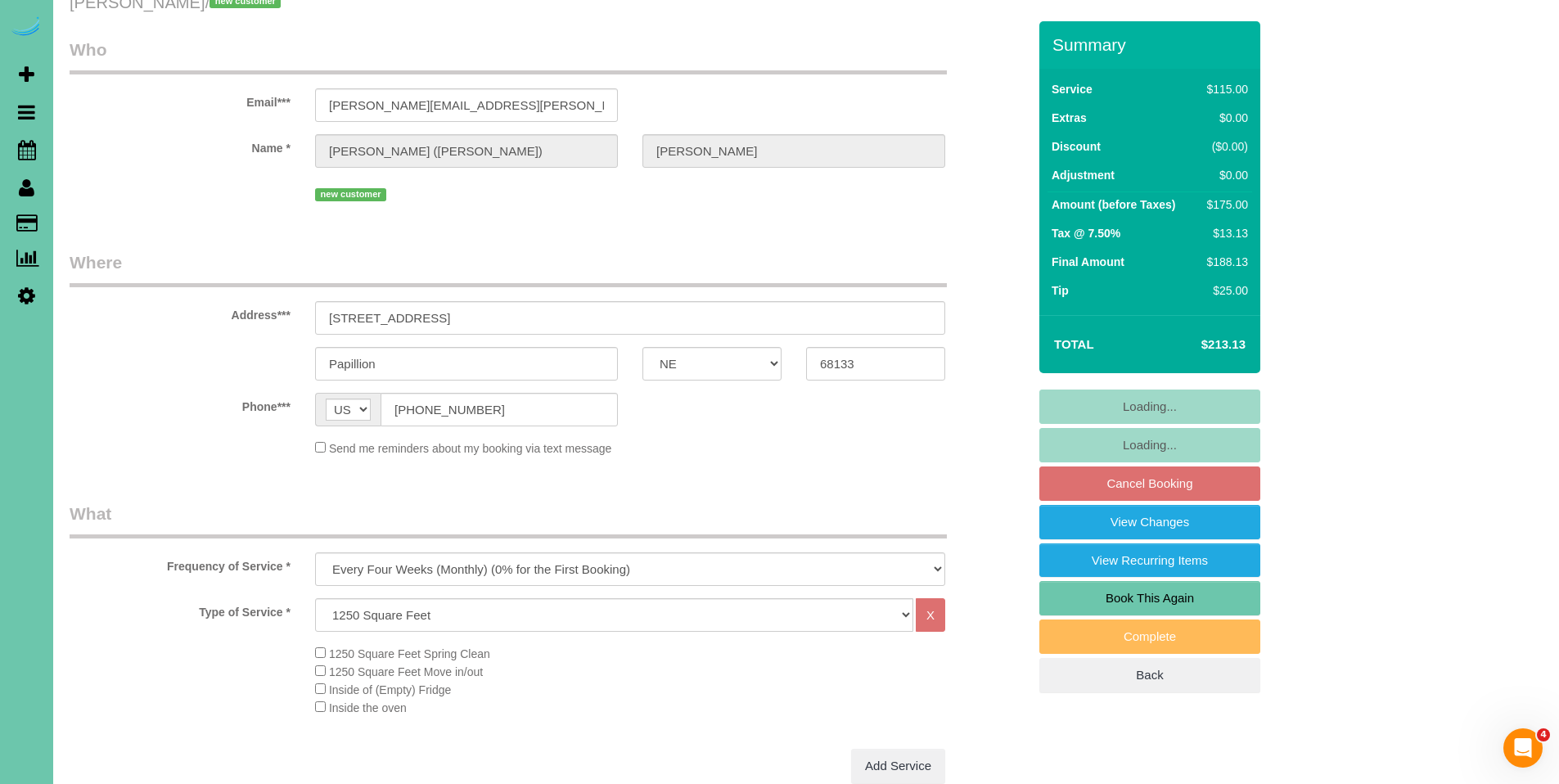
select select "object:886"
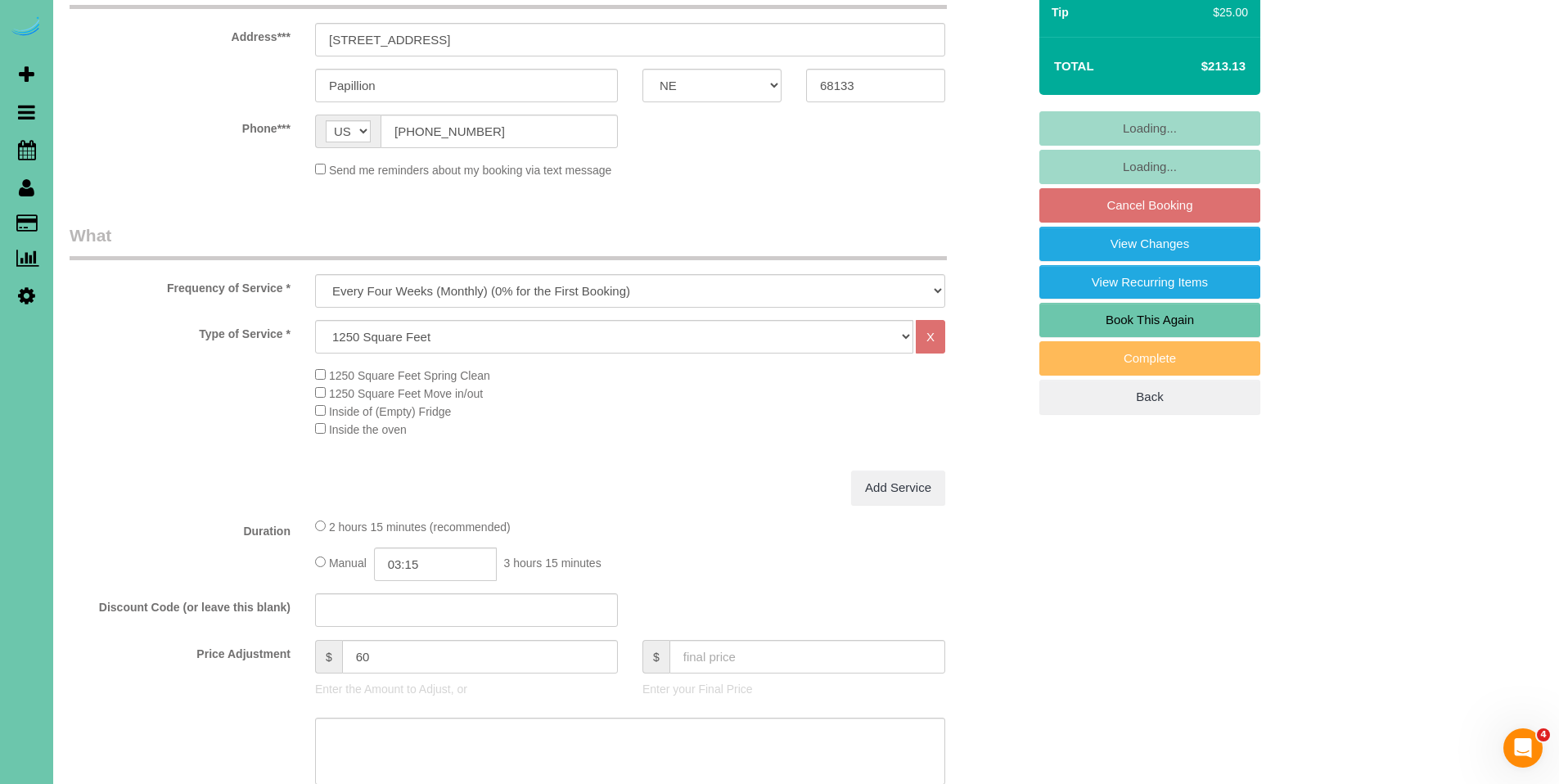
select select "number:36"
select select "number:42"
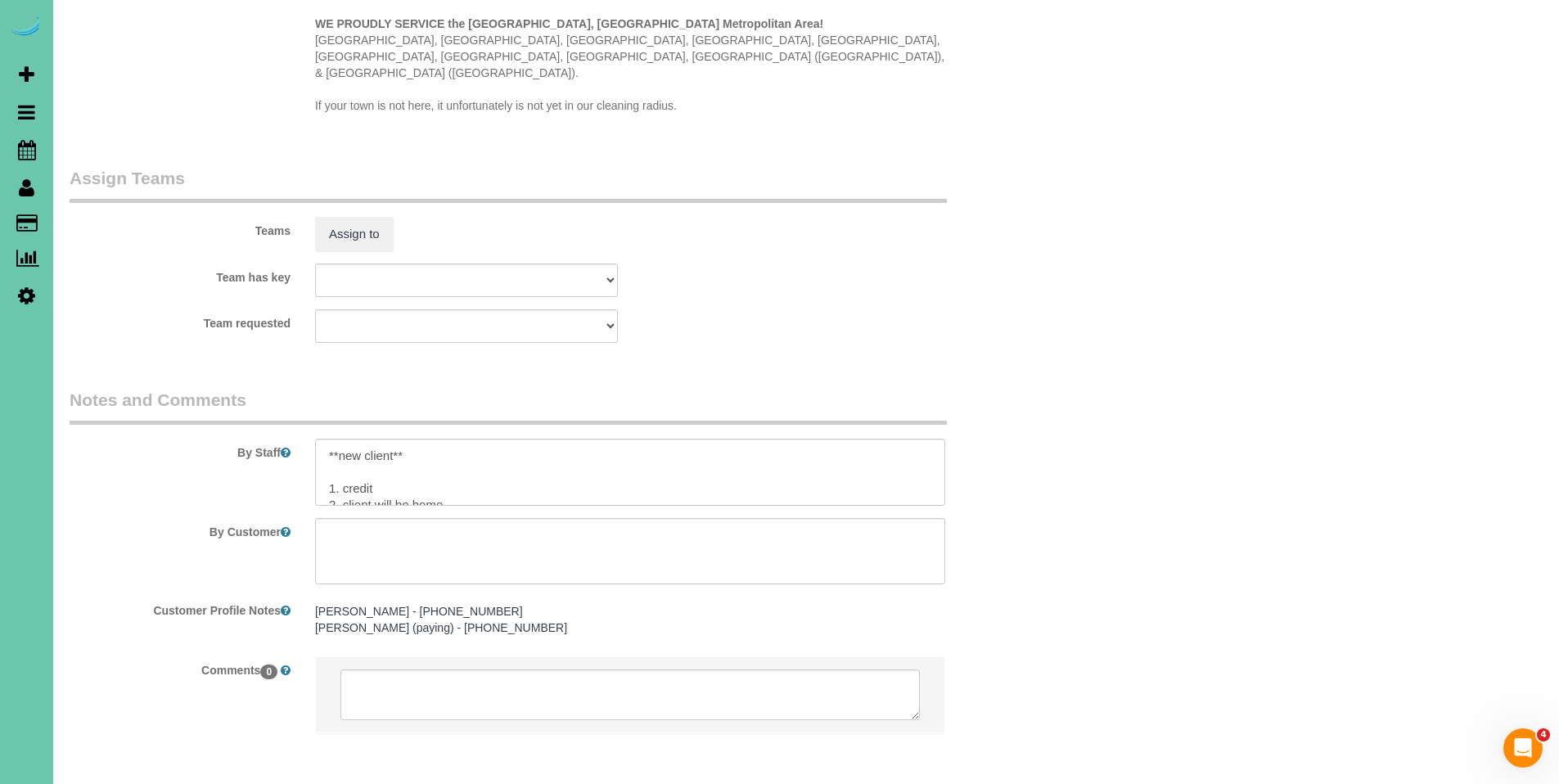
scroll to position [1684, 0]
drag, startPoint x: 428, startPoint y: 410, endPoint x: 260, endPoint y: 392, distance: 169.0
click at [260, 392] on div "By Staff" at bounding box center [548, 444] width 982 height 118
click at [322, 436] on textarea at bounding box center [630, 469] width 630 height 67
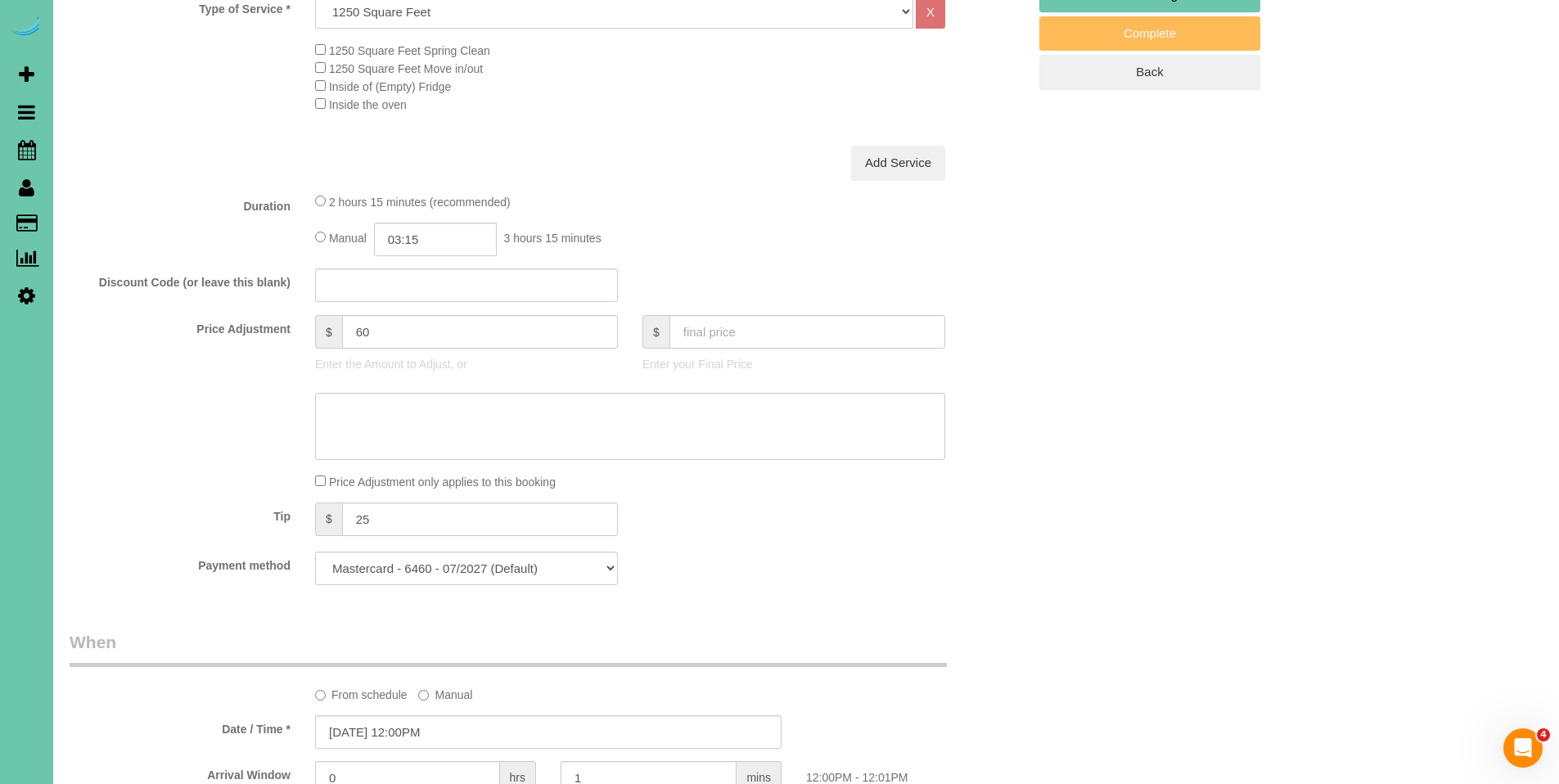
scroll to position [210, 0]
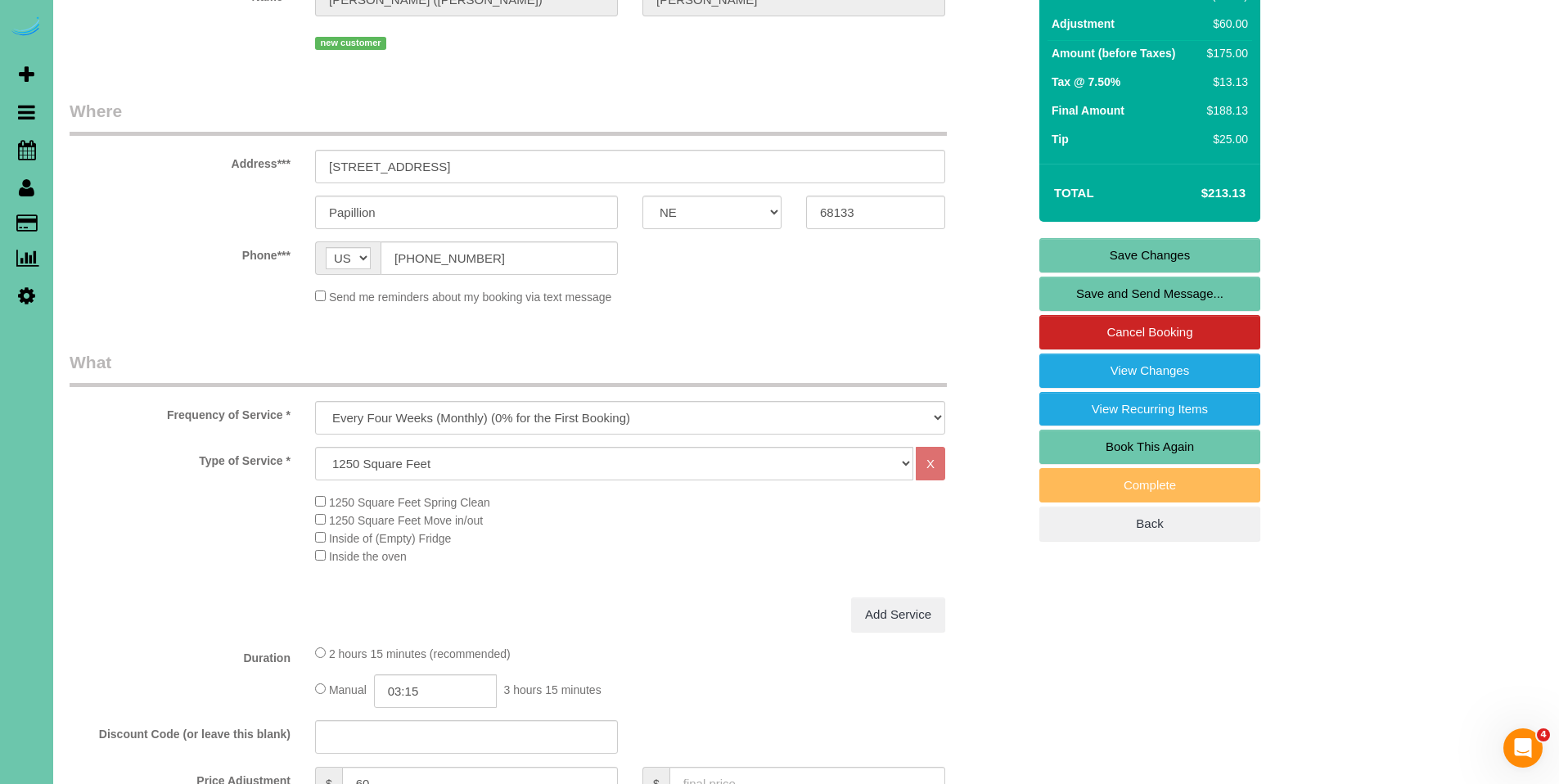
type textarea "1. credit 2. client will be home 3. initial spring cleaning - whole home 4. be …"
click at [1171, 238] on link "Save Changes" at bounding box center [1150, 255] width 221 height 35
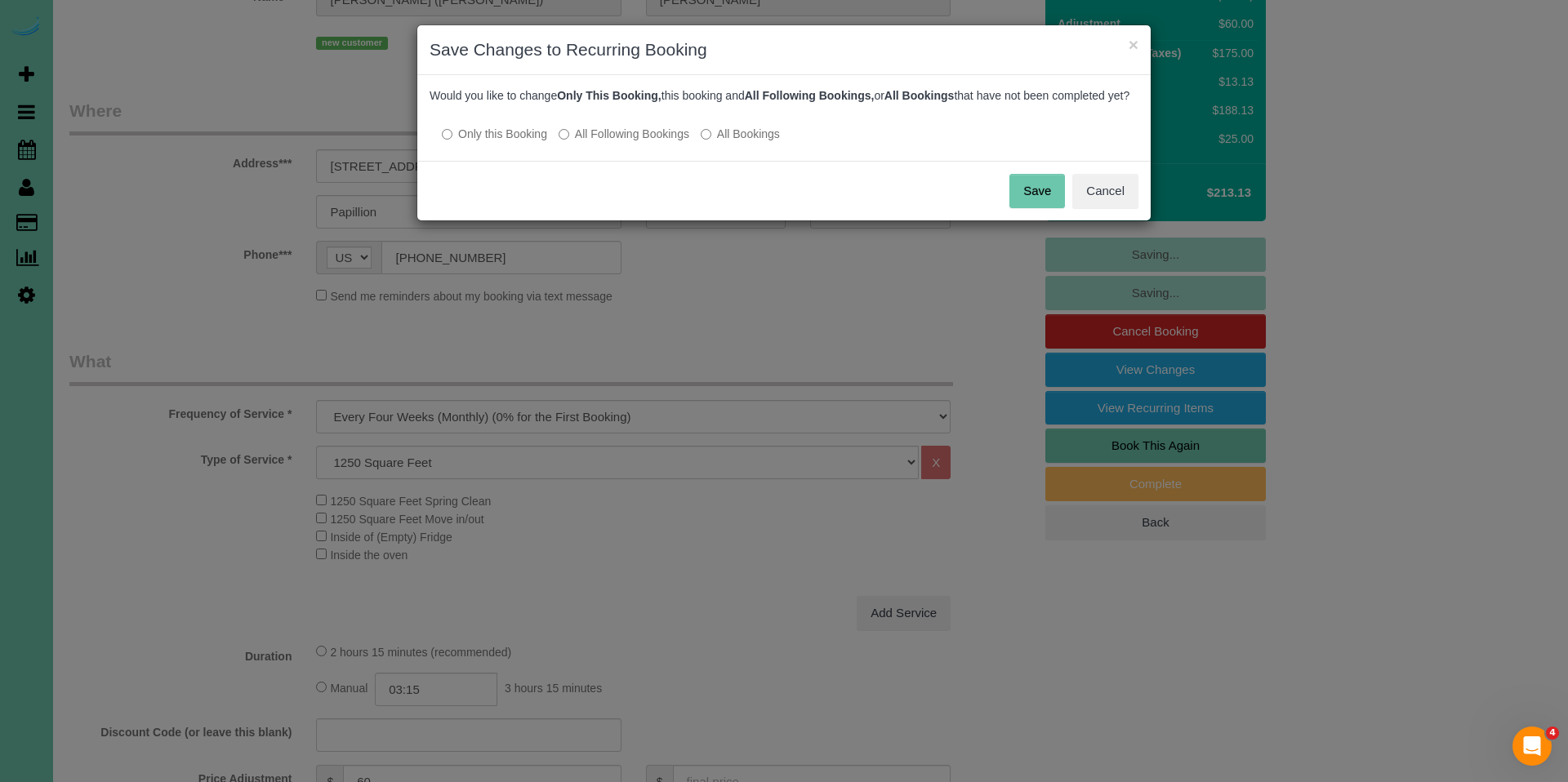
click at [588, 142] on label "All Following Bookings" at bounding box center [624, 134] width 131 height 16
click at [1034, 208] on button "Save" at bounding box center [1037, 191] width 55 height 35
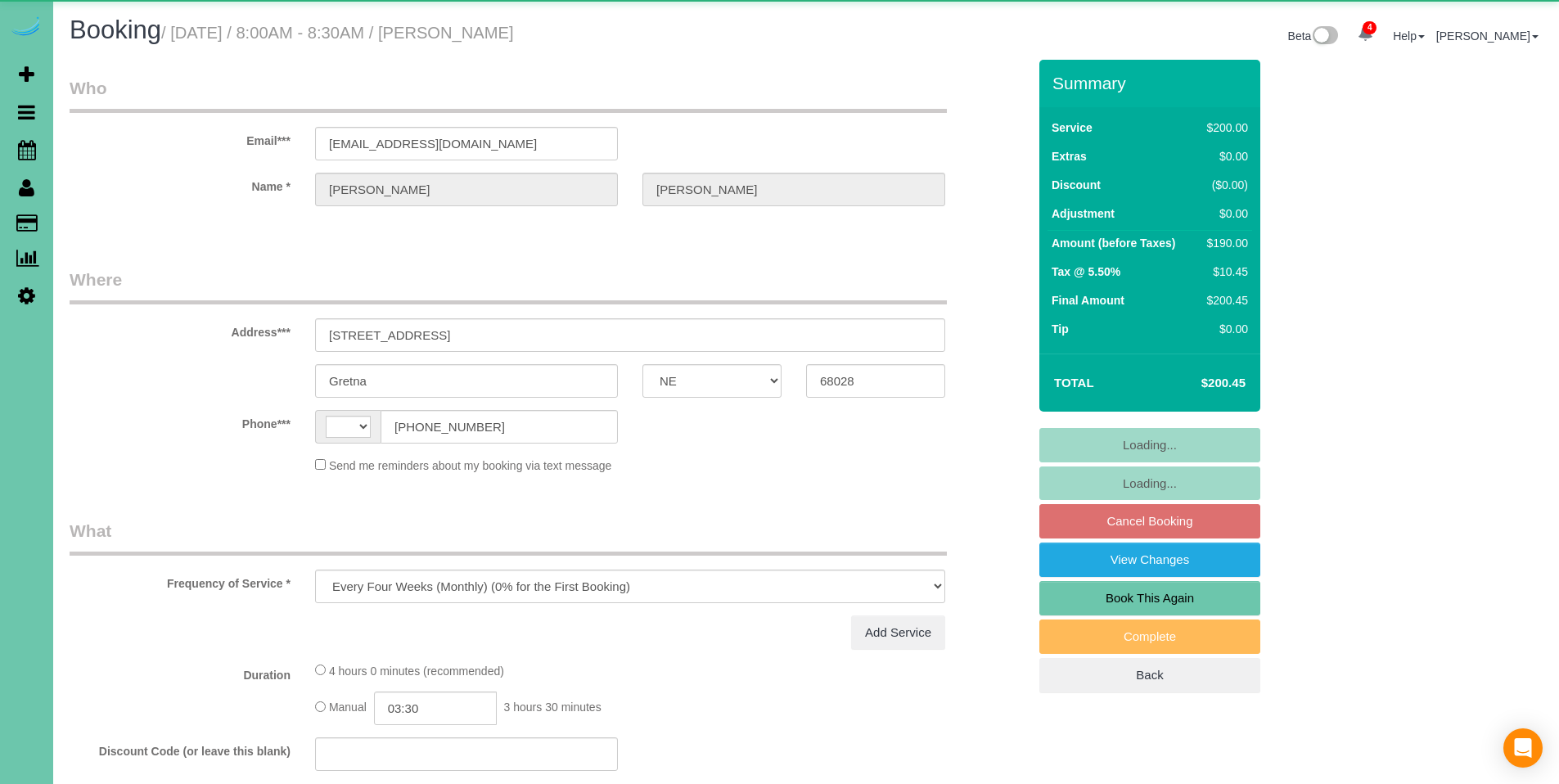
select select "NE"
select select "object:855"
select select "string:[GEOGRAPHIC_DATA]"
select select "NE"
select select "string:[GEOGRAPHIC_DATA]"
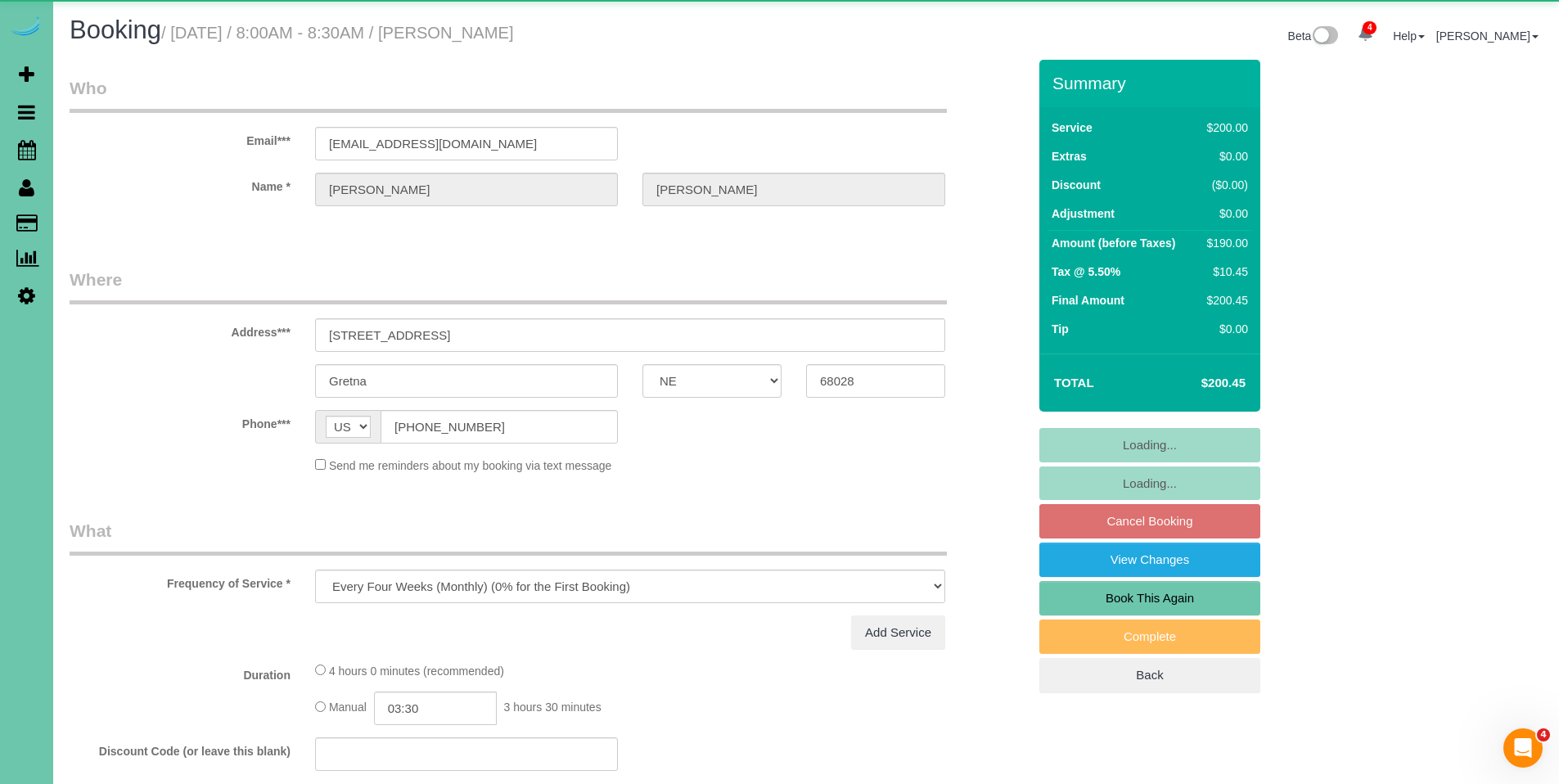
select select "object:672"
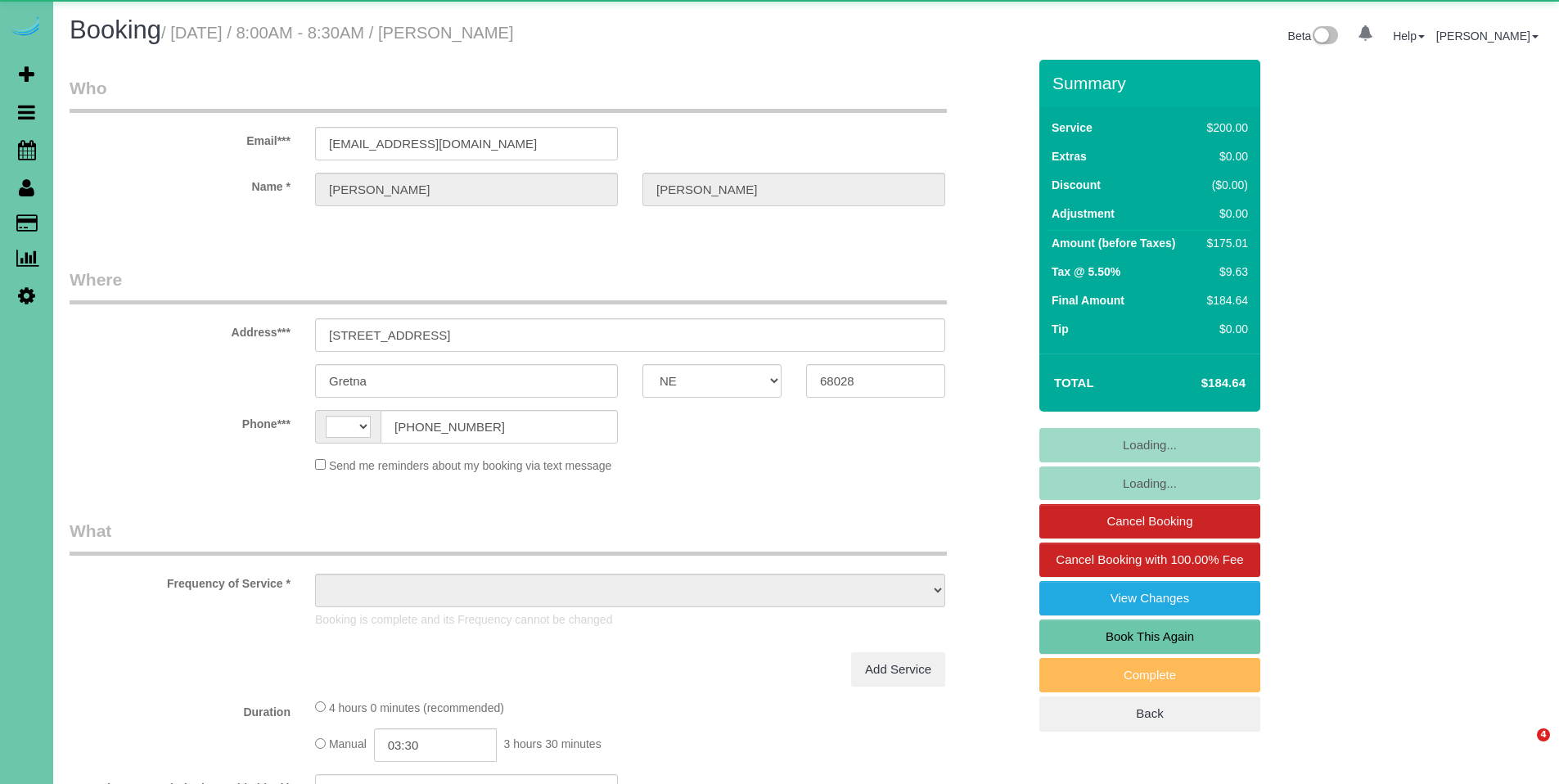
select select "NE"
select select "string:[GEOGRAPHIC_DATA]"
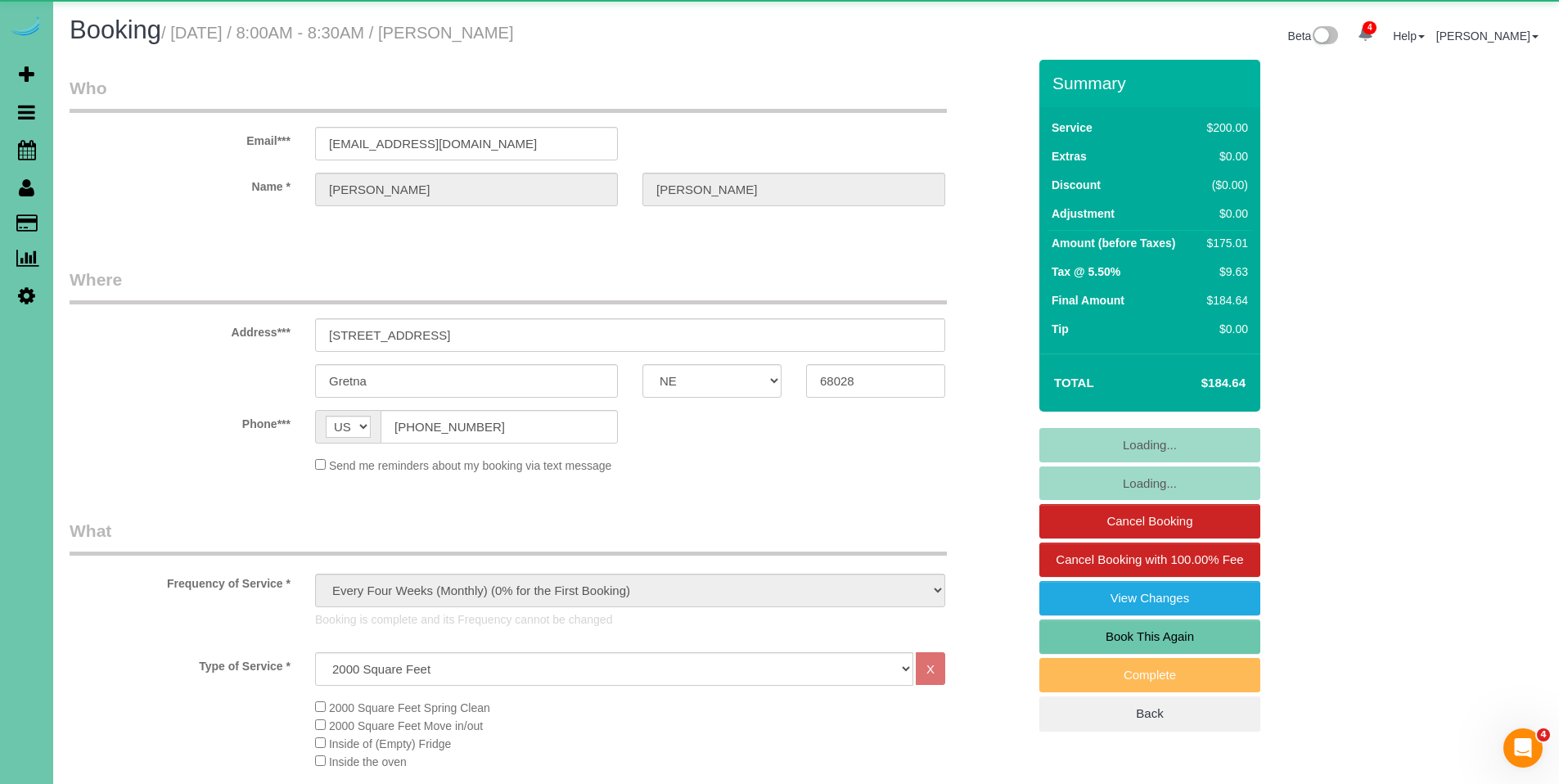
select select "object:697"
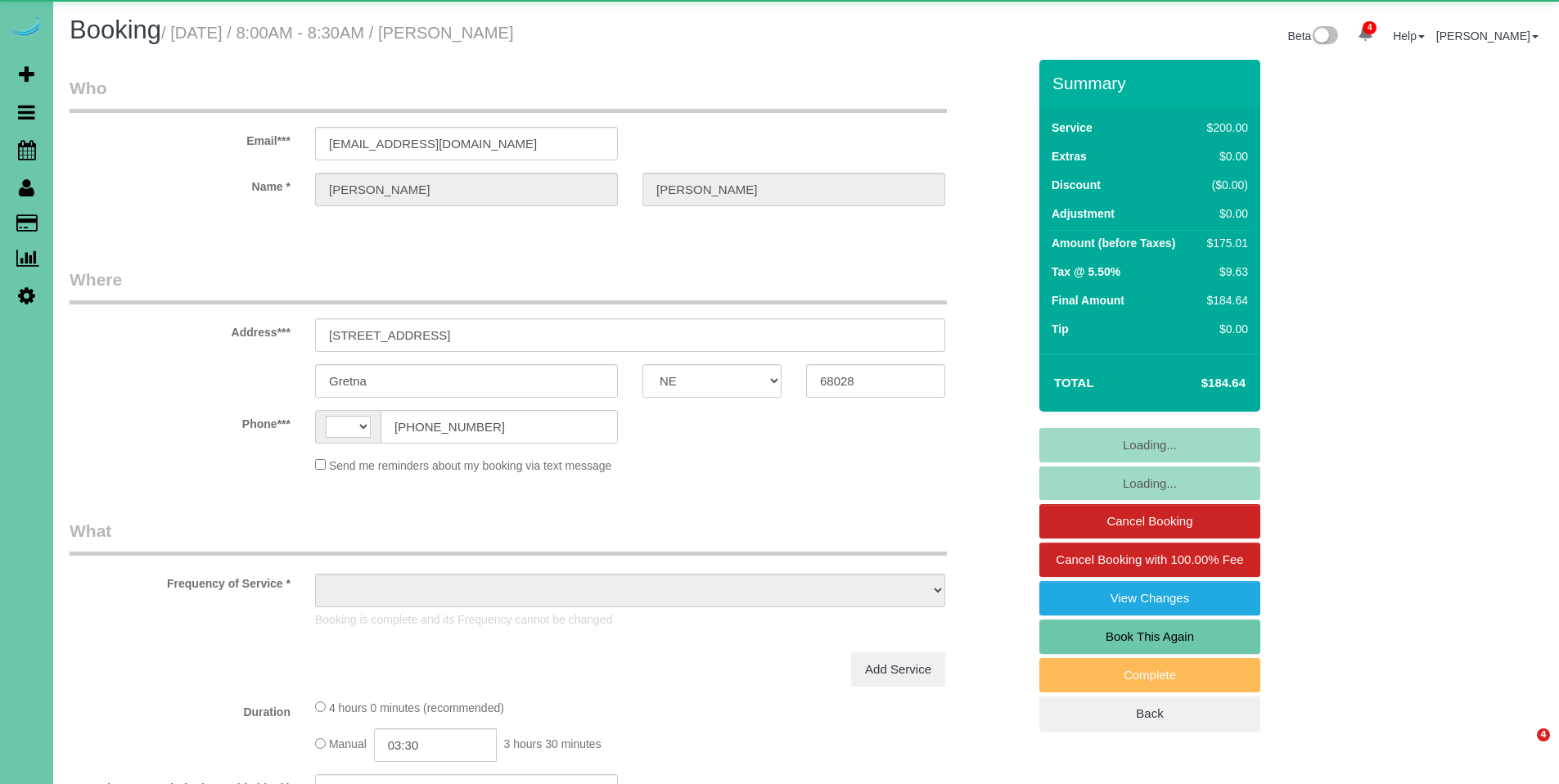
select select "NE"
select select "string:[GEOGRAPHIC_DATA]"
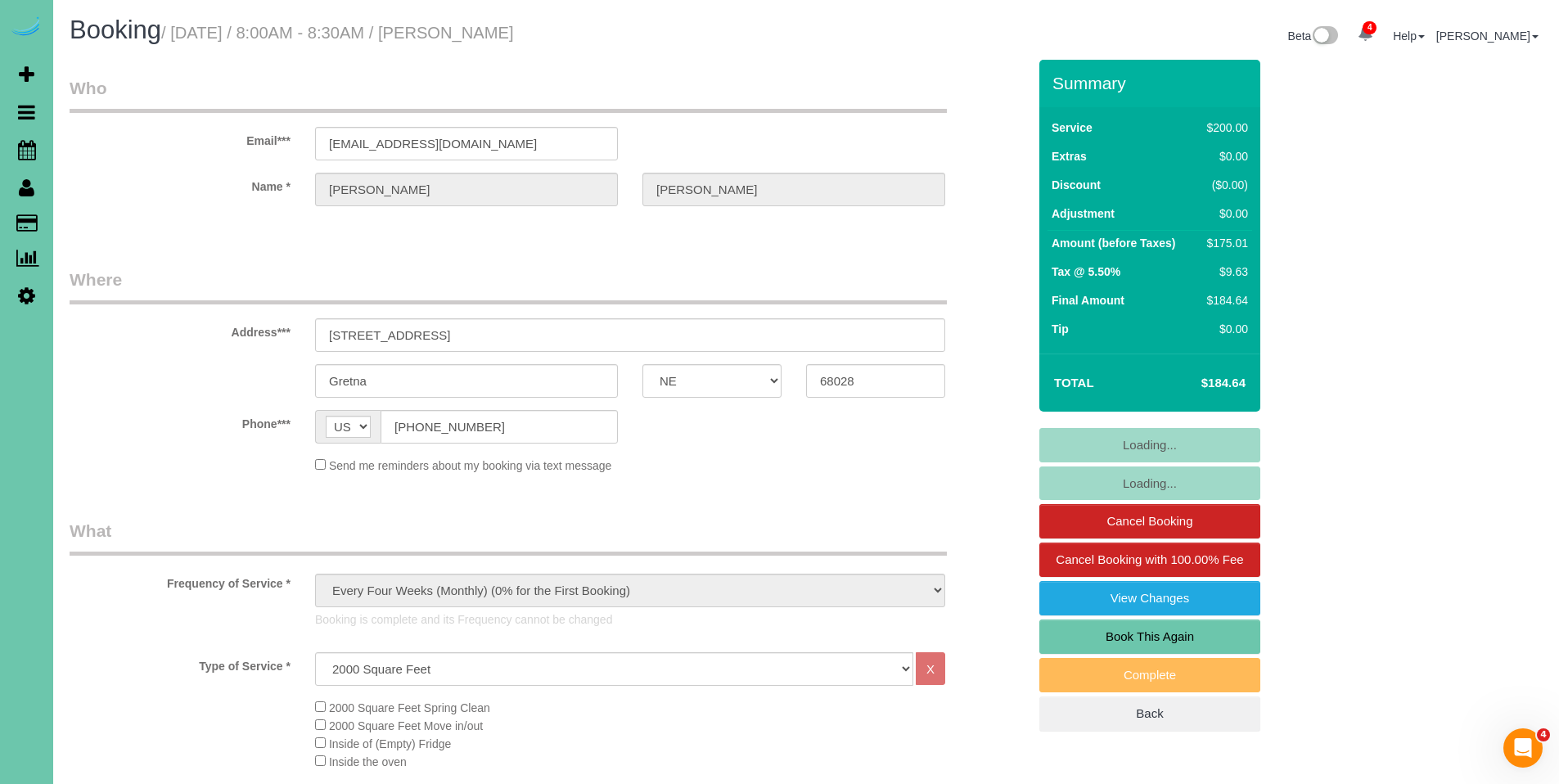
select select "object:681"
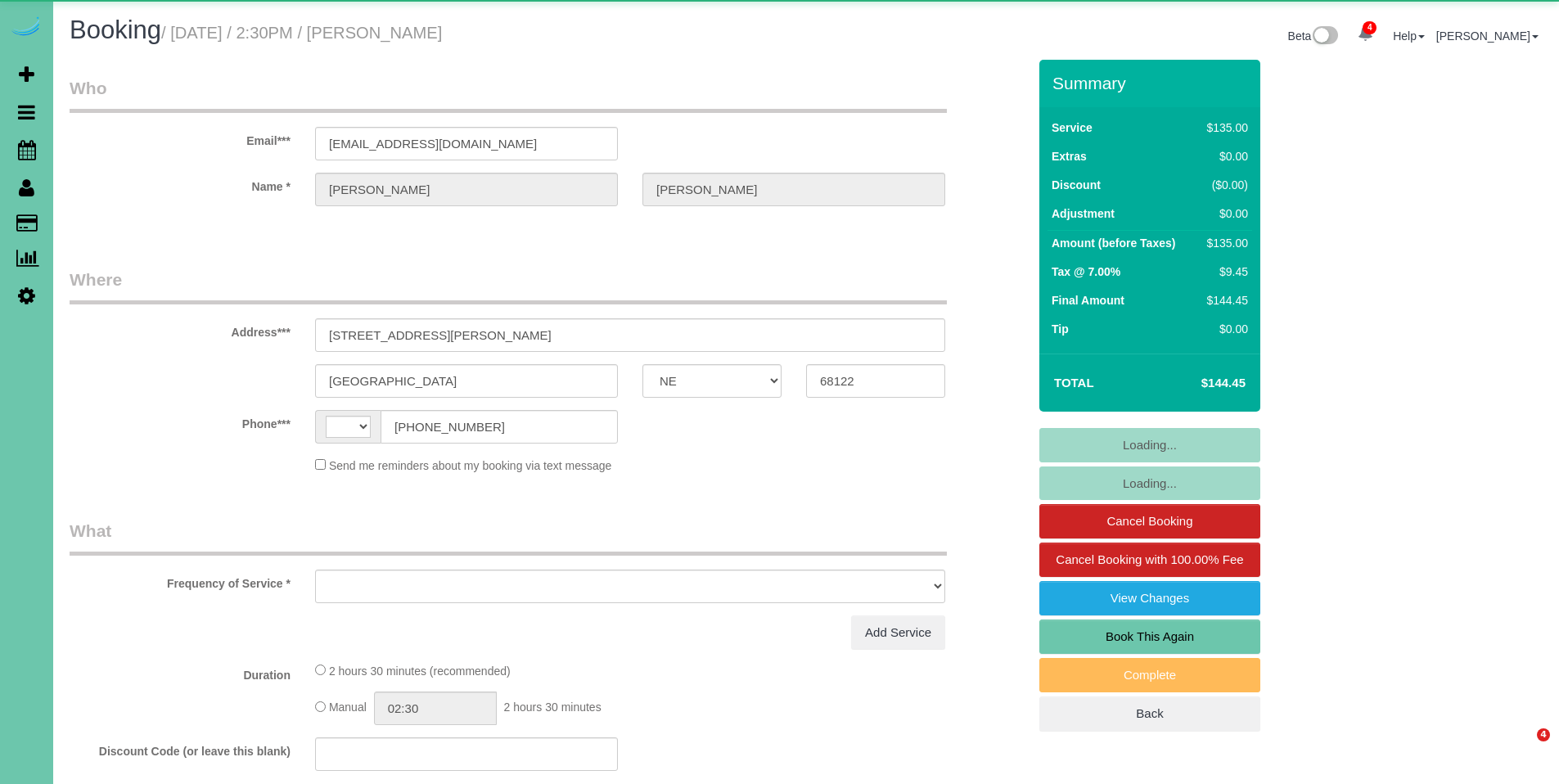
select select "NE"
select select "string:US"
select select "object:661"
select select "string:fspay-2400d3d3-8518-4bde-a156-b476dc437235"
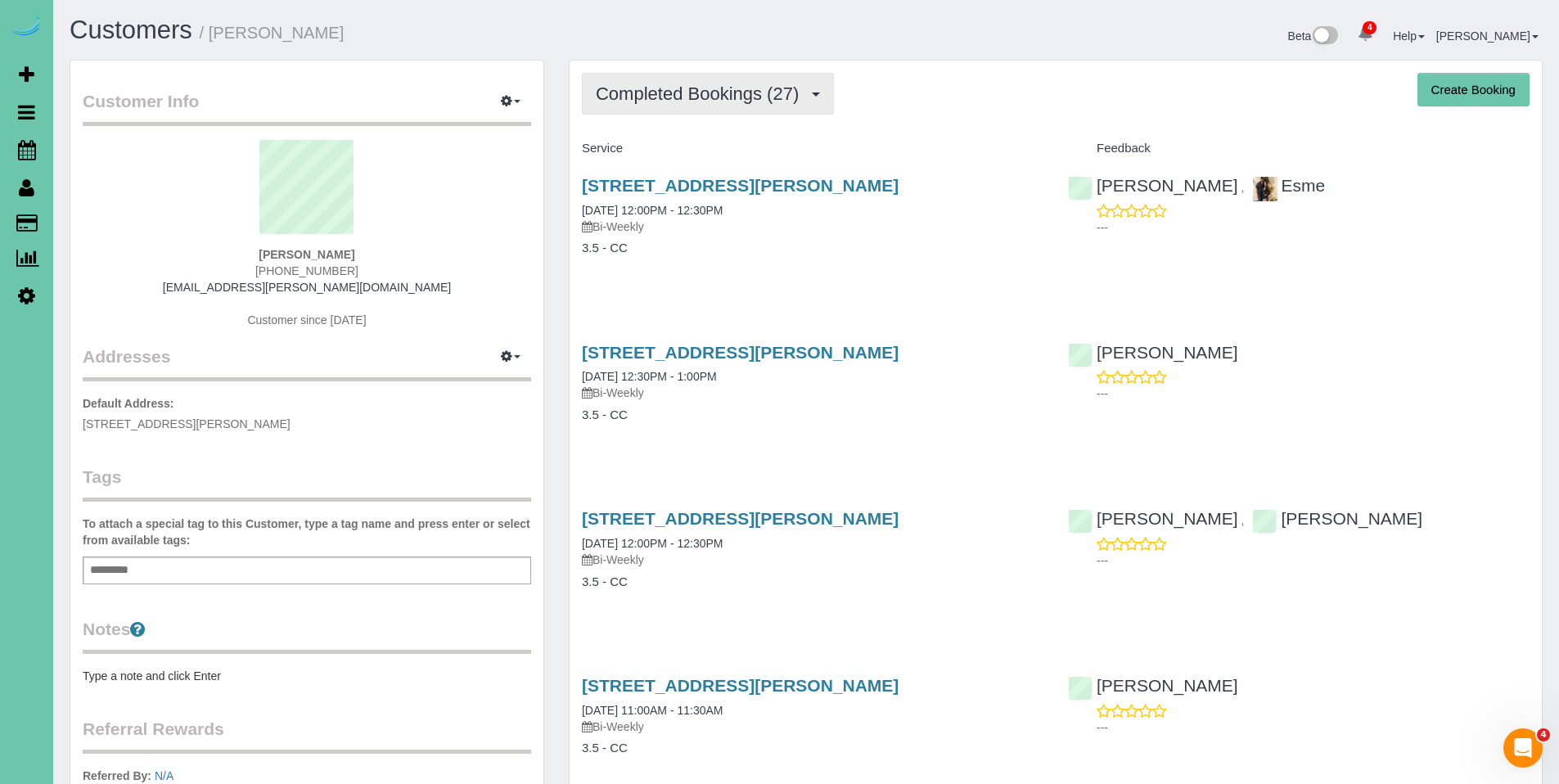
click at [682, 105] on button "Completed Bookings (27)" at bounding box center [707, 94] width 253 height 42
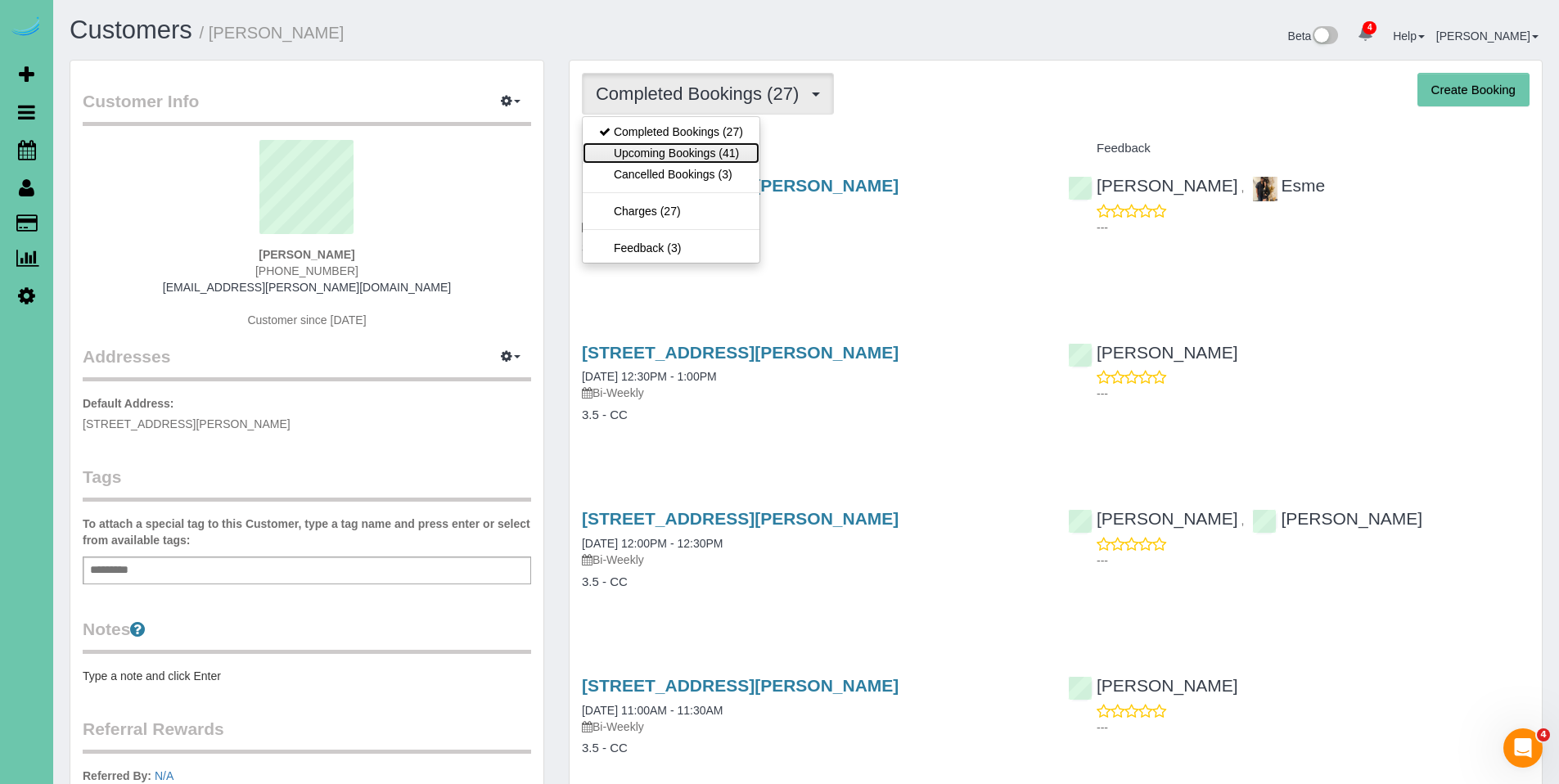
click at [676, 154] on link "Upcoming Bookings (41)" at bounding box center [671, 152] width 177 height 21
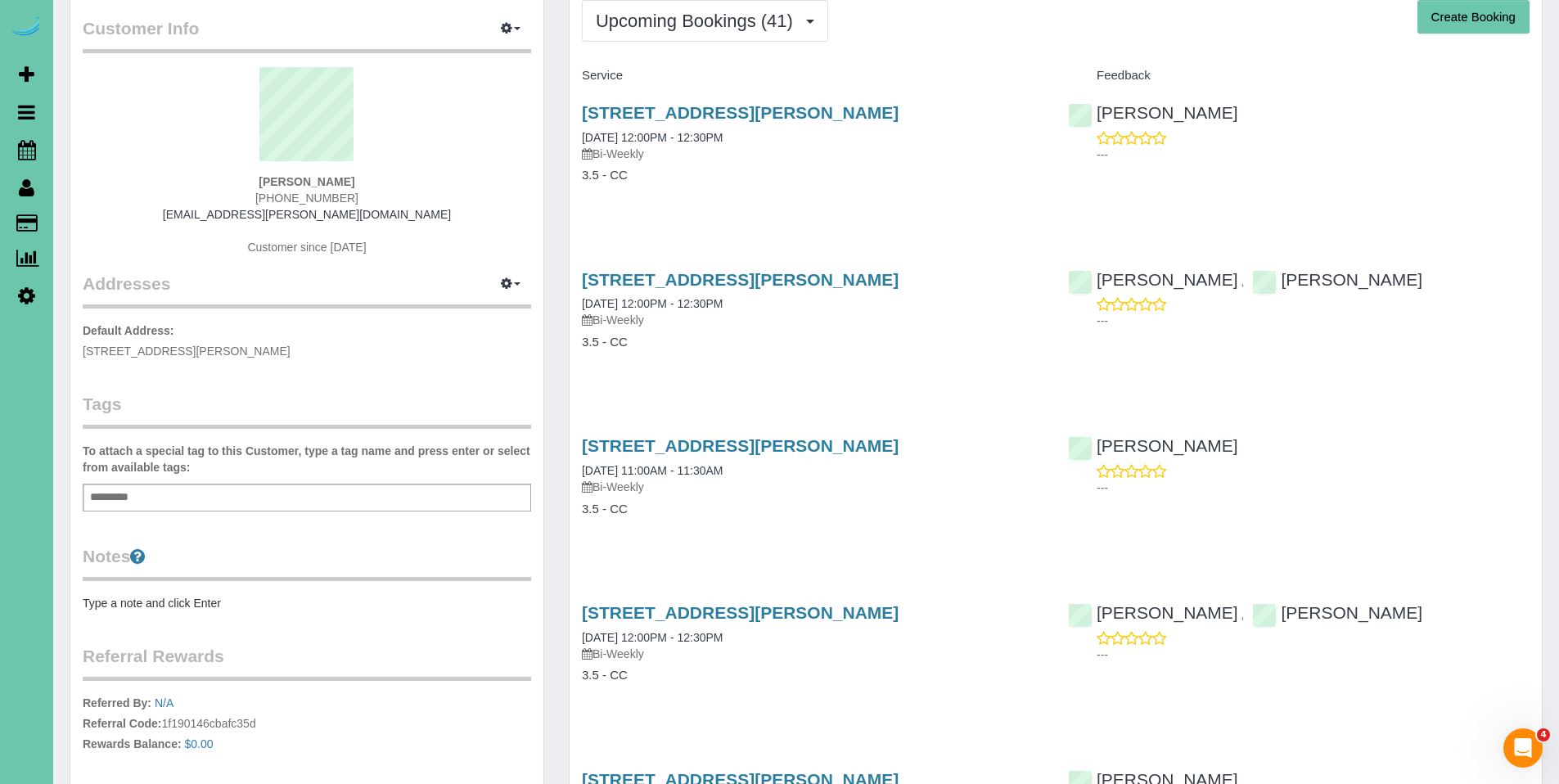
scroll to position [84, 0]
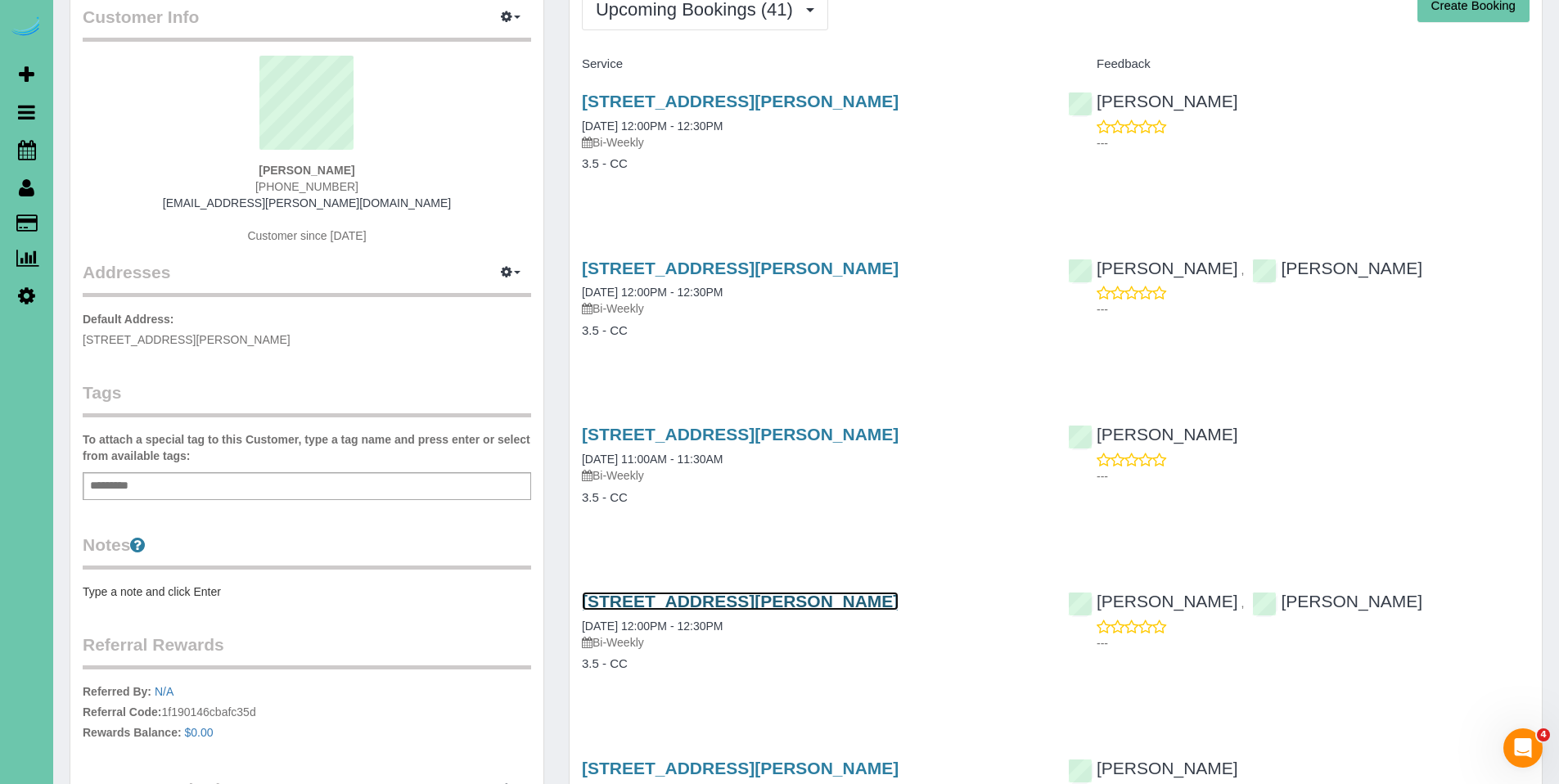
click at [726, 602] on link "9517 Frederick Cir, Omaha, NE 68124" at bounding box center [739, 601] width 316 height 19
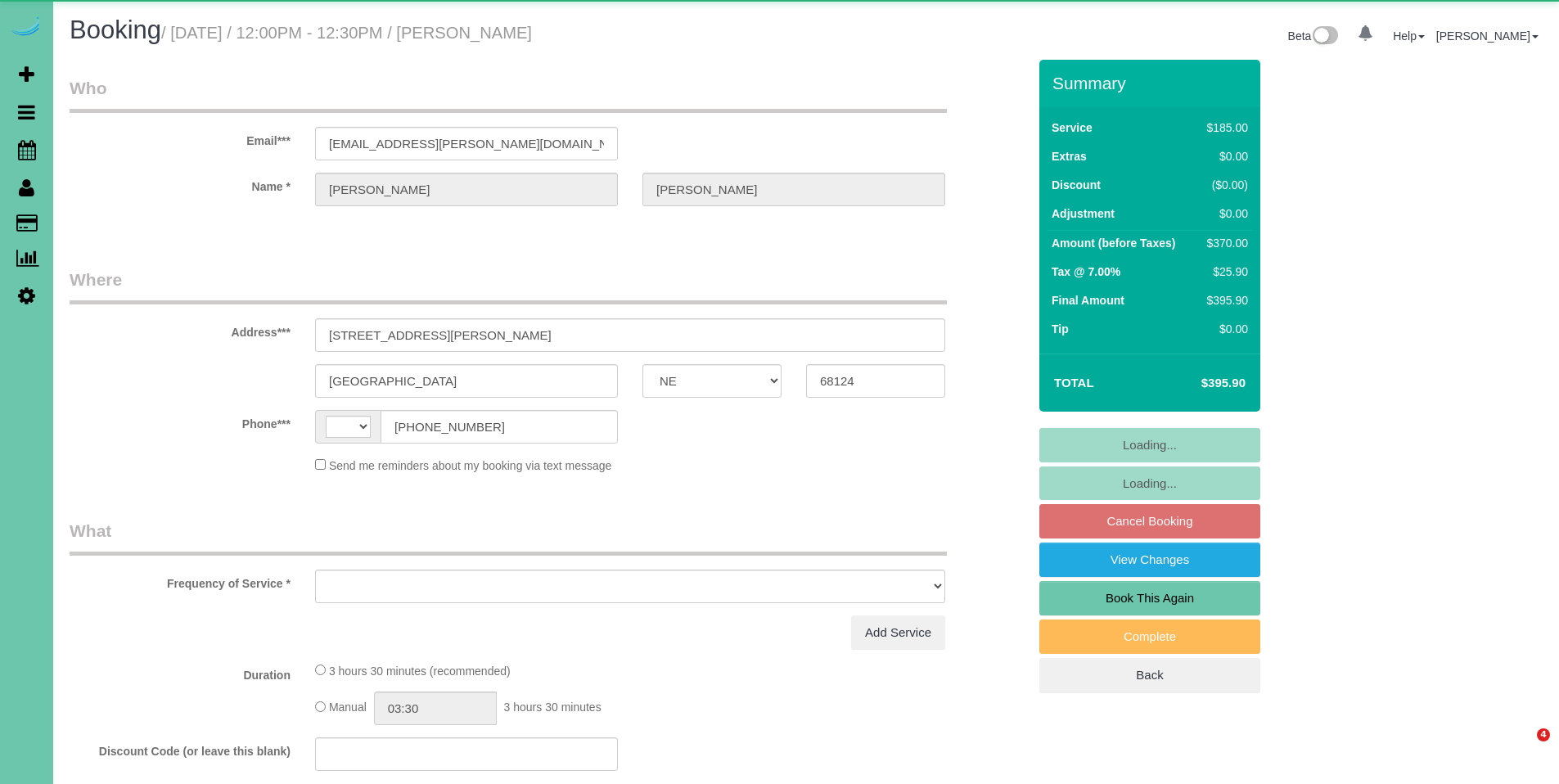
select select "NE"
select select "string:[GEOGRAPHIC_DATA]"
select select "object:676"
select select "string:fspay-d6a5cfd9-22ad-4b26-afef-2bb2985907d5"
select select "number:36"
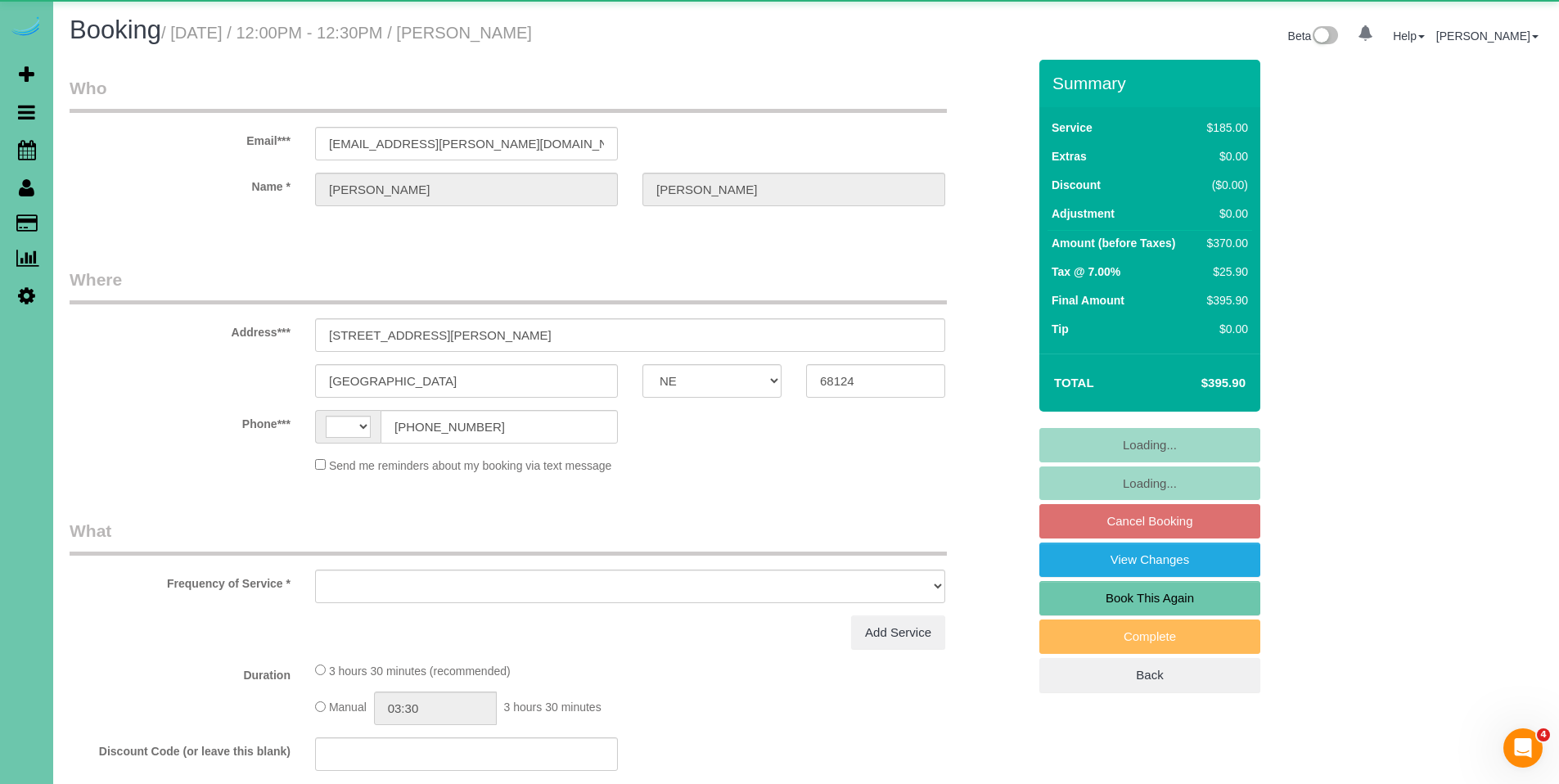
select select "number:43"
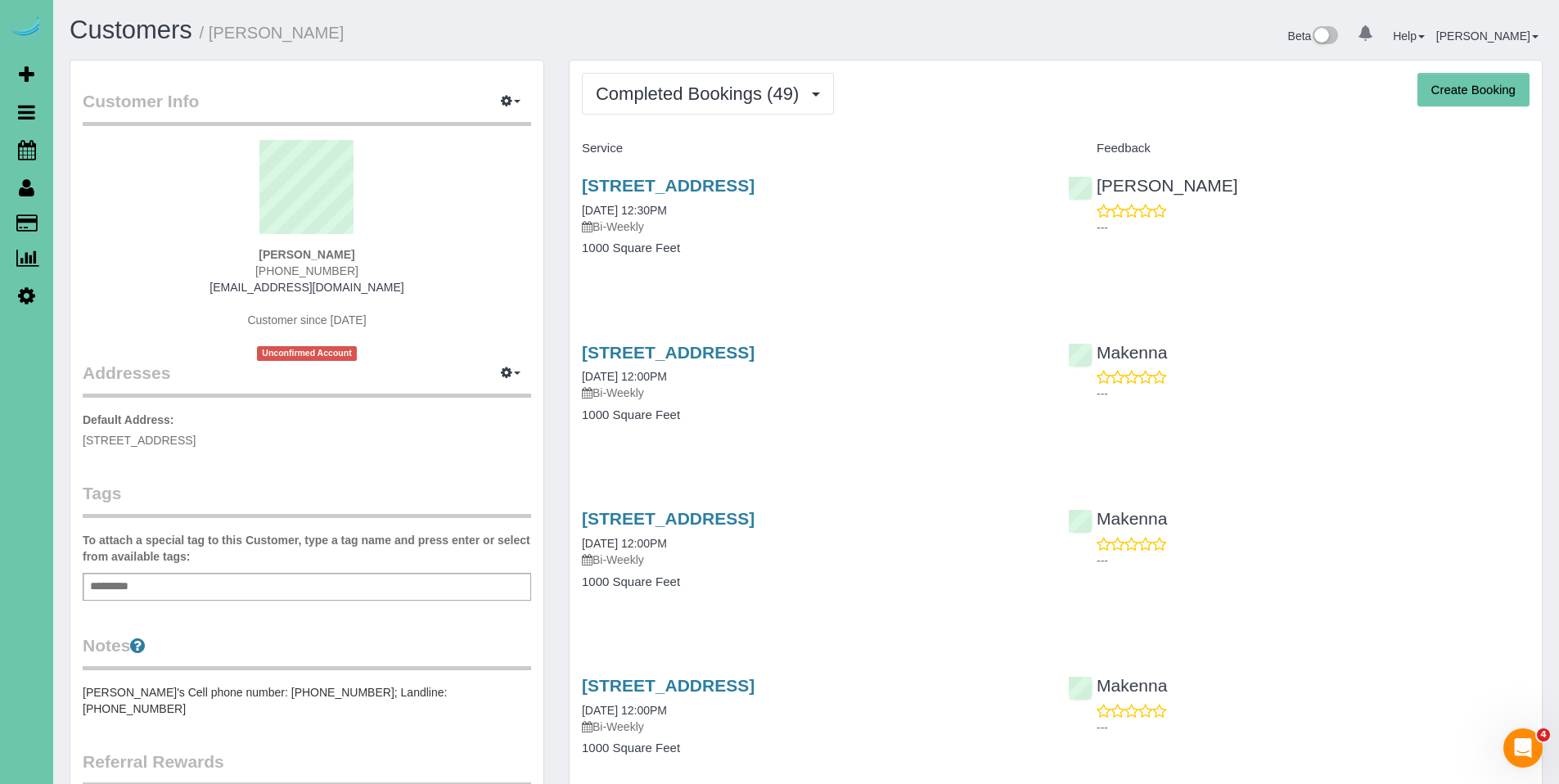
scroll to position [4, 0]
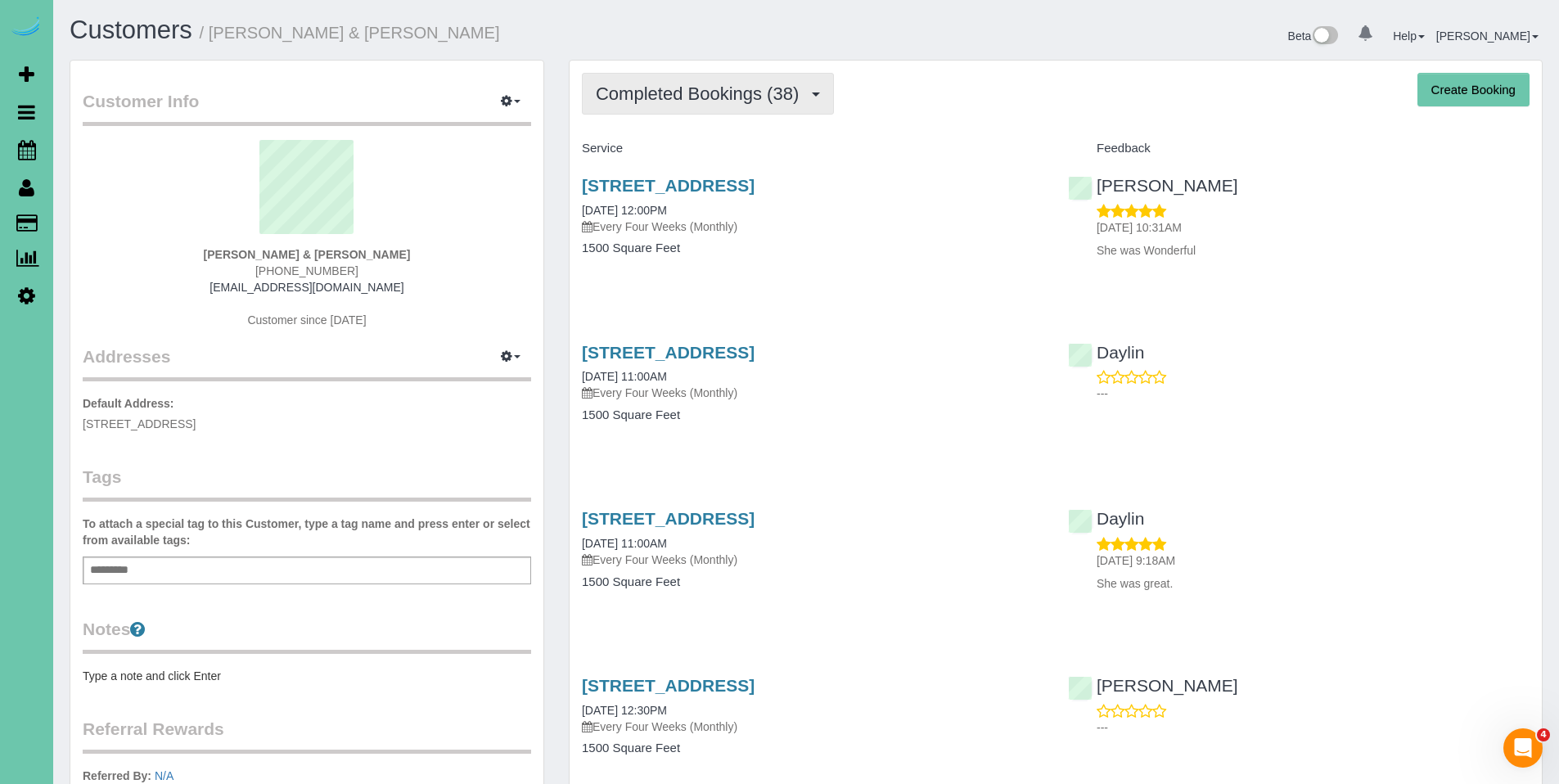
click at [731, 89] on span "Completed Bookings (38)" at bounding box center [702, 94] width 212 height 20
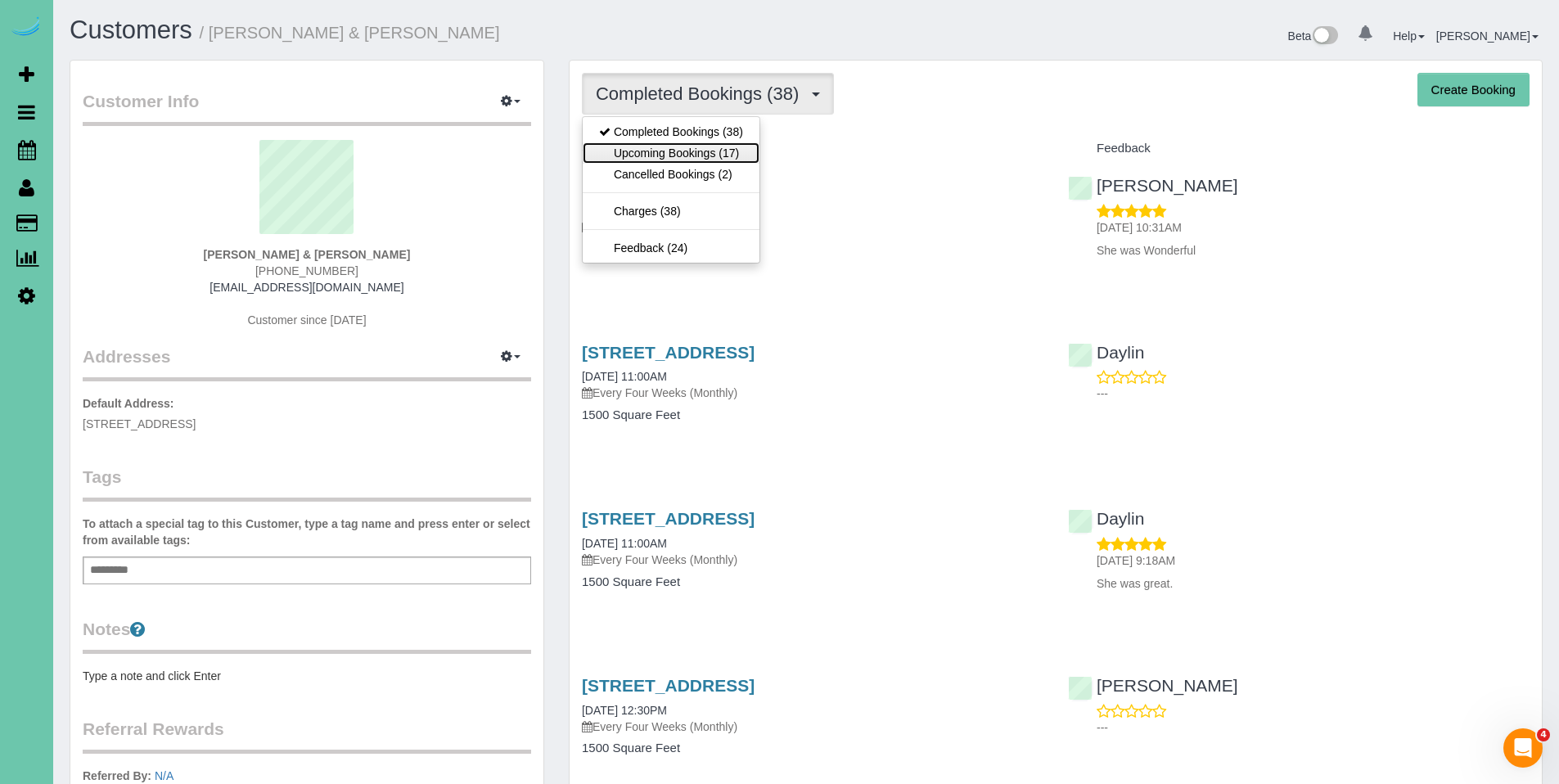
click at [717, 161] on link "Upcoming Bookings (17)" at bounding box center [671, 152] width 177 height 21
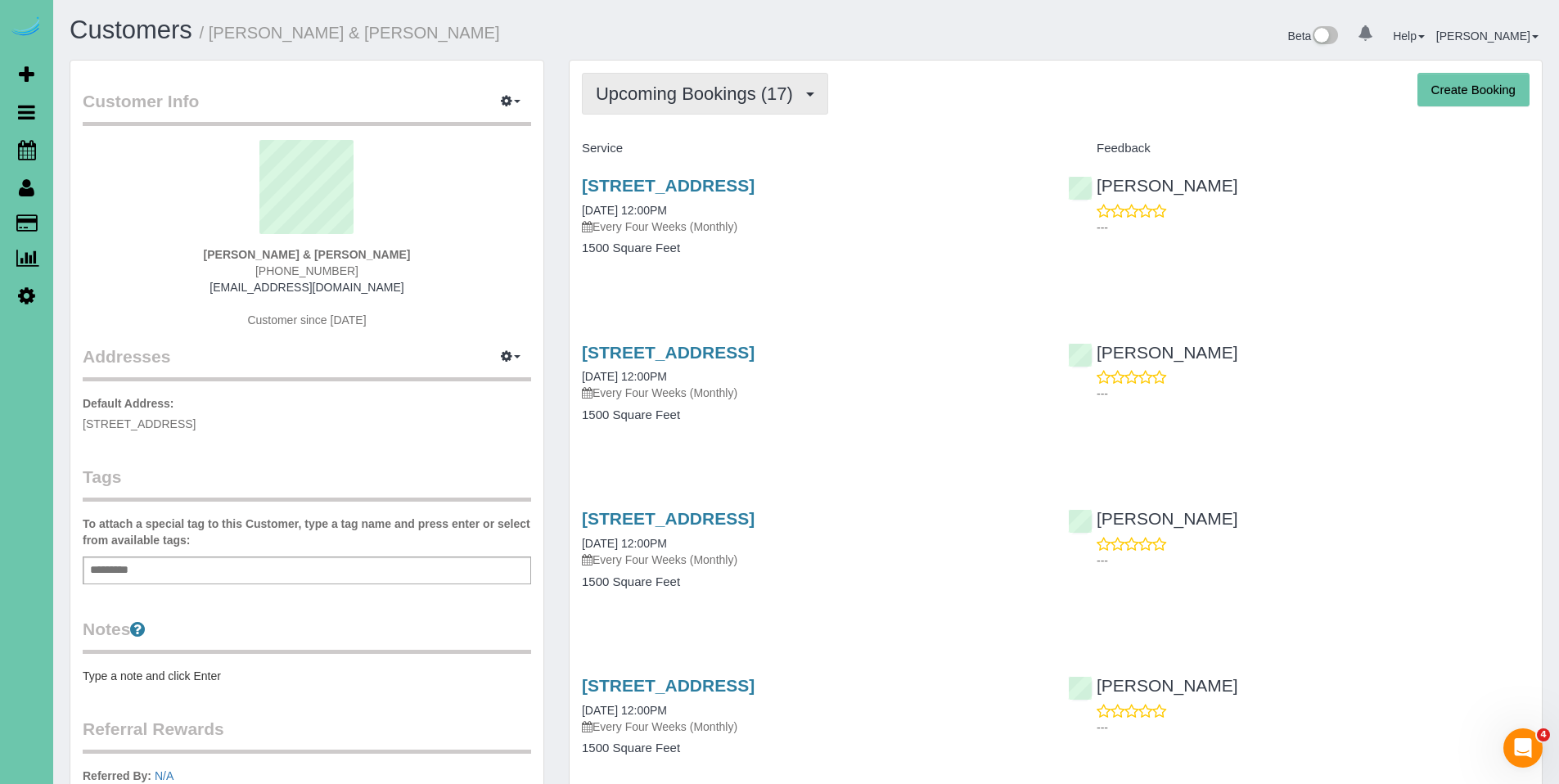
click at [670, 99] on span "Upcoming Bookings (17)" at bounding box center [698, 94] width 205 height 20
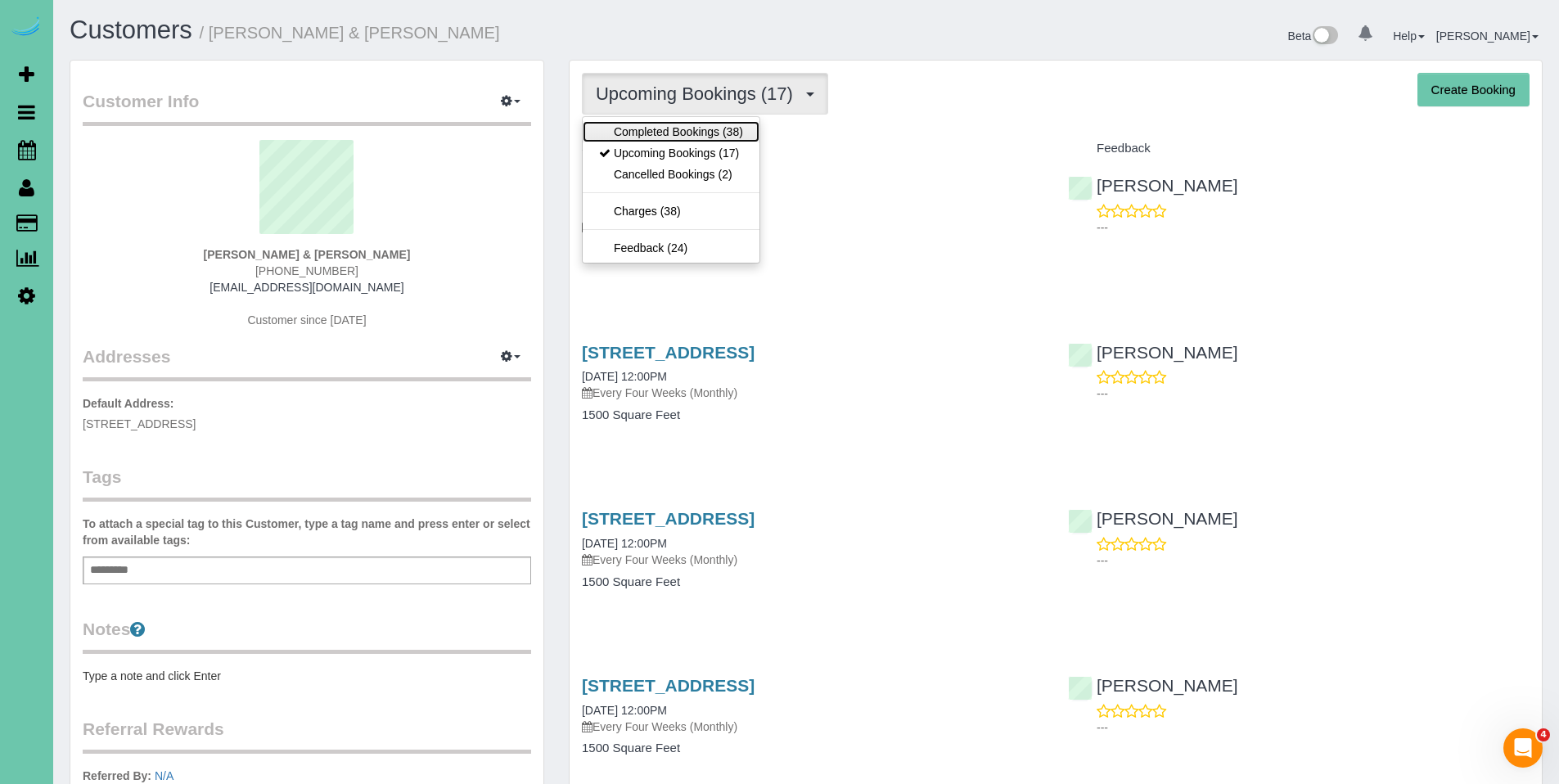
click at [657, 138] on link "Completed Bookings (38)" at bounding box center [671, 131] width 177 height 21
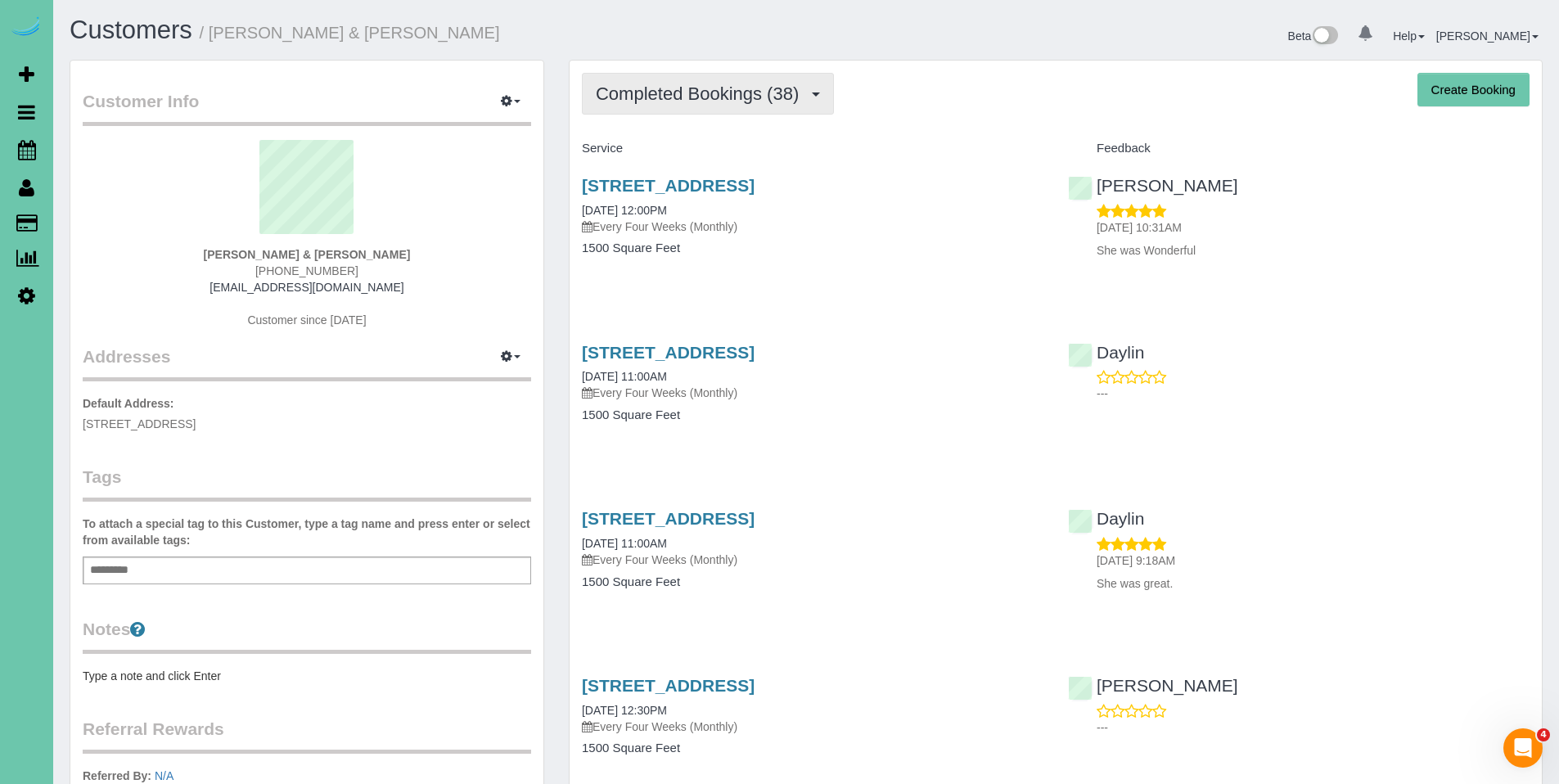
click at [662, 80] on button "Completed Bookings (38)" at bounding box center [707, 94] width 253 height 42
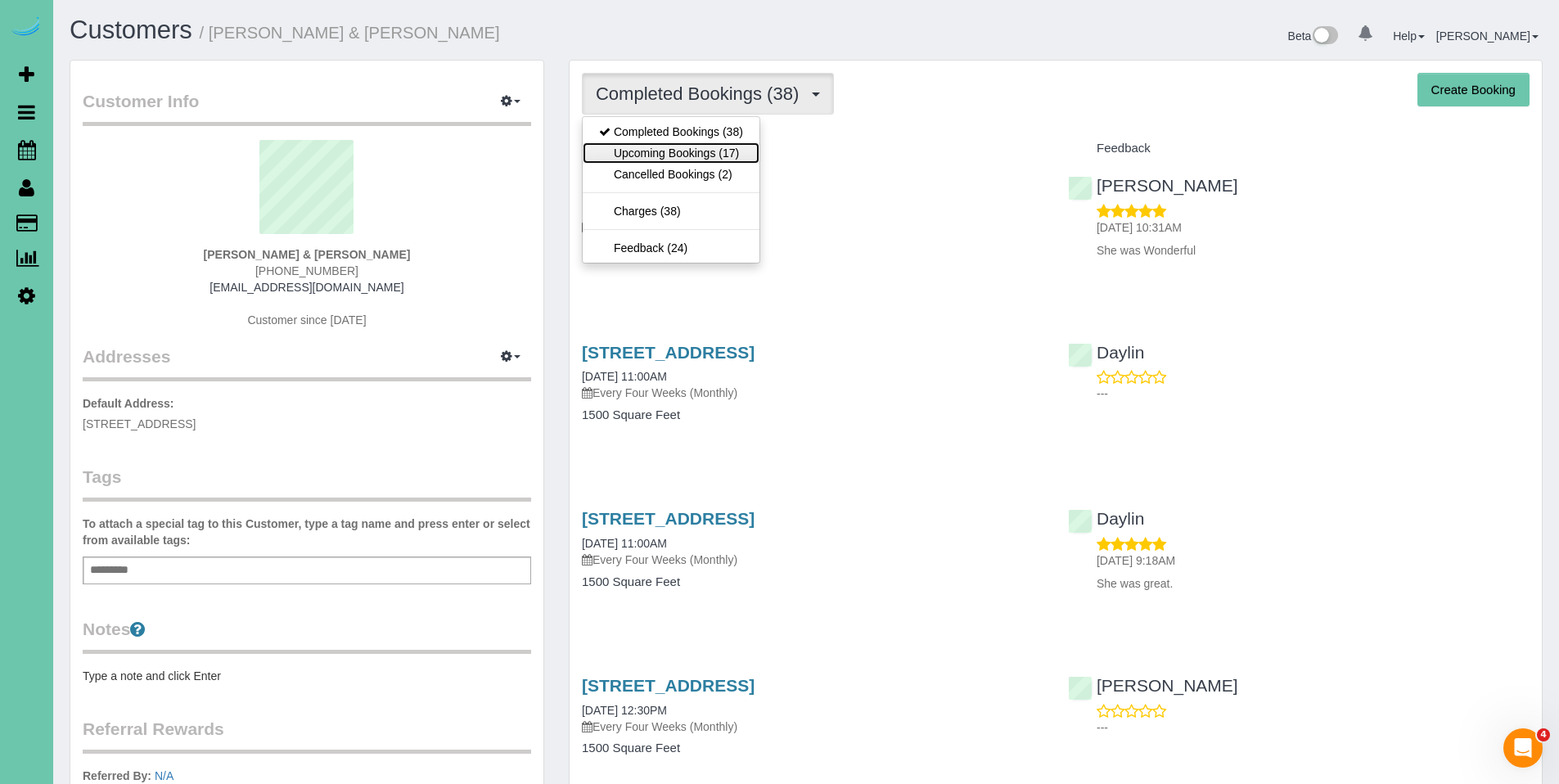
click at [663, 153] on link "Upcoming Bookings (17)" at bounding box center [671, 152] width 177 height 21
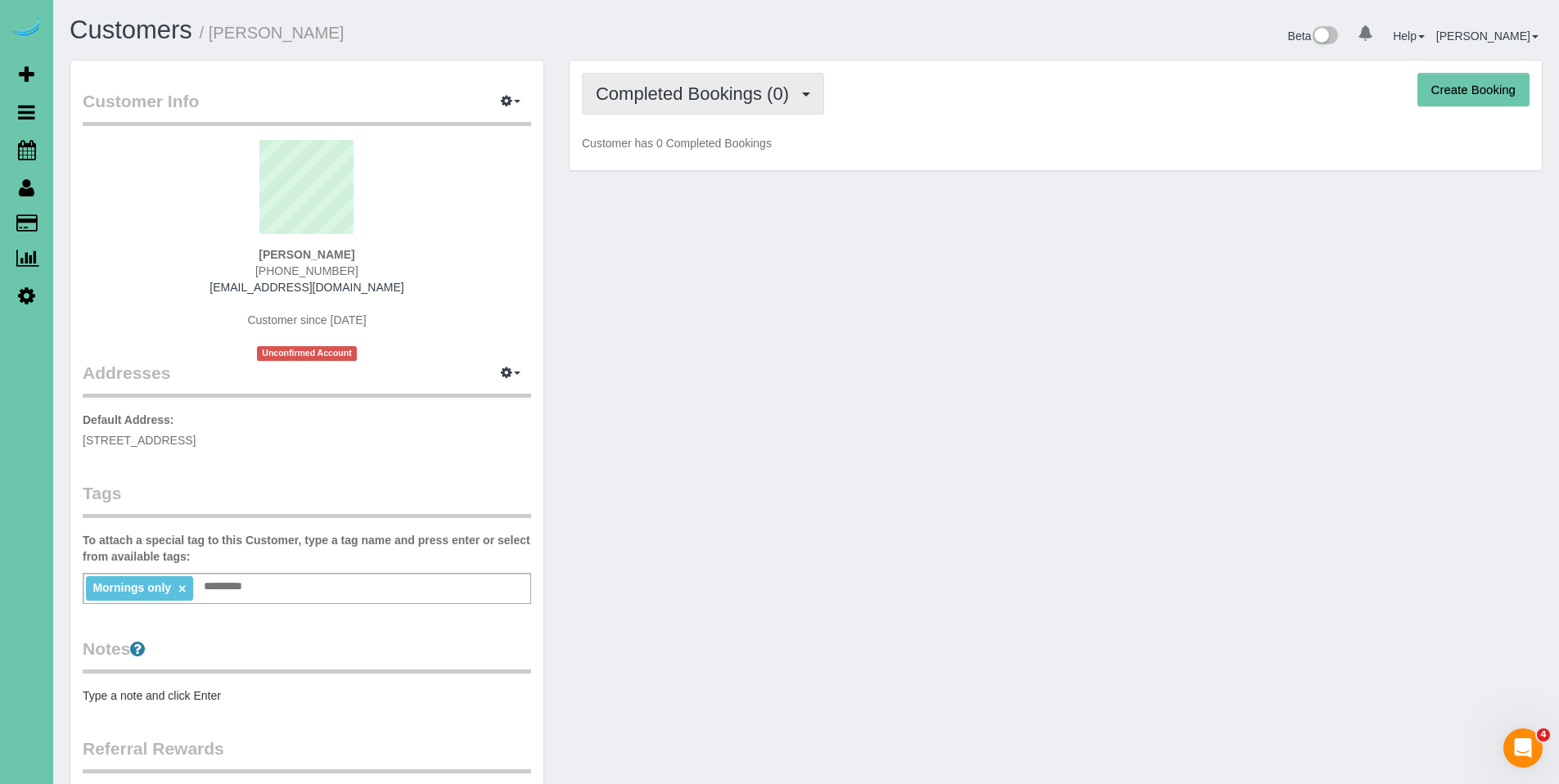
click at [658, 100] on span "Completed Bookings (0)" at bounding box center [697, 94] width 201 height 20
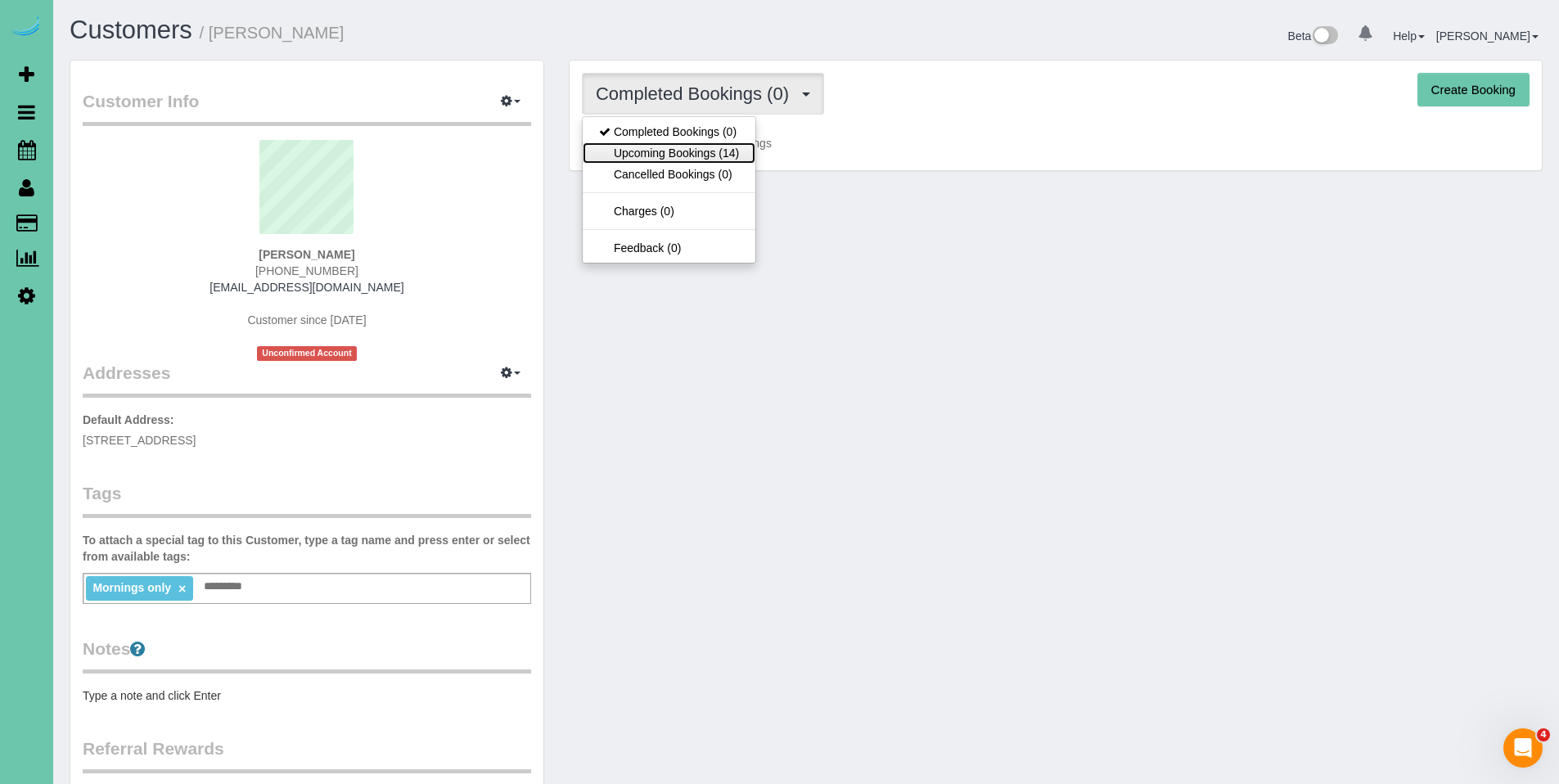
click at [660, 151] on link "Upcoming Bookings (14)" at bounding box center [668, 152] width 172 height 21
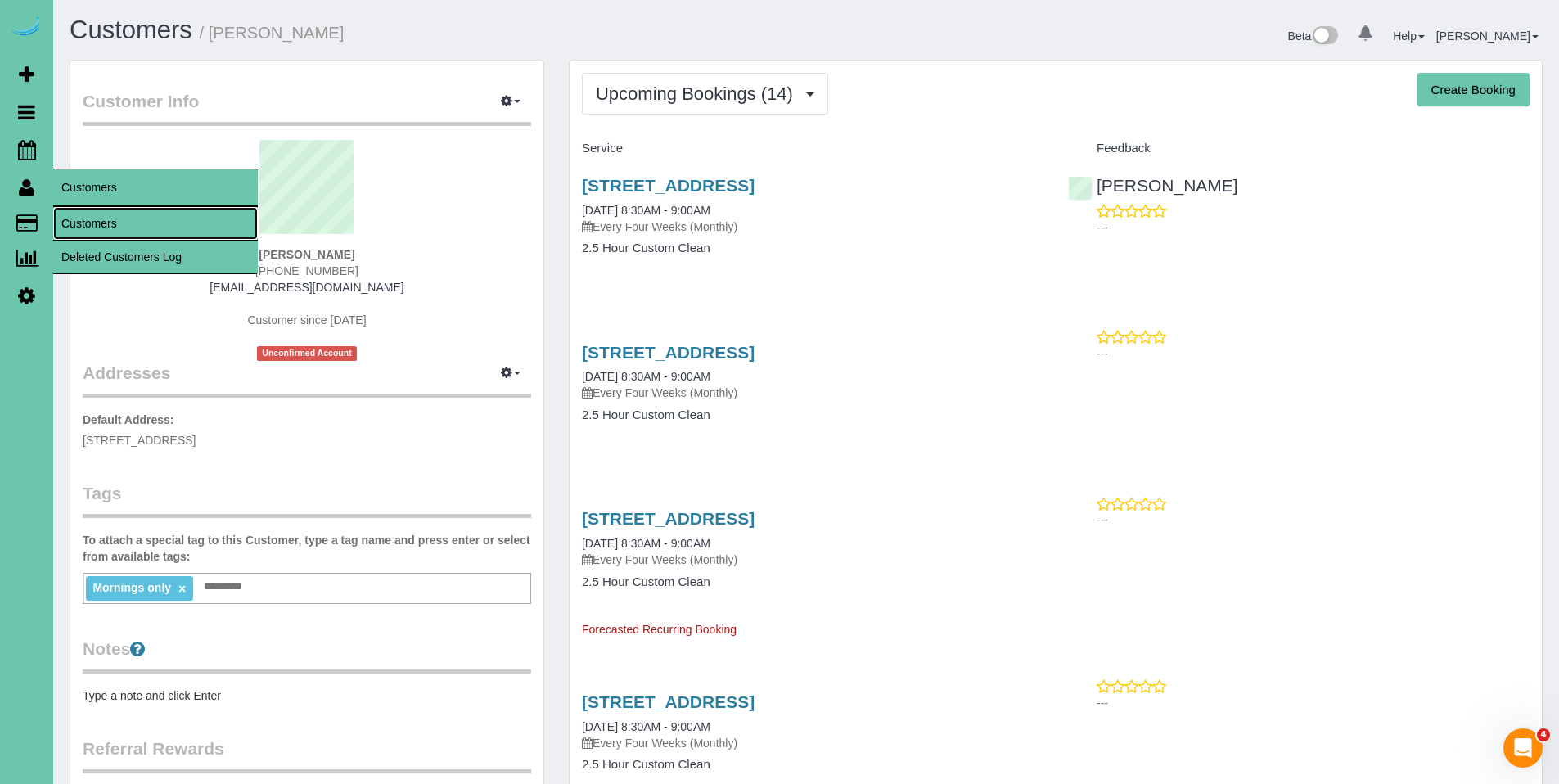
click at [96, 218] on link "Customers" at bounding box center [155, 223] width 204 height 33
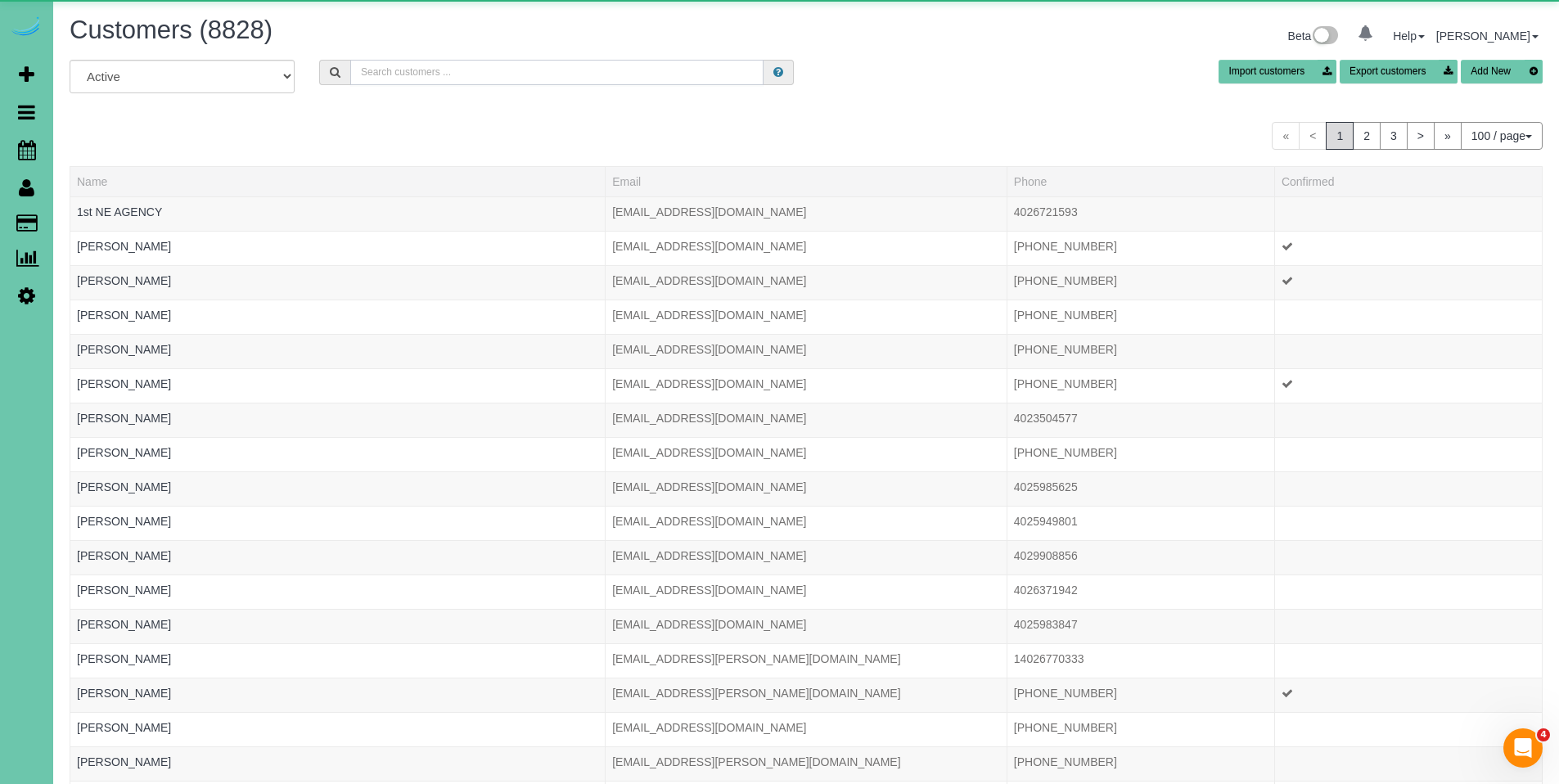
click at [412, 73] on input "text" at bounding box center [556, 73] width 413 height 26
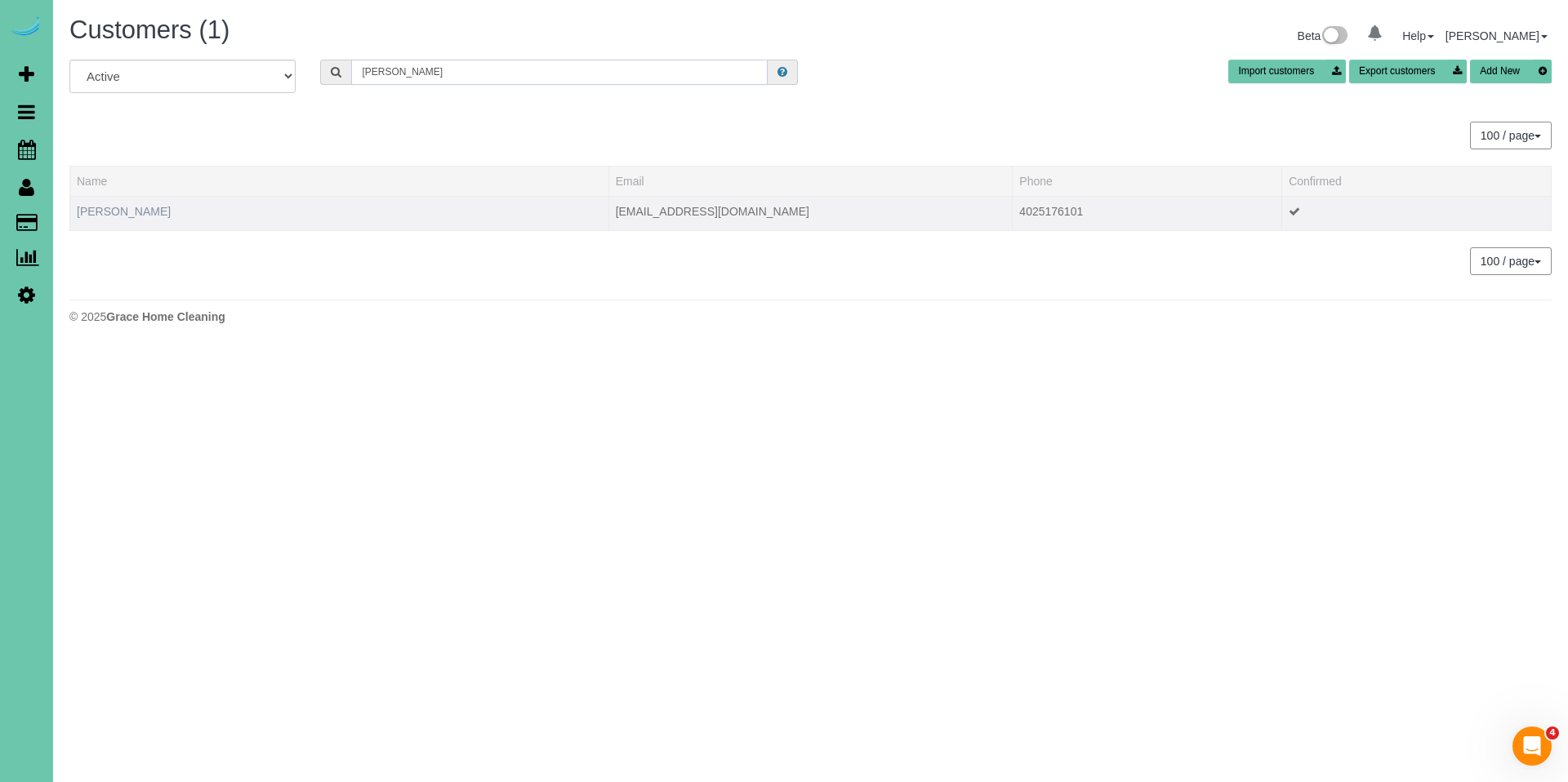
type input "dana r"
click at [138, 207] on link "Dana Russell" at bounding box center [123, 211] width 94 height 13
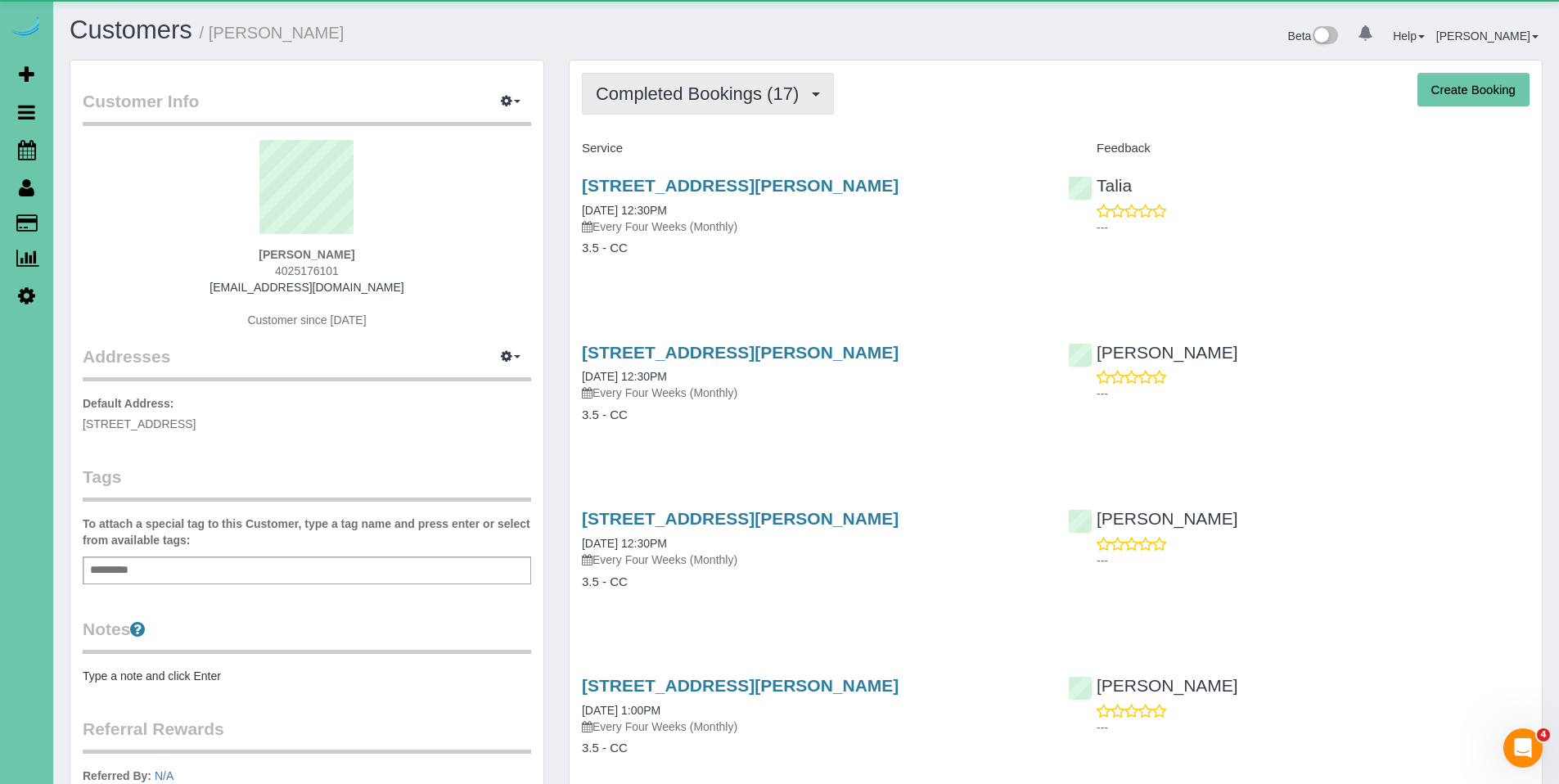
click at [669, 77] on button "Completed Bookings (17)" at bounding box center [707, 94] width 253 height 42
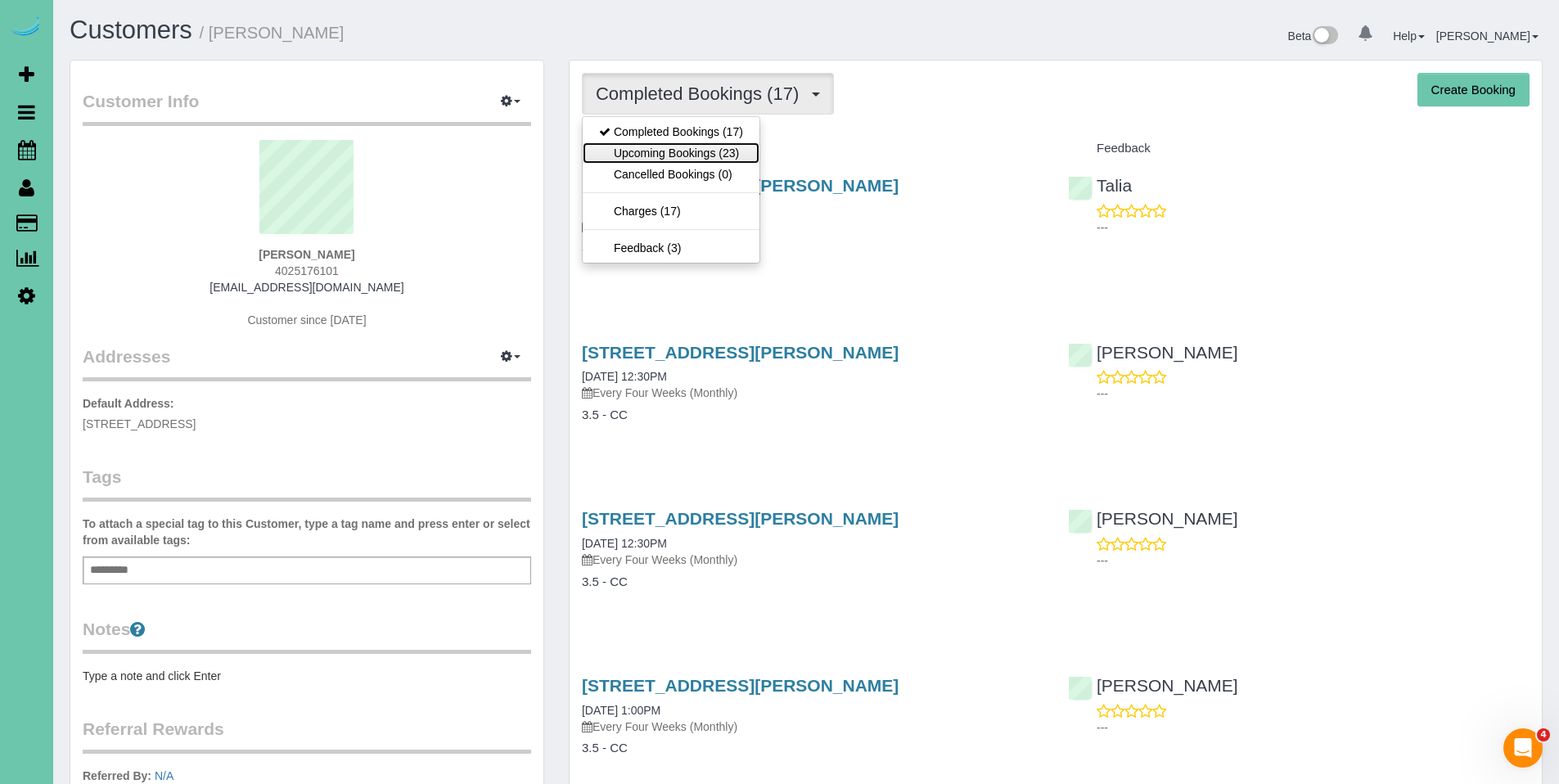
click at [664, 150] on link "Upcoming Bookings (23)" at bounding box center [671, 152] width 177 height 21
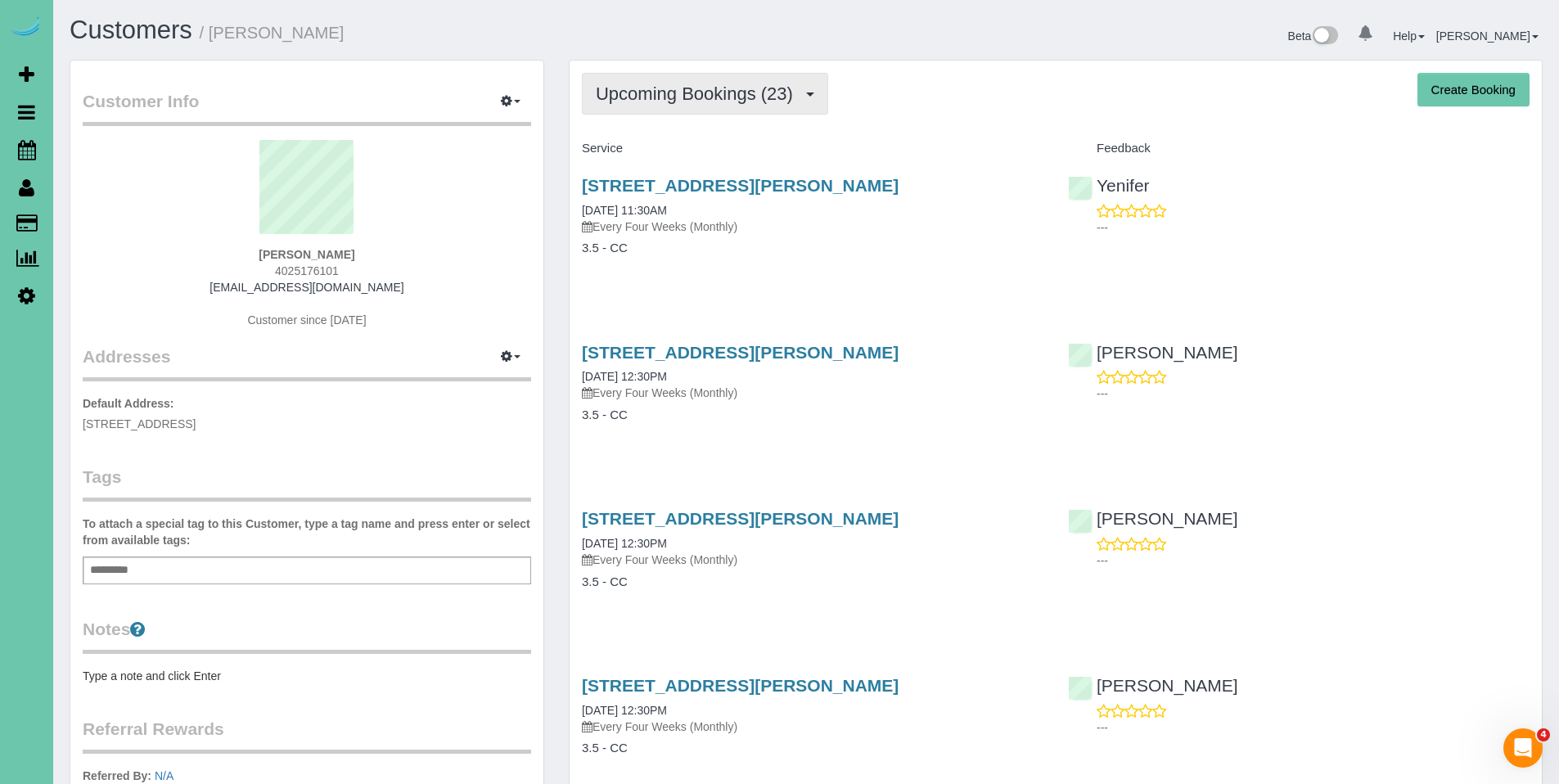
click at [701, 100] on span "Upcoming Bookings (23)" at bounding box center [698, 94] width 205 height 20
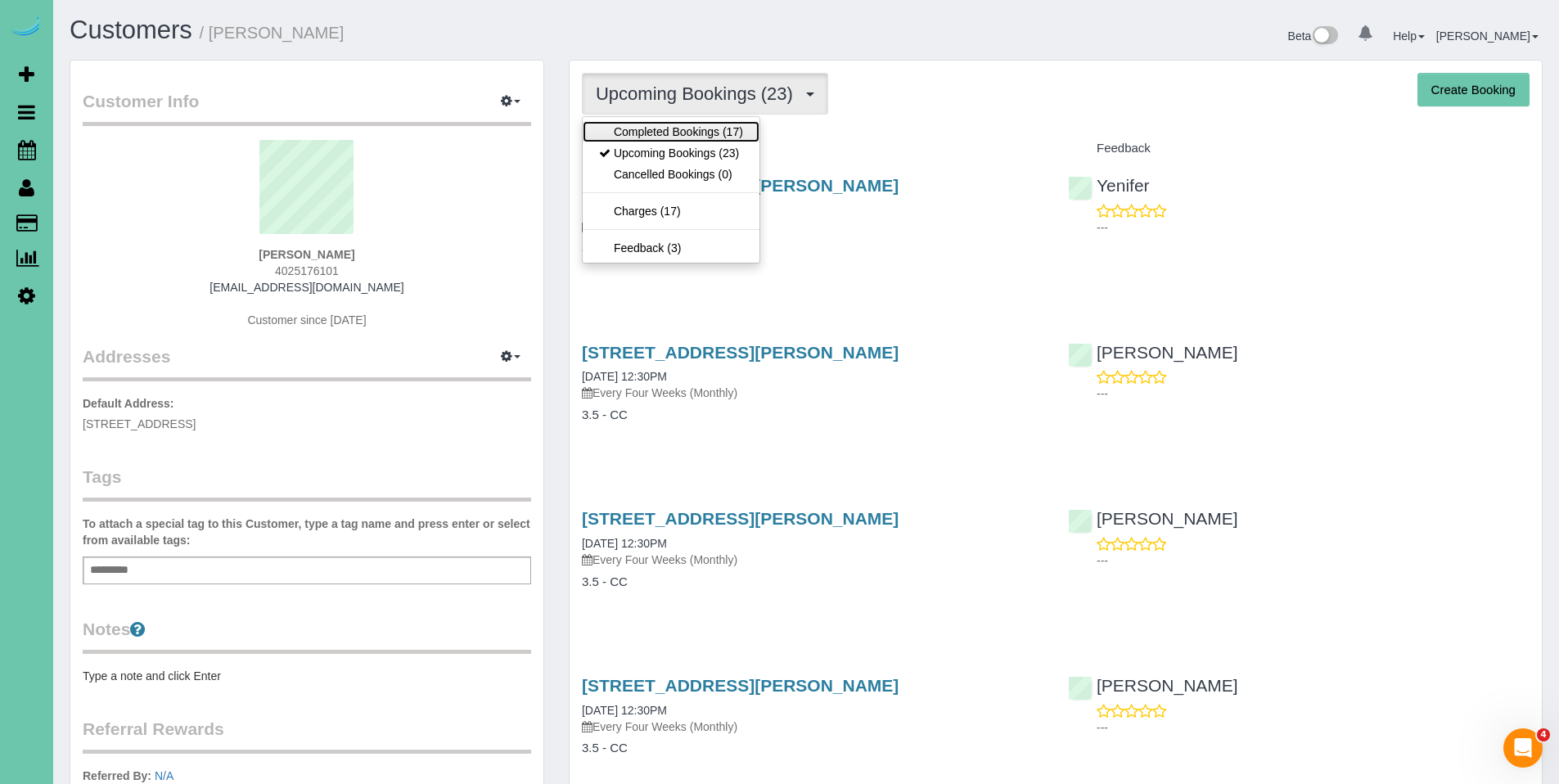
click at [700, 136] on link "Completed Bookings (17)" at bounding box center [671, 131] width 177 height 21
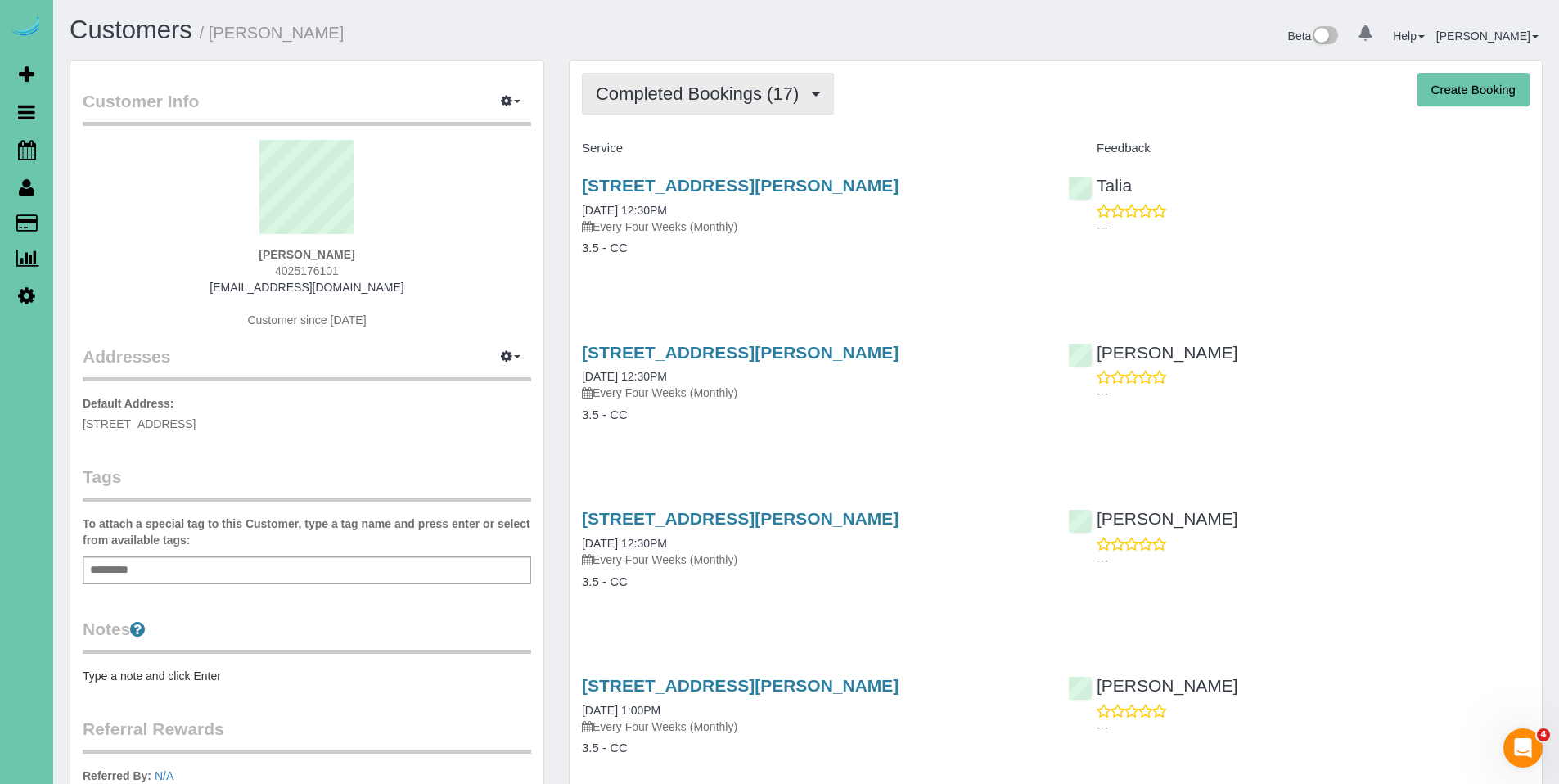
click at [703, 97] on span "Completed Bookings (17)" at bounding box center [702, 94] width 212 height 20
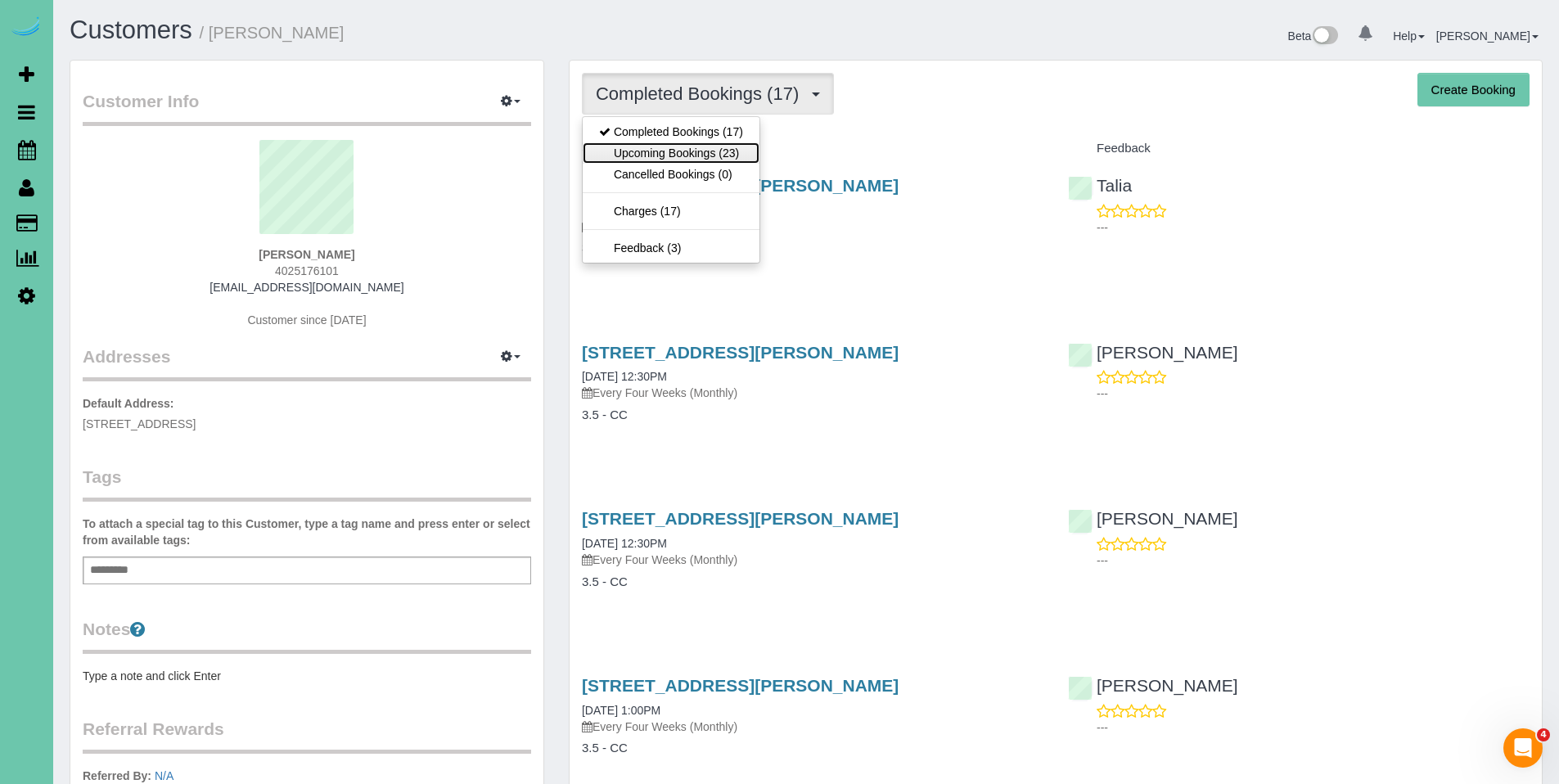
click at [691, 148] on link "Upcoming Bookings (23)" at bounding box center [671, 152] width 177 height 21
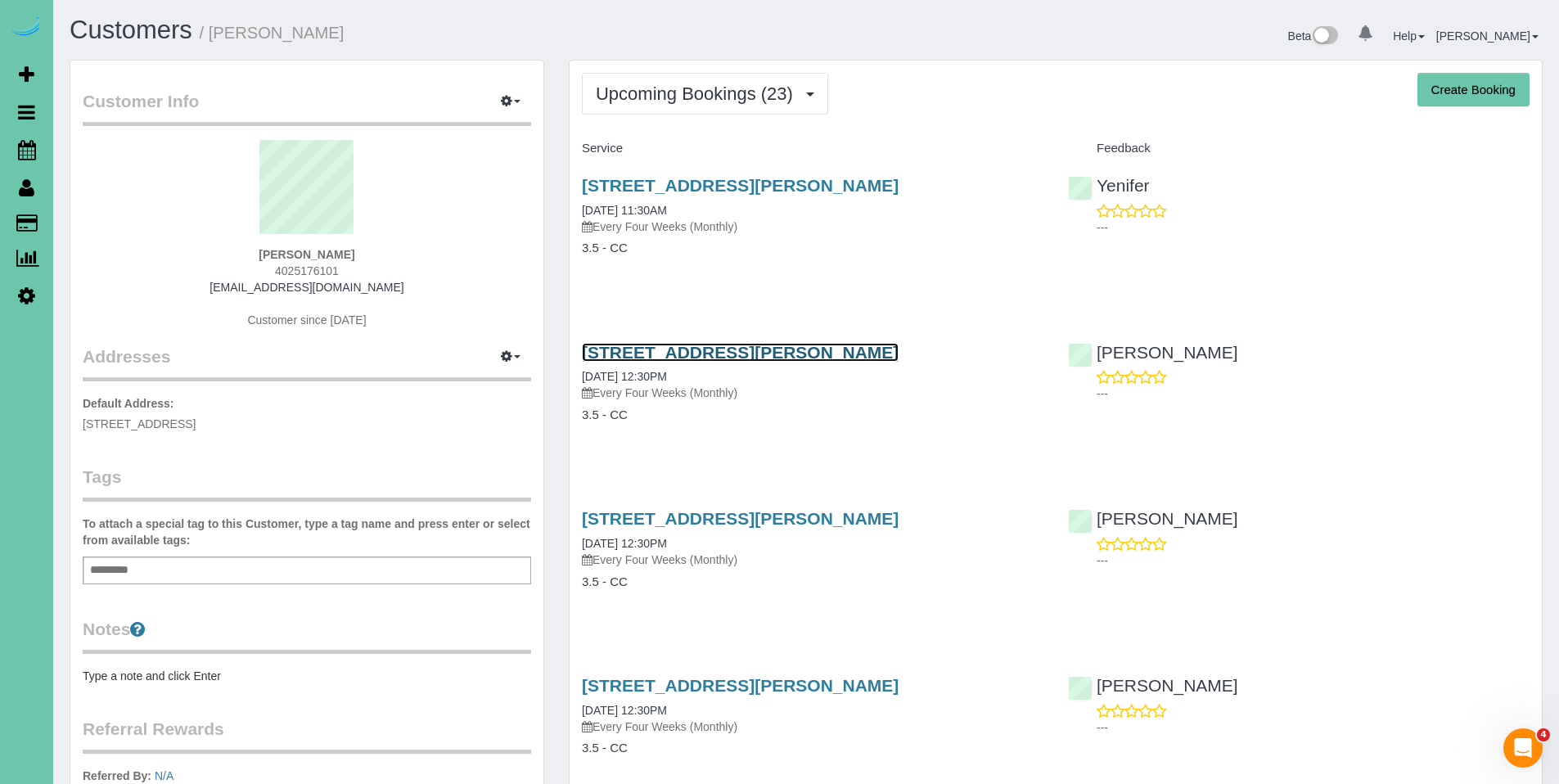
click at [717, 356] on link "18711 Hansen Street, Omaha, NE 68130" at bounding box center [739, 352] width 316 height 19
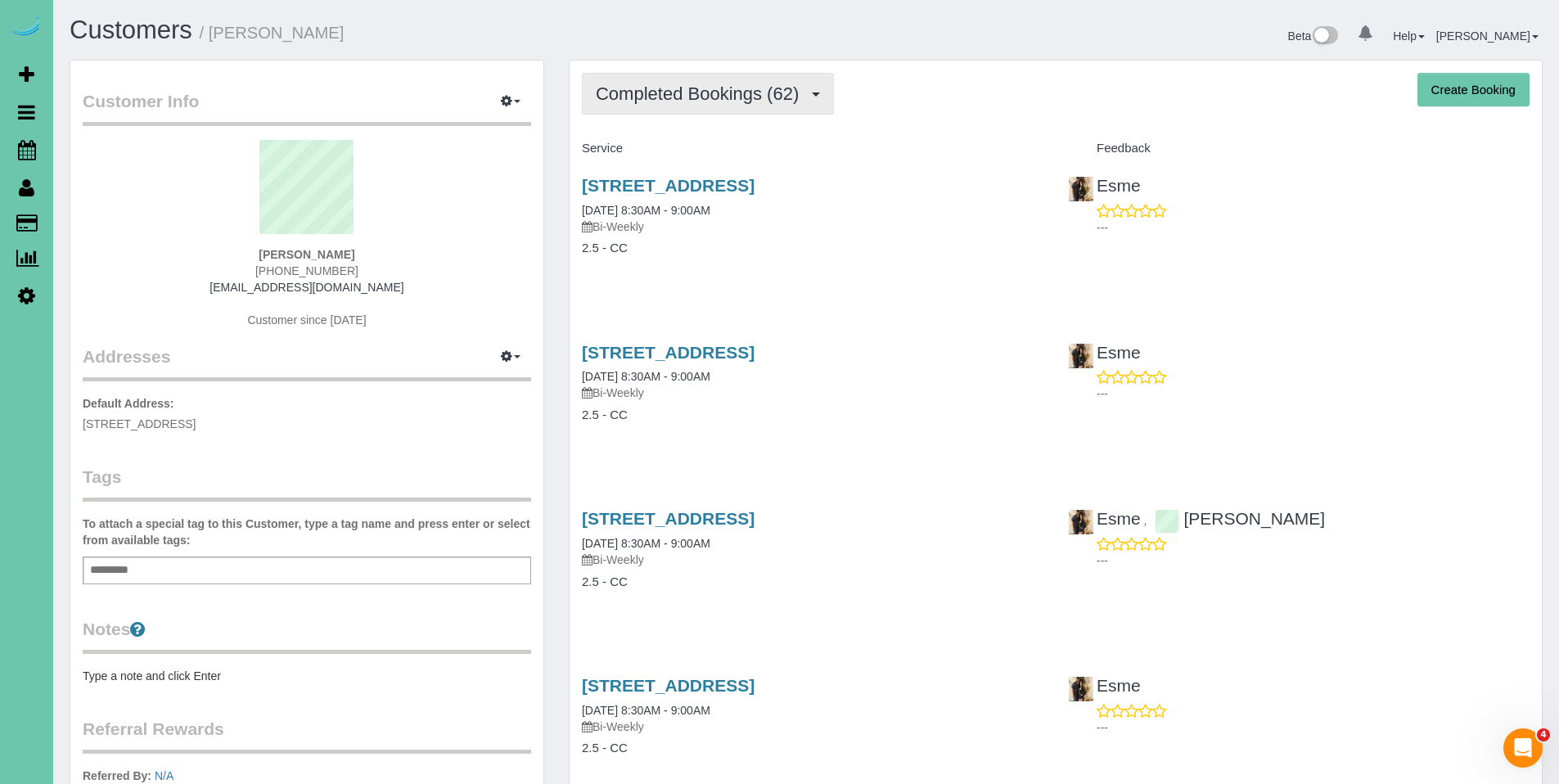
click at [697, 91] on span "Completed Bookings (62)" at bounding box center [702, 94] width 212 height 20
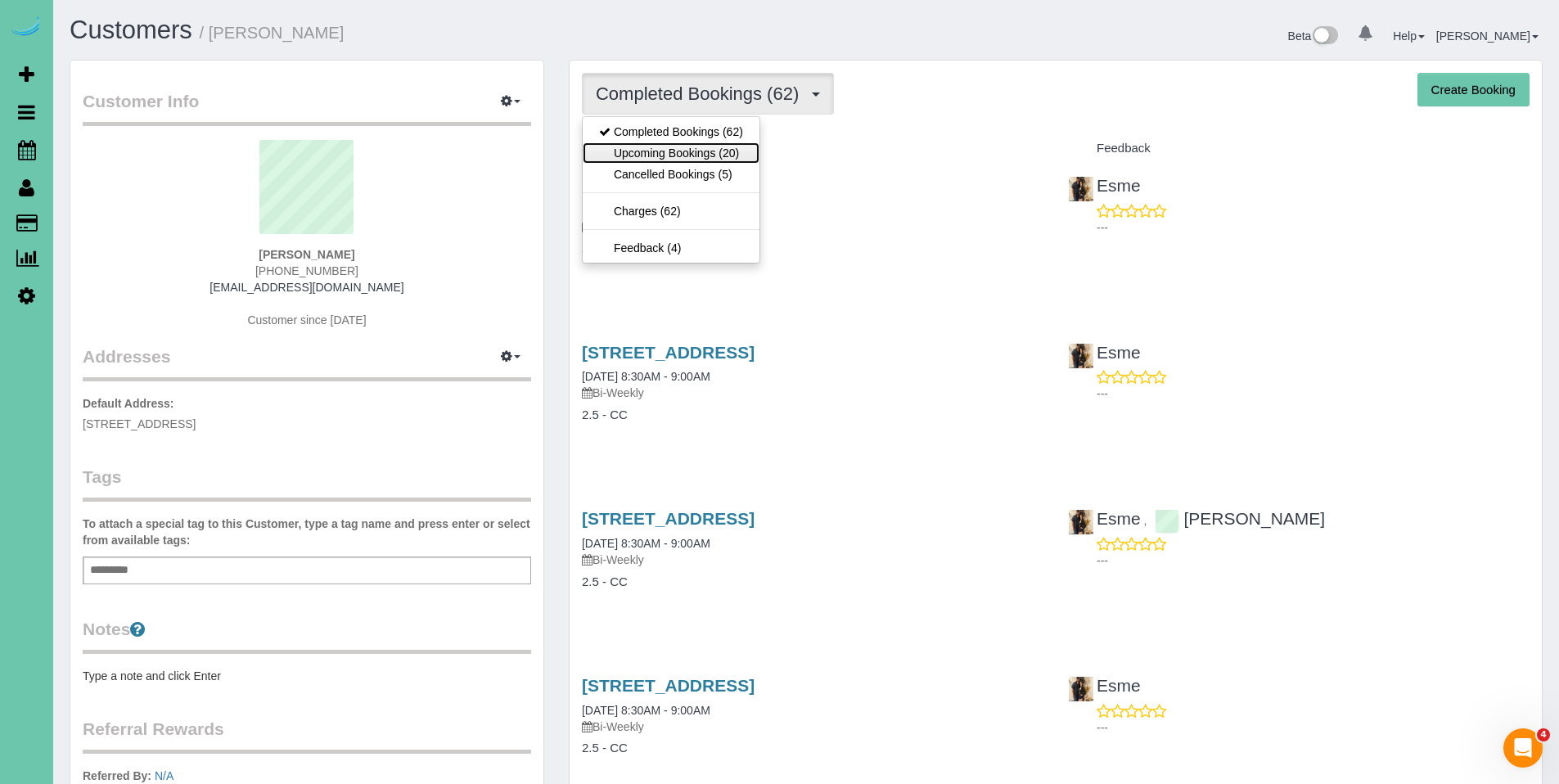
click at [685, 160] on link "Upcoming Bookings (20)" at bounding box center [671, 152] width 177 height 21
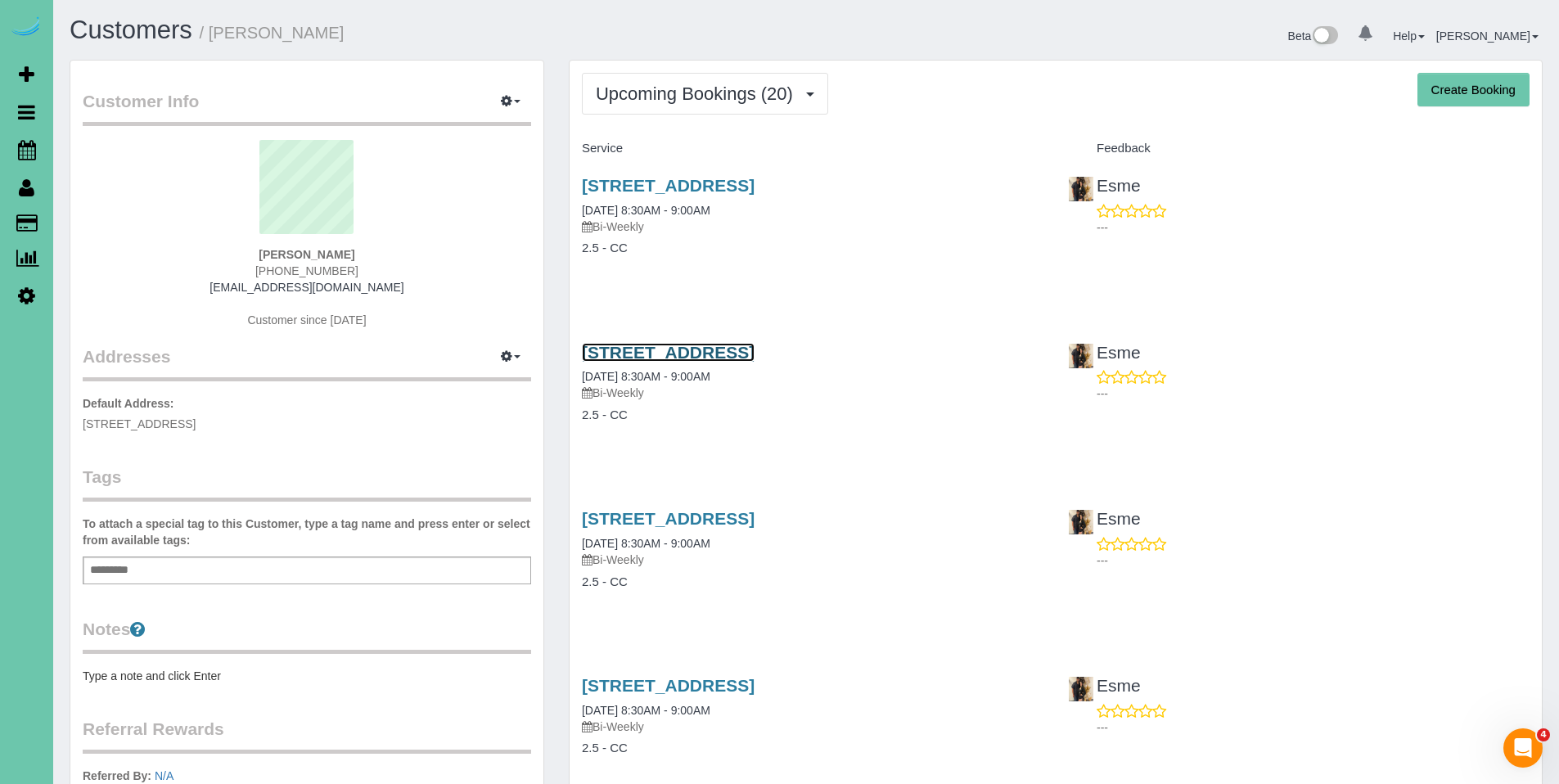
click at [682, 358] on link "[STREET_ADDRESS]" at bounding box center [667, 352] width 172 height 19
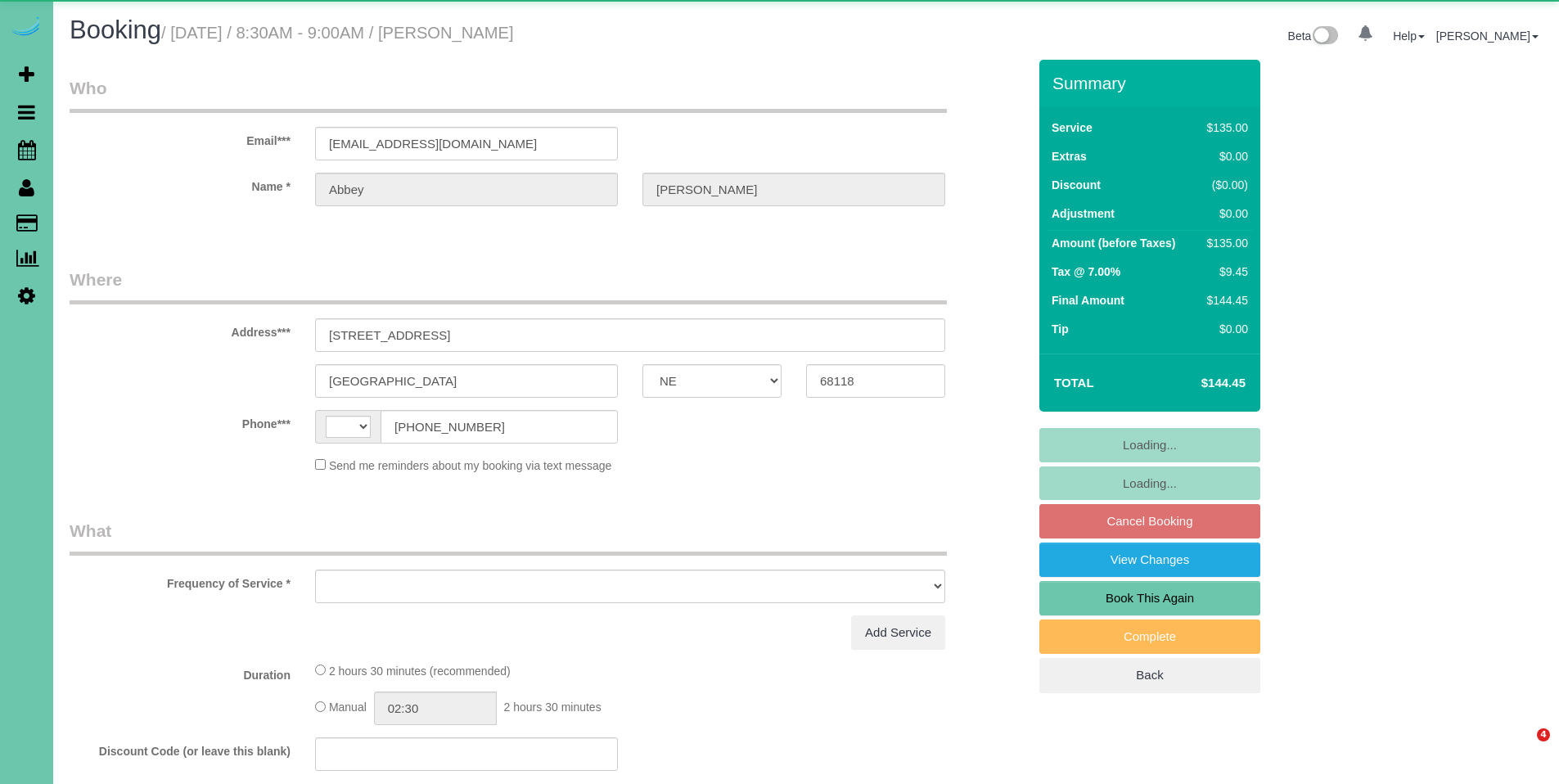
select select "NE"
select select "string:[GEOGRAPHIC_DATA]"
select select "object:617"
select select "string:fspay-5a45f909-afc4-4c87-92ac-10eda49e3700"
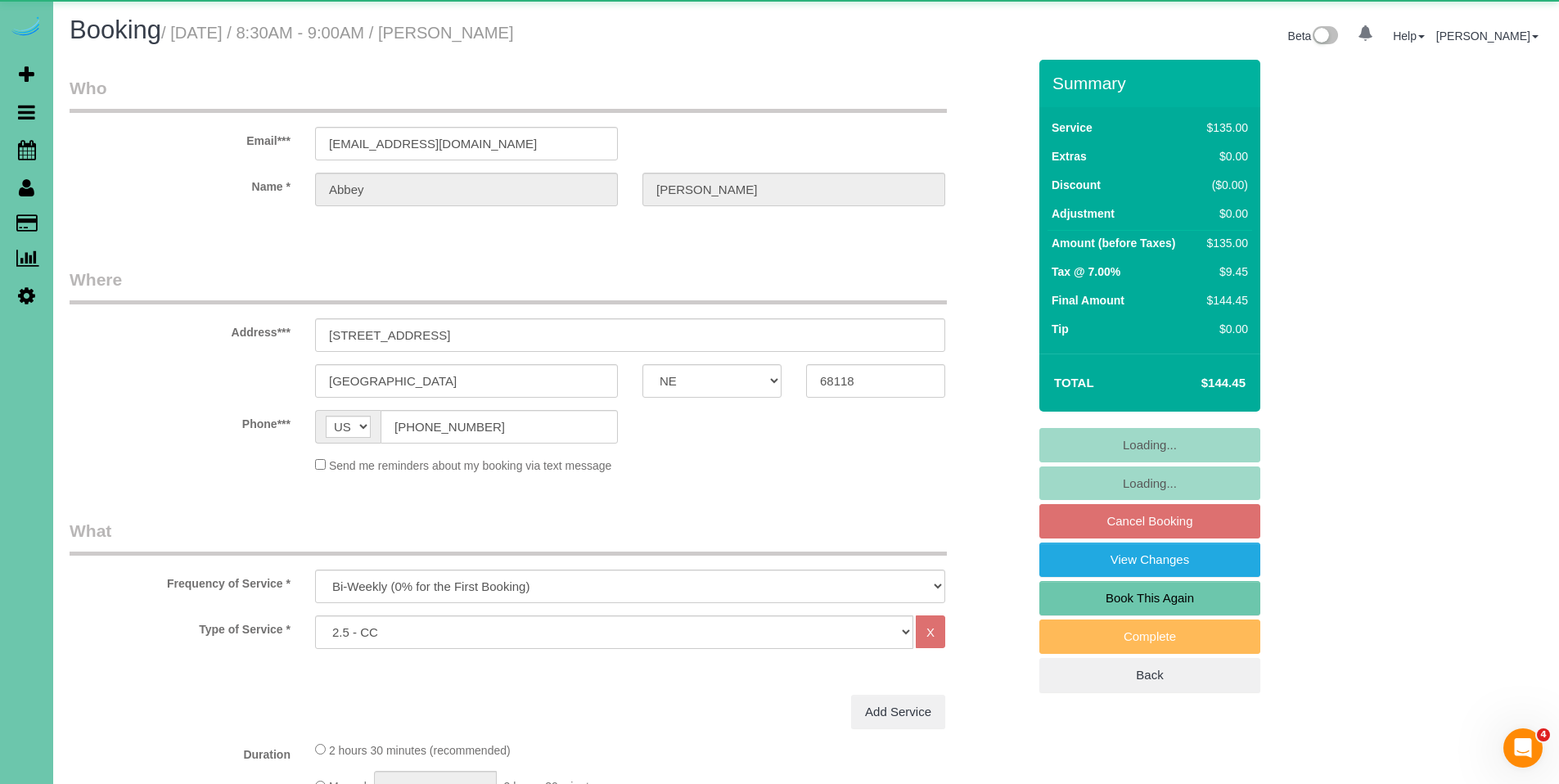
select select "object:873"
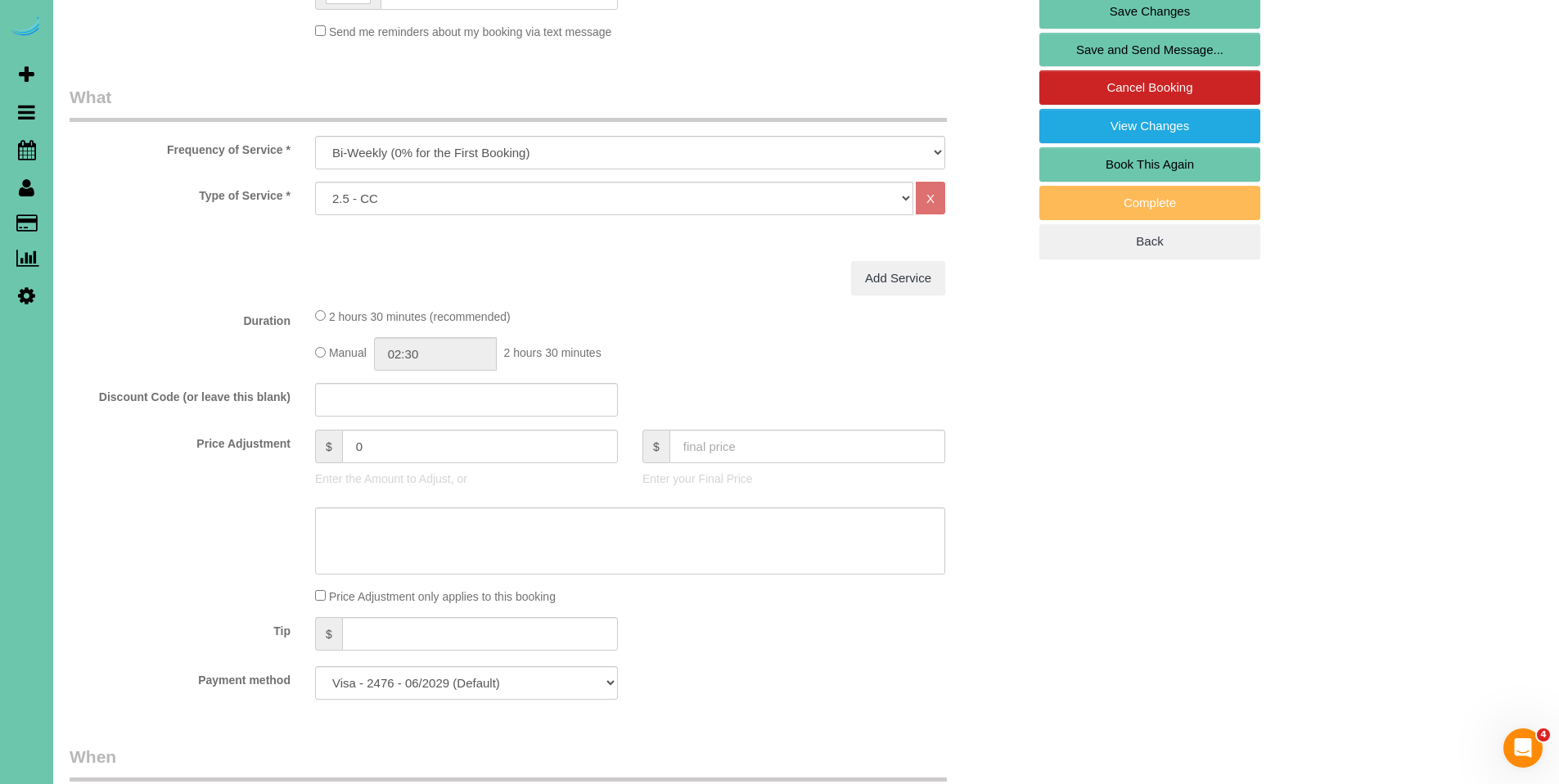
scroll to position [407, 0]
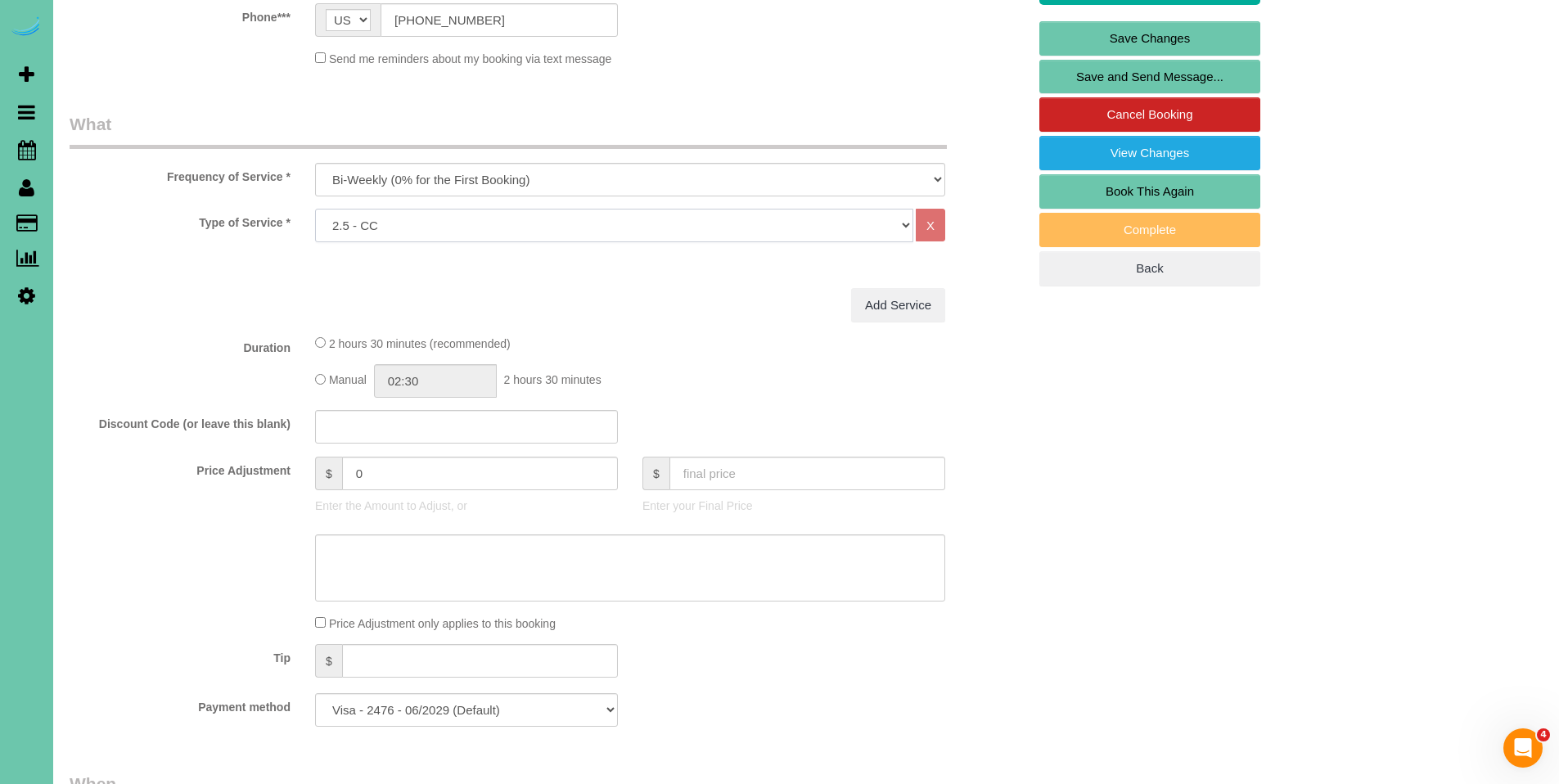
click at [901, 226] on select "Hourly 2.5 Hour Custom Clean 3.5 Hour Custom Clean commercial 1000 Square Feet …" at bounding box center [614, 225] width 598 height 34
select select "159"
click at [315, 209] on select "Hourly 2.5 Hour Custom Clean 3.5 Hour Custom Clean commercial 1000 Square Feet …" at bounding box center [614, 225] width 598 height 34
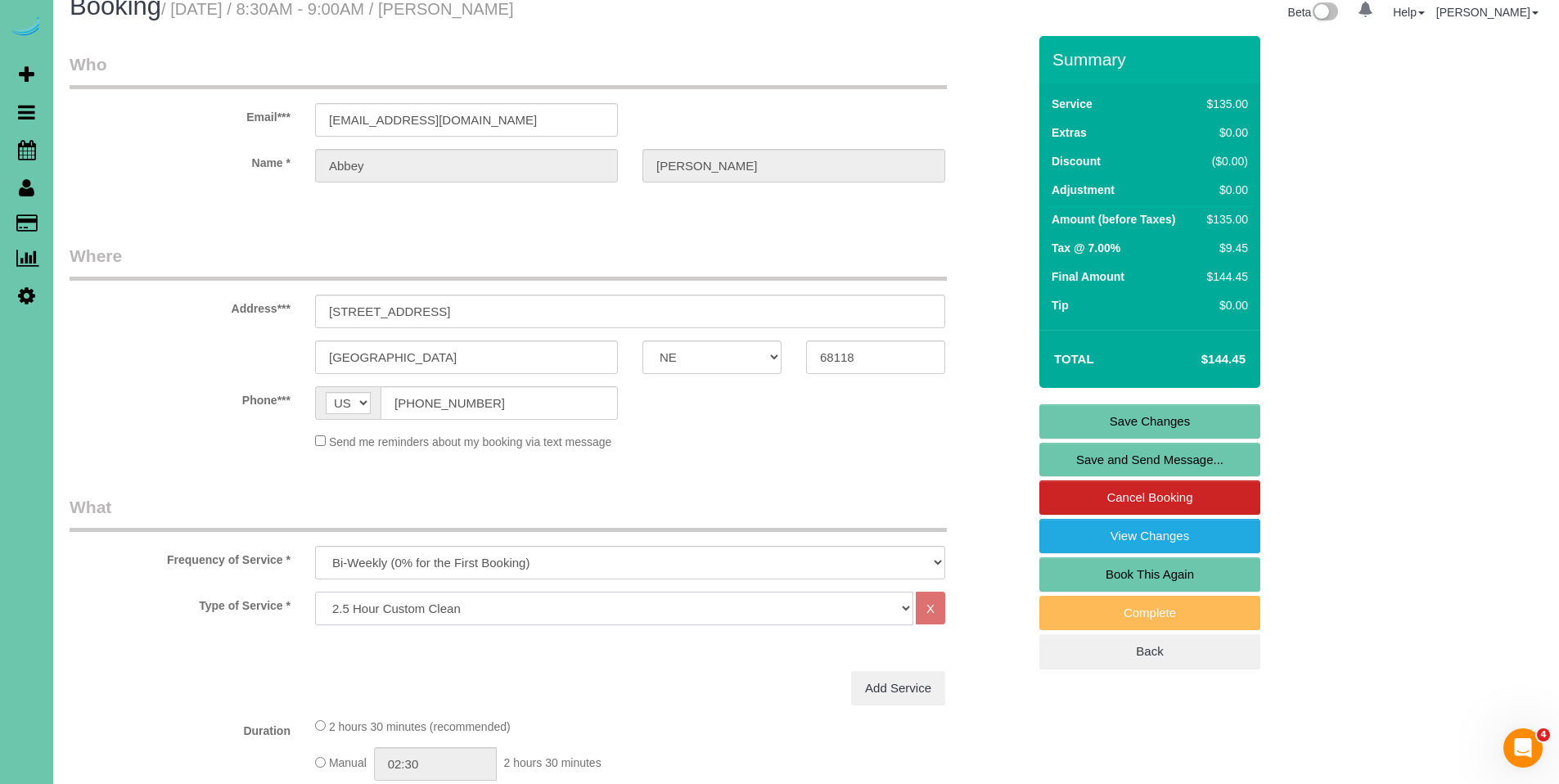
scroll to position [0, 0]
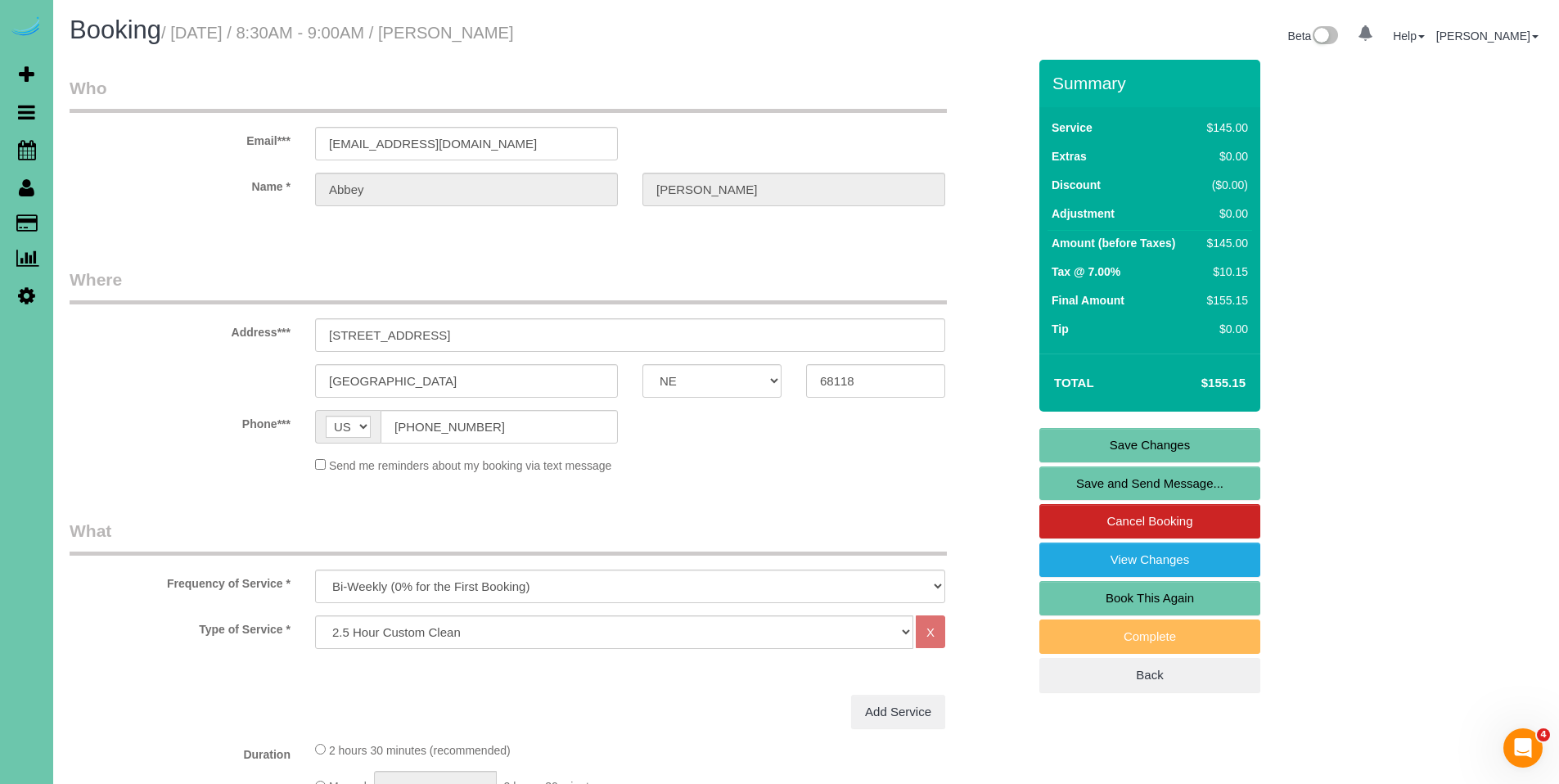
click at [1167, 437] on link "Save Changes" at bounding box center [1150, 446] width 221 height 35
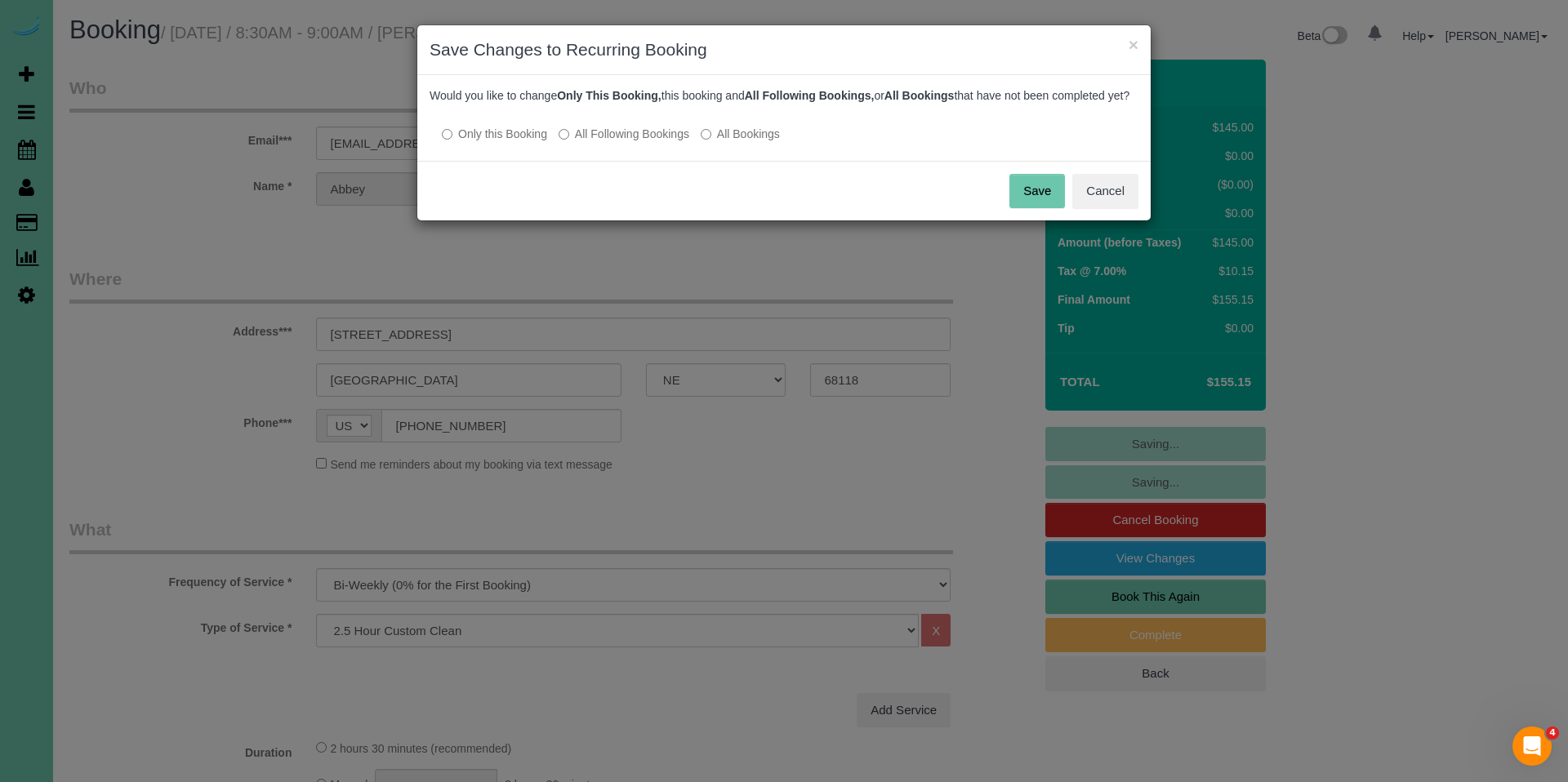
click at [607, 142] on label "All Following Bookings" at bounding box center [624, 134] width 131 height 16
click at [1058, 205] on button "Save" at bounding box center [1037, 191] width 55 height 35
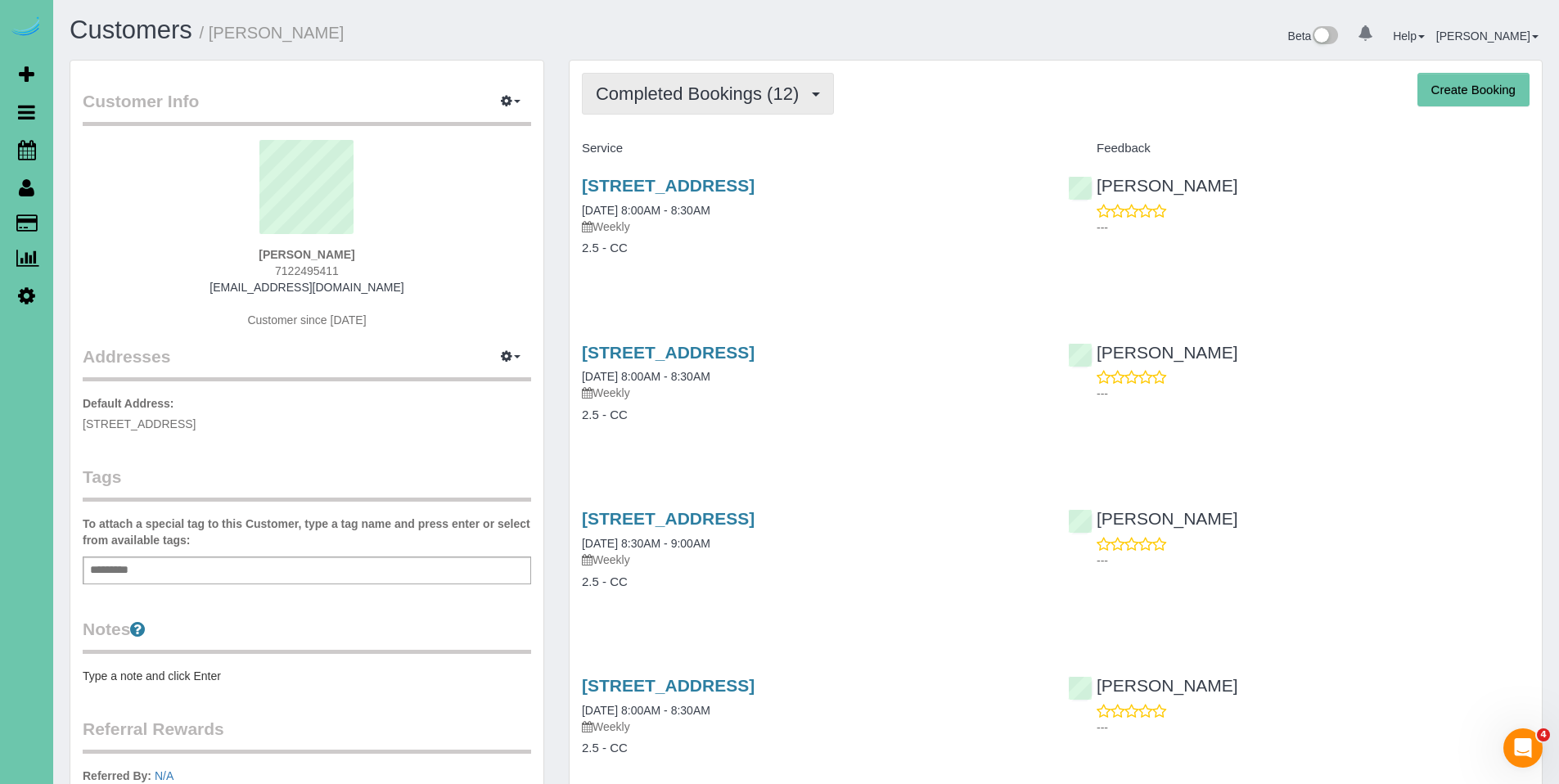
click at [684, 95] on span "Completed Bookings (12)" at bounding box center [702, 94] width 212 height 20
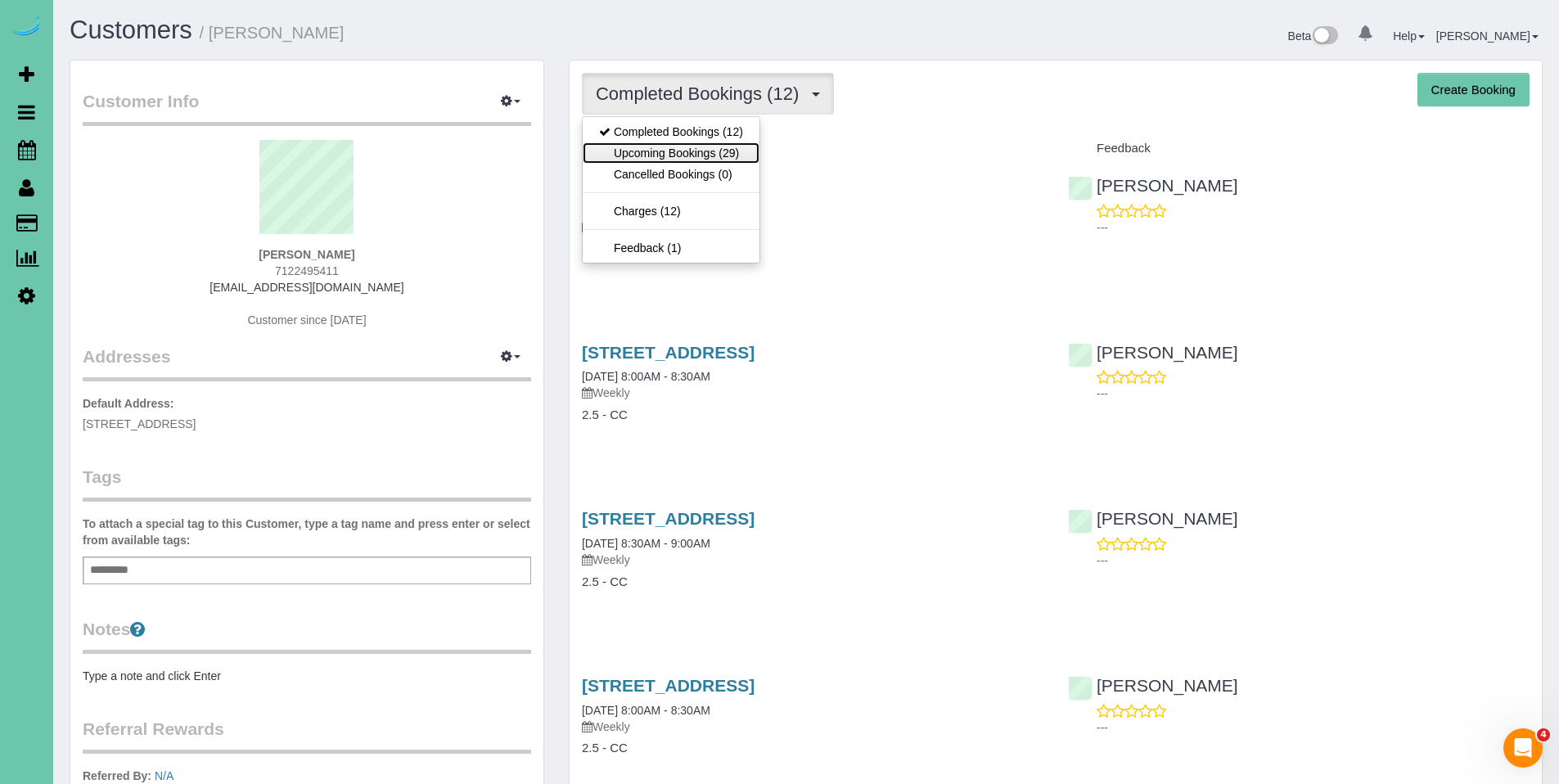
click at [686, 155] on link "Upcoming Bookings (29)" at bounding box center [671, 152] width 177 height 21
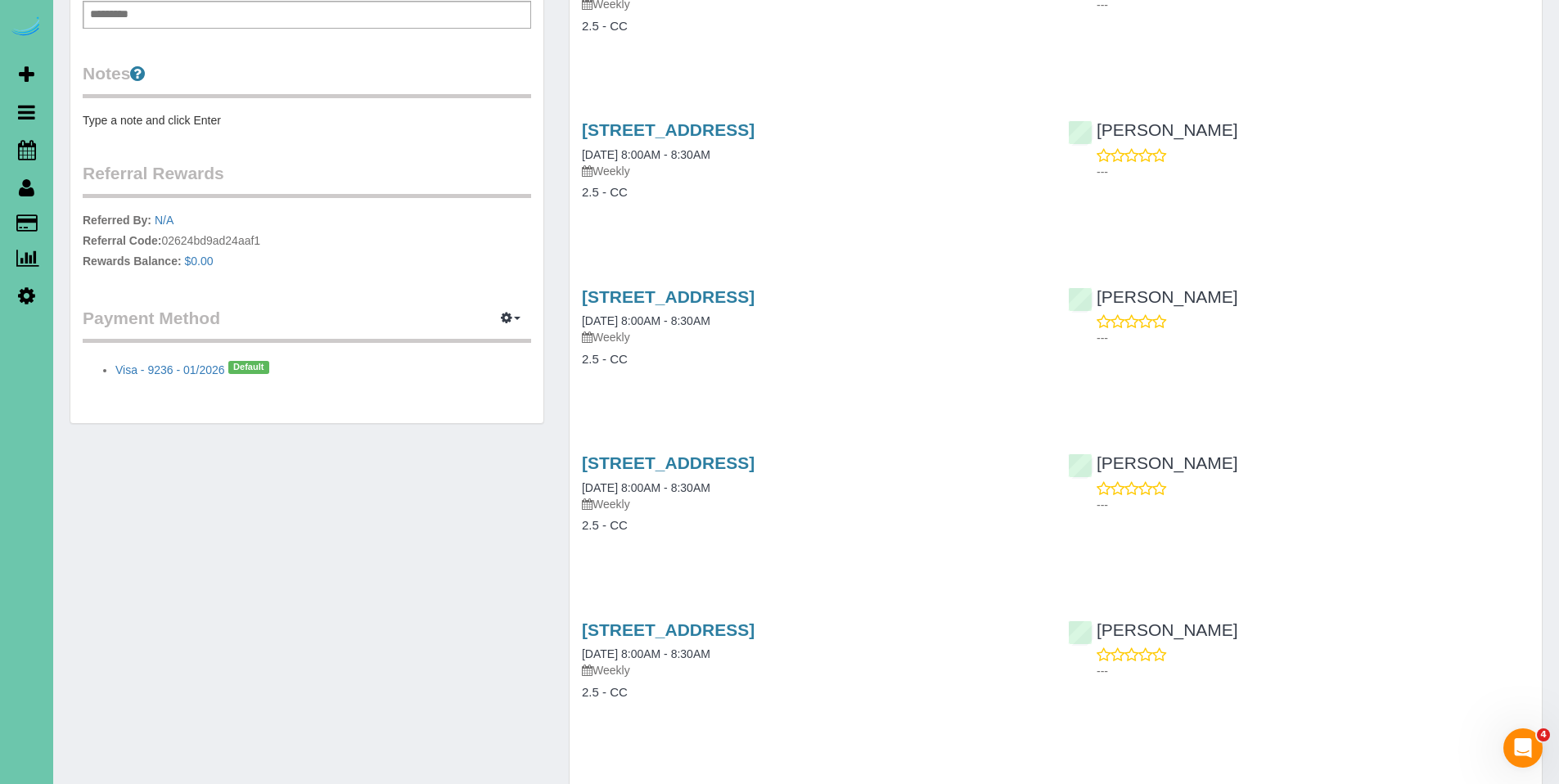
scroll to position [553, 0]
click at [732, 135] on link "2090 N 182nd Avenue Cir, Elkhorn, NE 68022" at bounding box center [667, 132] width 172 height 19
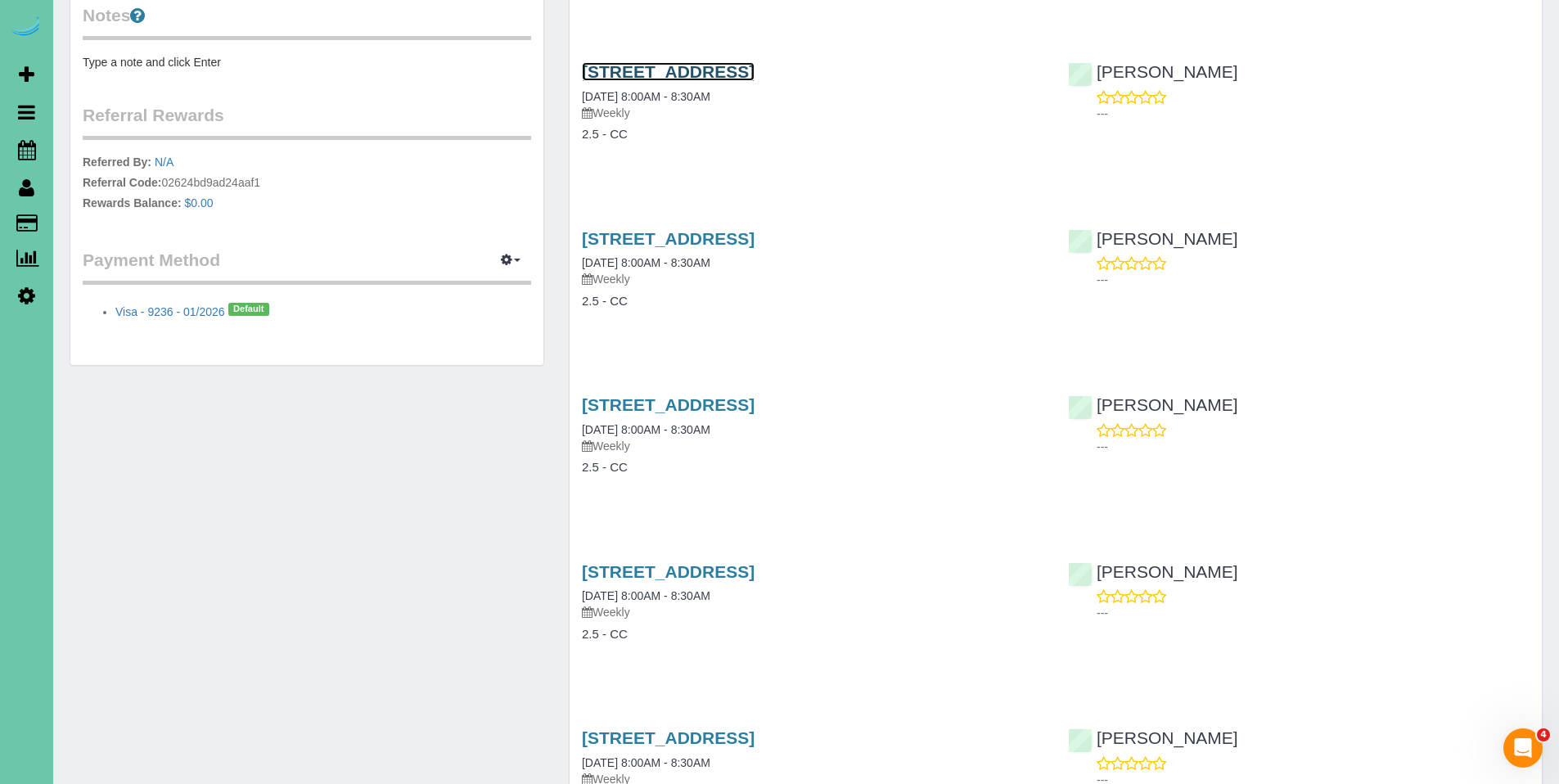
scroll to position [821, 0]
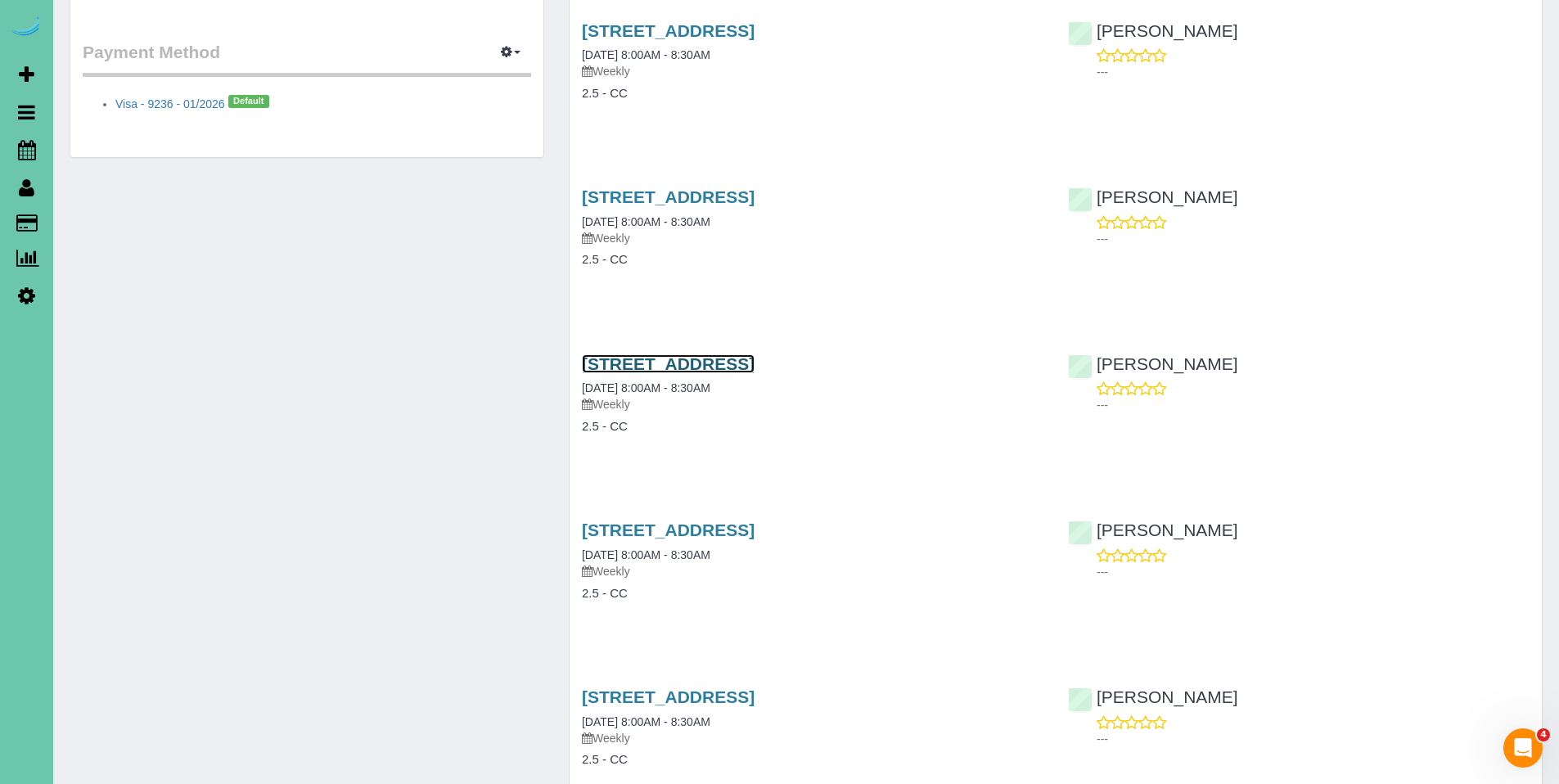
click at [752, 362] on link "2090 N 182nd Avenue Cir, Elkhorn, NE 68022" at bounding box center [667, 364] width 172 height 19
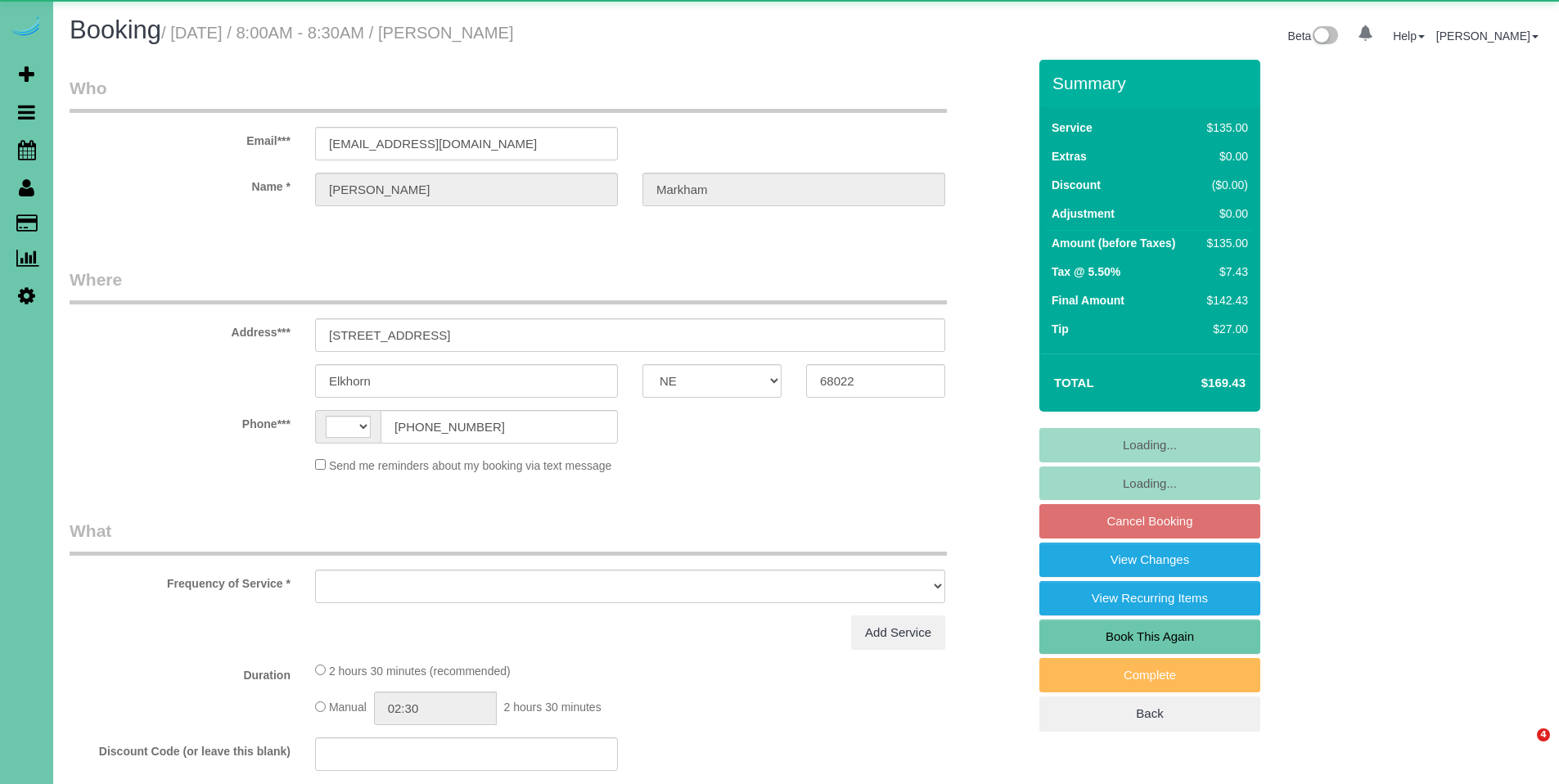
select select "NE"
select select "string:[GEOGRAPHIC_DATA]"
select select "object:638"
select select "string:fspay-573f3276-4de3-4d78-9e87-6a0ec2de25ca"
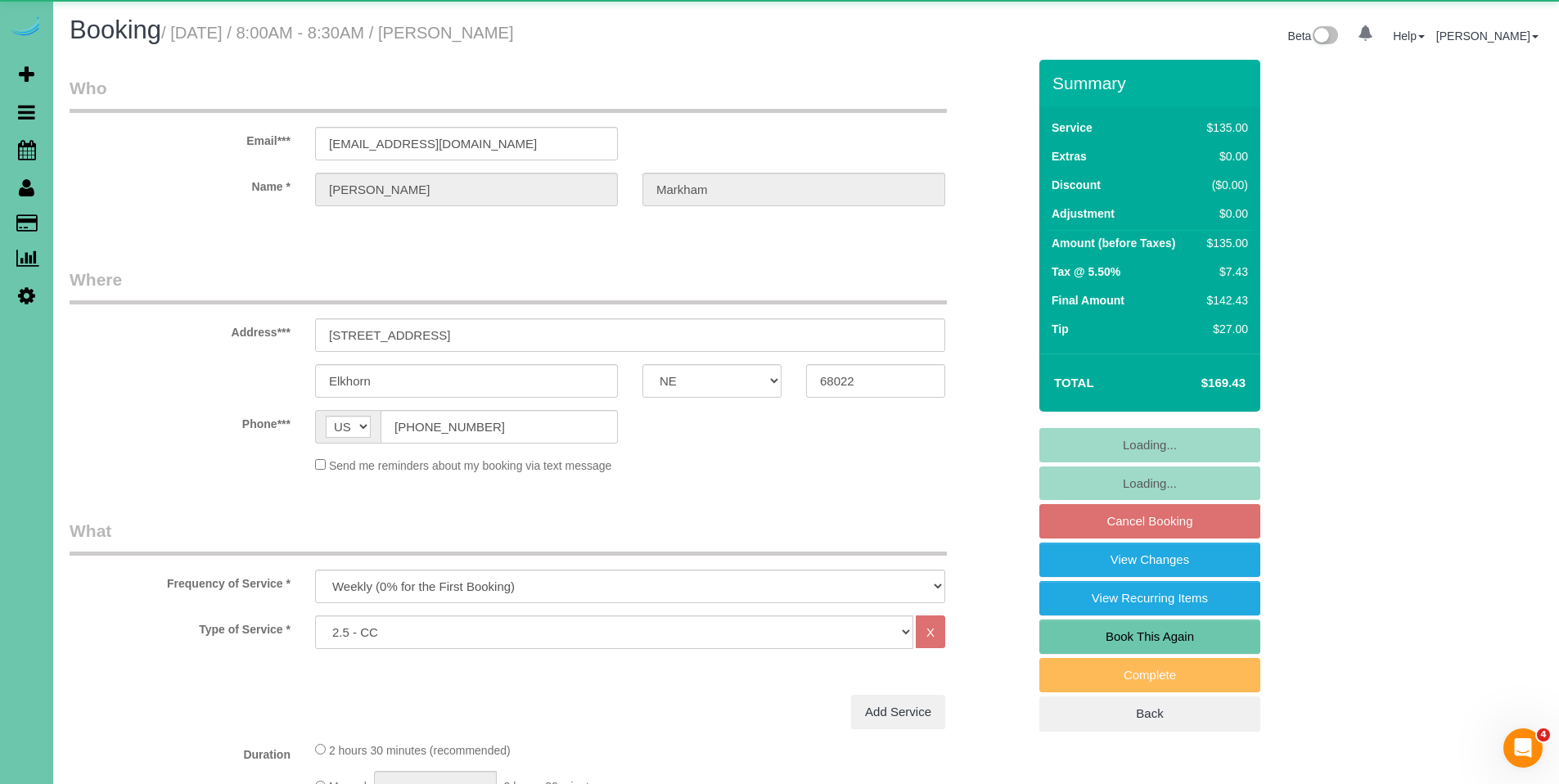
select select "number:37"
select select "number:42"
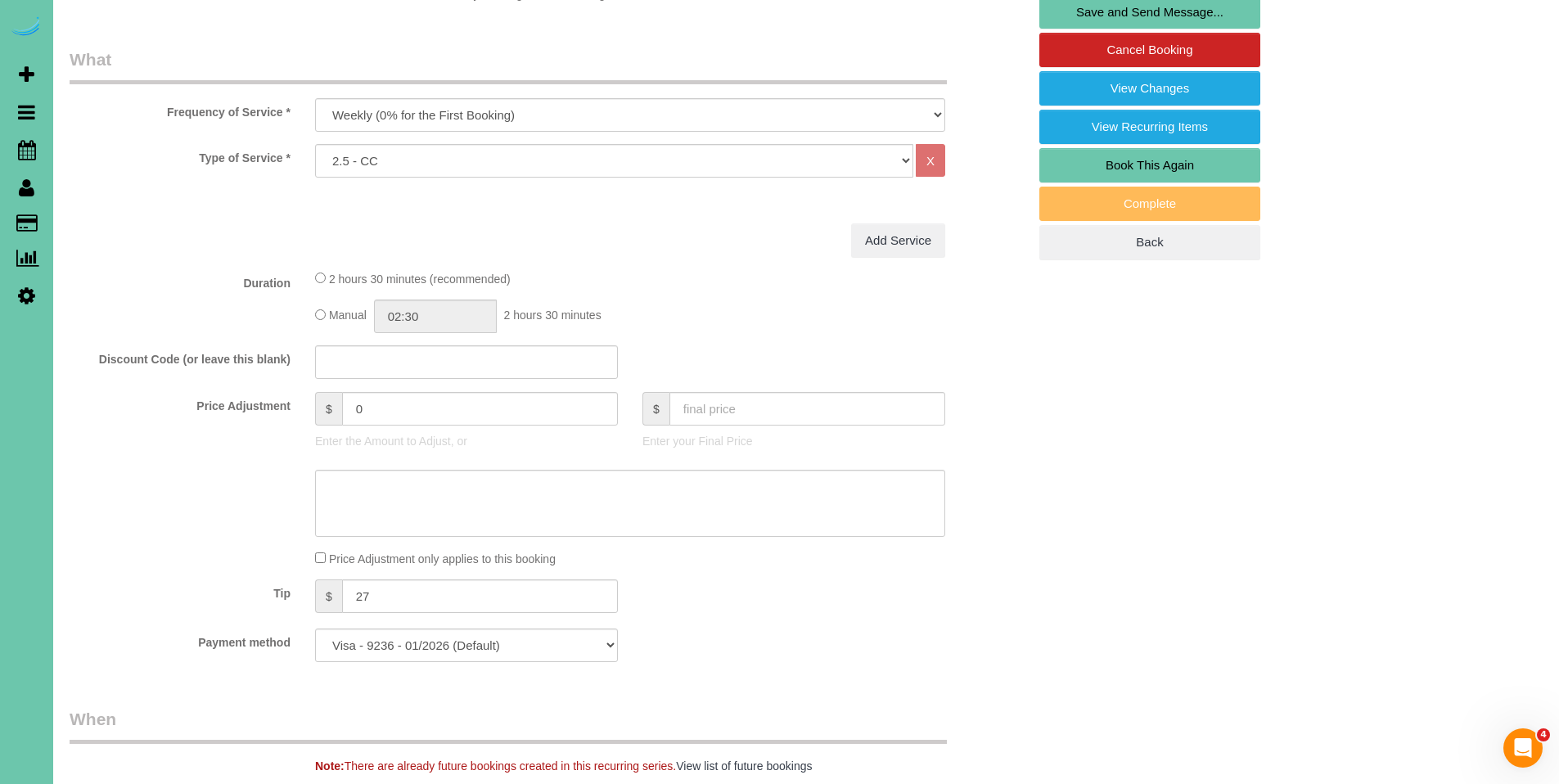
scroll to position [451, 0]
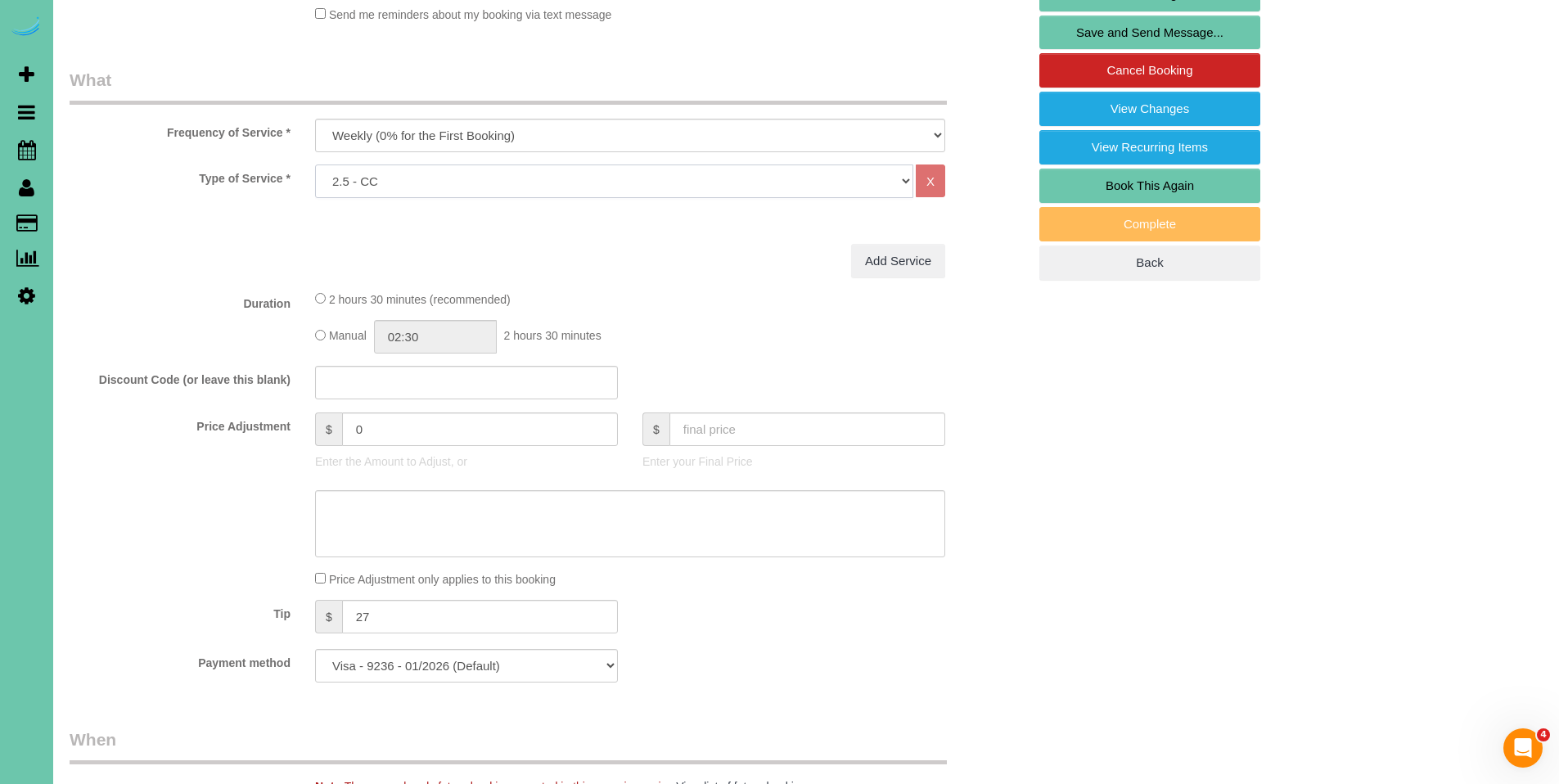
click at [743, 177] on select "Hourly 2.5 Hour Custom Clean 3.5 Hour Custom Clean commercial 1000 Square Feet …" at bounding box center [614, 181] width 598 height 34
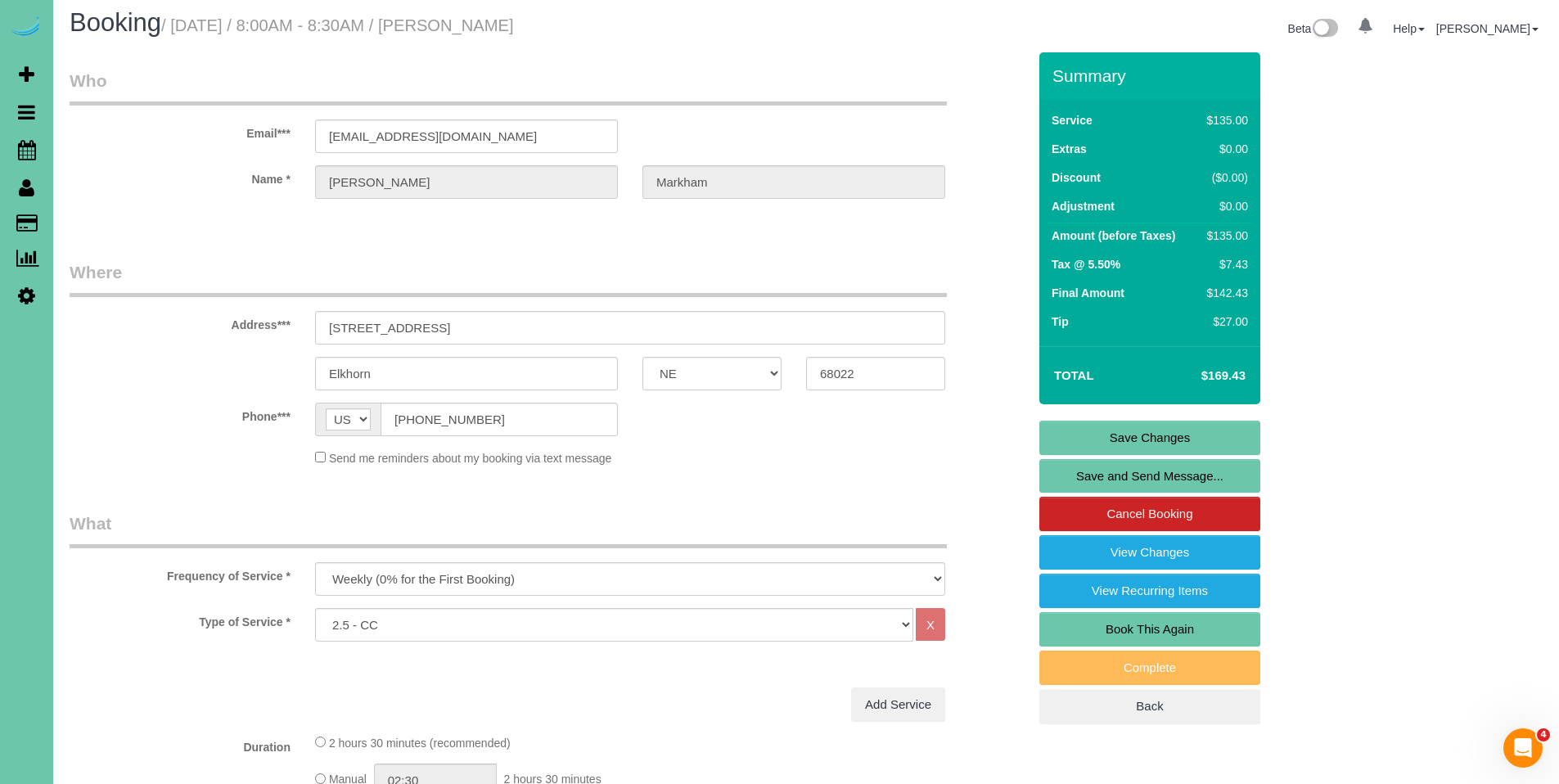
scroll to position [19, 0]
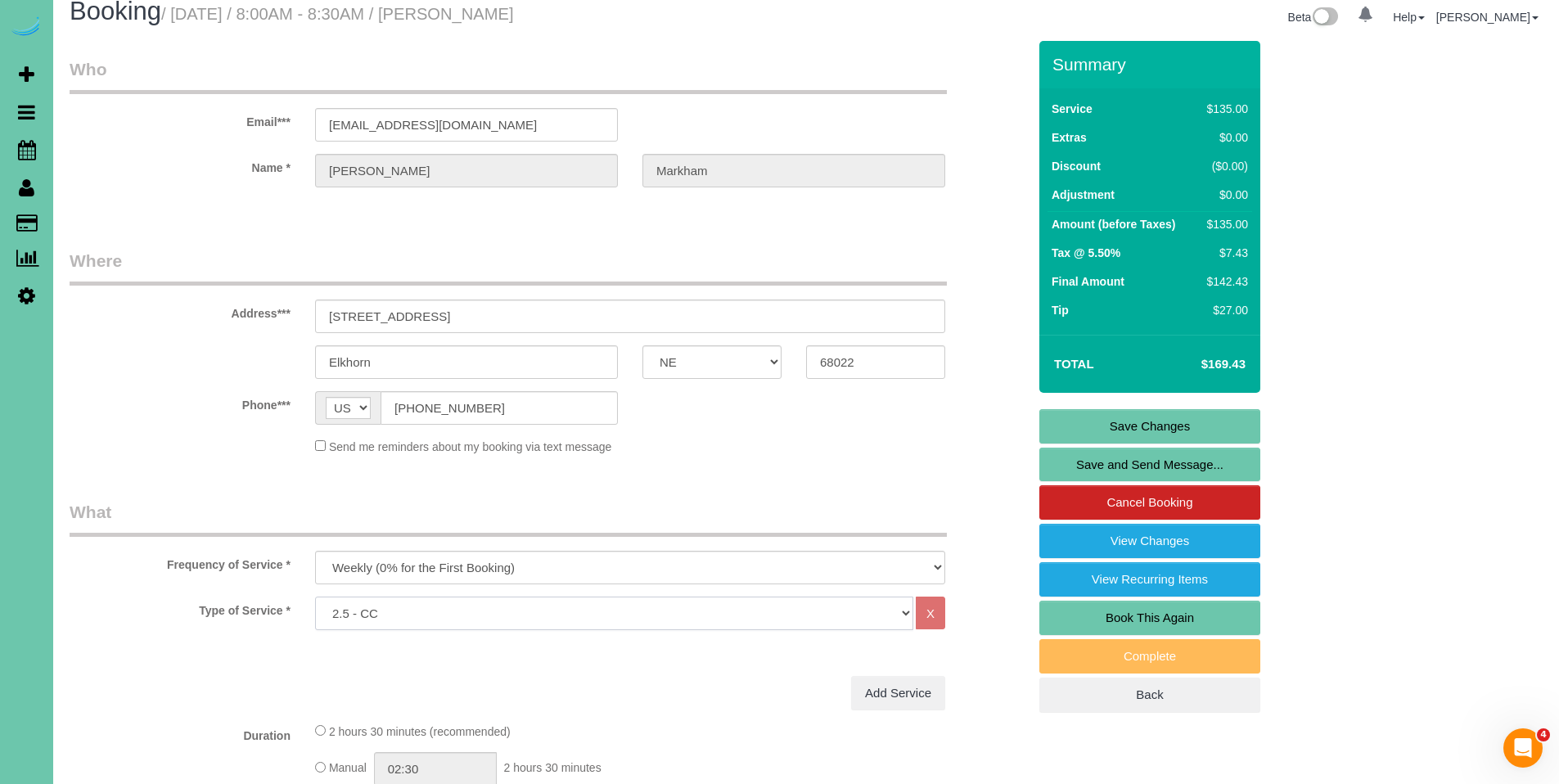
click at [908, 612] on select "Hourly 2.5 Hour Custom Clean 3.5 Hour Custom Clean commercial 1000 Square Feet …" at bounding box center [614, 613] width 598 height 34
select select "160"
click at [315, 596] on select "Hourly 2.5 Hour Custom Clean 3.5 Hour Custom Clean commercial 1000 Square Feet …" at bounding box center [614, 613] width 598 height 34
click at [1162, 428] on link "Save Changes" at bounding box center [1150, 427] width 221 height 35
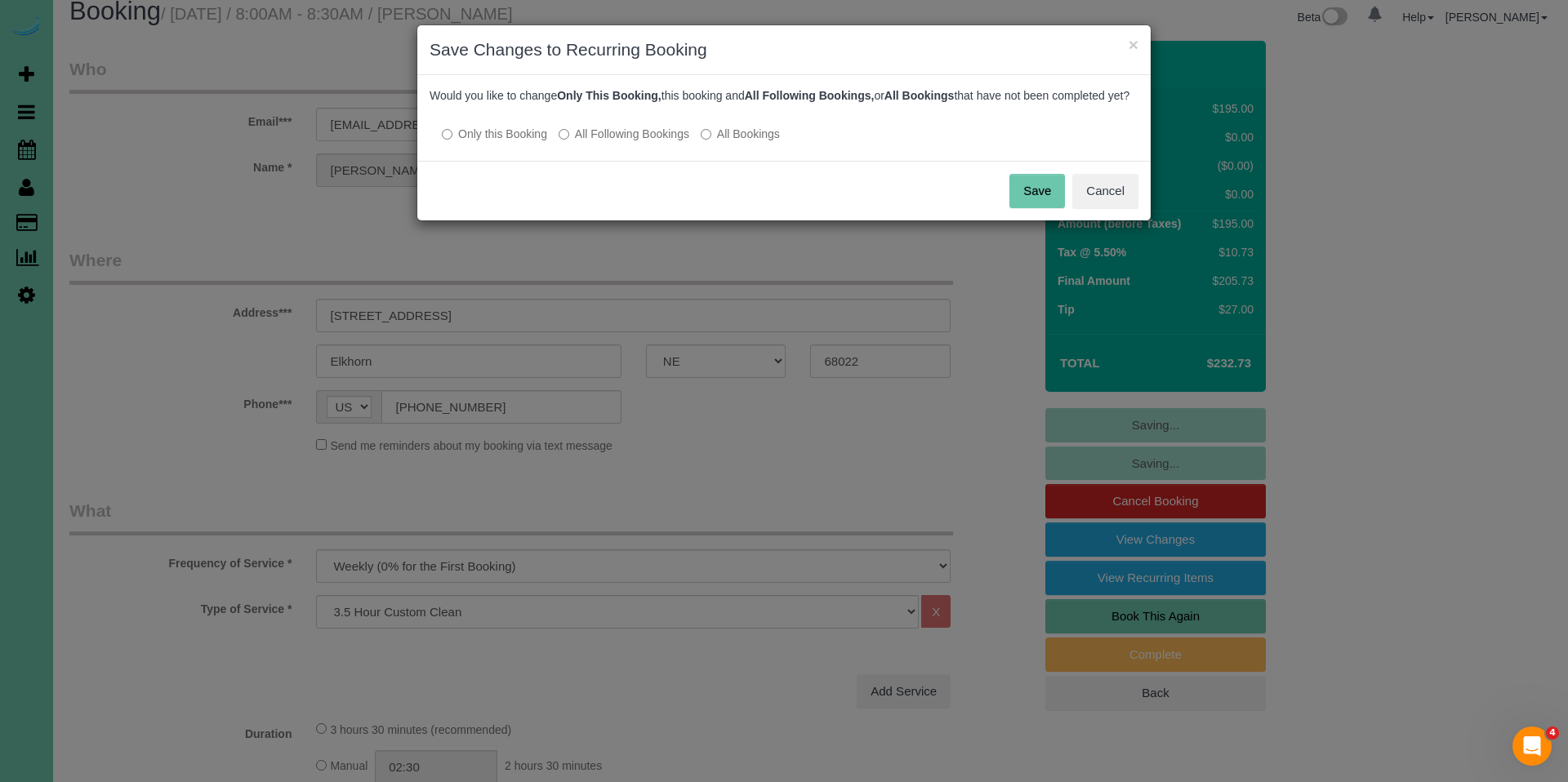
click at [611, 142] on label "All Following Bookings" at bounding box center [624, 134] width 131 height 16
click at [1036, 208] on button "Save" at bounding box center [1037, 191] width 55 height 35
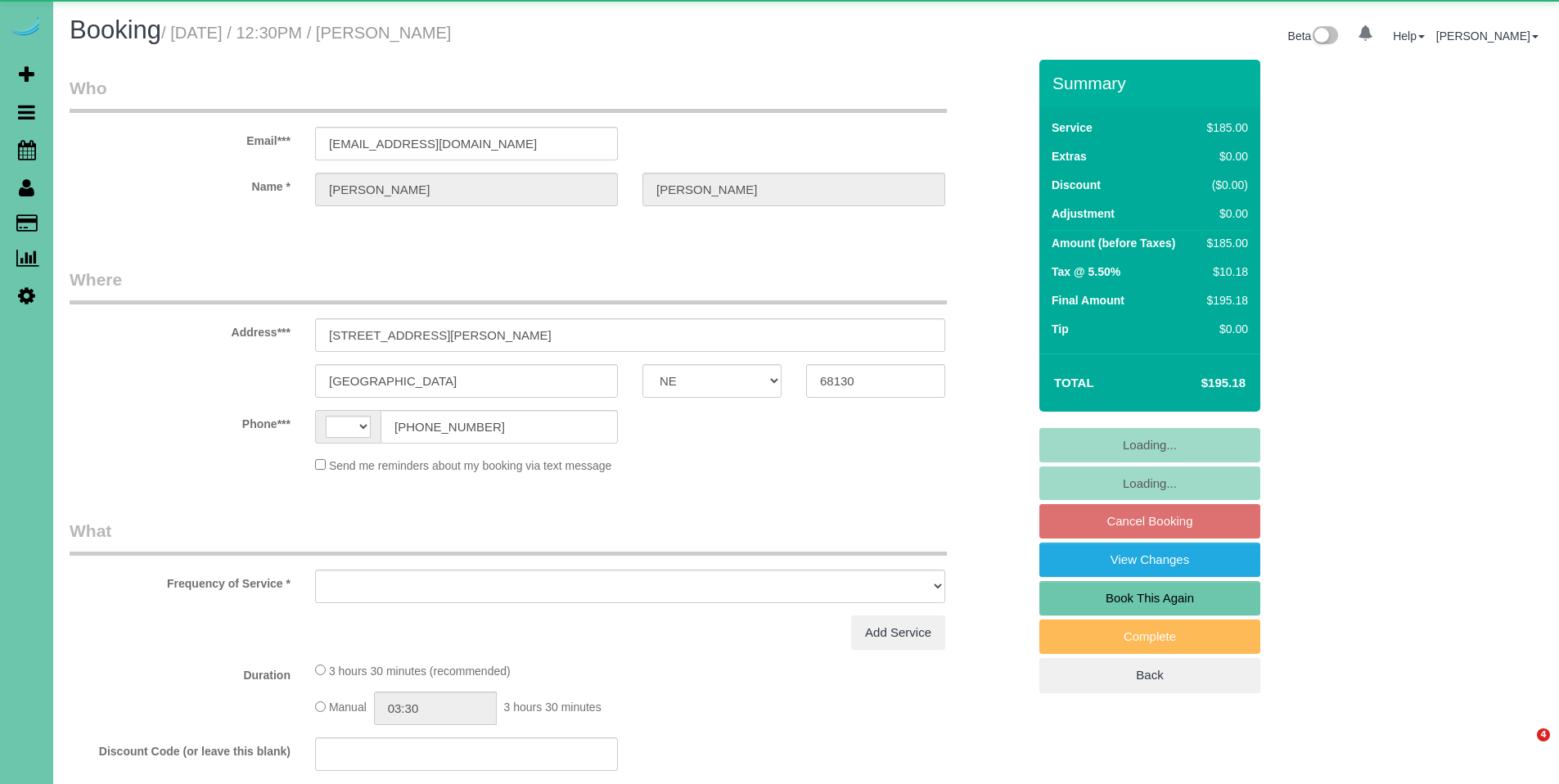
select select "NE"
select select "string:US"
select select "object:632"
select select "string:fspay-3593d724-bb82-4d8d-abfb-914178d4695d"
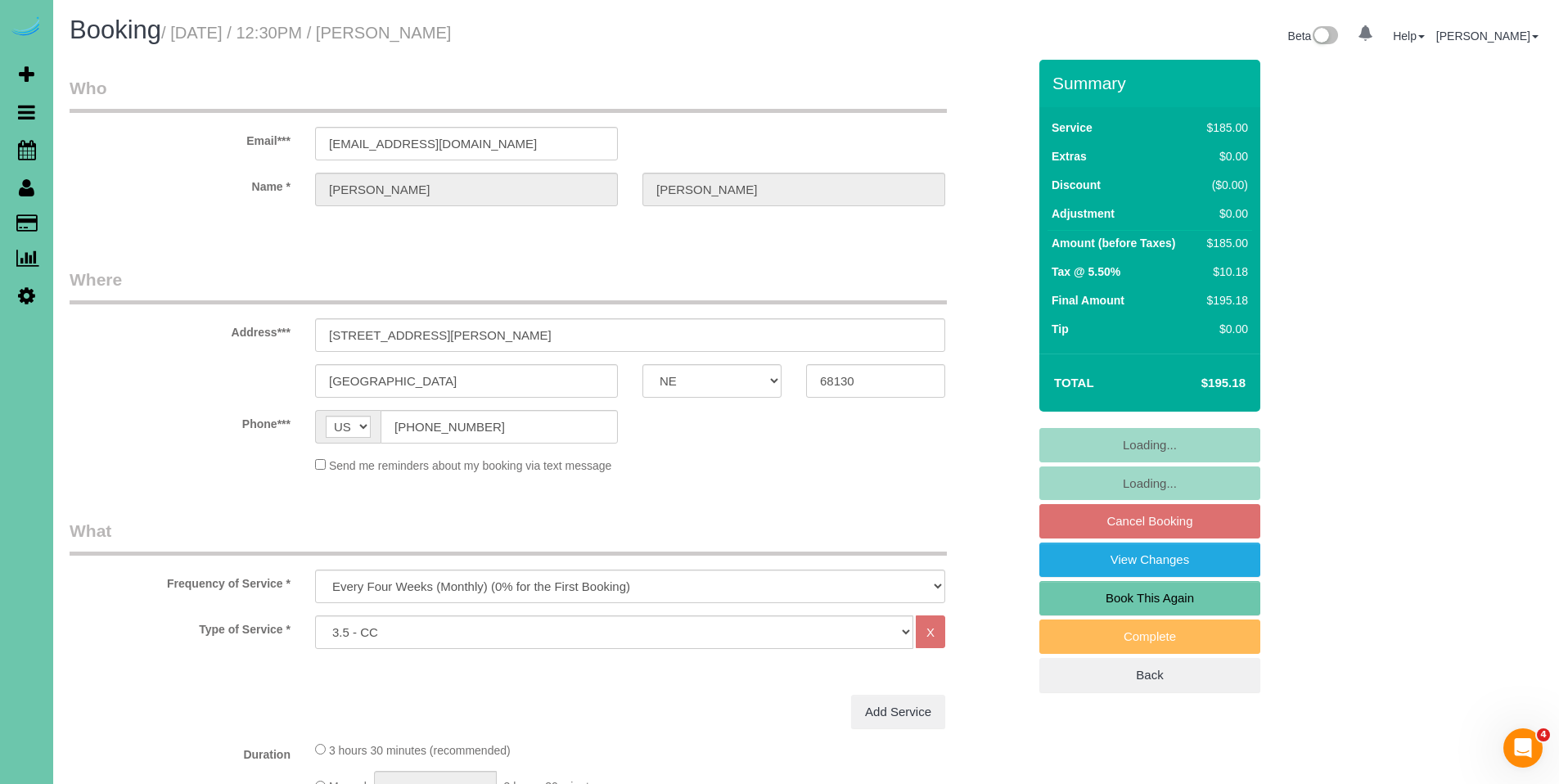
select select "object:636"
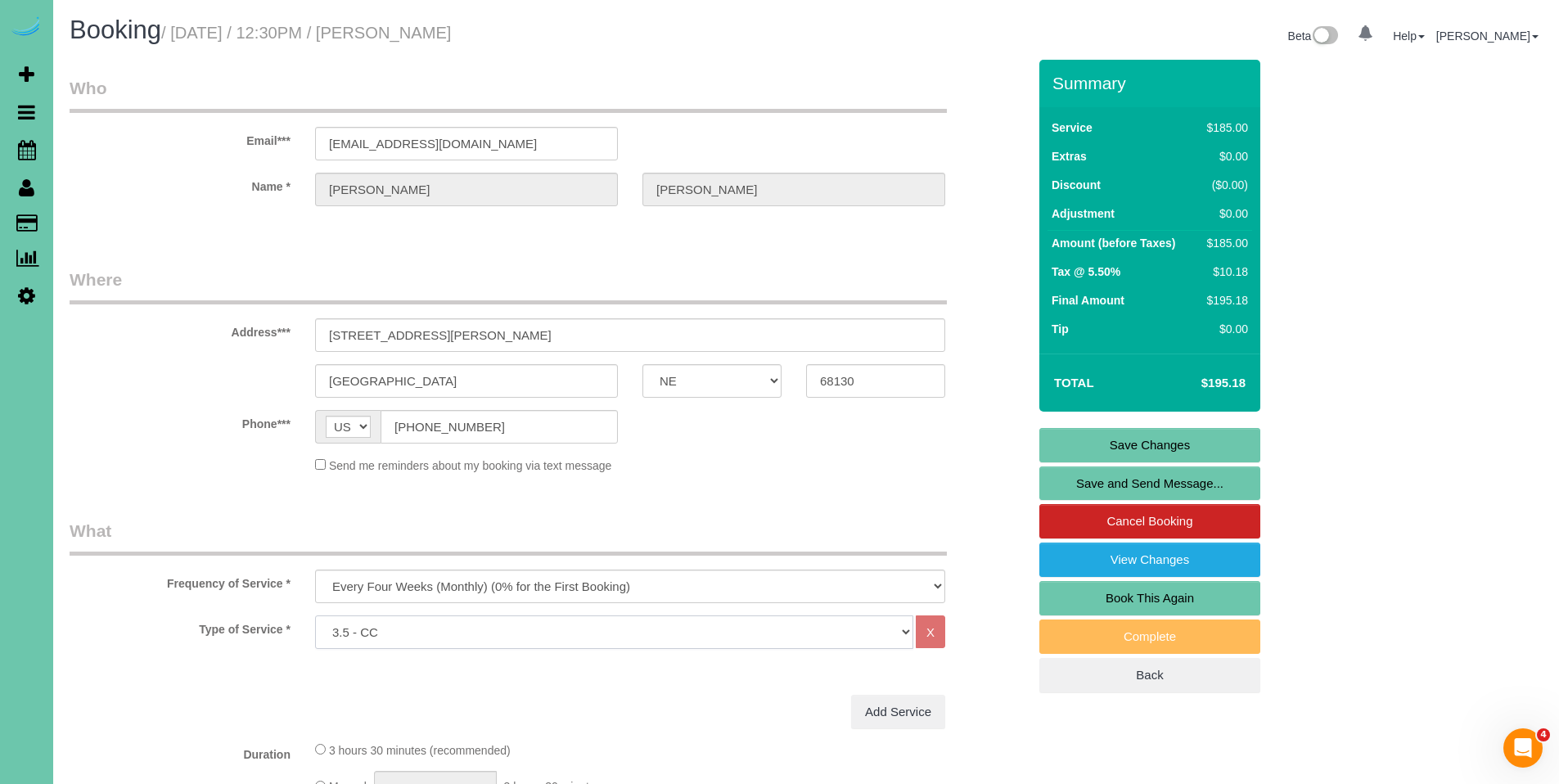
click at [769, 640] on select "Hourly 2.5 Hour Custom Clean 3.5 Hour Custom Clean commercial 1000 Square Feet …" at bounding box center [614, 632] width 598 height 34
select select "160"
click at [315, 615] on select "Hourly 2.5 Hour Custom Clean 3.5 Hour Custom Clean commercial 1000 Square Feet …" at bounding box center [614, 632] width 598 height 34
click at [1151, 440] on link "Save Changes" at bounding box center [1150, 446] width 221 height 35
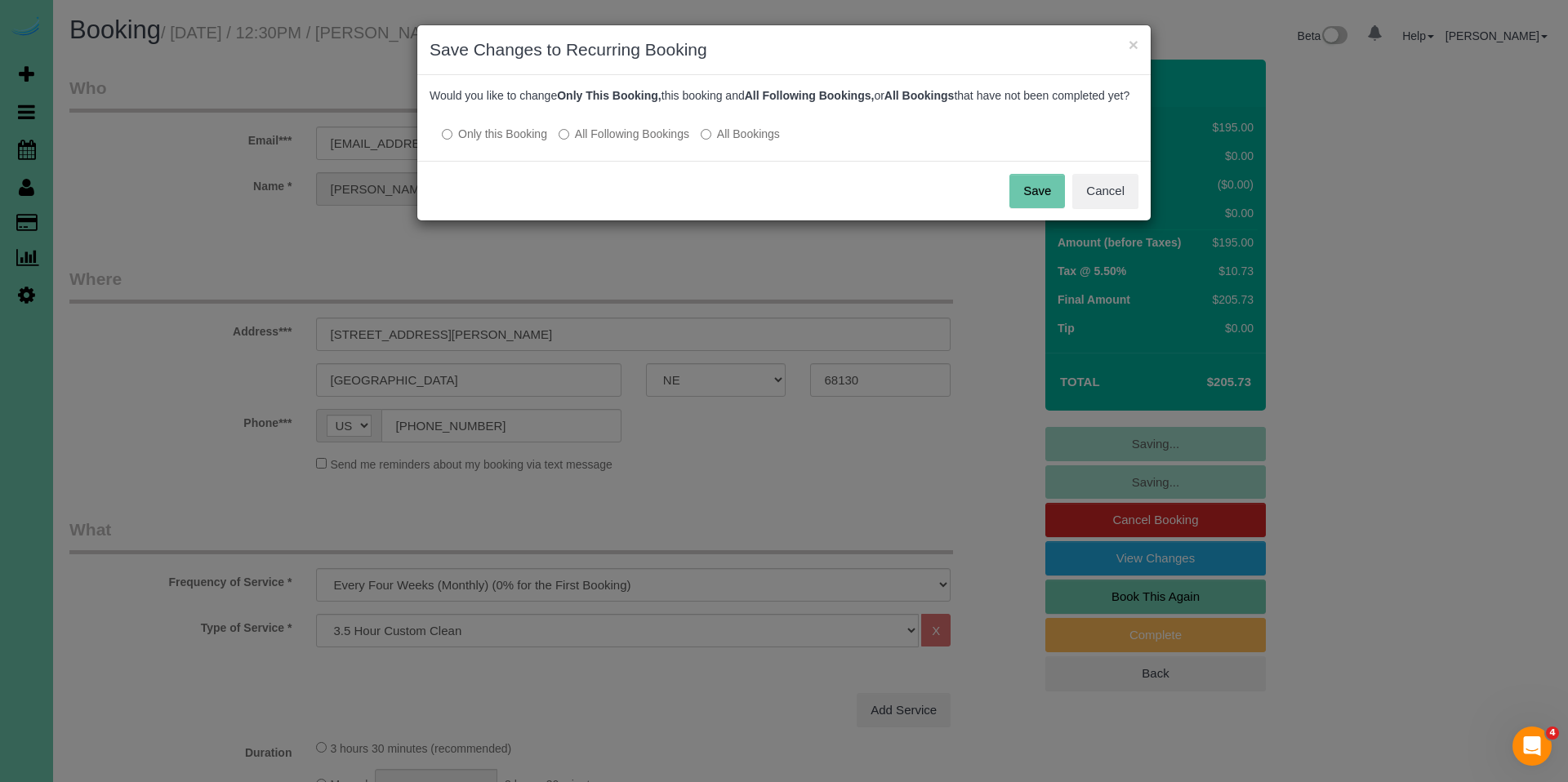
click at [638, 142] on label "All Following Bookings" at bounding box center [624, 134] width 131 height 16
click at [1024, 208] on button "Save" at bounding box center [1037, 191] width 55 height 35
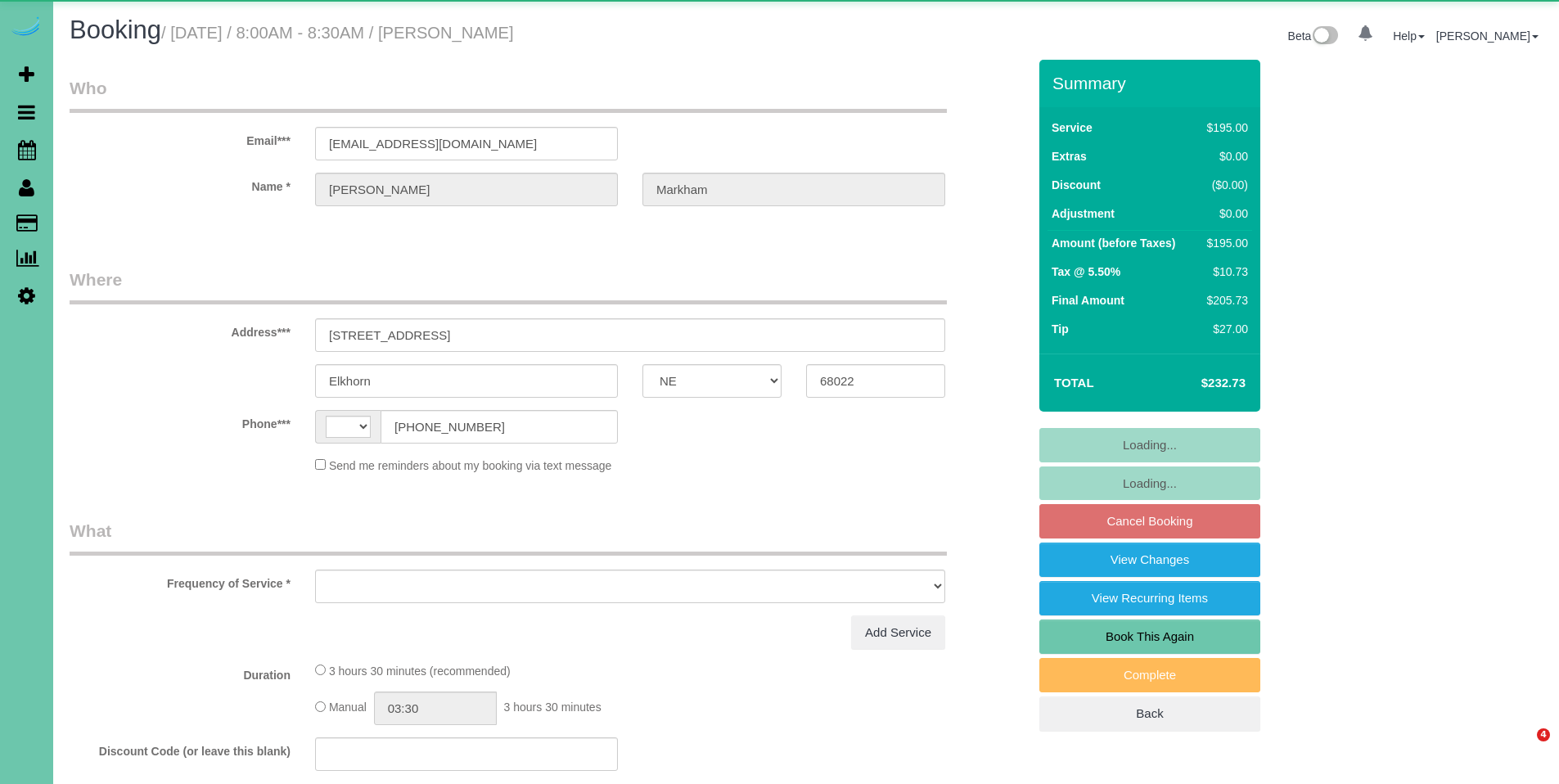
select select "NE"
select select "string:[GEOGRAPHIC_DATA]"
select select "string:fspay-573f3276-4de3-4d78-9e87-6a0ec2de25ca"
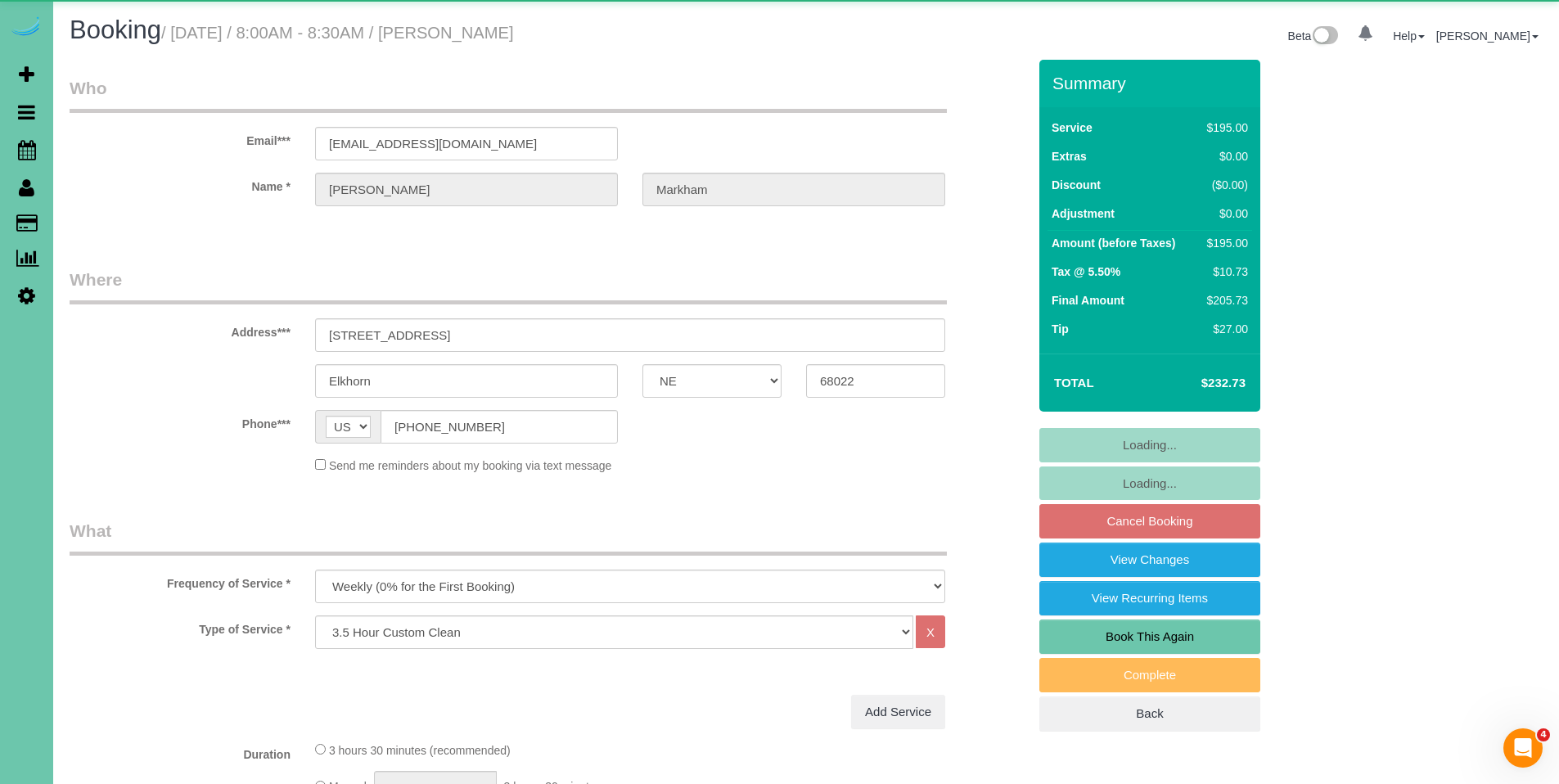
select select "object:835"
select select "number:37"
select select "number:42"
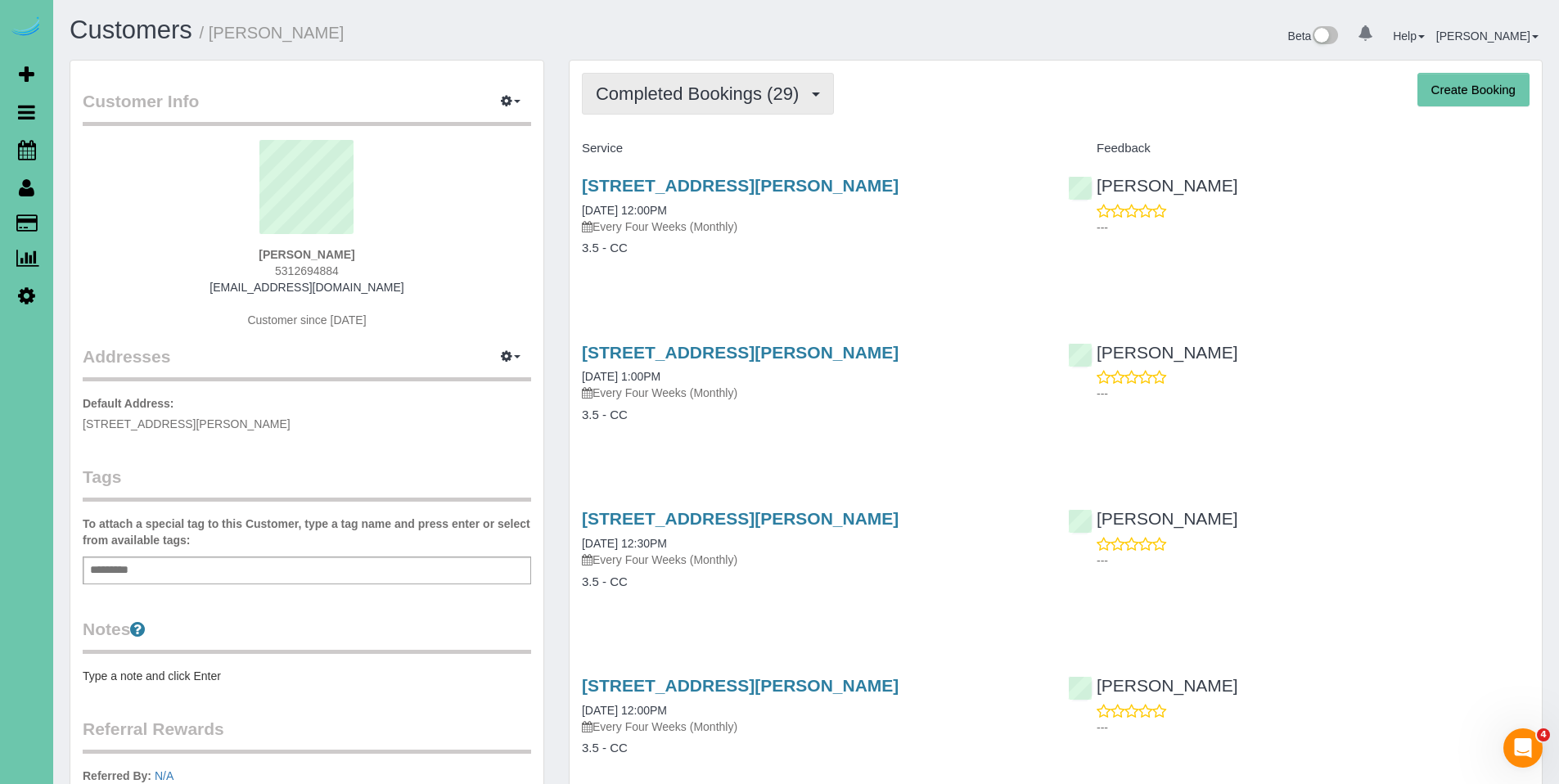
click at [728, 100] on span "Completed Bookings (29)" at bounding box center [702, 94] width 212 height 20
click at [690, 100] on span "Completed Bookings (29)" at bounding box center [702, 94] width 212 height 20
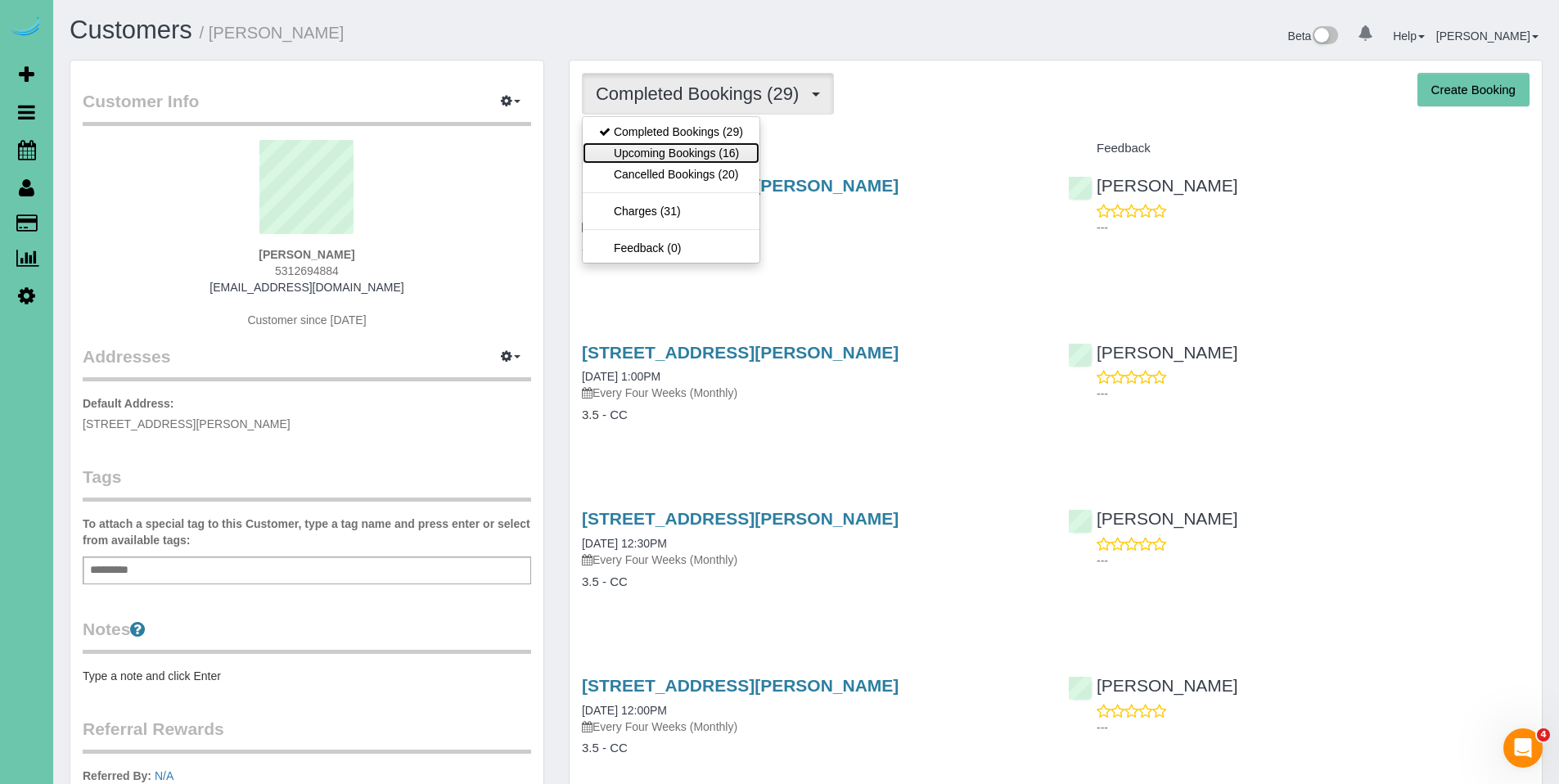
click at [669, 154] on link "Upcoming Bookings (16)" at bounding box center [671, 152] width 177 height 21
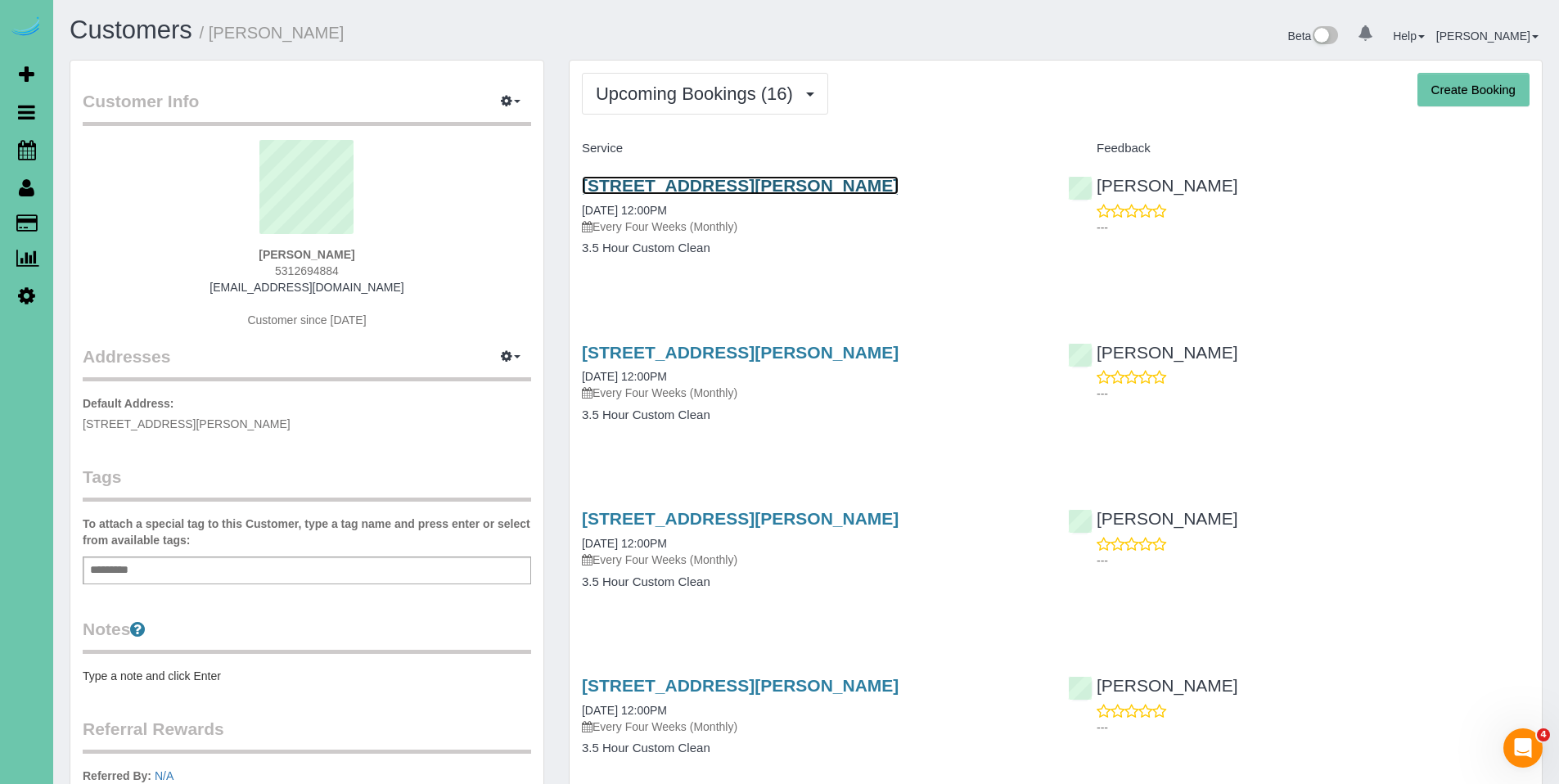
click at [757, 188] on link "[STREET_ADDRESS][PERSON_NAME]" at bounding box center [739, 185] width 316 height 19
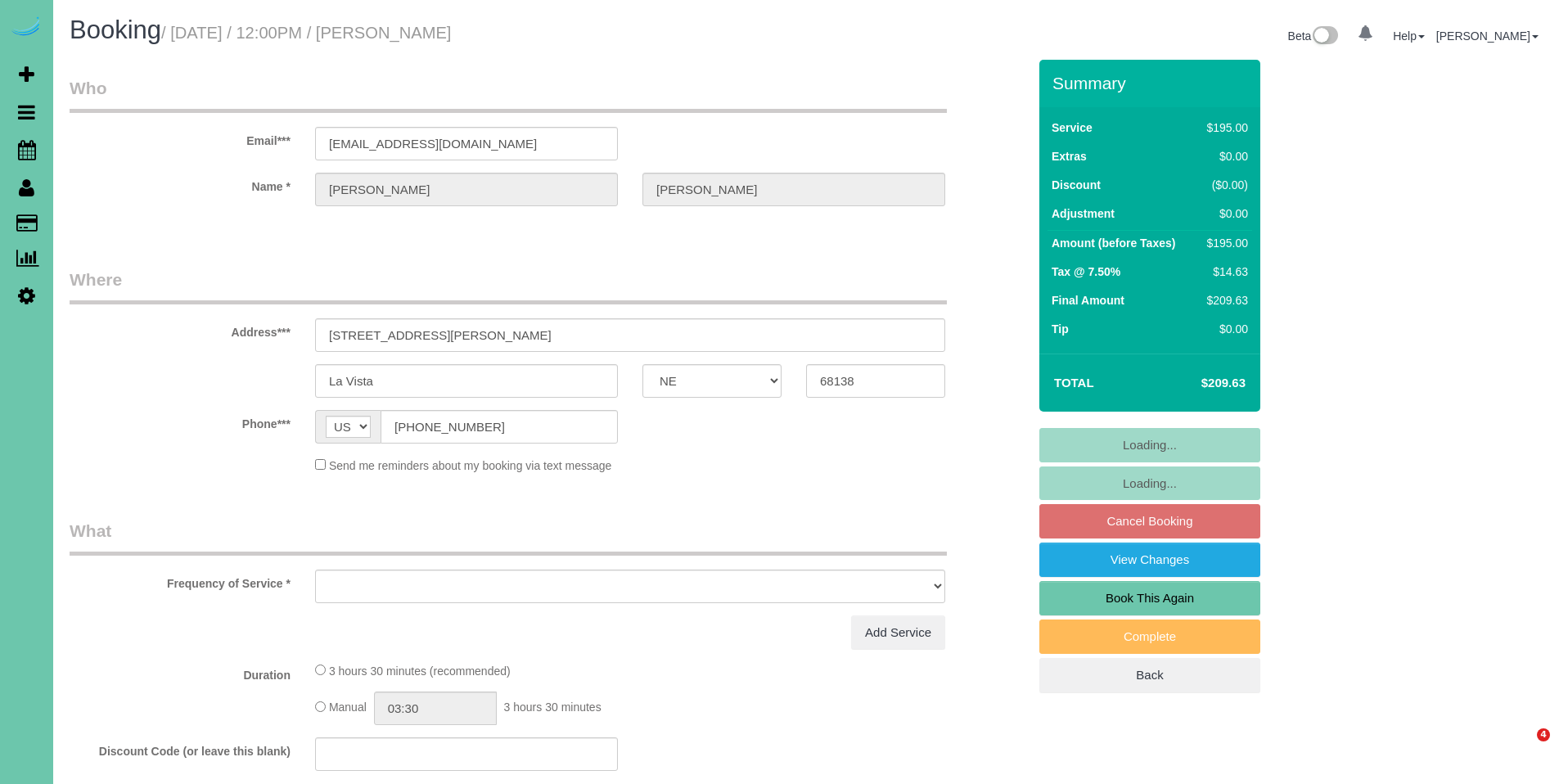
select select "NE"
select select "object:636"
select select "string:fspay-825eab54-91b5-49ba-8373-d4b90c83b973"
select select "number:36"
select select "number:42"
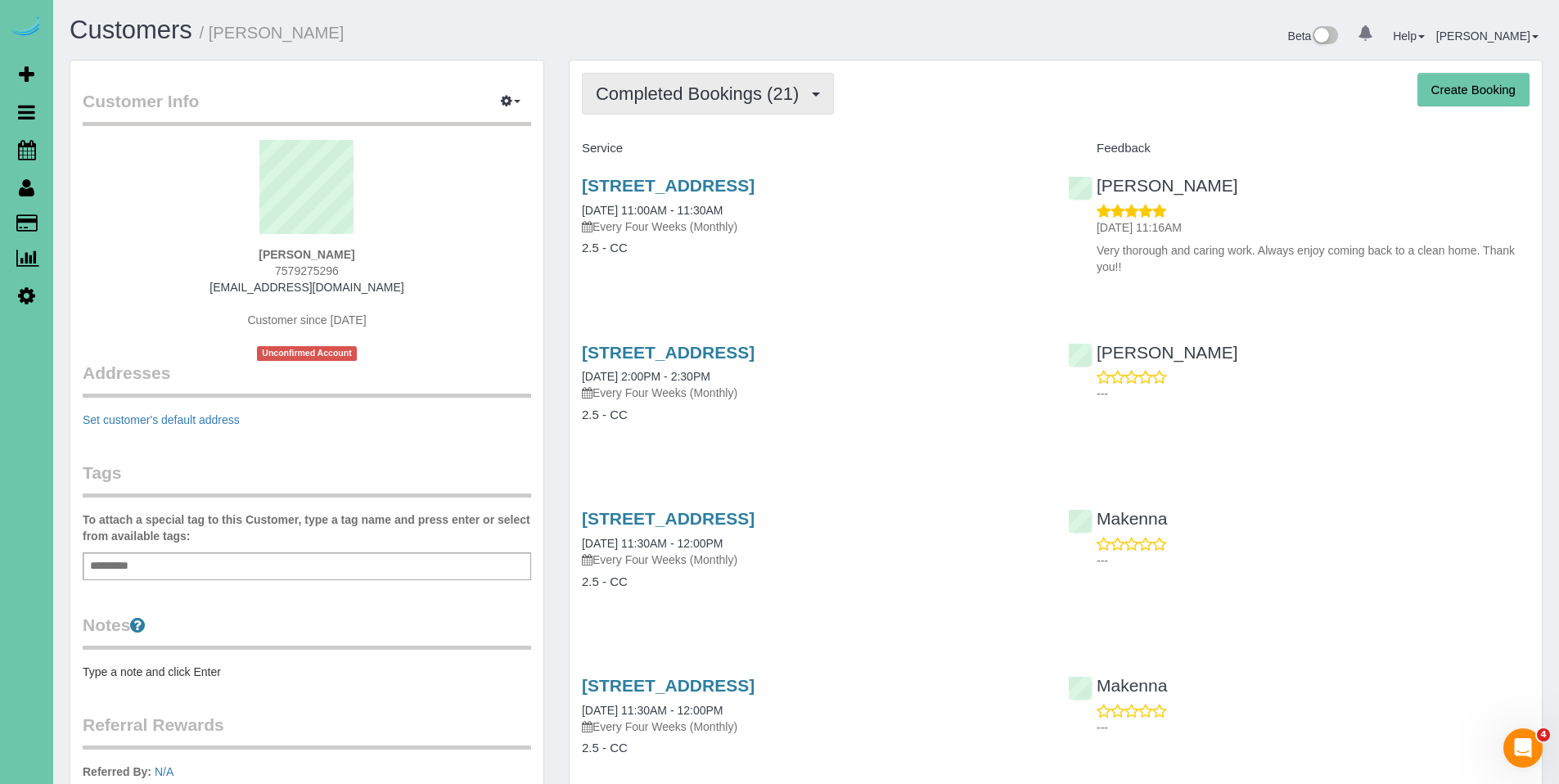
click at [722, 93] on span "Completed Bookings (21)" at bounding box center [702, 94] width 212 height 20
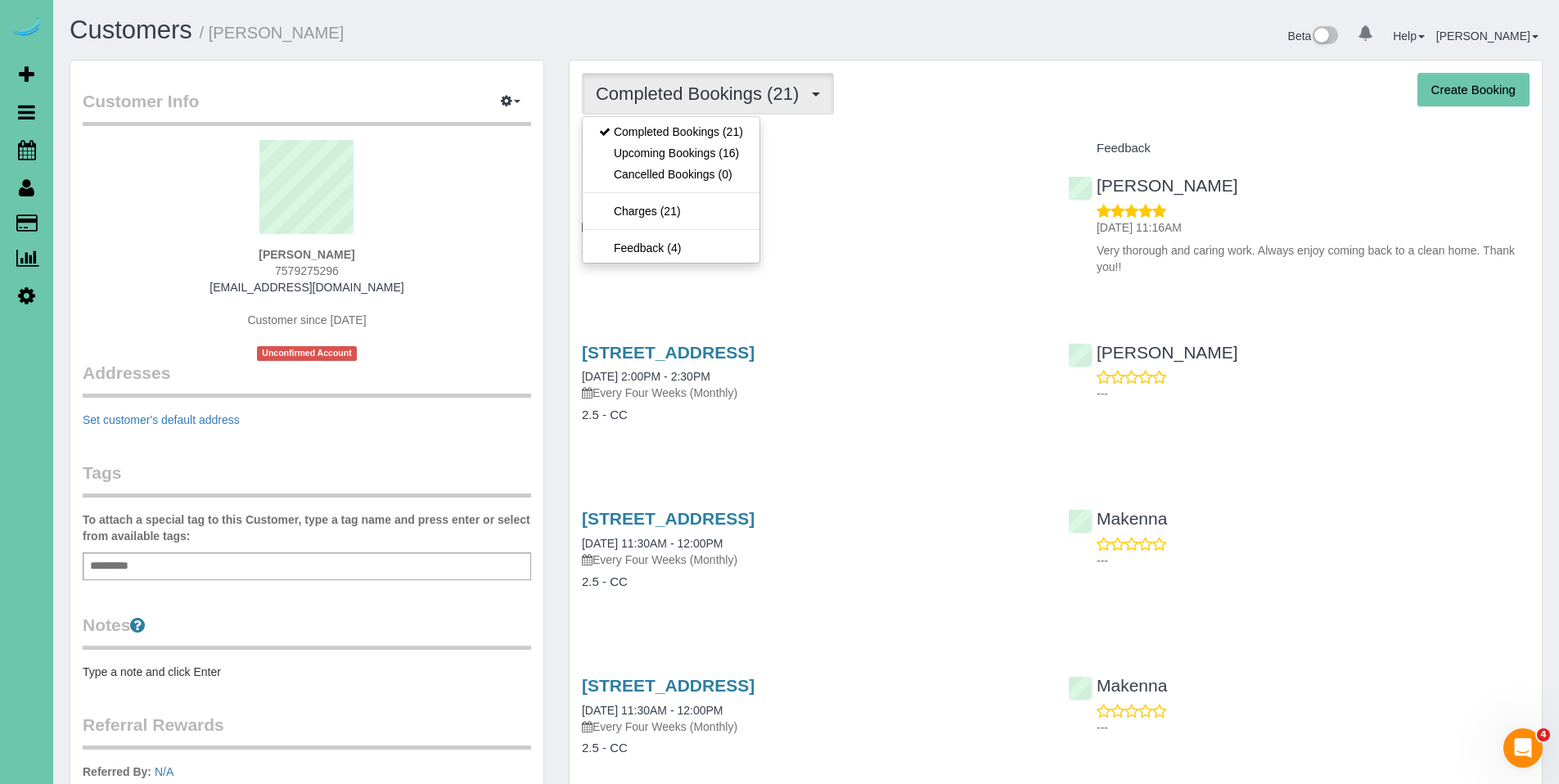
click at [722, 93] on span "Completed Bookings (21)" at bounding box center [702, 94] width 212 height 20
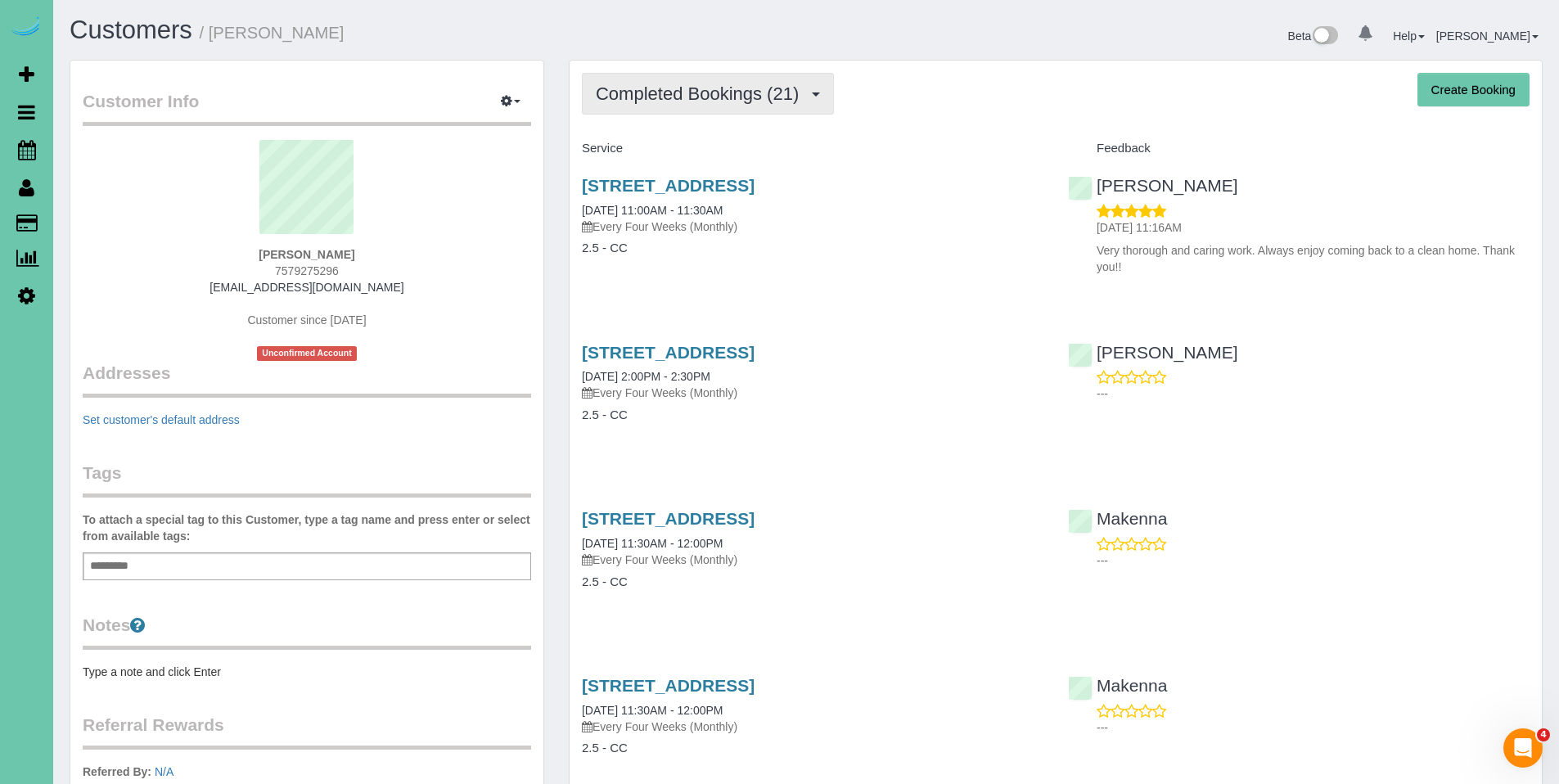
click at [689, 100] on span "Completed Bookings (21)" at bounding box center [702, 94] width 212 height 20
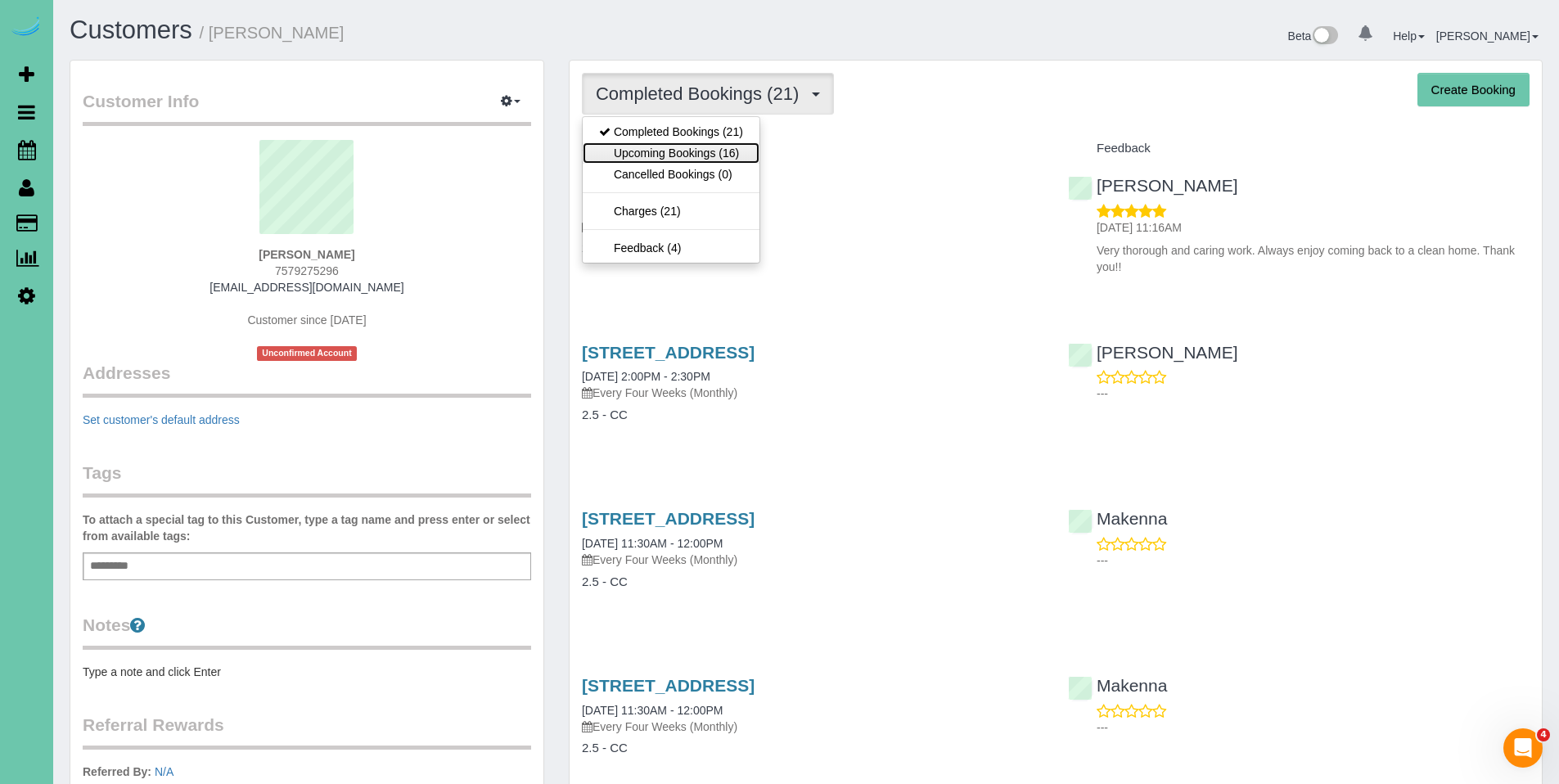
click at [669, 153] on link "Upcoming Bookings (16)" at bounding box center [671, 152] width 177 height 21
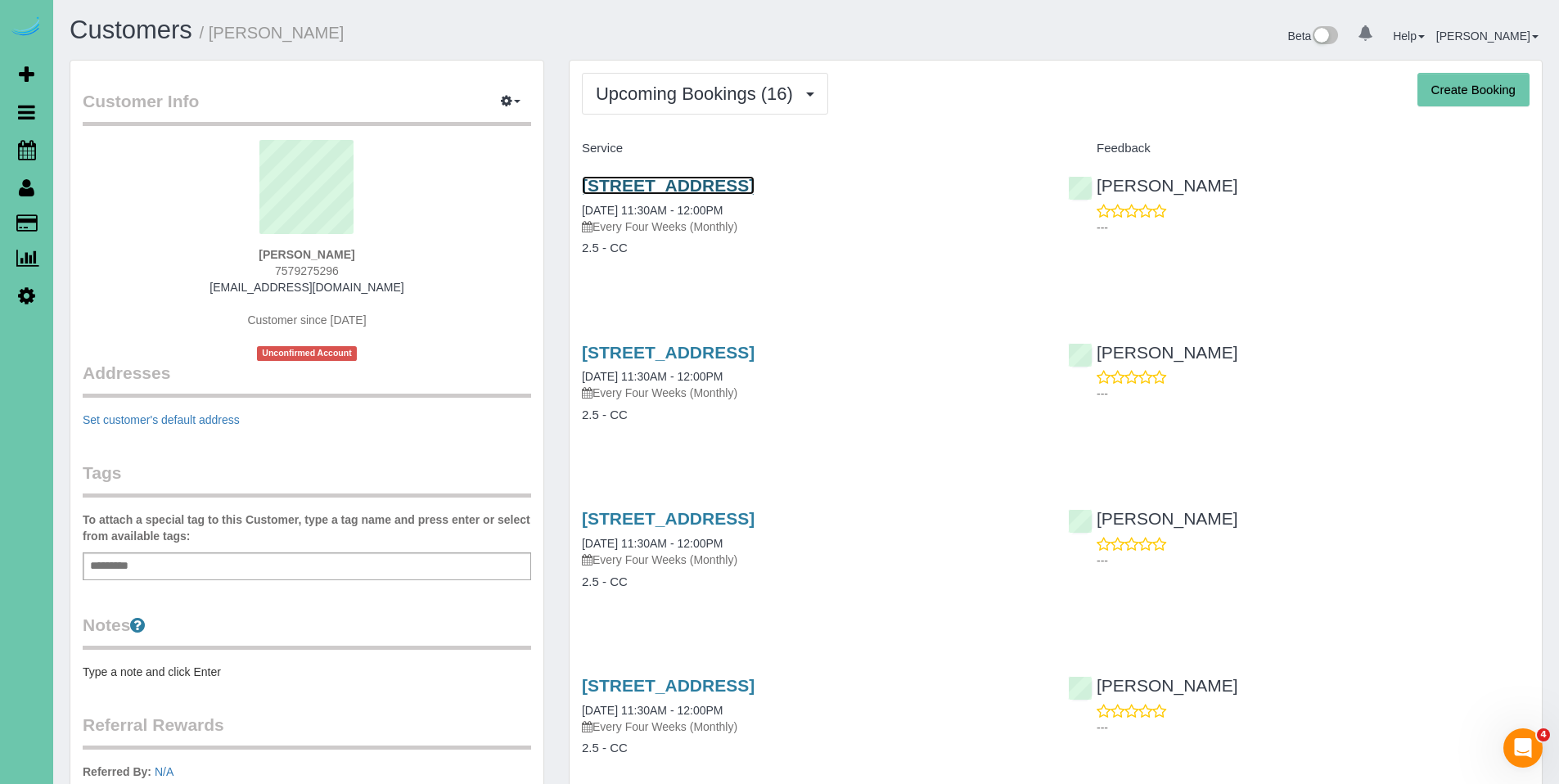
click at [713, 185] on link "12392 S 78th St, Papillion, NE 68046" at bounding box center [667, 185] width 172 height 19
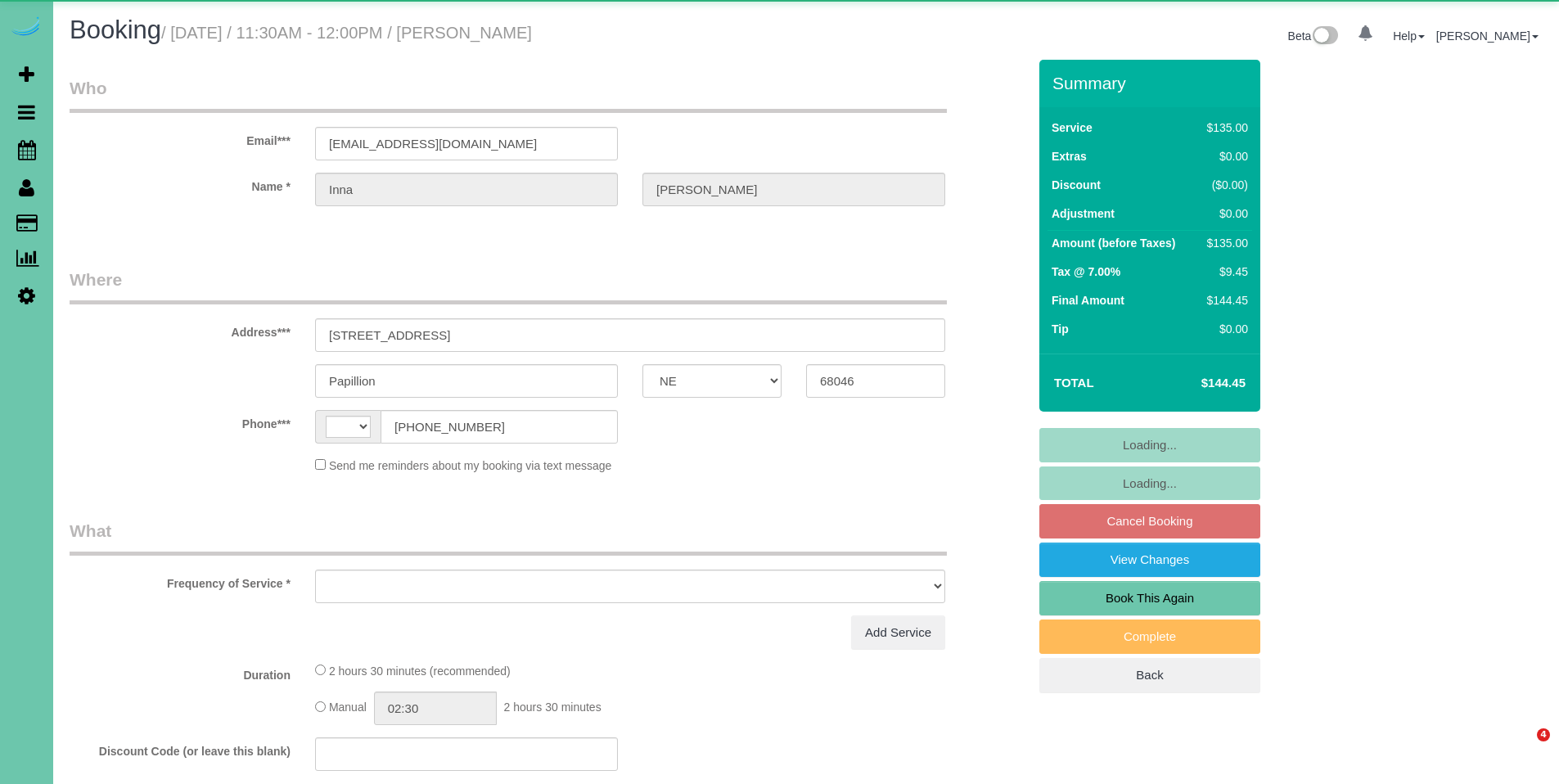
select select "NE"
select select "string:[GEOGRAPHIC_DATA]"
select select "object:636"
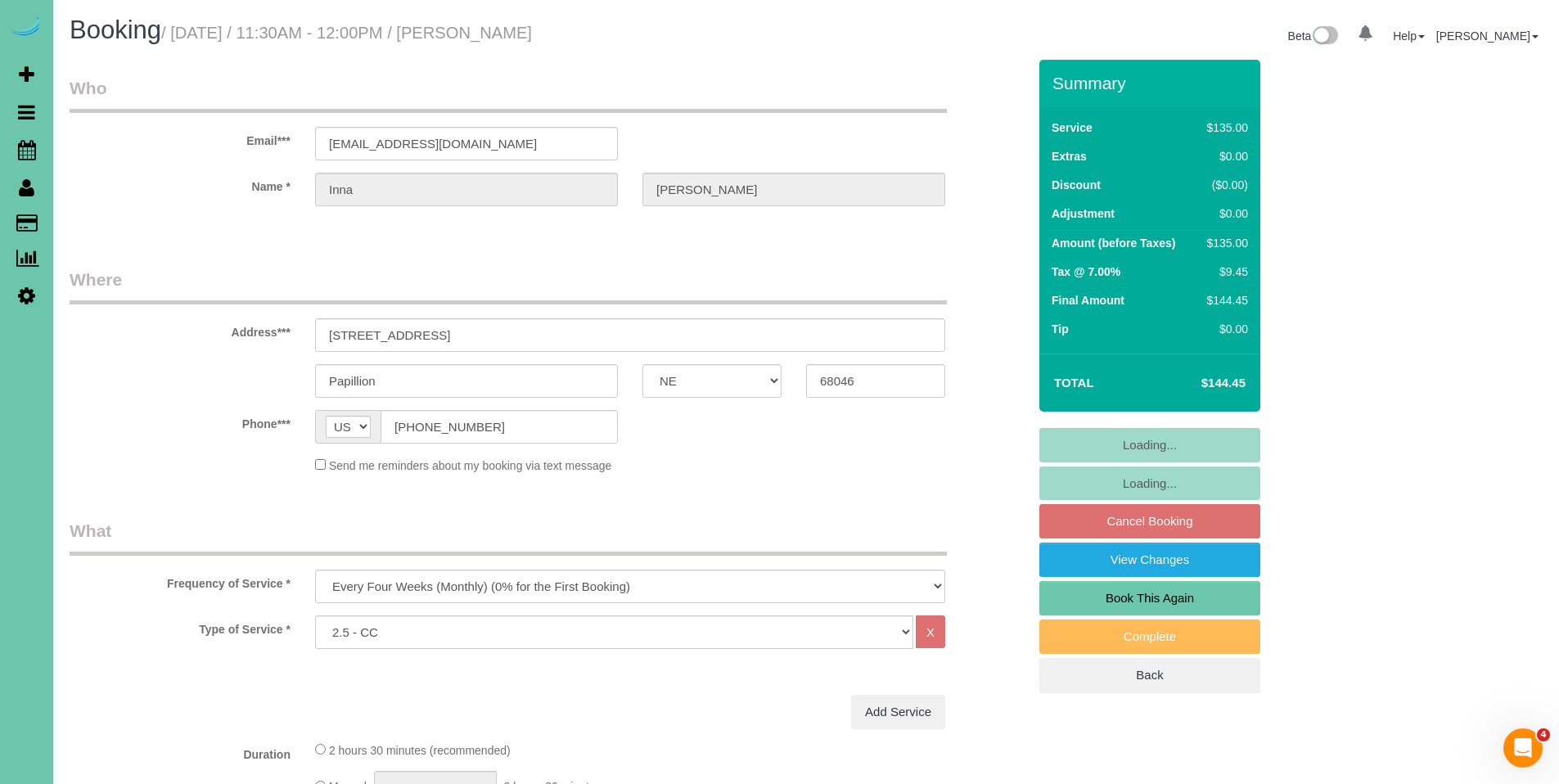
click at [1340, 260] on div "Summary Service $135.00 Extras $0.00 Discount ($0.00) Adjustment $0.00 Amount (…" at bounding box center [1212, 393] width 368 height 666
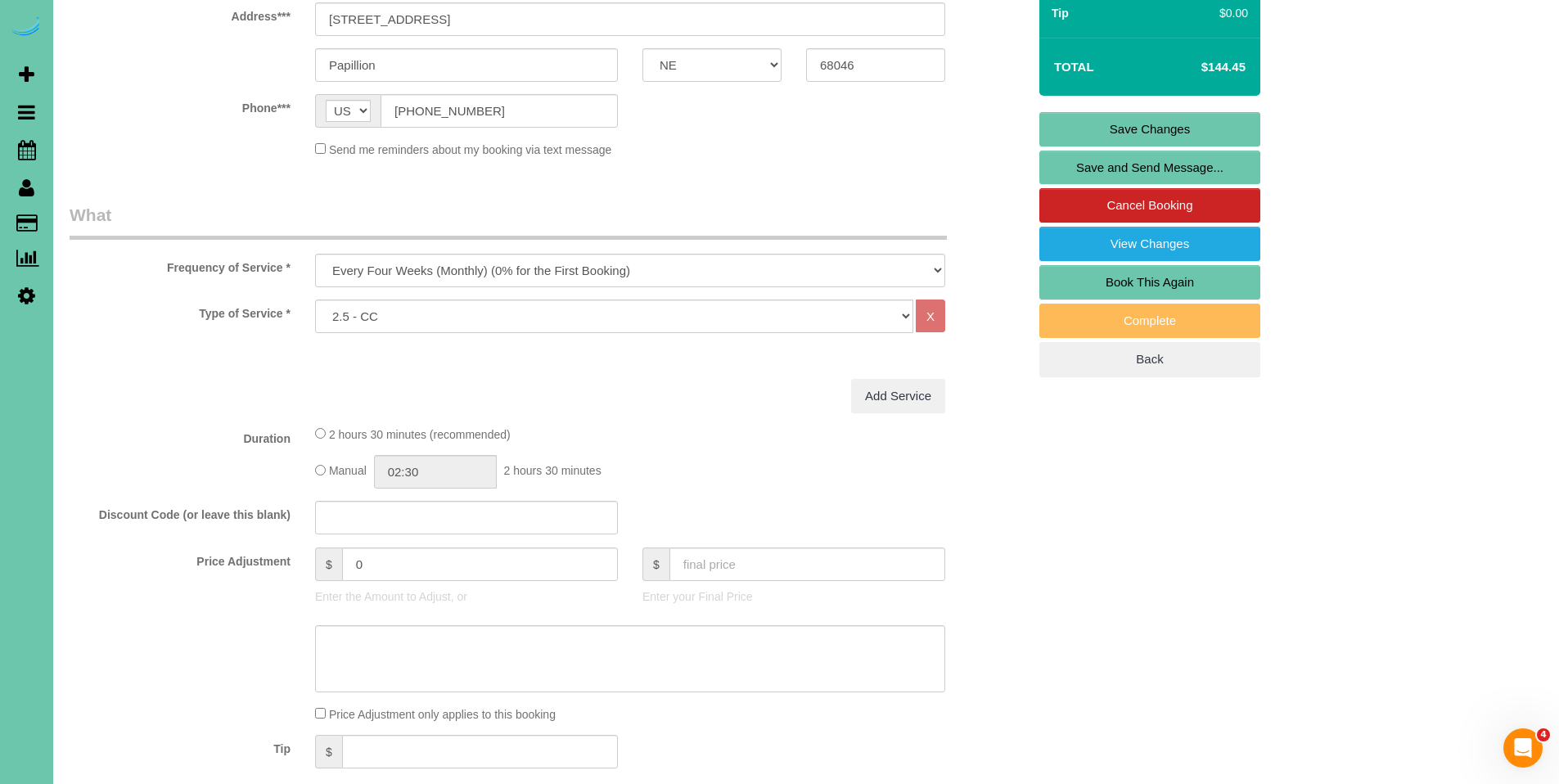
scroll to position [426, 0]
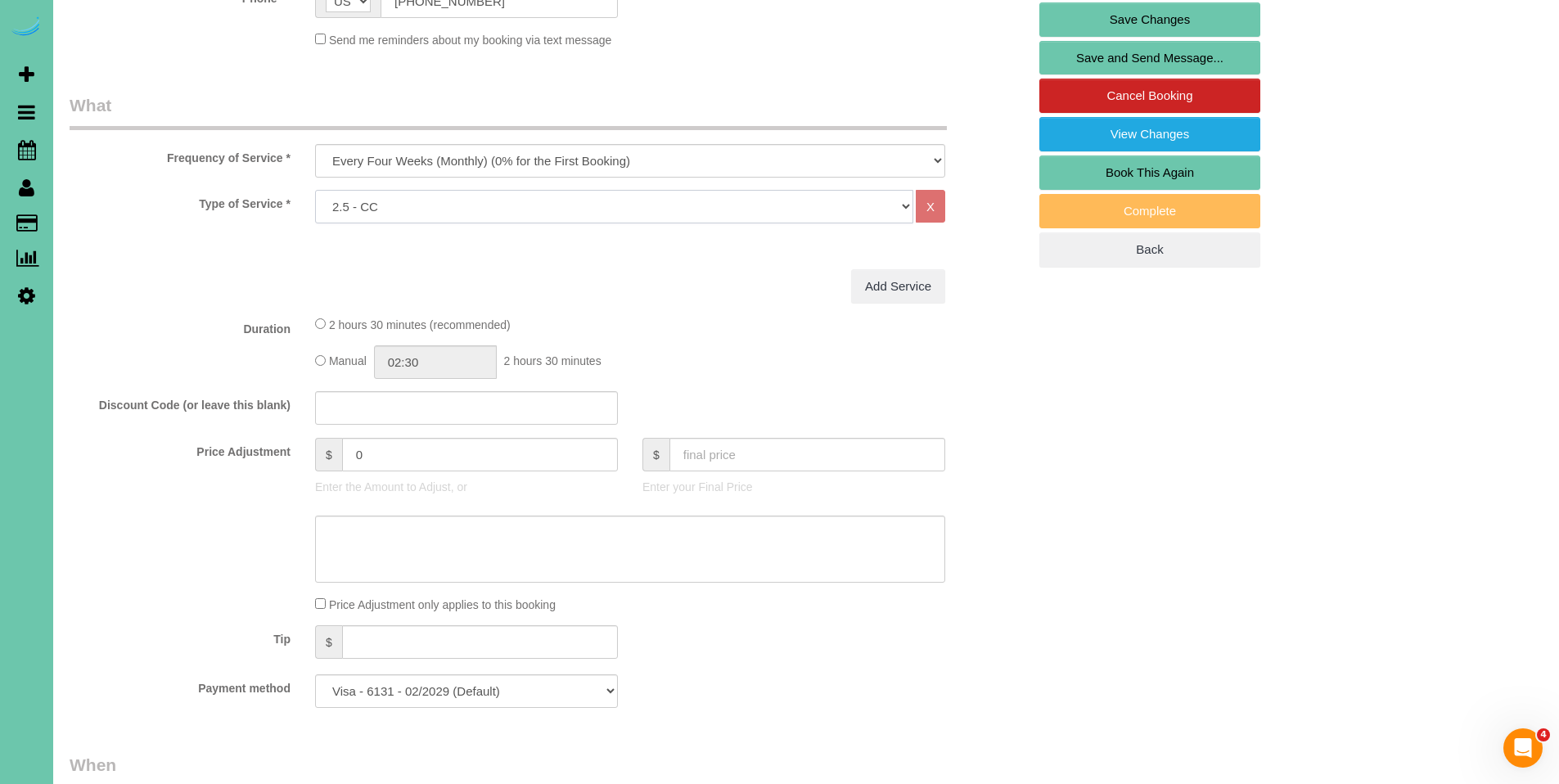
click at [559, 208] on select "Hourly 2.5 Hour Custom Clean 3.5 Hour Custom Clean commercial 1000 Square Feet …" at bounding box center [614, 206] width 598 height 34
select select "159"
click at [315, 190] on select "Hourly 2.5 Hour Custom Clean 3.5 Hour Custom Clean commercial 1000 Square Feet …" at bounding box center [614, 206] width 598 height 34
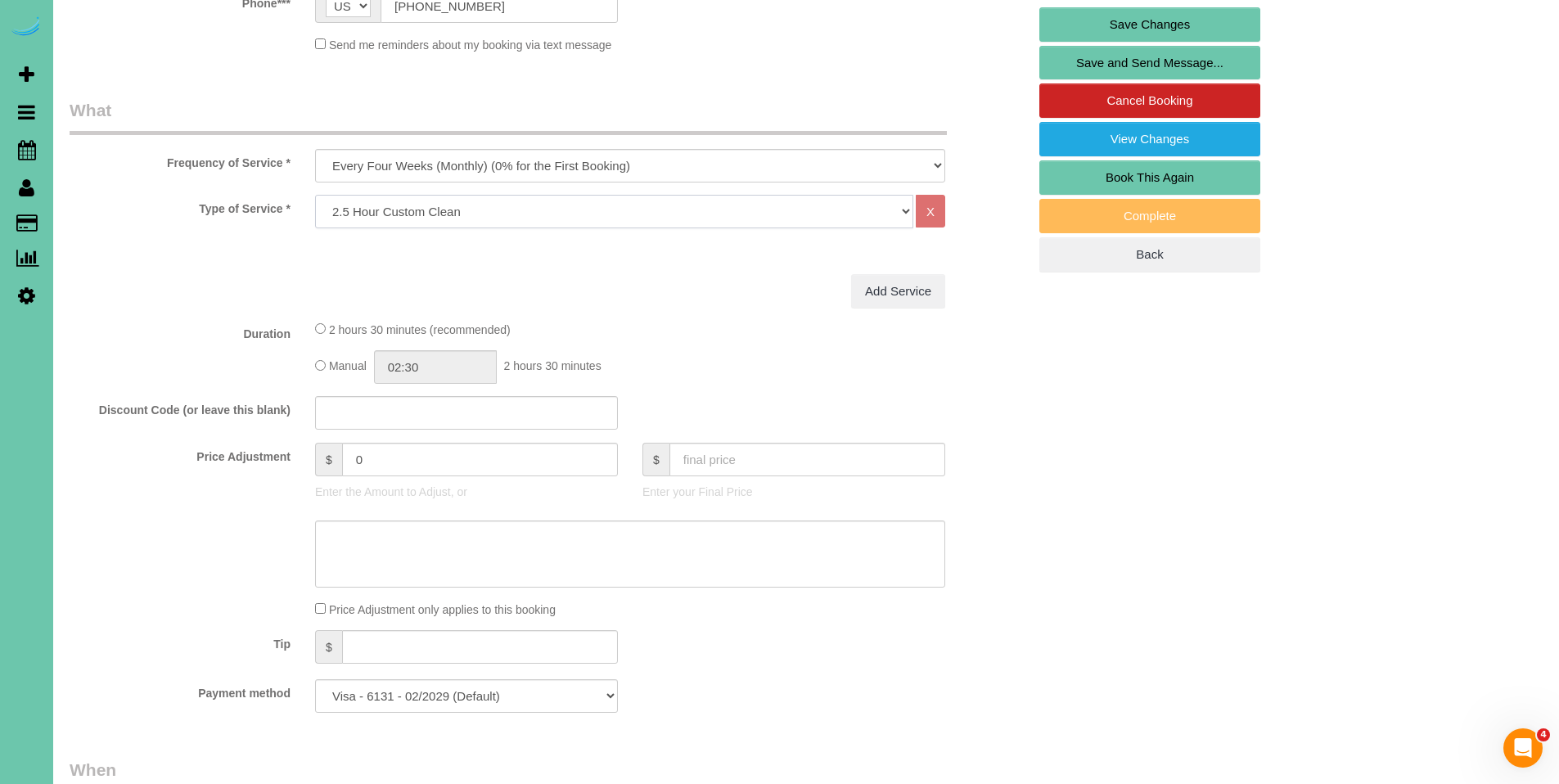
scroll to position [272, 0]
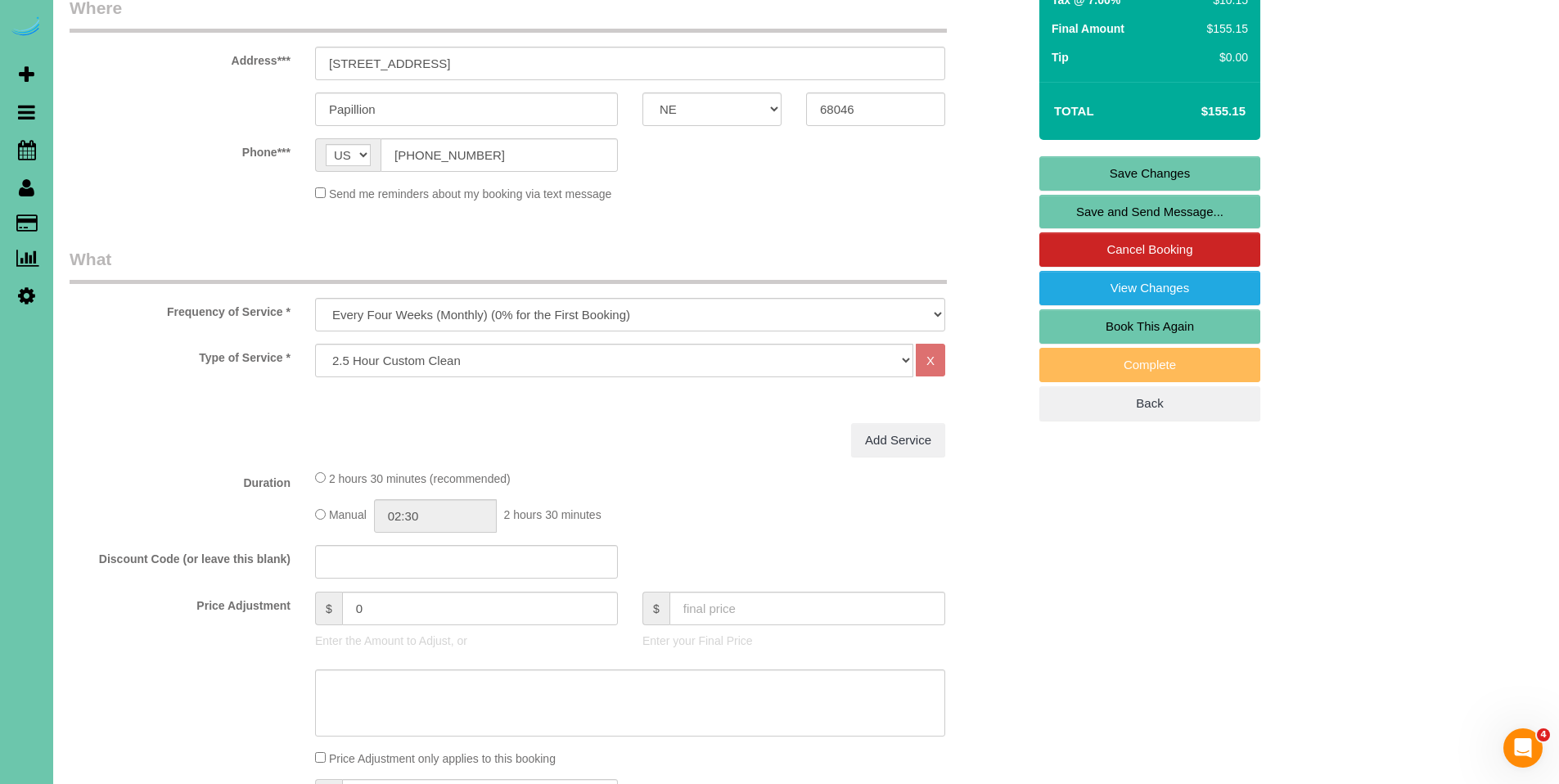
click at [1136, 176] on link "Save Changes" at bounding box center [1150, 173] width 221 height 35
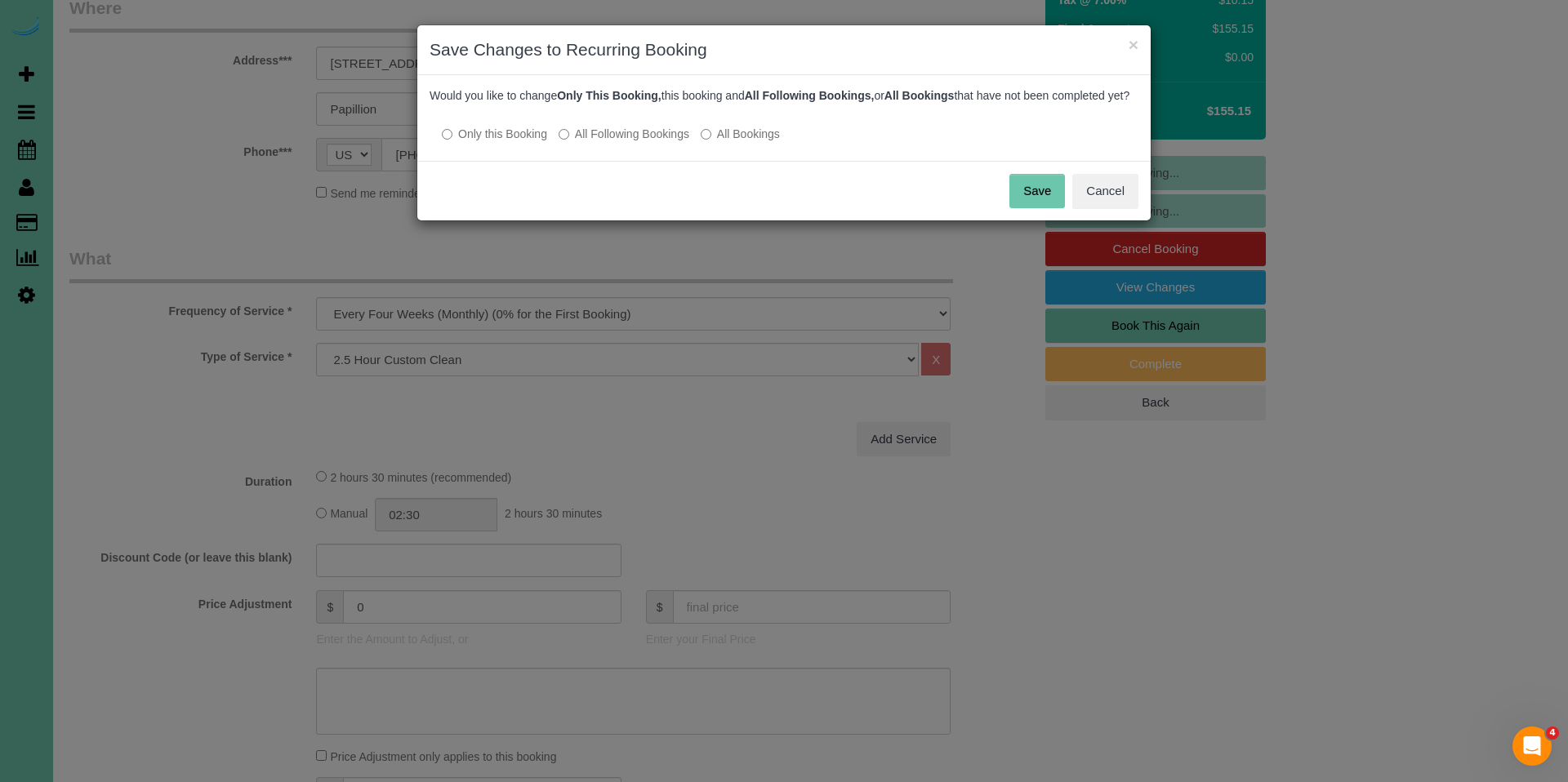
click at [645, 142] on label "All Following Bookings" at bounding box center [624, 134] width 131 height 16
click at [1031, 204] on button "Save" at bounding box center [1037, 191] width 55 height 35
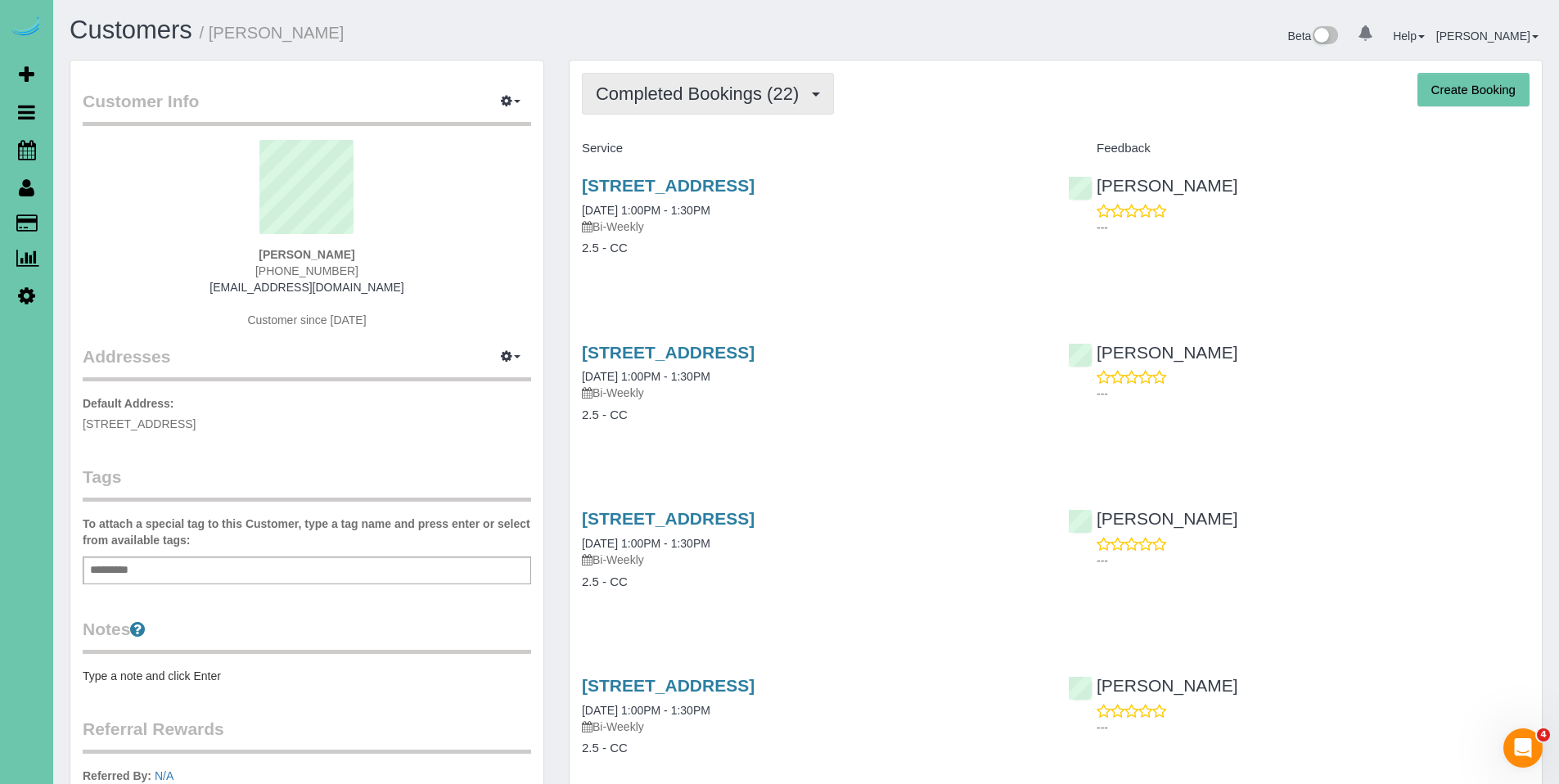
click at [660, 90] on span "Completed Bookings (22)" at bounding box center [702, 94] width 212 height 20
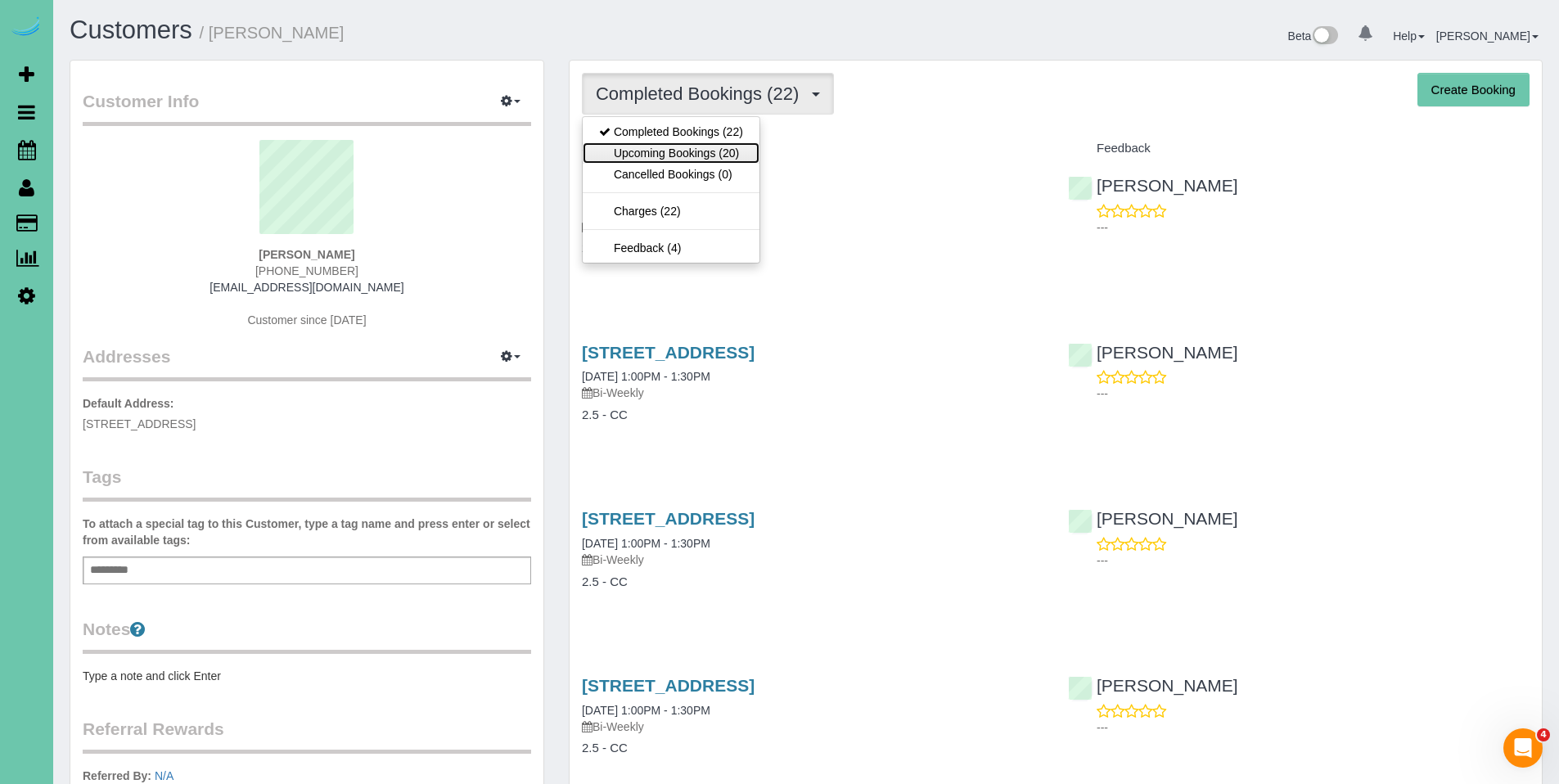
click at [658, 148] on link "Upcoming Bookings (20)" at bounding box center [671, 152] width 177 height 21
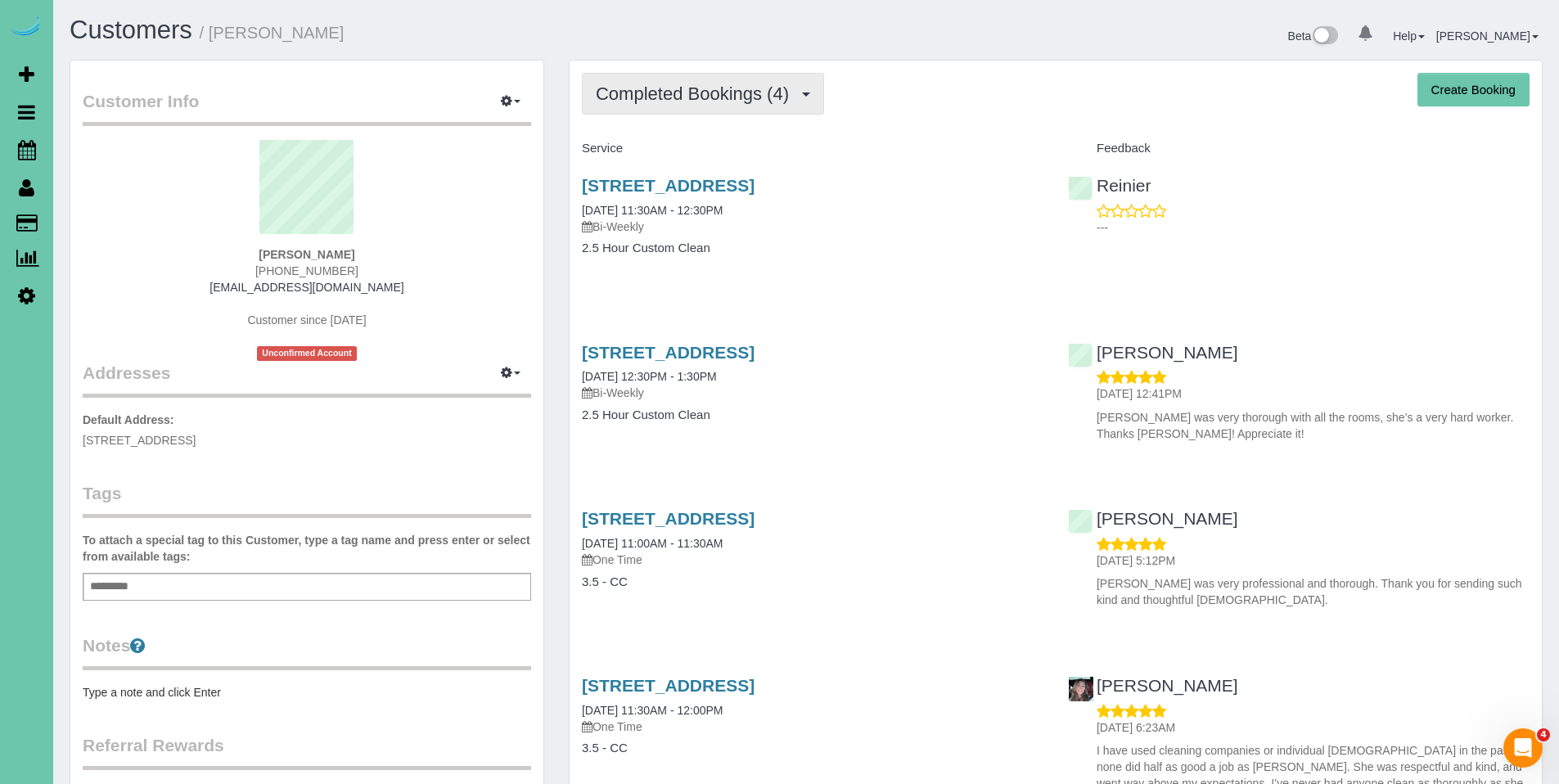
click at [697, 97] on span "Completed Bookings (4)" at bounding box center [697, 94] width 201 height 20
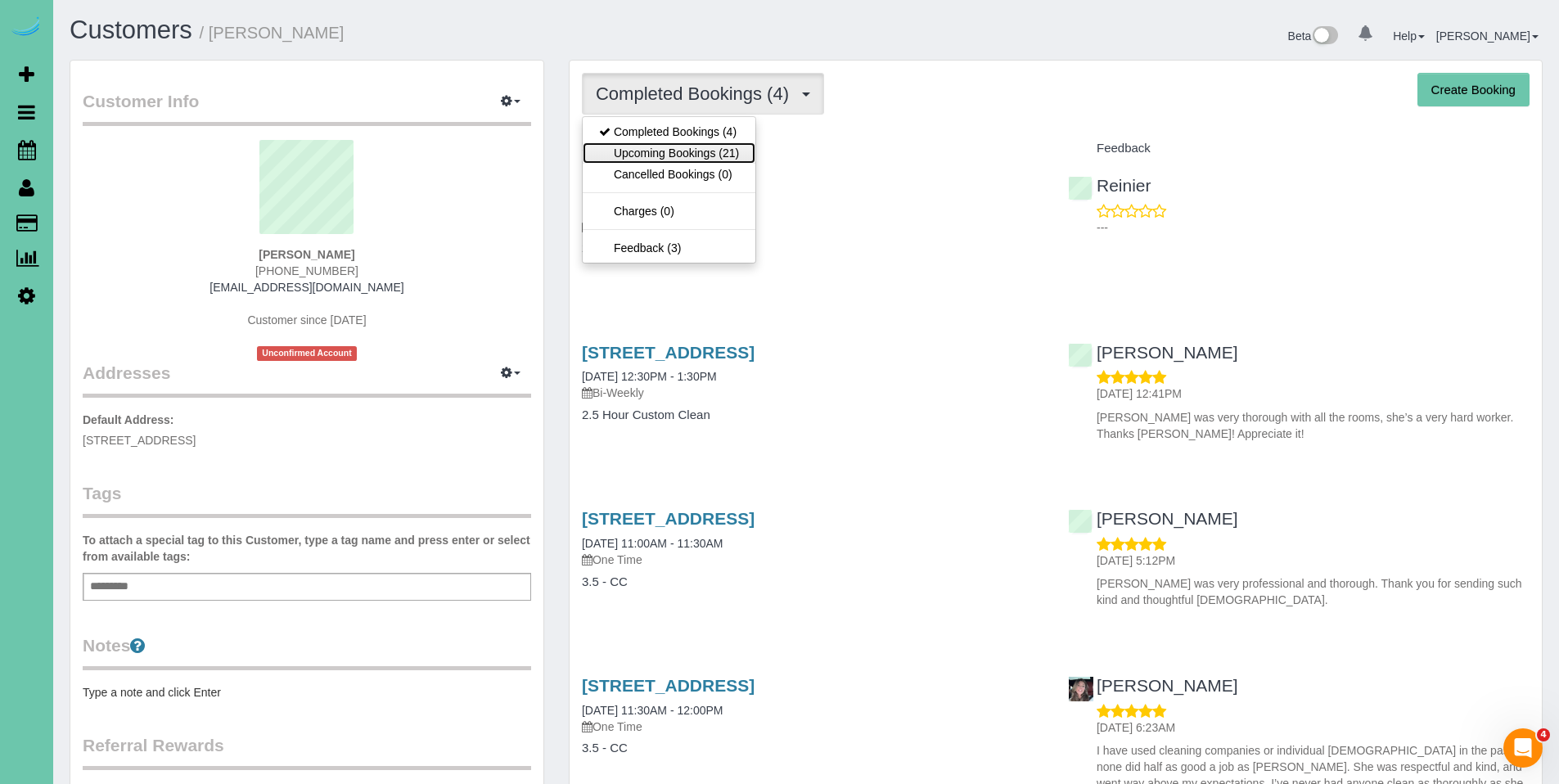
click at [685, 159] on link "Upcoming Bookings (21)" at bounding box center [668, 152] width 172 height 21
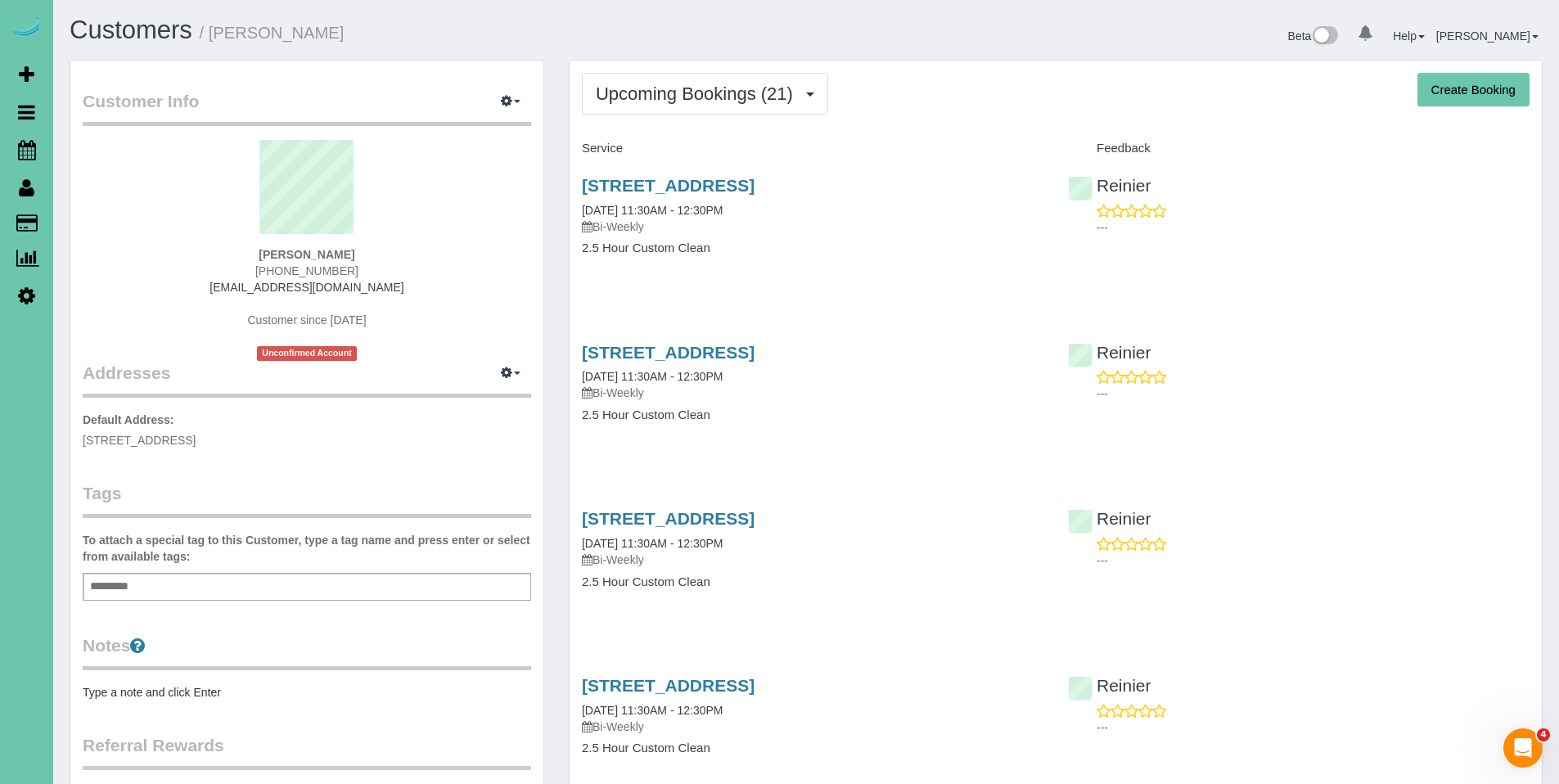
drag, startPoint x: 367, startPoint y: 252, endPoint x: 253, endPoint y: 247, distance: 114.1
click at [217, 258] on div "Colette Stoltenberg (402) 740-8075 cstolten@yahoo.com Customer since 2025 Uncon…" at bounding box center [307, 251] width 449 height 221
copy strong "Colette Stoltenberg"
click at [714, 91] on span "Upcoming Bookings (21)" at bounding box center [698, 94] width 205 height 20
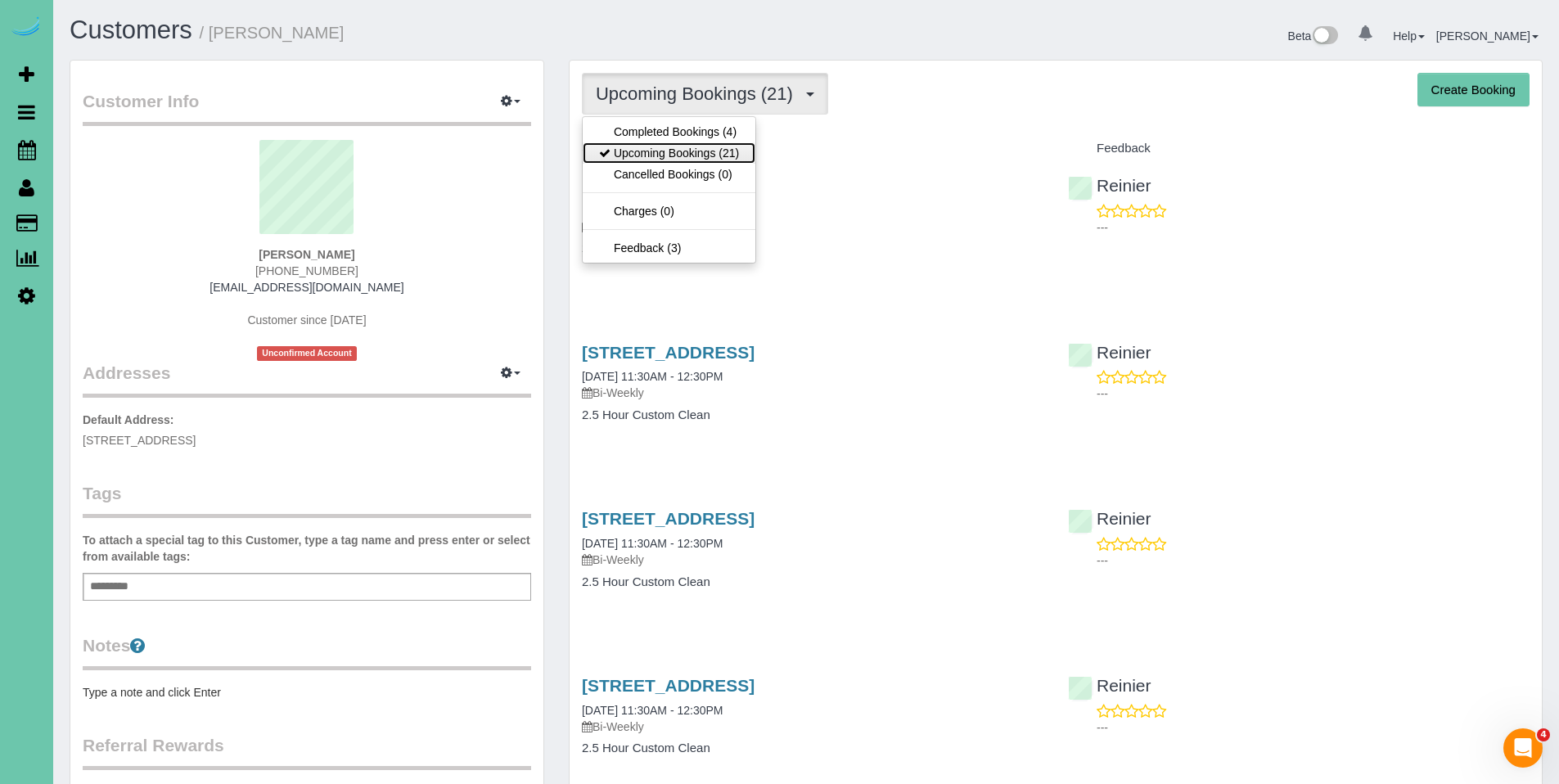
click at [699, 155] on link "Upcoming Bookings (21)" at bounding box center [668, 152] width 172 height 21
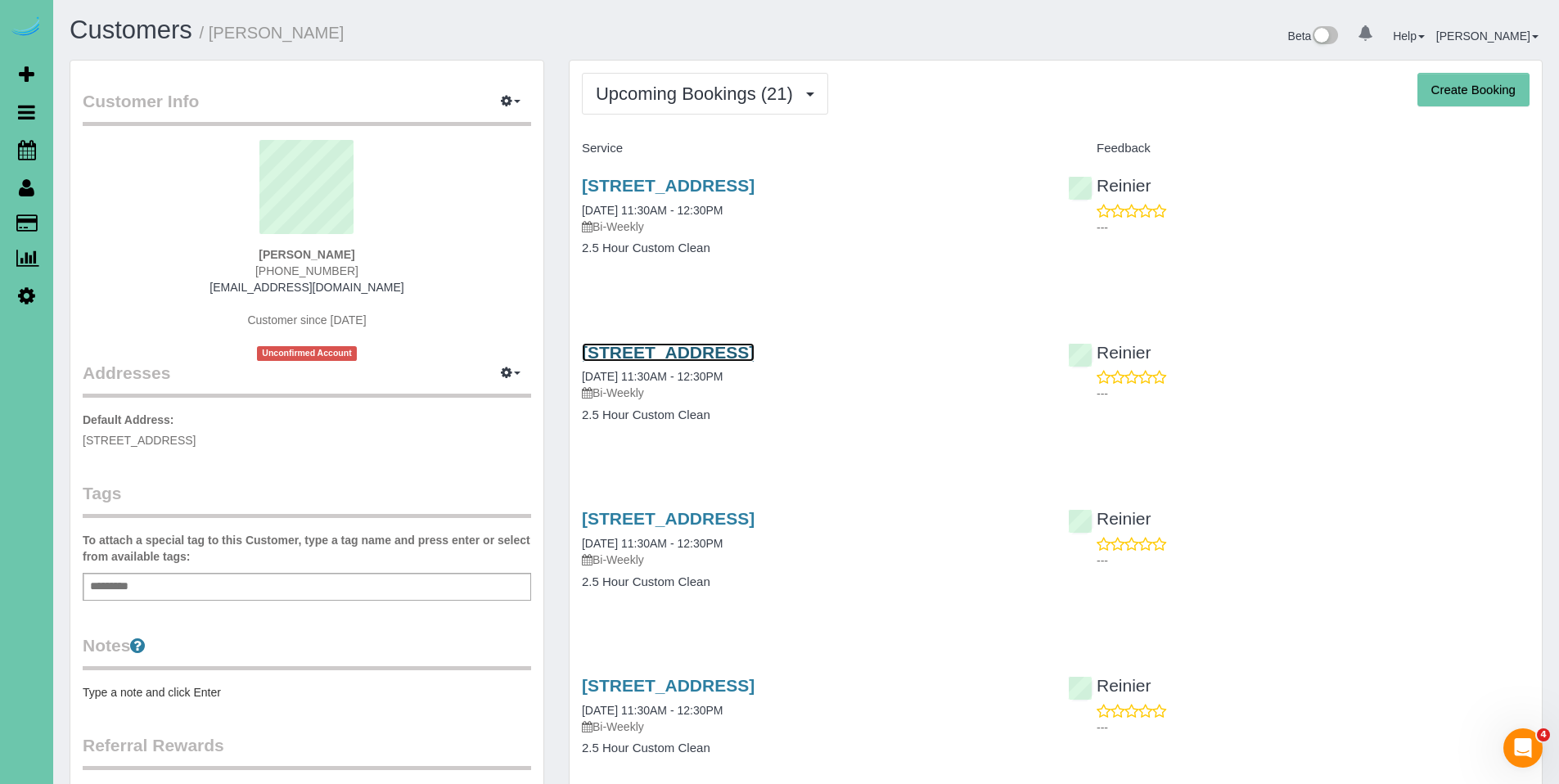
click at [686, 353] on link "2101 S 197th St, Omaha, NE 68130" at bounding box center [667, 352] width 172 height 19
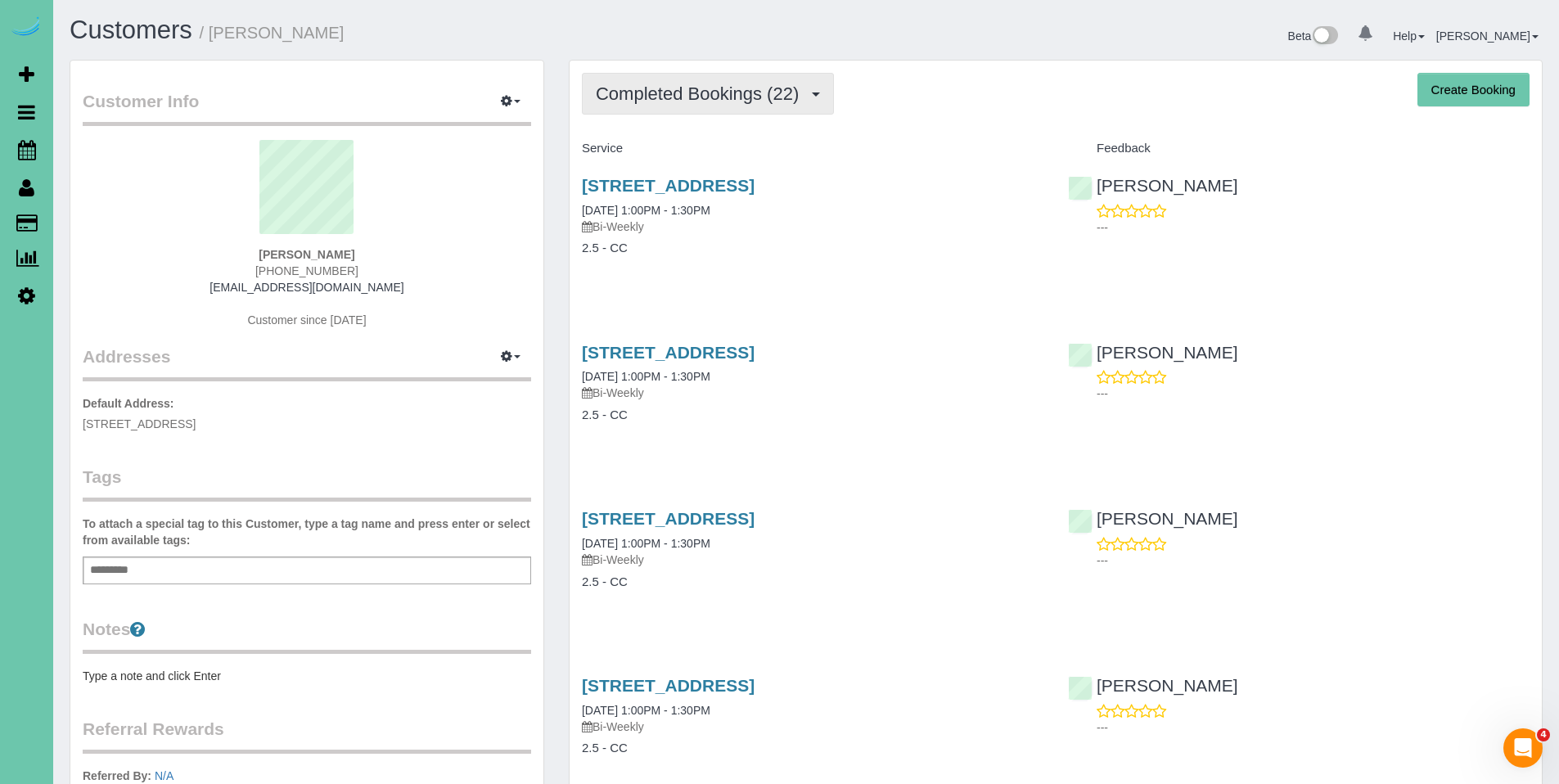
click at [684, 97] on span "Completed Bookings (22)" at bounding box center [702, 94] width 212 height 20
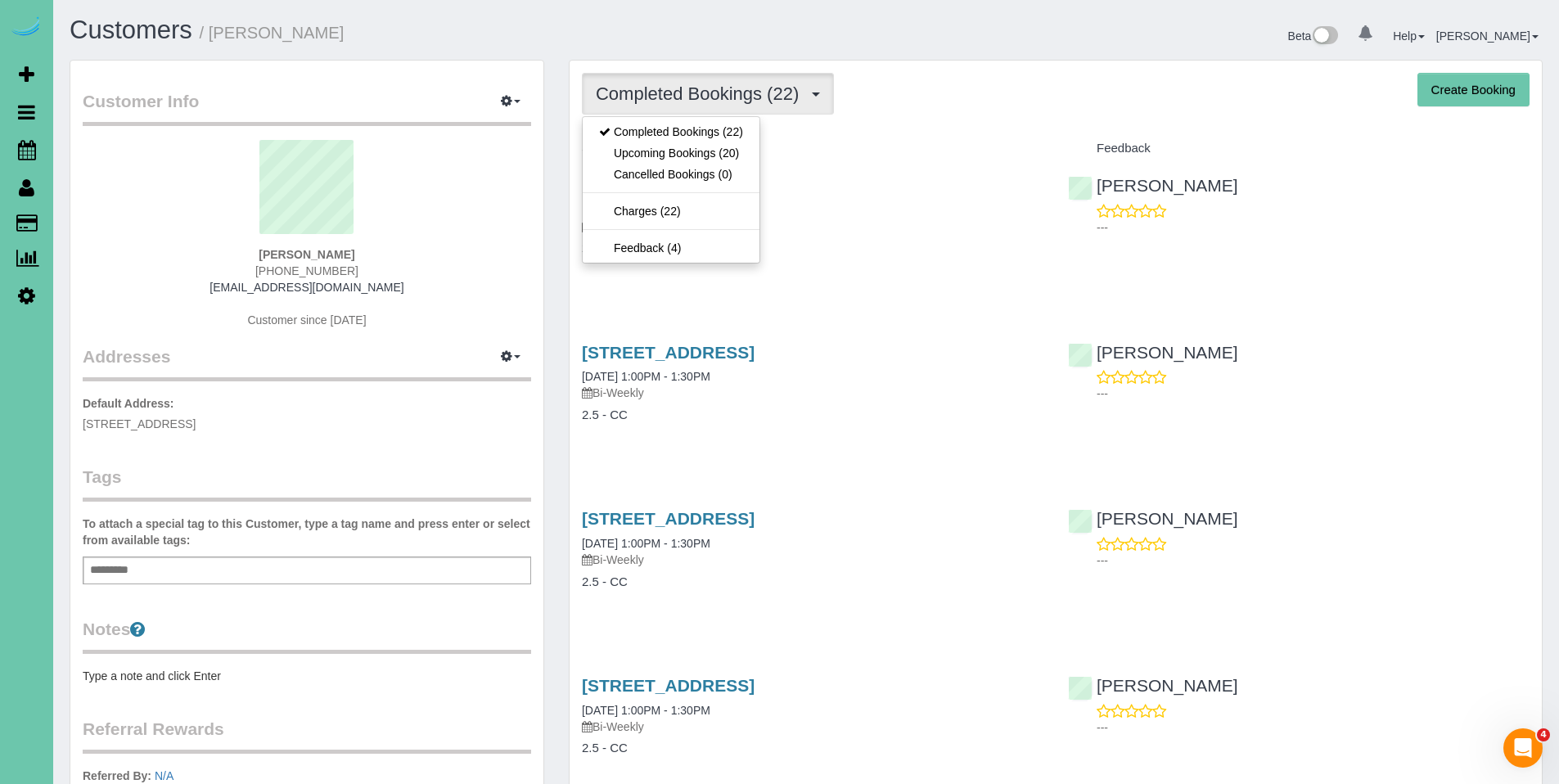
click at [965, 107] on div "Completed Bookings (22) Completed Bookings (22) Upcoming Bookings (20) Cancelle…" at bounding box center [1056, 94] width 948 height 42
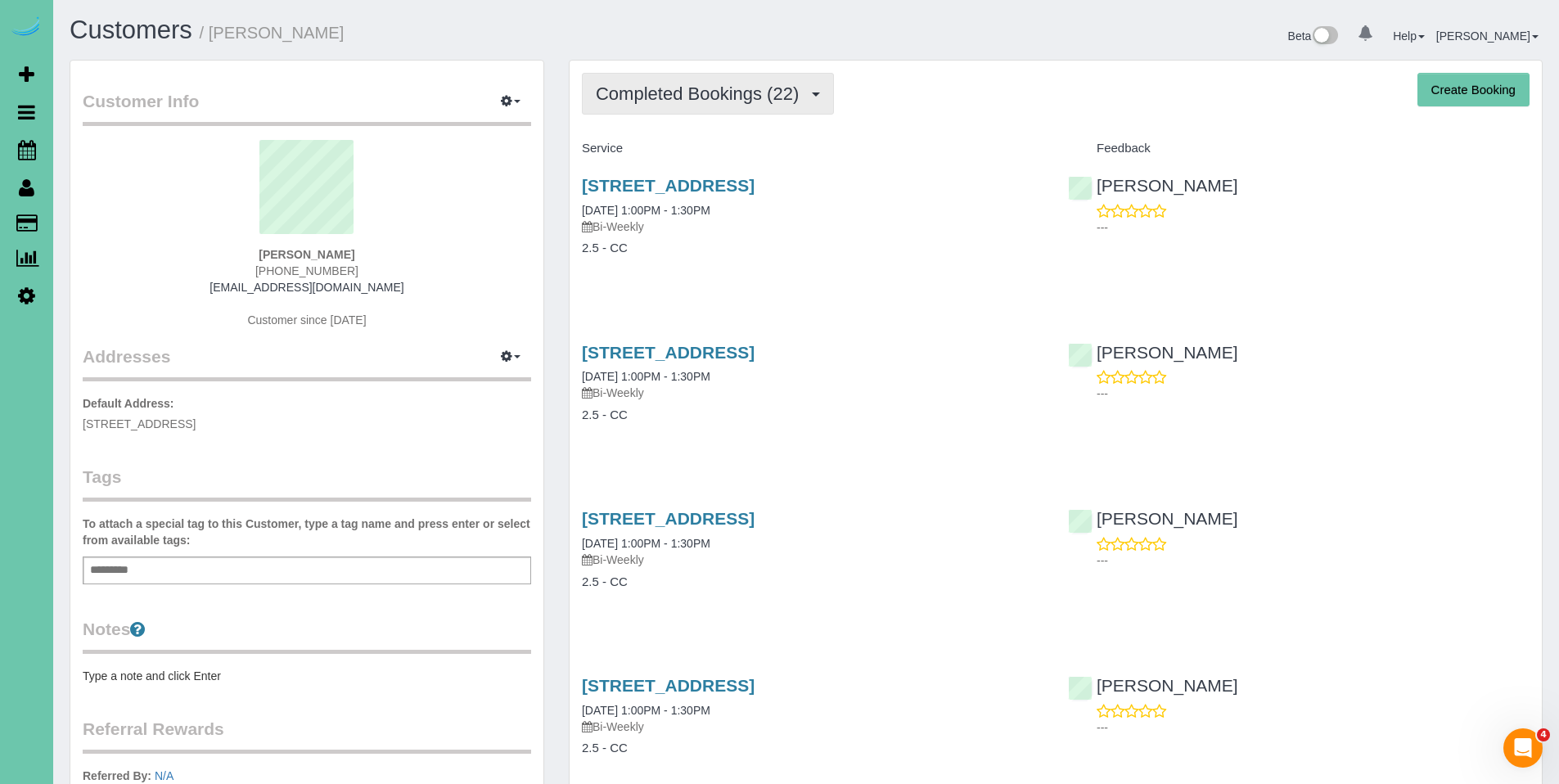
click at [694, 99] on span "Completed Bookings (22)" at bounding box center [702, 94] width 212 height 20
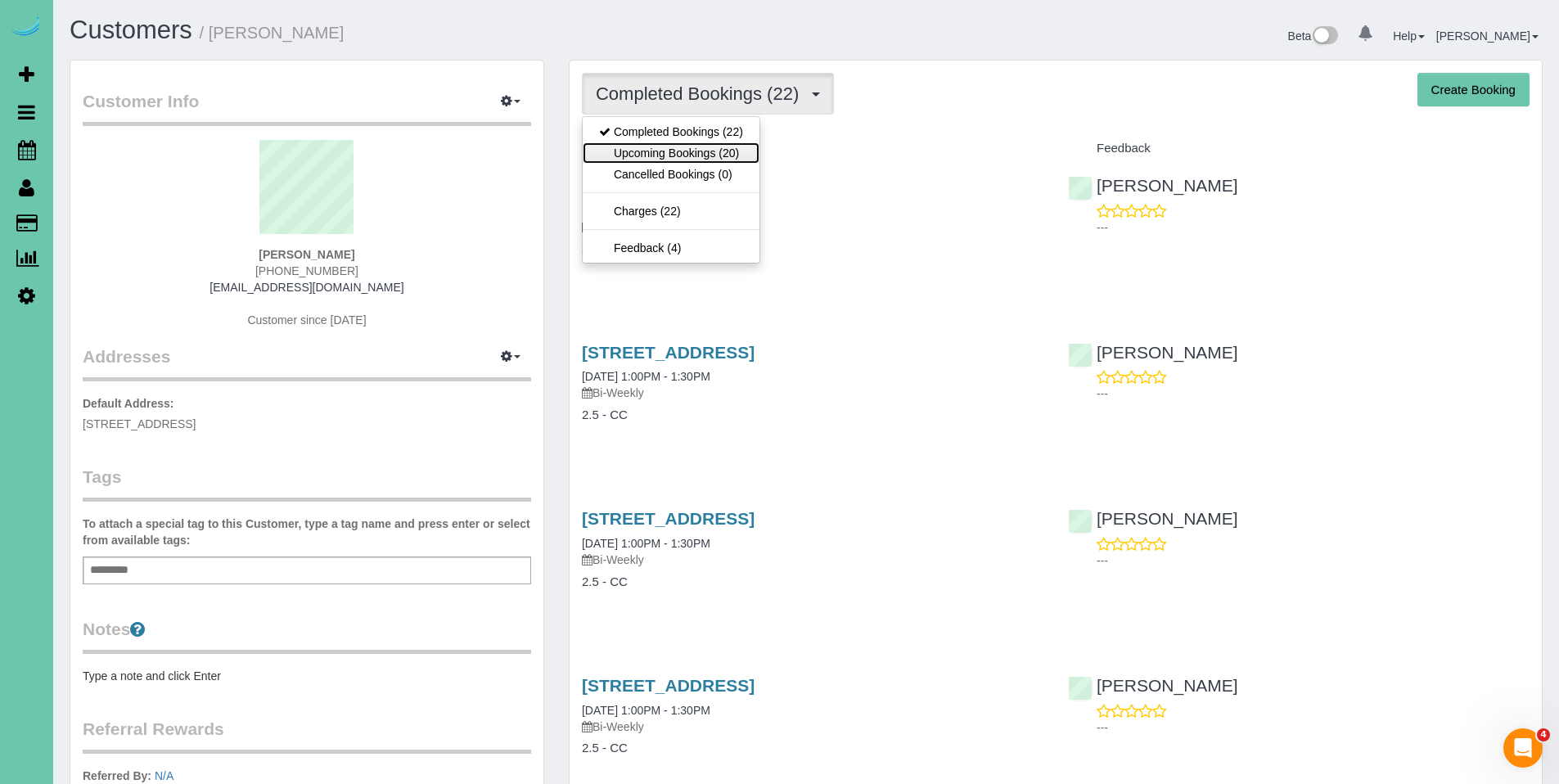
click at [700, 156] on link "Upcoming Bookings (20)" at bounding box center [671, 152] width 177 height 21
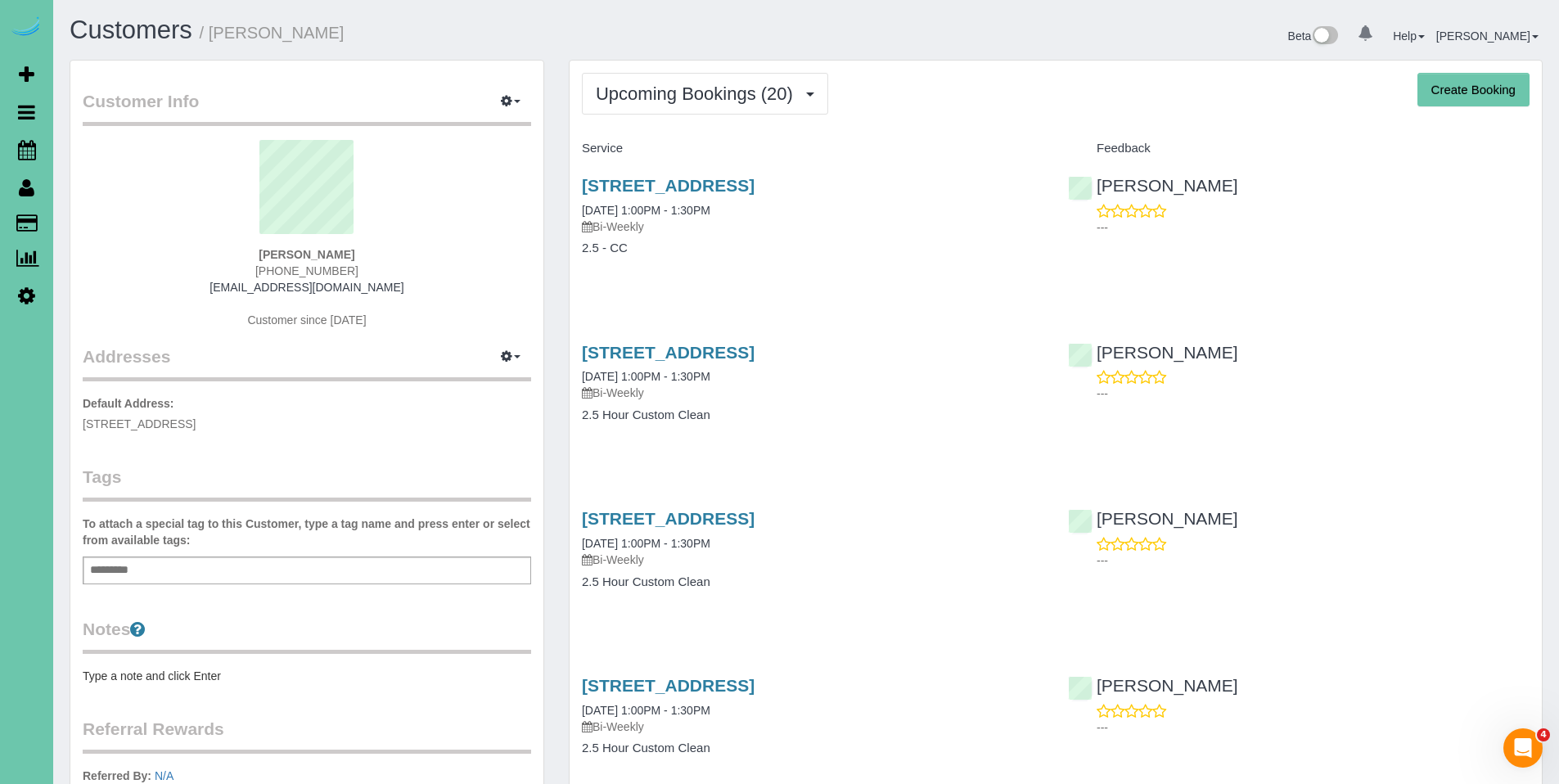
scroll to position [4, 0]
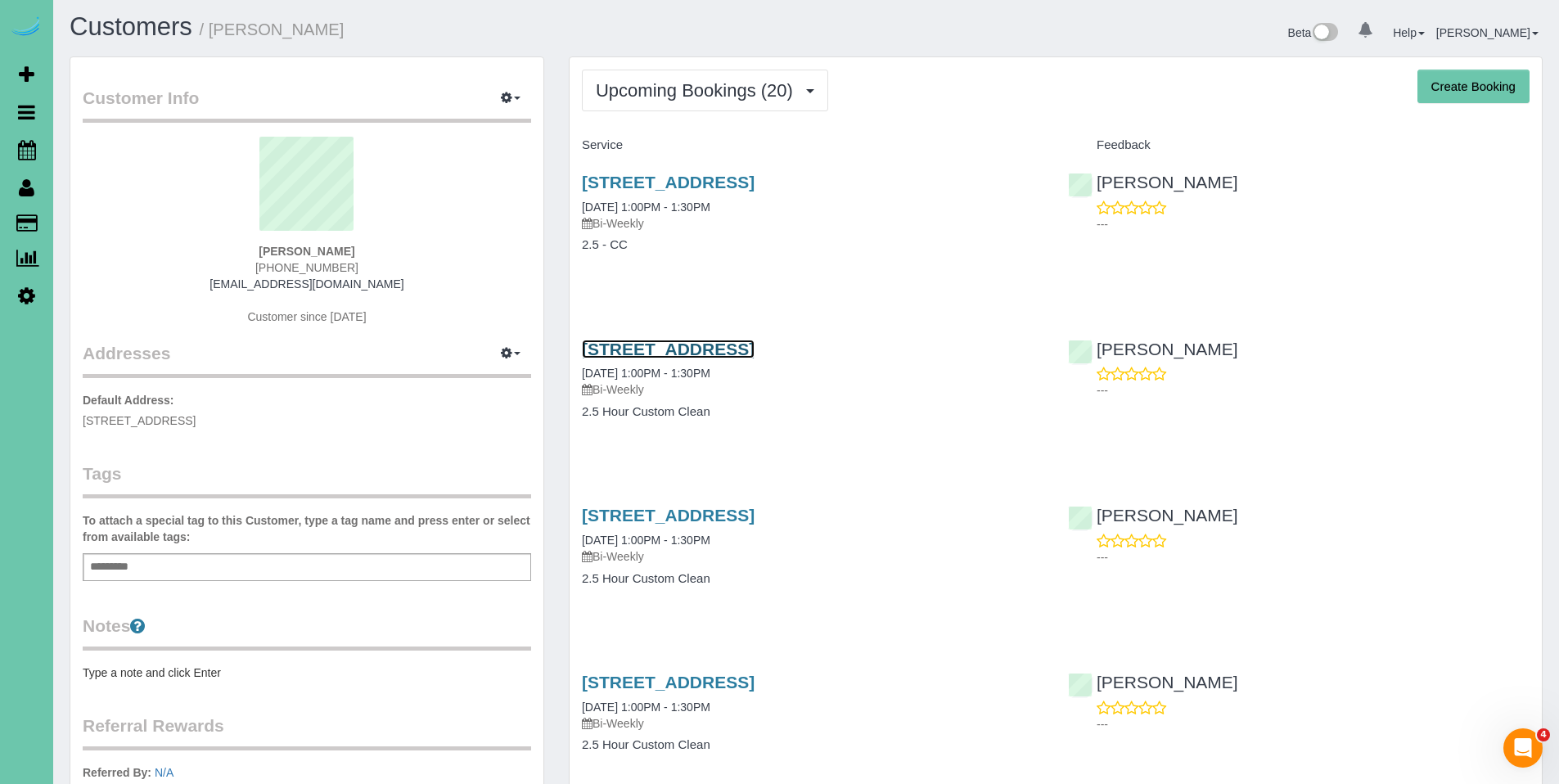
click at [671, 354] on link "[STREET_ADDRESS]" at bounding box center [667, 349] width 172 height 19
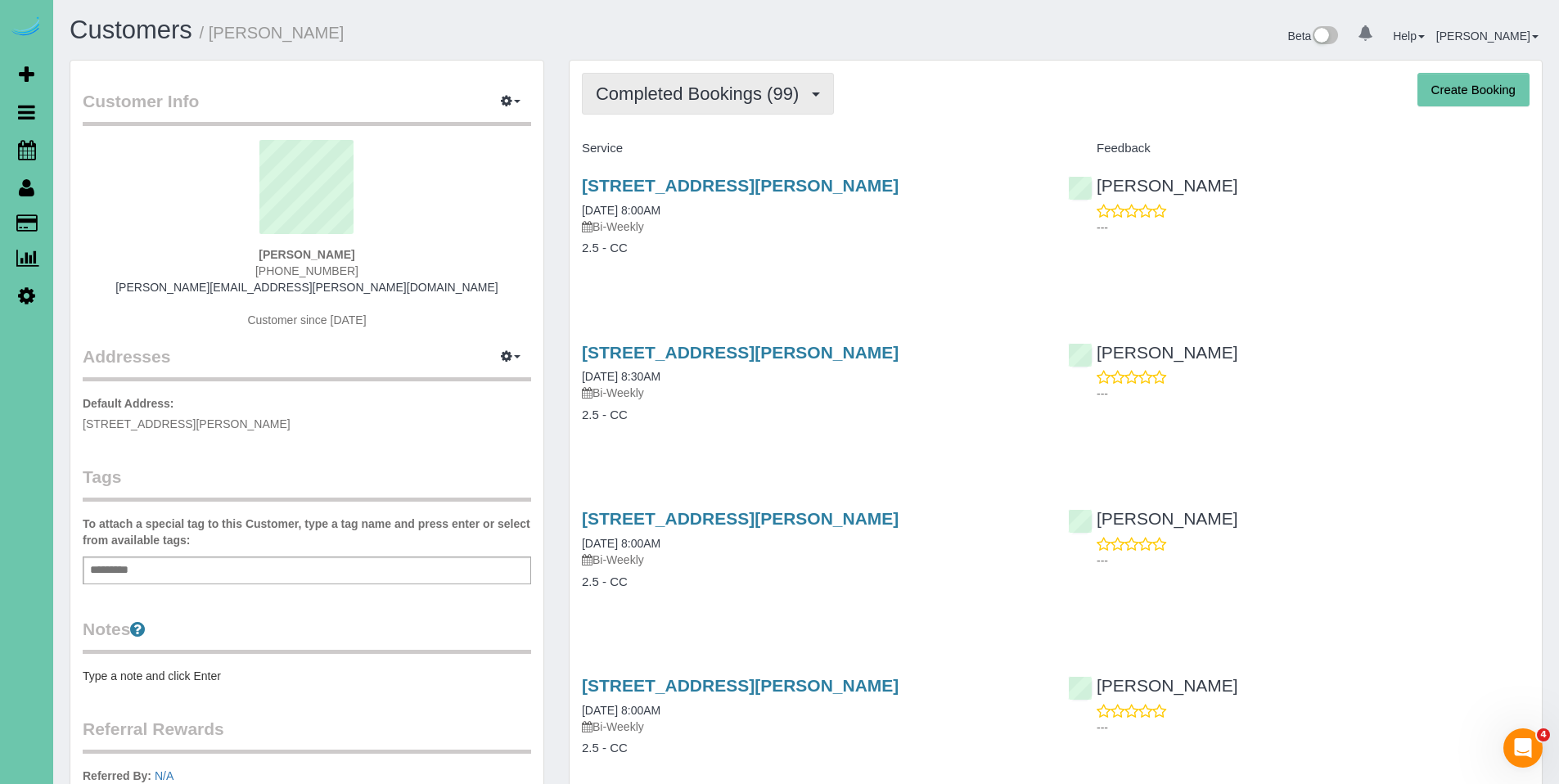
click at [657, 95] on span "Completed Bookings (99)" at bounding box center [702, 94] width 212 height 20
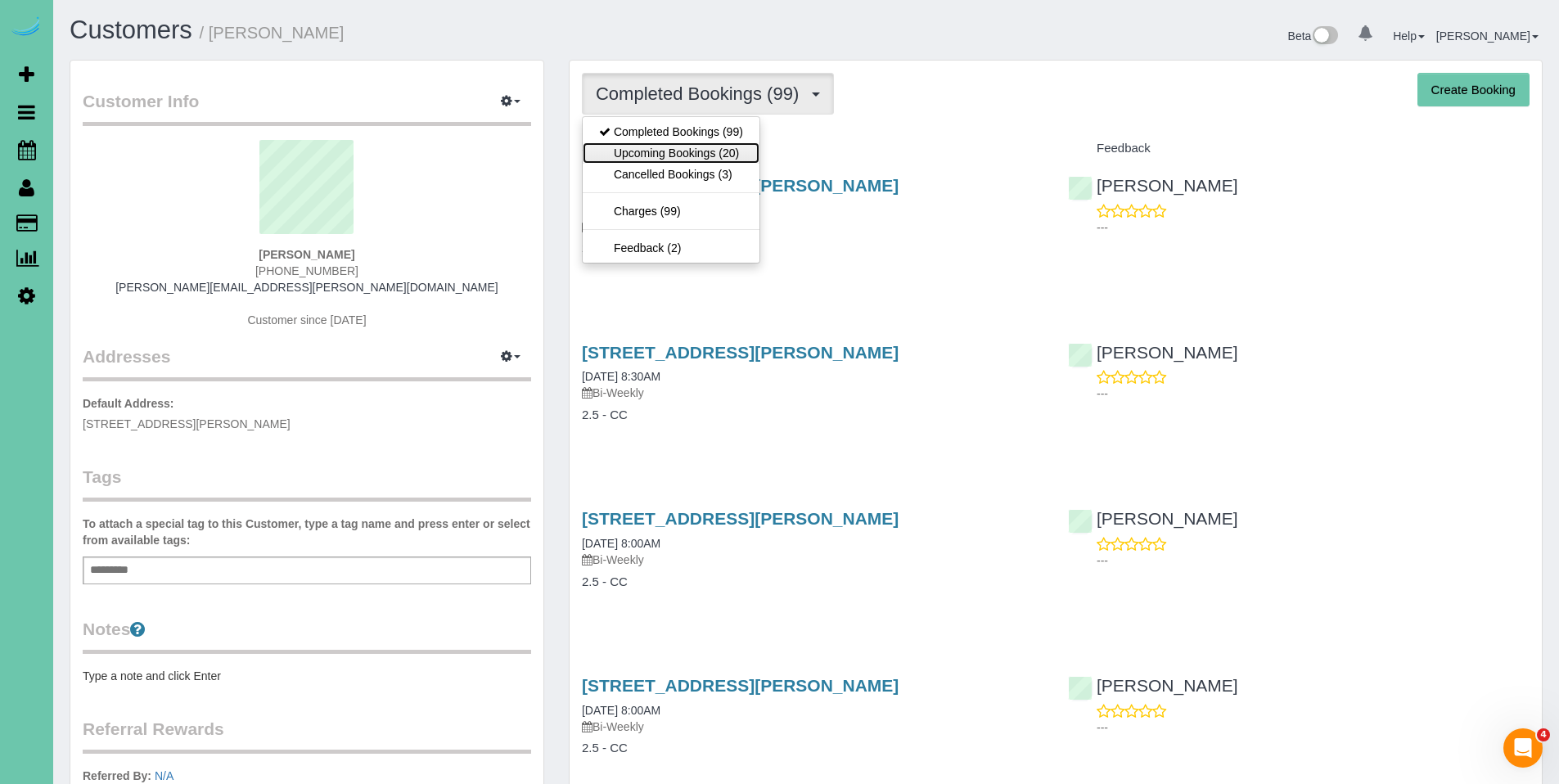
click at [656, 154] on link "Upcoming Bookings (20)" at bounding box center [671, 152] width 177 height 21
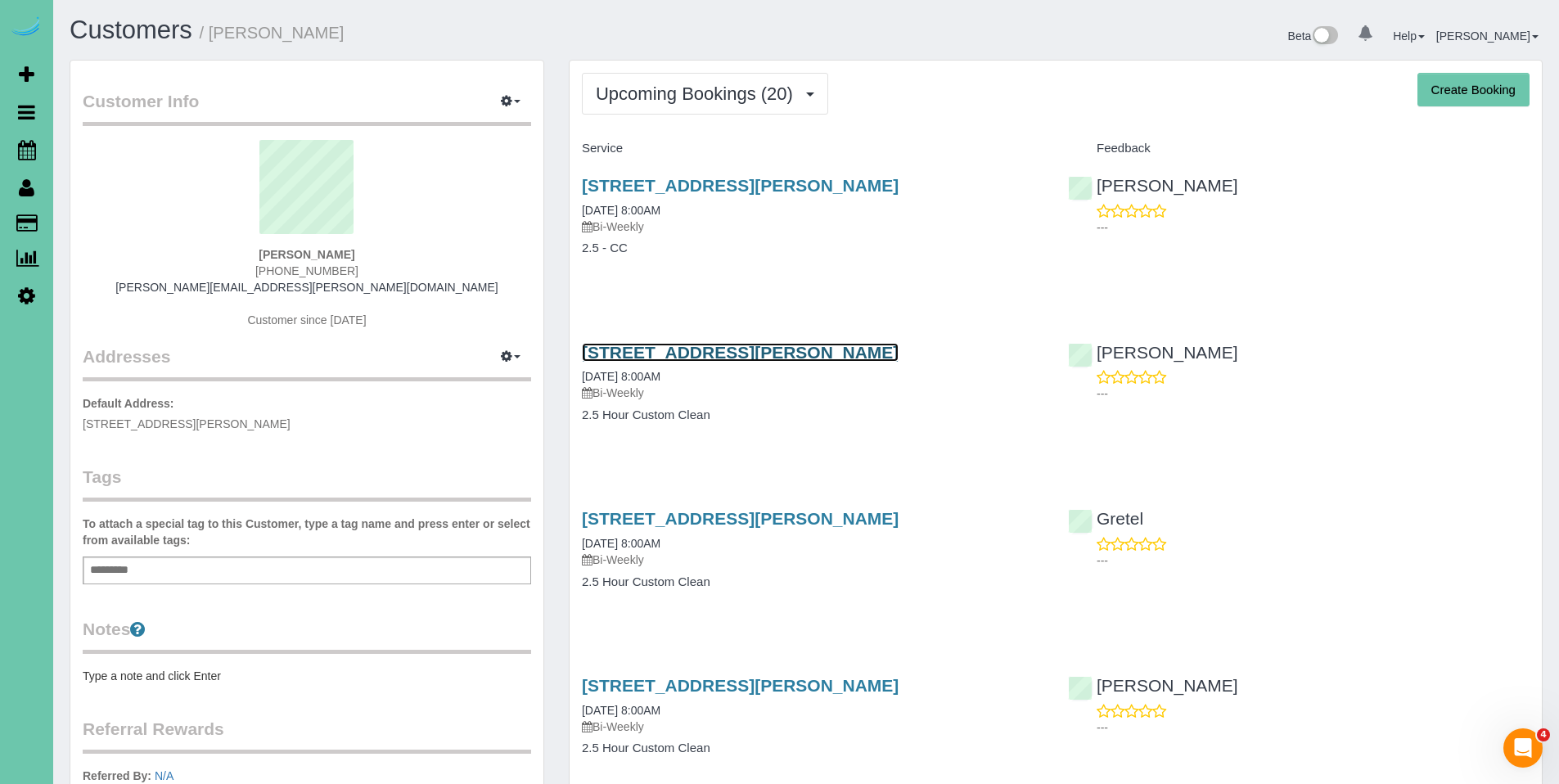
click at [732, 350] on link "12388 Edward Street, Papillion, NE 68046" at bounding box center [739, 352] width 316 height 19
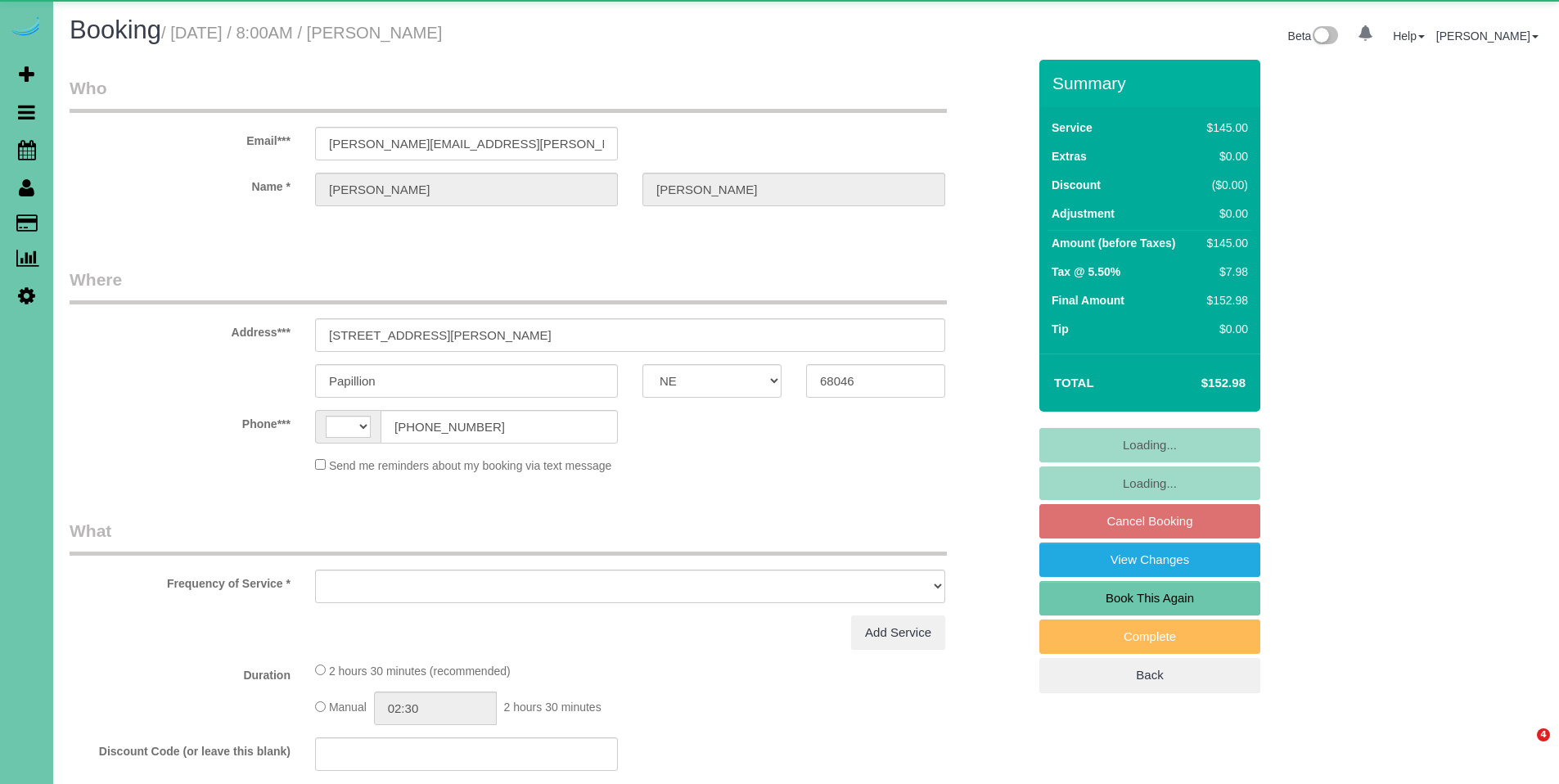
select select "NE"
select select "string:US"
select select "object:617"
select select "string:fspay-5523b233-093c-45dd-bf8a-41704c9dc83e"
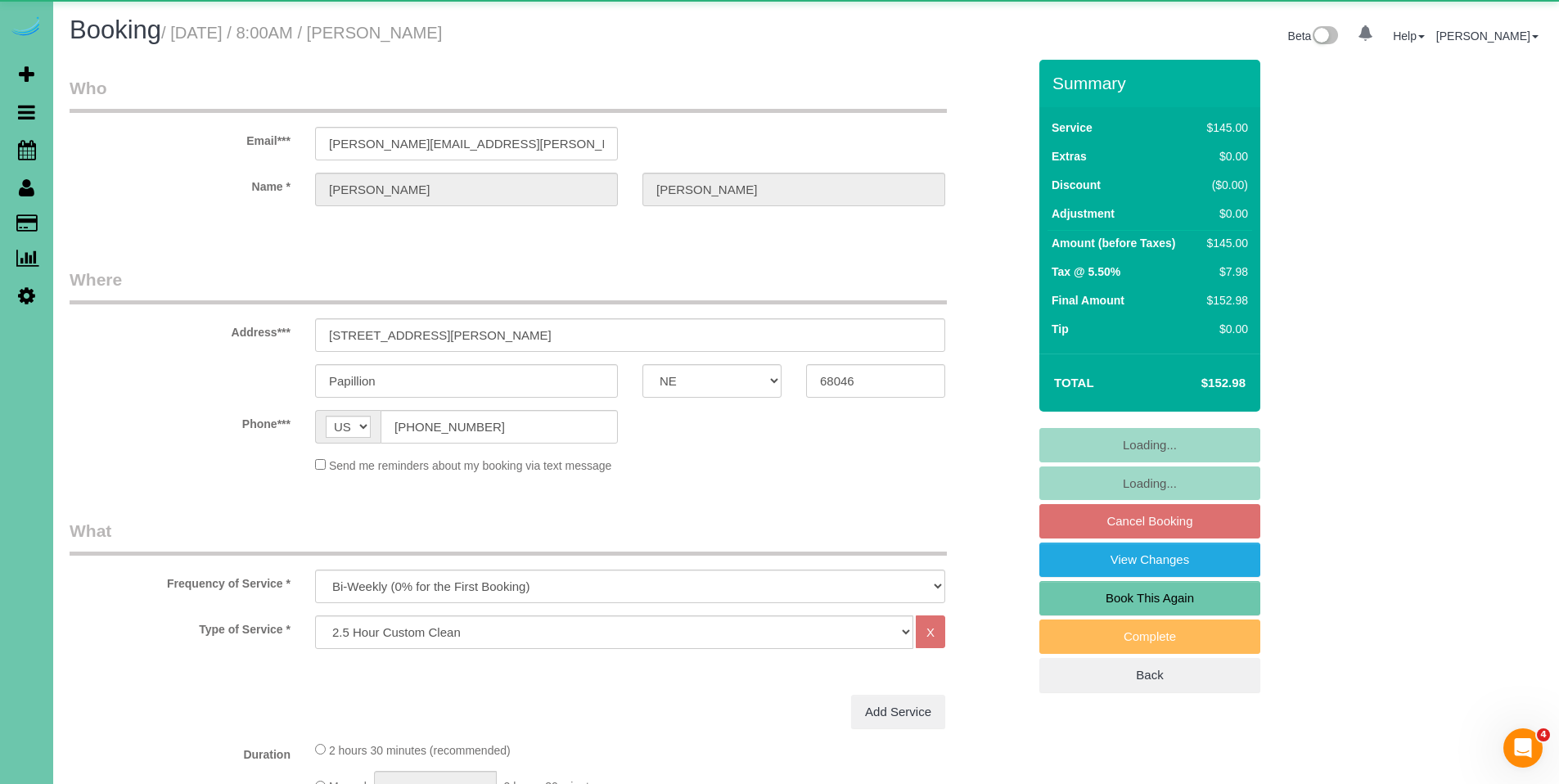
select select "object:887"
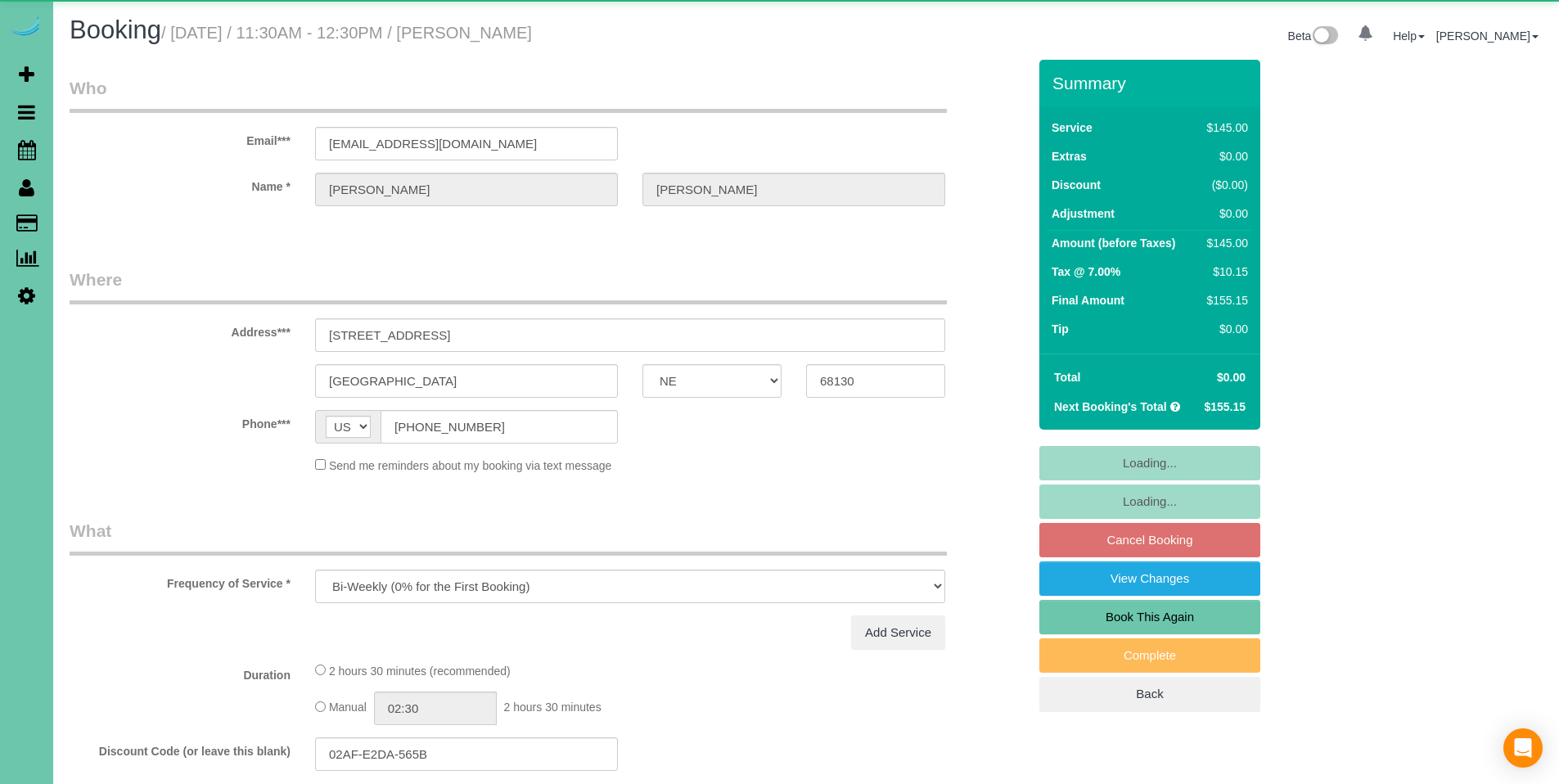
select select "NE"
select select "object:679"
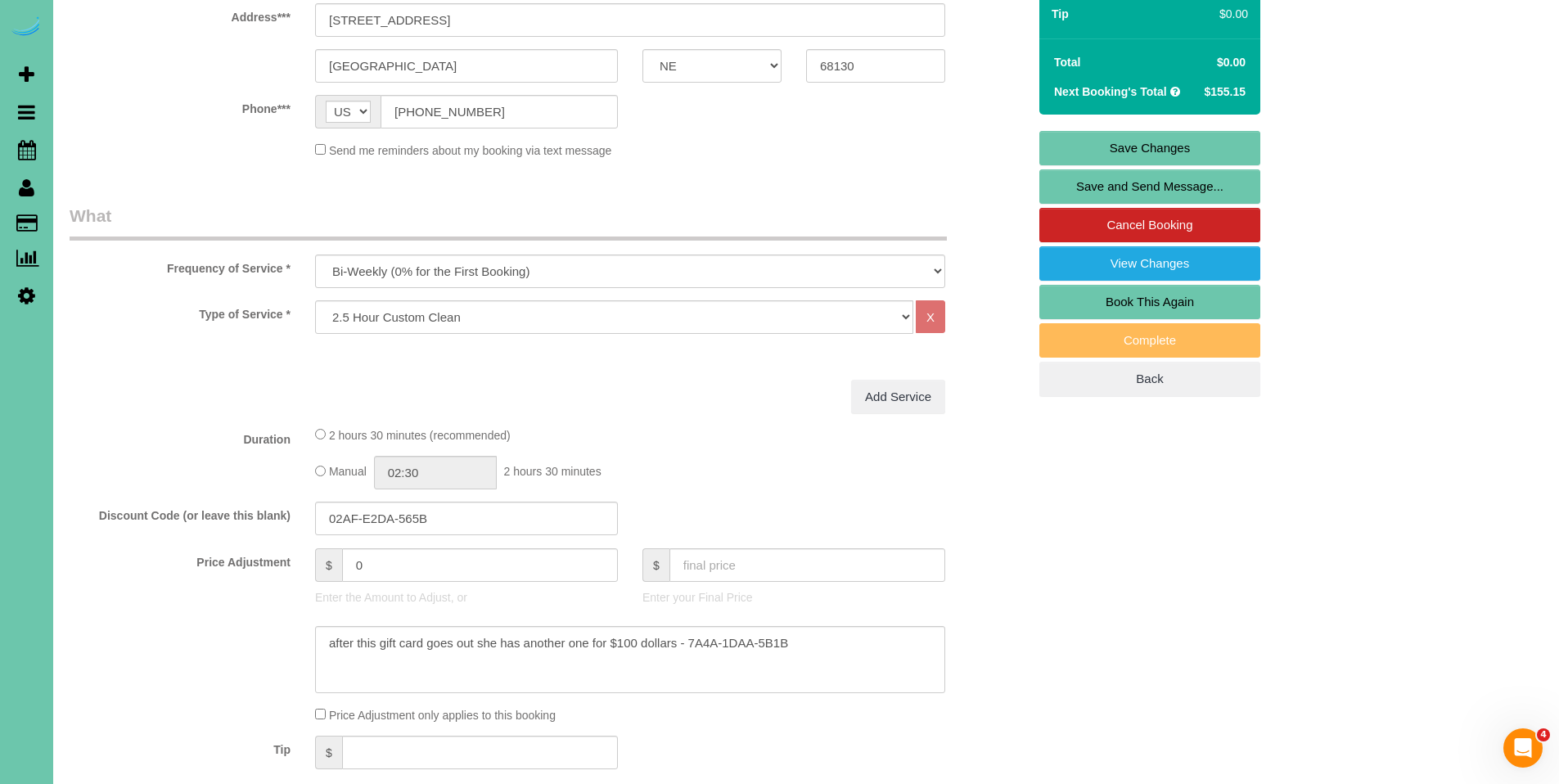
scroll to position [328, 0]
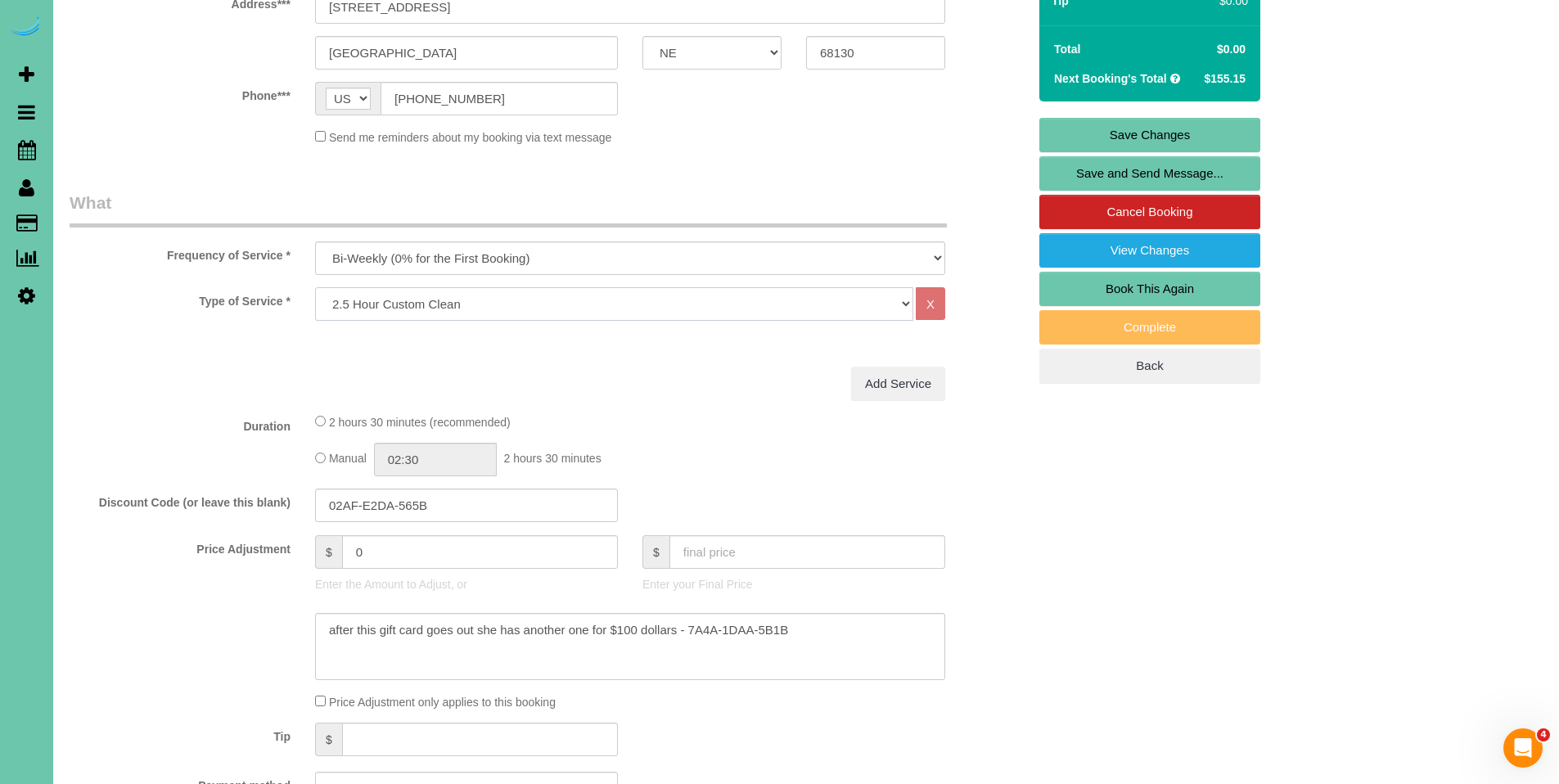
click at [743, 312] on select "Hourly 2.5 Hour Custom Clean 3.5 Hour Custom Clean commercial 1000 Square Feet …" at bounding box center [614, 304] width 598 height 34
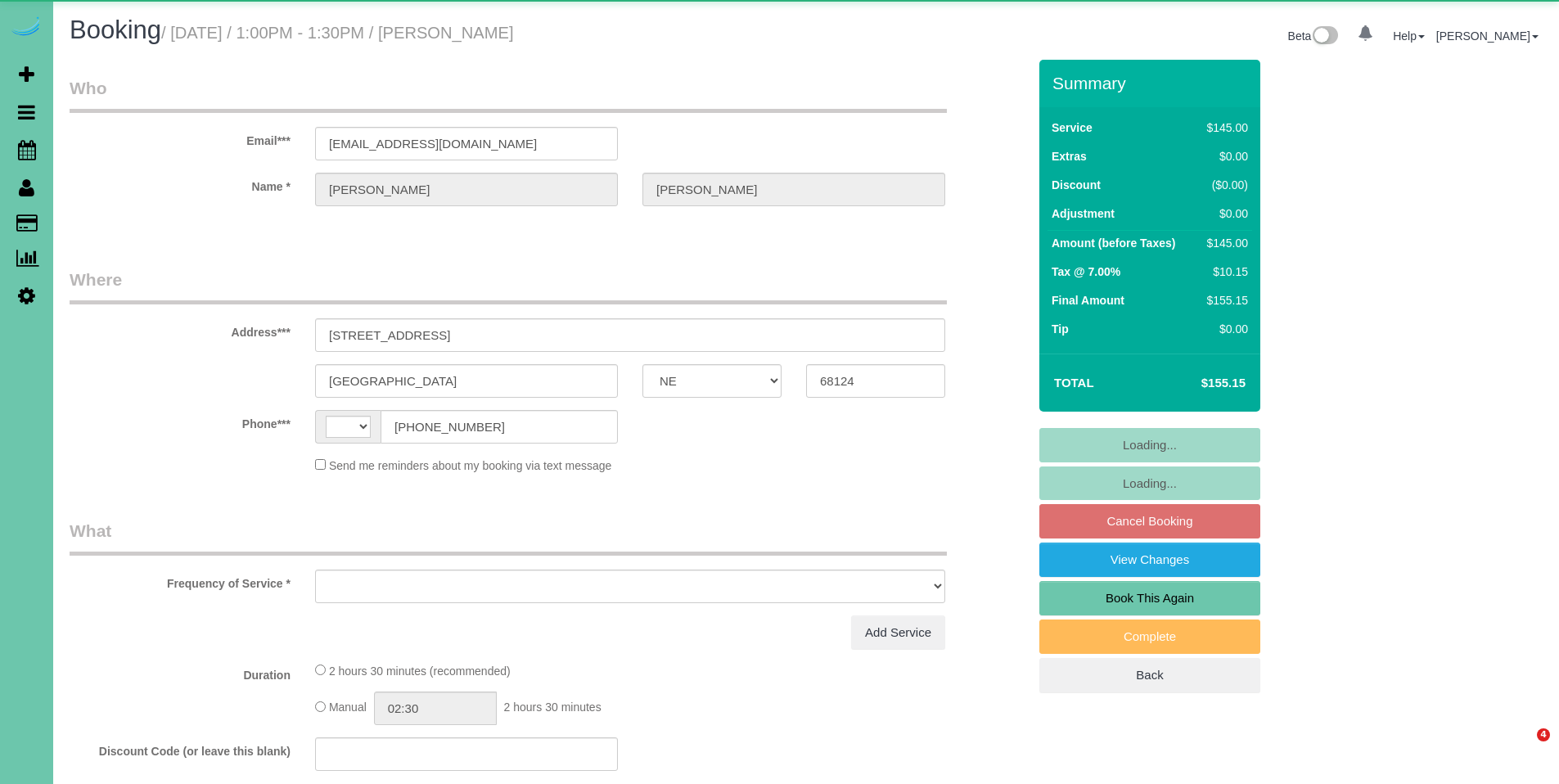
select select "NE"
select select "string:[GEOGRAPHIC_DATA]"
select select "object:636"
select select "string:fspay-9a659ca0-0193-4c72-8809-7cfd66b8df4e"
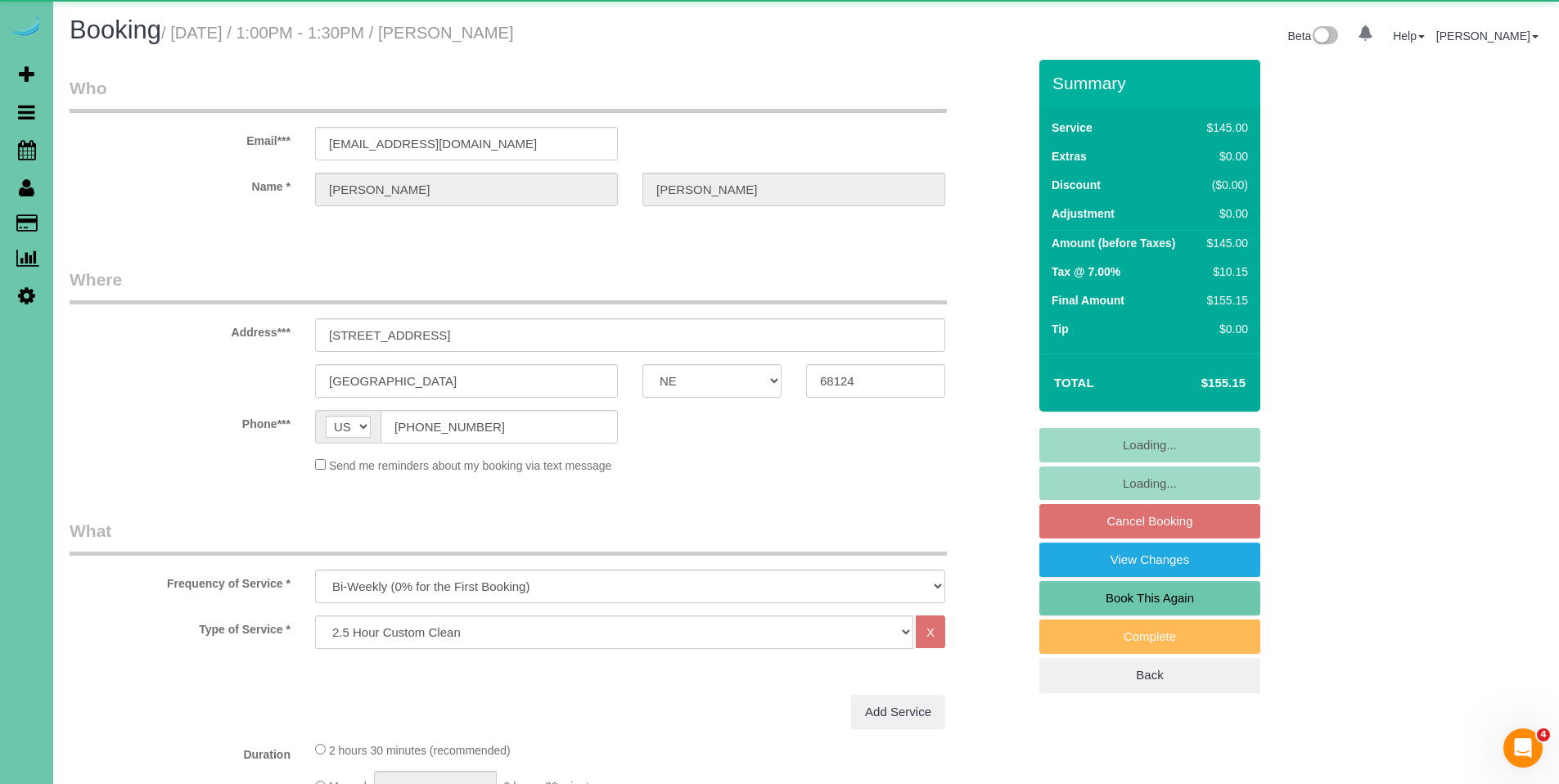
select select "number:37"
select select "number:43"
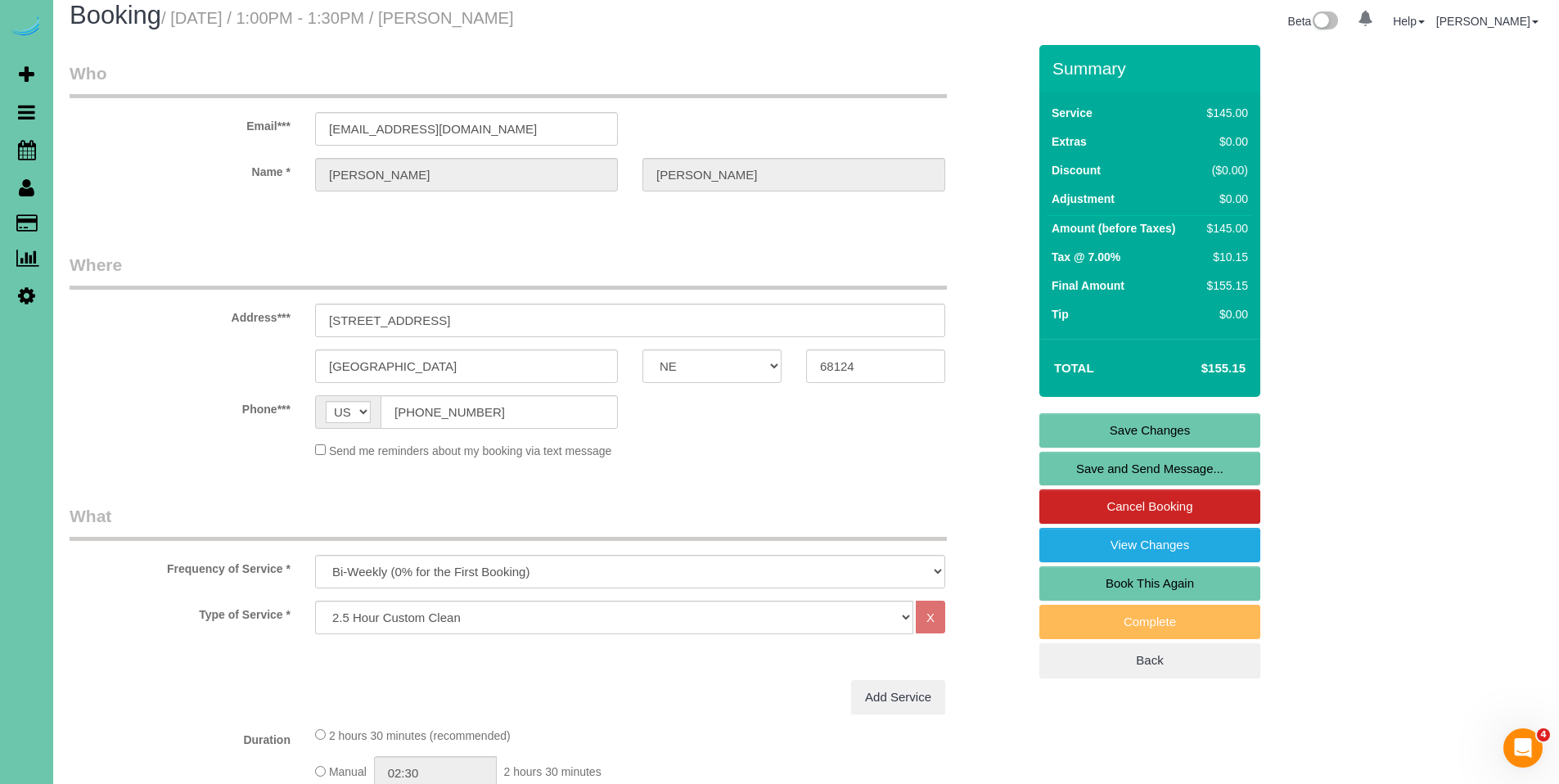
scroll to position [16, 0]
